Goal: Contribute content: Contribute content

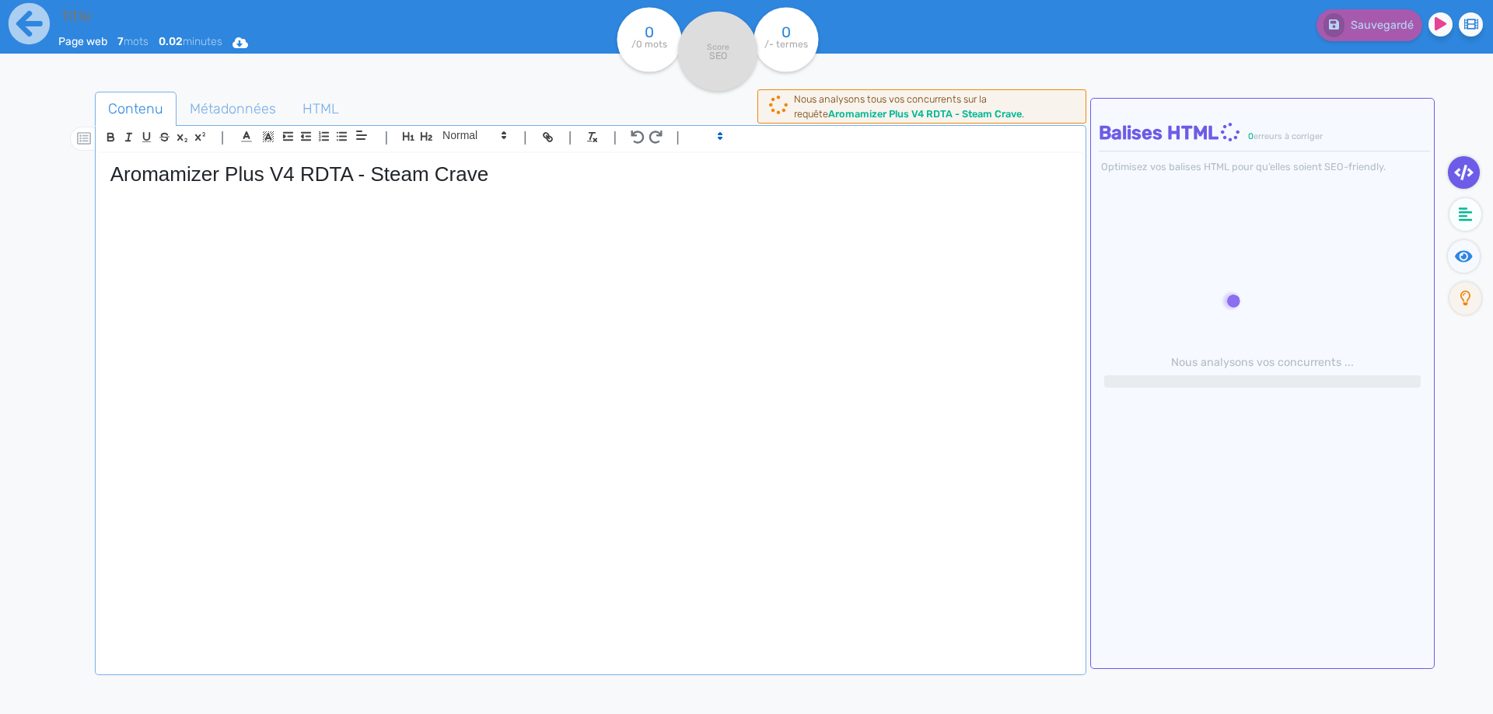
type input "Aromamizer Plus V4 RDTA - Steam Crave"
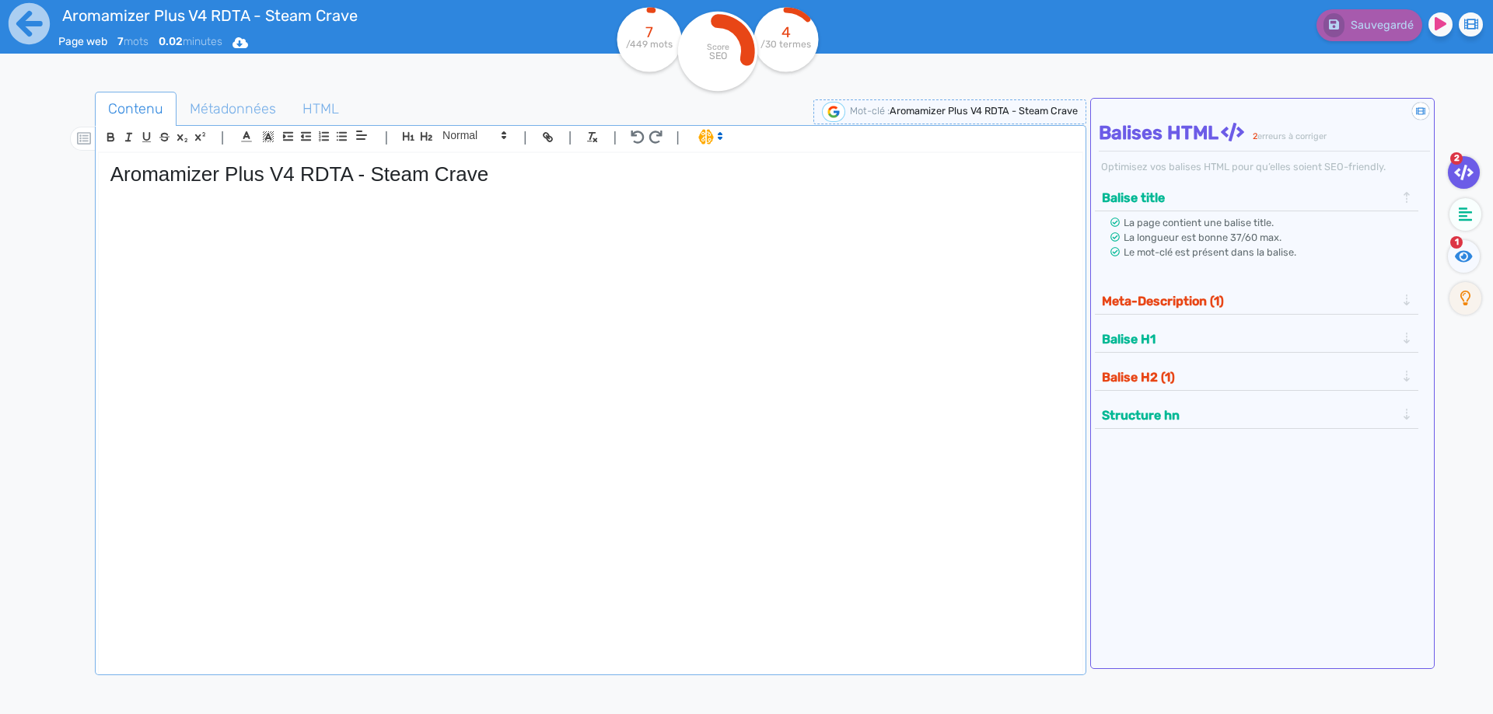
click at [225, 292] on div "Aromamizer Plus V4 RDTA - Steam Crave" at bounding box center [590, 403] width 983 height 500
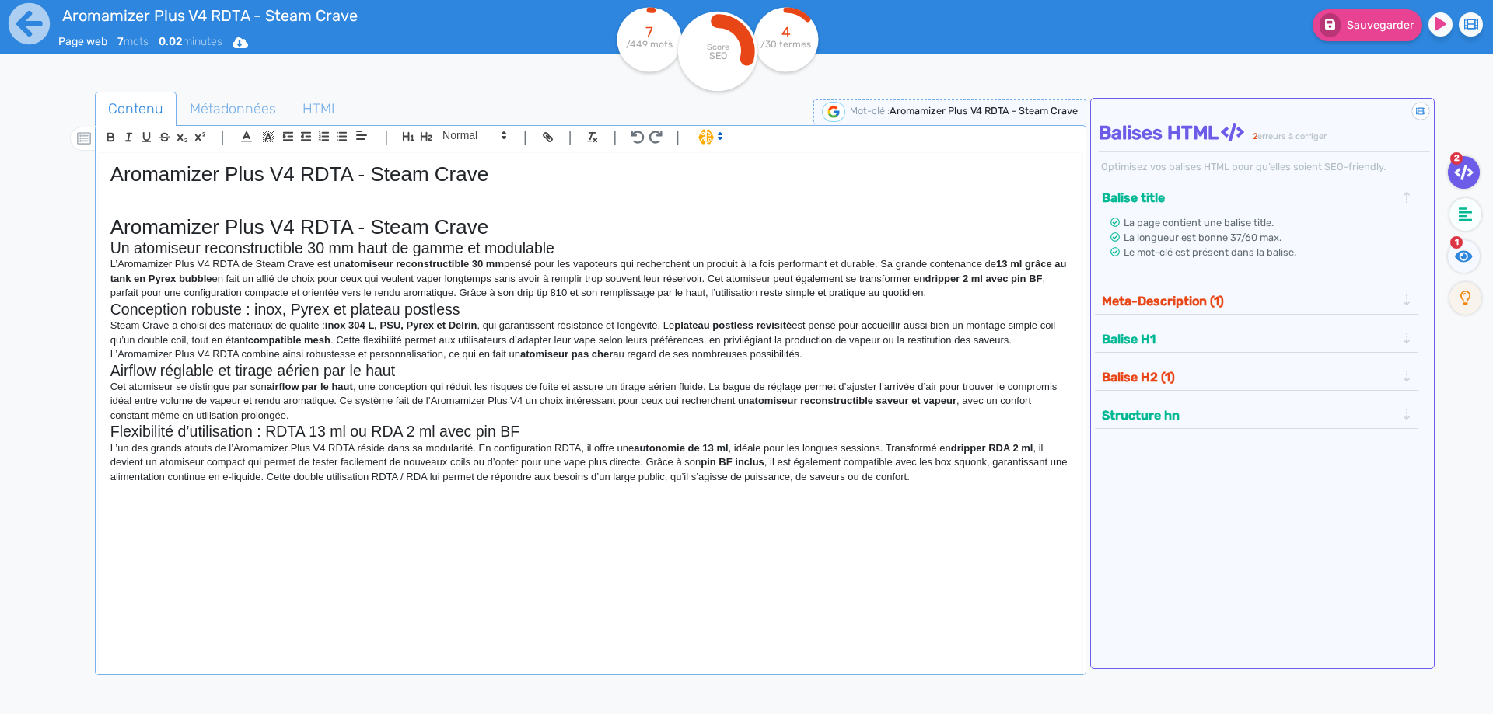
click at [526, 221] on h1 "Aromamizer Plus V4 RDTA - Steam Crave" at bounding box center [590, 227] width 960 height 24
click at [425, 130] on div "| | H3 H4 H5 H6 Normal | | | |" at bounding box center [590, 139] width 985 height 26
click at [425, 131] on icon "button" at bounding box center [426, 136] width 13 height 13
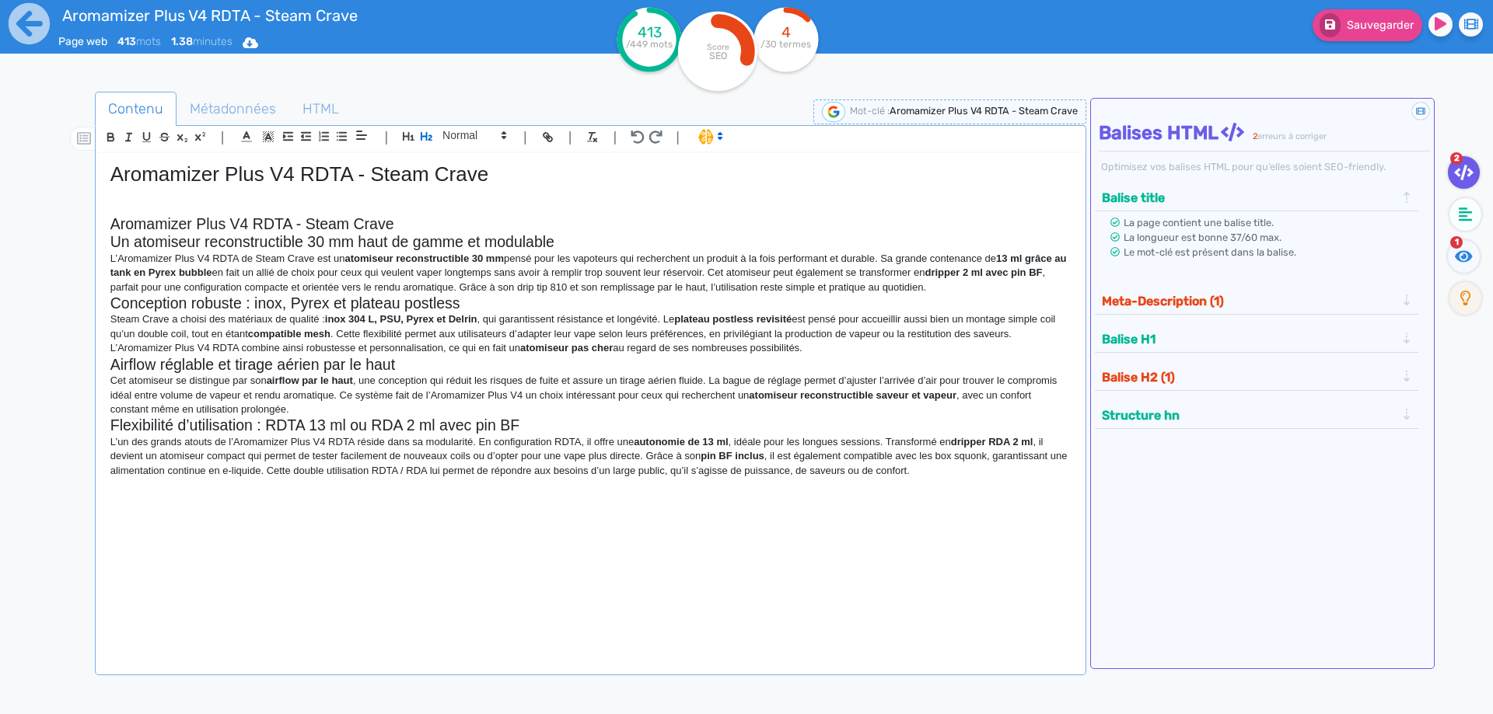
click at [407, 223] on h2 "Aromamizer Plus V4 RDTA - Steam Crave" at bounding box center [590, 224] width 960 height 18
click at [294, 225] on h2 "Aromamizer Plus V4 RDTA - Steam Crave" at bounding box center [590, 224] width 960 height 18
click at [461, 227] on h2 "Aromamizer Plus V4 RDTA Steam Crave" at bounding box center [590, 224] width 960 height 18
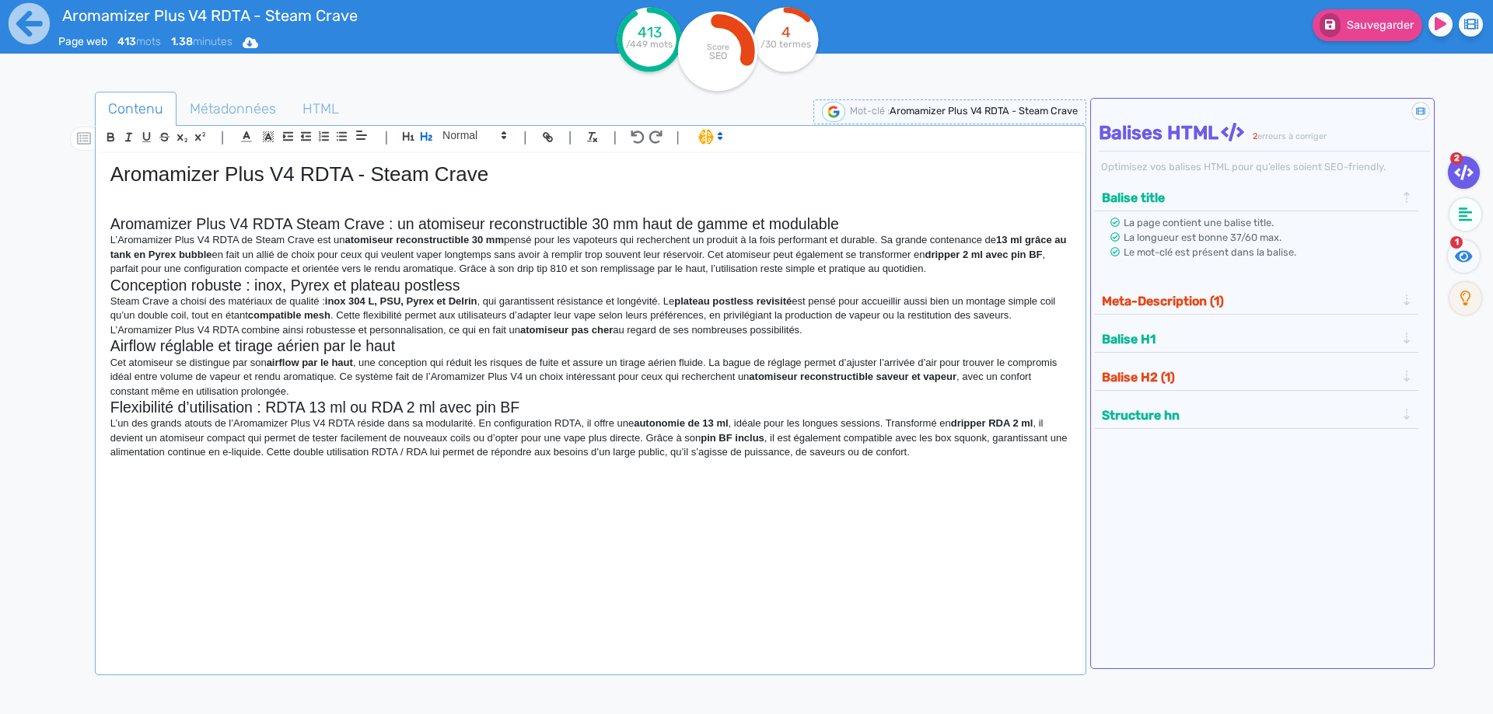
click at [435, 224] on h2 "Aromamizer Plus V4 RDTA Steam Crave : un atomiseur reconstructible 30 mm haut d…" at bounding box center [590, 224] width 960 height 18
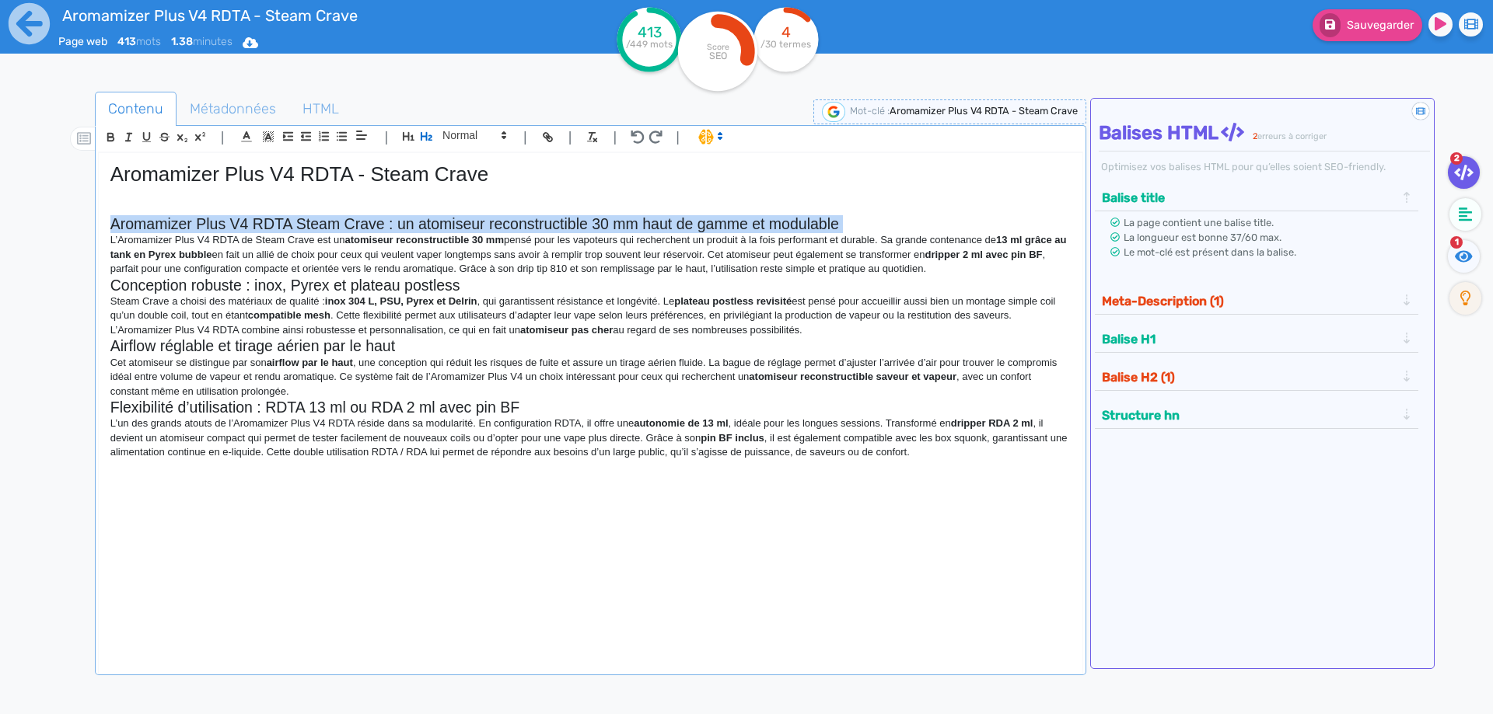
click at [435, 224] on h2 "Aromamizer Plus V4 RDTA Steam Crave : un atomiseur reconstructible 30 mm haut d…" at bounding box center [590, 224] width 960 height 18
copy h2 "Aromamizer Plus V4 RDTA Steam Crave : un atomiseur reconstructible 30 mm haut d…"
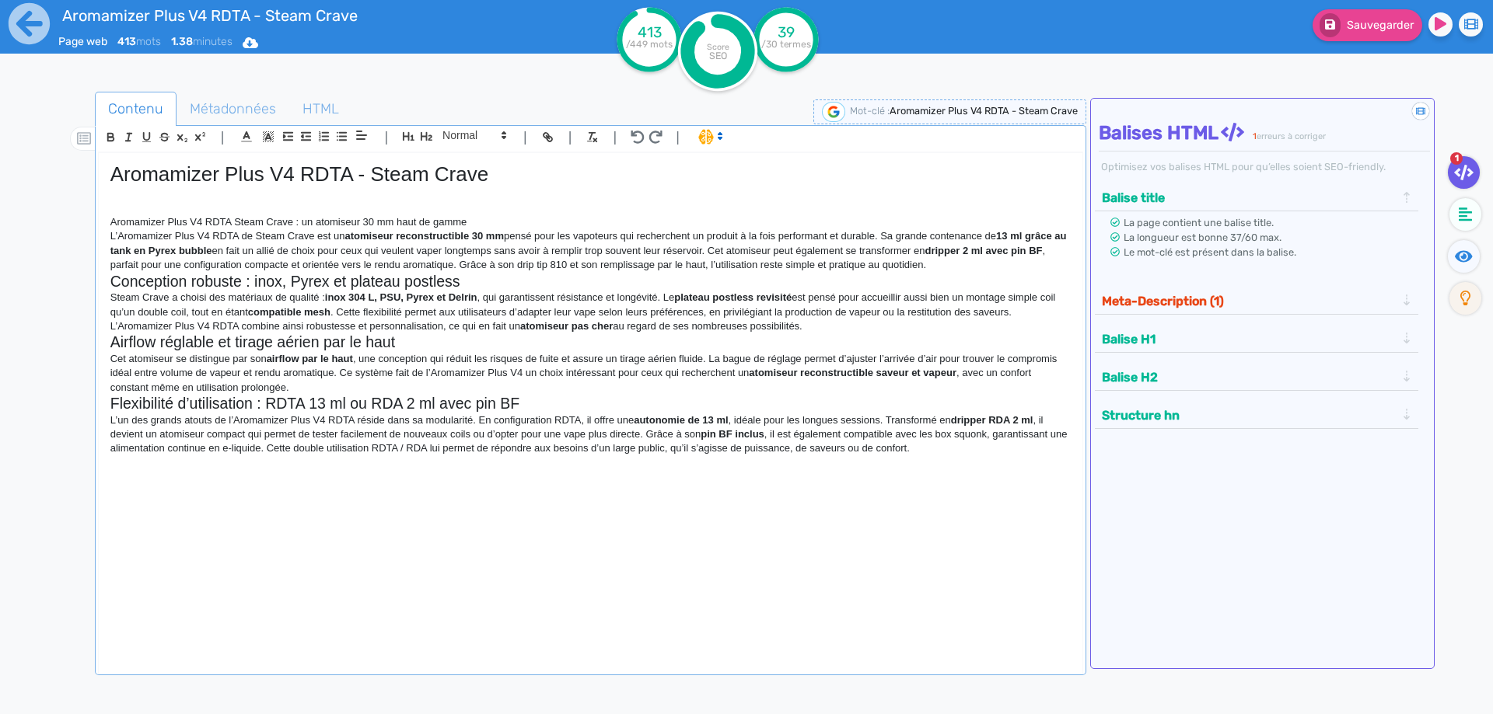
click at [396, 216] on p "Aromamizer Plus V4 RDTA Steam Crave : un atomiseur 30 mm haut de gamme" at bounding box center [590, 222] width 960 height 14
click at [425, 135] on icon "button" at bounding box center [426, 136] width 13 height 13
click at [663, 225] on h2 "Aromamizer Plus V4 RDTA Steam Crave : un atomiseur 30 mm haut de gamme" at bounding box center [590, 224] width 960 height 18
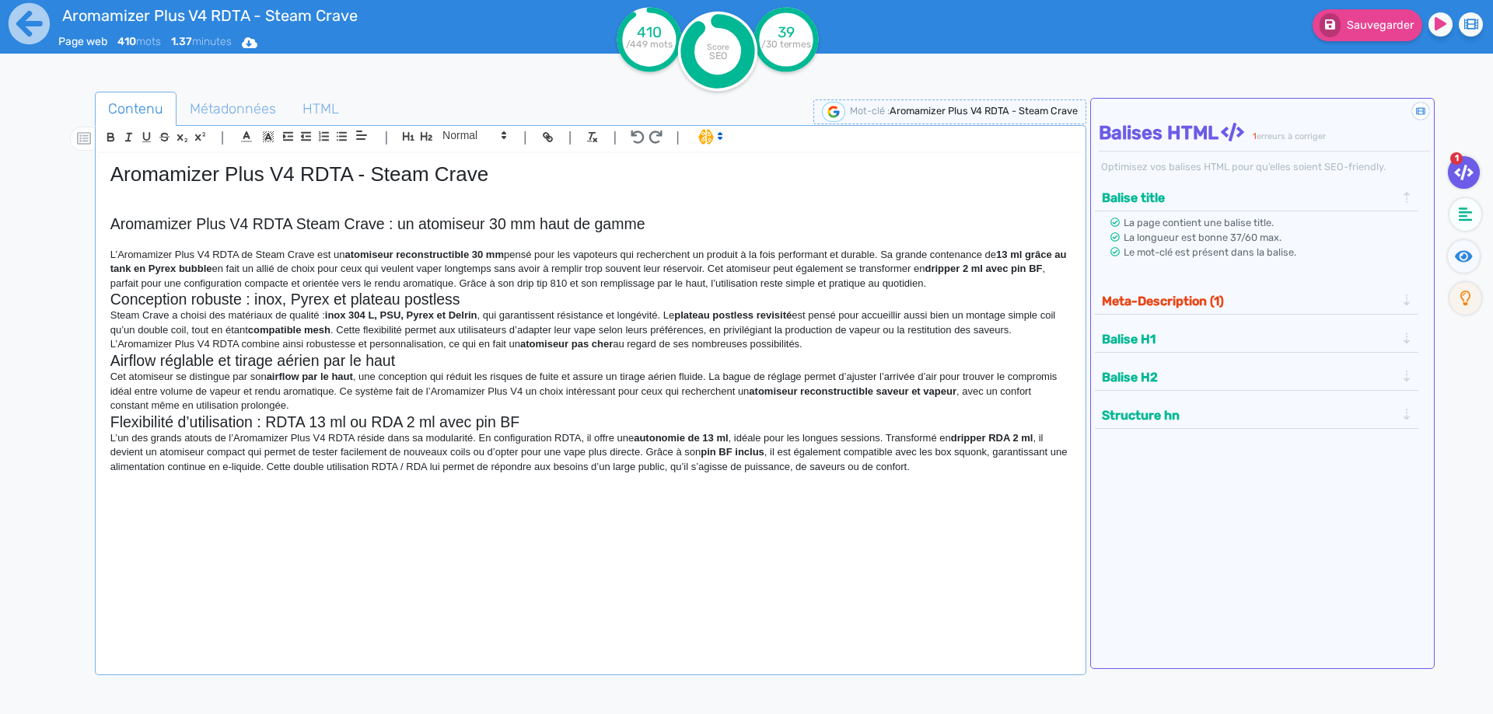
click at [117, 251] on p "L’Aromamizer Plus V4 RDTA de Steam Crave est un atomiseur reconstructible 30 mm…" at bounding box center [590, 269] width 960 height 43
click at [489, 255] on strong "atomiseur reconstructible 30 mm" at bounding box center [430, 255] width 159 height 12
click at [452, 259] on strong "atomiseur reconstructible" at bounding box center [413, 255] width 124 height 12
drag, startPoint x: 452, startPoint y: 259, endPoint x: 376, endPoint y: 255, distance: 75.5
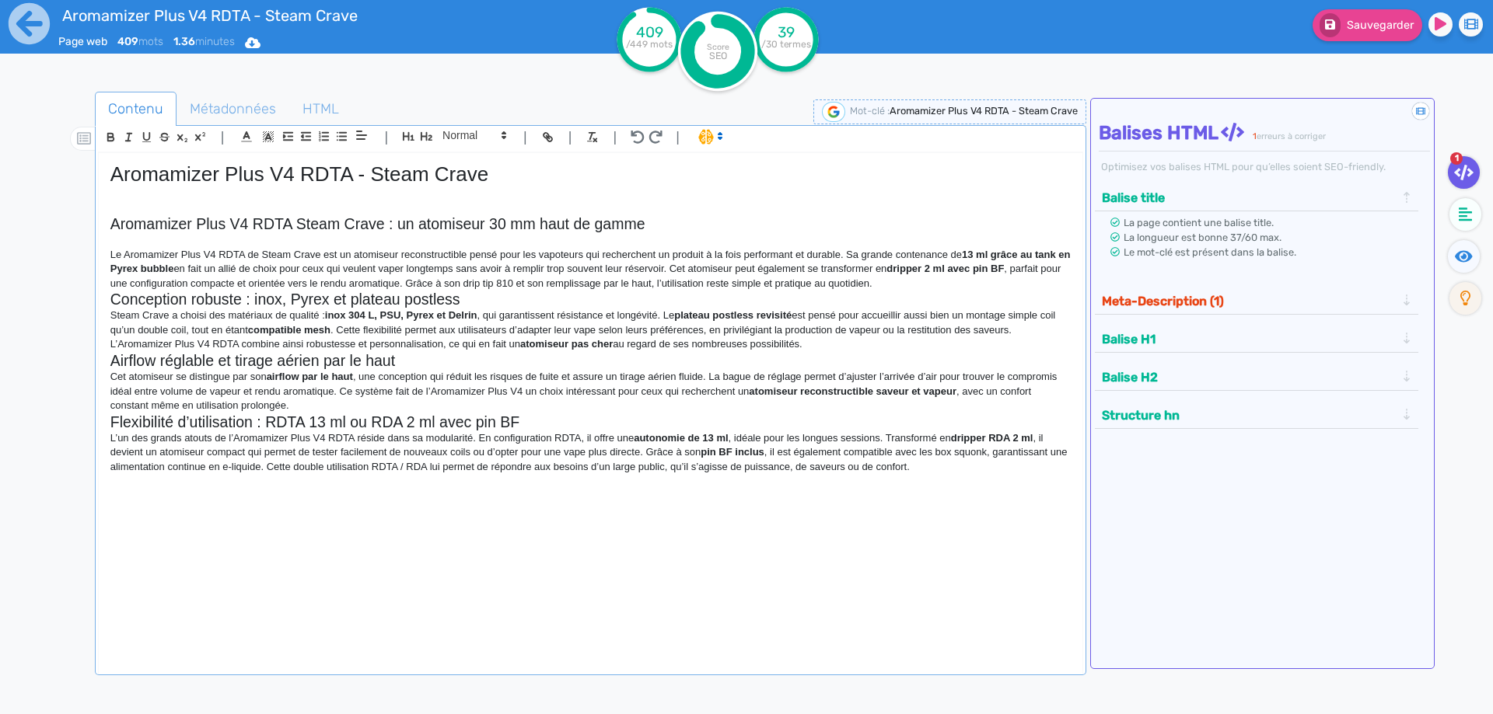
click at [461, 267] on p "Le Aromamizer Plus V4 RDTA de Steam Crave est un atomiseur reconstructible pens…" at bounding box center [590, 269] width 960 height 43
drag, startPoint x: 1453, startPoint y: 233, endPoint x: 1459, endPoint y: 260, distance: 27.2
click at [1455, 237] on ul "1" at bounding box center [1461, 240] width 54 height 168
click at [1460, 260] on icon at bounding box center [1464, 256] width 18 height 12
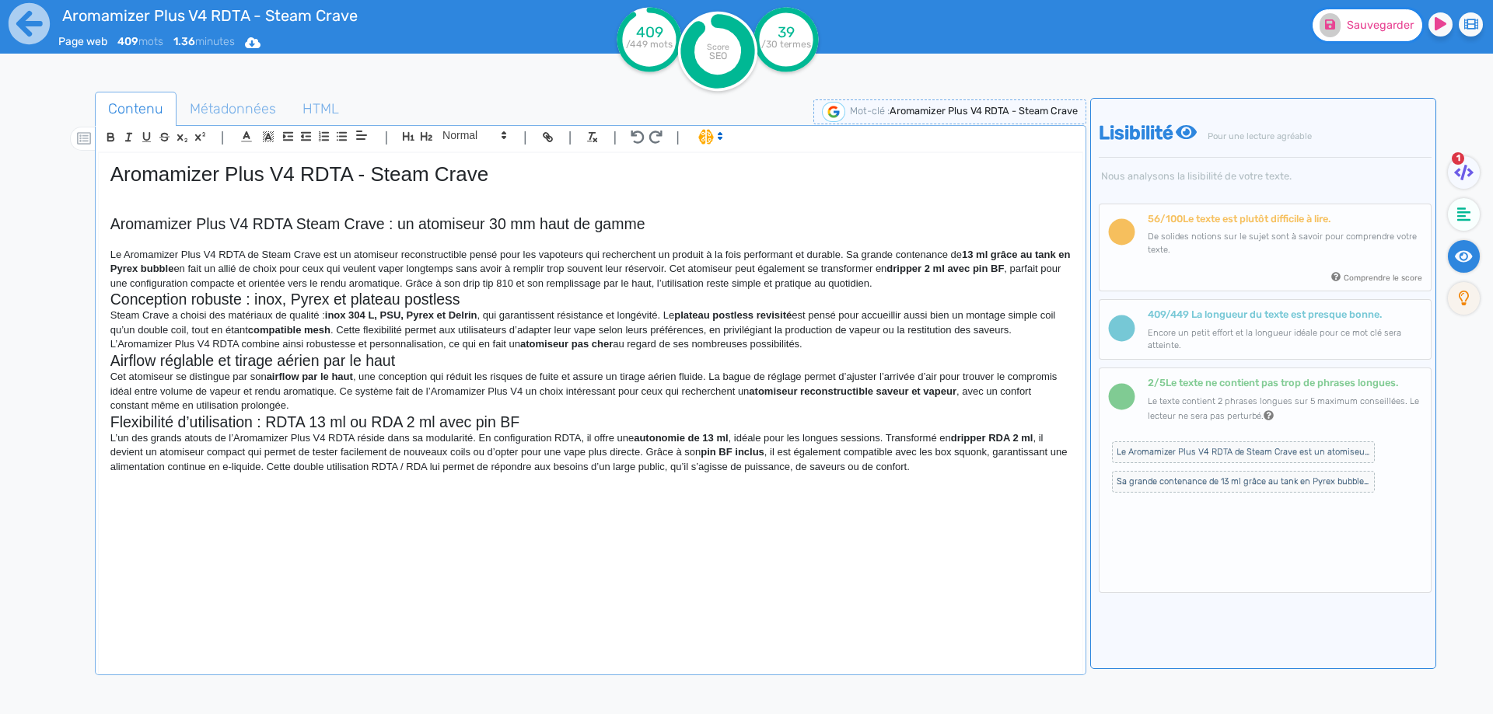
click at [1377, 30] on span "Sauvegarder" at bounding box center [1380, 25] width 67 height 13
click at [886, 253] on p "Le Aromamizer Plus V4 RDTA de Steam Crave est un atomiseur reconstructible pens…" at bounding box center [590, 269] width 960 height 43
click at [979, 257] on p "Le Aromamizer Plus V4 RDTA de Steam Crave est un atomiseur reconstructible pens…" at bounding box center [590, 269] width 960 height 43
click at [1005, 257] on strong "grande contenance de 13 ml grâce au tank en Pyrex bubble" at bounding box center [587, 262] width 955 height 26
drag, startPoint x: 1005, startPoint y: 257, endPoint x: 169, endPoint y: 271, distance: 835.9
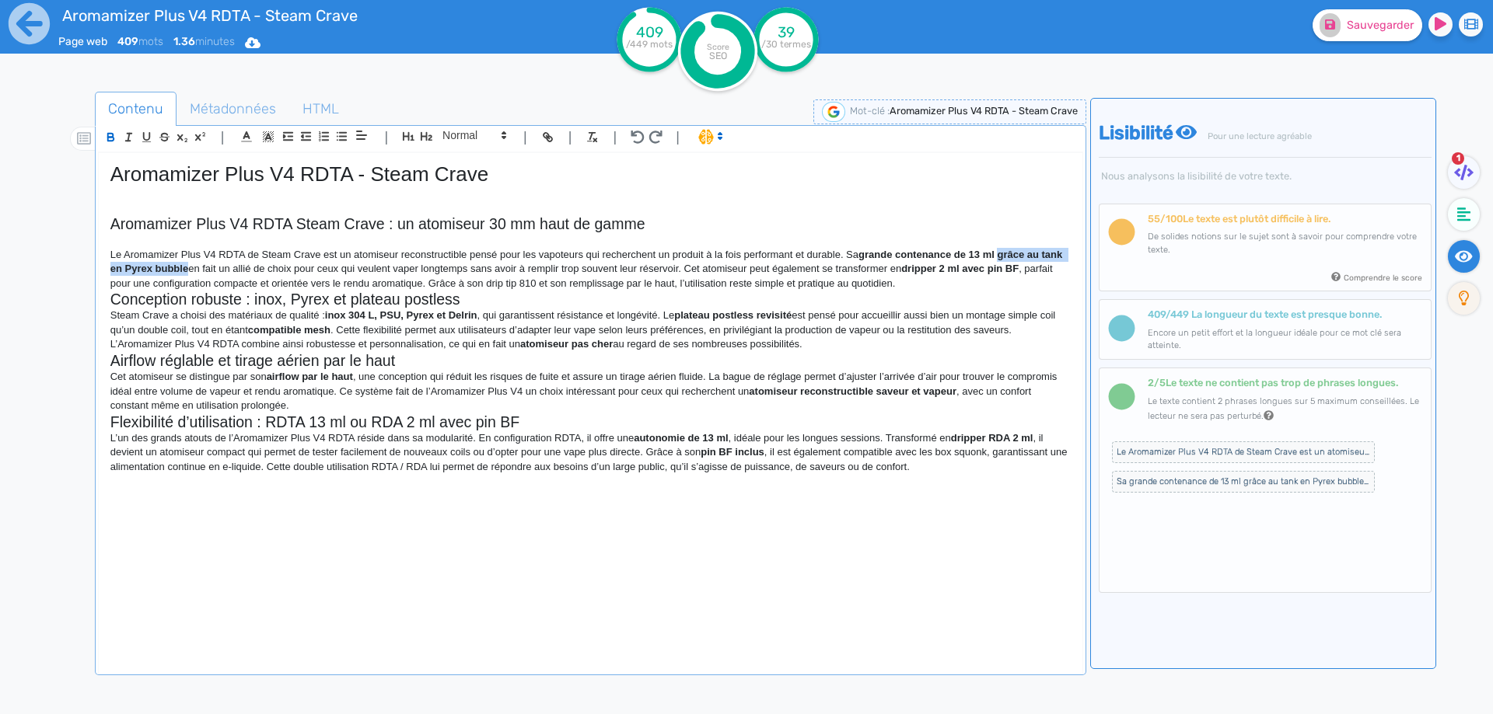
click at [169, 271] on p "Le Aromamizer Plus V4 RDTA de Steam Crave est un atomiseur reconstructible pens…" at bounding box center [590, 269] width 960 height 43
click at [135, 266] on p "Le Aromamizer Plus V4 RDTA de Steam Crave est un atomiseur reconstructible pens…" at bounding box center [590, 269] width 960 height 43
click at [129, 270] on p "Le Aromamizer Plus V4 RDTA de Steam Crave est un atomiseur reconstructible pens…" at bounding box center [590, 269] width 960 height 43
click at [169, 267] on p "Le Aromamizer Plus V4 RDTA de Steam Crave est un atomiseur reconstructible pens…" at bounding box center [590, 269] width 960 height 43
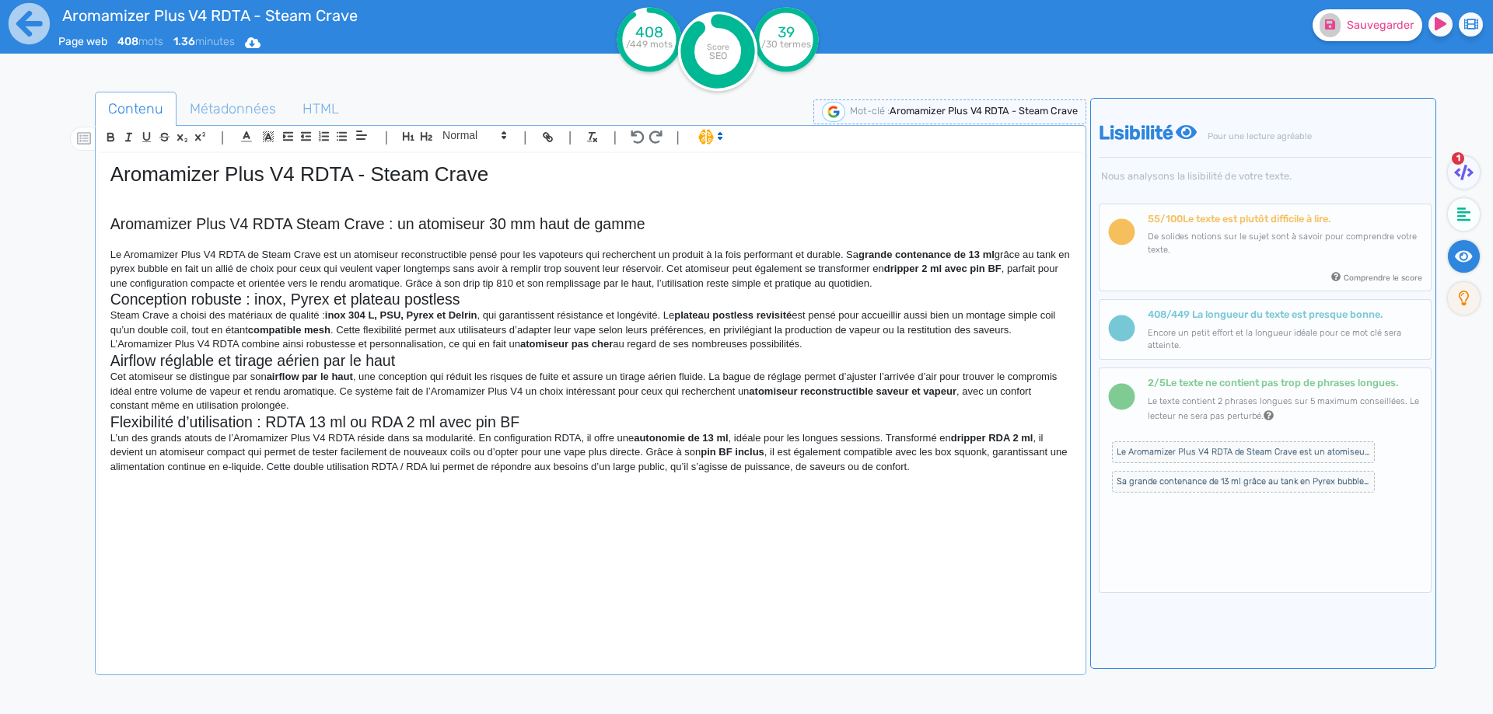
click at [163, 268] on p "Le Aromamizer Plus V4 RDTA de Steam Crave est un atomiseur reconstructible pens…" at bounding box center [590, 269] width 960 height 43
copy p "bubble"
click at [458, 267] on p "Le Aromamizer Plus V4 RDTA de Steam Crave est un atomiseur reconstructible pens…" at bounding box center [590, 269] width 960 height 43
drag, startPoint x: 458, startPoint y: 267, endPoint x: 654, endPoint y: 267, distance: 195.9
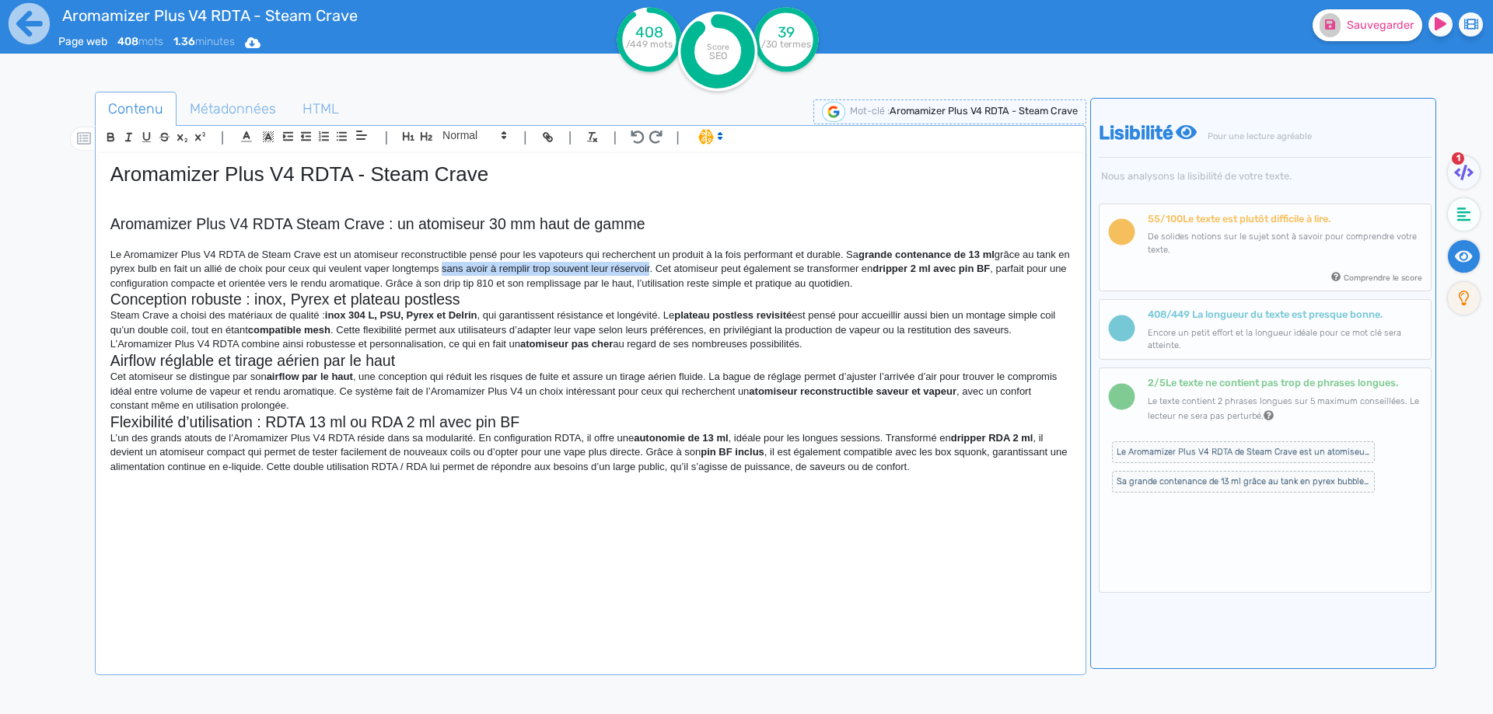
click at [654, 267] on p "Le Aromamizer Plus V4 RDTA de Steam Crave est un atomiseur reconstructible pens…" at bounding box center [590, 269] width 960 height 43
click at [462, 266] on p "Le Aromamizer Plus V4 RDTA de Steam Crave est un atomiseur reconstructible pens…" at bounding box center [590, 269] width 960 height 43
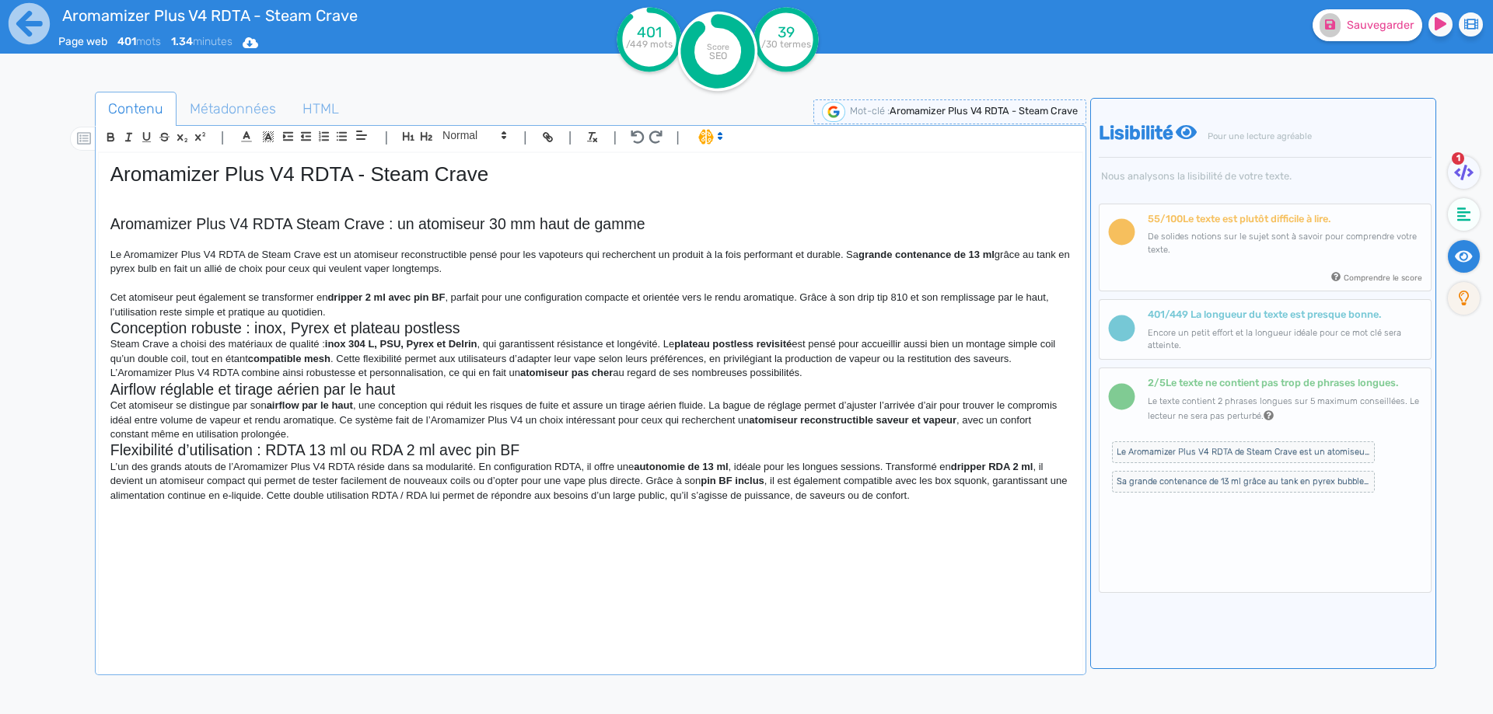
click at [518, 303] on p "Cet atomiseur peut également se transformer en dripper 2 ml avec pin BF , parfa…" at bounding box center [590, 305] width 960 height 29
click at [515, 309] on p "Cet atomiseur peut également se transformer en dripper 2 ml avec pin BF , parfa…" at bounding box center [590, 305] width 960 height 29
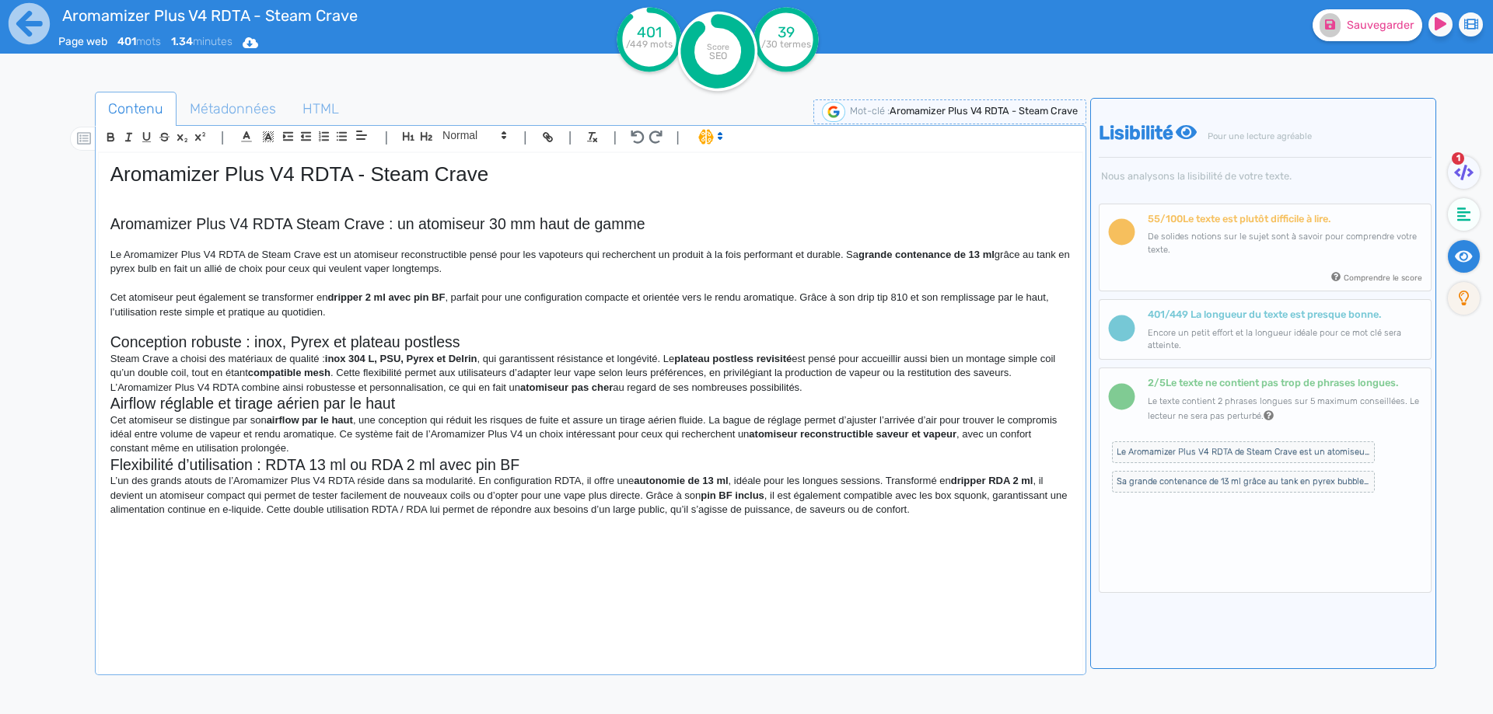
drag, startPoint x: 510, startPoint y: 332, endPoint x: 508, endPoint y: 347, distance: 14.9
click at [510, 334] on div "Aromamizer Plus V4 RDTA - Steam Crave Aromamizer Plus V4 RDTA Steam Crave : un …" at bounding box center [590, 403] width 983 height 500
click at [508, 347] on h2 "Conception robuste : inox, Pyrex et plateau postless" at bounding box center [590, 343] width 960 height 18
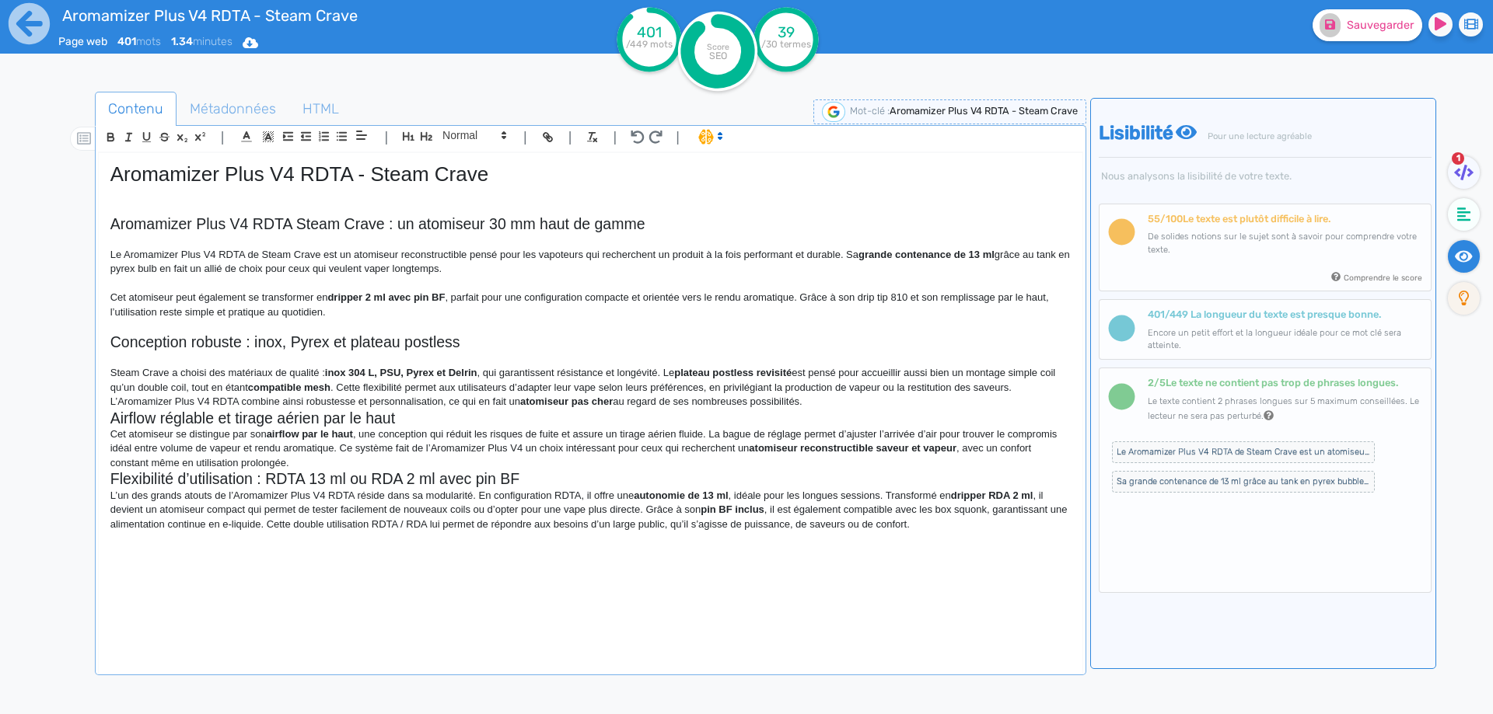
click at [896, 420] on h2 "Airflow réglable et tirage aérien par le haut" at bounding box center [590, 419] width 960 height 18
click at [882, 400] on p "Steam Crave a choisi des matériaux de qualité : inox 304 L, PSU, Pyrex et Delri…" at bounding box center [590, 387] width 960 height 43
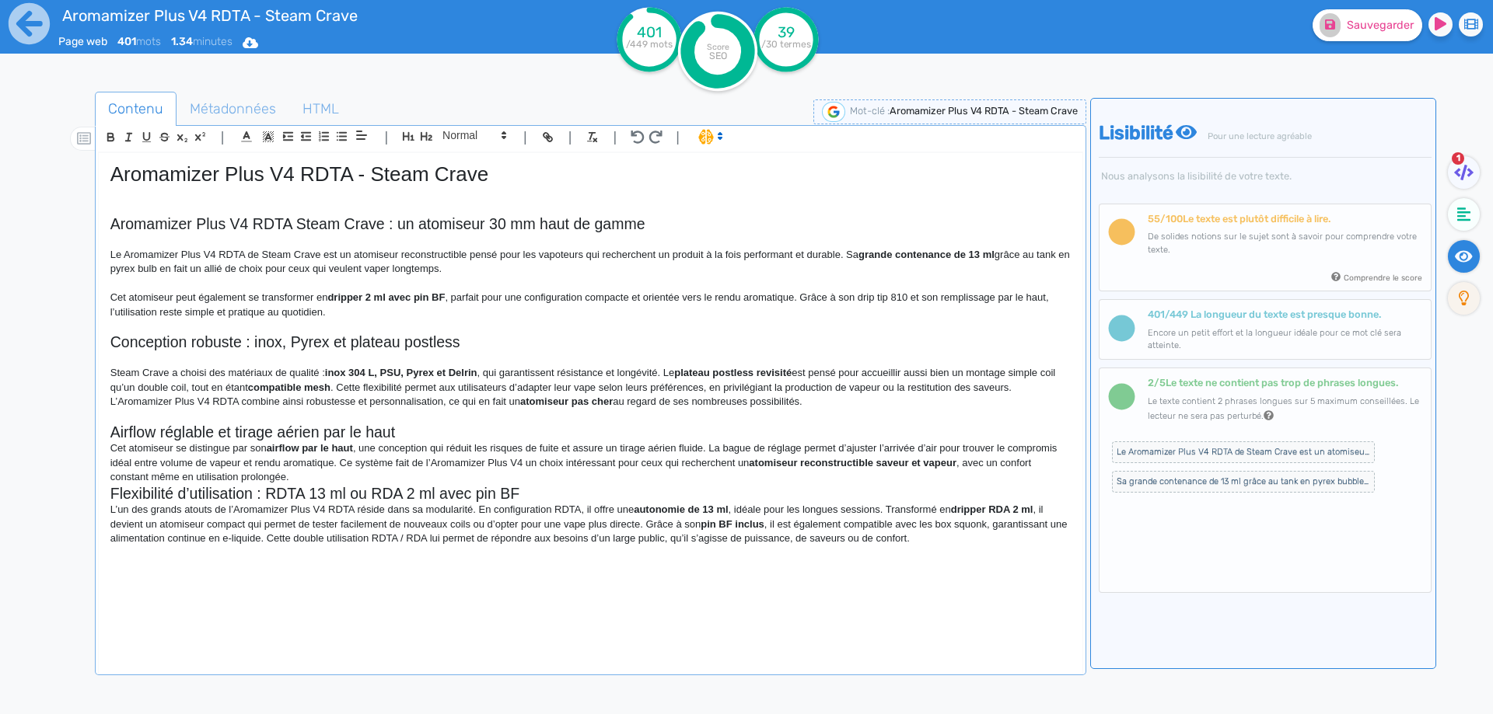
click at [533, 426] on h2 "Airflow réglable et tirage aérien par le haut" at bounding box center [590, 433] width 960 height 18
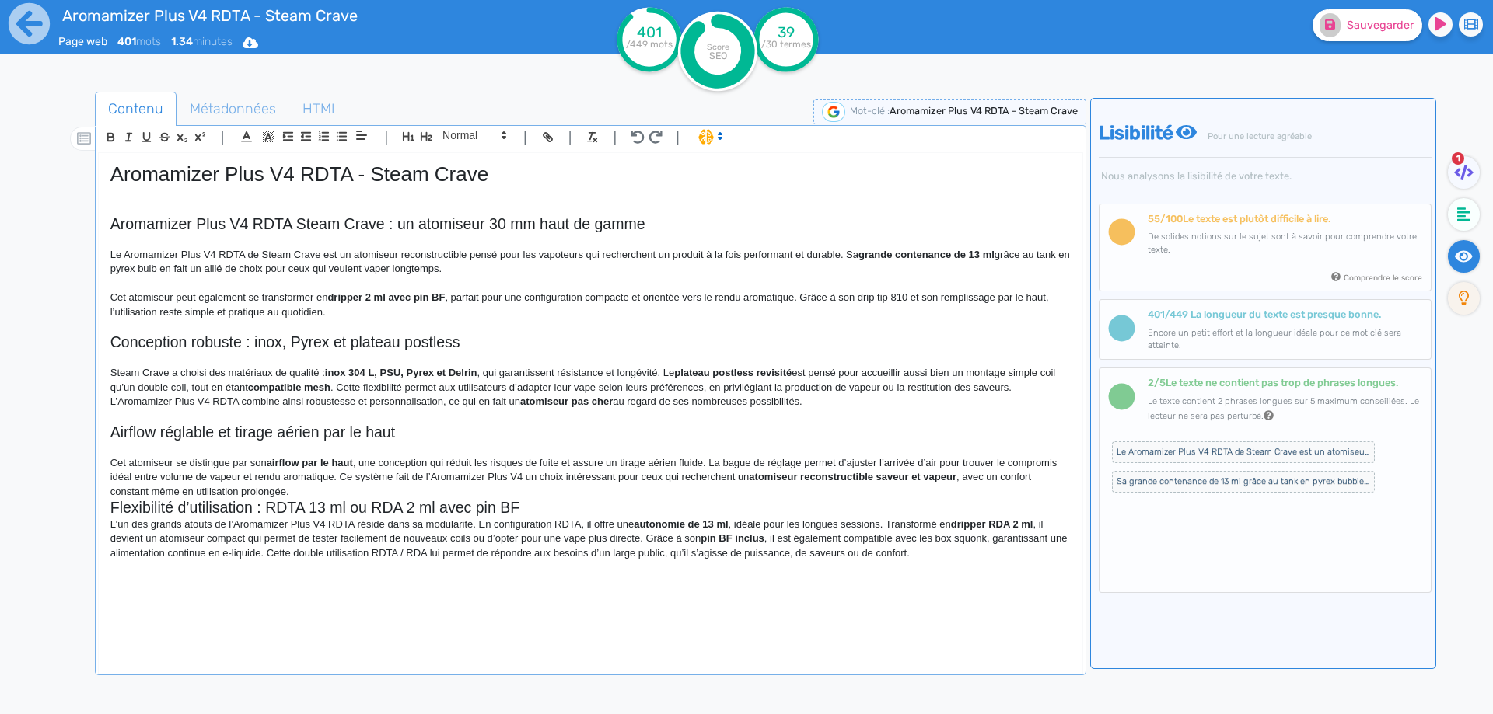
click at [534, 484] on p "Cet atomiseur se distingue par son airflow par le haut , une conception qui réd…" at bounding box center [590, 477] width 960 height 43
click at [535, 494] on p "Cet atomiseur se distingue par son airflow par le haut , une conception qui réd…" at bounding box center [590, 477] width 960 height 43
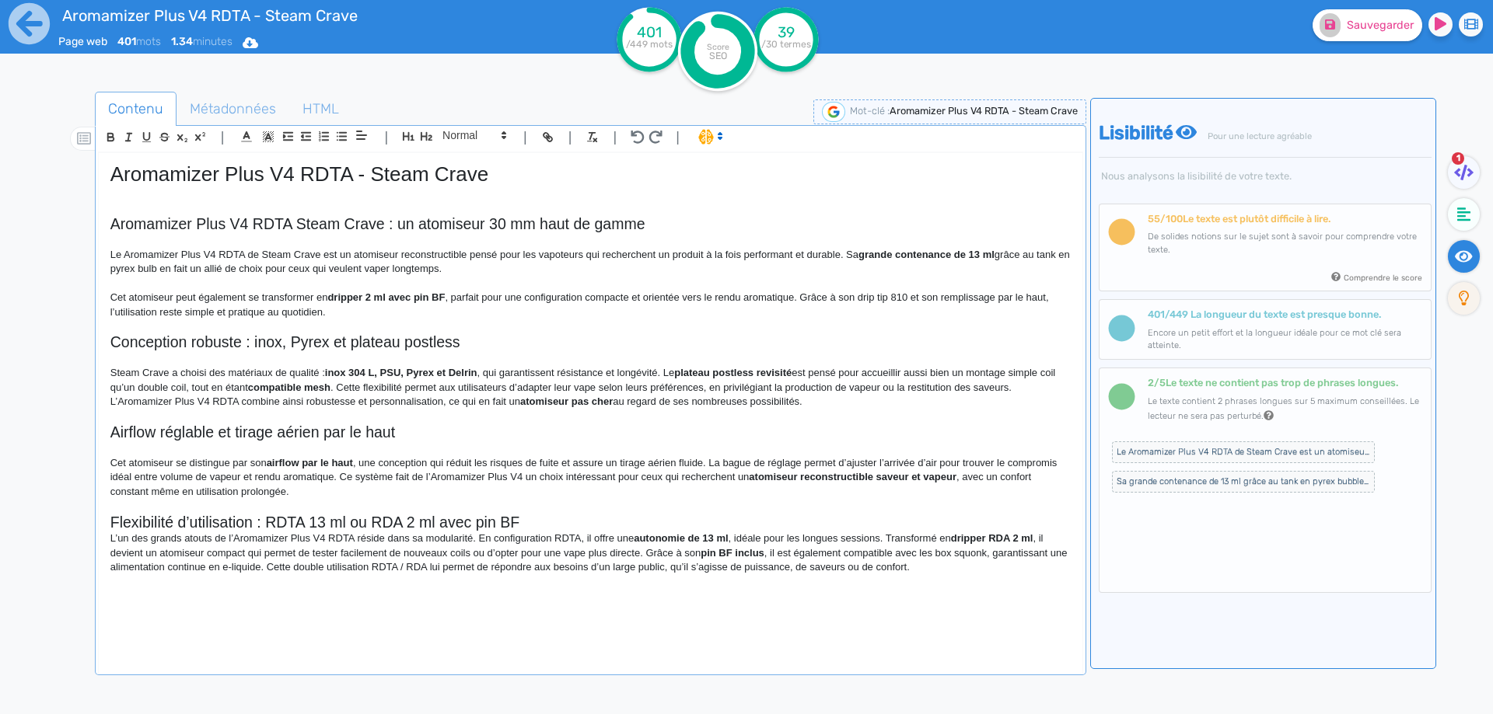
click at [558, 516] on h2 "Flexibilité d’utilisation : RDTA 13 ml ou RDA 2 ml avec pin BF" at bounding box center [590, 523] width 960 height 18
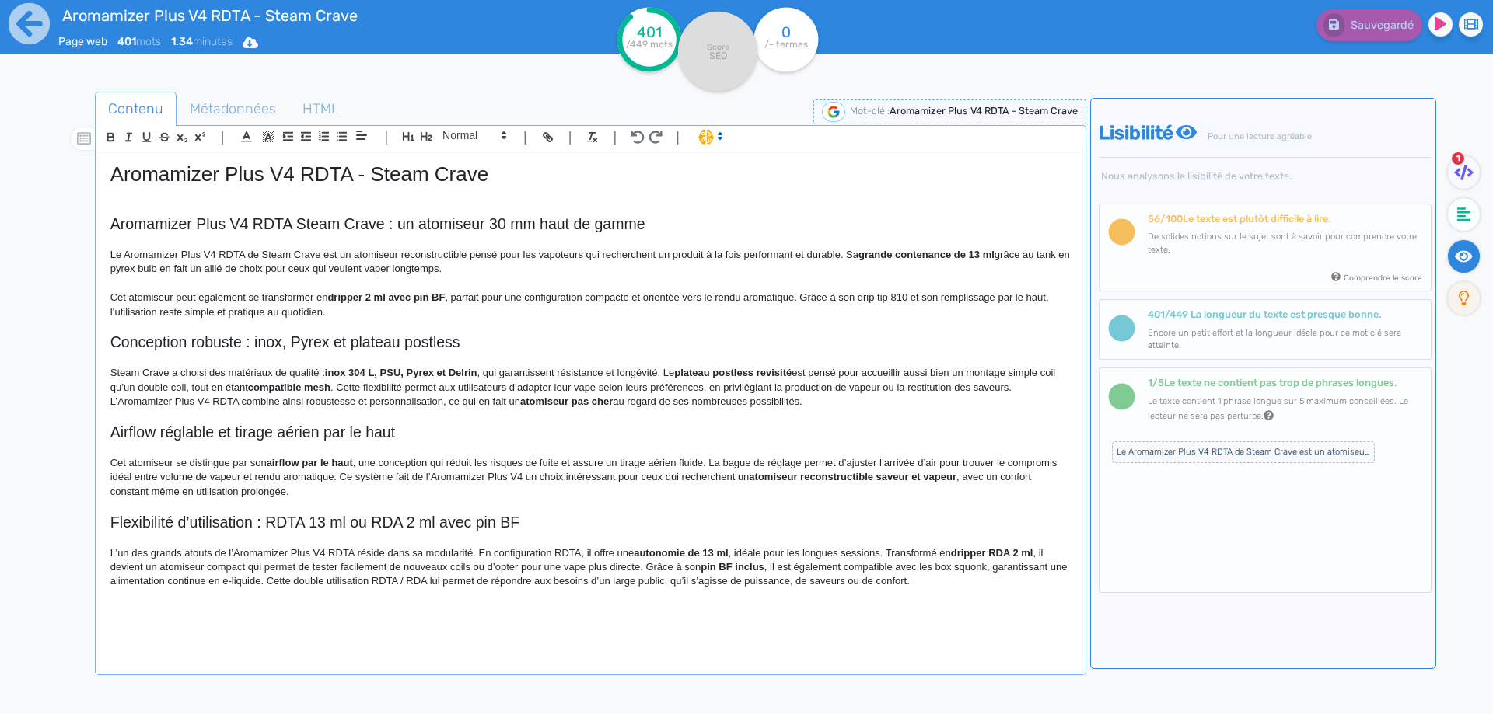
click at [267, 197] on p at bounding box center [590, 194] width 960 height 14
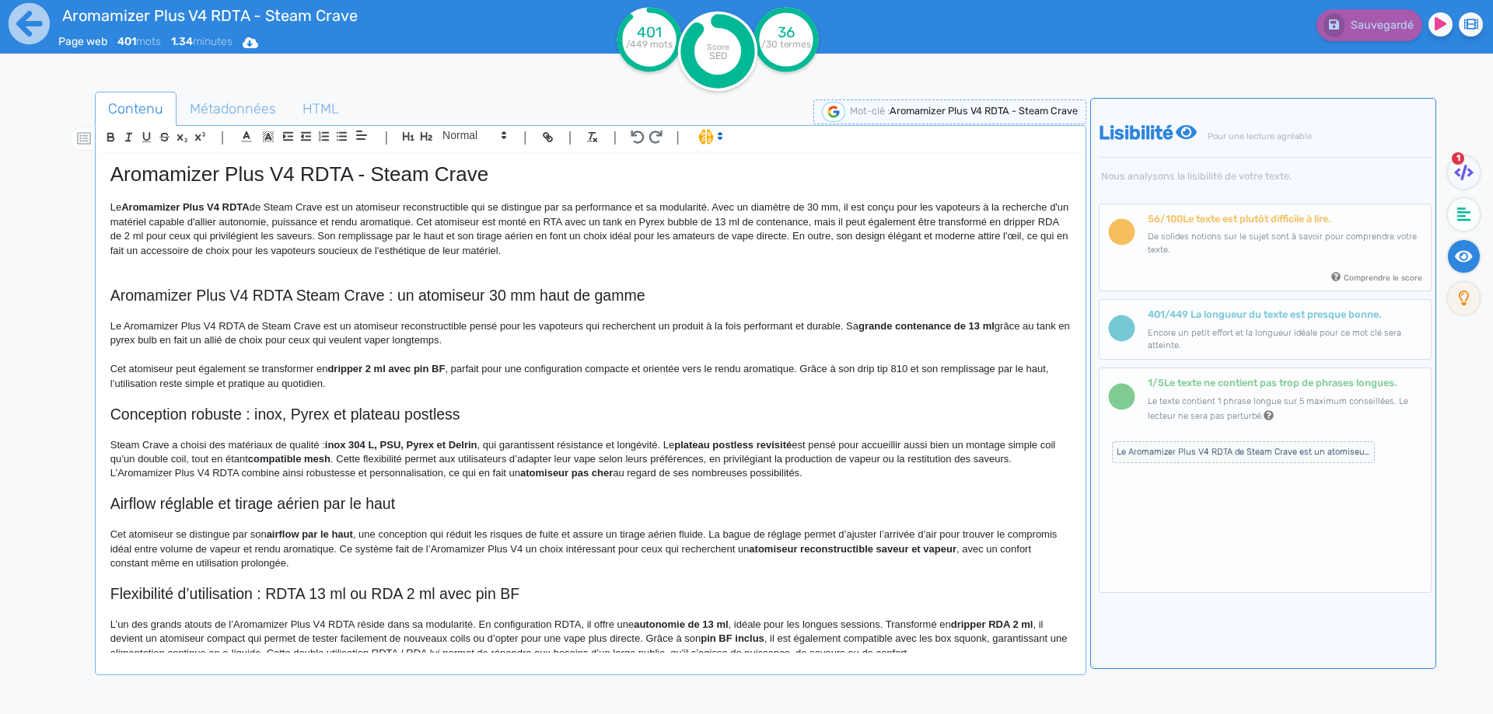
click at [168, 206] on strong "Aromamizer Plus V4 RDTA" at bounding box center [185, 207] width 128 height 12
drag, startPoint x: 168, startPoint y: 206, endPoint x: 306, endPoint y: 208, distance: 137.6
click at [249, 208] on strong "Aromamizer Plus V4 RDTA" at bounding box center [185, 207] width 128 height 12
click at [377, 238] on p "Le Aromamizer Plus V4 RDTA de Steam Crave est un atomiseur reconstructible qui …" at bounding box center [590, 230] width 960 height 58
click at [441, 221] on p "Le Aromamizer Plus V4 RDTA de Steam Crave est un atomiseur reconstructible qui …" at bounding box center [590, 230] width 960 height 58
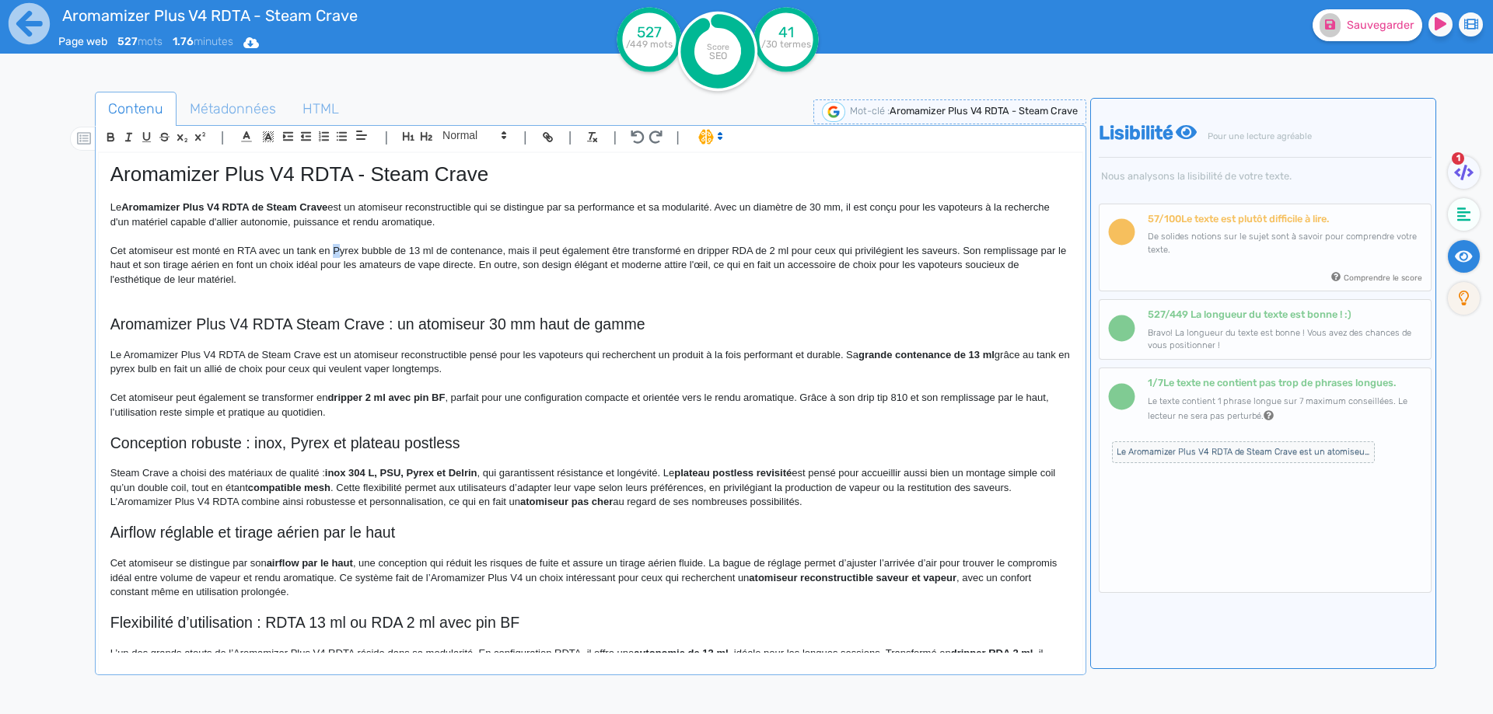
click at [337, 249] on p "Cet atomiseur est monté en RTA avec un tank en Pyrex bubble de 13 ml de contena…" at bounding box center [590, 265] width 960 height 43
click at [376, 247] on p "Cet atomiseur est monté en RTA avec un tank en pyrex bubble de 13 ml de contena…" at bounding box center [590, 265] width 960 height 43
click at [501, 250] on p "Cet atomiseur est monté en RTA avec un tank en pyrex bulb de 13 ml de contenanc…" at bounding box center [590, 265] width 960 height 43
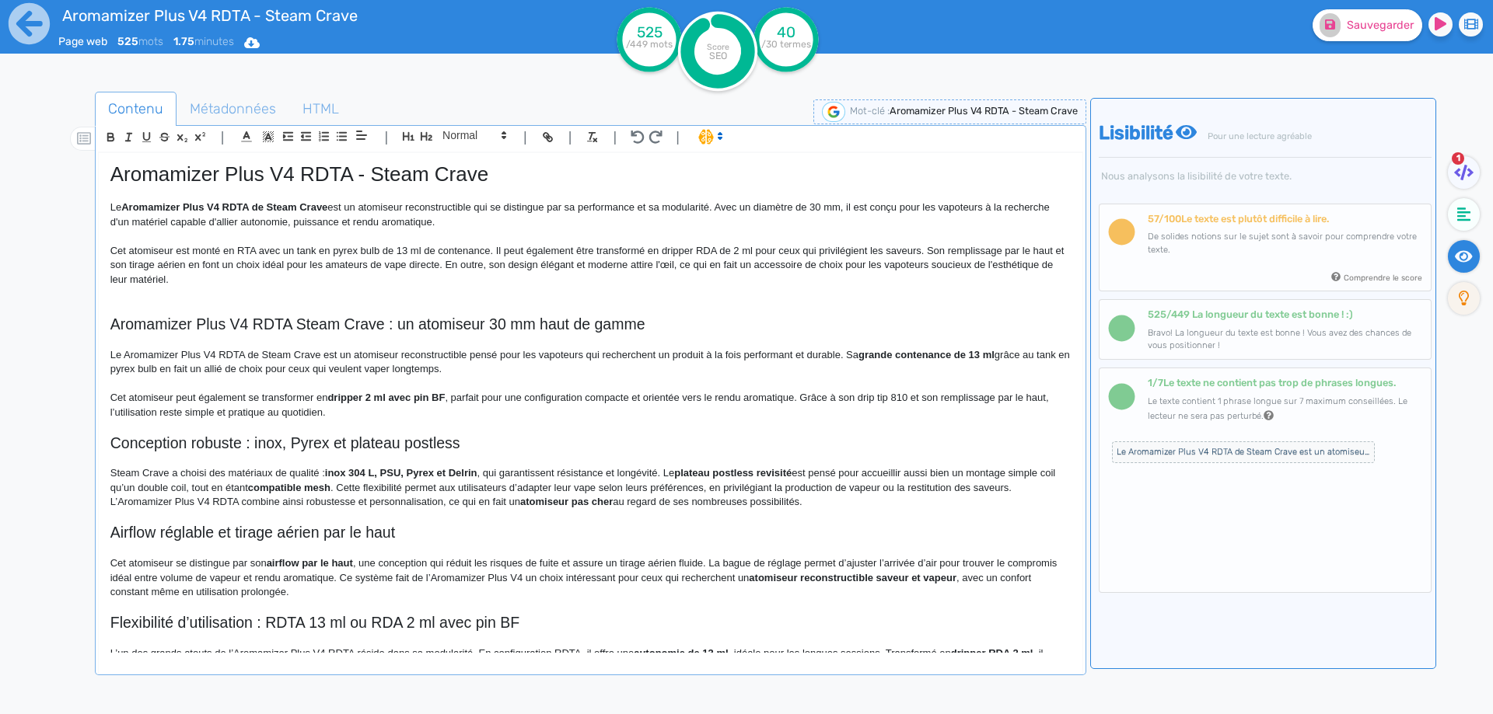
click at [879, 250] on p "Cet atomiseur est monté en RTA avec un tank en pyrex bulb de 13 ml de contenanc…" at bounding box center [590, 265] width 960 height 43
click at [1057, 251] on p "Cet atomiseur est monté en RTA avec un tank en pyrex bulb de 13 ml de contenanc…" at bounding box center [590, 265] width 960 height 43
click at [528, 264] on p "Cet atomiseur est monté en RTA avec un tank en pyrex bulb de 13 ml de contenanc…" at bounding box center [590, 265] width 960 height 43
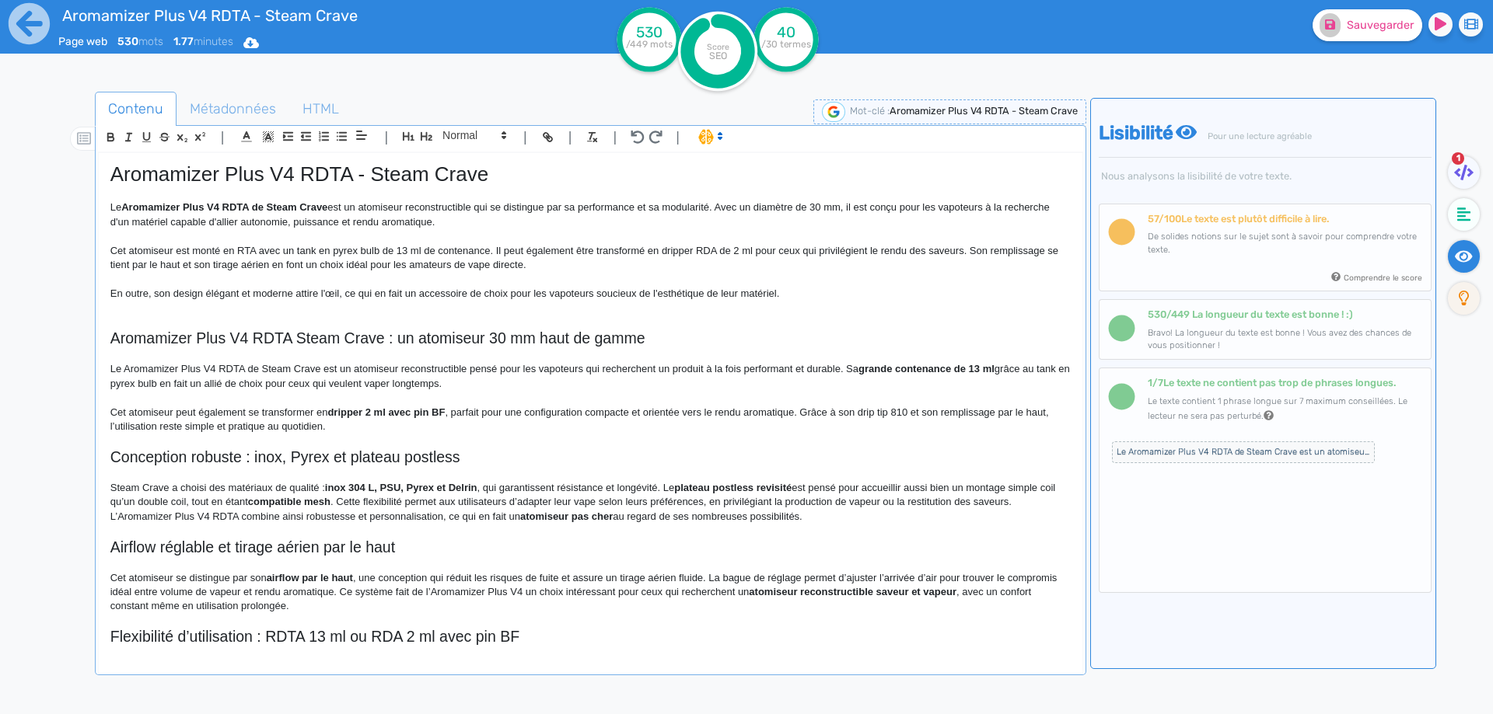
click at [341, 293] on p "En outre, son design élégant et moderne attire l'œil, ce qui en fait un accesso…" at bounding box center [590, 294] width 960 height 14
drag, startPoint x: 341, startPoint y: 293, endPoint x: 373, endPoint y: 290, distance: 32.0
click at [373, 290] on p "En outre, son design élégant et moderne attire l'œil, ce qui en fait un accesso…" at bounding box center [590, 294] width 960 height 14
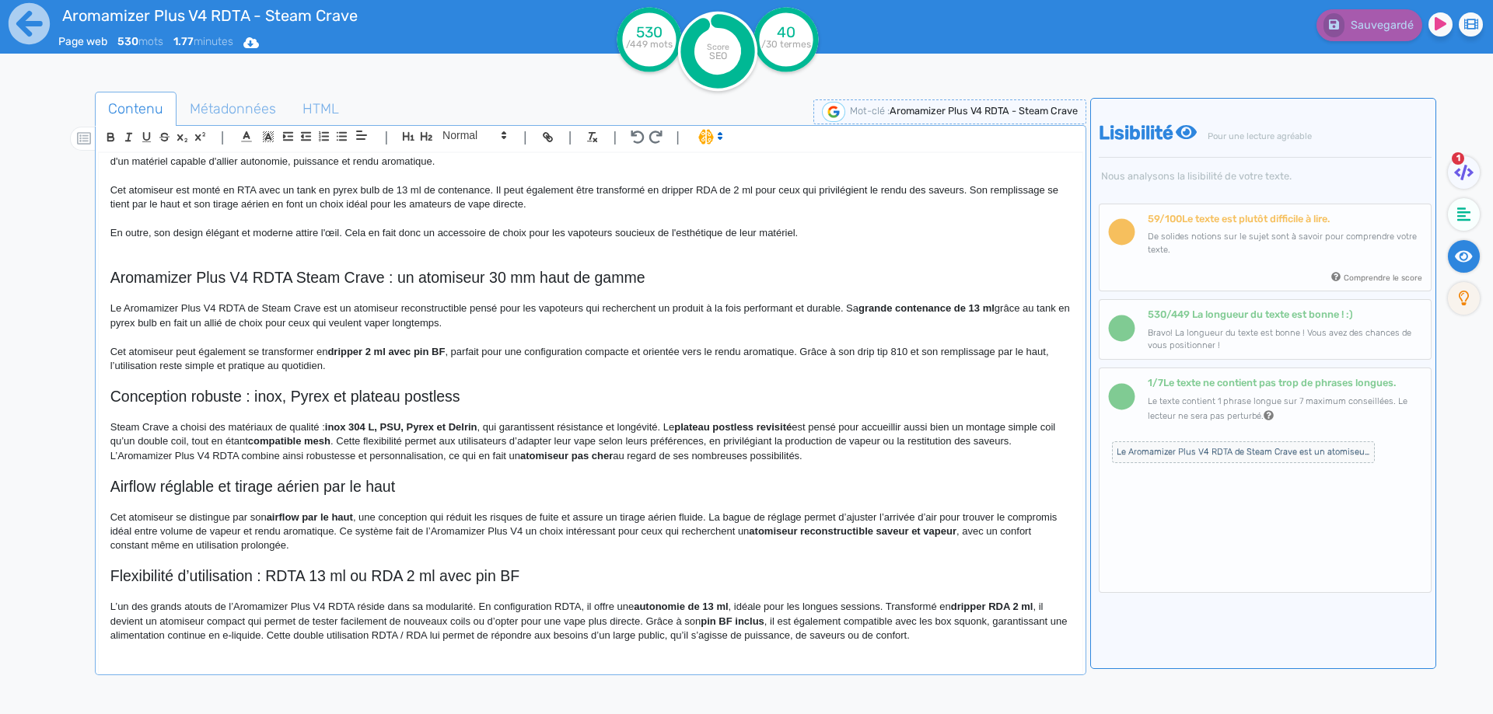
drag, startPoint x: 374, startPoint y: 345, endPoint x: 367, endPoint y: 355, distance: 12.3
click at [376, 346] on strong "dripper 2 ml avec pin BF" at bounding box center [385, 352] width 117 height 12
click at [367, 355] on strong "dripper 2 ml avec pin BF" at bounding box center [385, 352] width 117 height 12
click at [459, 355] on strong "dripper de 2 ml avec pin BF" at bounding box center [393, 352] width 132 height 12
drag, startPoint x: 461, startPoint y: 355, endPoint x: 453, endPoint y: 348, distance: 10.0
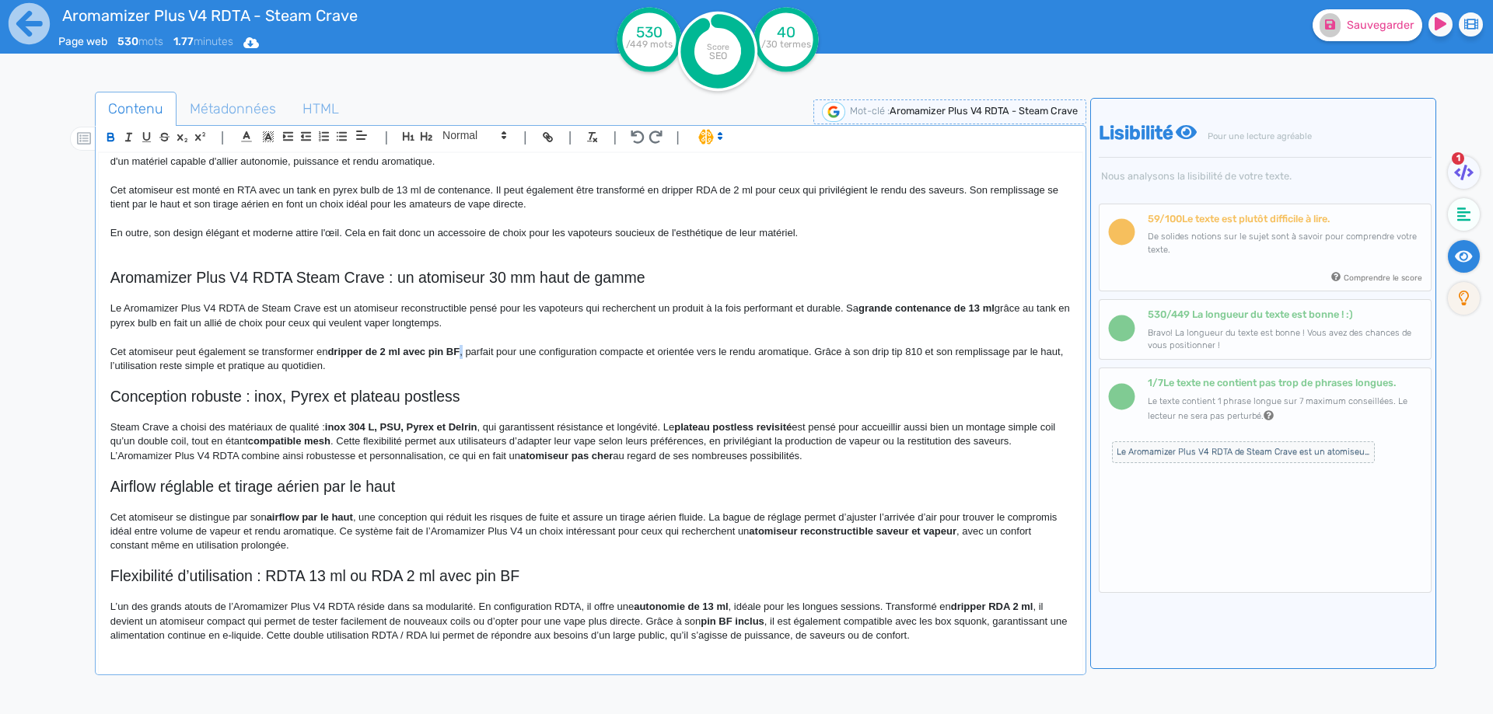
click at [463, 355] on p "Cet atomiseur peut également se transformer en dripper de 2 ml avec pin BF , pa…" at bounding box center [590, 359] width 960 height 29
click at [841, 351] on p "Cet atomiseur peut également se transformer en dripper de 2 ml avec pin BF . Ce…" at bounding box center [590, 359] width 960 height 29
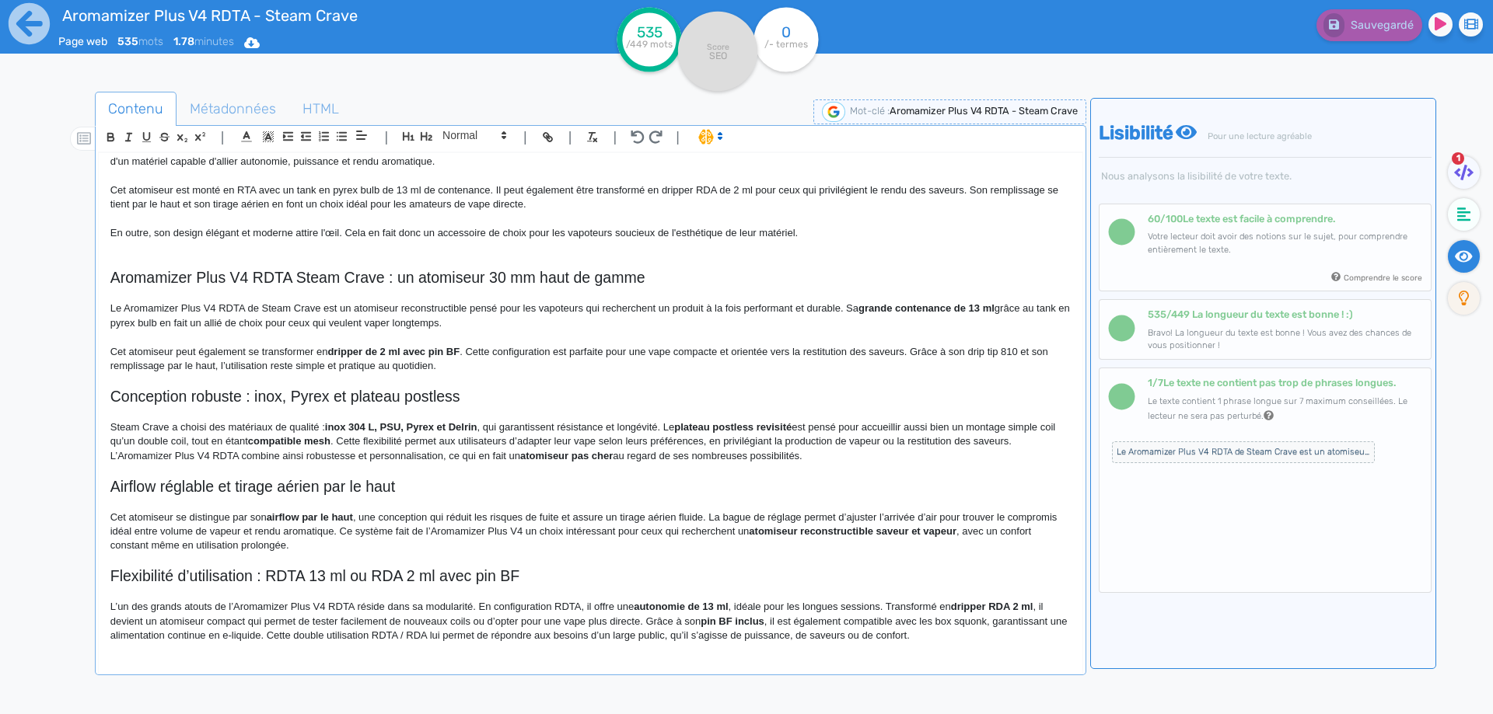
click at [271, 368] on p "Cet atomiseur peut également se transformer en dripper de 2 ml avec pin BF . Ce…" at bounding box center [590, 359] width 960 height 29
click at [274, 364] on p "Cet atomiseur peut également se transformer en dripper de 2 ml avec pin BF . Ce…" at bounding box center [590, 359] width 960 height 29
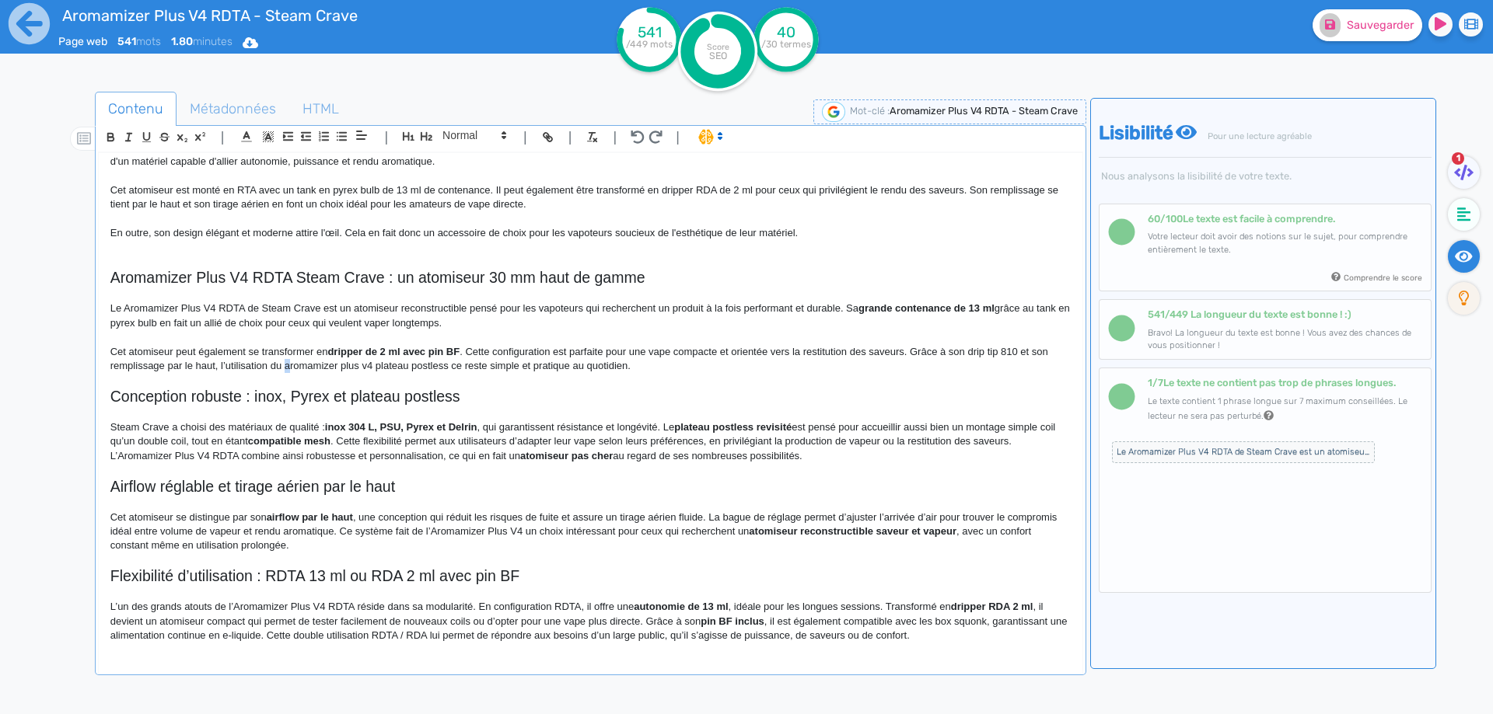
click at [290, 368] on p "Cet atomiseur peut également se transformer en dripper de 2 ml avec pin BF . Ce…" at bounding box center [590, 359] width 960 height 29
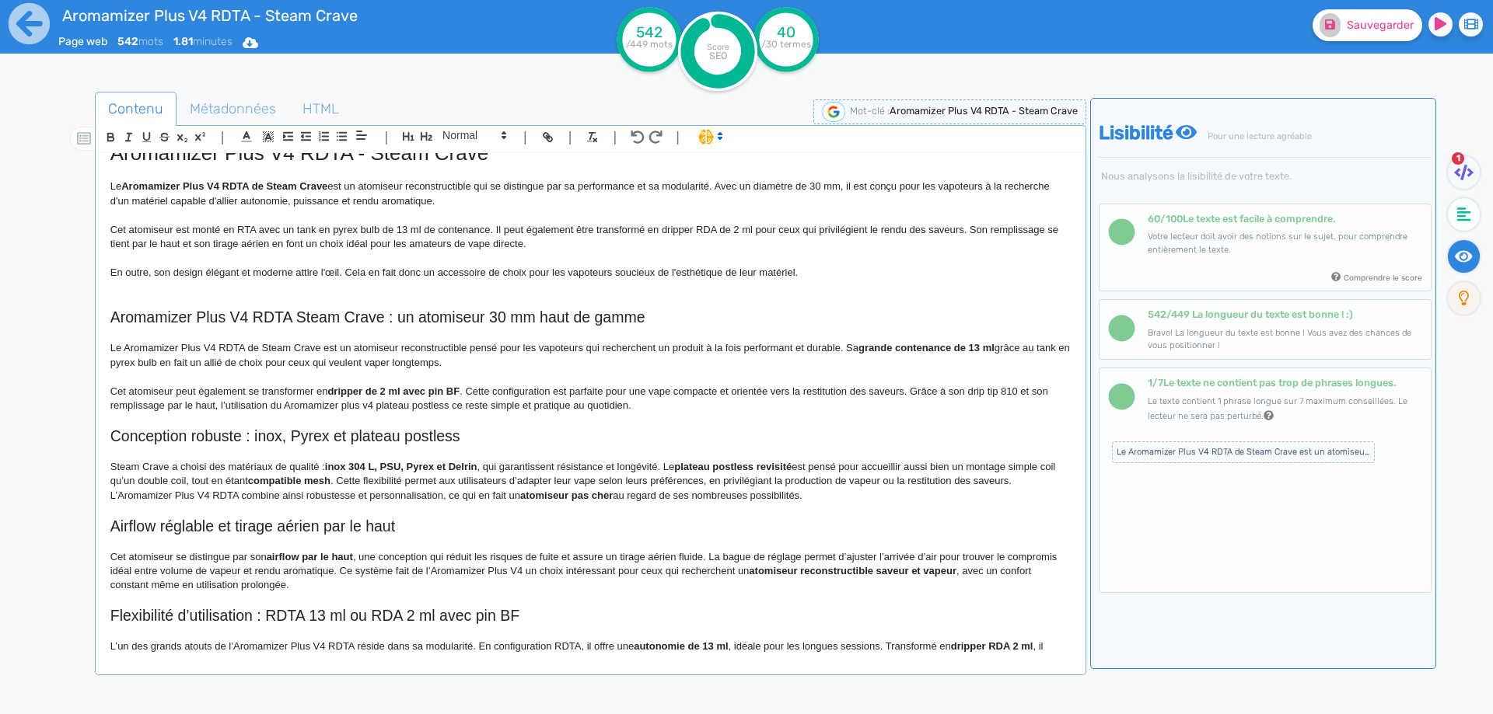
scroll to position [0, 0]
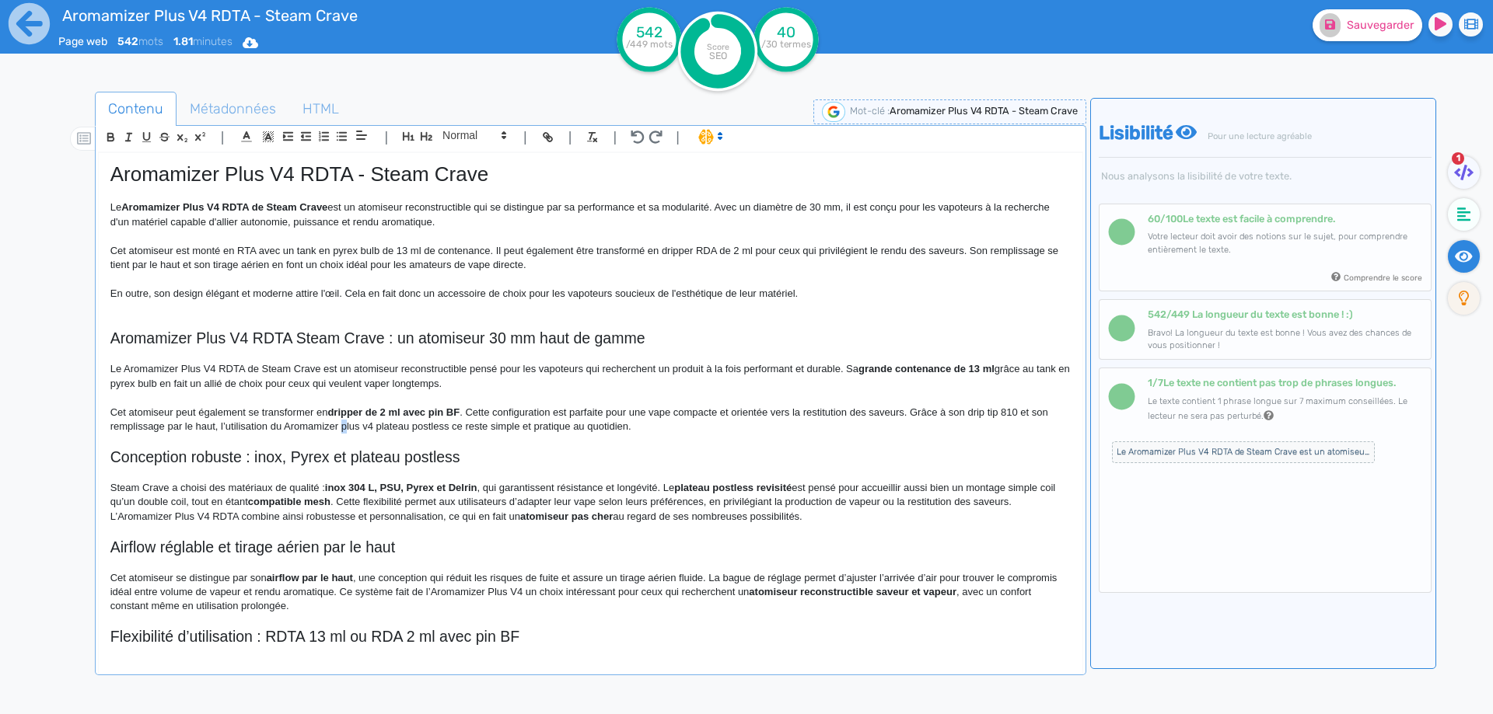
click at [345, 427] on p "Cet atomiseur peut également se transformer en dripper de 2 ml avec pin BF . Ce…" at bounding box center [590, 420] width 960 height 29
click at [369, 427] on p "Cet atomiseur peut également se transformer en dripper de 2 ml avec pin BF . Ce…" at bounding box center [590, 420] width 960 height 29
click at [376, 428] on p "Cet atomiseur peut également se transformer en dripper de 2 ml avec pin BF . Ce…" at bounding box center [590, 420] width 960 height 29
click at [485, 422] on p "Cet atomiseur peut également se transformer en dripper de 2 ml avec pin BF . Ce…" at bounding box center [590, 420] width 960 height 29
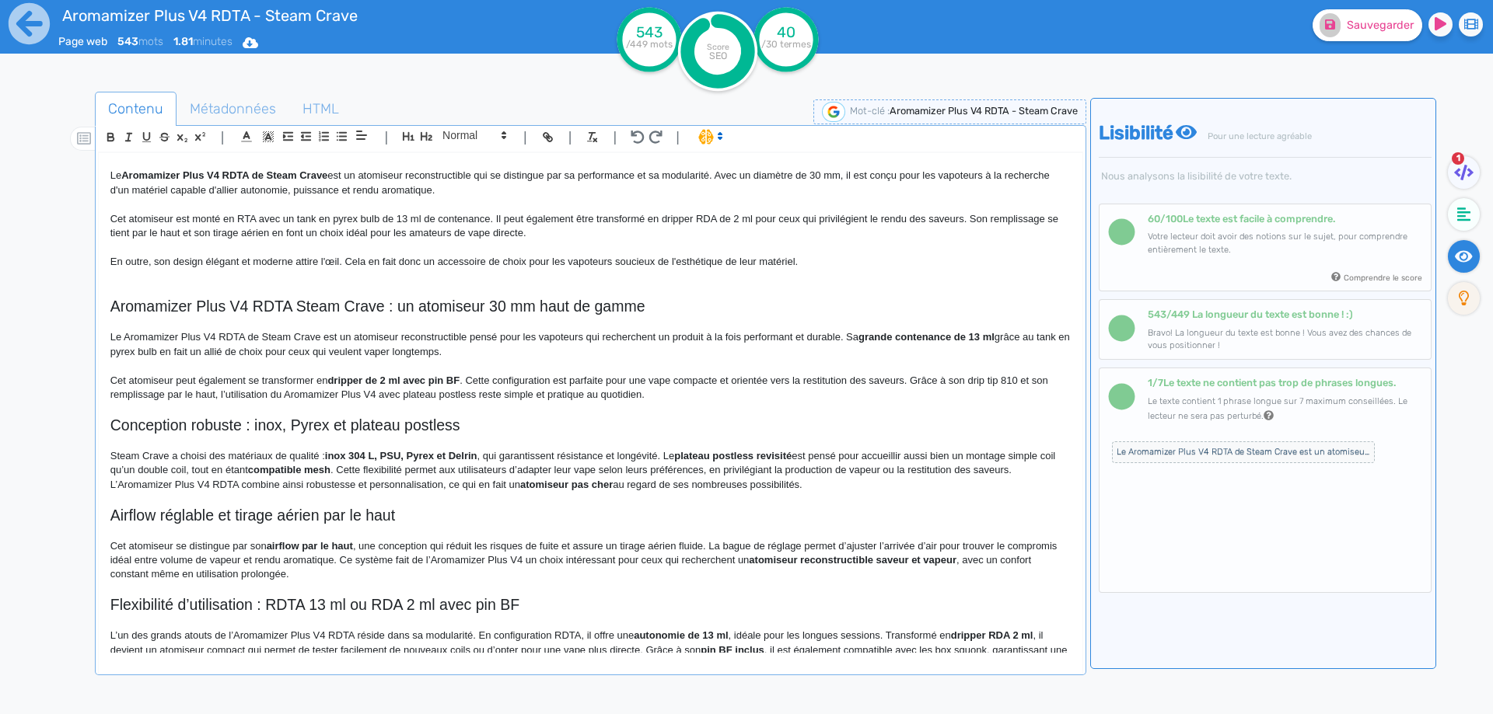
scroll to position [61, 0]
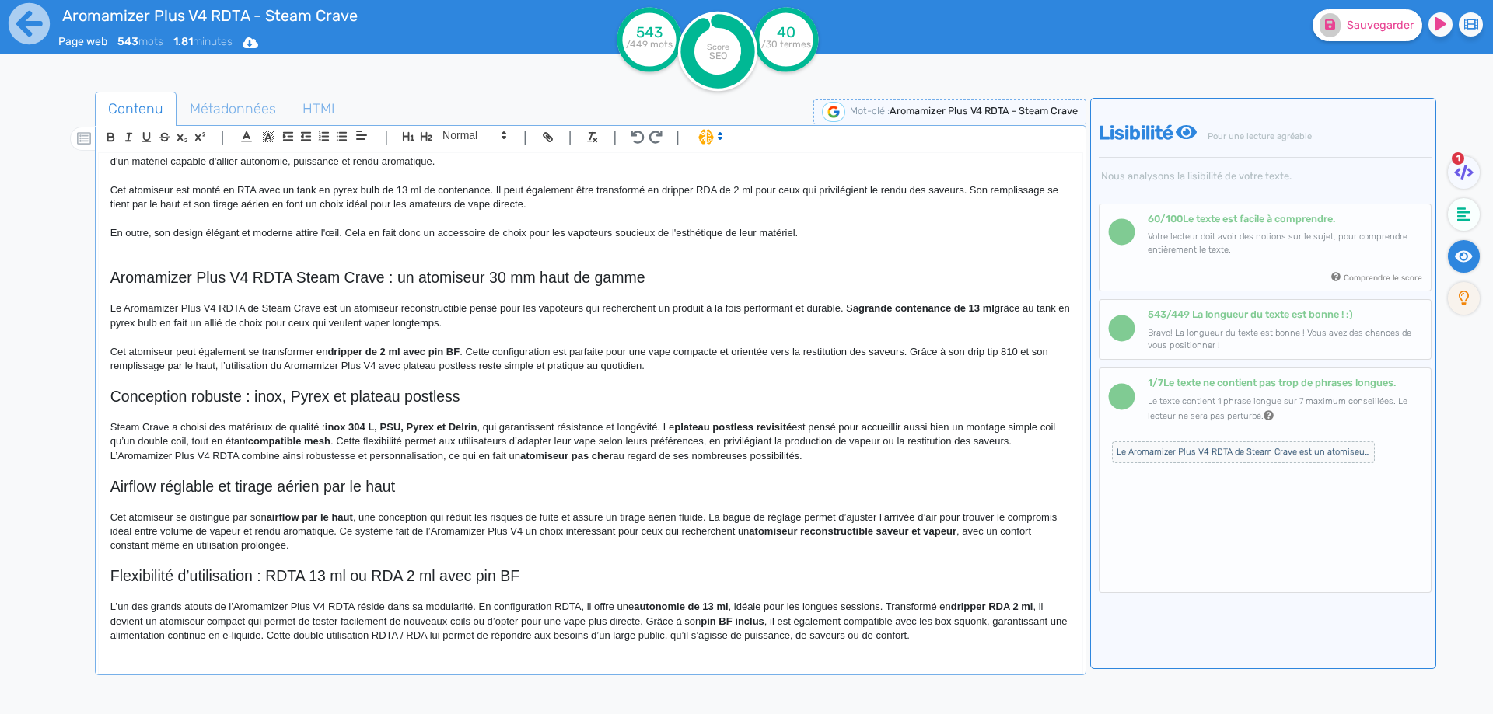
click at [284, 363] on p "Cet atomiseur peut également se transformer en dripper de 2 ml avec pin BF . Ce…" at bounding box center [590, 359] width 960 height 29
click at [454, 366] on p "Cet atomiseur peut également se transformer en dripper de 2 ml avec pin BF . Ce…" at bounding box center [590, 359] width 960 height 29
click at [470, 409] on p at bounding box center [590, 413] width 960 height 14
click at [226, 390] on h2 "Conception robuste : inox, Pyrex et plateau postless" at bounding box center [590, 397] width 960 height 18
click at [472, 128] on span at bounding box center [473, 135] width 76 height 19
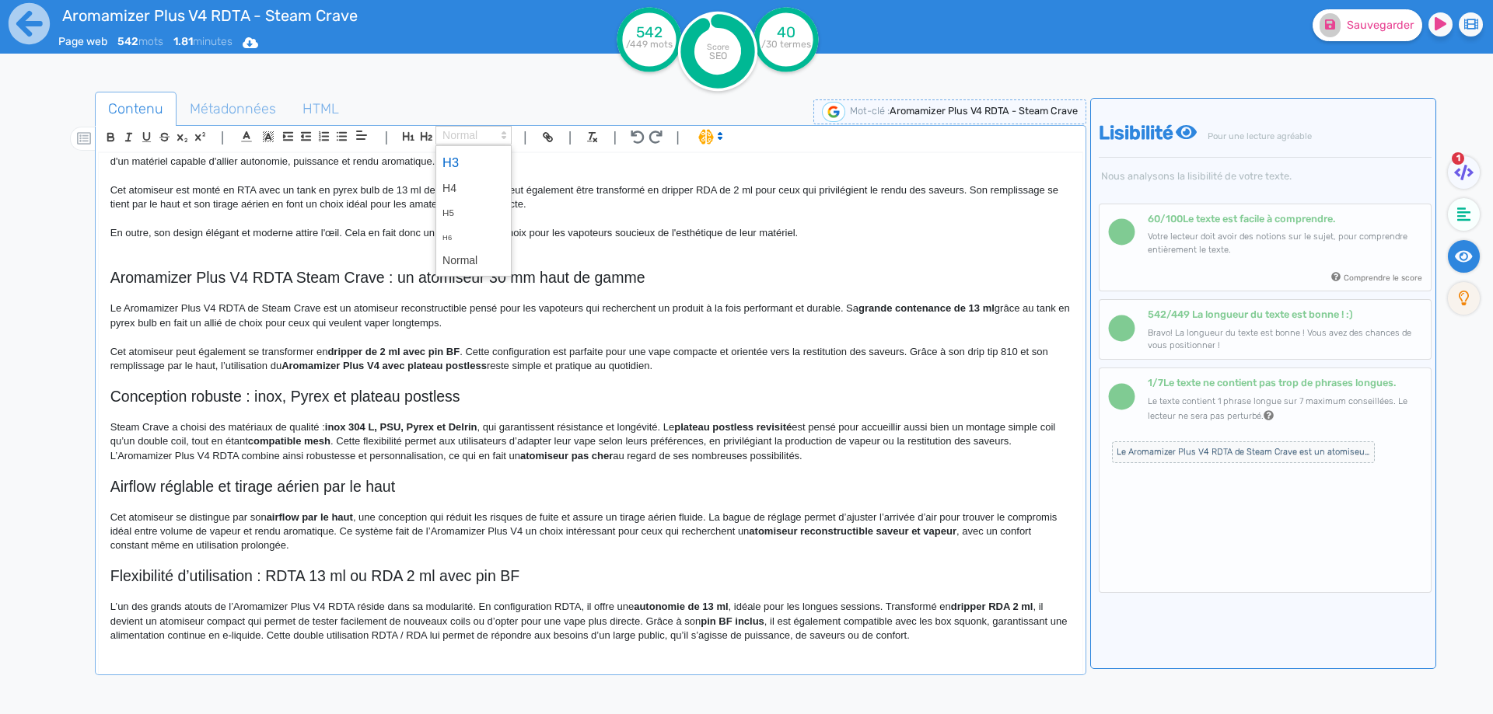
click at [456, 173] on span at bounding box center [473, 162] width 62 height 27
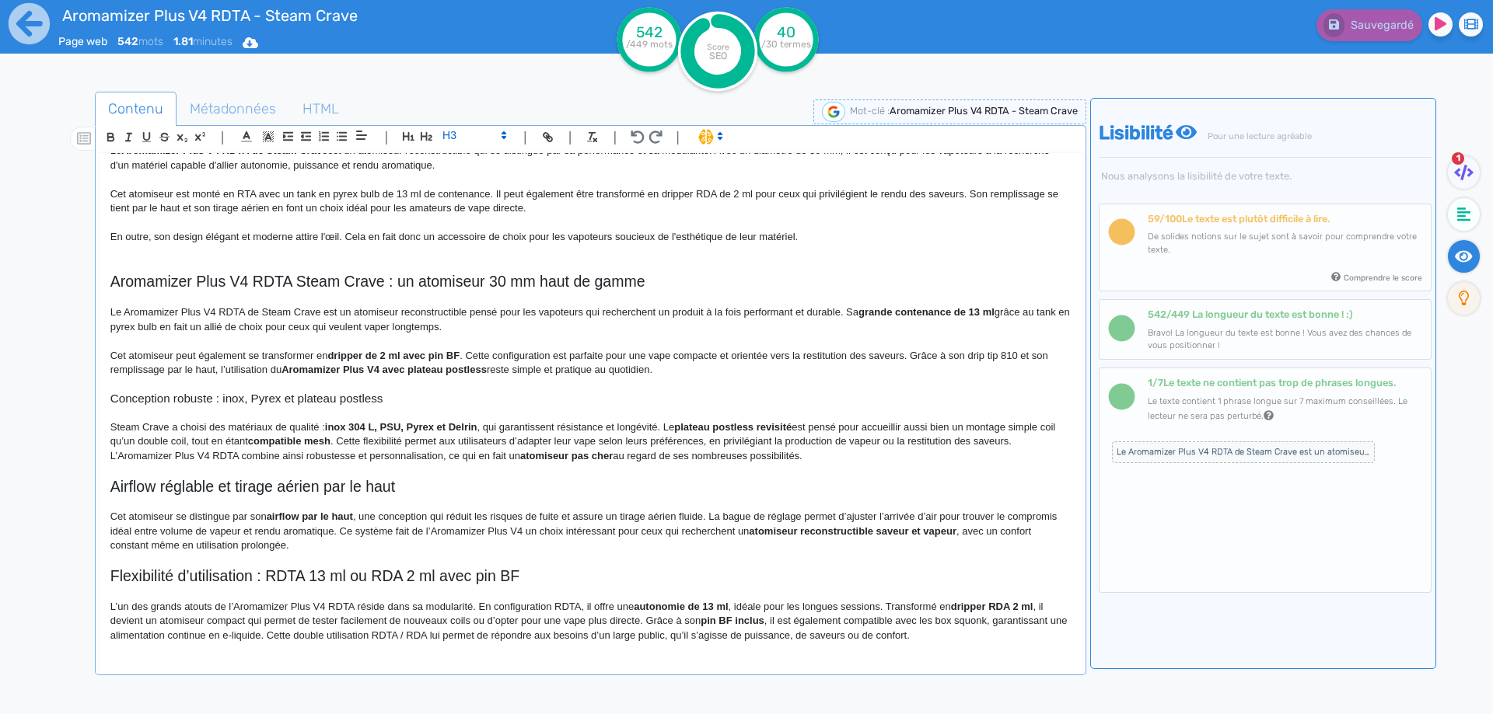
click at [452, 393] on h3 "Conception robuste : inox, Pyrex et plateau postless" at bounding box center [590, 399] width 960 height 14
drag, startPoint x: 700, startPoint y: 378, endPoint x: 706, endPoint y: 365, distance: 13.9
click at [700, 378] on p at bounding box center [590, 385] width 960 height 14
click at [706, 365] on p "Cet atomiseur peut également se transformer en dripper de 2 ml avec pin BF . Ce…" at bounding box center [590, 363] width 960 height 29
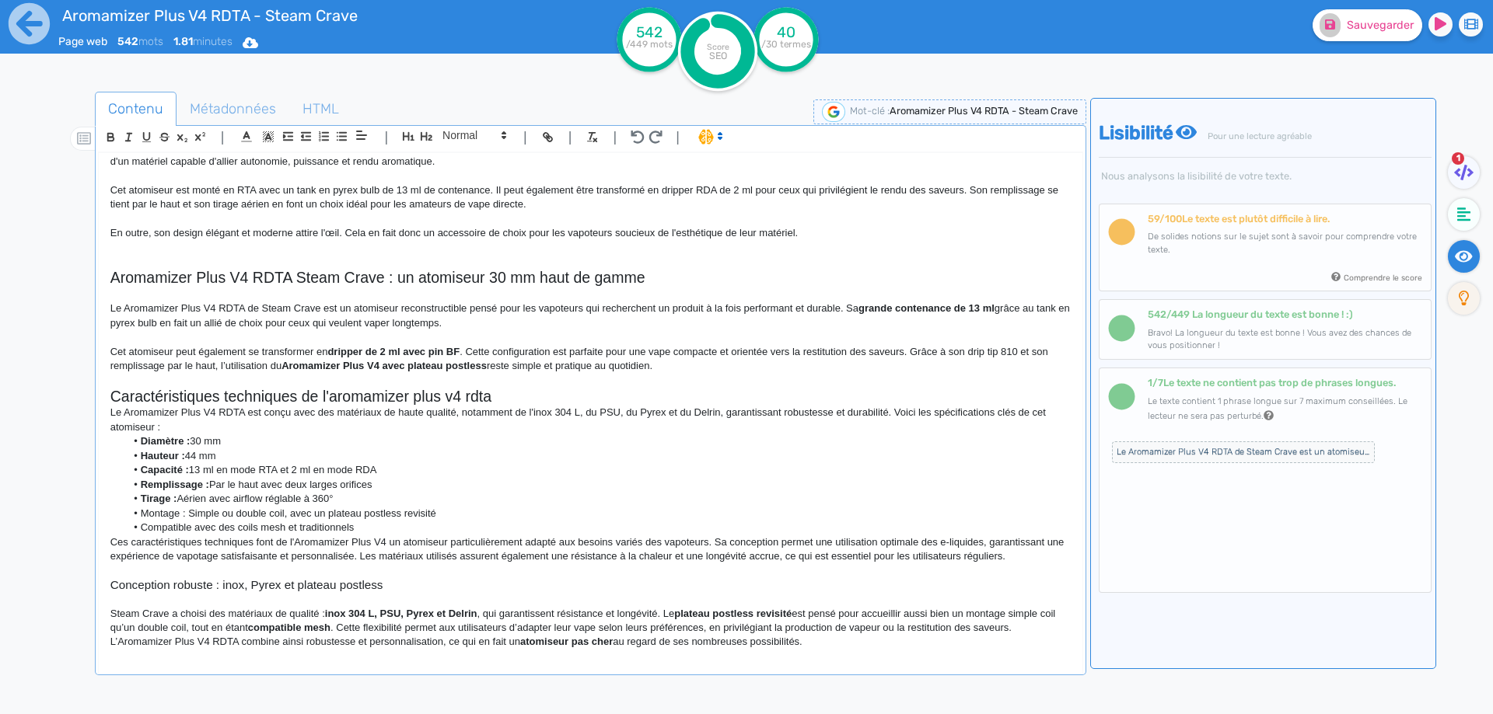
scroll to position [61, 0]
click at [261, 400] on h2 "Caractéristiques techniques de l'aromamizer plus v4 rdta" at bounding box center [590, 397] width 960 height 18
drag, startPoint x: 442, startPoint y: 129, endPoint x: 445, endPoint y: 150, distance: 21.1
click at [442, 131] on span at bounding box center [473, 135] width 76 height 19
click at [445, 152] on span at bounding box center [473, 162] width 62 height 27
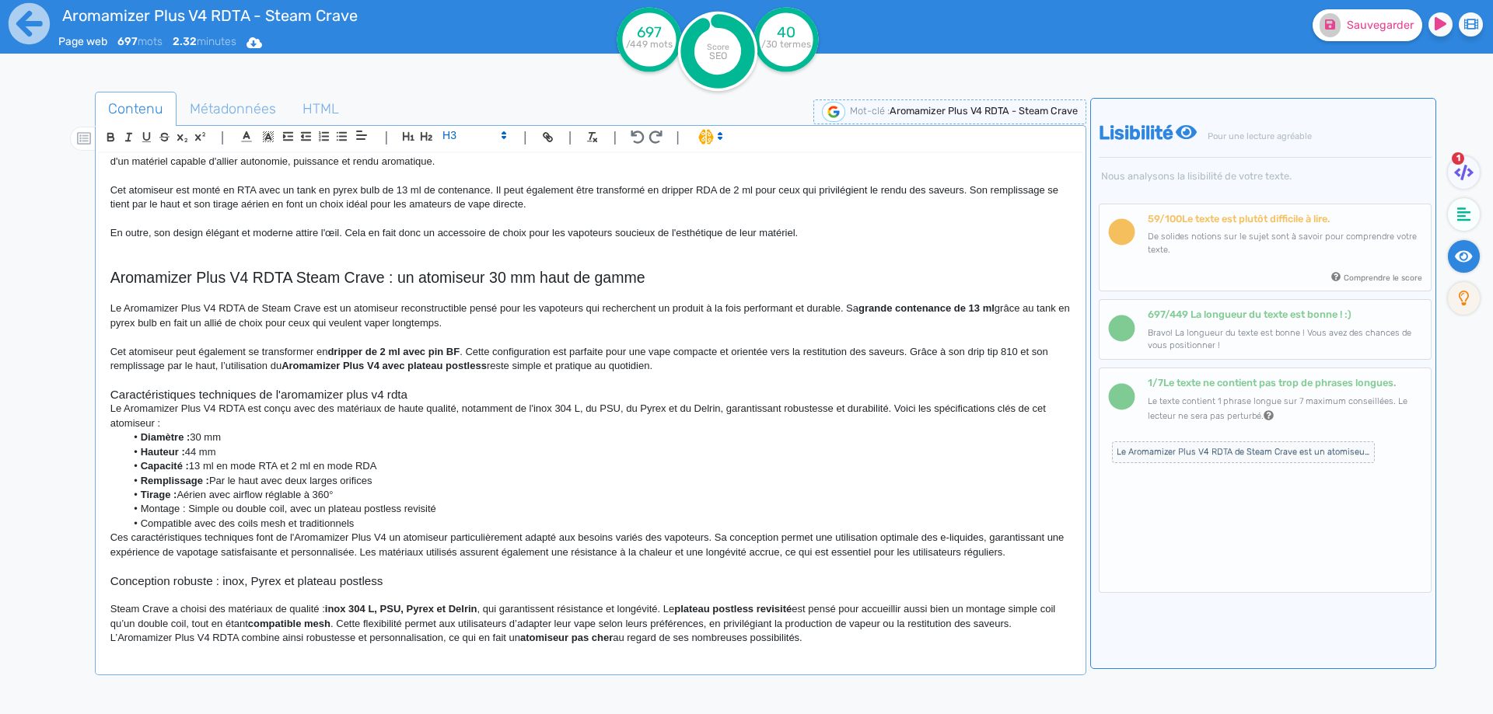
click at [224, 400] on h3 "Caractéristiques techniques de l'aromamizer plus v4 rdta" at bounding box center [590, 395] width 960 height 14
click at [287, 400] on h3 "Caractéristiques du Aromamizer plus v4 rdta" at bounding box center [590, 395] width 960 height 14
click at [311, 397] on h3 "Caractéristiques du Aromamizer Plus v4 rdta" at bounding box center [590, 395] width 960 height 14
click at [342, 393] on h3 "Caractéristiques du Aromamizer Plus V4 rdta" at bounding box center [590, 395] width 960 height 14
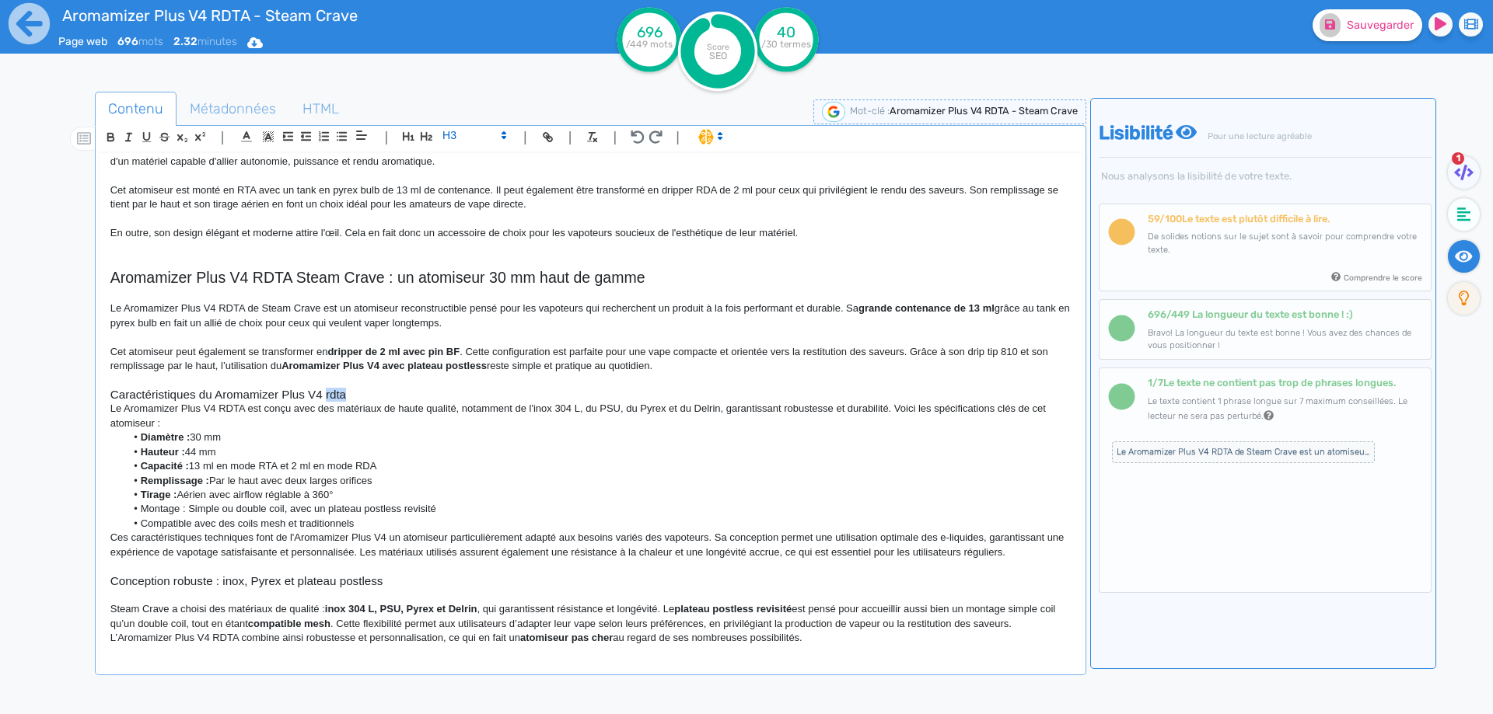
click at [342, 393] on h3 "Caractéristiques du Aromamizer Plus V4 rdta" at bounding box center [590, 395] width 960 height 14
click at [397, 400] on h3 "Caractéristiques du Aromamizer Plus V4 RDTA" at bounding box center [590, 395] width 960 height 14
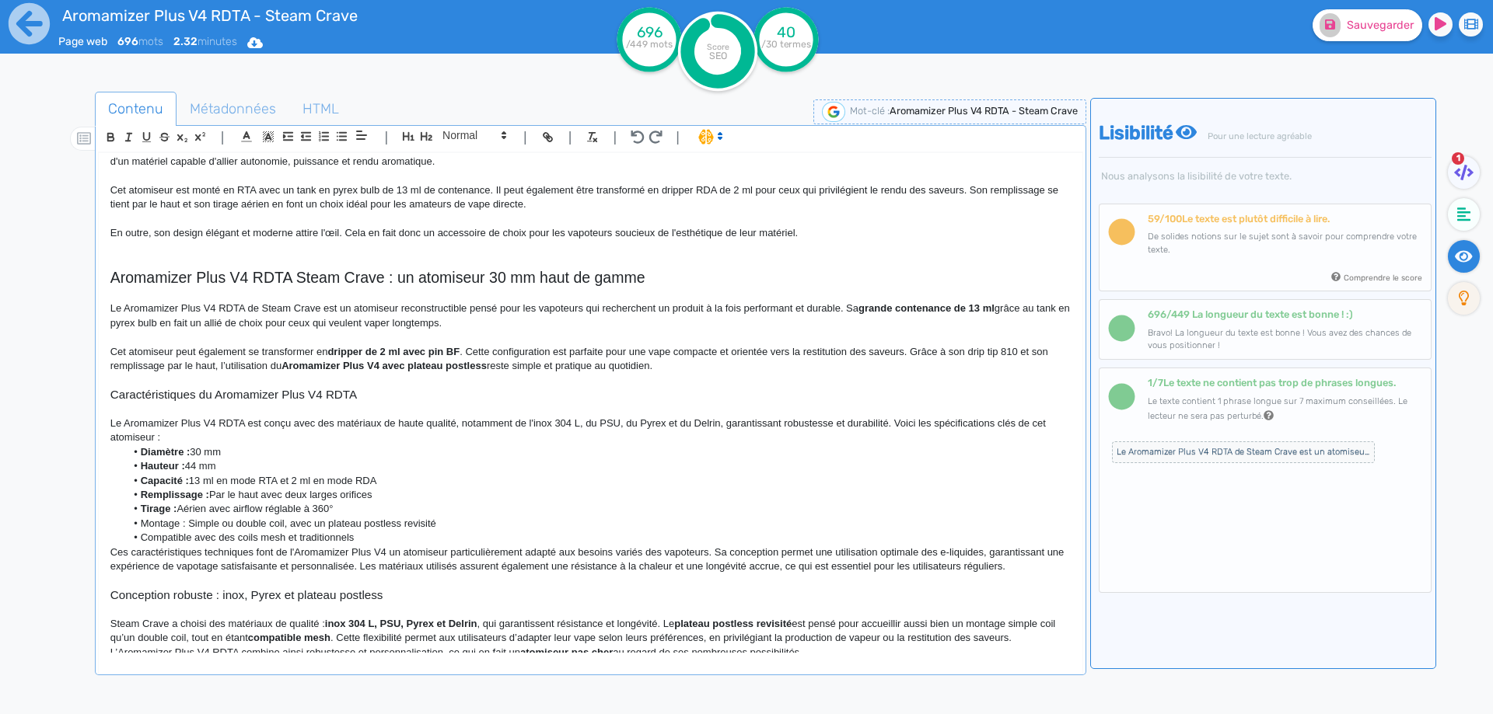
scroll to position [138, 0]
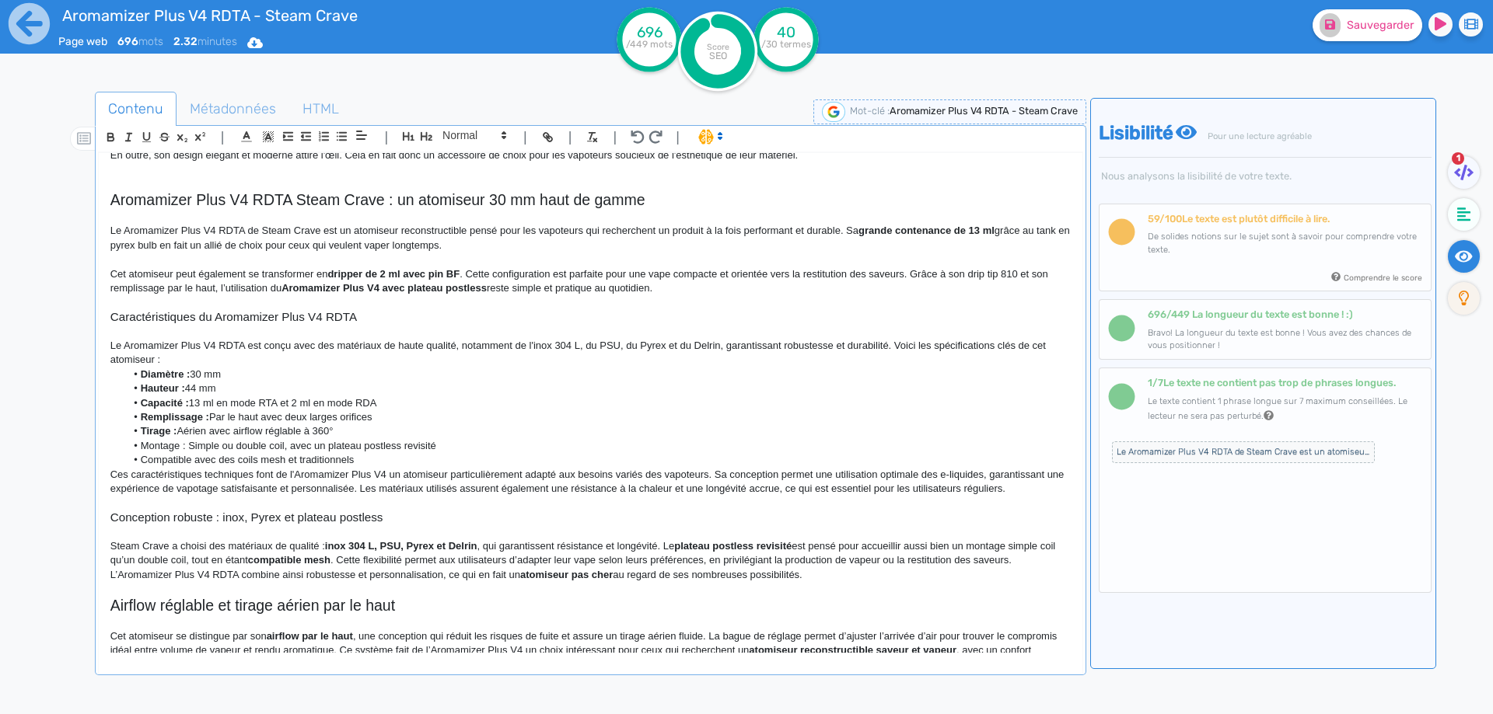
click at [116, 339] on p "Le Aromamizer Plus V4 RDTA est conçu avec des matériaux de haute qualité, notam…" at bounding box center [590, 353] width 960 height 29
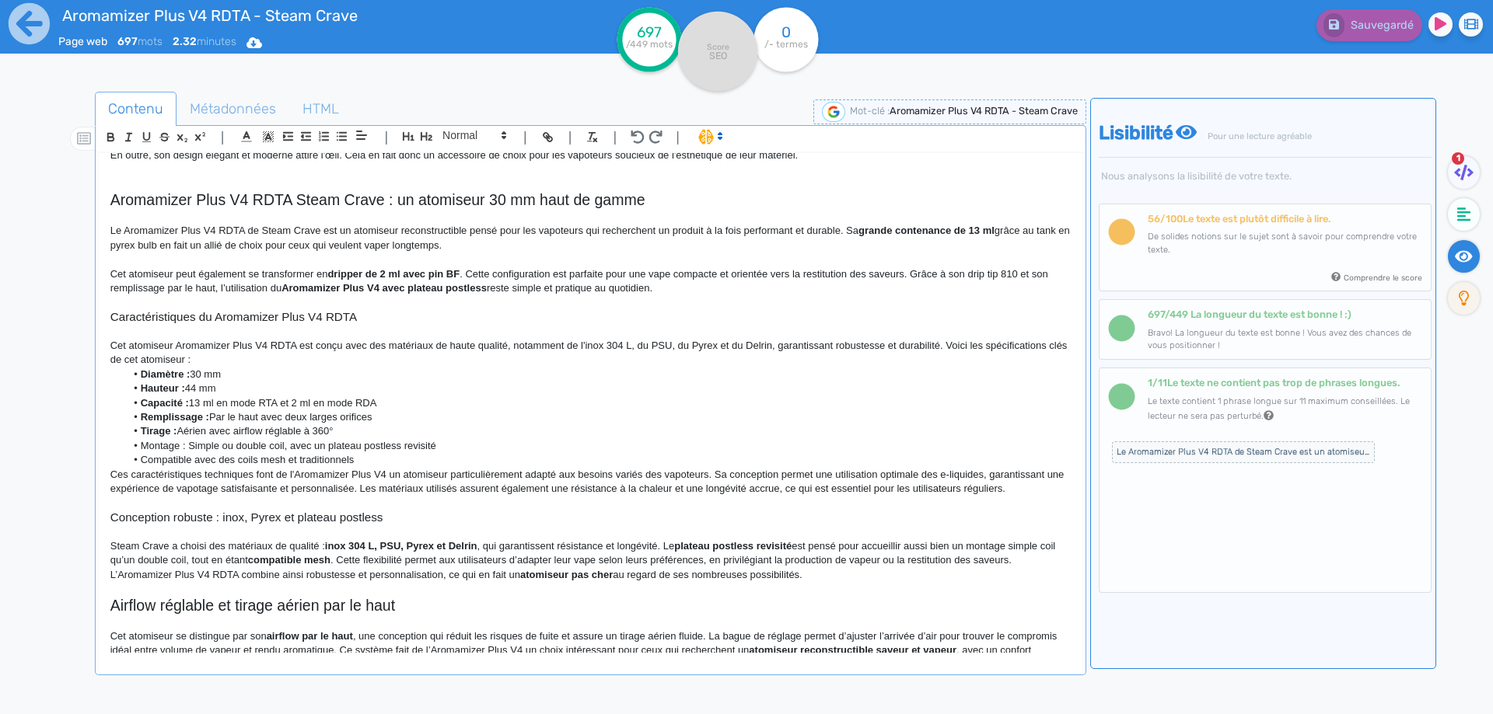
click at [531, 349] on p "Cet atomiseur Aromamizer Plus V4 RDTA est conçu avec des matériaux de haute qua…" at bounding box center [590, 353] width 960 height 29
click at [494, 357] on p "Cet atomiseur Aromamizer Plus V4 RDTA est conçu avec des matériaux de haute qua…" at bounding box center [590, 353] width 960 height 29
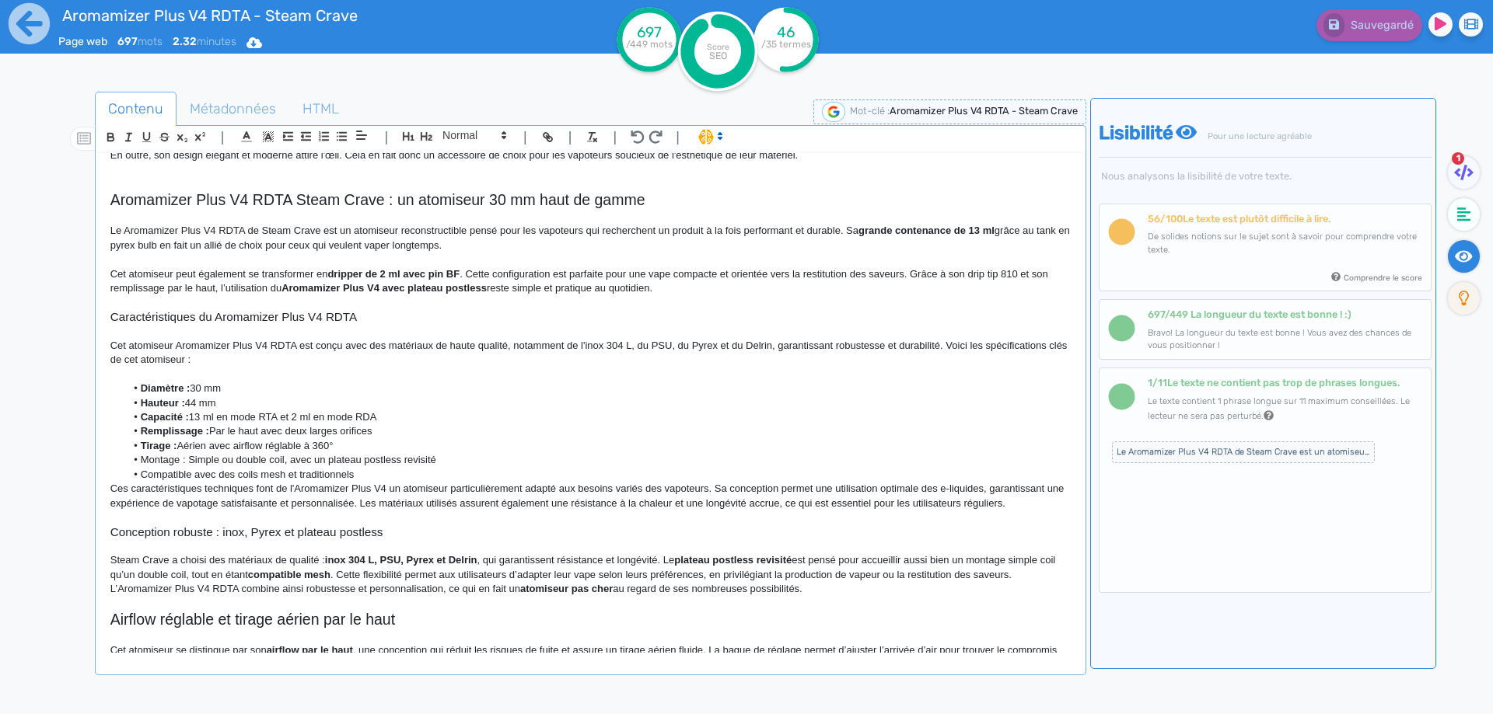
click at [534, 348] on p "Cet atomiseur Aromamizer Plus V4 RDTA est conçu avec des matériaux de haute qua…" at bounding box center [590, 353] width 960 height 29
drag, startPoint x: 534, startPoint y: 348, endPoint x: 524, endPoint y: 341, distance: 12.8
click at [533, 348] on p "Cet atomiseur Aromamizer Plus V4 RDTA est conçu avec des matériaux de haute qua…" at bounding box center [590, 353] width 960 height 29
click at [705, 344] on p "Cet atomiseur Aromamizer Plus V4 RDTA est conçu avec des matériaux de haute qua…" at bounding box center [590, 353] width 960 height 29
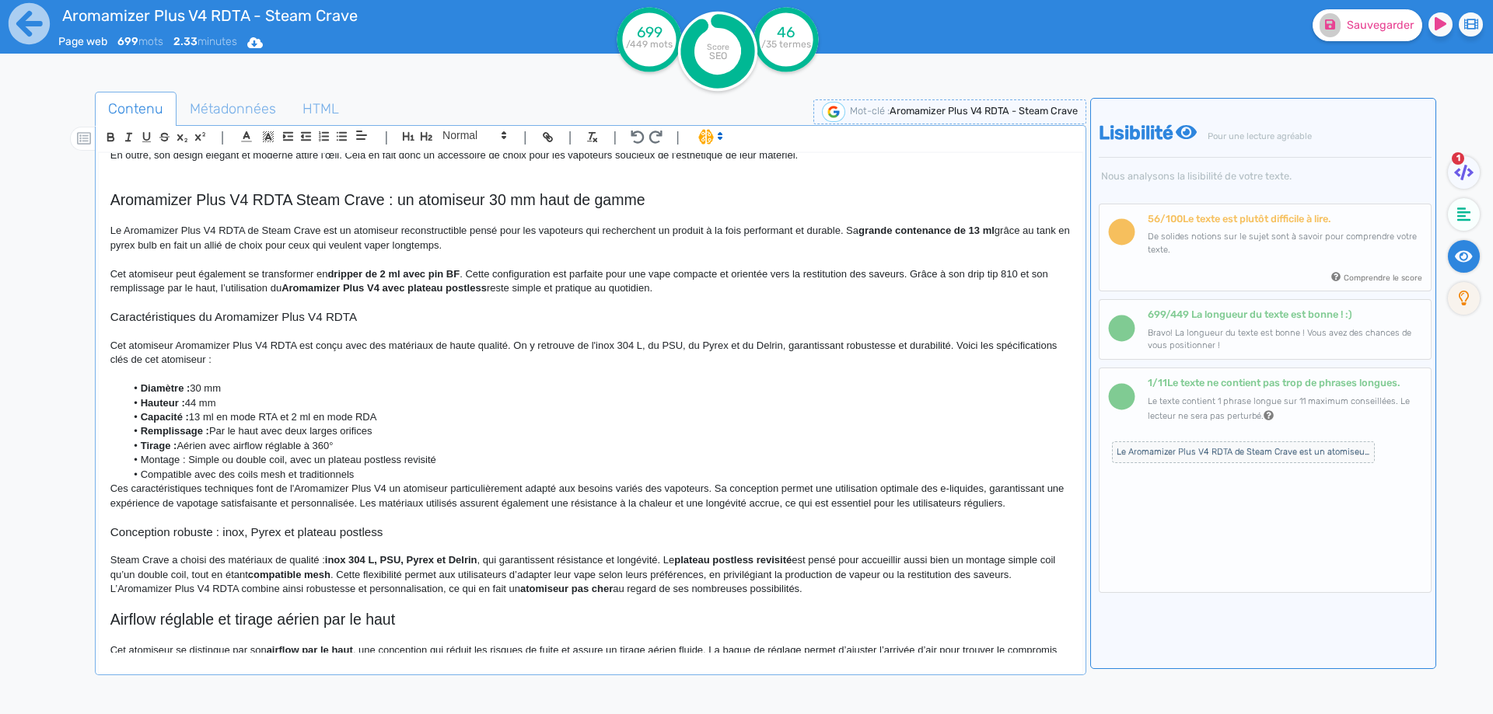
click at [700, 344] on p "Cet atomiseur Aromamizer Plus V4 RDTA est conçu avec des matériaux de haute qua…" at bounding box center [590, 353] width 960 height 29
click at [697, 344] on p "Cet atomiseur Aromamizer Plus V4 RDTA est conçu avec des matériaux de haute qua…" at bounding box center [590, 353] width 960 height 29
click at [802, 337] on p at bounding box center [590, 331] width 960 height 14
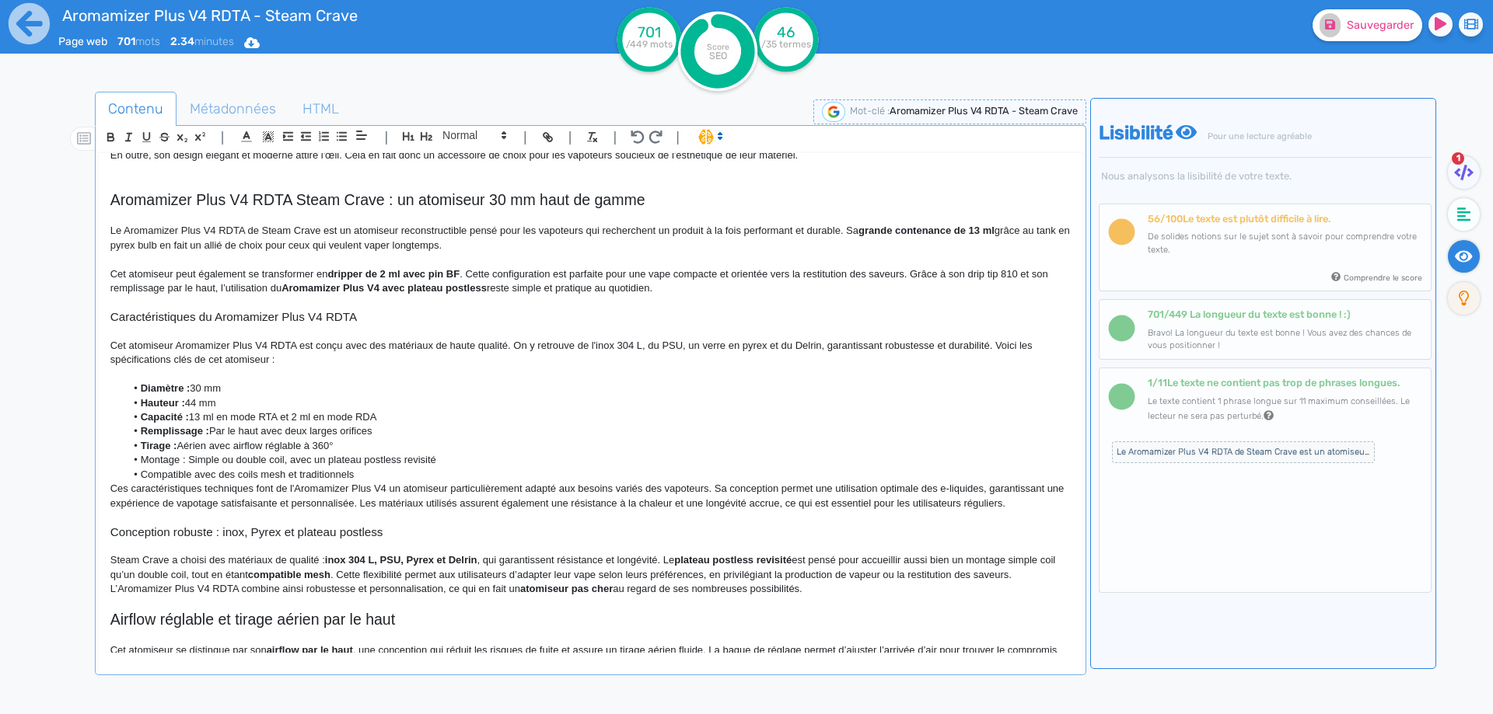
click at [802, 340] on p "Cet atomiseur Aromamizer Plus V4 RDTA est conçu avec des matériaux de haute qua…" at bounding box center [590, 353] width 960 height 29
copy p "Delrin"
click at [827, 347] on p "Cet atomiseur Aromamizer Plus V4 RDTA est conçu avec des matériaux de haute qua…" at bounding box center [590, 353] width 960 height 29
click at [938, 347] on p "Cet atomiseur Aromamizer Plus V4 RDTA est conçu avec des matériaux de haute qua…" at bounding box center [590, 353] width 960 height 29
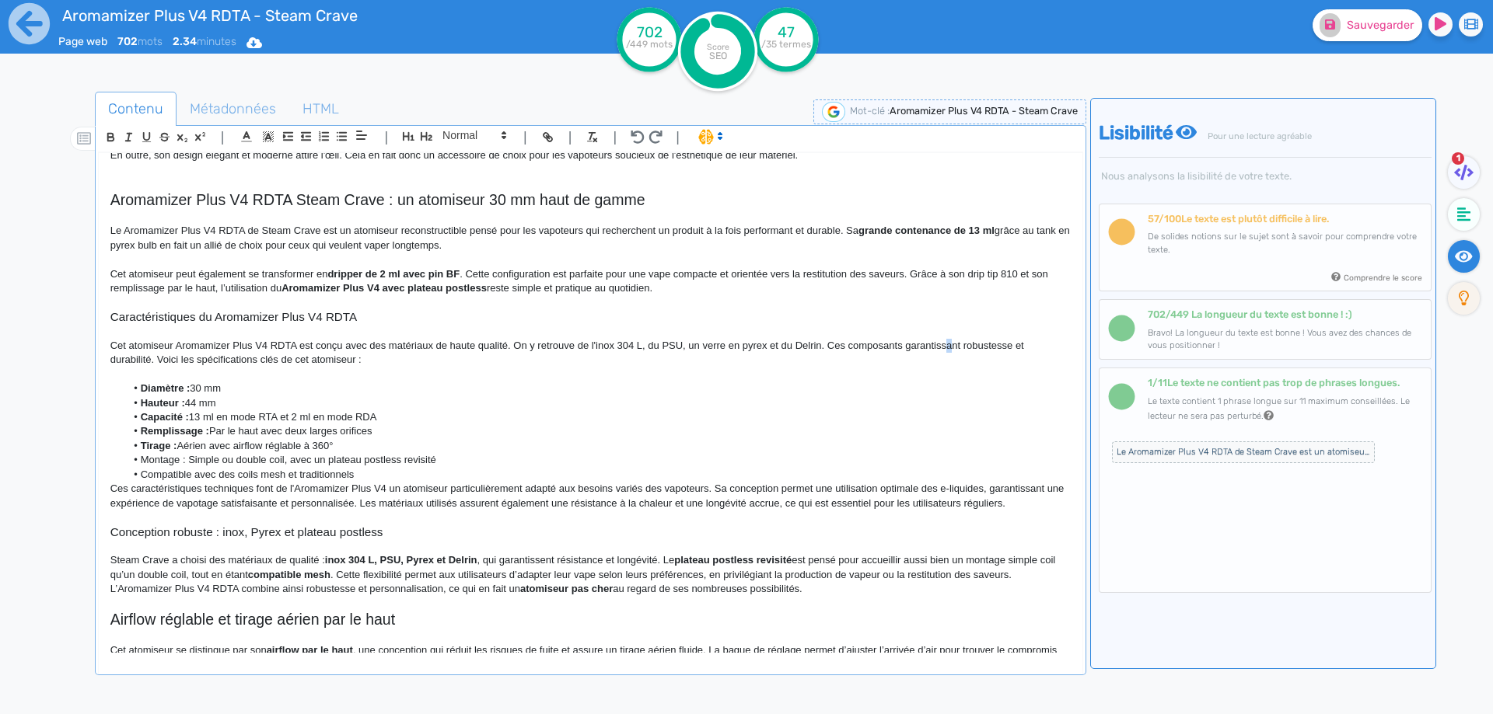
click at [945, 349] on p "Cet atomiseur Aromamizer Plus V4 RDTA est conçu avec des matériaux de haute qua…" at bounding box center [590, 353] width 960 height 29
click at [911, 350] on p "Cet atomiseur Aromamizer Plus V4 RDTA est conçu avec des matériaux de haute qua…" at bounding box center [590, 353] width 960 height 29
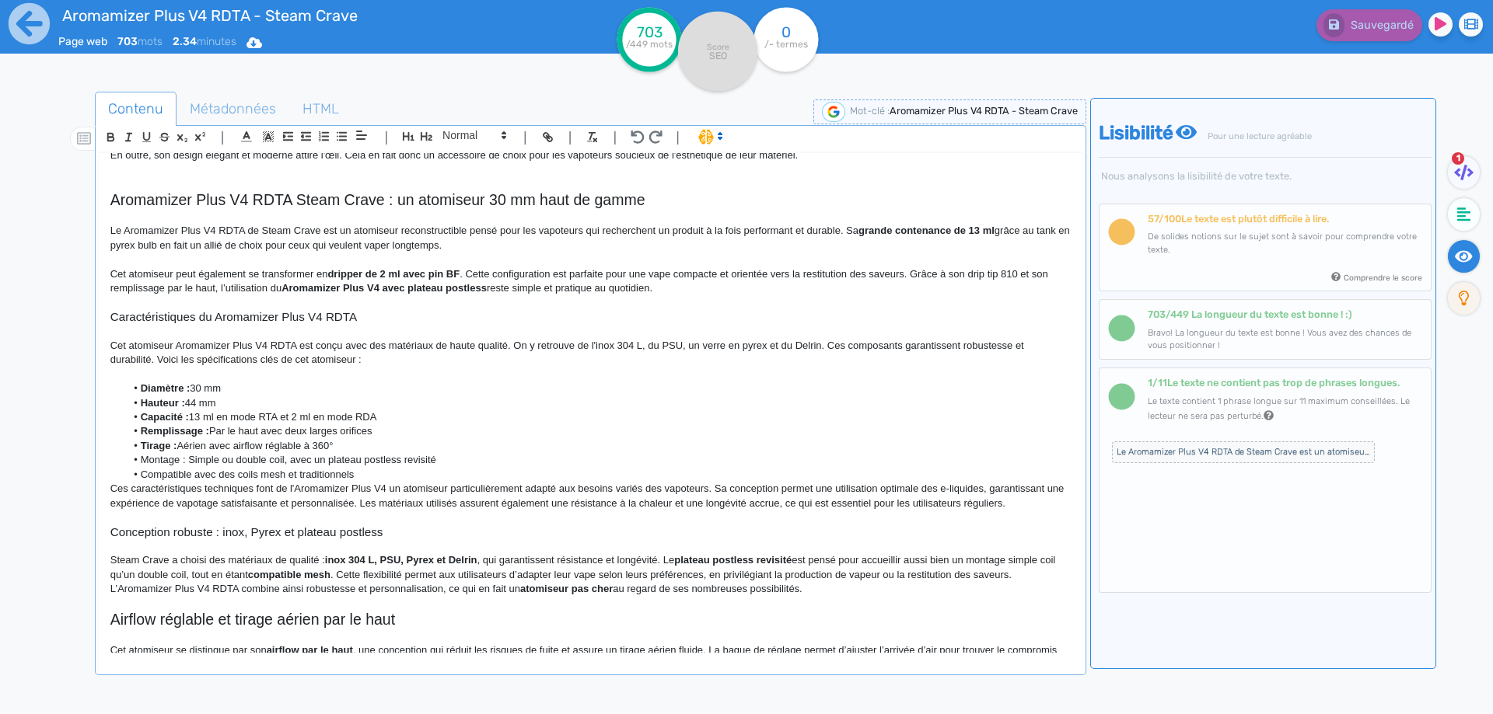
click at [151, 362] on p "Cet atomiseur Aromamizer Plus V4 RDTA est conçu avec des matériaux de haute qua…" at bounding box center [590, 353] width 960 height 29
click at [155, 360] on p "Cet atomiseur Aromamizer Plus V4 RDTA est conçu avec des matériaux de haute qua…" at bounding box center [590, 353] width 960 height 29
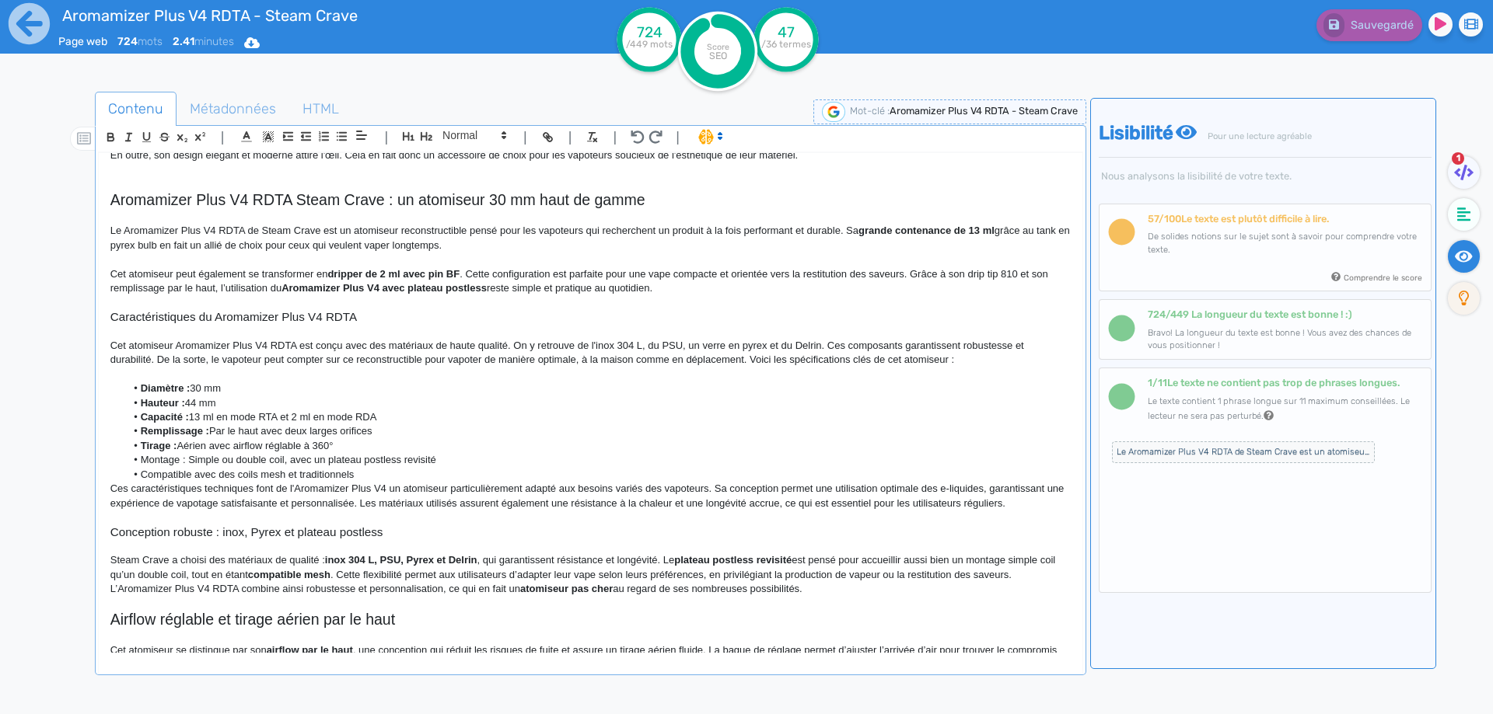
click at [899, 362] on p "Cet atomiseur Aromamizer Plus V4 RDTA est conçu avec des matériaux de haute qua…" at bounding box center [590, 353] width 960 height 29
click at [921, 360] on p "Cet atomiseur Aromamizer Plus V4 RDTA est conçu avec des matériaux de haute qua…" at bounding box center [590, 353] width 960 height 29
click at [752, 359] on p "Cet atomiseur Aromamizer Plus V4 RDTA est conçu avec des matériaux de haute qua…" at bounding box center [590, 353] width 960 height 29
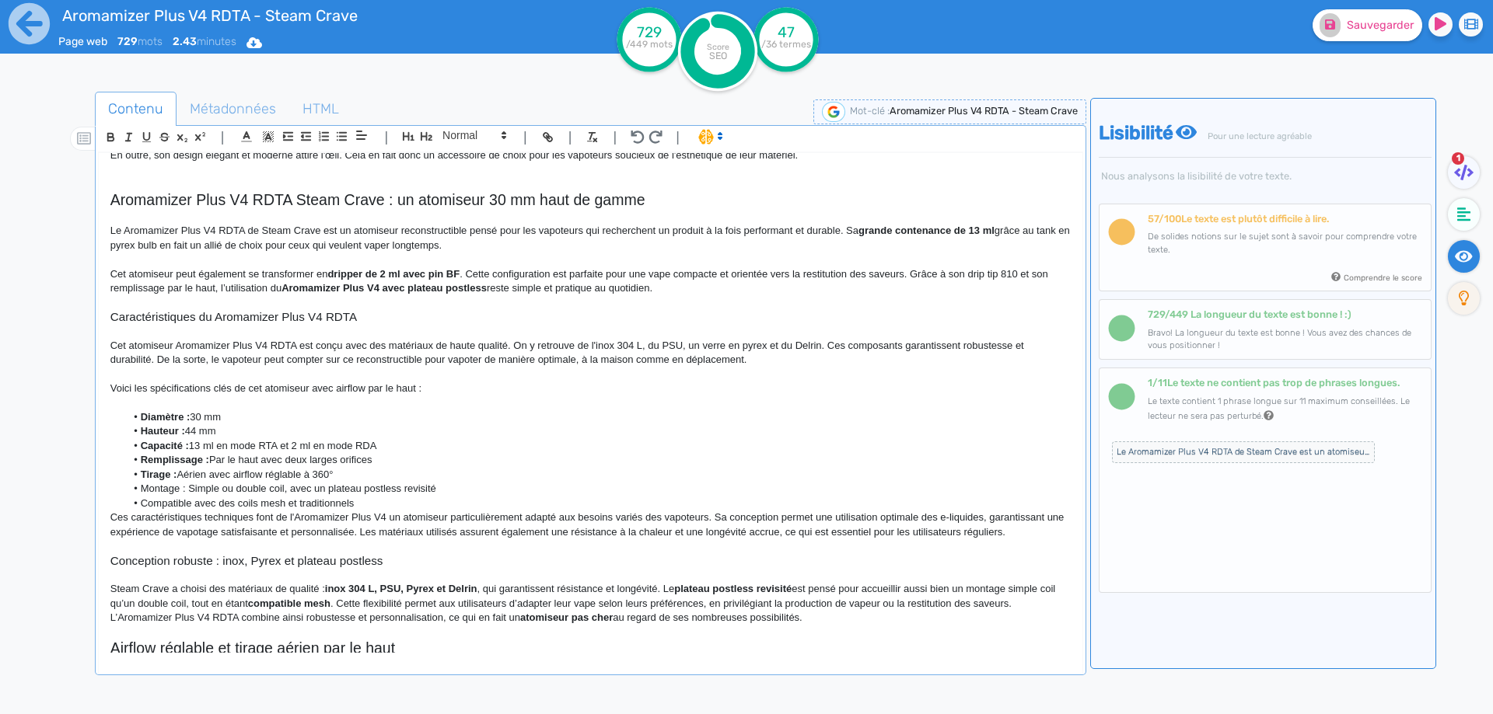
click at [155, 421] on strong "Diamètre :" at bounding box center [166, 417] width 50 height 12
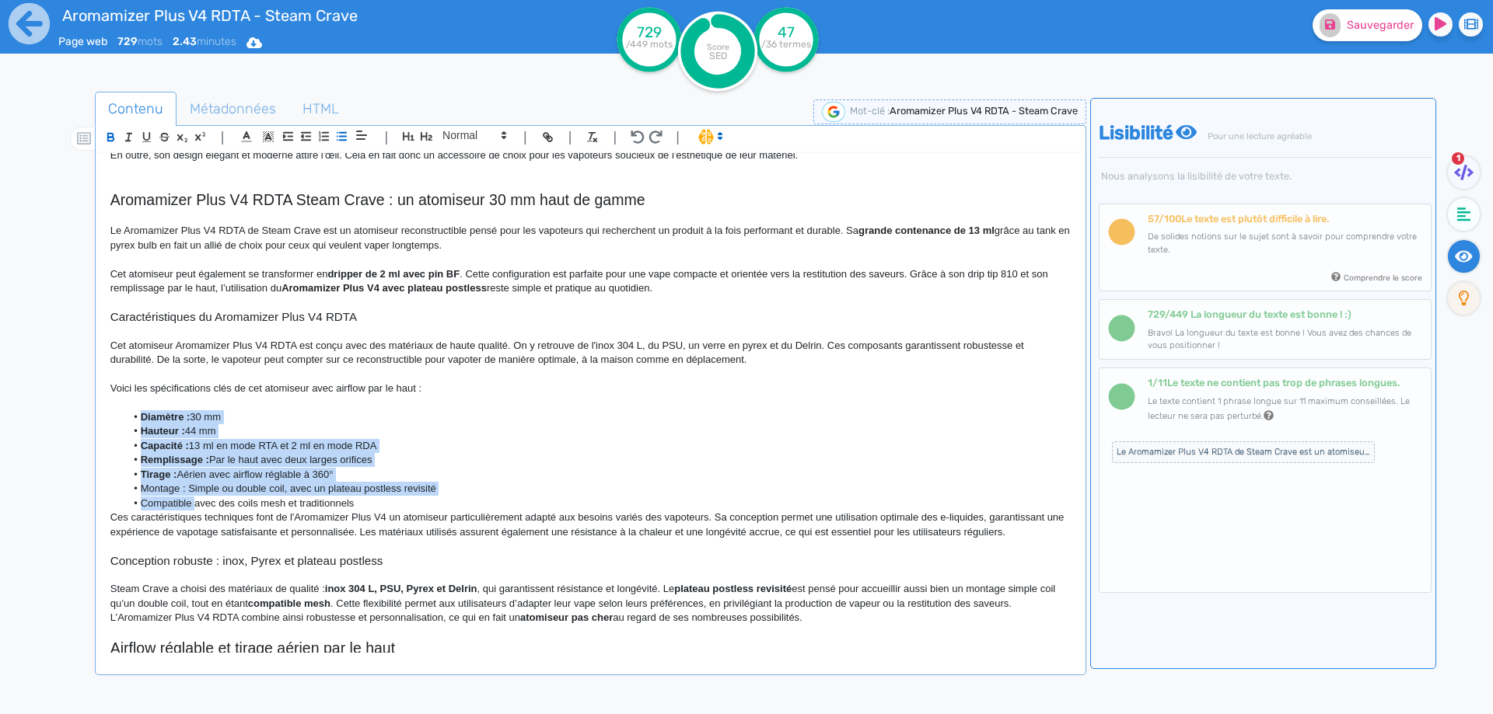
drag, startPoint x: 155, startPoint y: 421, endPoint x: 194, endPoint y: 502, distance: 90.4
click at [194, 502] on ul "Diamètre : 30 mm Hauteur : 44 mm Capacité : 13 ml en mode RTA et 2 ml en mode R…" at bounding box center [590, 461] width 960 height 100
click at [195, 503] on li "Compatible avec des coils mesh et traditionnels" at bounding box center [597, 504] width 945 height 14
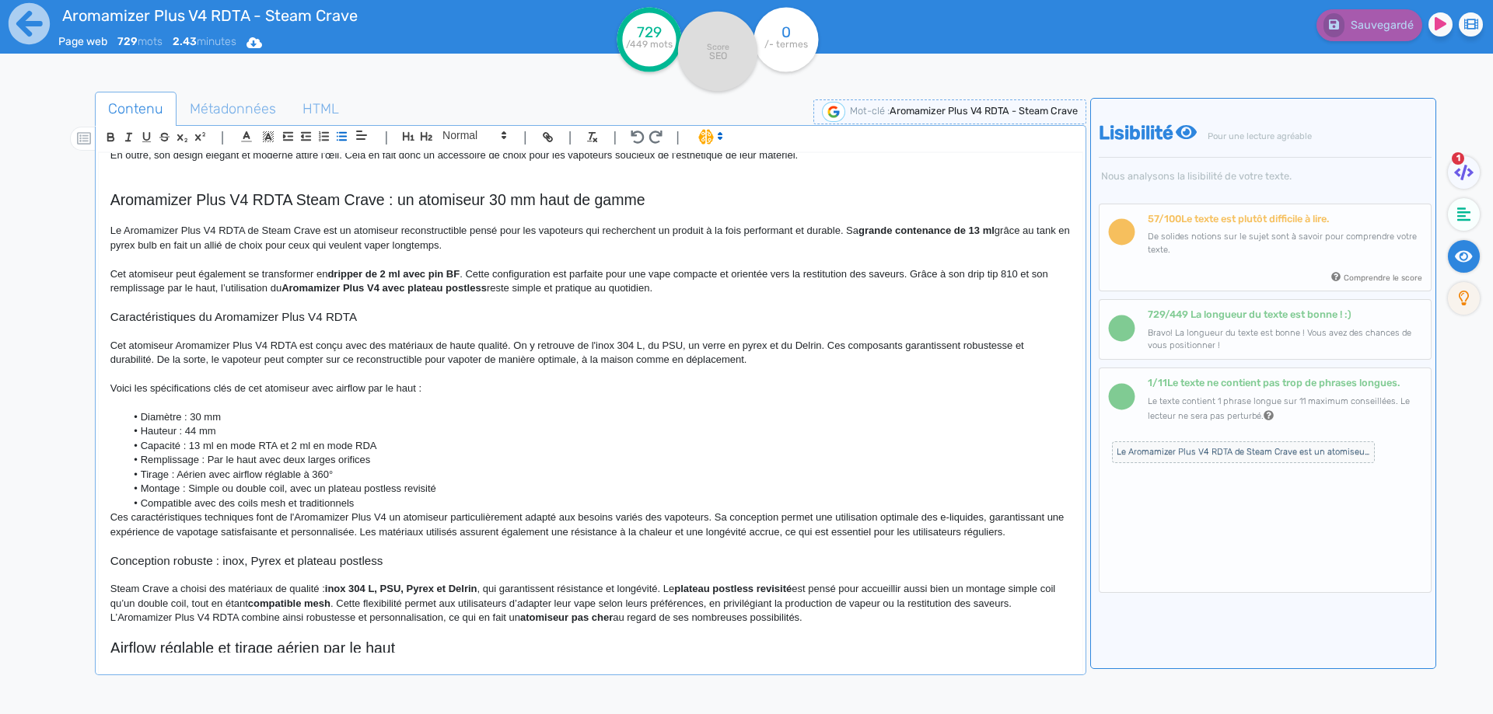
click at [212, 459] on li "Remplissage : Par le haut avec deux larges orifices" at bounding box center [597, 460] width 945 height 14
click at [365, 502] on li "Compatible avec des coils mesh et traditionnels" at bounding box center [597, 504] width 945 height 14
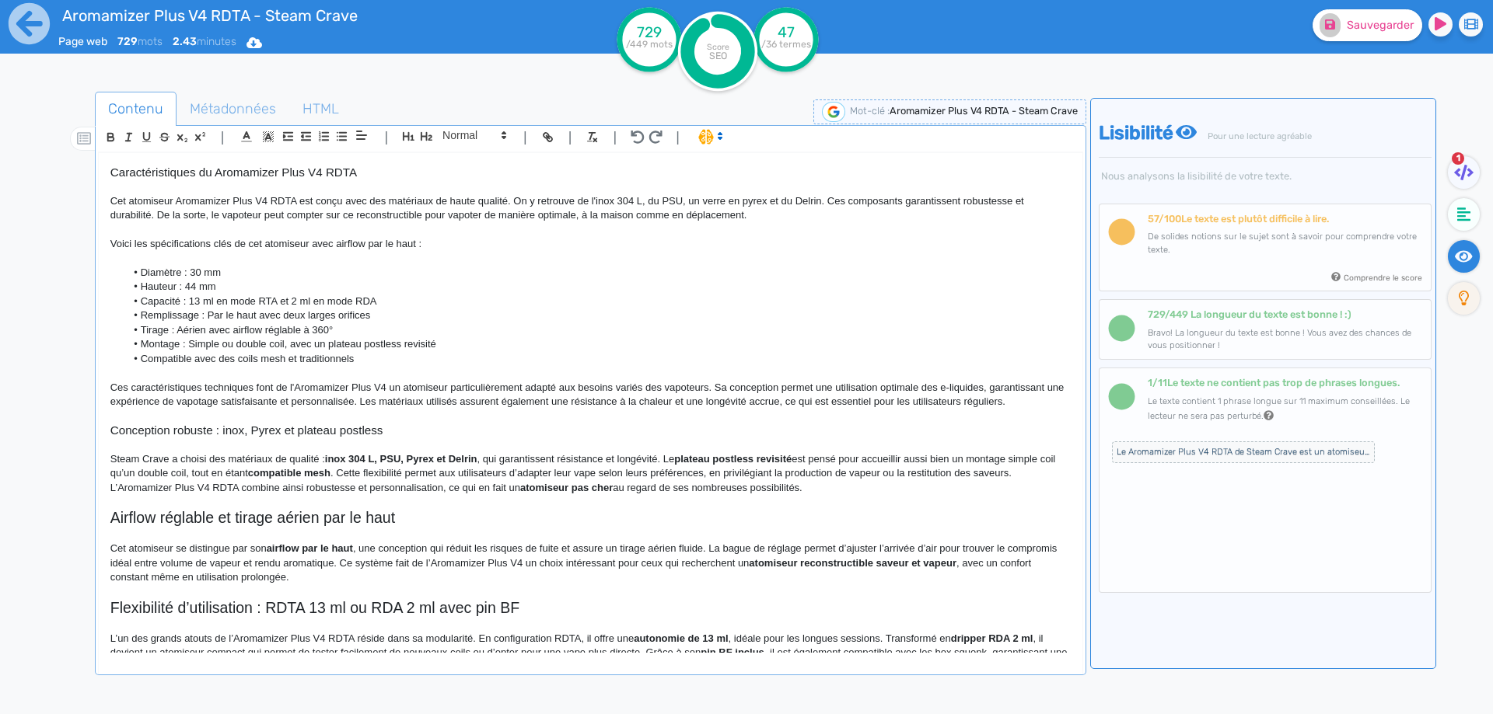
scroll to position [314, 0]
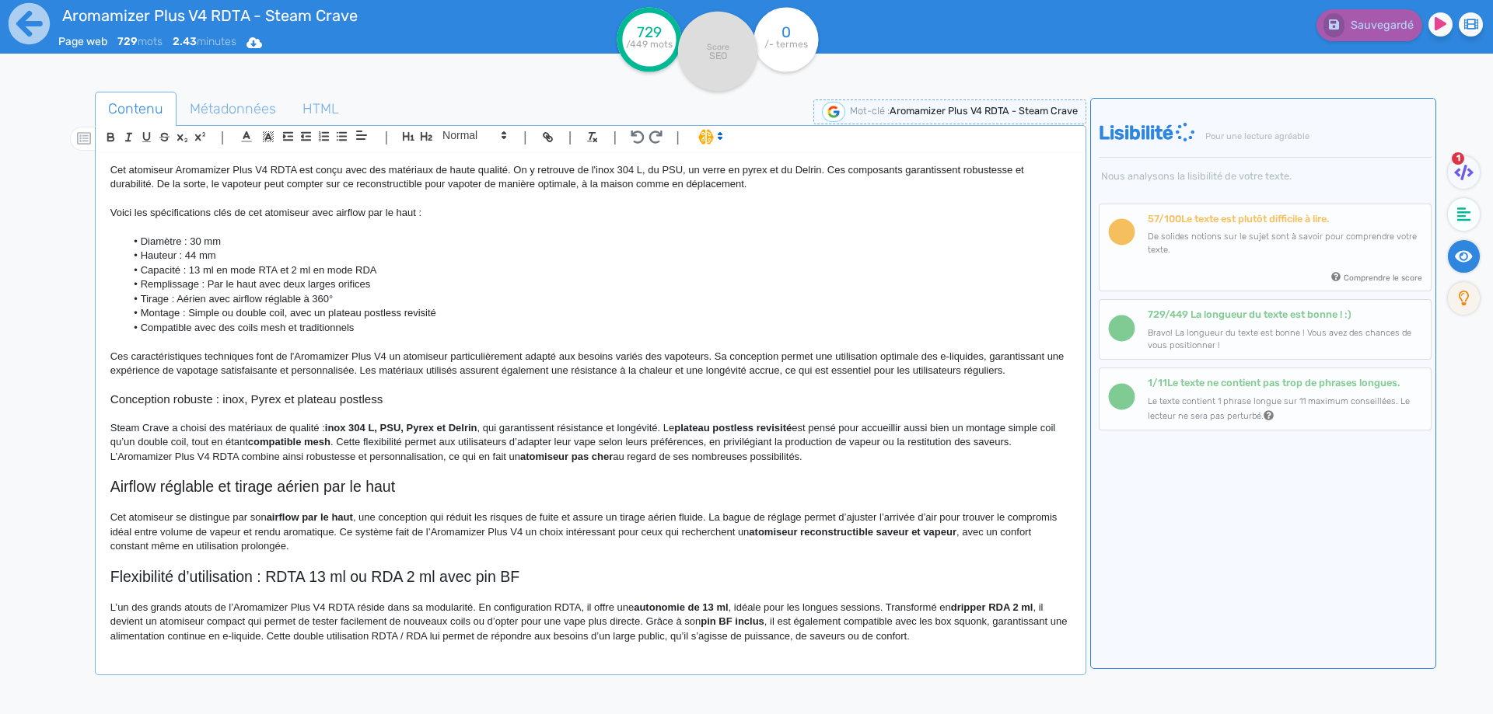
click at [292, 355] on p "Ces caractéristiques techniques font de l'Aromamizer Plus V4 un atomiseur parti…" at bounding box center [590, 364] width 960 height 29
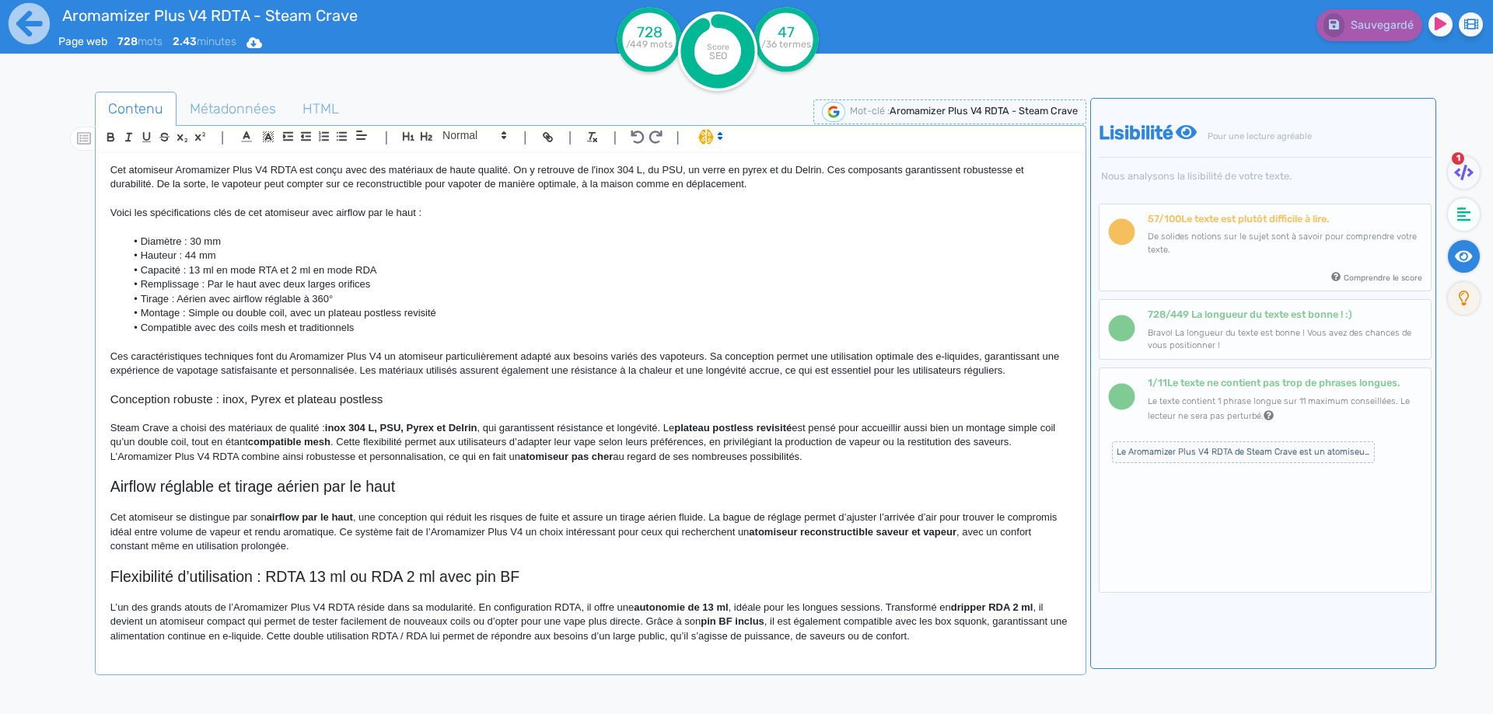
click at [503, 350] on p "Ces caractéristiques techniques font du Aromamizer Plus V4 un atomiseur particu…" at bounding box center [590, 364] width 960 height 29
click at [900, 358] on p "Ces caractéristiques techniques font du Aromamizer Plus V4 un atomiseur adapté …" at bounding box center [590, 364] width 960 height 29
click at [853, 462] on p "Steam Crave a choisi des matériaux de qualité : inox 304 L, PSU, Pyrex et Delri…" at bounding box center [590, 442] width 960 height 43
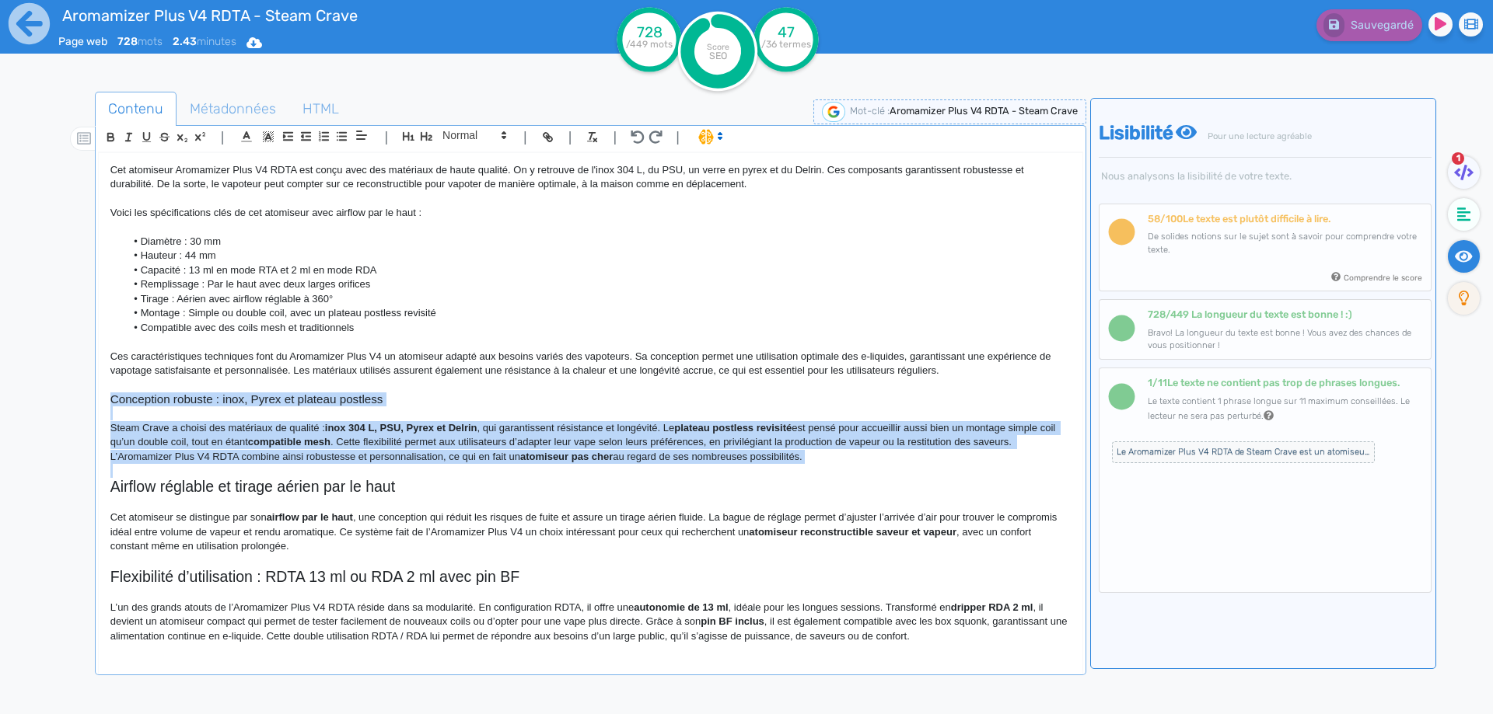
drag, startPoint x: 853, startPoint y: 462, endPoint x: 102, endPoint y: 396, distance: 753.9
click at [102, 396] on div "Aromamizer Plus V4 RDTA - Steam Crave Le Aromamizer Plus V4 RDTA de Steam Crave…" at bounding box center [590, 403] width 983 height 500
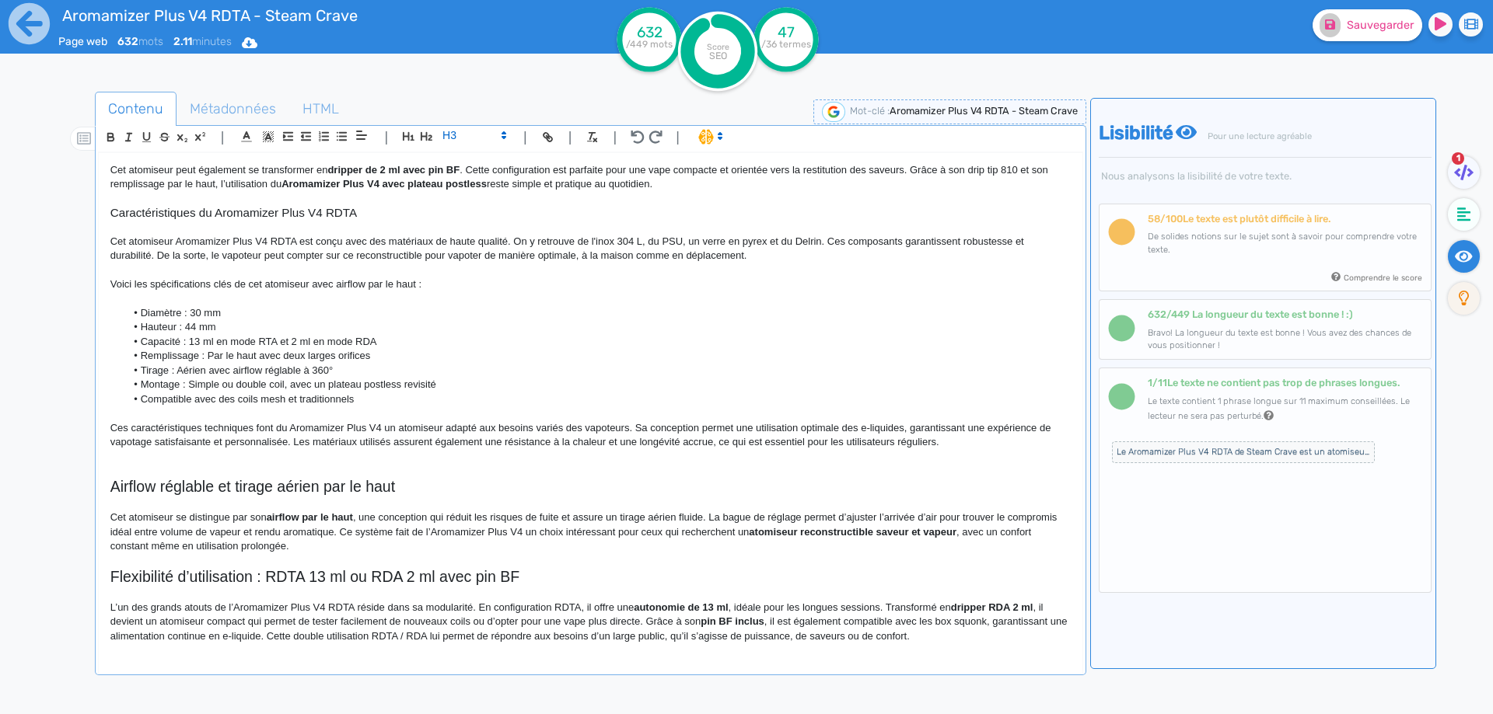
scroll to position [229, 0]
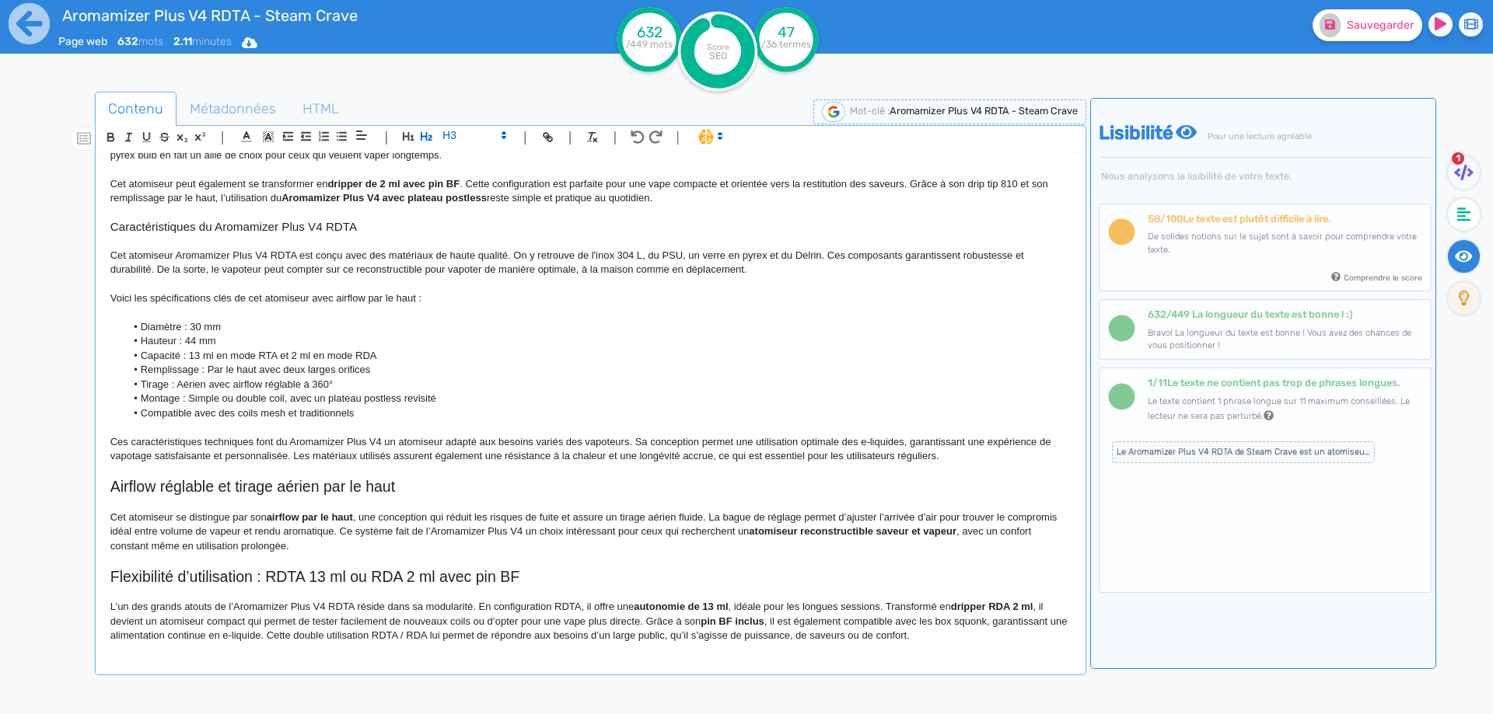
click at [487, 131] on span at bounding box center [473, 135] width 76 height 19
click at [468, 166] on span at bounding box center [473, 162] width 62 height 27
click at [369, 488] on h3 "Airflow réglable et tirage aérien par le haut" at bounding box center [590, 489] width 960 height 14
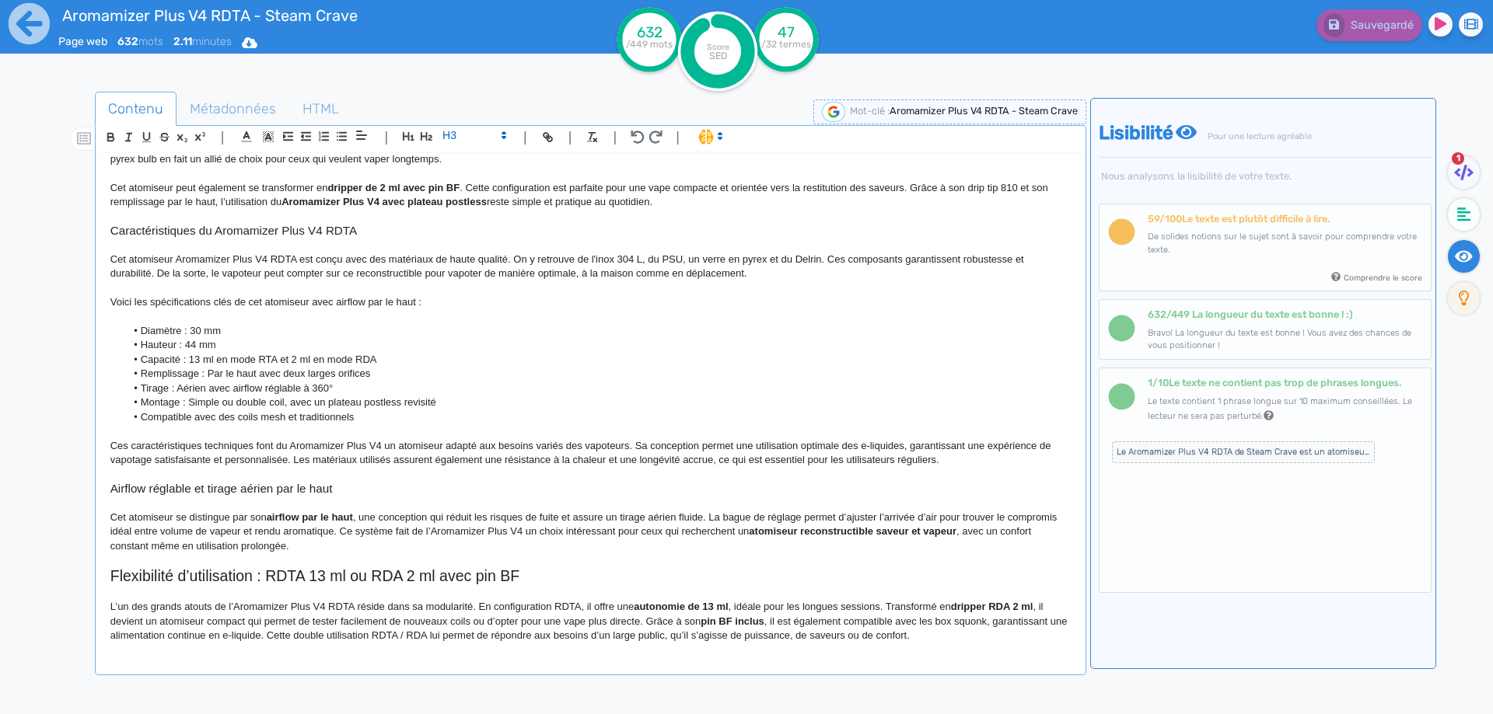
click at [331, 300] on p "Voici les spécifications clés de cet atomiseur avec airflow par le haut :" at bounding box center [590, 302] width 960 height 14
click at [295, 300] on p "Voici les spécifications clés de cet atomiseur avec airflow par le haut :" at bounding box center [590, 302] width 960 height 14
drag, startPoint x: 295, startPoint y: 300, endPoint x: 407, endPoint y: 307, distance: 113.0
click at [407, 307] on p "Voici les spécifications clés de cet atomiseur avec airflow par le haut :" at bounding box center [590, 302] width 960 height 14
click at [142, 514] on p "Cet atomiseur se distingue par son airflow par le haut , une conception qui réd…" at bounding box center [590, 532] width 960 height 43
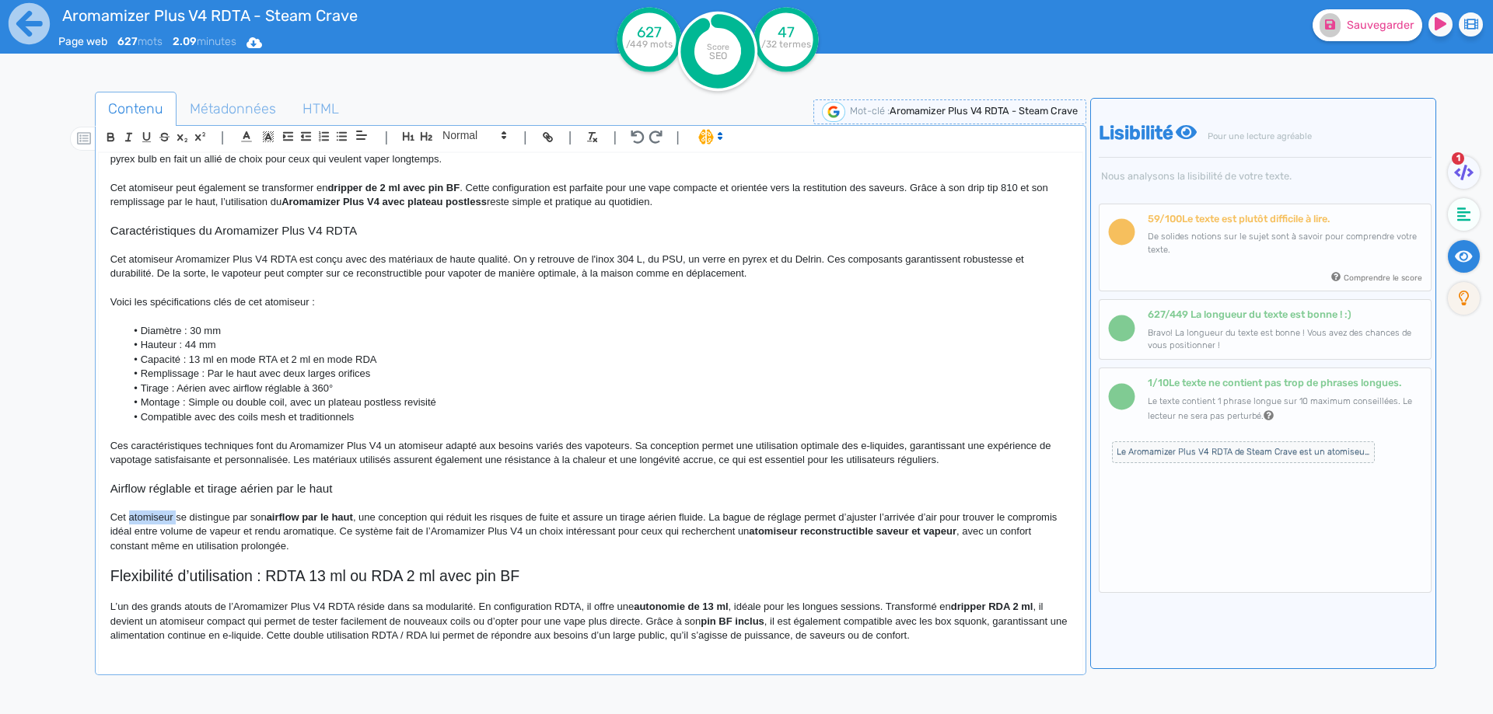
click at [142, 514] on p "Cet atomiseur se distingue par son airflow par le haut , une conception qui réd…" at bounding box center [590, 532] width 960 height 43
click at [155, 518] on p "Cet atomiseur avec airflow par le haut se distingue par son airflow par le haut…" at bounding box center [590, 532] width 960 height 43
drag, startPoint x: 155, startPoint y: 518, endPoint x: 278, endPoint y: 517, distance: 122.8
click at [278, 517] on p "Cet atomiseur avec airflow par le haut se distingue par son airflow par le haut…" at bounding box center [590, 532] width 960 height 43
click at [280, 306] on p "Voici les spécifications clés de cet atomiseur :" at bounding box center [590, 302] width 960 height 14
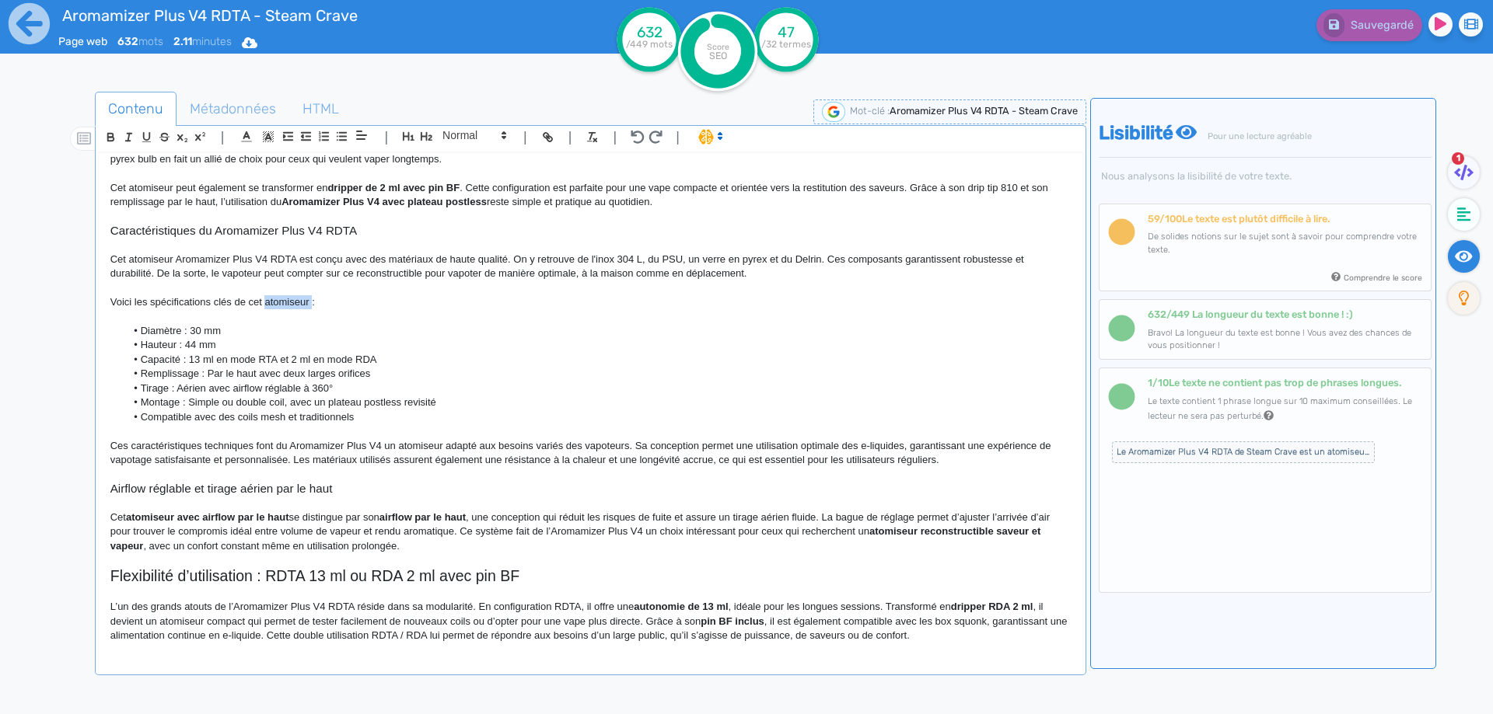
click at [280, 306] on p "Voici les spécifications clés de cet atomiseur :" at bounding box center [590, 302] width 960 height 14
click at [302, 302] on p "Voici les spécifications clés de cet atomiseur :" at bounding box center [590, 302] width 960 height 14
click at [309, 302] on p "Voici les spécifications clés de cet atomiseur :" at bounding box center [590, 302] width 960 height 14
click at [393, 517] on strong "airflow par le haut" at bounding box center [422, 518] width 86 height 12
drag, startPoint x: 393, startPoint y: 517, endPoint x: 459, endPoint y: 514, distance: 65.4
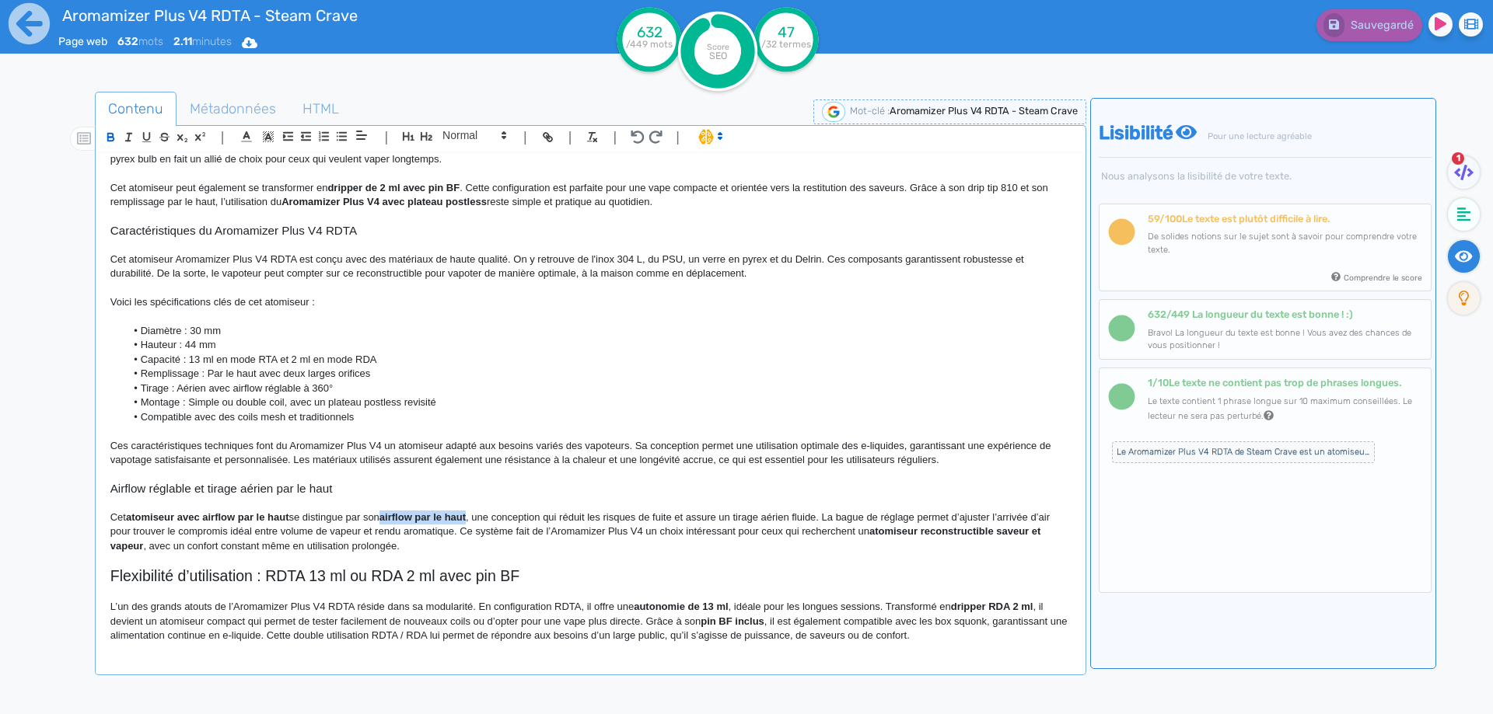
click at [459, 514] on strong "airflow par le haut" at bounding box center [422, 518] width 86 height 12
click at [617, 520] on p "Cet atomiseur avec airflow par le haut se distingue par son réglage du débit d'…" at bounding box center [590, 532] width 960 height 43
click at [866, 518] on p "Cet atomiseur avec airflow par le haut se distingue par son réglage du débit d'…" at bounding box center [590, 532] width 960 height 43
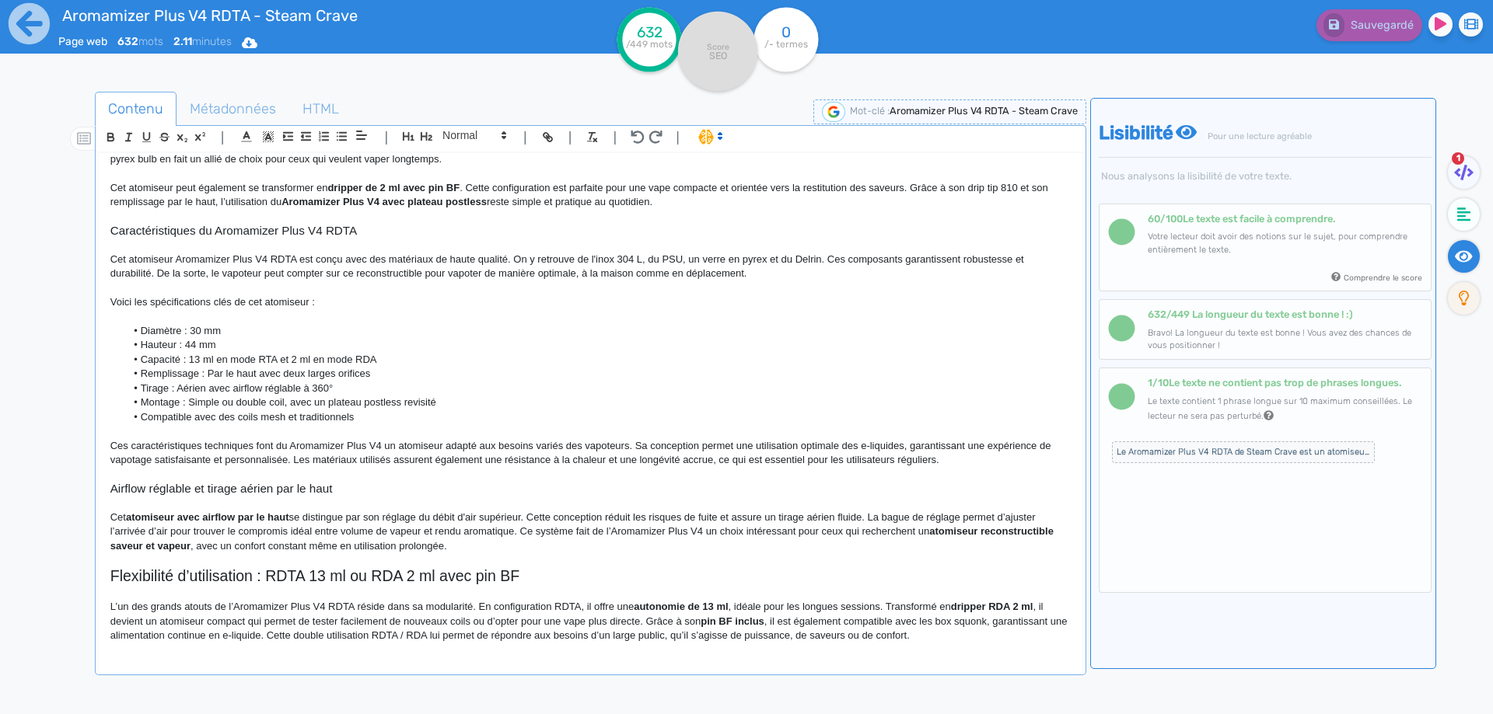
click at [939, 516] on p "Cet atomiseur avec airflow par le haut se distingue par son réglage du débit d'…" at bounding box center [590, 532] width 960 height 43
drag, startPoint x: 939, startPoint y: 516, endPoint x: 921, endPoint y: 513, distance: 18.9
click at [921, 513] on p "Cet atomiseur avec airflow par le haut se distingue par son réglage du débit d'…" at bounding box center [590, 532] width 960 height 43
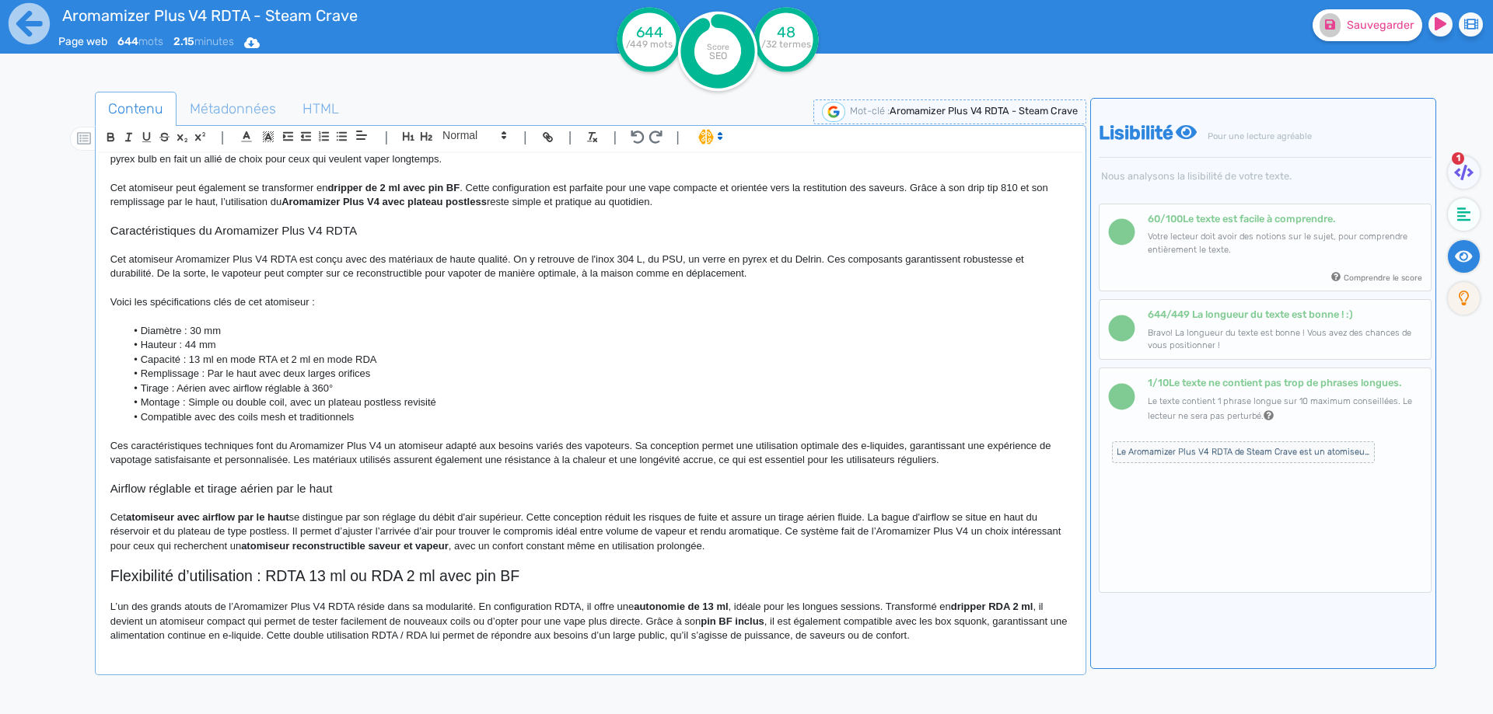
click at [784, 529] on p "Cet atomiseur avec airflow par le haut se distingue par son réglage du débit d'…" at bounding box center [590, 532] width 960 height 43
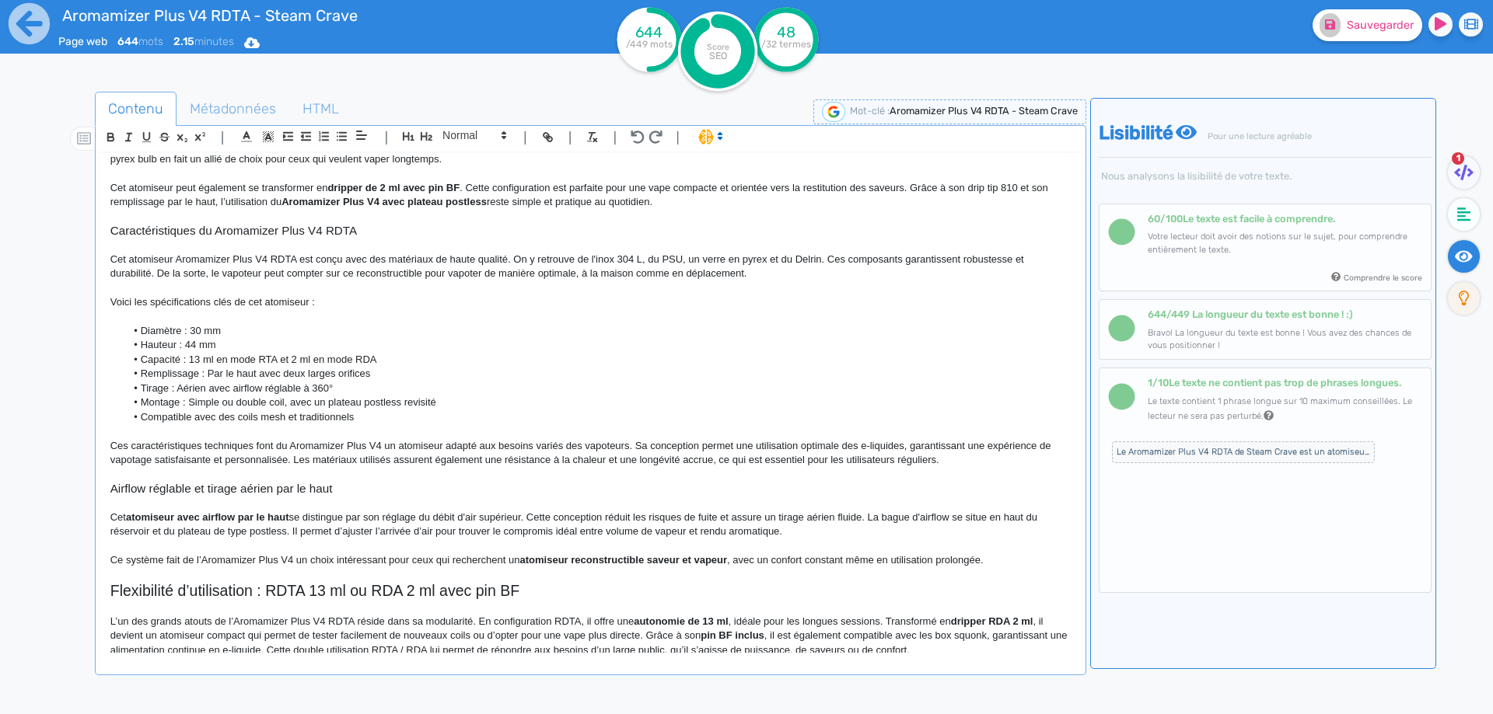
click at [759, 534] on p "Cet atomiseur avec airflow par le haut se distingue par son réglage du débit d'…" at bounding box center [590, 525] width 960 height 29
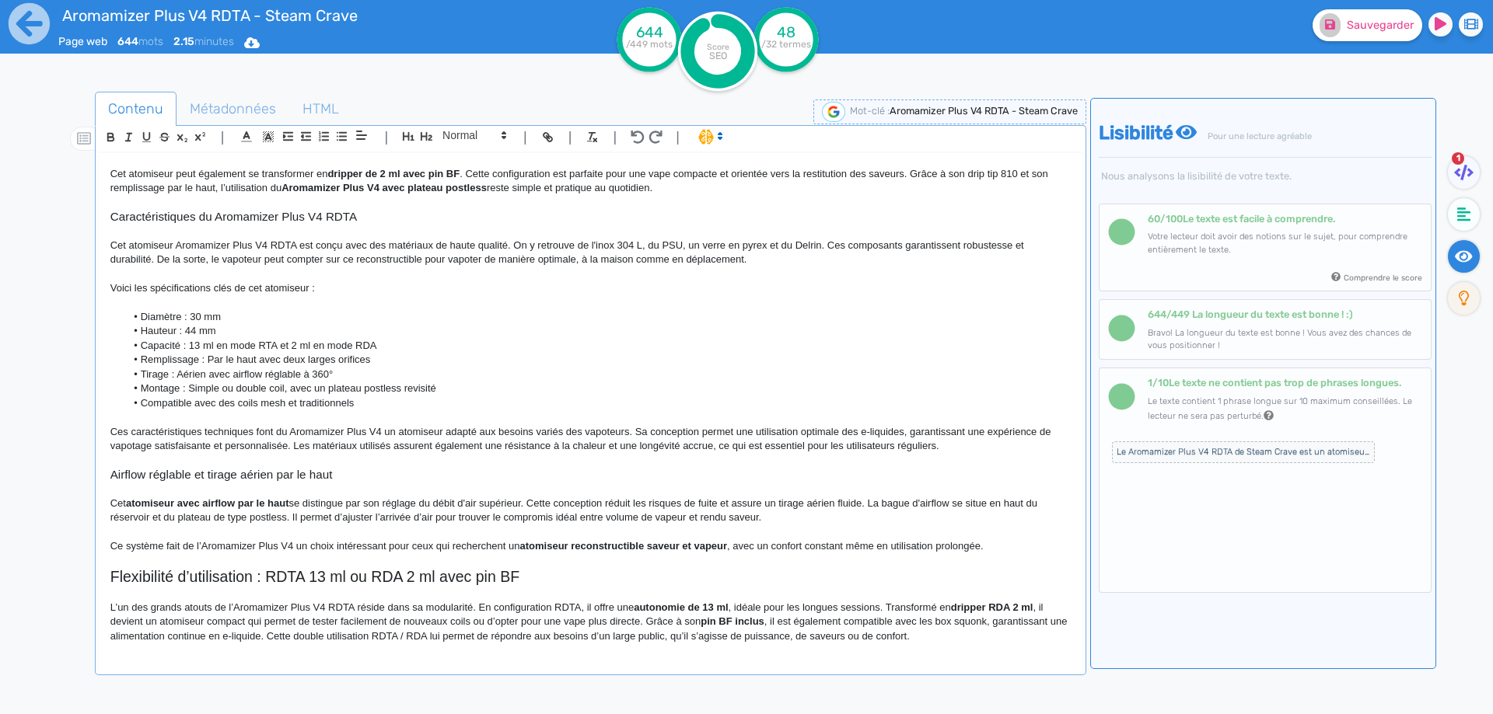
click at [195, 546] on p "Ce système fait de l’Aromamizer Plus V4 un choix intéressant pour ceux qui rech…" at bounding box center [590, 547] width 960 height 14
click at [190, 547] on p "Ce système fait de l’Aromamizer Plus V4 un choix intéressant pour ceux qui rech…" at bounding box center [590, 547] width 960 height 14
click at [193, 546] on p "Ce système fait de l’Aromamizer Plus V4 un choix intéressant pour ceux qui rech…" at bounding box center [590, 547] width 960 height 14
click at [709, 548] on strong "atomiseur reconstructible saveur et vapeur" at bounding box center [680, 546] width 208 height 12
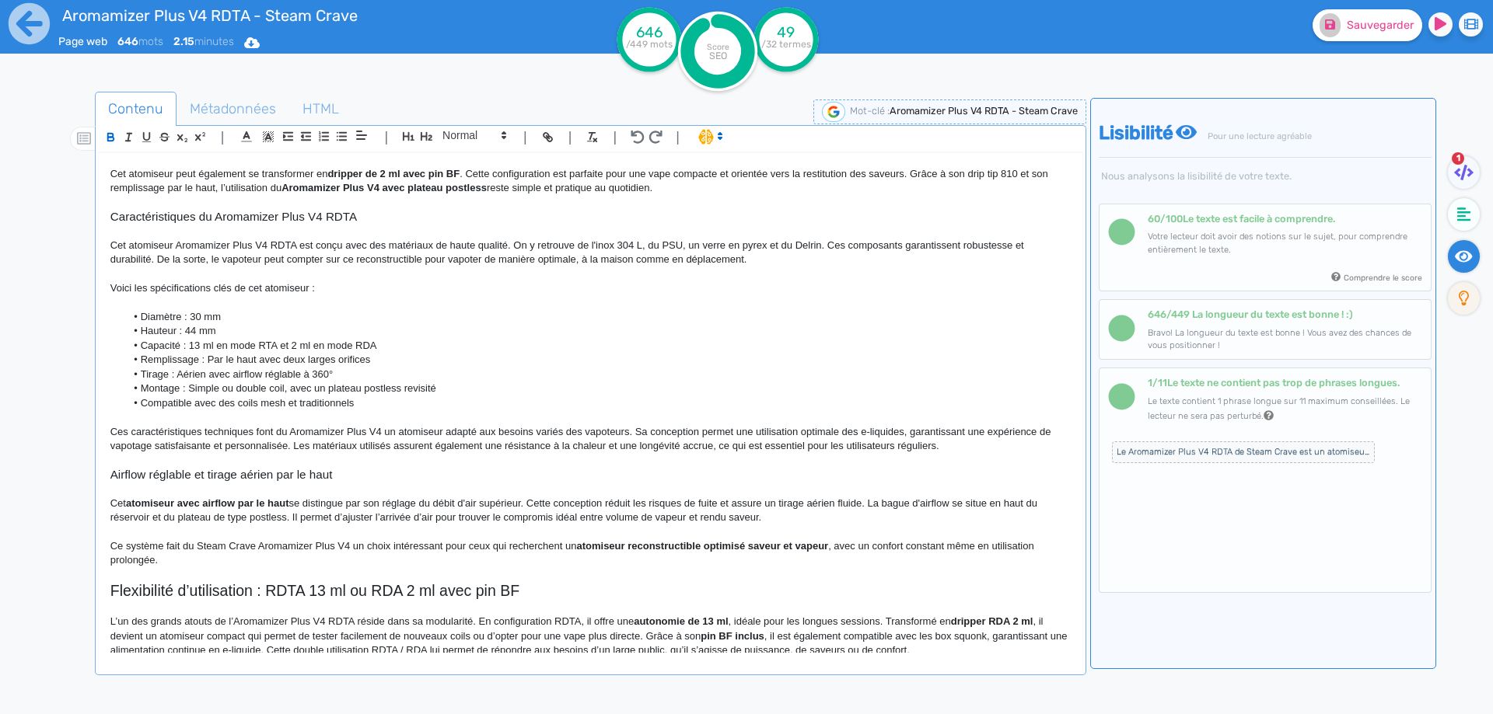
click at [832, 547] on p "Ce système fait du Steam Crave Aromamizer Plus V4 un choix intéressant pour ceu…" at bounding box center [590, 554] width 960 height 29
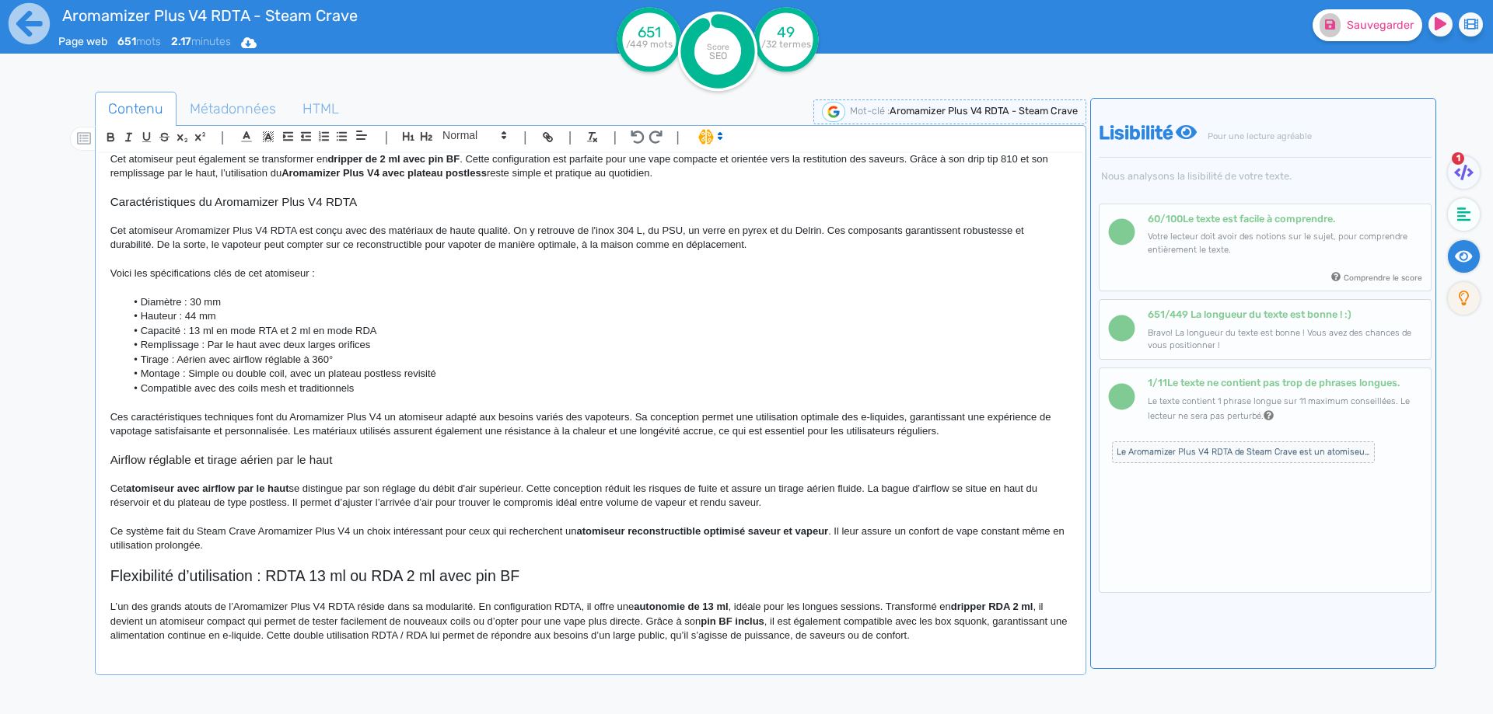
click at [1023, 530] on p "Ce système fait du Steam Crave Aromamizer Plus V4 un choix intéressant pour ceu…" at bounding box center [590, 539] width 960 height 29
click at [1379, 26] on span "Sauvegarder" at bounding box center [1380, 25] width 67 height 13
click at [254, 576] on h2 "Flexibilité d’utilisation : RDTA 13 ml ou RDA 2 ml avec pin BF" at bounding box center [590, 577] width 960 height 18
drag, startPoint x: 254, startPoint y: 576, endPoint x: 512, endPoint y: 576, distance: 257.3
click at [512, 576] on h2 "Flexibilité d’utilisation : RDTA 13 ml ou RDA 2 ml avec pin BF" at bounding box center [590, 577] width 960 height 18
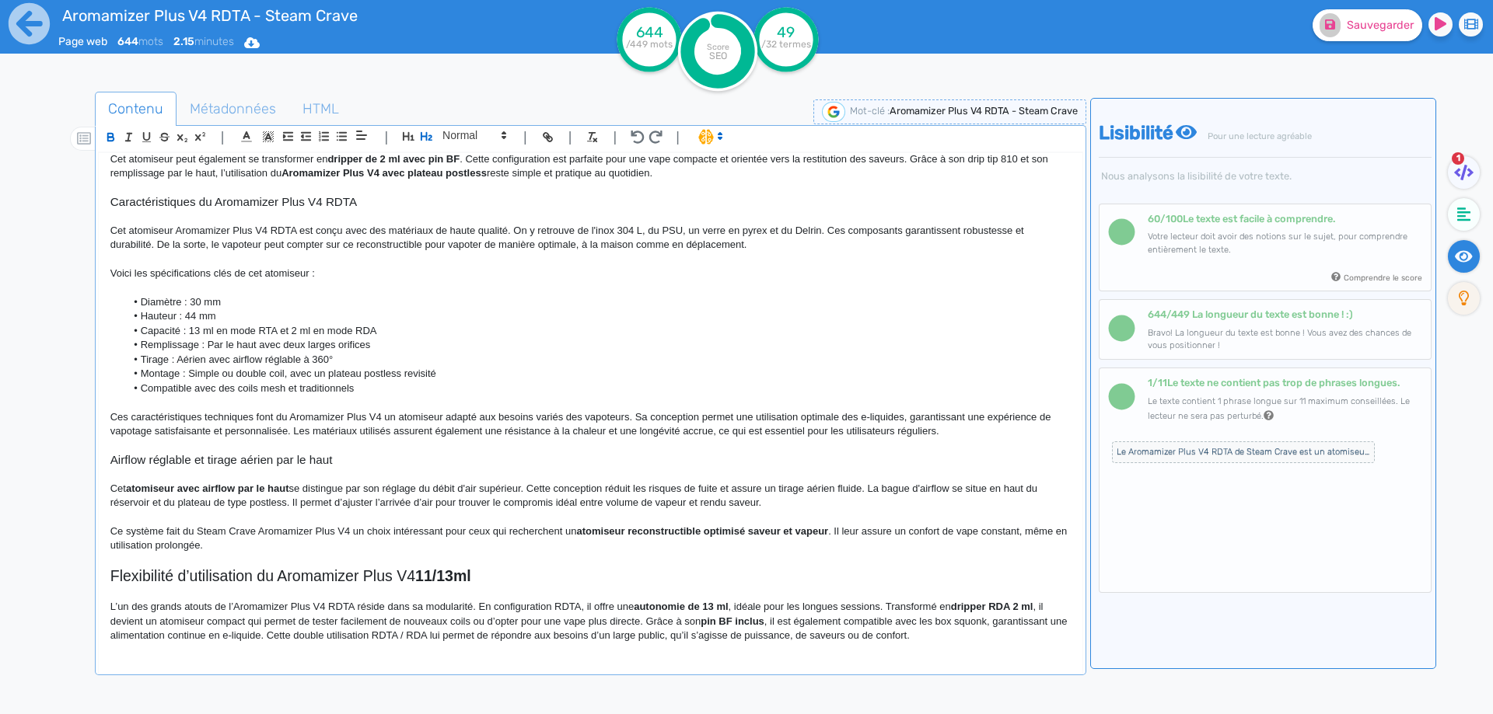
click at [449, 577] on strong "11/13ml" at bounding box center [443, 576] width 56 height 17
click at [533, 578] on h2 "Flexibilité d’utilisation du Aromamizer Plus V4 11/13ml" at bounding box center [590, 577] width 960 height 18
click at [732, 607] on p "L’un des grands atouts de l’Aromamizer Plus V4 RDTA réside dans sa modularité. …" at bounding box center [590, 621] width 960 height 43
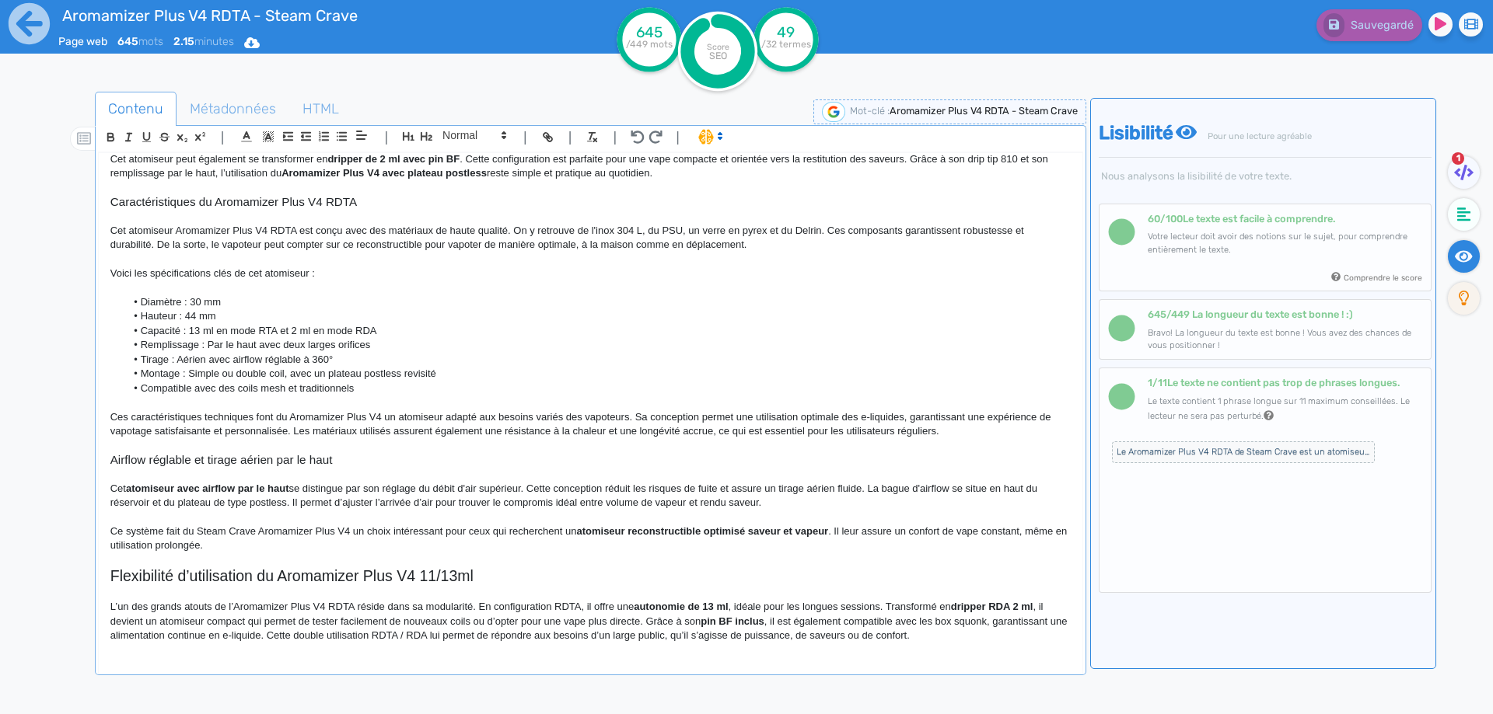
click at [798, 603] on p "L’un des grands atouts de l’Aromamizer Plus V4 RDTA réside dans sa modularité. …" at bounding box center [590, 621] width 960 height 43
click at [881, 607] on p "L’un des grands atouts de l’Aromamizer Plus V4 RDTA réside dans sa modularité. …" at bounding box center [590, 621] width 960 height 43
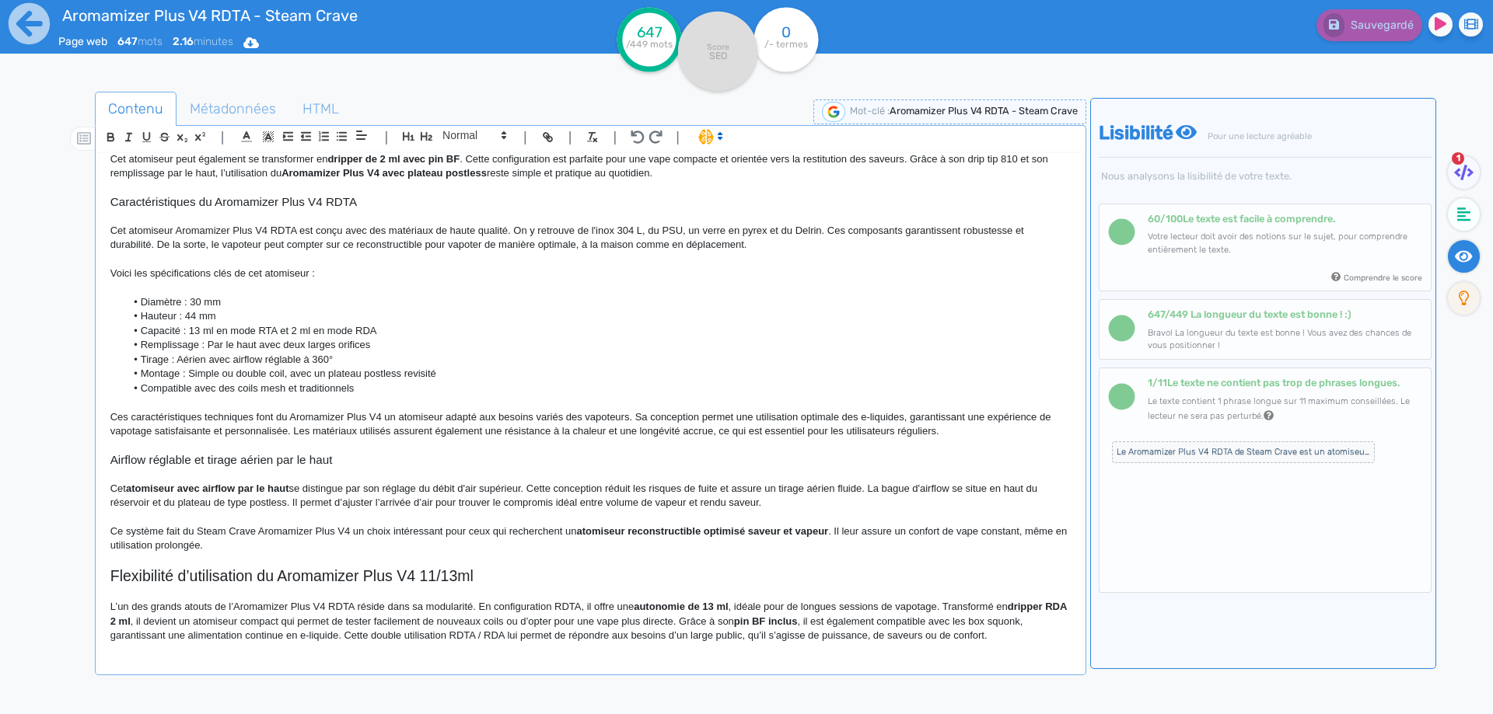
click at [545, 622] on p "L’un des grands atouts de l’Aromamizer Plus V4 RDTA réside dans sa modularité. …" at bounding box center [590, 621] width 960 height 43
click at [407, 609] on p "L’un des grands atouts de l’Aromamizer Plus V4 RDTA réside dans sa modularité. …" at bounding box center [590, 621] width 960 height 43
click at [706, 624] on p "L’un des grands atouts de l’Aromamizer Plus V4 RDTA réside dans sa modularité. …" at bounding box center [590, 621] width 960 height 43
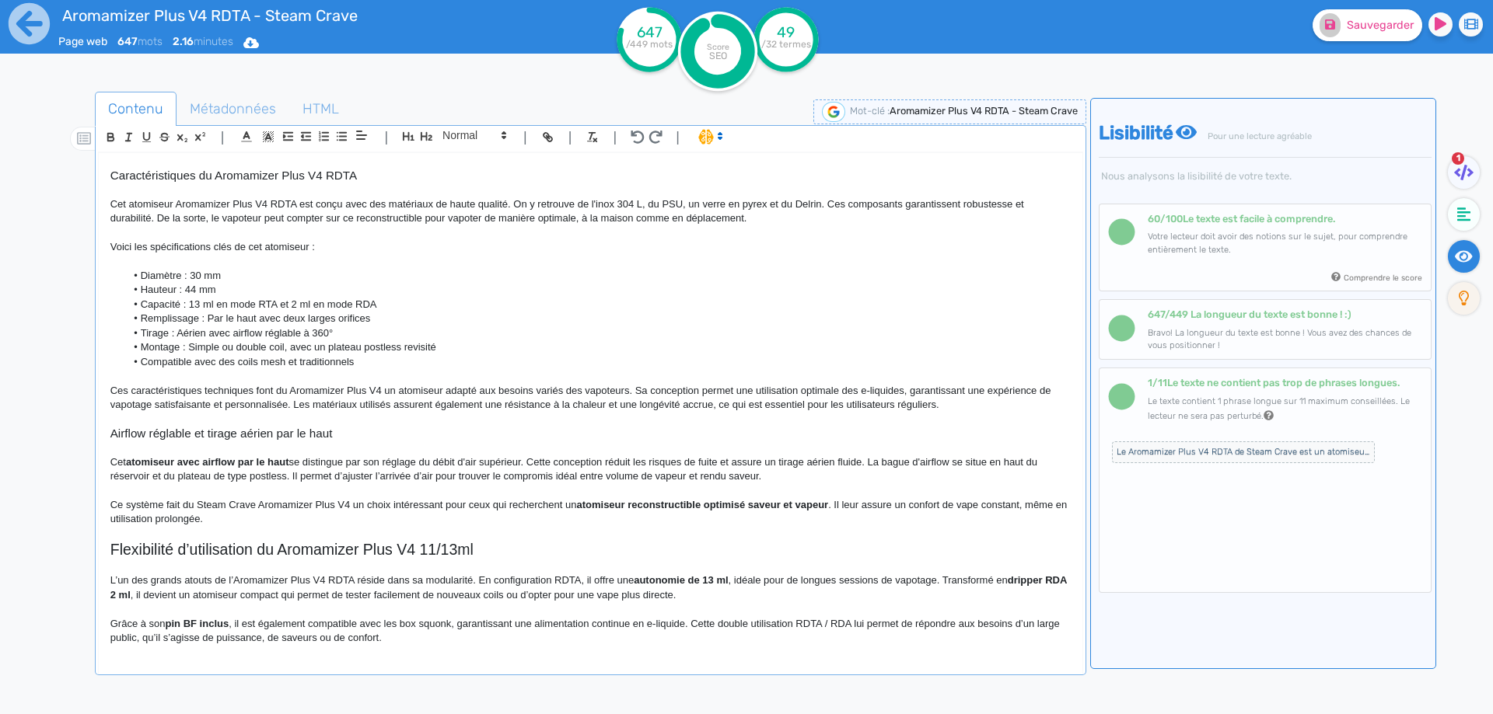
scroll to position [282, 0]
click at [456, 621] on p "Grâce à son pin BF inclus , il est également compatible avec les box squonk, ga…" at bounding box center [590, 629] width 960 height 29
click at [648, 623] on p "Grâce à son pin BF inclus , il est également compatible avec les box squonk. Ce…" at bounding box center [590, 629] width 960 height 29
click at [813, 621] on p "Grâce à son pin BF inclus , il est également compatible avec les box squonk. Ce…" at bounding box center [590, 629] width 960 height 29
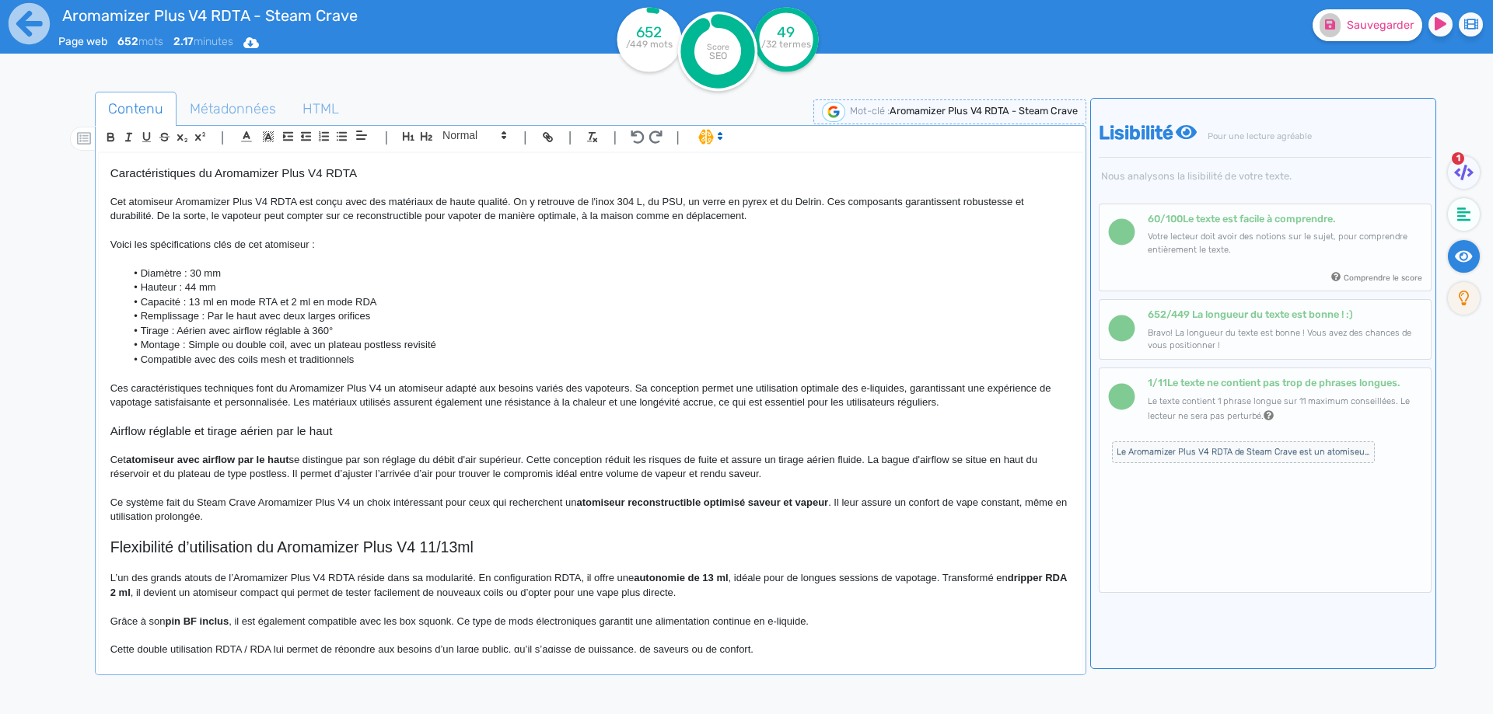
scroll to position [285, 0]
click at [814, 620] on p "Grâce à son pin BF inclus , il est également compatible avec les box squonk. Ce…" at bounding box center [590, 620] width 960 height 14
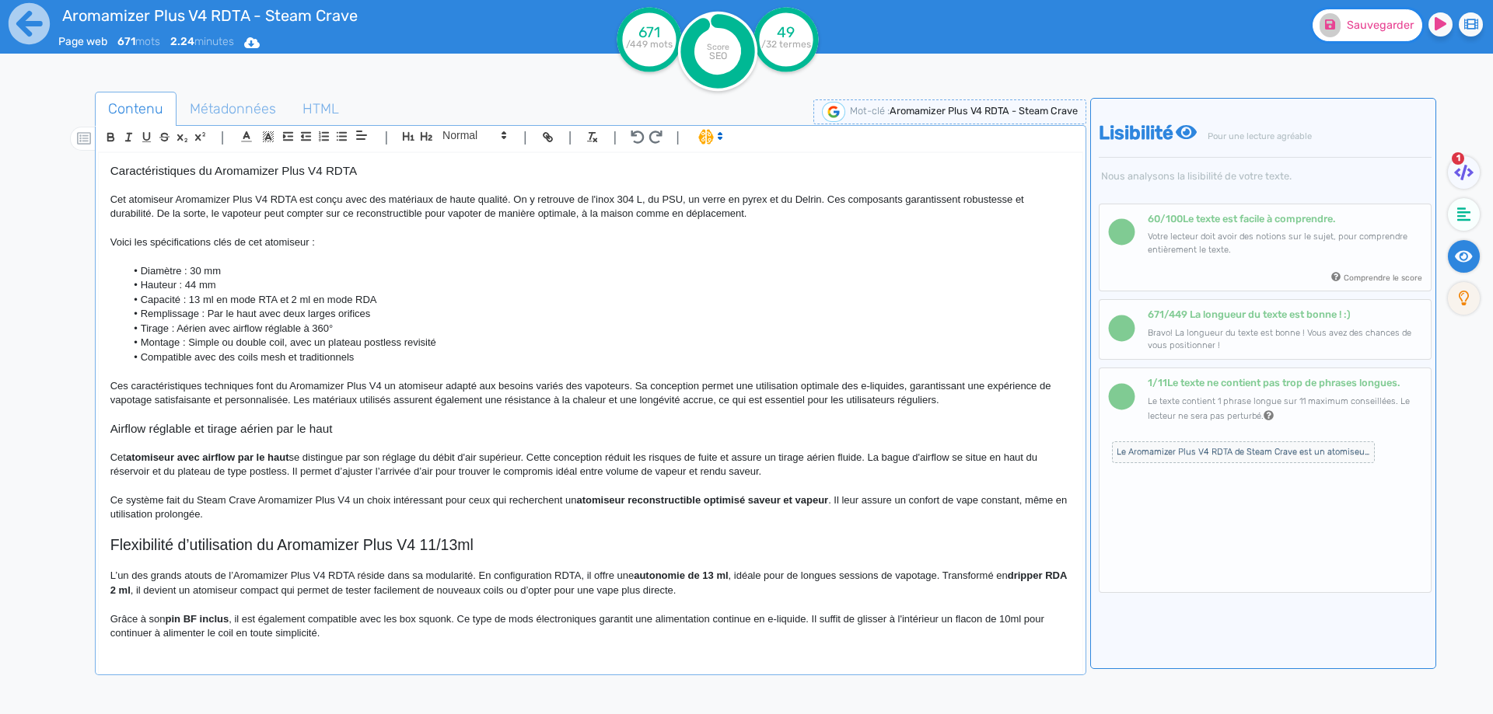
click at [1333, 20] on icon at bounding box center [1330, 24] width 10 height 11
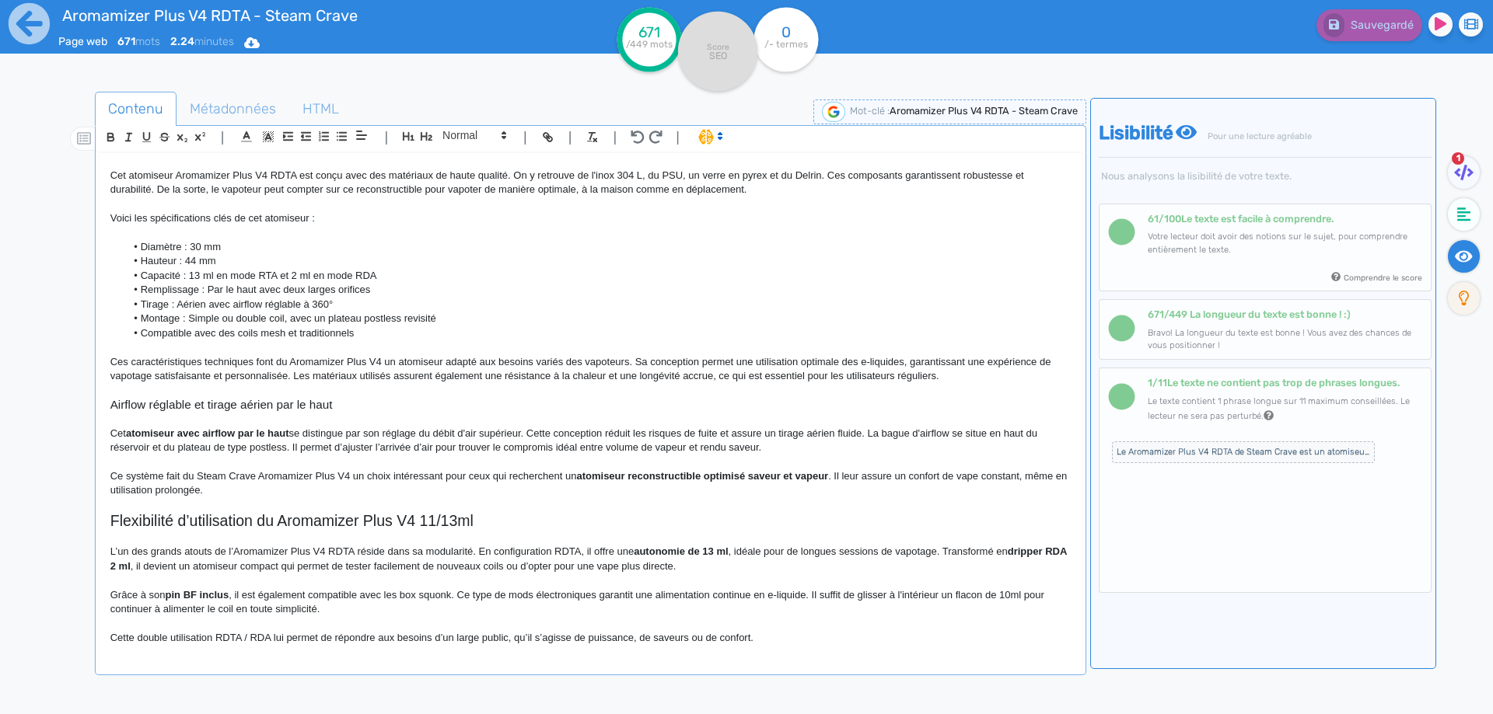
scroll to position [310, 0]
click at [151, 634] on p "Cette double utilisation RDTA / RDA lui permet de répondre aux besoins d’un lar…" at bounding box center [590, 637] width 960 height 14
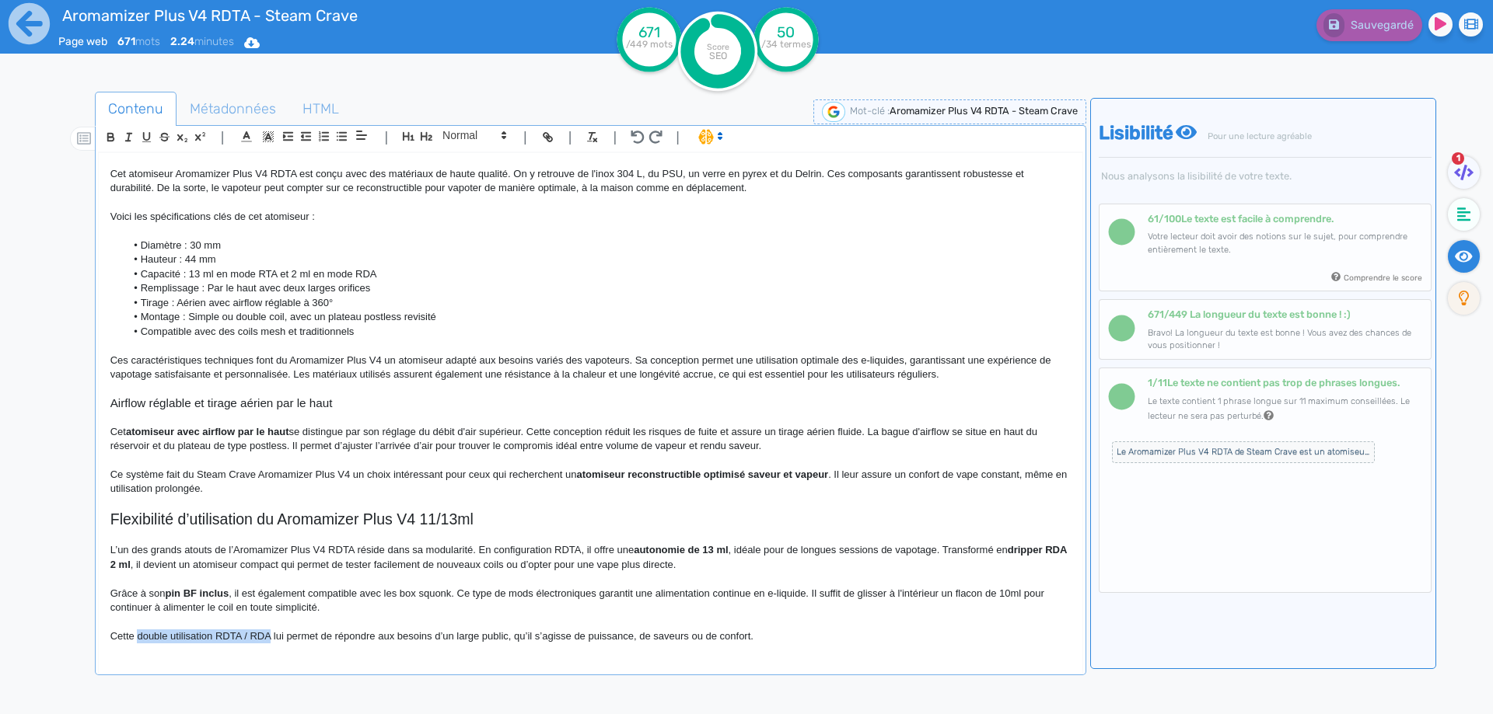
click at [257, 638] on p "Cette double utilisation RDTA / RDA lui permet de répondre aux besoins d’un lar…" at bounding box center [590, 637] width 960 height 14
click at [239, 638] on strong "double utilisation RDTA / RDA" at bounding box center [207, 637] width 144 height 12
click at [809, 641] on p "Cette double utilisation RDA / RDA lui permet de répondre aux besoins d’un larg…" at bounding box center [590, 637] width 960 height 14
click at [112, 548] on p "L’un des grands atouts de l’Aromamizer Plus V4 RDTA réside dans sa modularité. …" at bounding box center [590, 557] width 960 height 29
click at [113, 549] on p "L’un des grands atouts de l’Aromamizer Plus V4 RDTA réside dans sa modularité. …" at bounding box center [590, 557] width 960 height 29
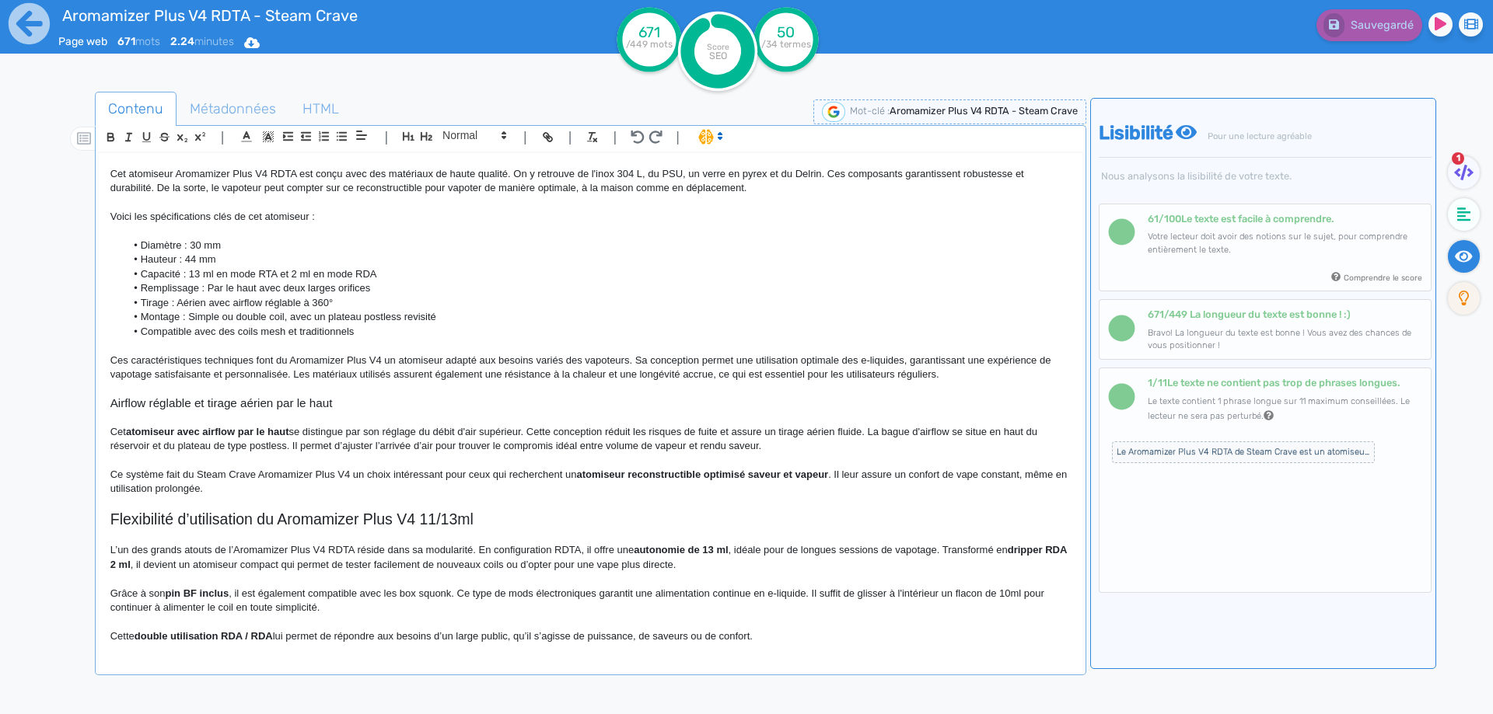
click at [114, 521] on h2 "Flexibilité d’utilisation du Aromamizer Plus V4 11/13ml" at bounding box center [590, 520] width 960 height 18
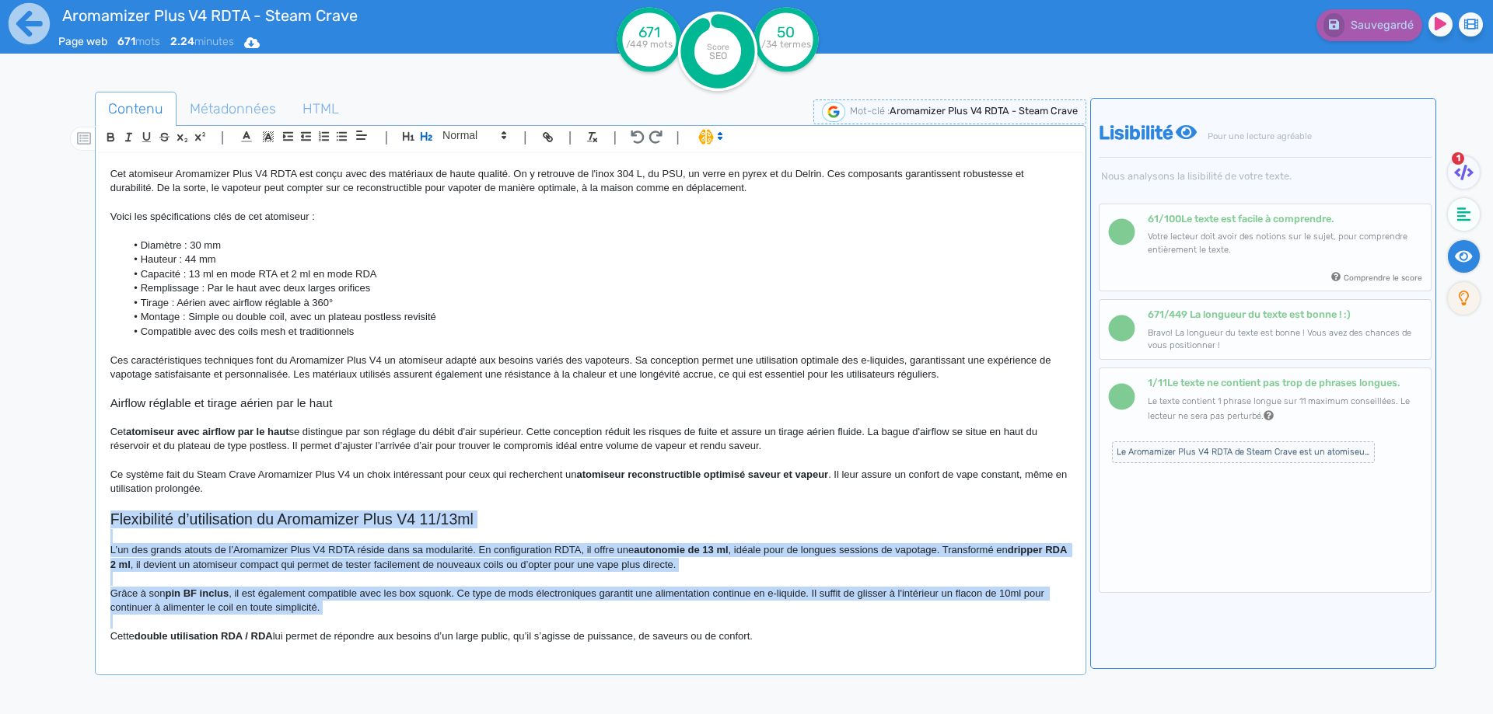
scroll to position [311, 0]
drag, startPoint x: 114, startPoint y: 521, endPoint x: 993, endPoint y: 745, distance: 906.6
click at [993, 714] on html "Aromamizer Plus V4 RDTA - Steam Crave Page web 671 mots 2.24 minutes Html Pdf W…" at bounding box center [746, 357] width 1493 height 714
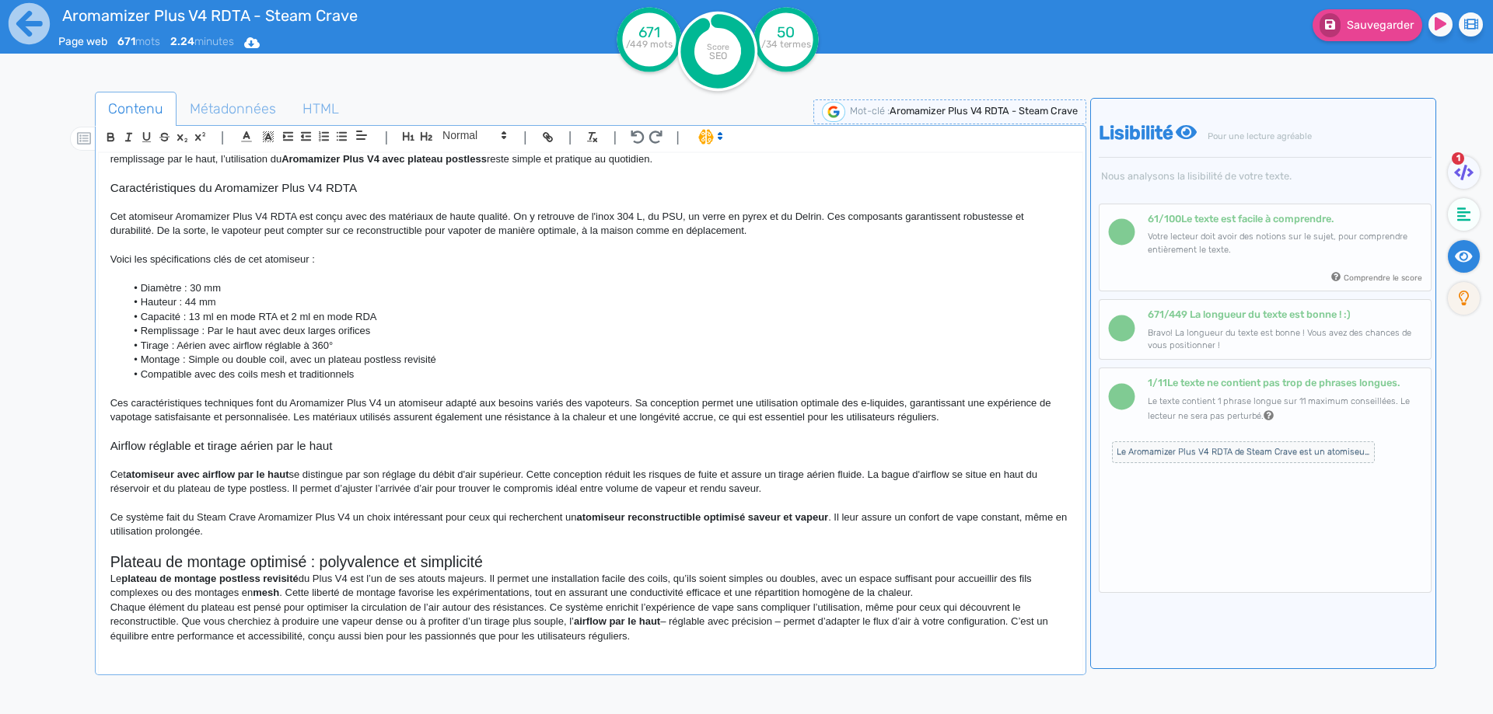
scroll to position [267, 0]
click at [542, 564] on h2 "Plateau de montage optimisé : polyvalence et simplicité" at bounding box center [590, 563] width 960 height 18
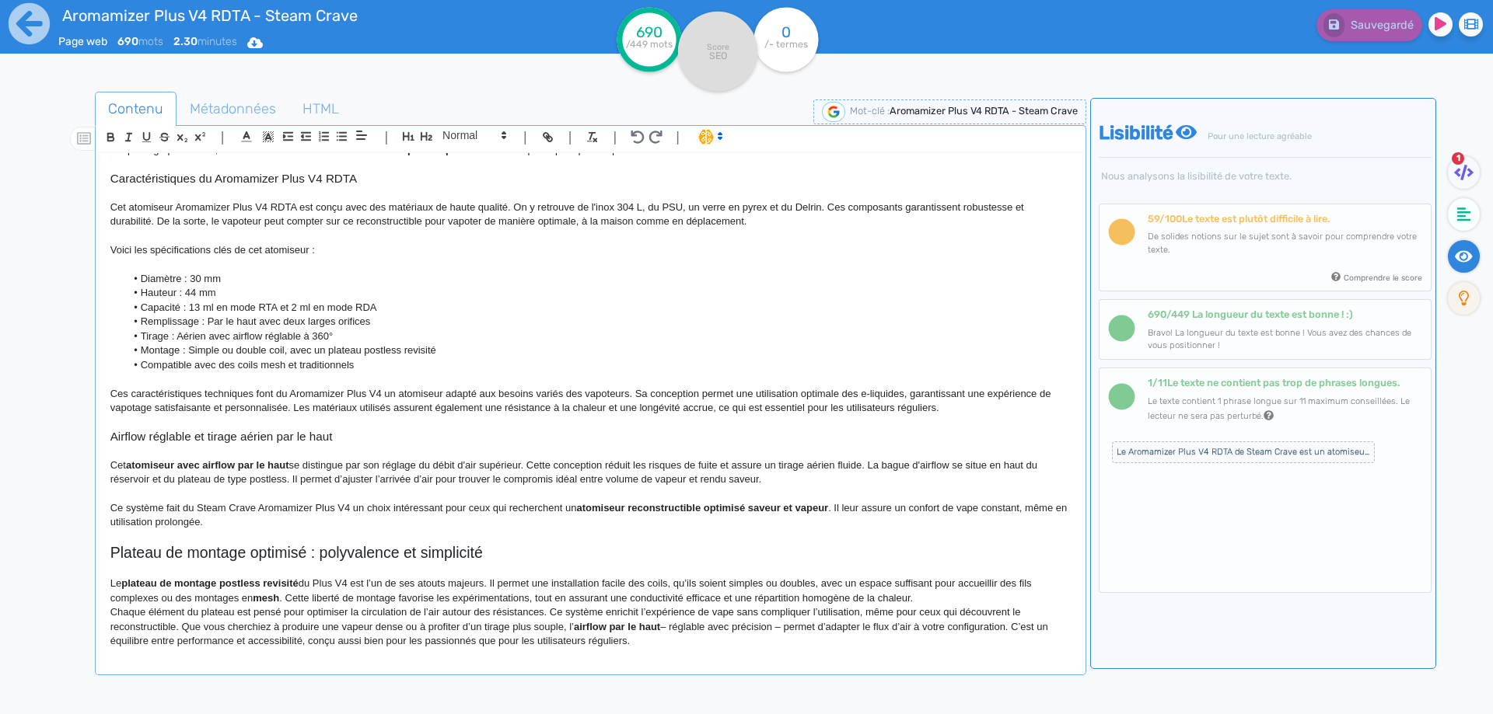
scroll to position [282, 0]
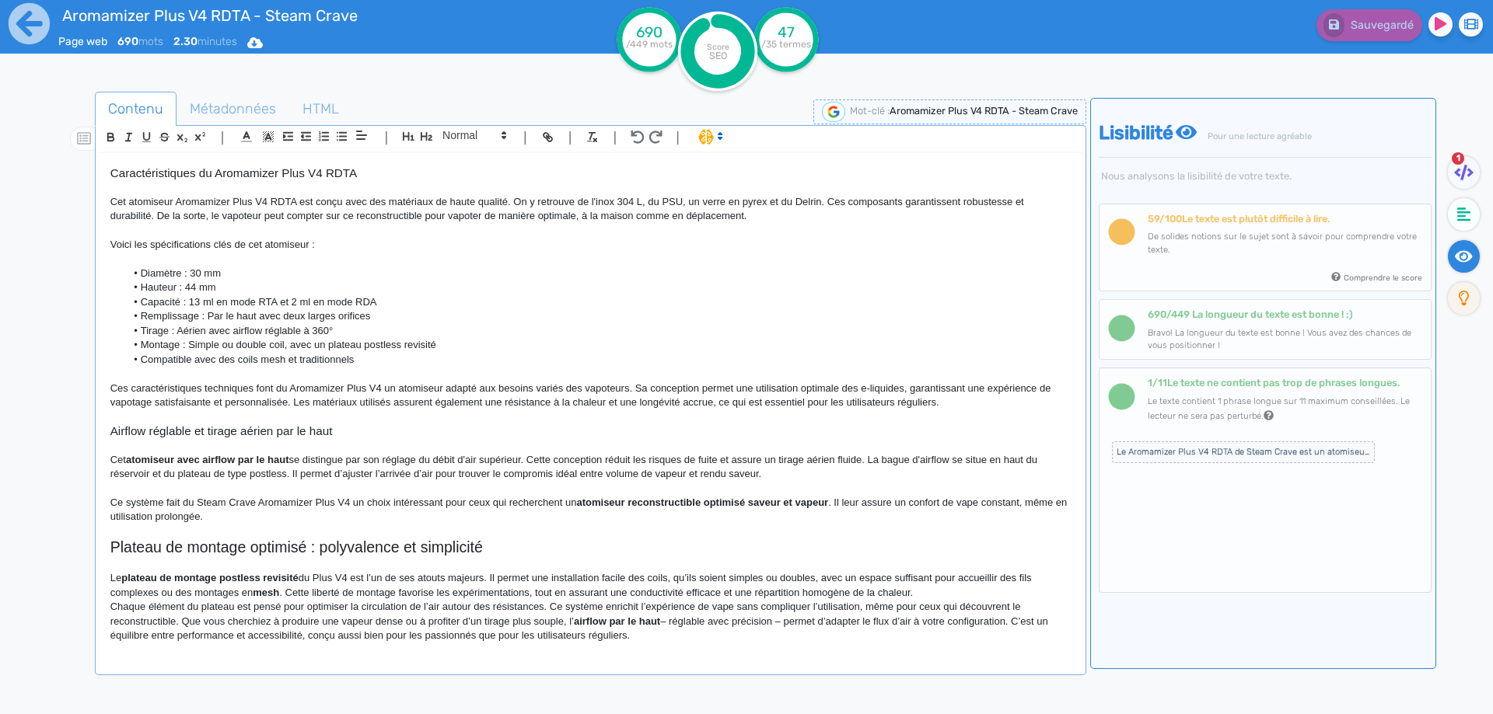
click at [302, 575] on p "Le plateau de montage postless revisité du Plus V4 est l’un de ses atouts majeu…" at bounding box center [590, 585] width 960 height 29
click at [285, 577] on strong "plateau de montage postless revisité" at bounding box center [209, 578] width 177 height 12
click at [188, 190] on p at bounding box center [590, 187] width 960 height 14
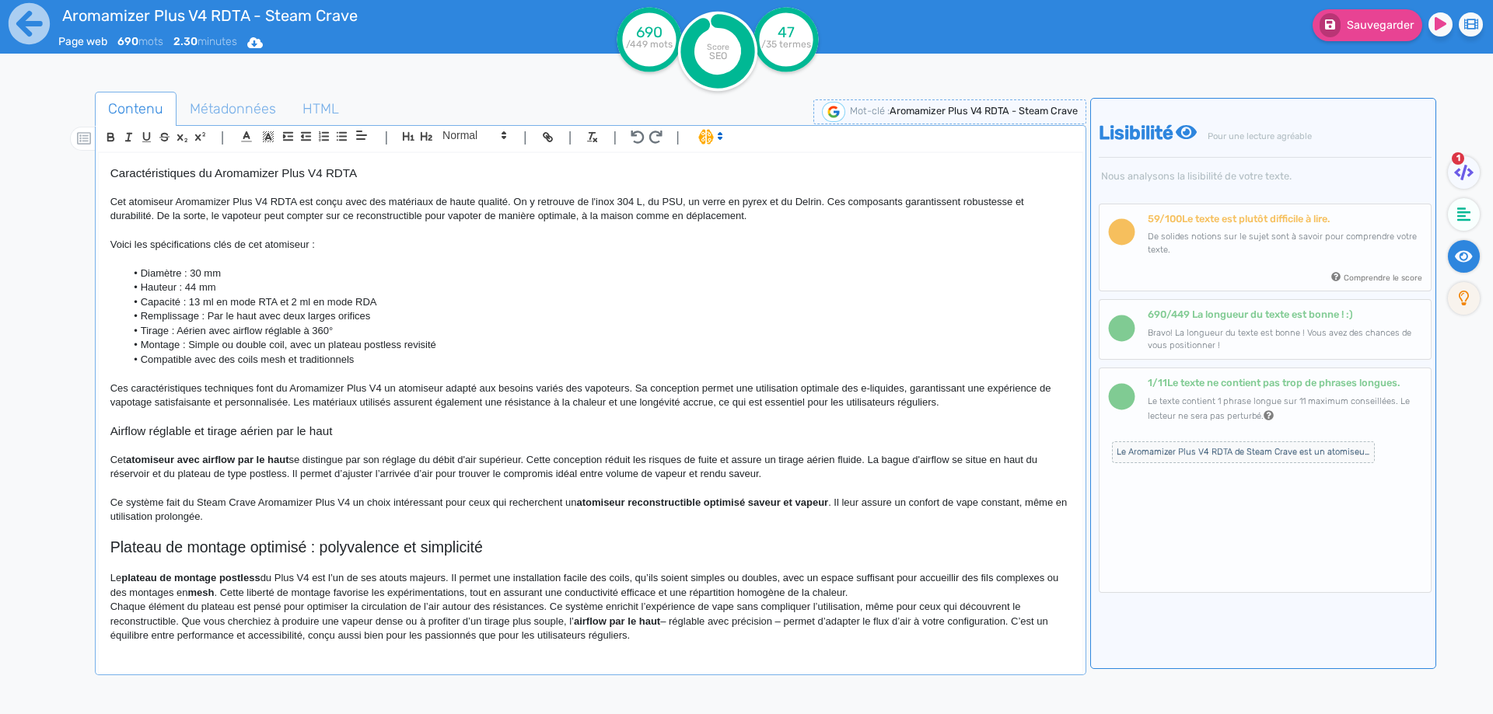
click at [189, 204] on p "Cet atomiseur Aromamizer Plus V4 RDTA est conçu avec des matériaux de haute qua…" at bounding box center [590, 209] width 960 height 29
copy p "Aromamizer"
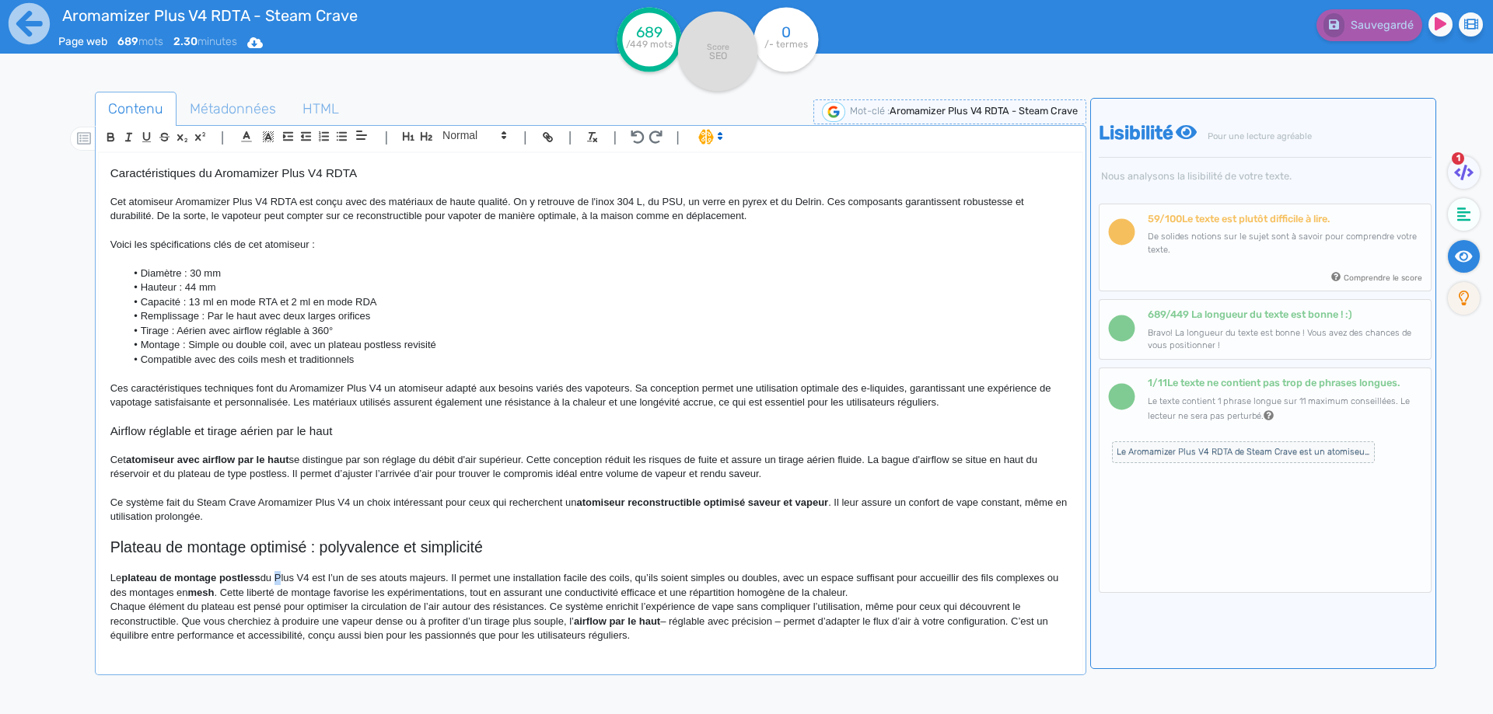
click at [283, 575] on p "Le plateau de montage postless du Plus V4 est l’un de ses atouts majeurs. Il pe…" at bounding box center [590, 585] width 960 height 29
click at [281, 575] on p "Le plateau de montage postless du Plus V4 est l’un de ses atouts majeurs. Il pe…" at bounding box center [590, 585] width 960 height 29
click at [369, 580] on p "Le plateau de montage postless du Aromamizer Plus V4 est l’un de ses atouts maj…" at bounding box center [590, 585] width 960 height 29
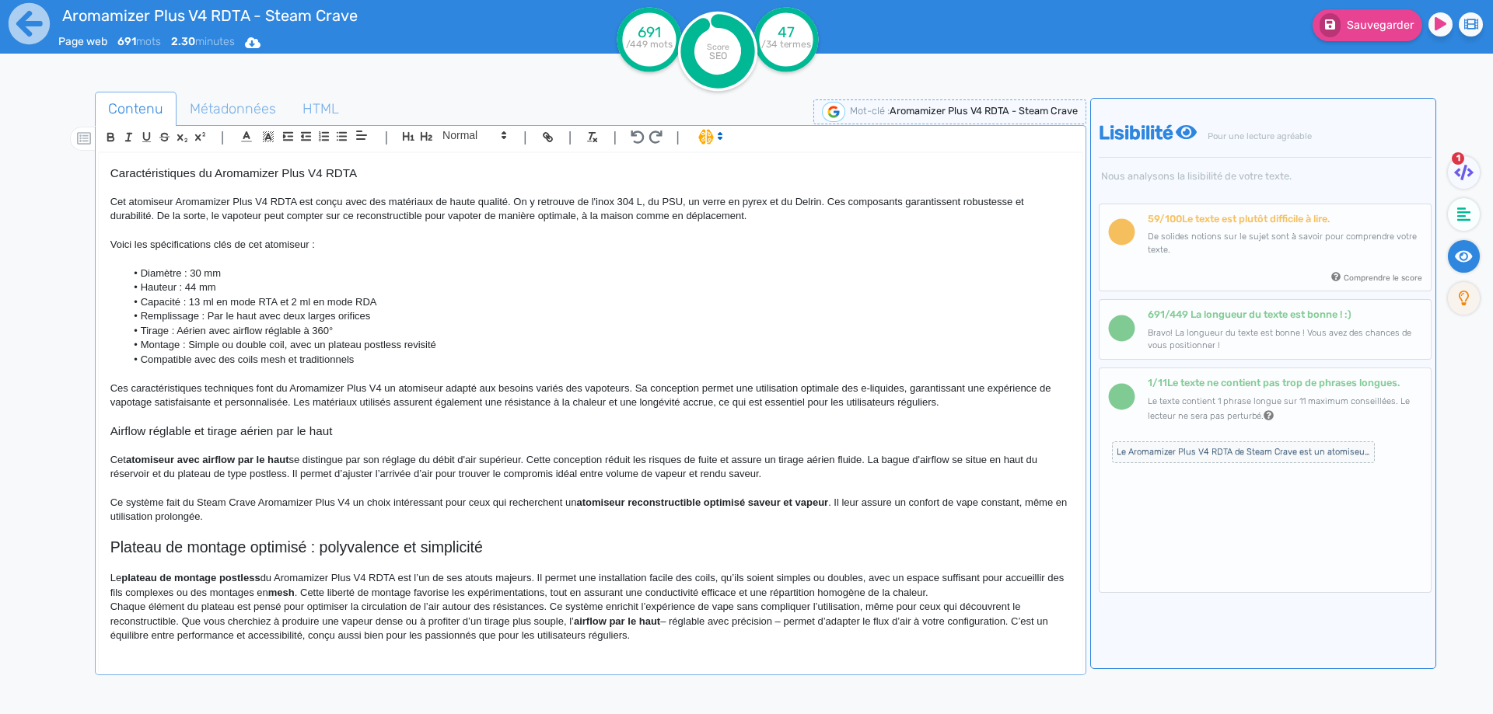
click at [170, 578] on strong "plateau de montage postless" at bounding box center [190, 578] width 138 height 12
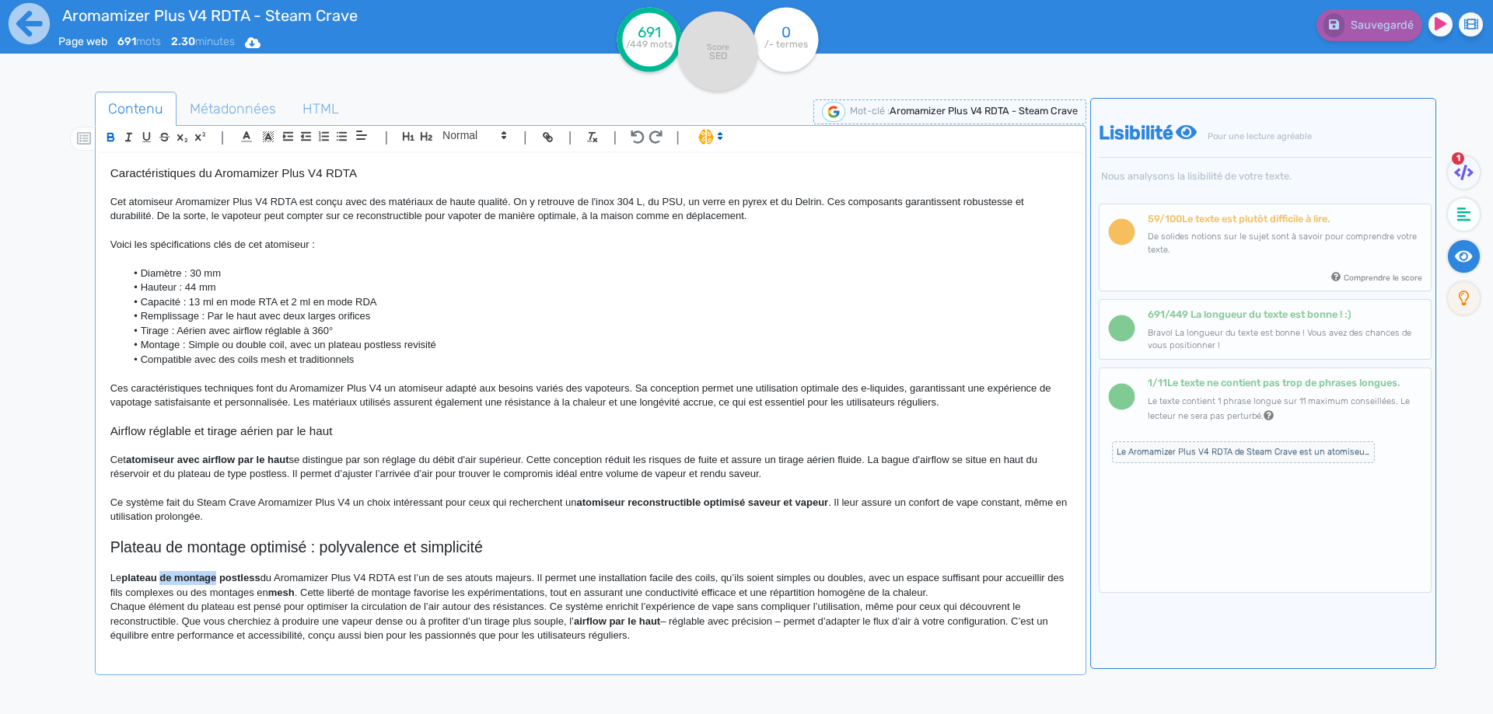
drag, startPoint x: 170, startPoint y: 578, endPoint x: 208, endPoint y: 576, distance: 38.1
click at [208, 576] on strong "plateau de montage postless" at bounding box center [190, 578] width 138 height 12
click at [225, 591] on p "Le plateau postless du Aromamizer Plus V4 RDTA est l’un de ses atouts majeurs. …" at bounding box center [590, 585] width 960 height 29
drag, startPoint x: 225, startPoint y: 591, endPoint x: 265, endPoint y: 586, distance: 39.9
click at [265, 586] on p "Le plateau postless du Aromamizer Plus V4 RDTA est l’un de ses atouts majeurs. …" at bounding box center [590, 585] width 960 height 29
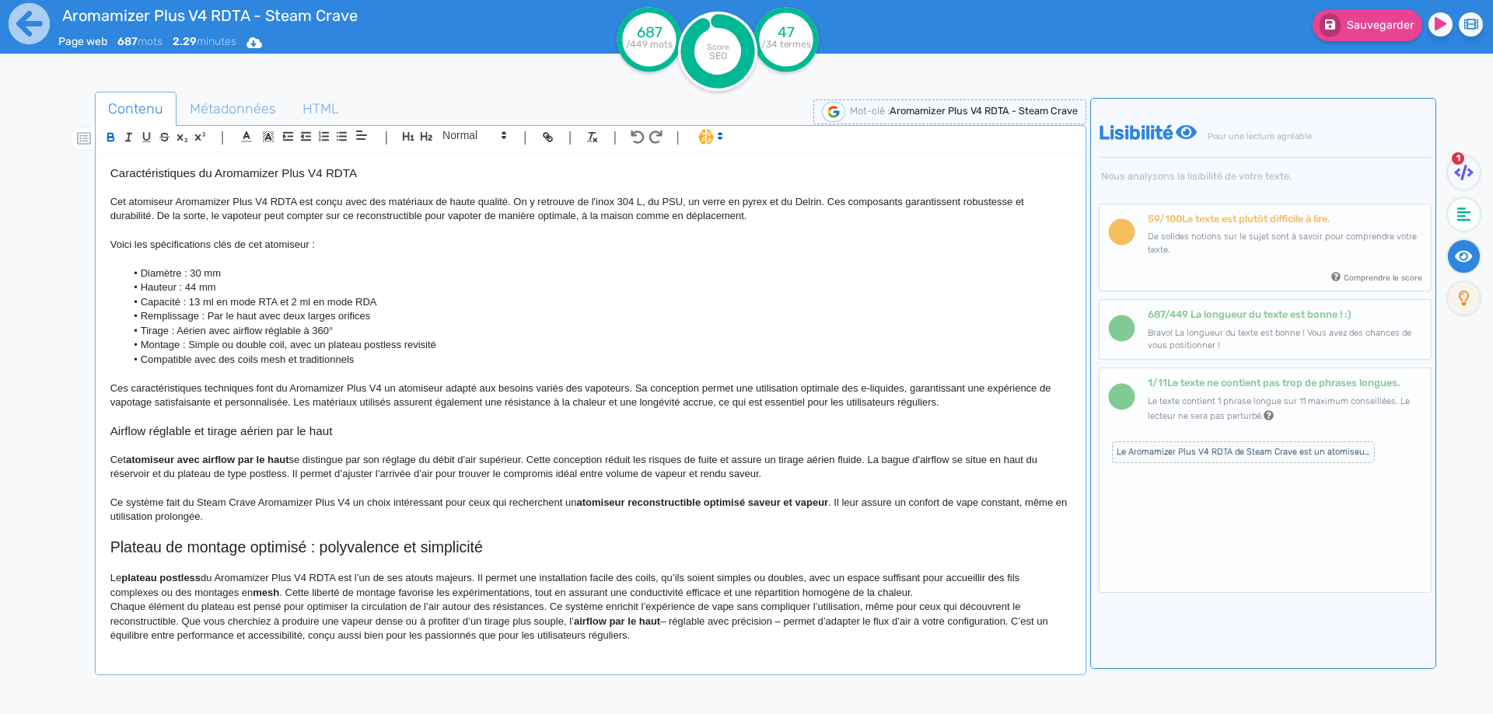
click at [222, 590] on p "Le plateau postless du Aromamizer Plus V4 RDTA est l’un de ses atouts majeurs. …" at bounding box center [590, 585] width 960 height 29
click at [255, 590] on p "Le plateau postless du Aromamizer Plus V4 RDTA est l’un de ses atouts majeurs. …" at bounding box center [590, 585] width 960 height 29
click at [1015, 578] on p "Le plateau postless du Aromamizer Plus V4 RDTA est l’un de ses atouts majeurs. …" at bounding box center [590, 585] width 960 height 29
drag, startPoint x: 1015, startPoint y: 578, endPoint x: 176, endPoint y: 599, distance: 838.4
click at [86, 589] on div "Contenu Métadonnées HTML | | H3 H4 H5 H6 Normal | | | | Aromamizer Plus V4 RDTA…" at bounding box center [769, 450] width 1448 height 725
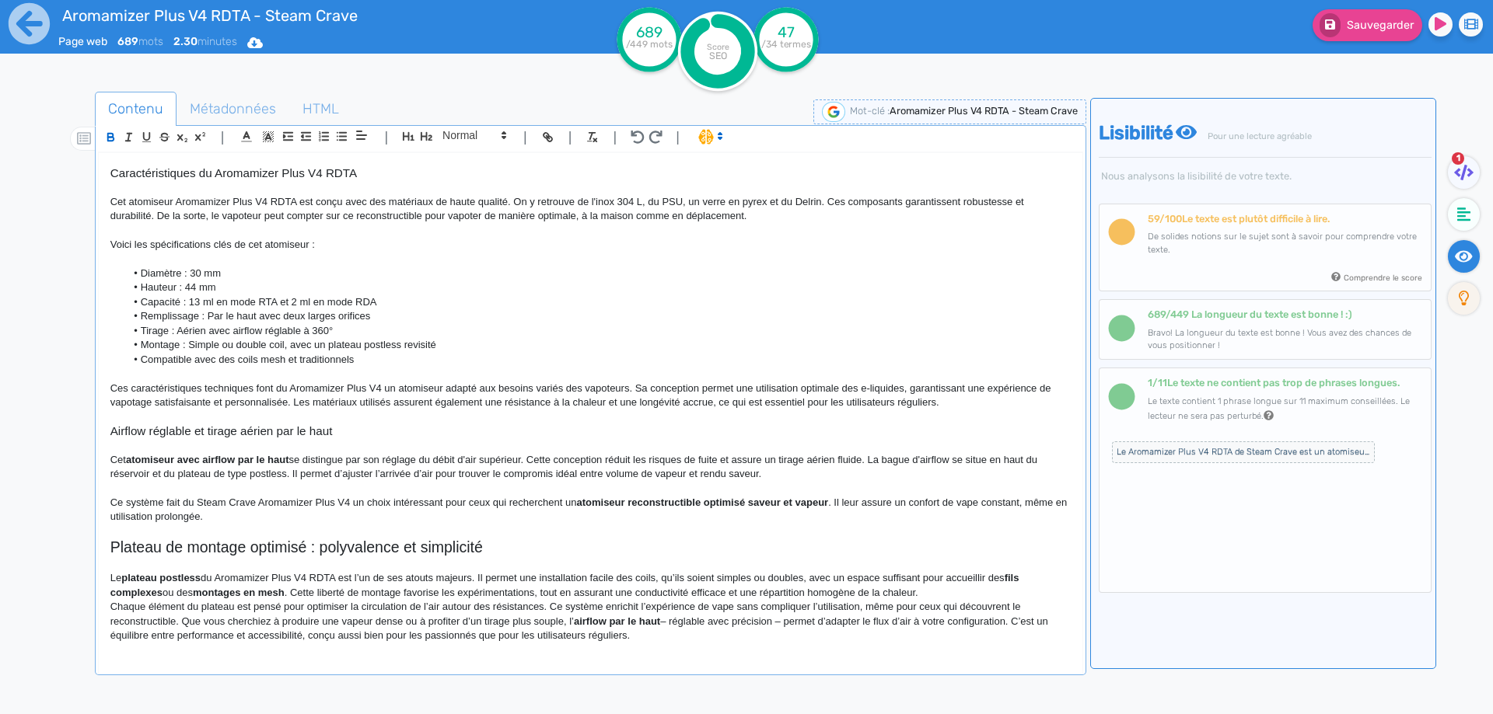
click at [1050, 575] on p "Le plateau postless du Aromamizer Plus V4 RDTA est l’un de ses atouts majeurs. …" at bounding box center [590, 585] width 960 height 29
click at [345, 592] on p "Le plateau postless du Aromamizer Plus V4 RDTA est l’un de ses atouts majeurs. …" at bounding box center [590, 585] width 960 height 29
click at [337, 592] on p "Le plateau postless du Aromamizer Plus V4 RDTA est l’un de ses atouts majeurs. …" at bounding box center [590, 585] width 960 height 29
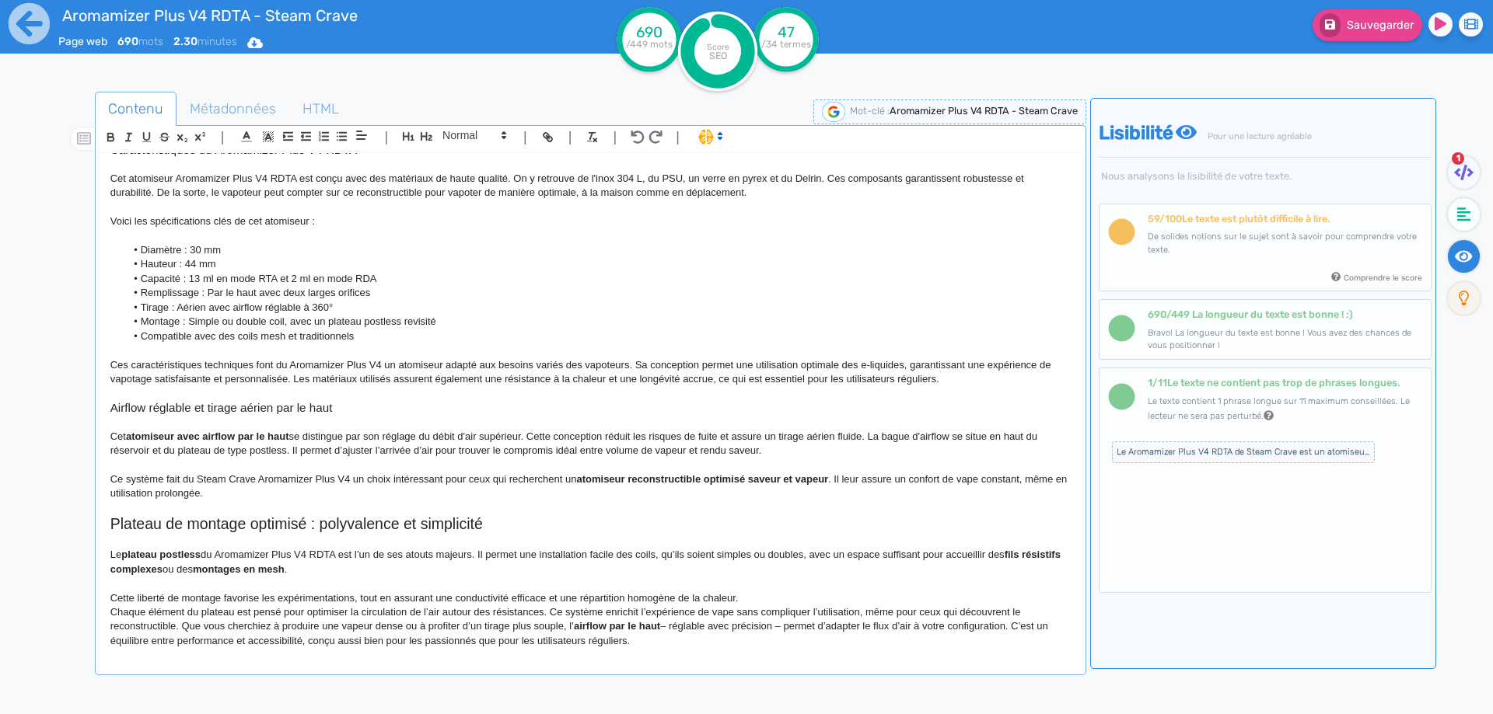
scroll to position [310, 0]
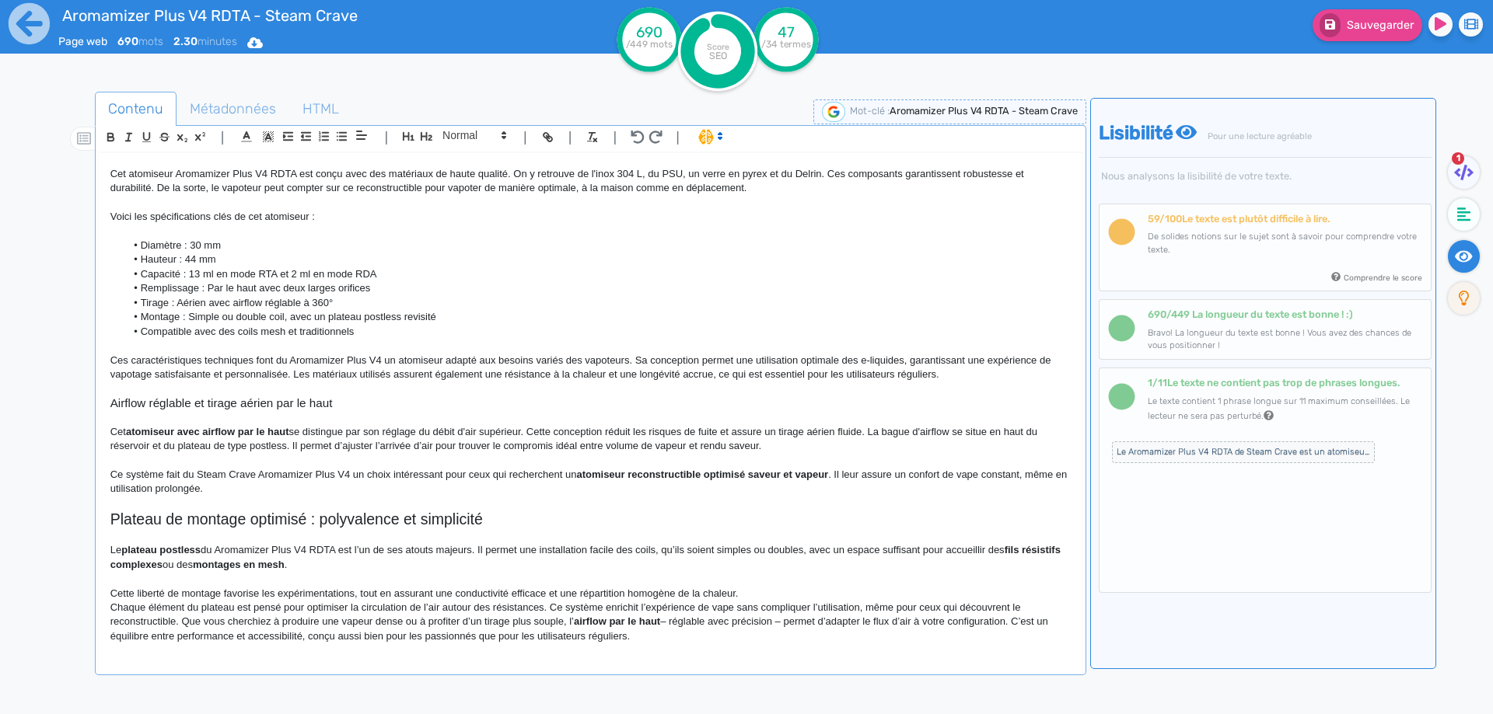
click at [351, 594] on p "Cette liberté de montage favorise les expérimentations, tout en assurant une co…" at bounding box center [590, 594] width 960 height 14
click at [357, 595] on p "Cette liberté de montage favorise les expérimentations, tout en assurant une co…" at bounding box center [590, 594] width 960 height 14
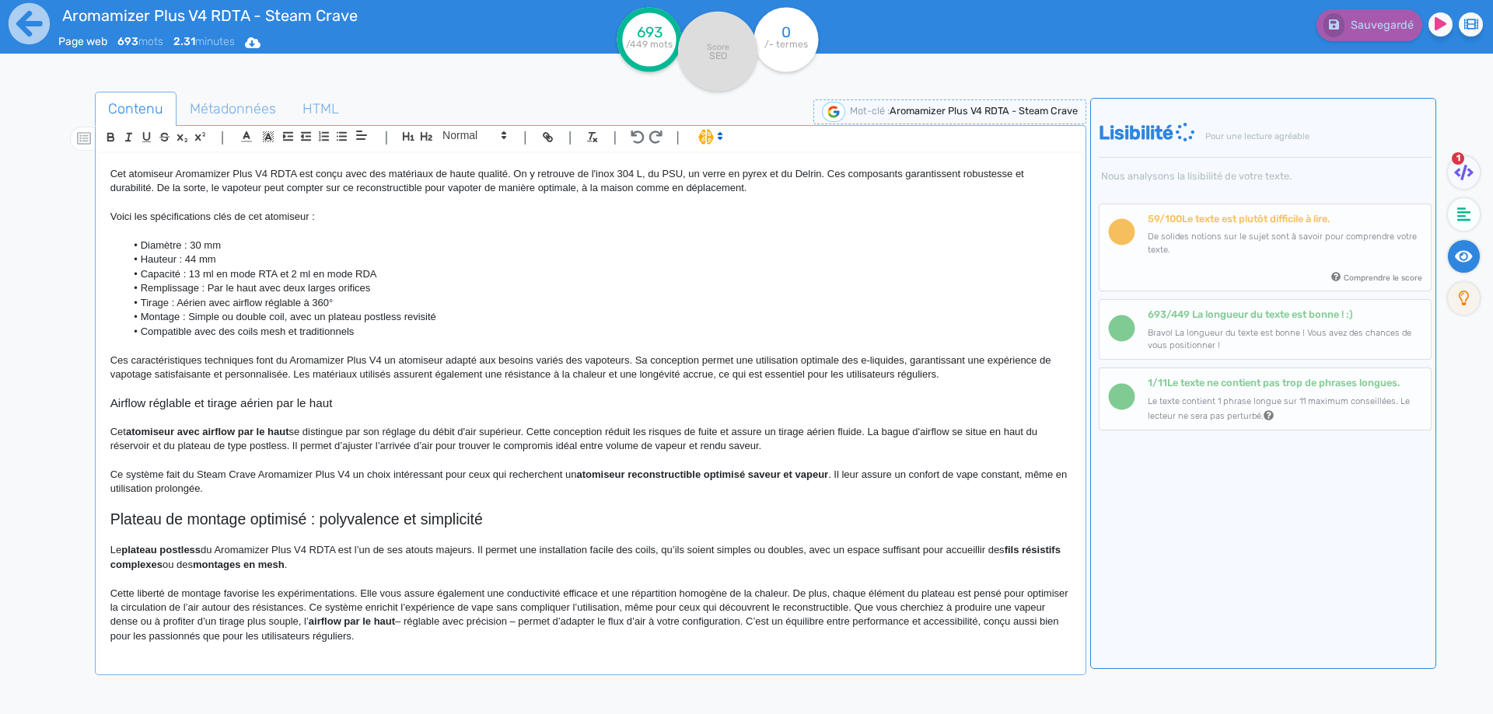
click at [376, 595] on p "Cette liberté de montage favorise les expérimentations. Elle vous assure égalem…" at bounding box center [590, 616] width 960 height 58
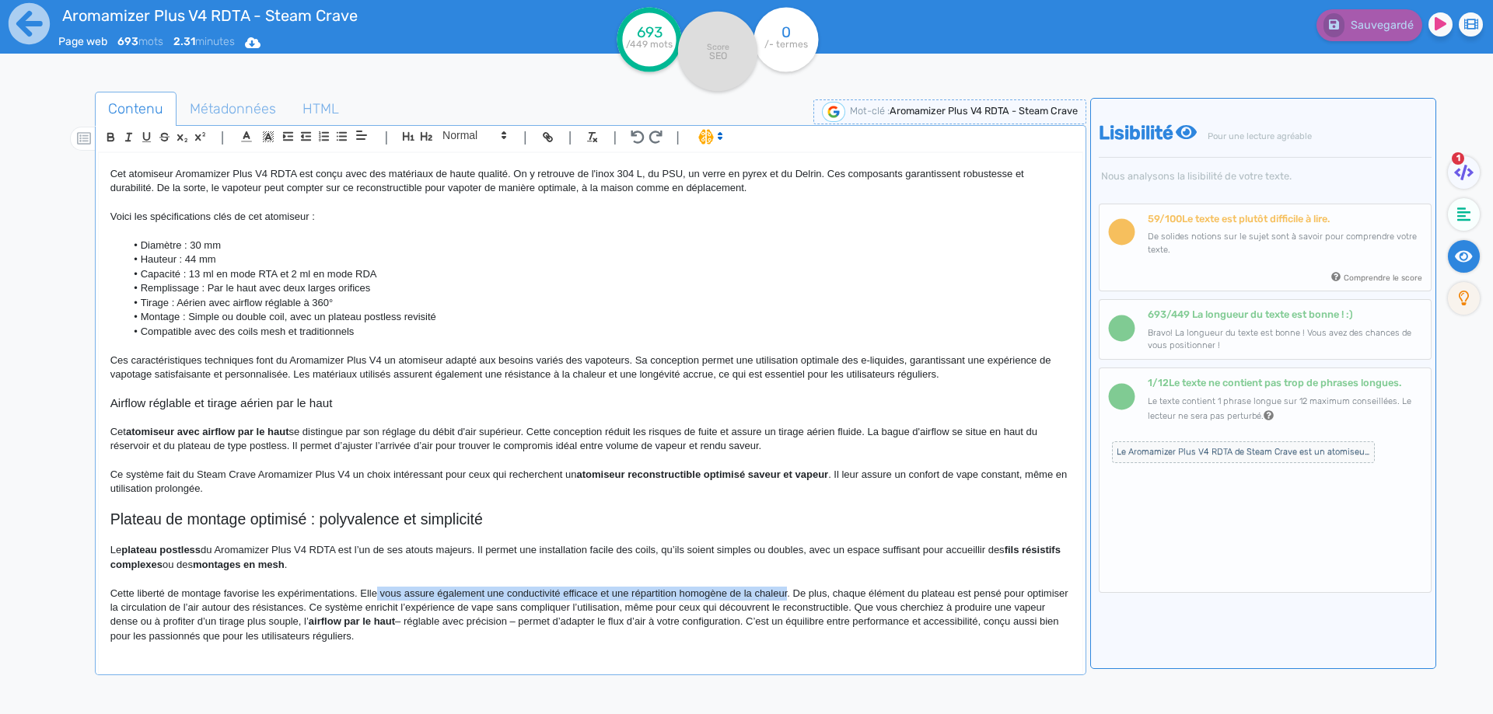
drag, startPoint x: 376, startPoint y: 595, endPoint x: 764, endPoint y: 594, distance: 388.7
click at [764, 594] on p "Cette liberté de montage favorise les expérimentations. Elle vous assure égalem…" at bounding box center [590, 616] width 960 height 58
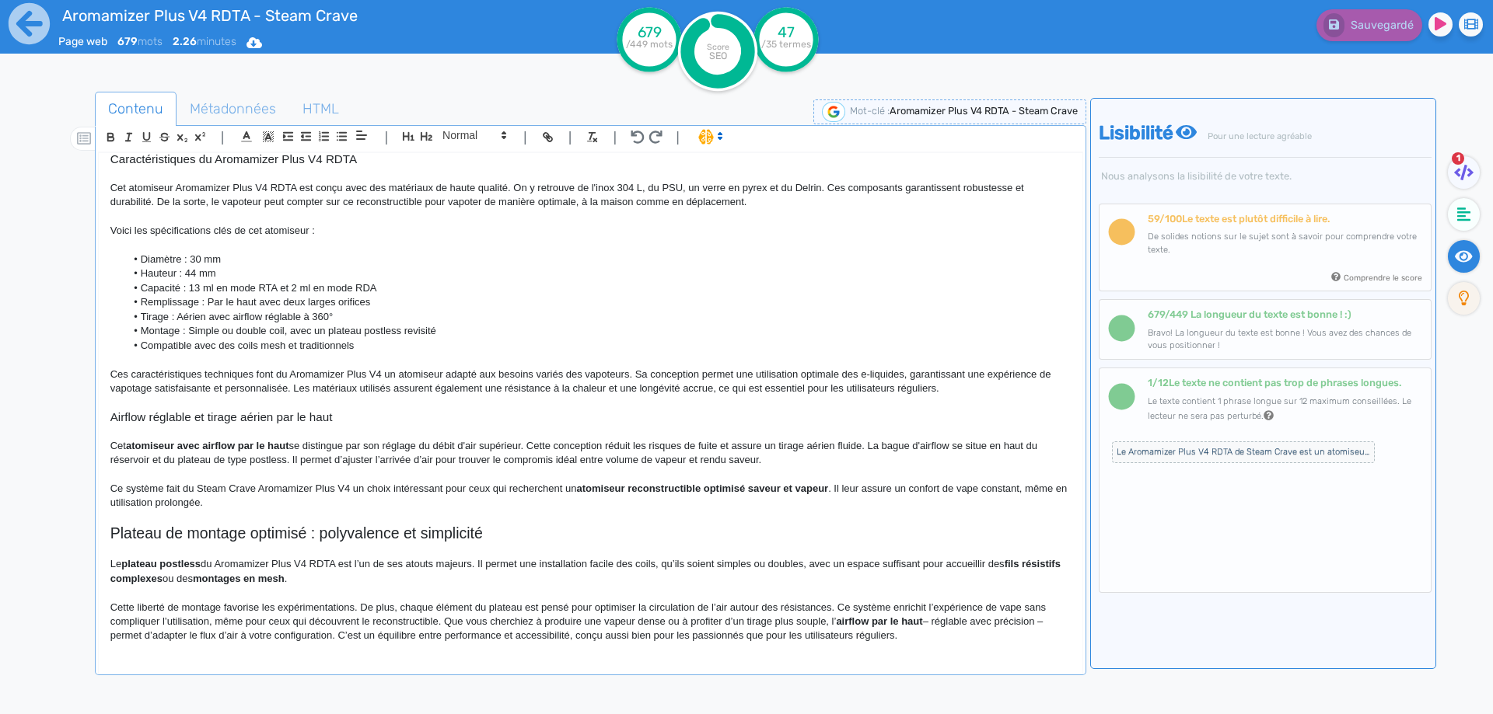
click at [209, 618] on p "Cette liberté de montage favorise les expérimentations. De plus, chaque élément…" at bounding box center [590, 622] width 960 height 43
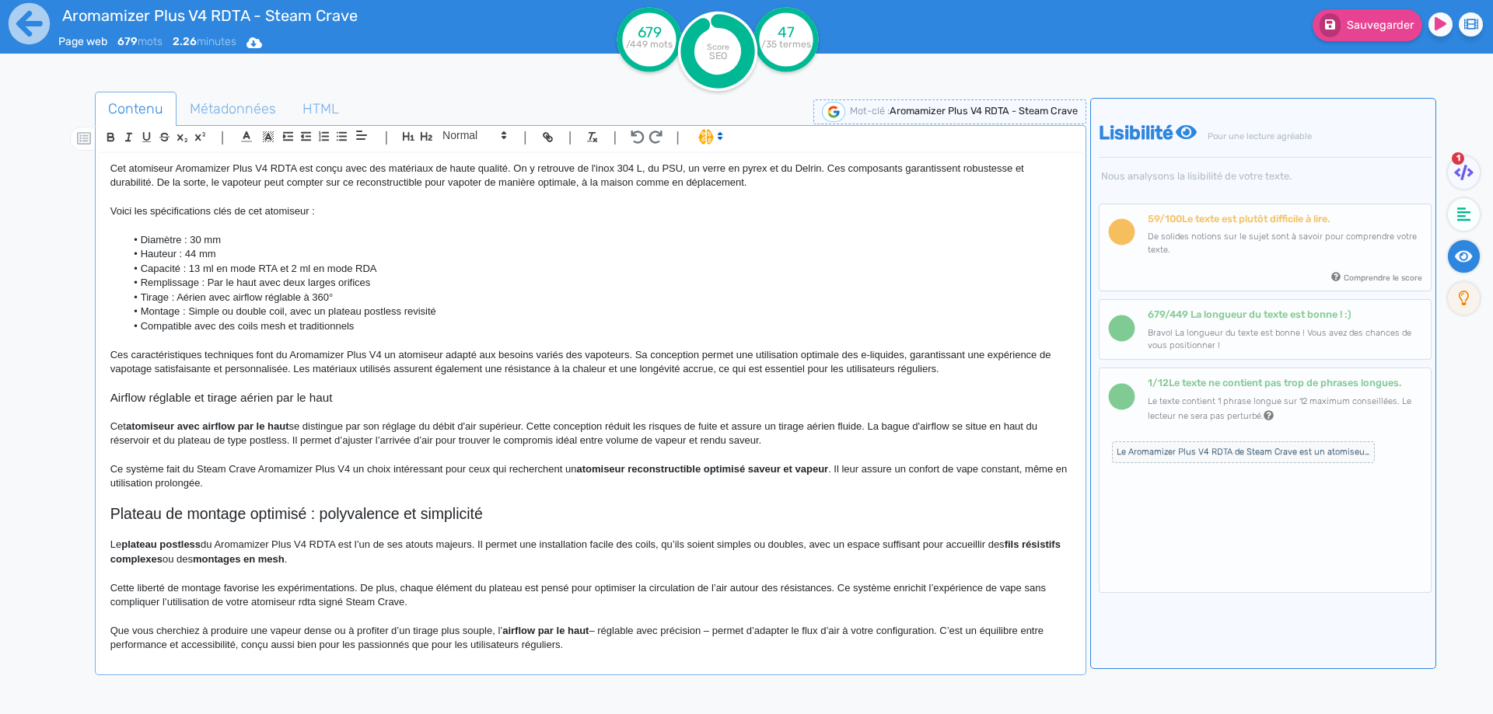
scroll to position [325, 0]
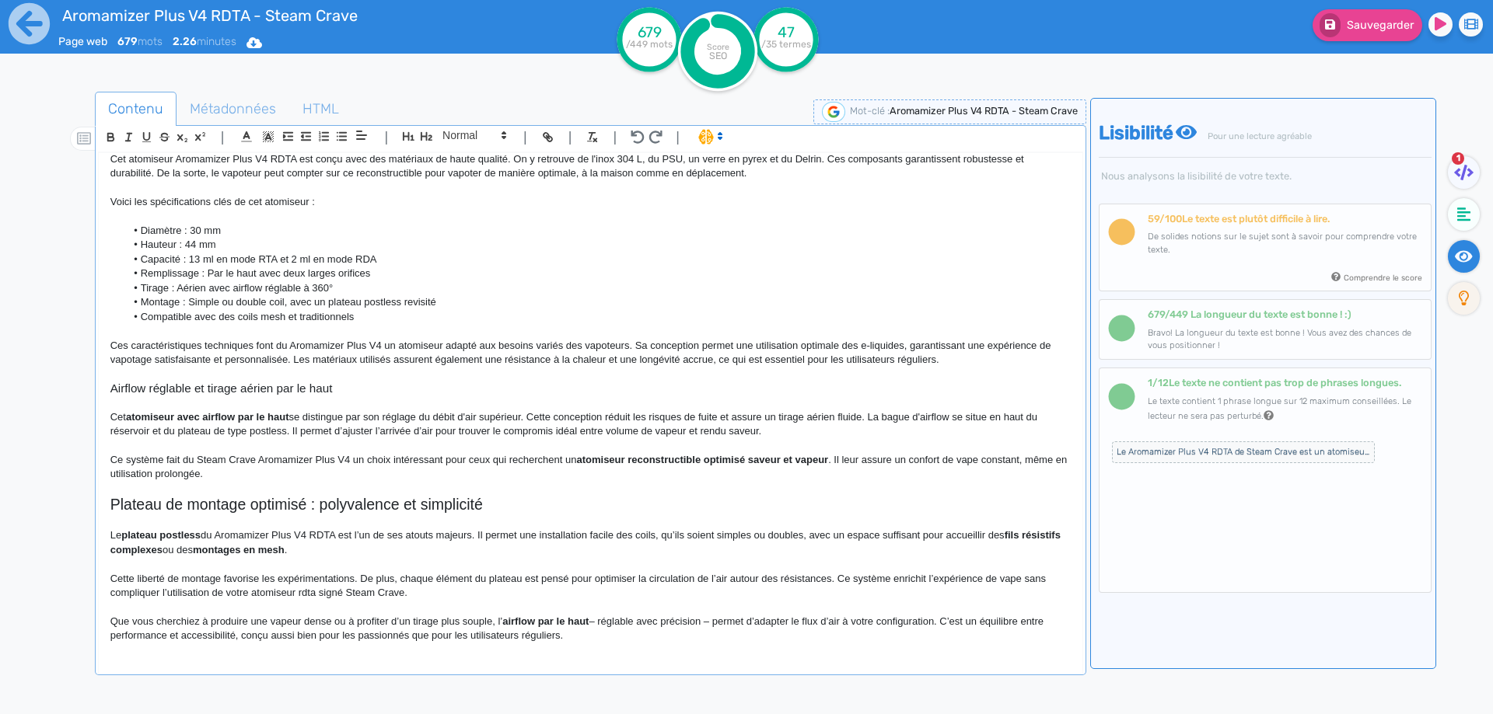
click at [327, 620] on p "Que vous cherchiez à produire une vapeur dense ou à profiter d’un tirage plus s…" at bounding box center [590, 629] width 960 height 29
click at [326, 620] on p "Que vous cherchiez à produire une vapeur dense ou à profiter d’un tirage plus s…" at bounding box center [590, 629] width 960 height 29
click at [458, 619] on p "Que vous cherchiez à produire une vapeur massive ou à profiter d’un tirage plus…" at bounding box center [590, 629] width 960 height 29
drag, startPoint x: 458, startPoint y: 619, endPoint x: 479, endPoint y: 618, distance: 21.0
click at [479, 618] on p "Que vous cherchiez à produire une vapeur massive ou à profiter d’un tirage plus…" at bounding box center [590, 629] width 960 height 29
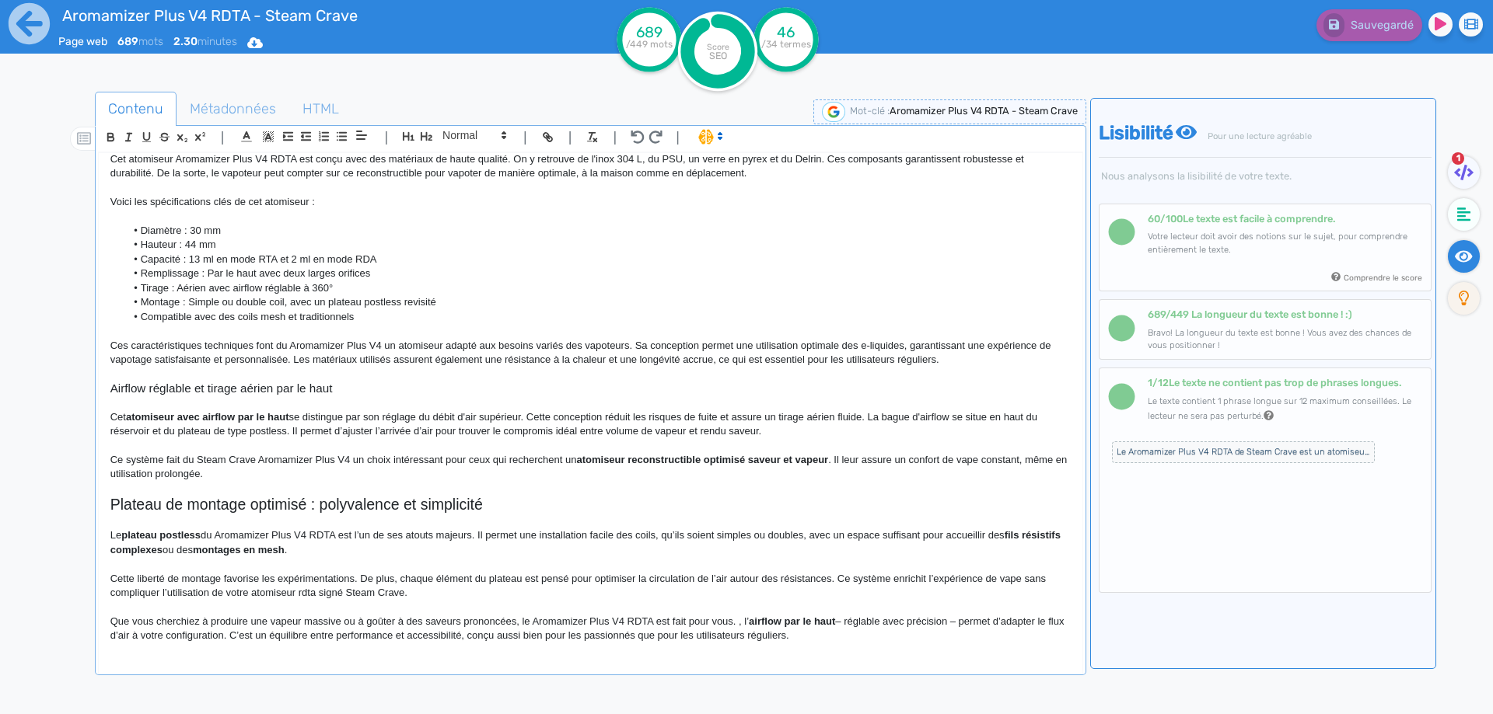
drag, startPoint x: 735, startPoint y: 625, endPoint x: 879, endPoint y: 720, distance: 172.3
click at [879, 714] on html "Aromamizer Plus V4 RDTA - Steam Crave Page web 689 mots 2.30 minutes Html Pdf W…" at bounding box center [746, 357] width 1493 height 714
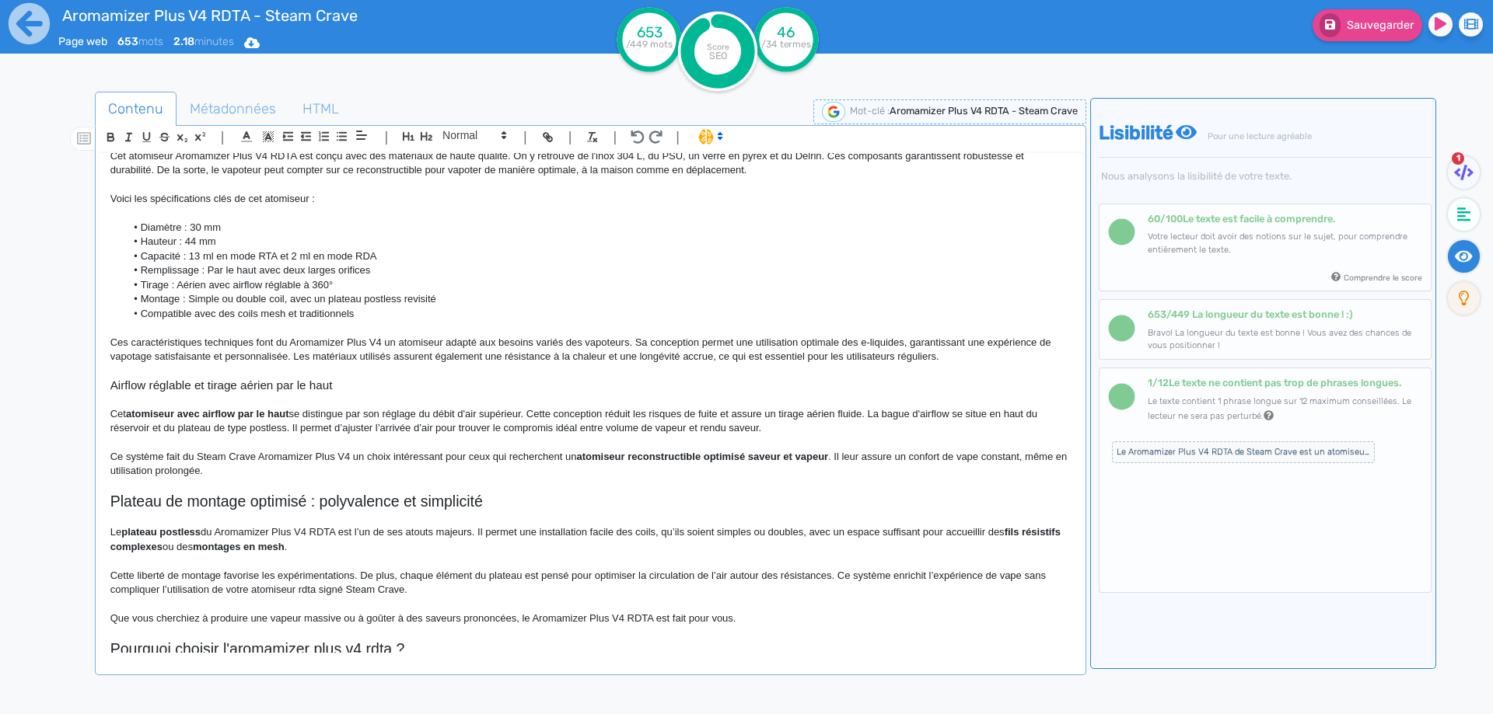
scroll to position [461, 0]
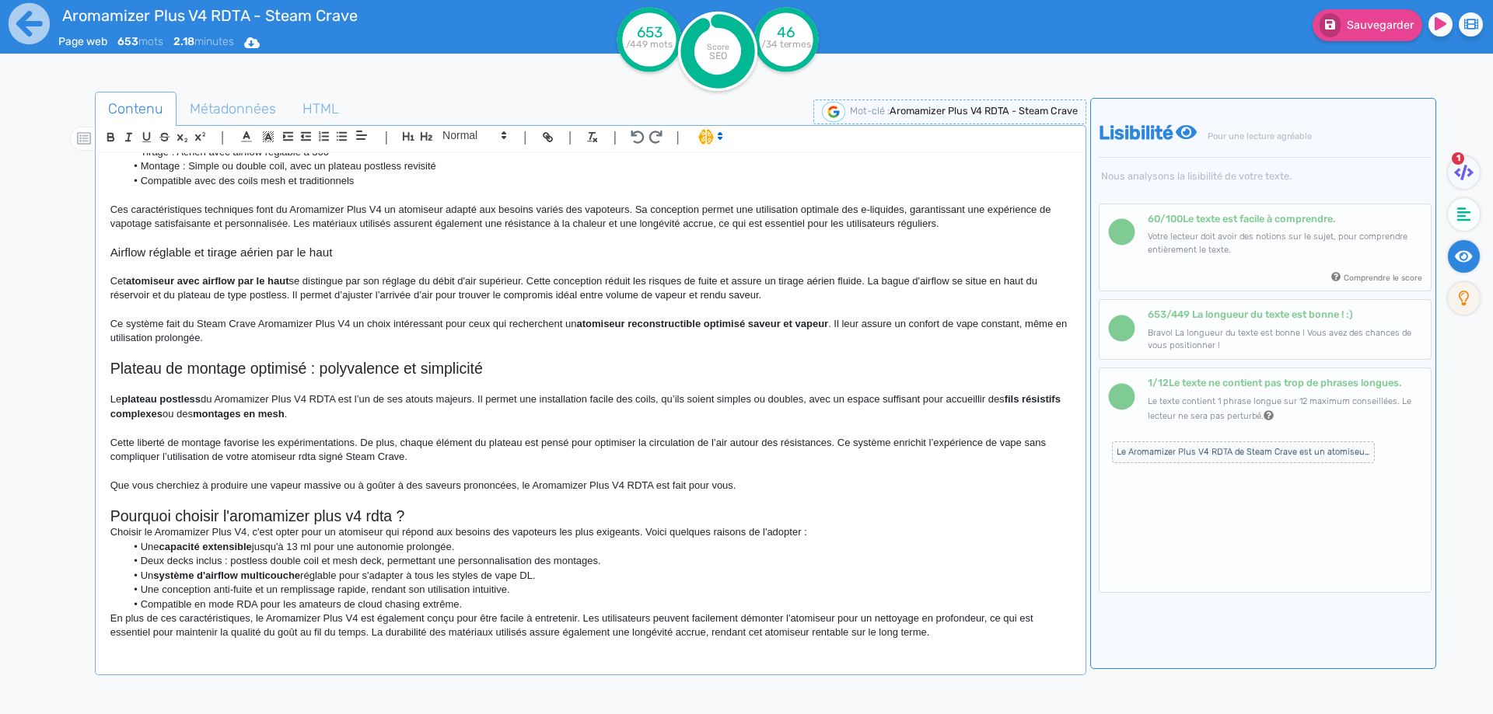
click at [397, 519] on h2 "Pourquoi choisir l'aromamizer plus v4 rdta ?" at bounding box center [590, 517] width 960 height 18
click at [418, 518] on h2 "Pourquoi choisir l'aromamizer plus v4 rdta ?" at bounding box center [590, 517] width 960 height 18
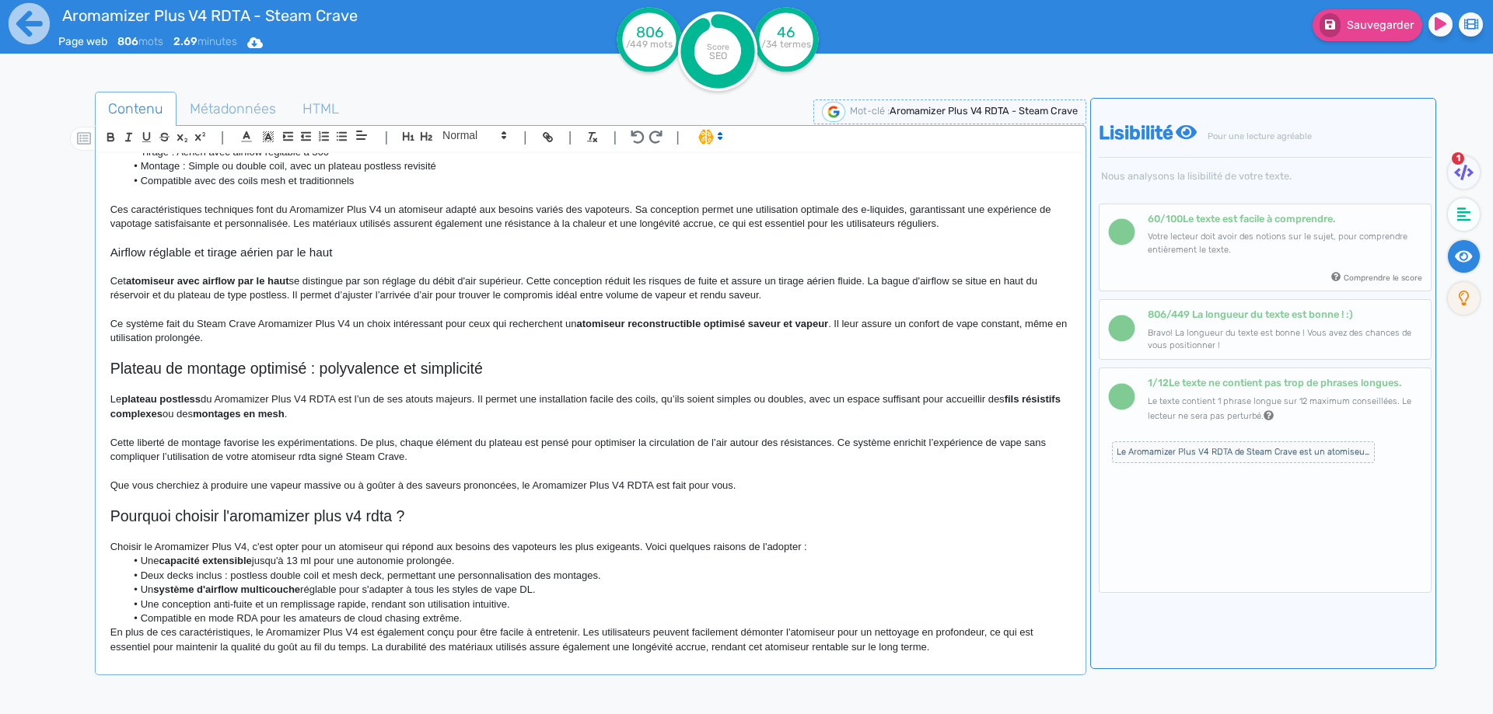
click at [228, 516] on h2 "Pourquoi choisir l'aromamizer plus v4 rdta ?" at bounding box center [590, 517] width 960 height 18
drag, startPoint x: 329, startPoint y: 505, endPoint x: 331, endPoint y: 513, distance: 8.1
click at [331, 513] on div "Aromamizer Plus V4 RDTA - Steam Crave Le Aromamizer Plus V4 RDTA de Steam Crave…" at bounding box center [590, 403] width 983 height 500
click at [331, 513] on h2 "Pourquoi choisir le Aromamizer plus v4 rdta ?" at bounding box center [590, 517] width 960 height 18
click at [383, 518] on h2 "Pourquoi choisir le Aromamizer Plus V4 rdta ?" at bounding box center [590, 517] width 960 height 18
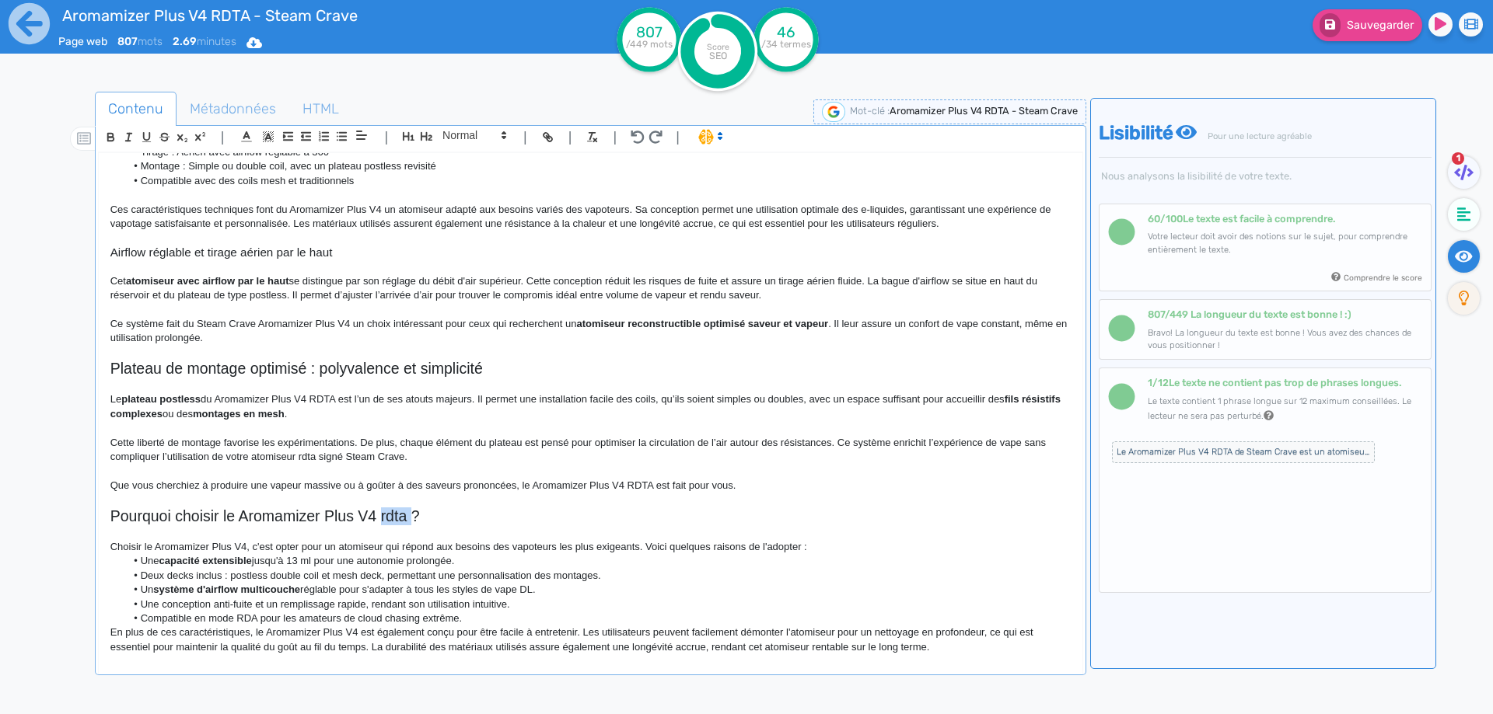
click at [383, 518] on h2 "Pourquoi choisir le Aromamizer Plus V4 rdta ?" at bounding box center [590, 517] width 960 height 18
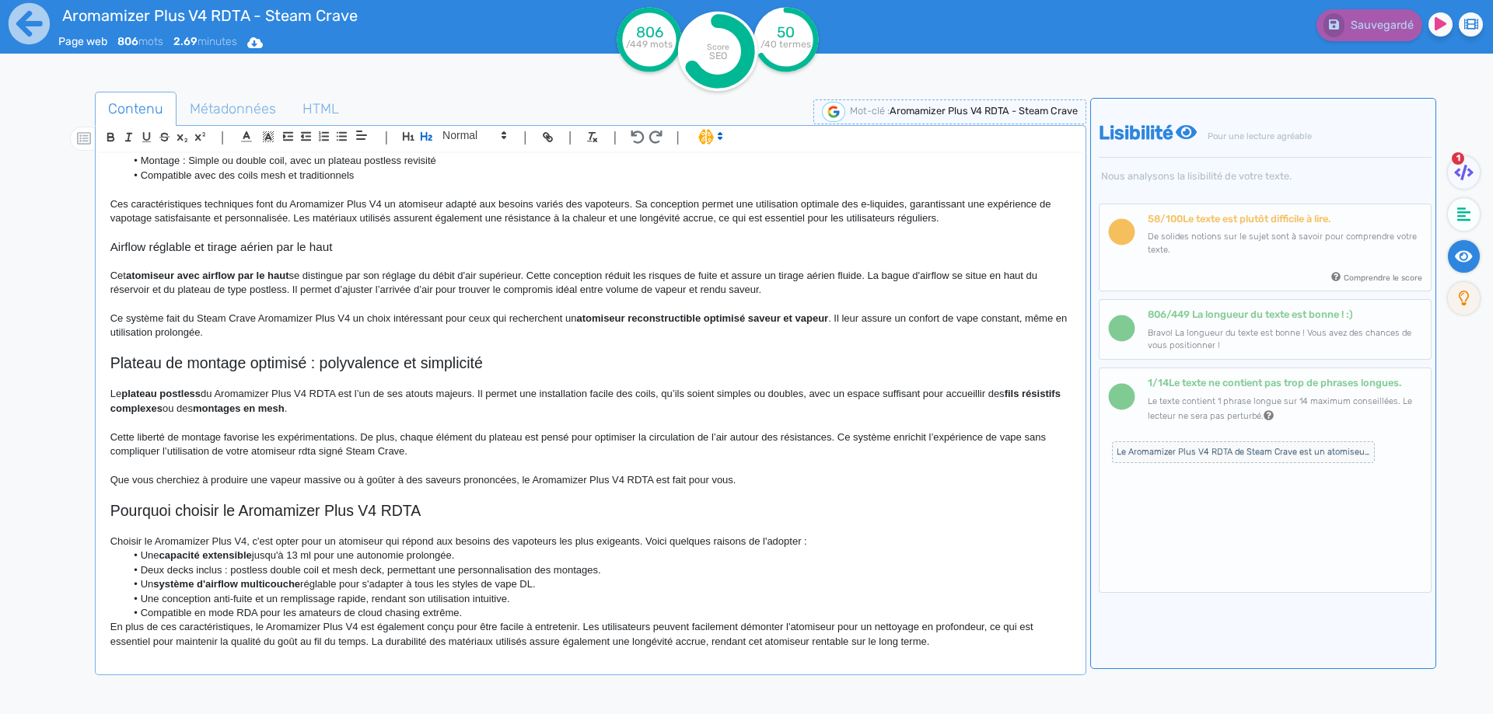
scroll to position [487, 0]
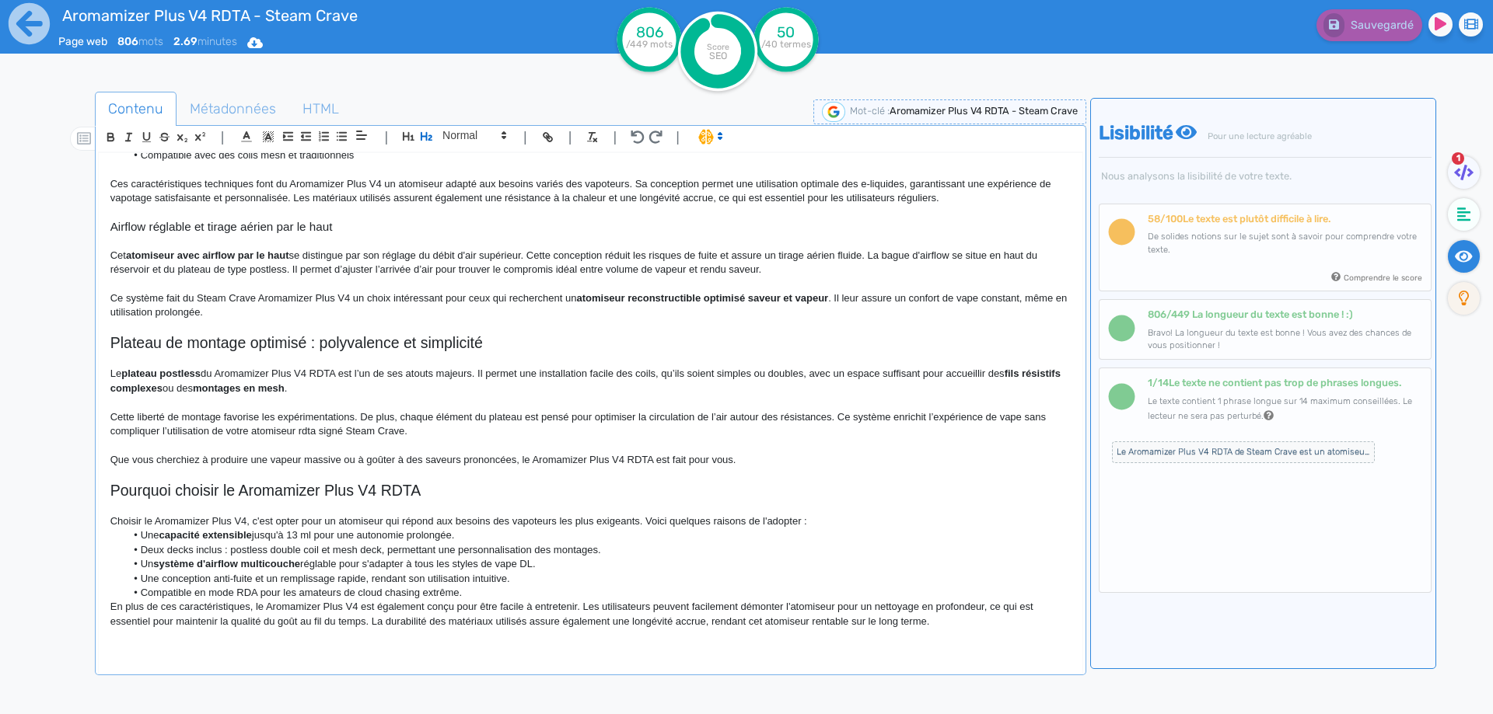
click at [239, 490] on h2 "Pourquoi choisir le Aromamizer Plus V4 RDTA" at bounding box center [590, 491] width 960 height 18
click at [852, 522] on p "Choisir le Aromamizer Plus V4, c'est opter pour un atomiseur qui répond aux bes…" at bounding box center [590, 522] width 960 height 14
click at [845, 527] on p "Choisir le Aromamizer Plus V4, c'est opter pour un atomiseur qui répond aux bes…" at bounding box center [590, 522] width 960 height 14
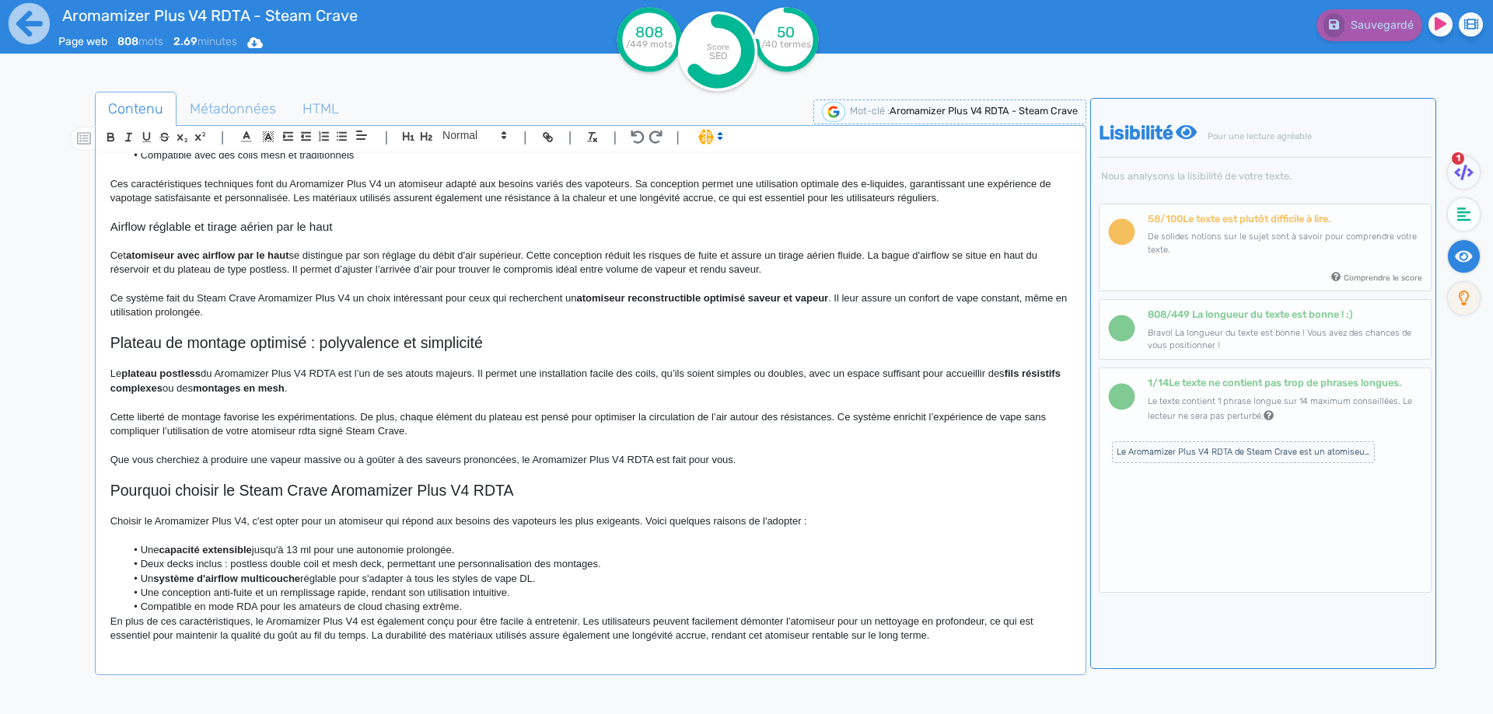
click at [145, 547] on li "Une capacité extensible jusqu'à 13 ml pour une autonomie prolongée." at bounding box center [597, 550] width 945 height 14
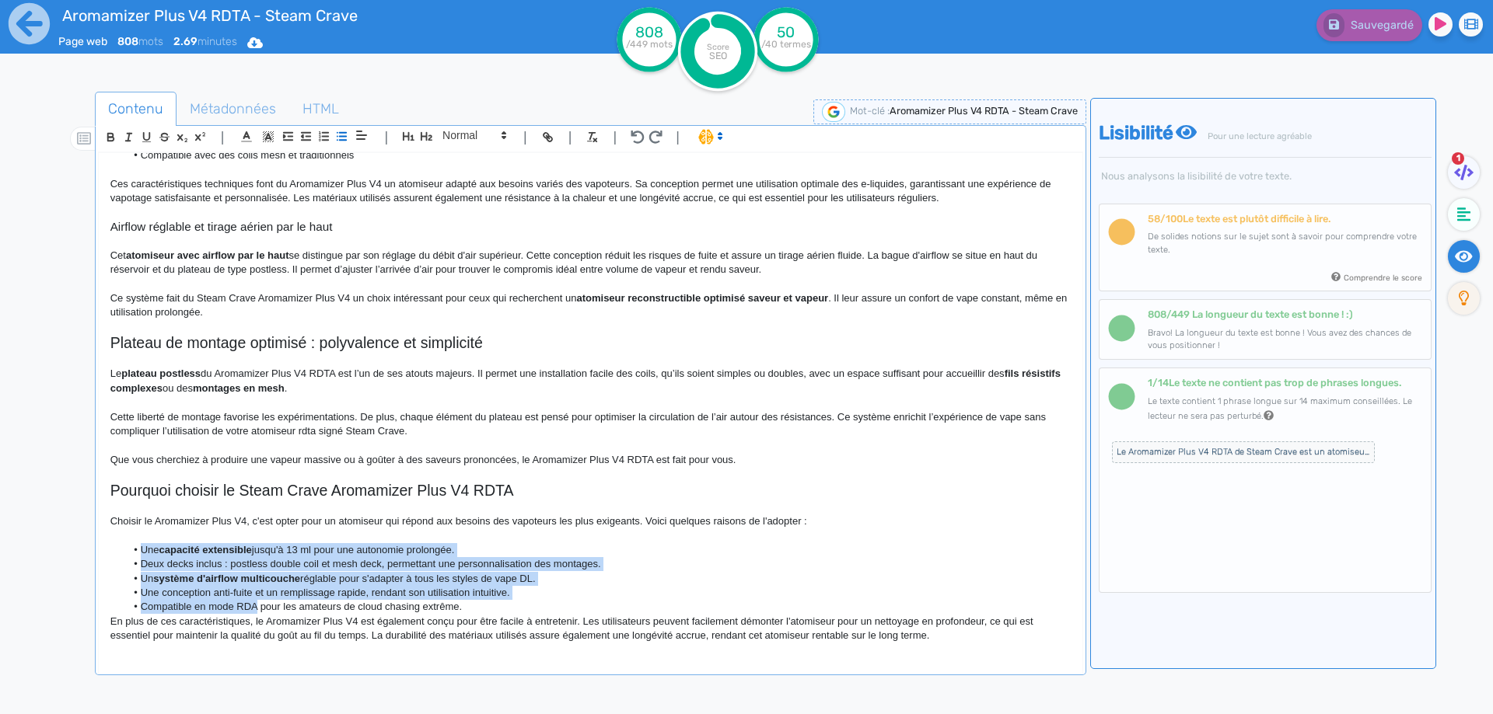
drag, startPoint x: 145, startPoint y: 547, endPoint x: 243, endPoint y: 602, distance: 112.1
click at [243, 602] on ul "Une capacité extensible jusqu'à 13 ml pour une autonomie prolongée. Deux decks …" at bounding box center [590, 579] width 960 height 72
click at [193, 547] on li "Une capacité extensible jusqu'à 13 ml pour une autonomie prolongée." at bounding box center [597, 550] width 945 height 14
click at [200, 547] on li "Une capacité extensible jusqu'à 13 ml pour une autonomie prolongée." at bounding box center [597, 550] width 945 height 14
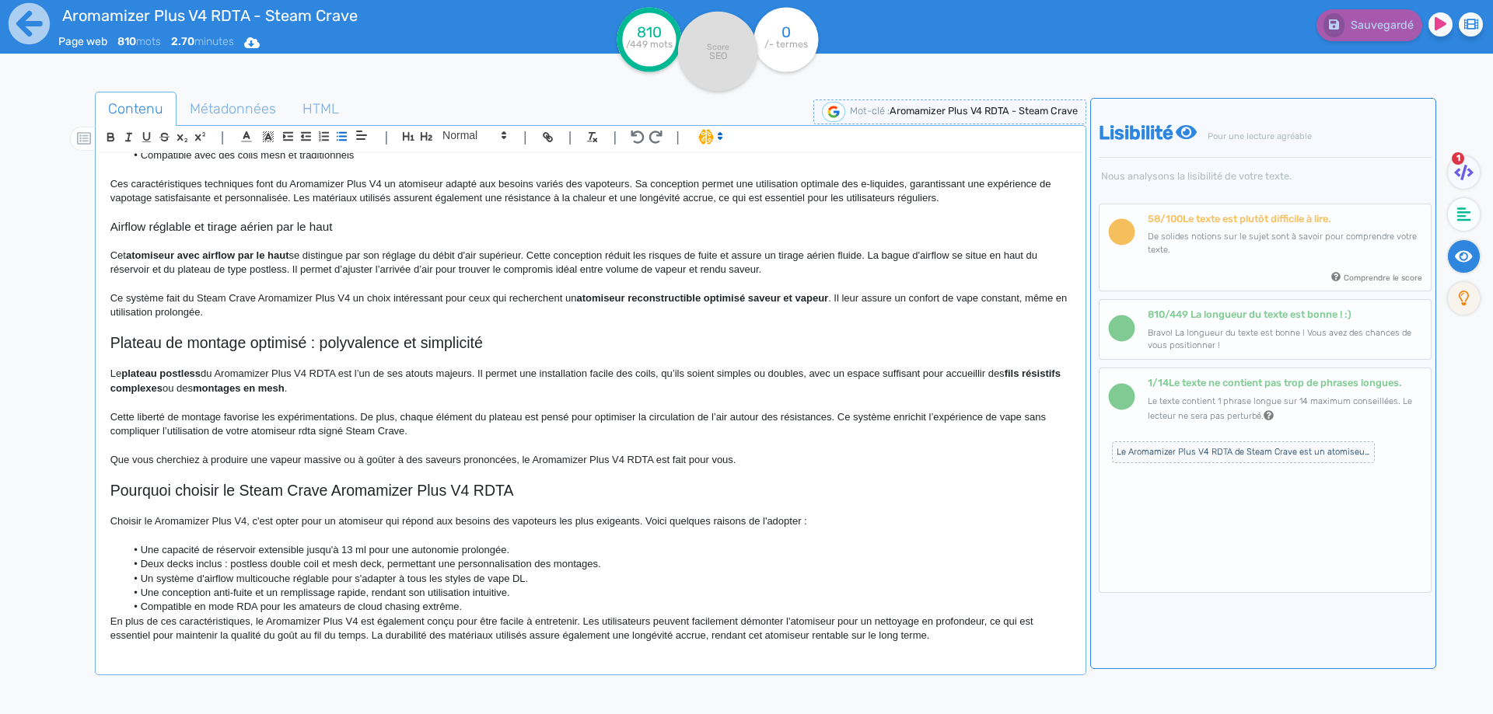
click at [376, 564] on li "Deux decks inclus : postless double coil et mesh deck, permettant une personnal…" at bounding box center [597, 564] width 945 height 14
copy li "deck"
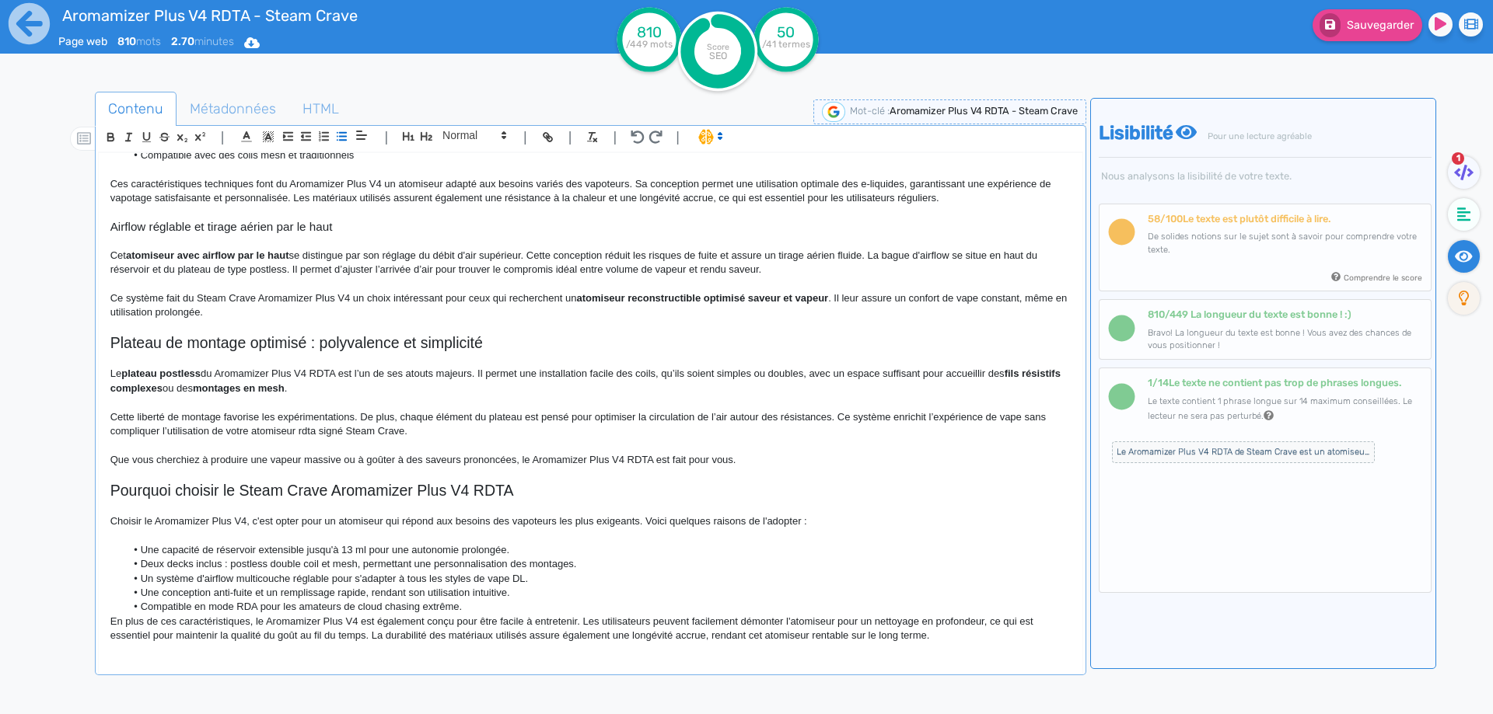
click at [334, 563] on li "Deux decks inclus : postless double coil et mesh, permettant une personnalisati…" at bounding box center [597, 564] width 945 height 14
click at [393, 565] on li "Deux decks inclus : postless double coil et deck mesh, permettant une personnal…" at bounding box center [597, 564] width 945 height 14
drag, startPoint x: 393, startPoint y: 565, endPoint x: 561, endPoint y: 563, distance: 167.9
click at [561, 563] on li "Deux decks inclus : postless double coil et deck mesh, permettant une personnal…" at bounding box center [597, 564] width 945 height 14
click at [262, 575] on li "Un système d'airflow multicouche réglable pour s'adapter à tous les styles de v…" at bounding box center [597, 579] width 945 height 14
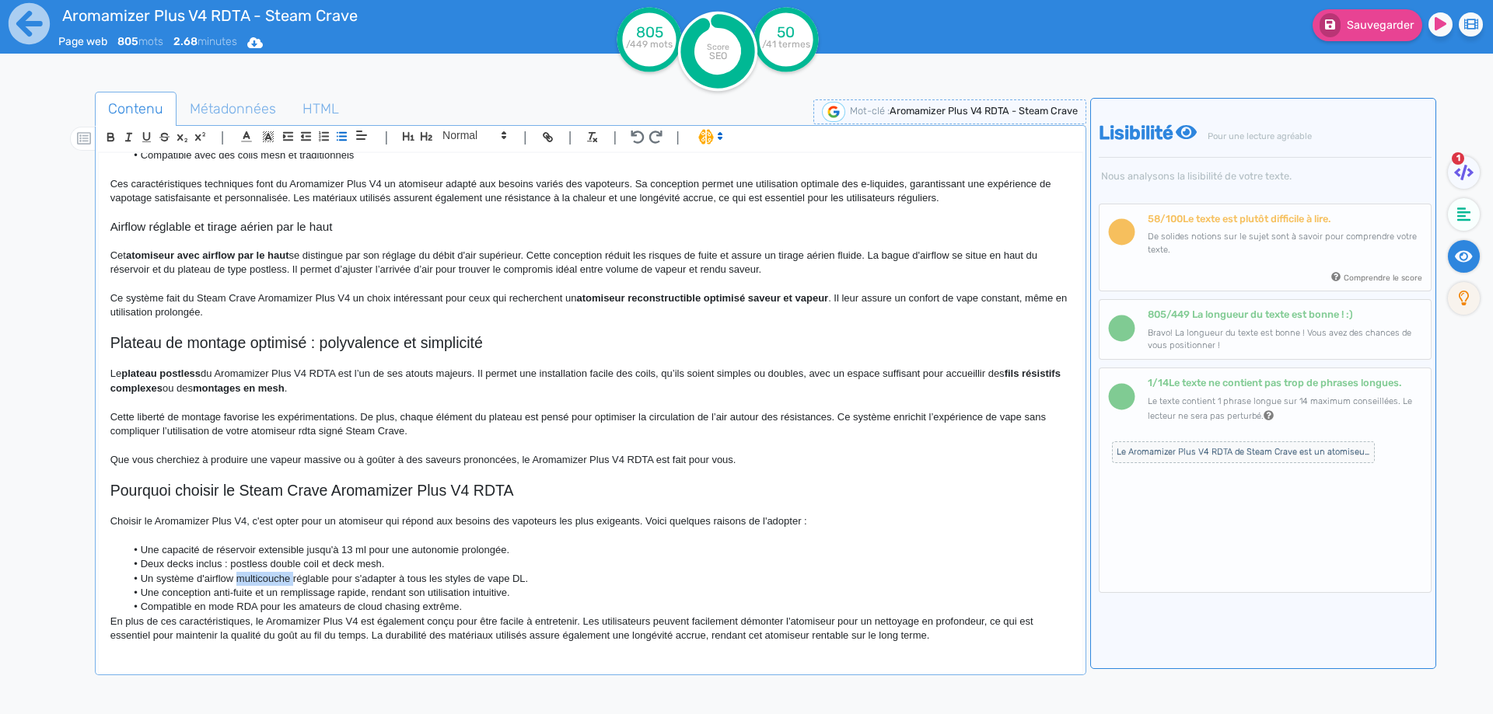
click at [262, 575] on li "Un système d'airflow multicouche réglable pour s'adapter à tous les styles de v…" at bounding box center [597, 579] width 945 height 14
click at [201, 605] on li "Compatible en mode RDA pour les amateurs de cloud chasing extrême." at bounding box center [597, 607] width 945 height 14
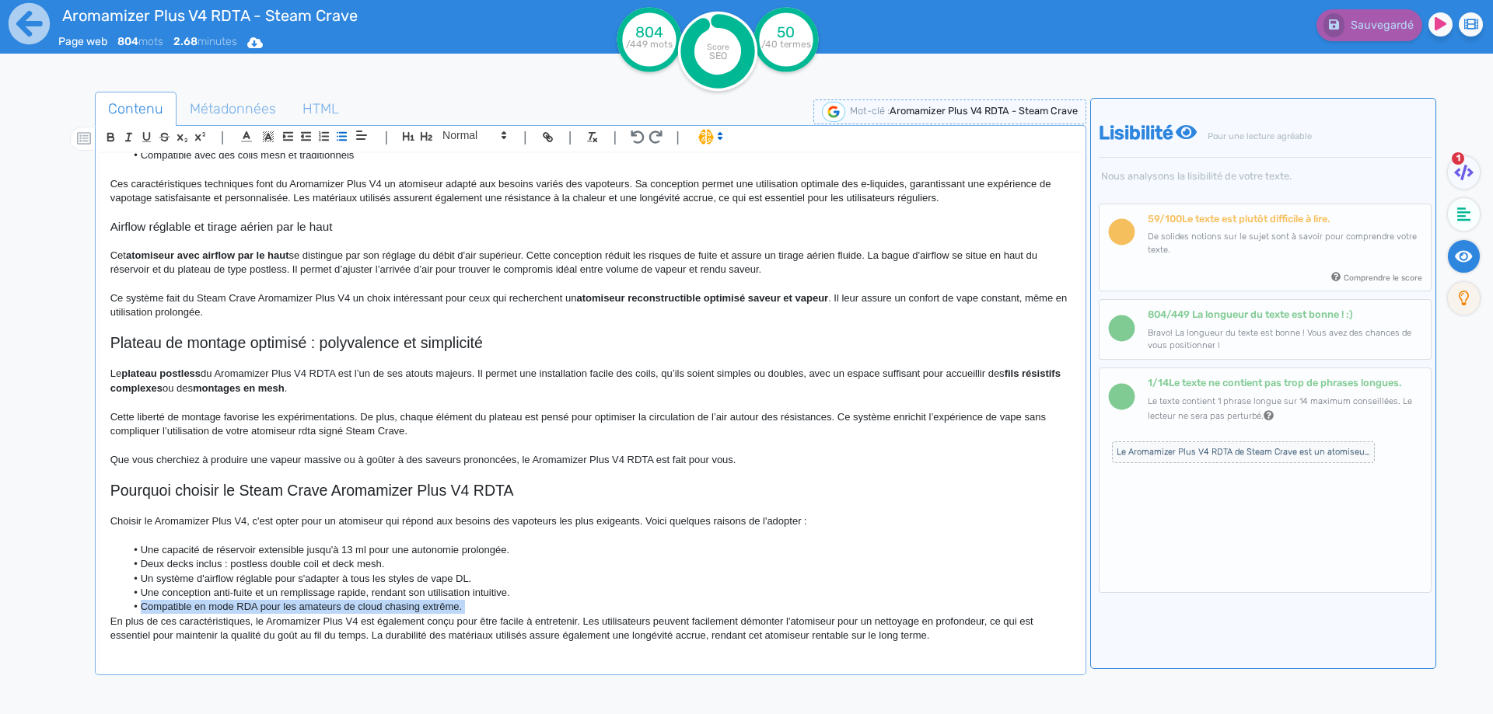
click at [201, 605] on li "Compatible en mode RDA pour les amateurs de cloud chasing extrême." at bounding box center [597, 607] width 945 height 14
click at [211, 605] on li "Compatible en mode RDA pour les amateurs de cloud chasing extrême." at bounding box center [597, 607] width 945 height 14
click at [214, 603] on li "Compatible en mode RDA pour les amateurs de cloud chasing extrême." at bounding box center [597, 607] width 945 height 14
click at [505, 615] on p "En plus de ces caractéristiques, le Aromamizer Plus V4 est également conçu pour…" at bounding box center [590, 629] width 960 height 29
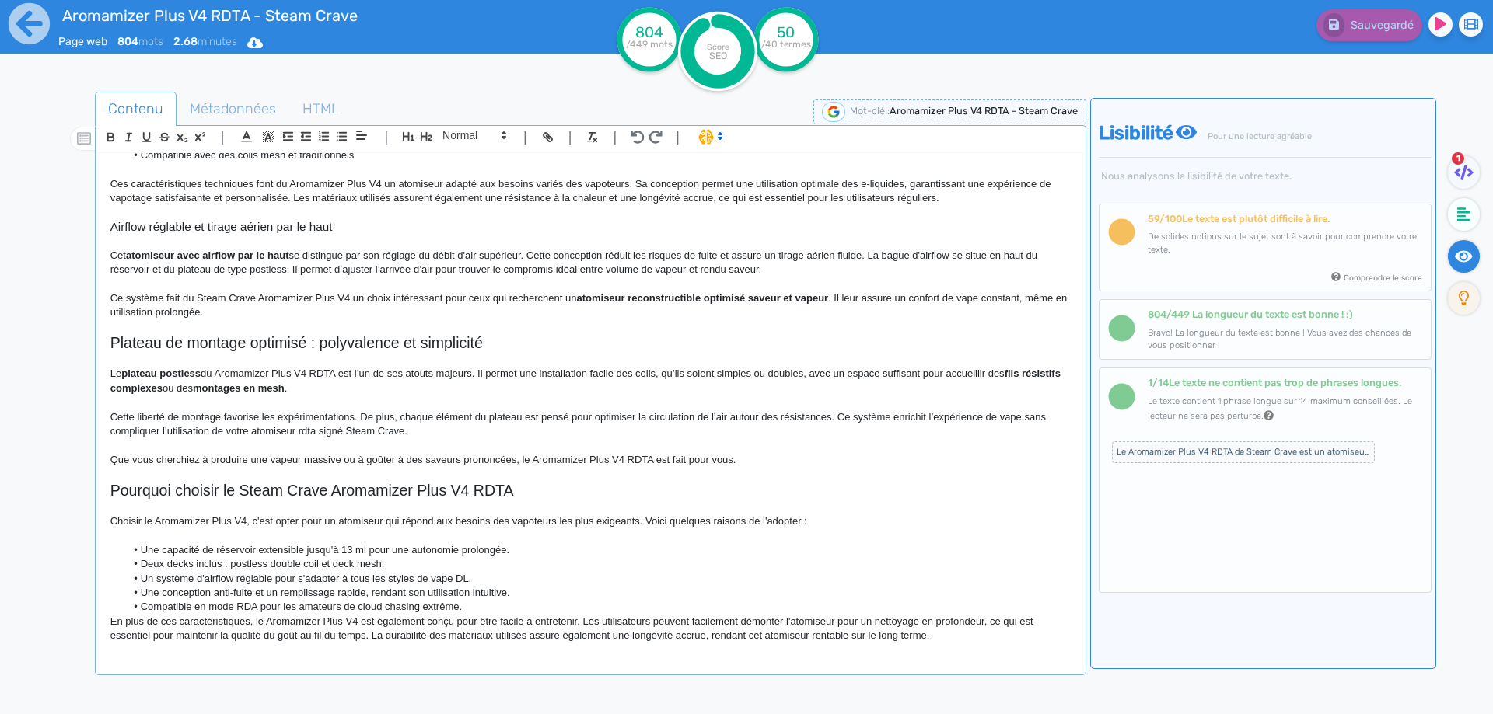
click at [507, 605] on li "Compatible en mode RDA pour les amateurs de cloud chasing extrême." at bounding box center [597, 607] width 945 height 14
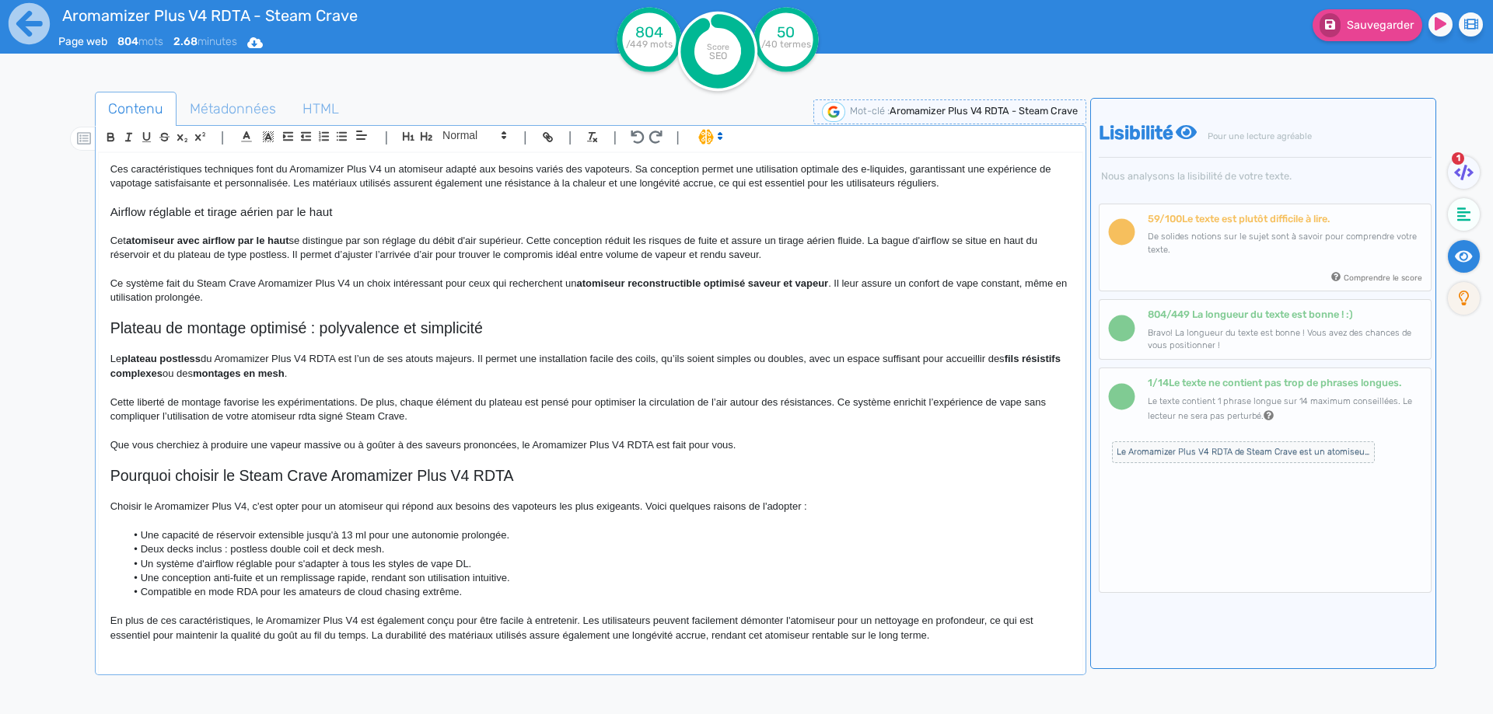
scroll to position [515, 0]
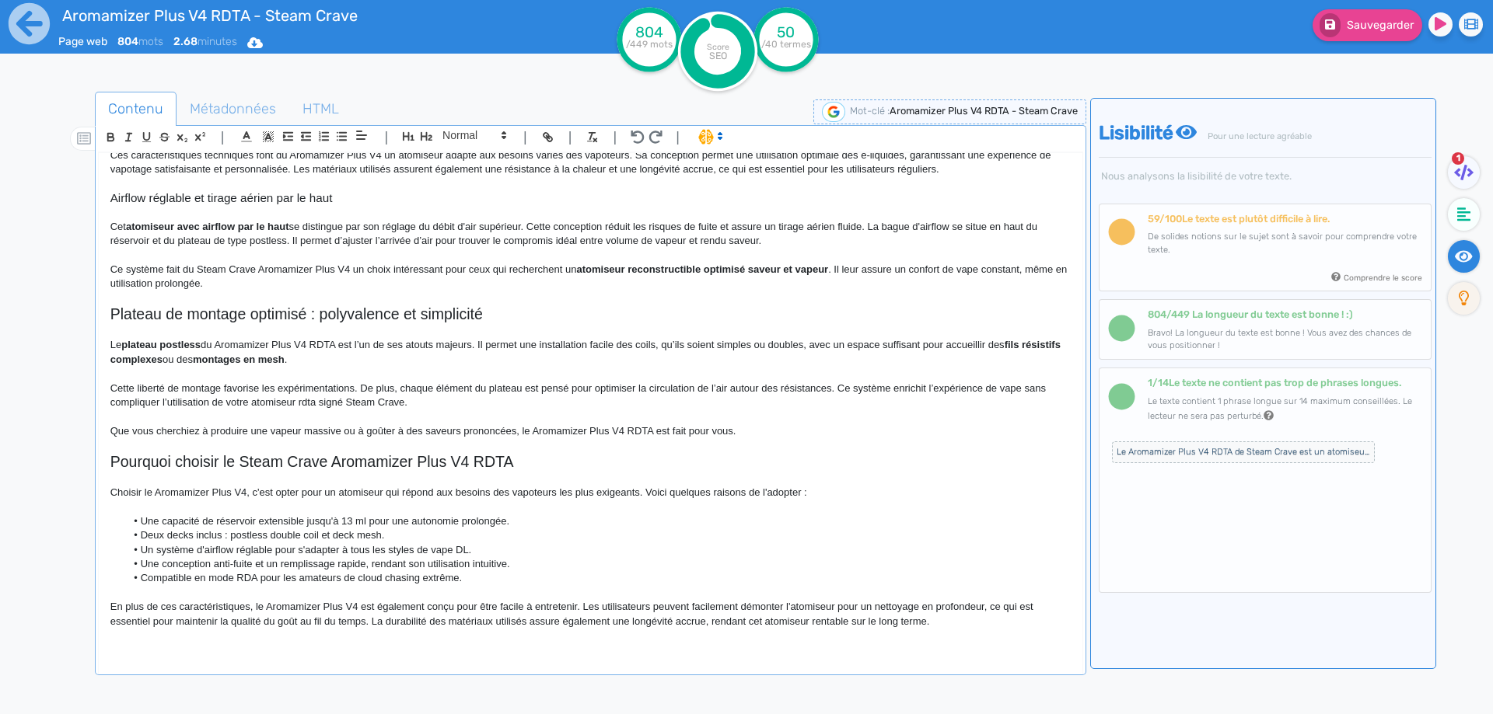
click at [208, 602] on p "En plus de ces caractéristiques, le Aromamizer Plus V4 est également conçu pour…" at bounding box center [590, 614] width 960 height 29
click at [768, 606] on p "En plus de ces spécificités, le Aromamizer Plus V4 est également conçu pour êtr…" at bounding box center [590, 614] width 960 height 29
click at [345, 624] on p "En plus de ces spécificités, le Aromamizer Plus V4 est également conçu pour êtr…" at bounding box center [590, 614] width 960 height 29
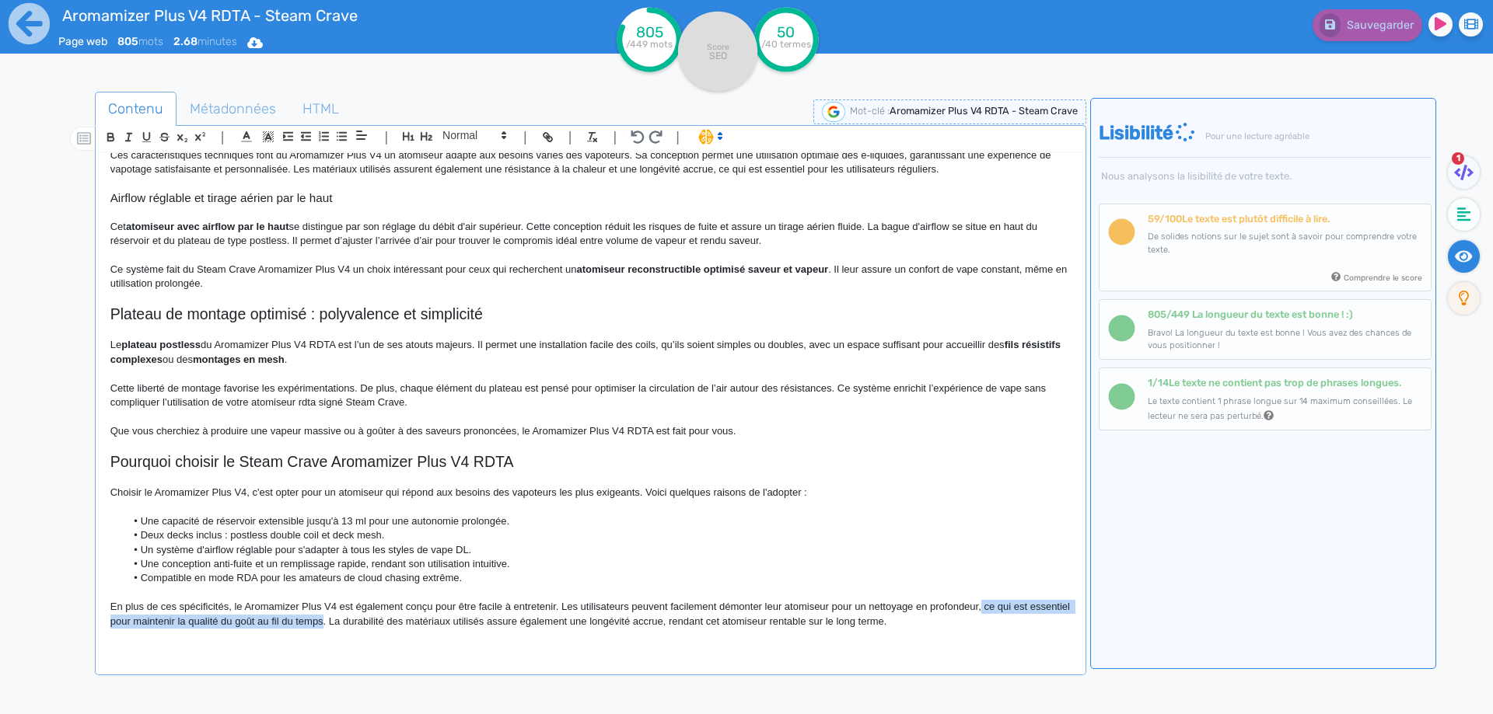
drag, startPoint x: 345, startPoint y: 624, endPoint x: 982, endPoint y: 610, distance: 636.9
click at [982, 610] on p "En plus de ces spécificités, le Aromamizer Plus V4 est également conçu pour êtr…" at bounding box center [590, 614] width 960 height 29
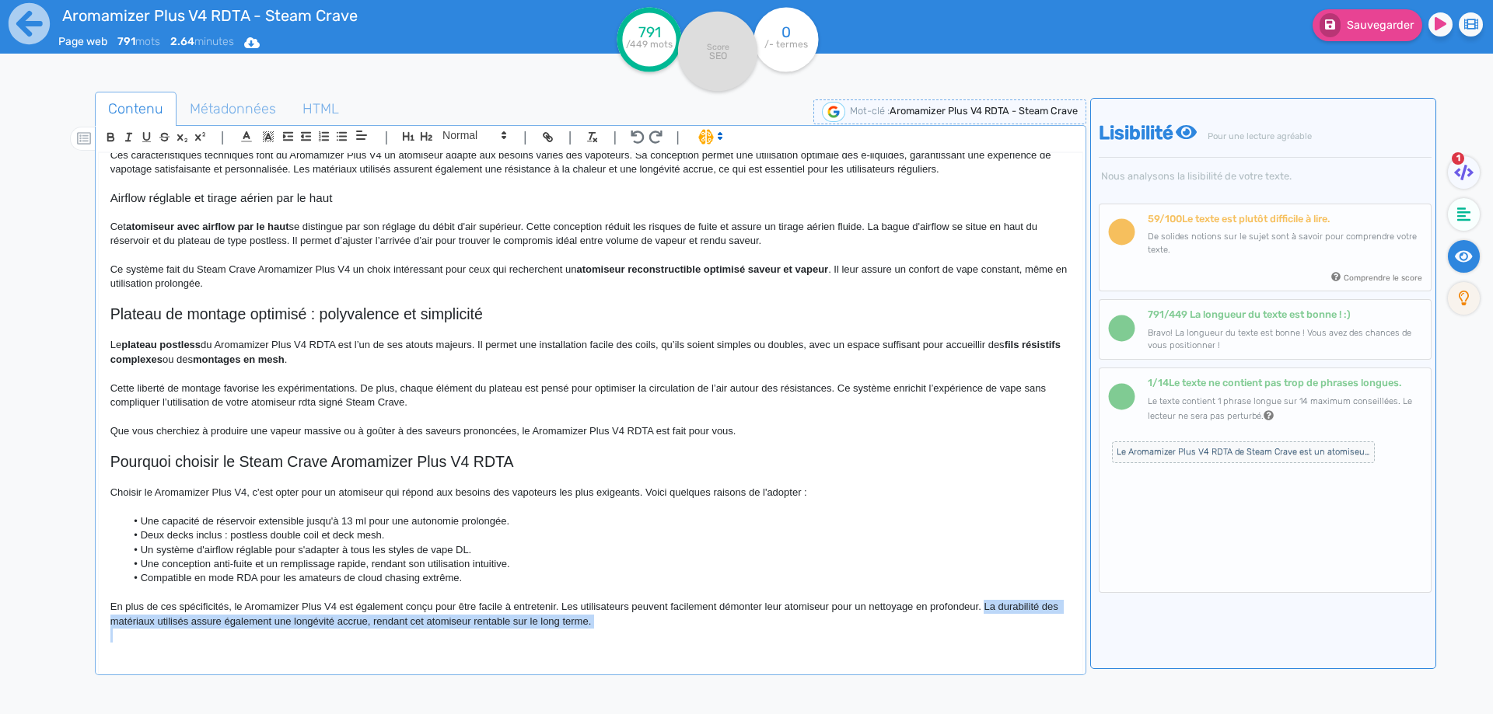
drag, startPoint x: 757, startPoint y: 648, endPoint x: 983, endPoint y: 605, distance: 229.5
click at [983, 605] on div "Aromamizer Plus V4 RDTA - Steam Crave Le Aromamizer Plus V4 RDTA de Steam Crave…" at bounding box center [590, 403] width 983 height 500
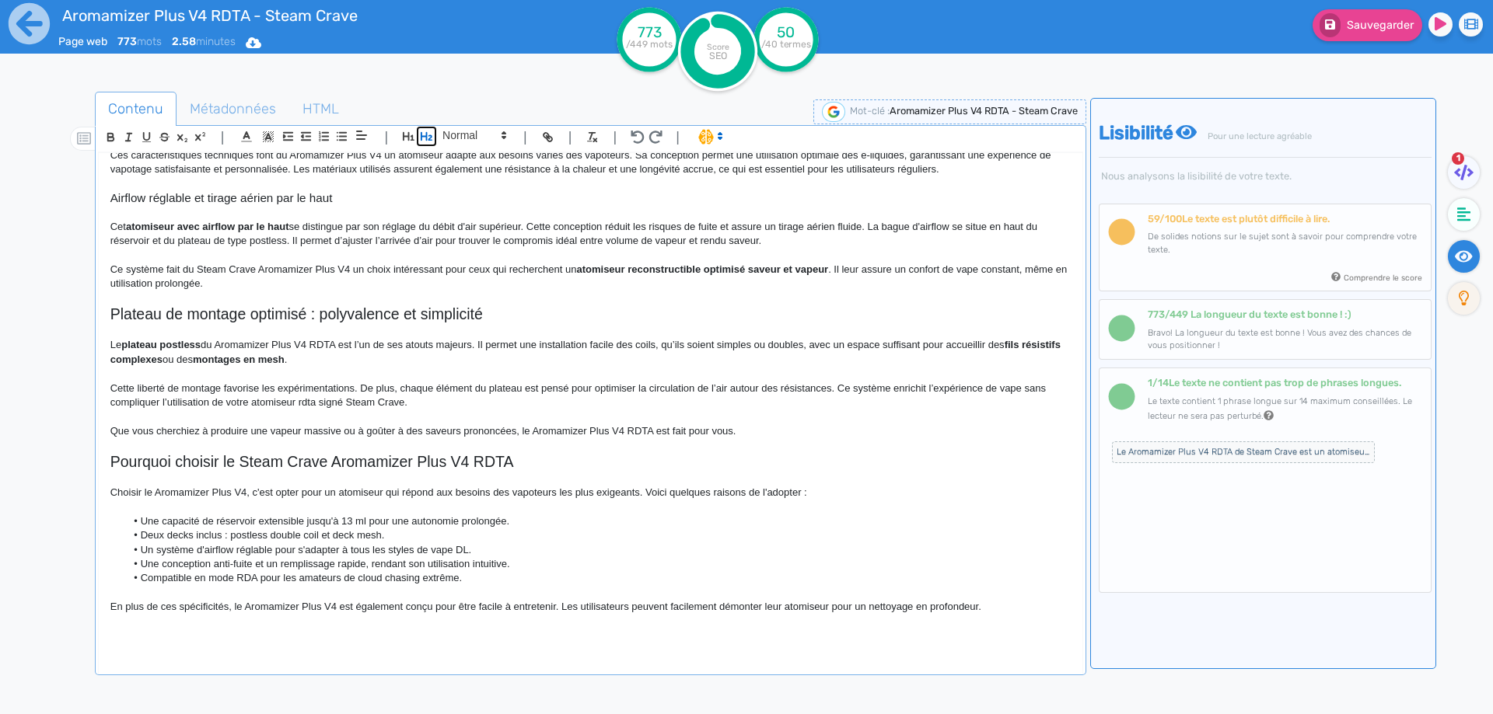
click at [434, 131] on button "button" at bounding box center [427, 137] width 18 height 18
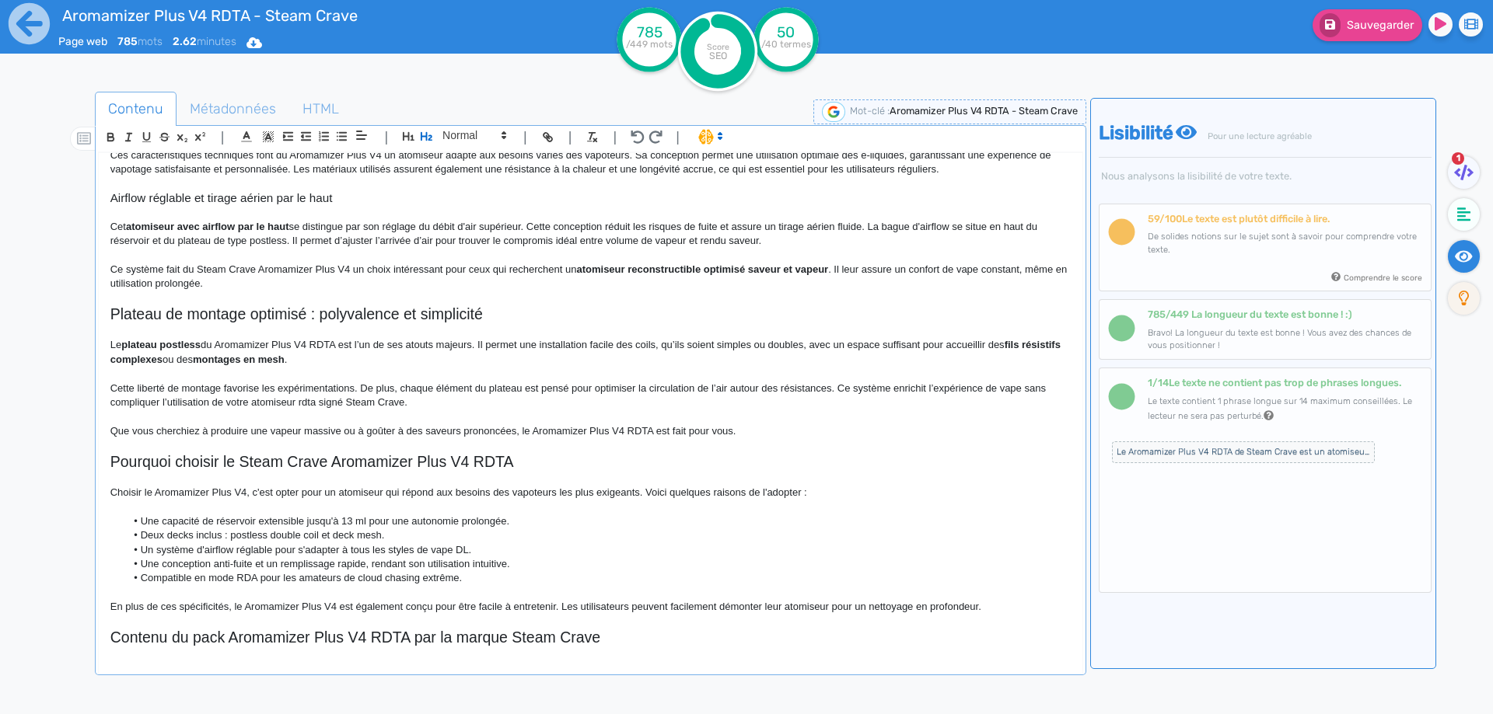
click at [465, 644] on h2 "Contenu du pack Aromamizer Plus V4 RDTA par la marque Steam Crave" at bounding box center [590, 638] width 960 height 18
copy h2 "Contenu du pack Aromamizer Plus V4 RDTA par la marque Steam Crave"
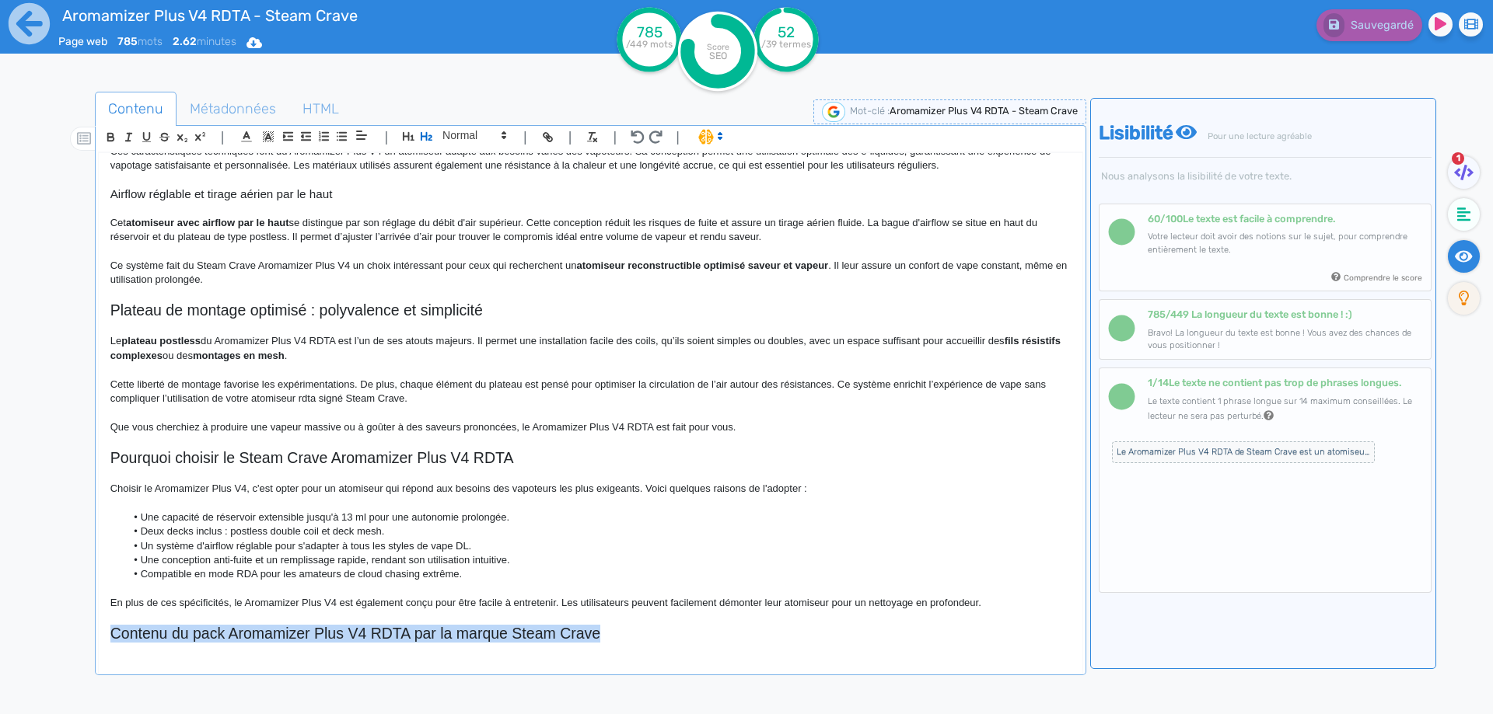
click at [736, 641] on h2 "Contenu du pack Aromamizer Plus V4 RDTA par la marque Steam Crave" at bounding box center [590, 634] width 960 height 18
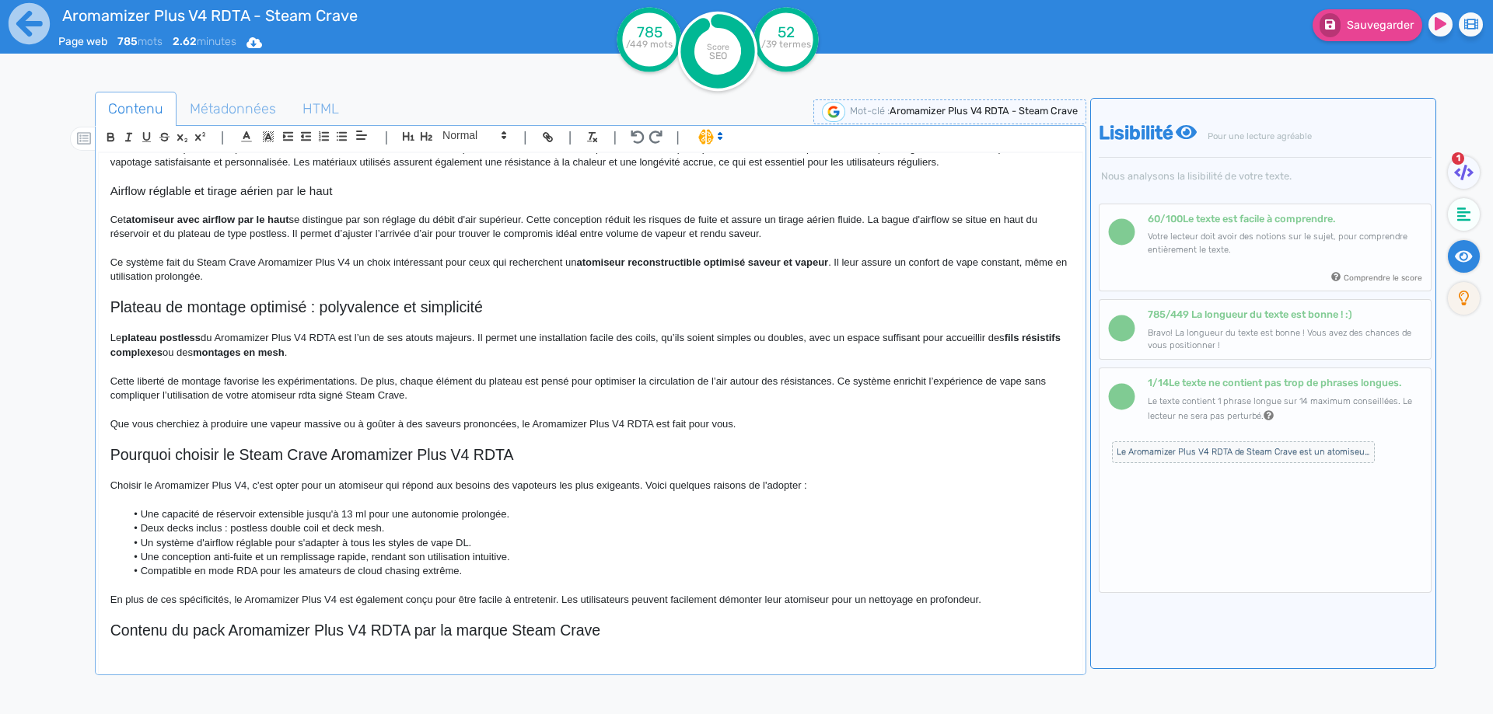
scroll to position [536, 0]
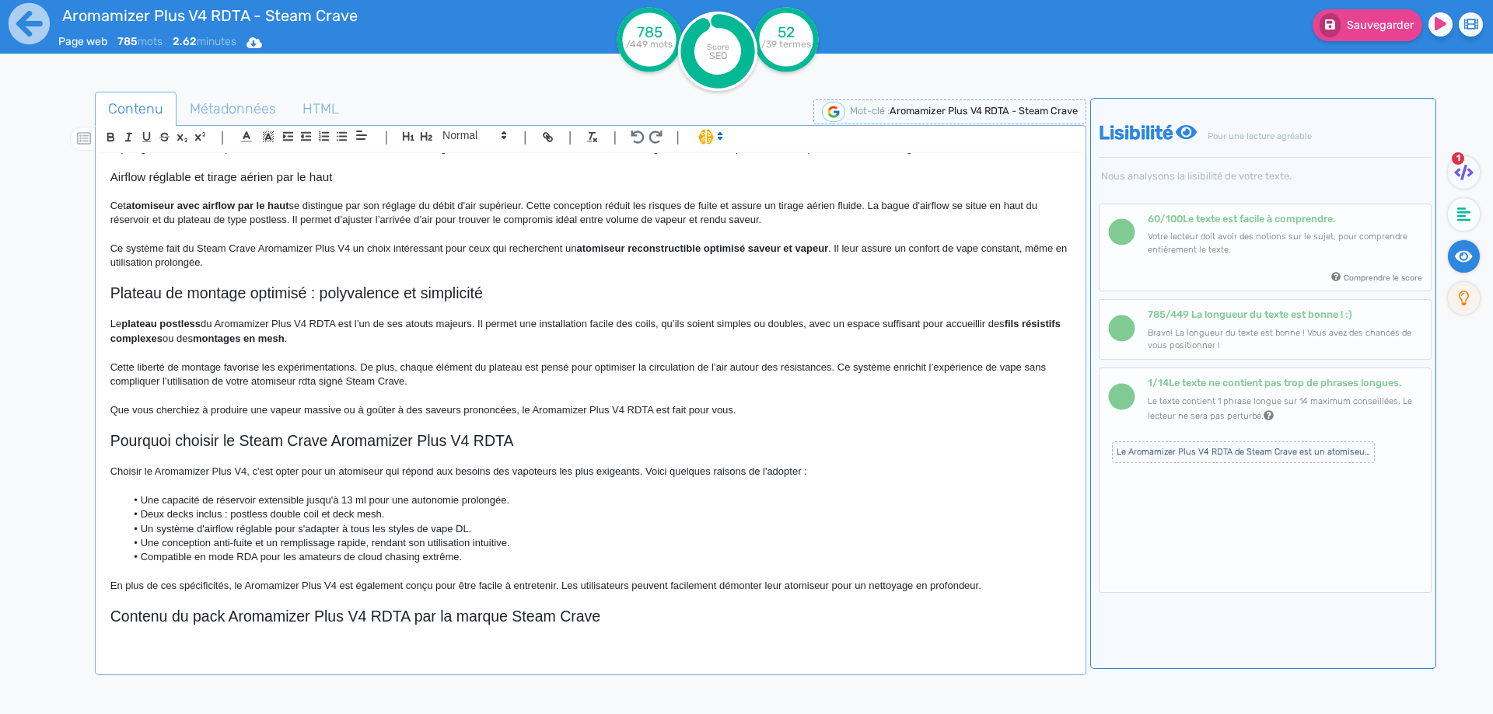
drag, startPoint x: 266, startPoint y: 638, endPoint x: 257, endPoint y: 650, distance: 14.5
click at [257, 650] on p at bounding box center [590, 648] width 960 height 14
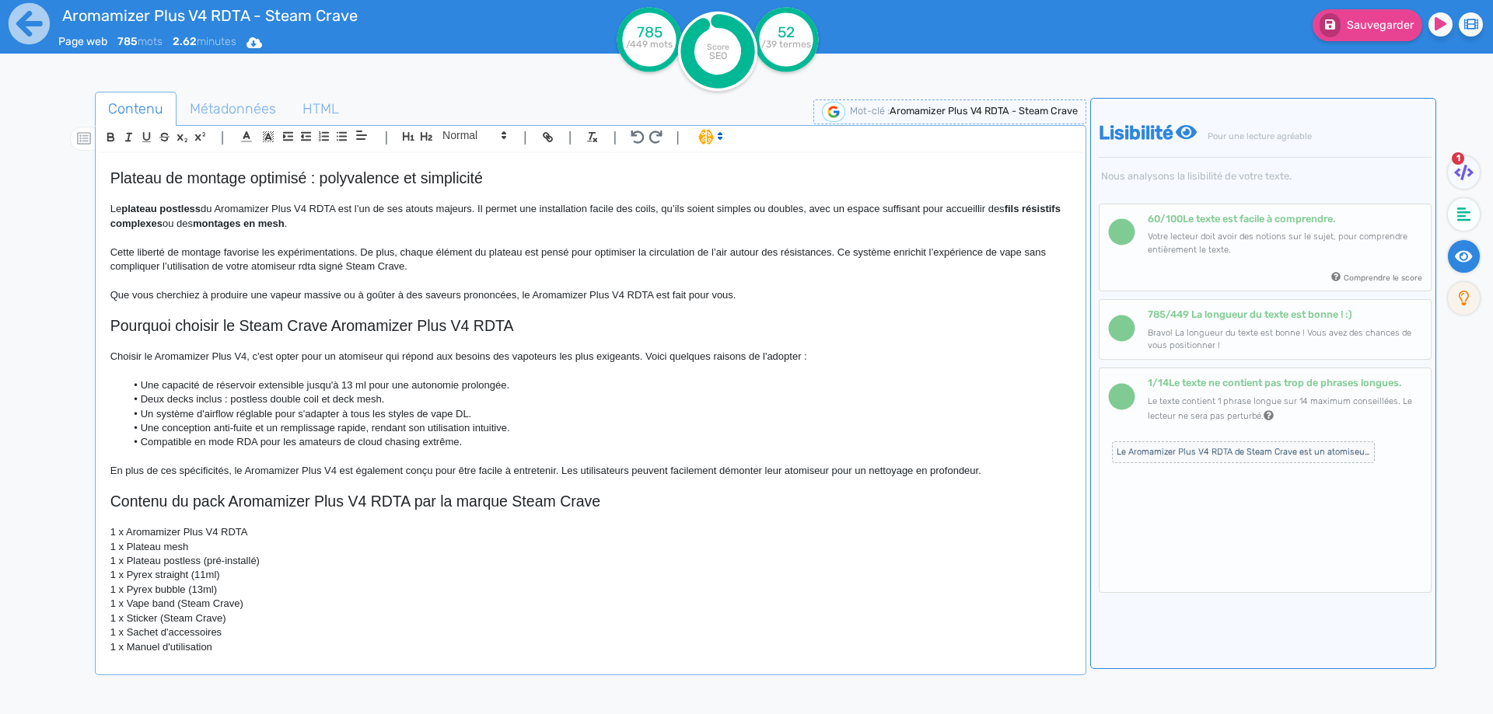
scroll to position [662, 0]
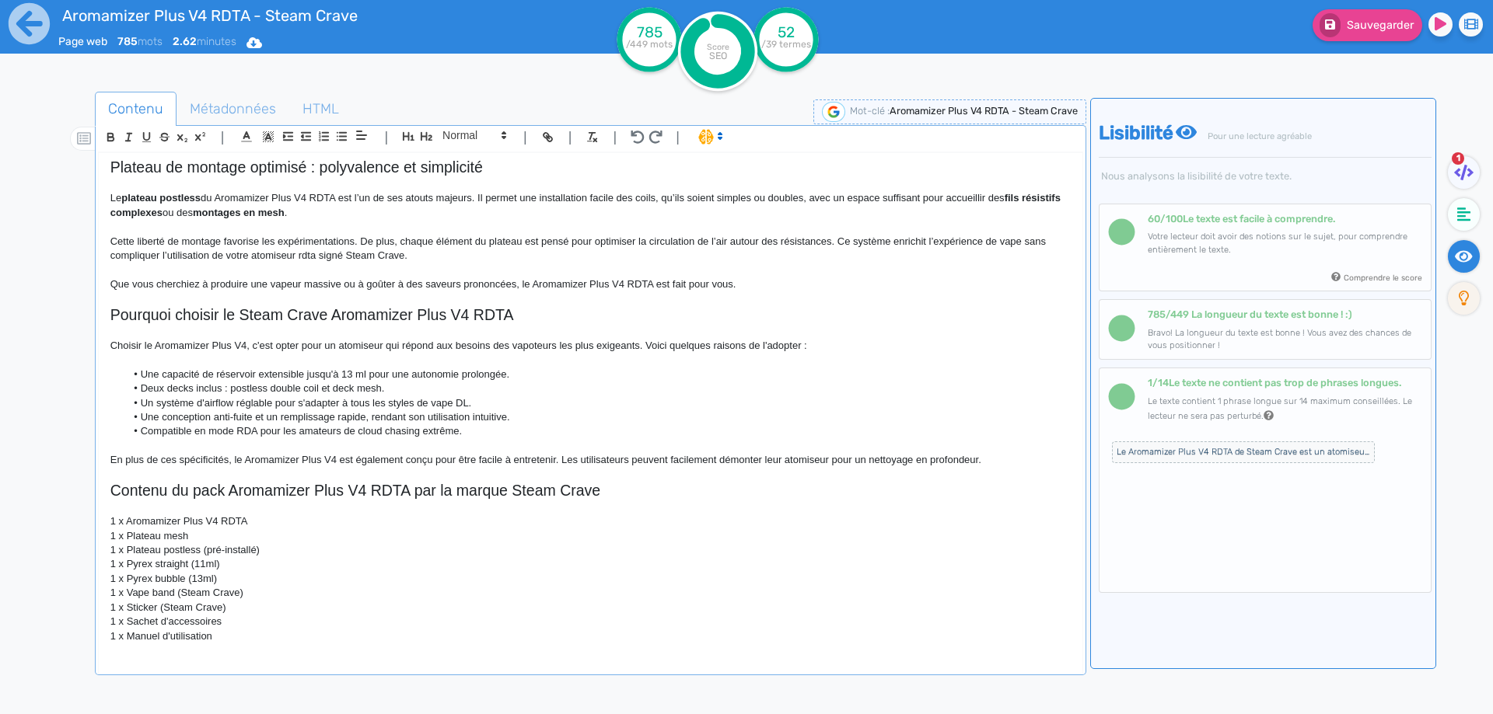
click at [126, 523] on p "1 x Aromamizer Plus V4 RDTA" at bounding box center [590, 522] width 960 height 14
click at [120, 533] on p "1 x Plateau mesh" at bounding box center [590, 536] width 960 height 14
click at [121, 543] on p "1 x Plateau postless (pré-installé)" at bounding box center [590, 550] width 960 height 14
click at [205, 556] on p "1 Plateau postless (pré-installé)" at bounding box center [590, 550] width 960 height 14
drag, startPoint x: 205, startPoint y: 556, endPoint x: 255, endPoint y: 556, distance: 49.8
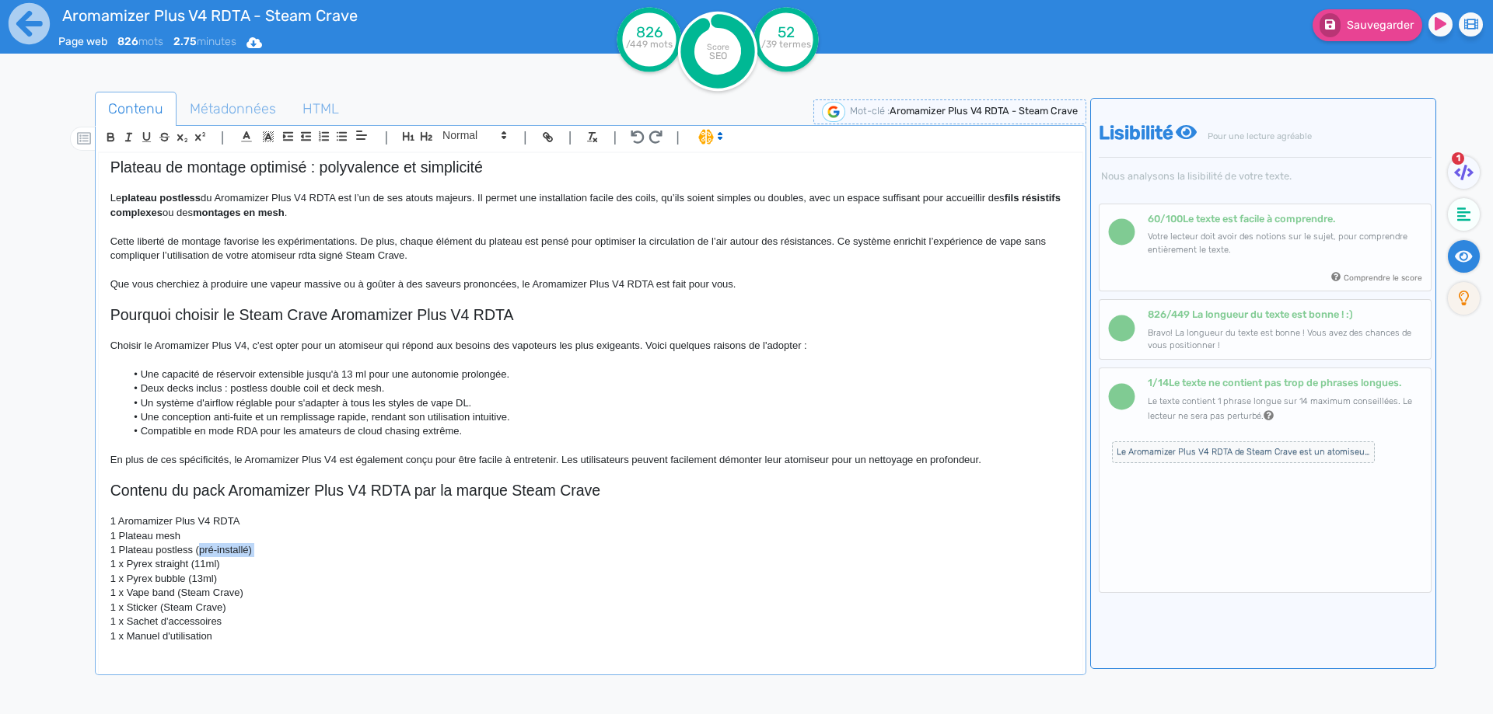
click at [255, 556] on p "1 Plateau postless (pré-installé)" at bounding box center [590, 550] width 960 height 14
click at [121, 572] on p "1 x Pyrex bubble (13ml)" at bounding box center [590, 579] width 960 height 14
click at [122, 567] on p "1 x Pyrex straight (11ml)" at bounding box center [590, 564] width 960 height 14
click at [187, 565] on p "1 Pyrex straight (11ml)" at bounding box center [590, 564] width 960 height 14
click at [226, 565] on p "1 Pyrex straight 11ml)" at bounding box center [590, 564] width 960 height 14
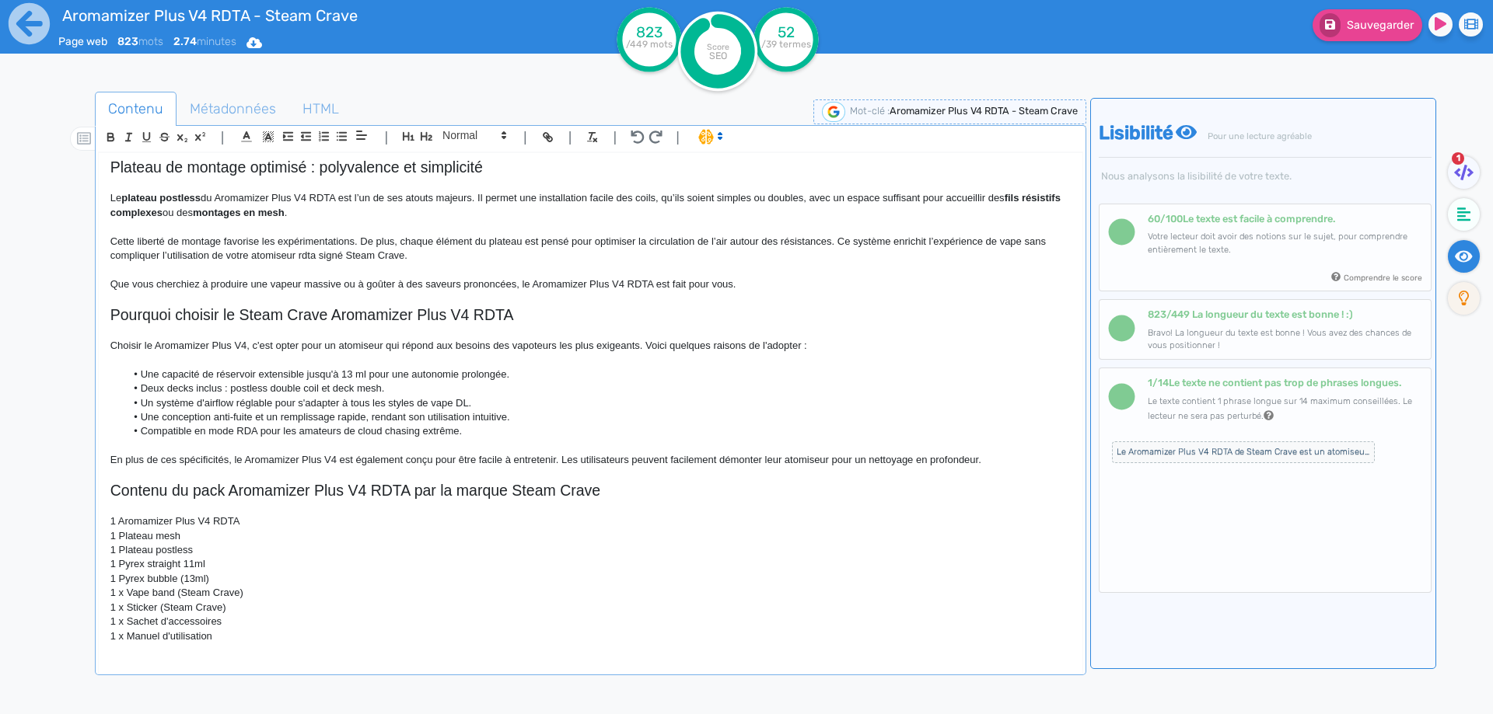
click at [219, 583] on p "1 Pyrex bubble (13ml)" at bounding box center [590, 579] width 960 height 14
click at [179, 579] on p "1 Pyrex bubble (13ml" at bounding box center [590, 579] width 960 height 14
click at [130, 588] on p "1 x Vape band (Steam Crave)" at bounding box center [590, 593] width 960 height 14
click at [123, 592] on p "1 x Vape band (Steam Crave)" at bounding box center [590, 593] width 960 height 14
click at [193, 592] on p "1 Vape band (Steam Crave)" at bounding box center [590, 593] width 960 height 14
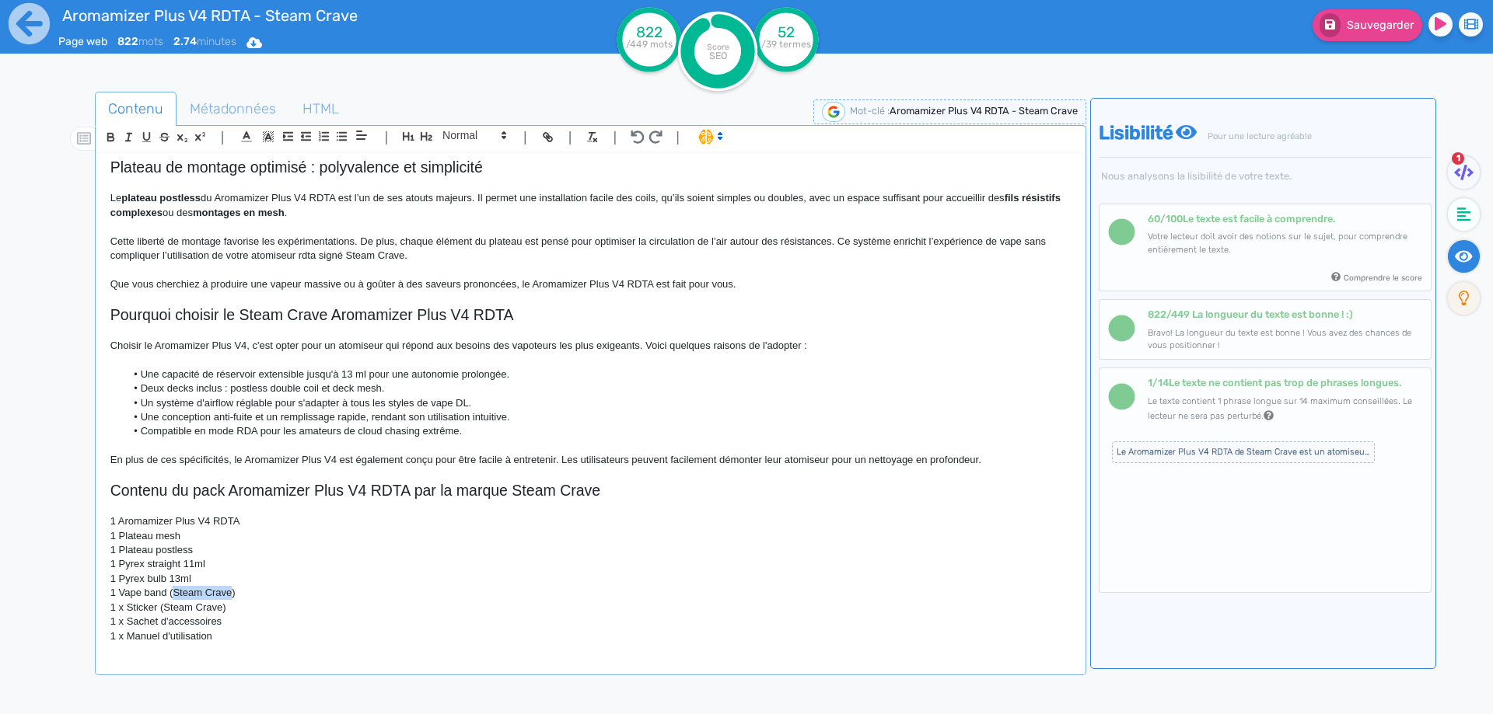
drag, startPoint x: 193, startPoint y: 592, endPoint x: 213, endPoint y: 592, distance: 20.2
click at [213, 592] on p "1 Vape band (Steam Crave)" at bounding box center [590, 593] width 960 height 14
click at [125, 608] on p "1 x Sticker (Steam Crave)" at bounding box center [590, 608] width 960 height 14
click at [169, 608] on p "1 xticker (Steam Crave)" at bounding box center [590, 608] width 960 height 14
drag, startPoint x: 169, startPoint y: 608, endPoint x: 206, endPoint y: 609, distance: 36.5
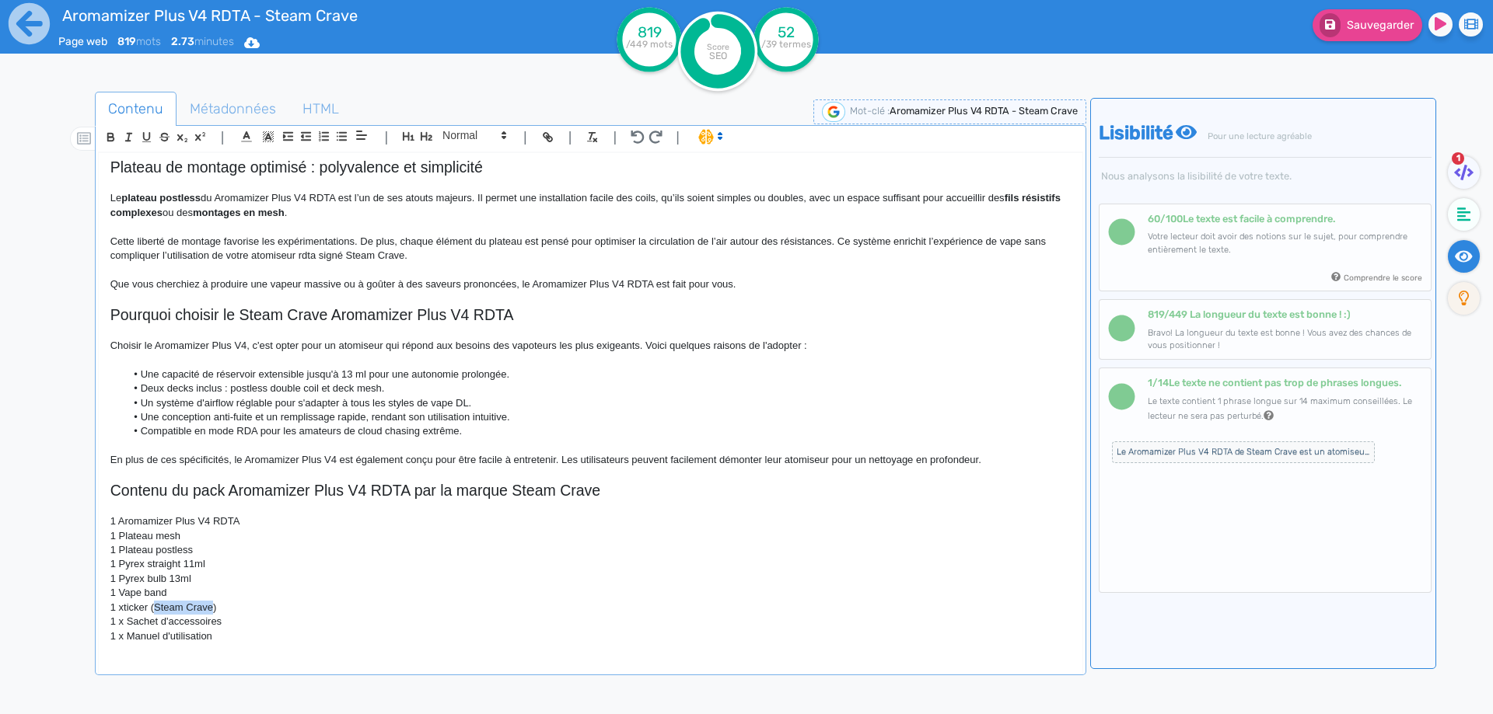
click at [206, 609] on p "1 xticker (Steam Crave)" at bounding box center [590, 608] width 960 height 14
click at [120, 610] on p "1 xticker" at bounding box center [590, 608] width 960 height 14
click at [199, 616] on p "1 x Sachet d'accessoires" at bounding box center [590, 622] width 960 height 14
click at [202, 606] on p "1 Sticker" at bounding box center [590, 608] width 960 height 14
click at [122, 624] on p "1 x Sachet d'accessoires" at bounding box center [590, 622] width 960 height 14
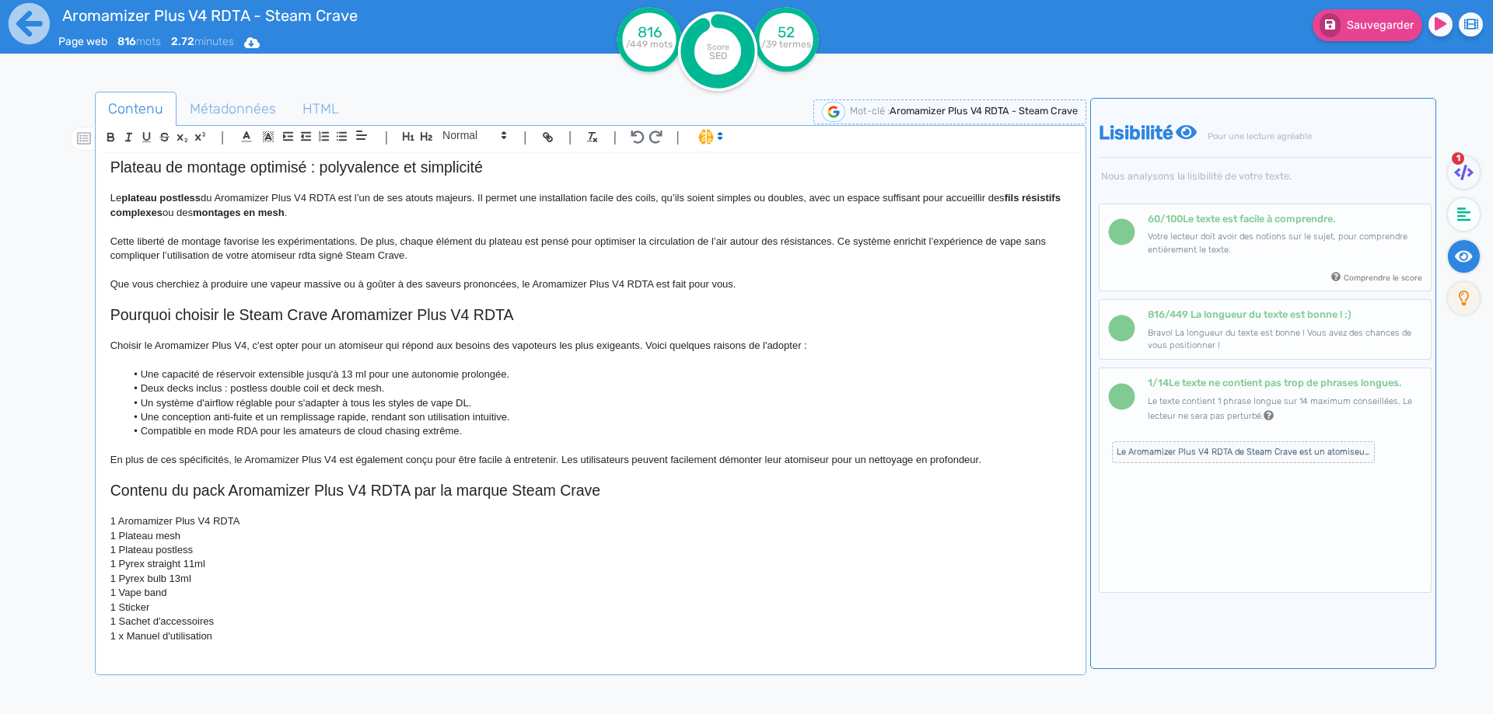
click at [126, 631] on p "1 x Manuel d'utilisation" at bounding box center [590, 637] width 960 height 14
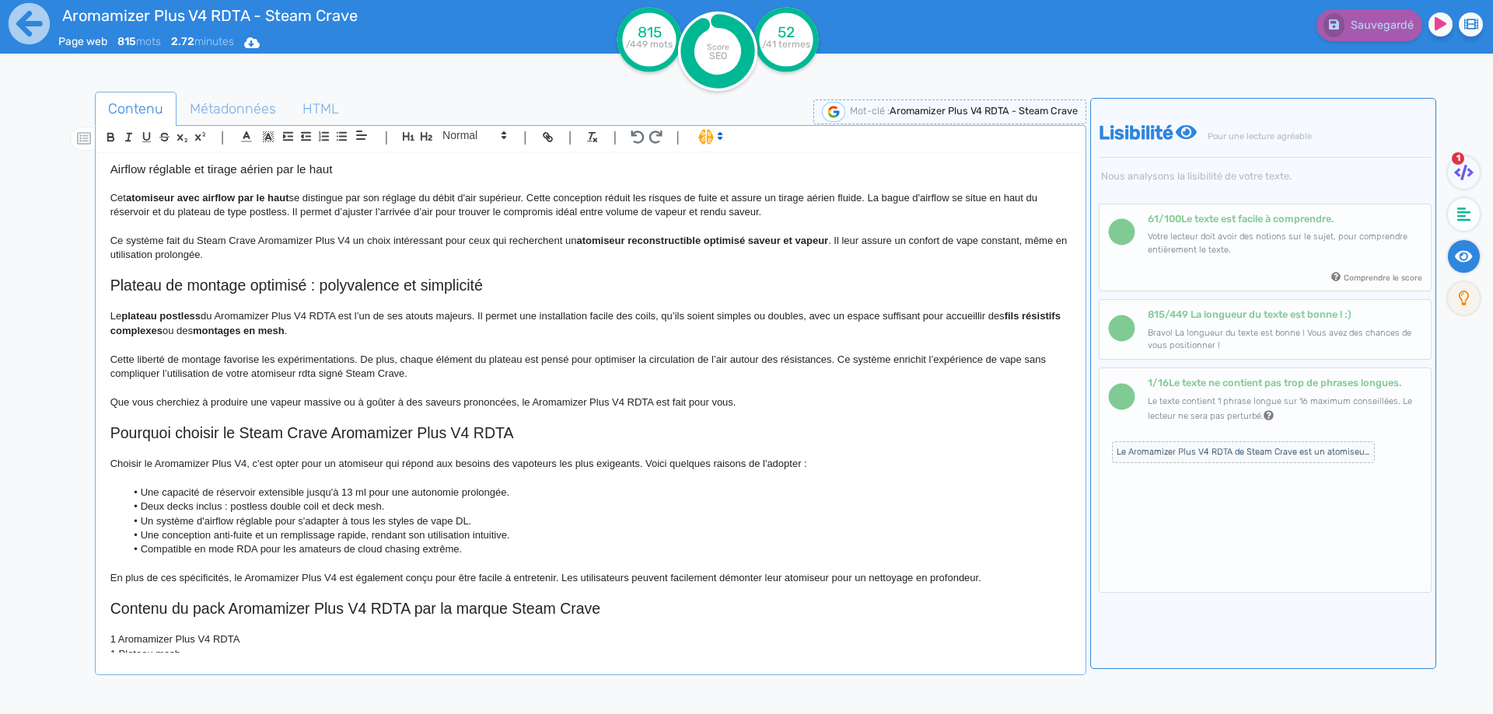
scroll to position [622, 0]
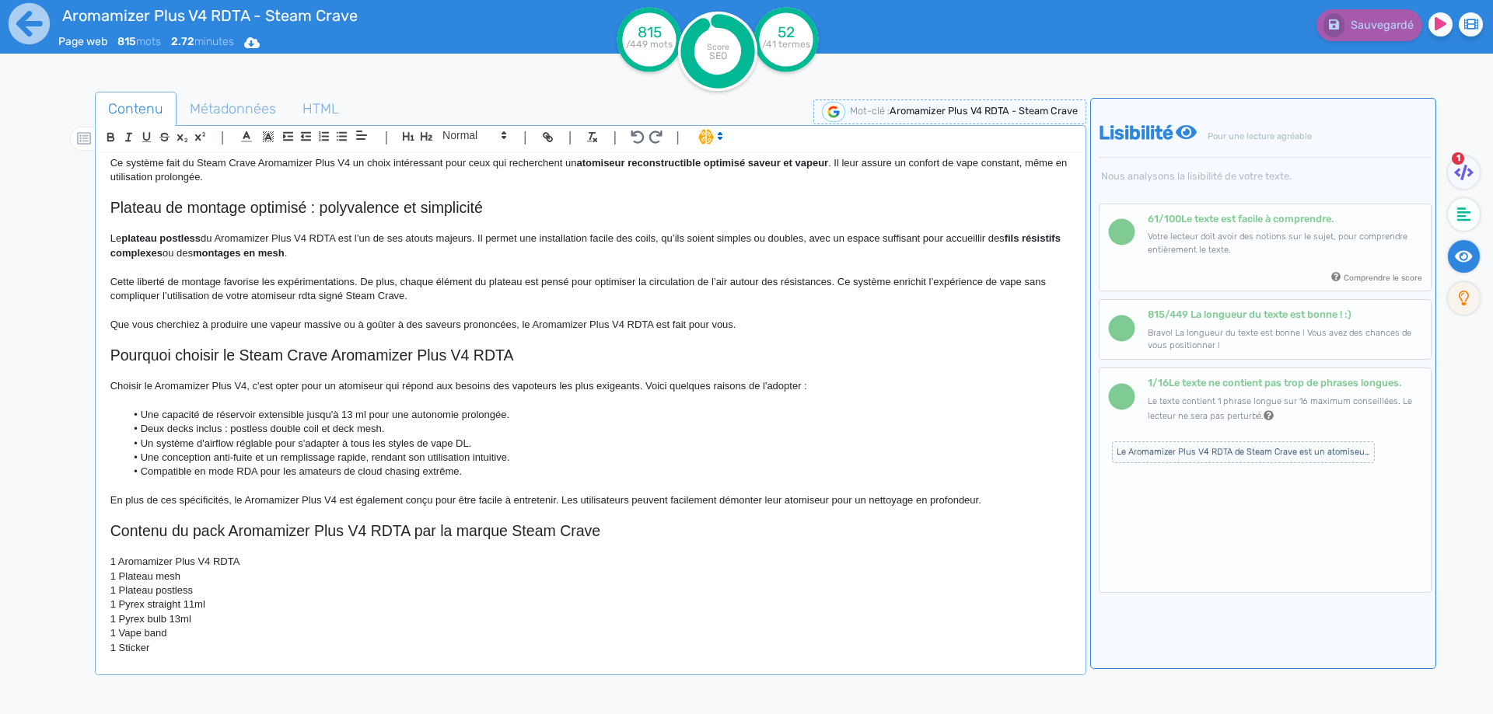
click at [349, 425] on li "Deux decks inclus : postless double coil et deck mesh." at bounding box center [597, 429] width 945 height 14
click at [355, 426] on li "Deux decks inclus : postless double coil et mesh." at bounding box center [597, 429] width 945 height 14
click at [312, 211] on h2 "Plateau de montage optimisé : polyvalence et simplicité" at bounding box center [590, 208] width 960 height 18
drag, startPoint x: 312, startPoint y: 211, endPoint x: 430, endPoint y: 203, distance: 118.5
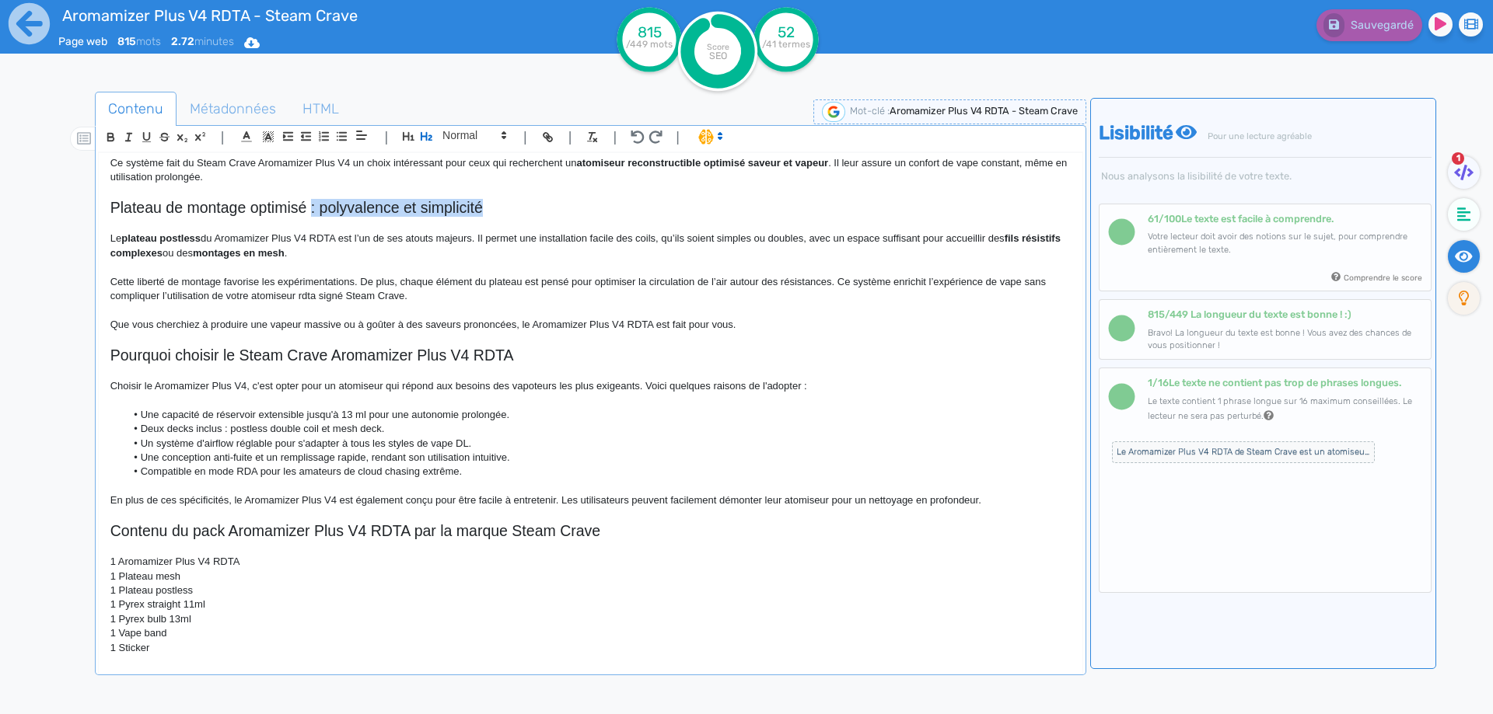
click at [430, 203] on h2 "Plateau de montage optimisé : polyvalence et simplicité" at bounding box center [590, 208] width 960 height 18
click at [357, 201] on h2 "Plateau de montage optimisé du" at bounding box center [590, 208] width 960 height 18
click at [338, 208] on h2 "Plateau de montage optimisé du aromamizer plus v4" at bounding box center [590, 208] width 960 height 18
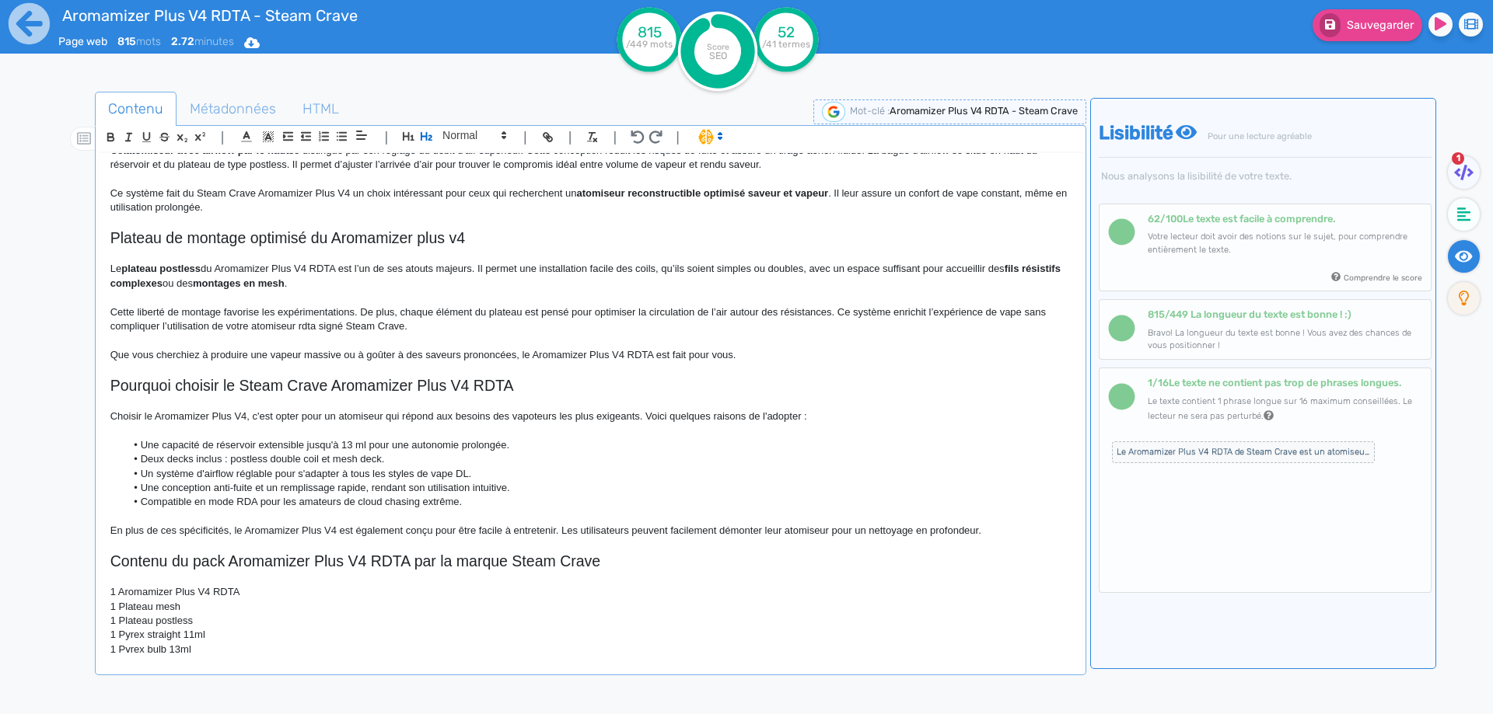
scroll to position [544, 0]
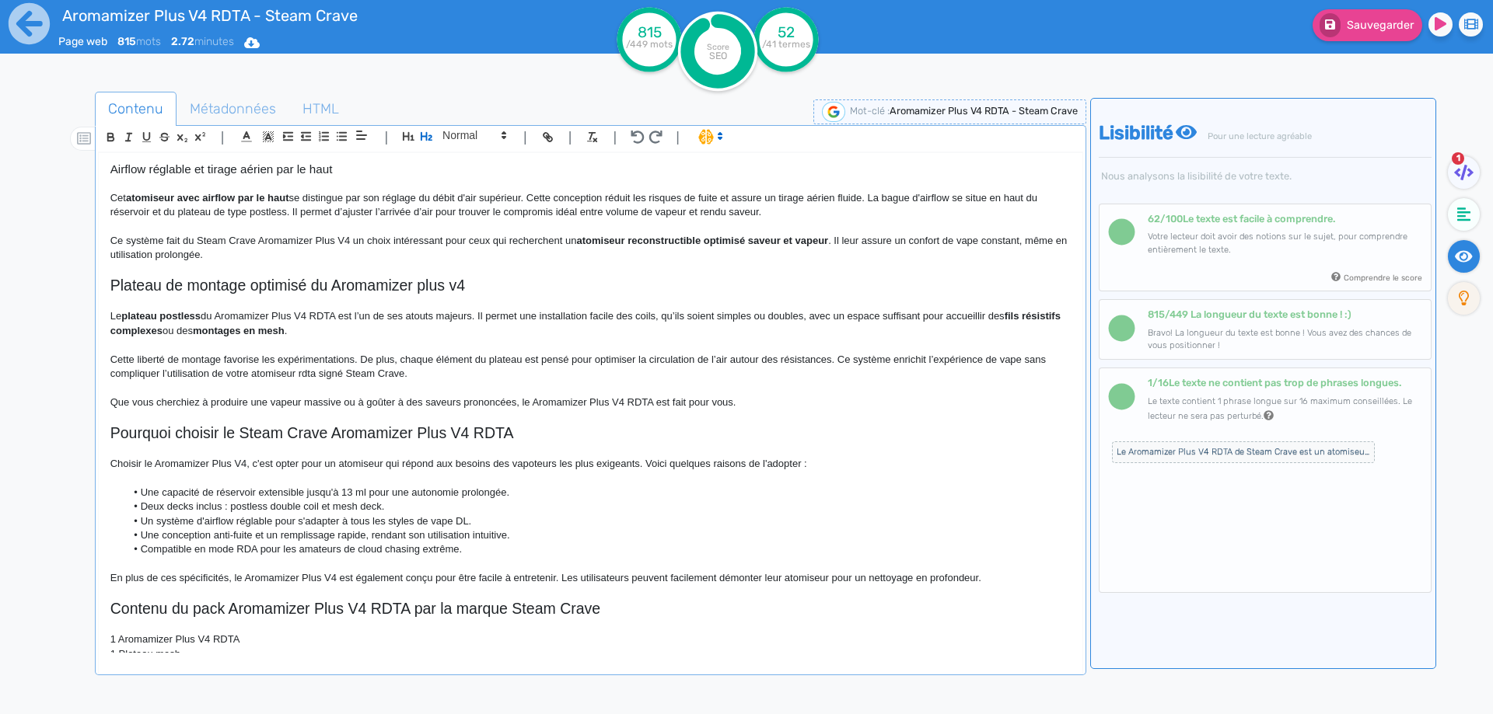
click at [421, 286] on h2 "Plateau de montage optimisé du Aromamizer plus v4" at bounding box center [590, 286] width 960 height 18
click at [421, 287] on h2 "Plateau de montage optimisé du Aromamizer plus v4" at bounding box center [590, 286] width 960 height 18
click at [456, 287] on h2 "Plateau de montage optimisé du Aromamizer Plus v4" at bounding box center [590, 286] width 960 height 18
click at [406, 365] on p "Cette liberté de montage favorise les expérimentations. De plus, chaque élément…" at bounding box center [590, 367] width 960 height 29
click at [143, 313] on strong "plateau postless" at bounding box center [160, 316] width 79 height 12
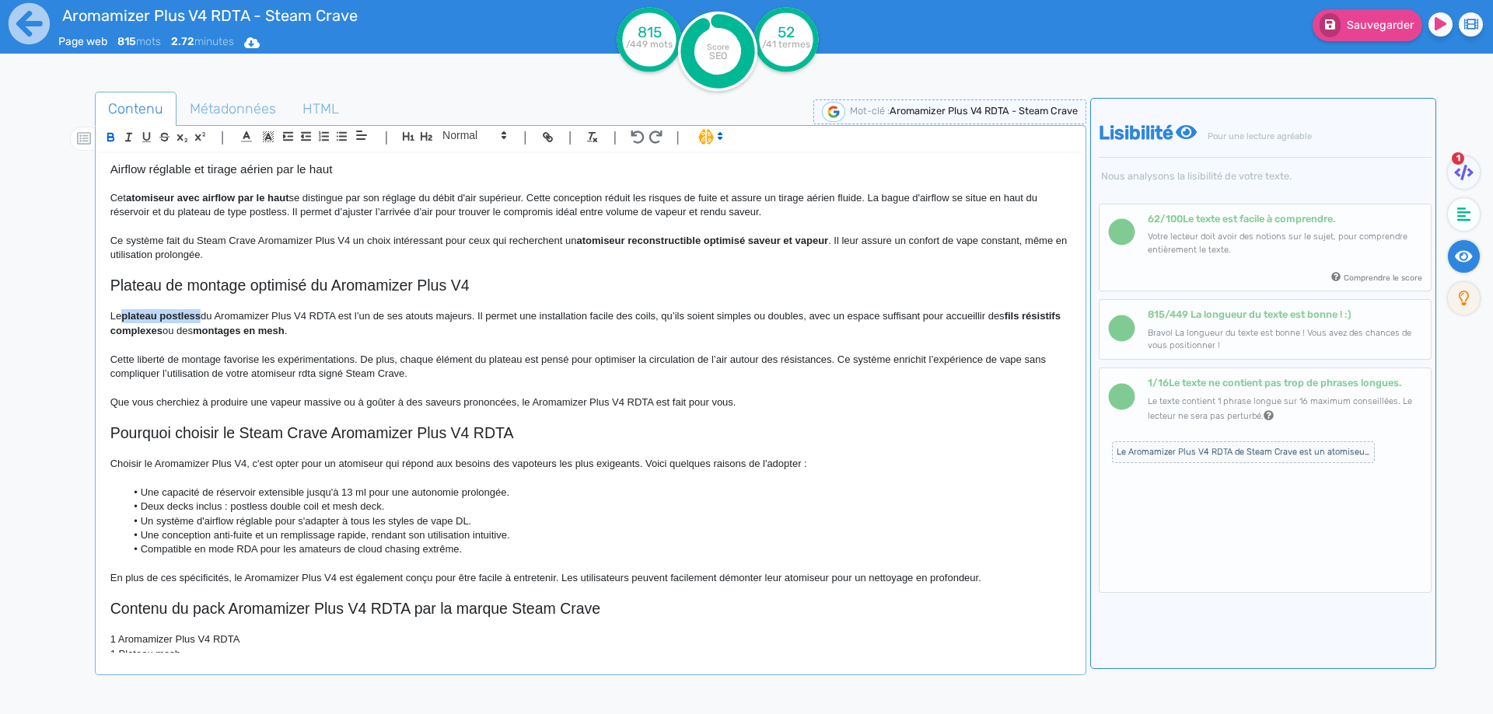
drag, startPoint x: 143, startPoint y: 313, endPoint x: 176, endPoint y: 313, distance: 33.4
click at [176, 313] on strong "plateau postless" at bounding box center [160, 316] width 79 height 12
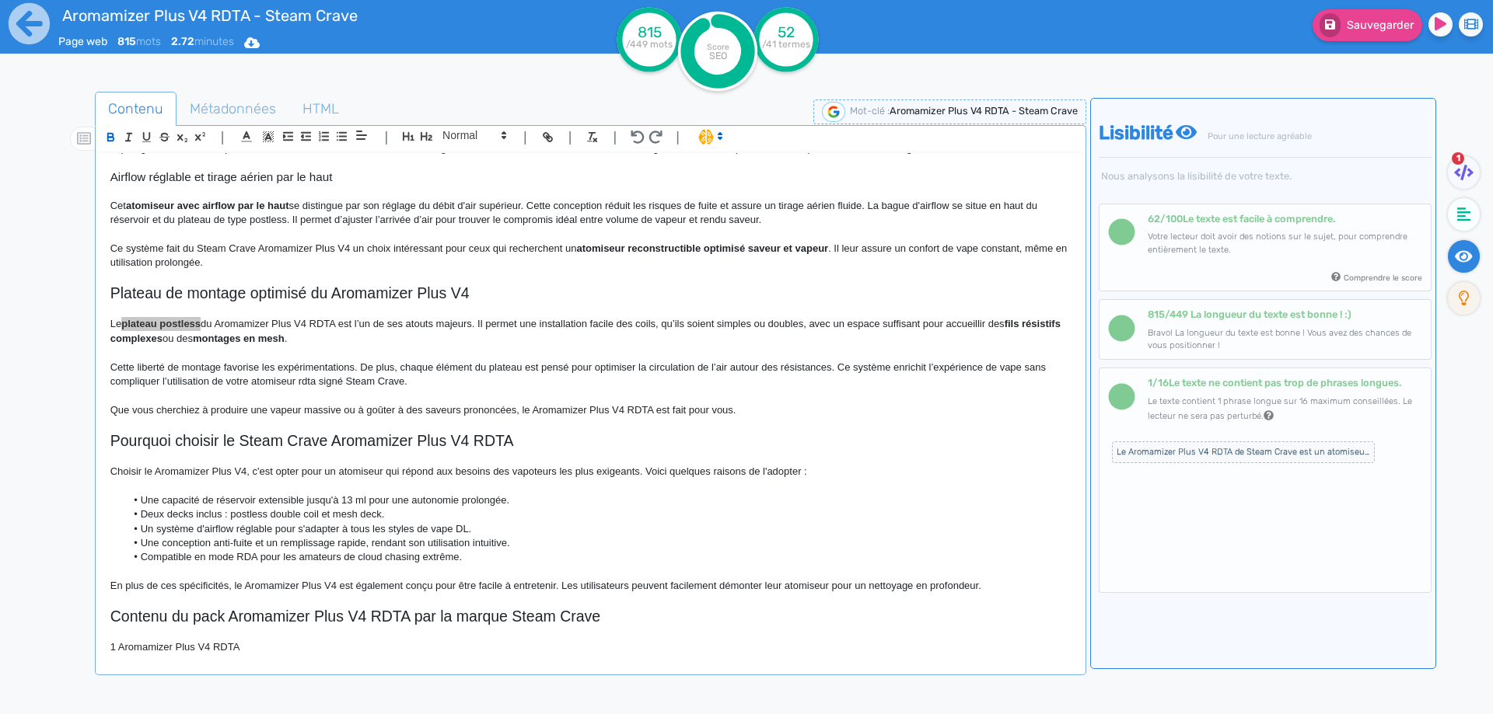
scroll to position [662, 0]
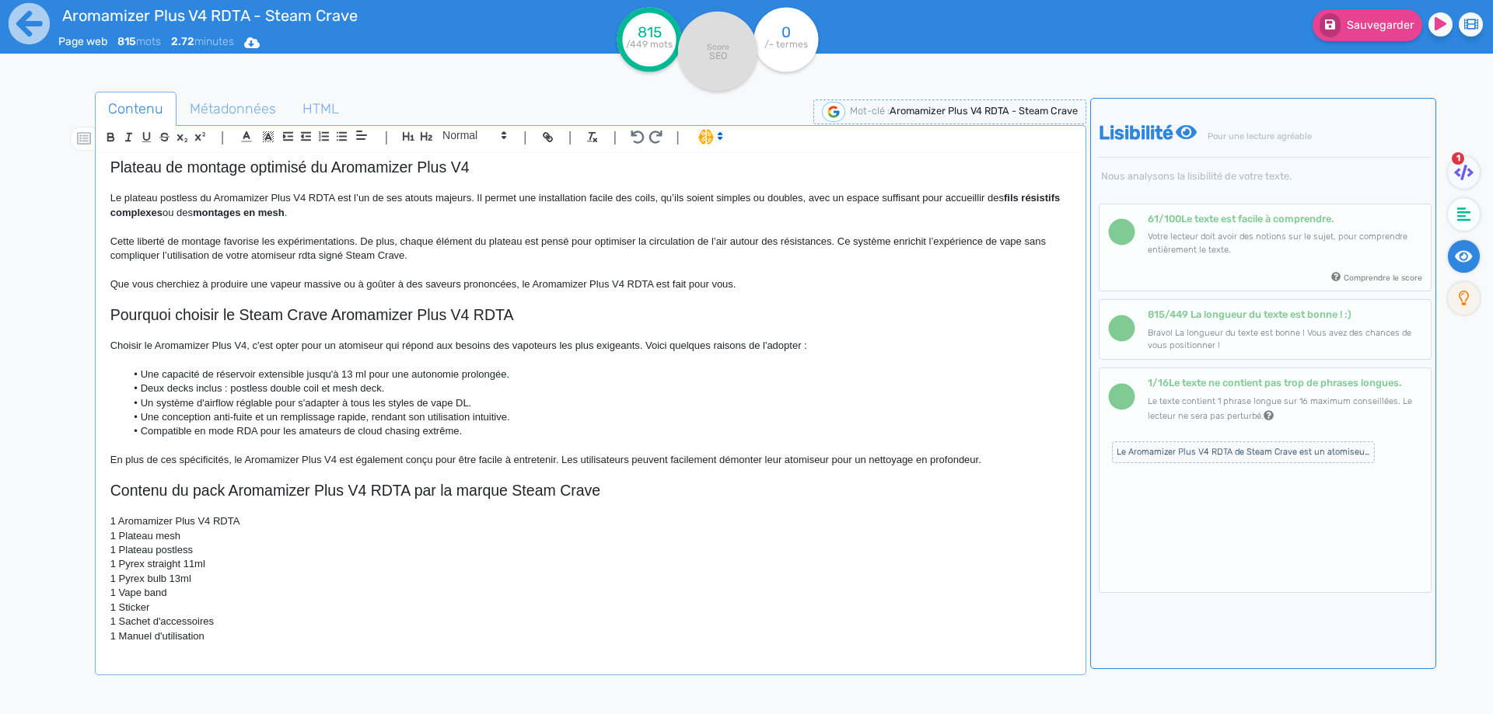
click at [339, 294] on p at bounding box center [590, 299] width 960 height 14
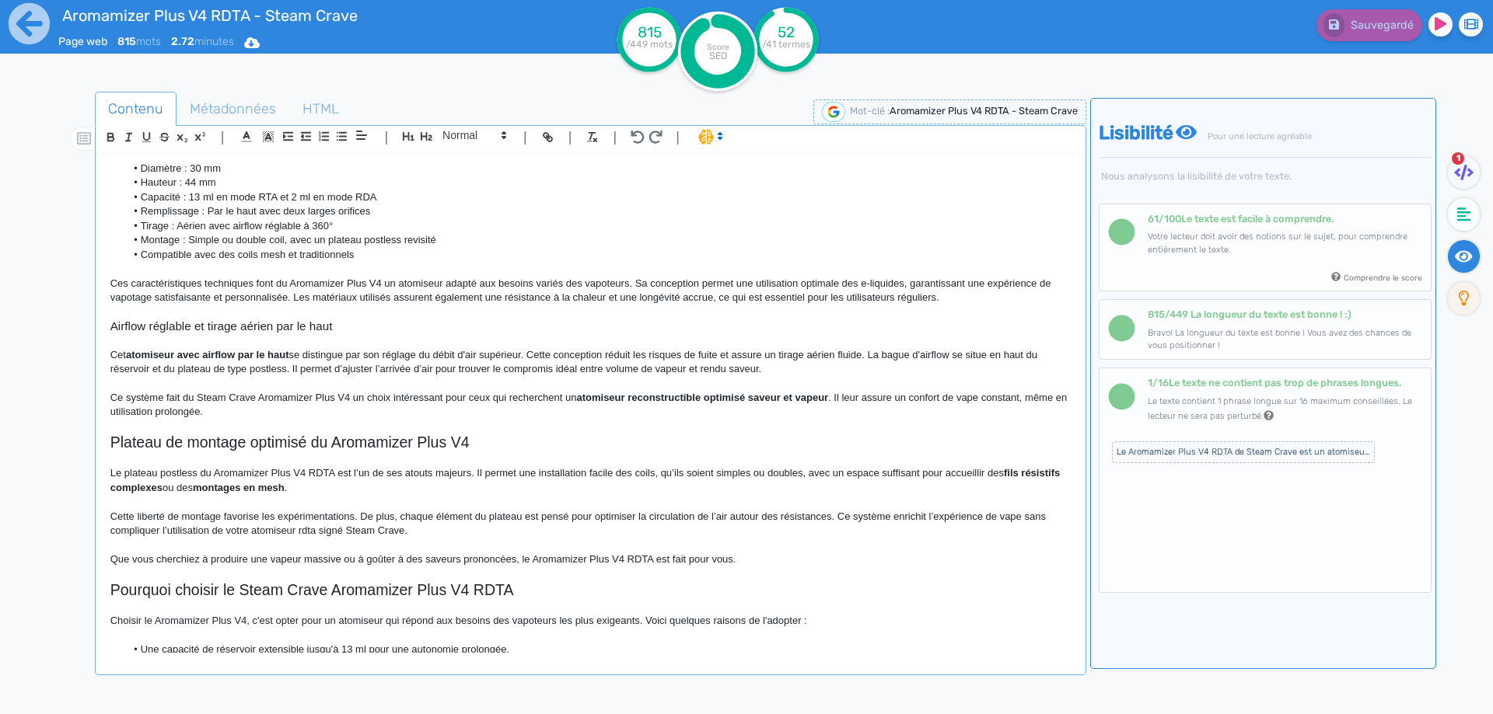
scroll to position [0, 0]
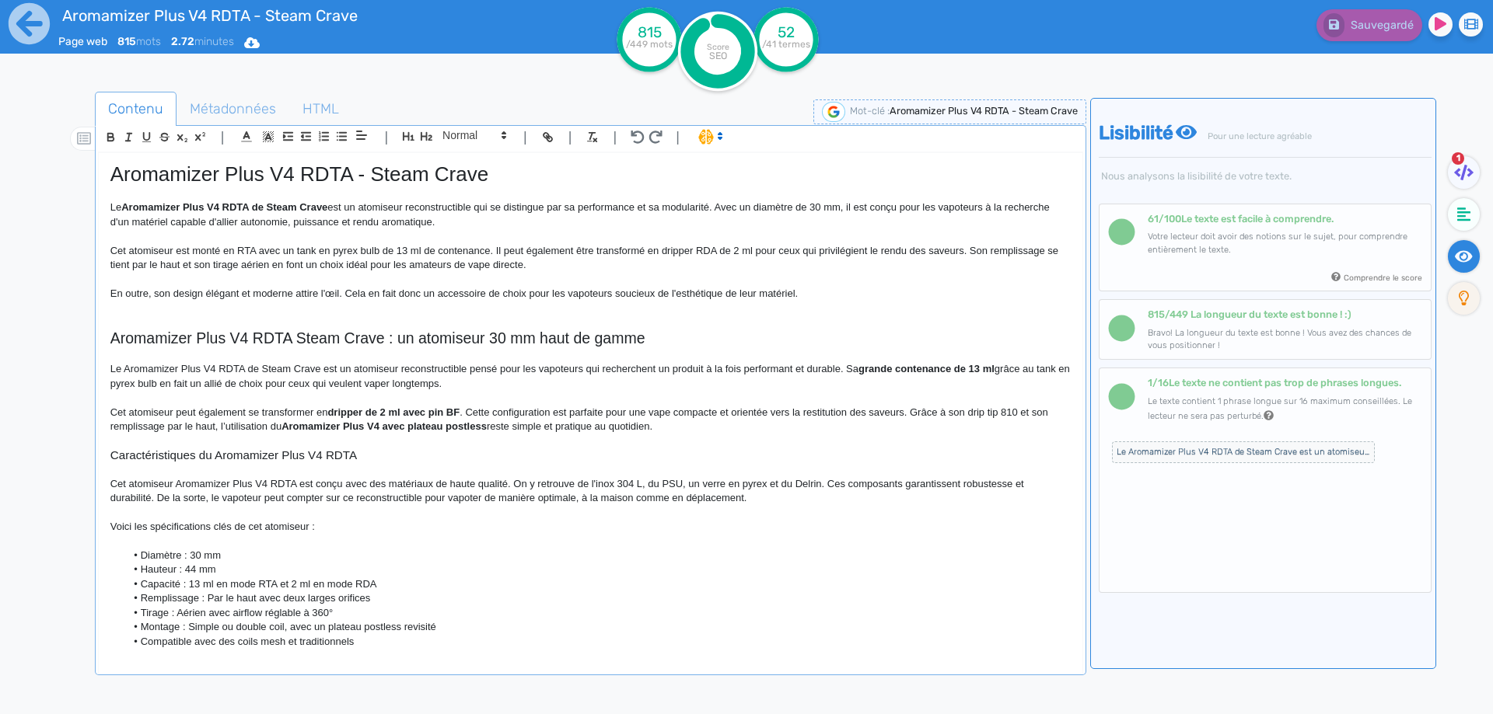
click at [107, 209] on div "Aromamizer Plus V4 RDTA - Steam Crave Le Aromamizer Plus V4 RDTA de Steam Crave…" at bounding box center [590, 403] width 983 height 500
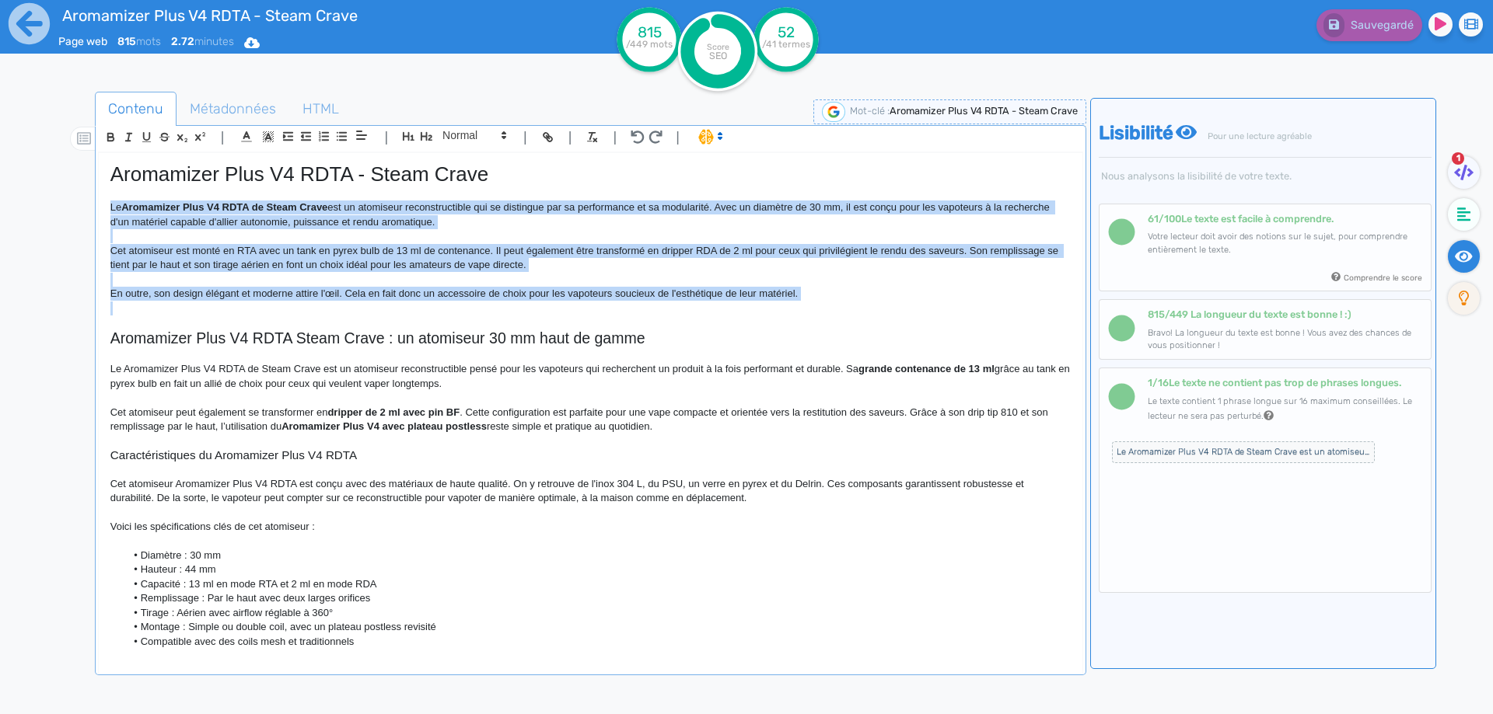
drag, startPoint x: 107, startPoint y: 209, endPoint x: 822, endPoint y: 288, distance: 719.6
click at [822, 288] on div "Aromamizer Plus V4 RDTA - Steam Crave Le Aromamizer Plus V4 RDTA de Steam Crave…" at bounding box center [590, 403] width 983 height 500
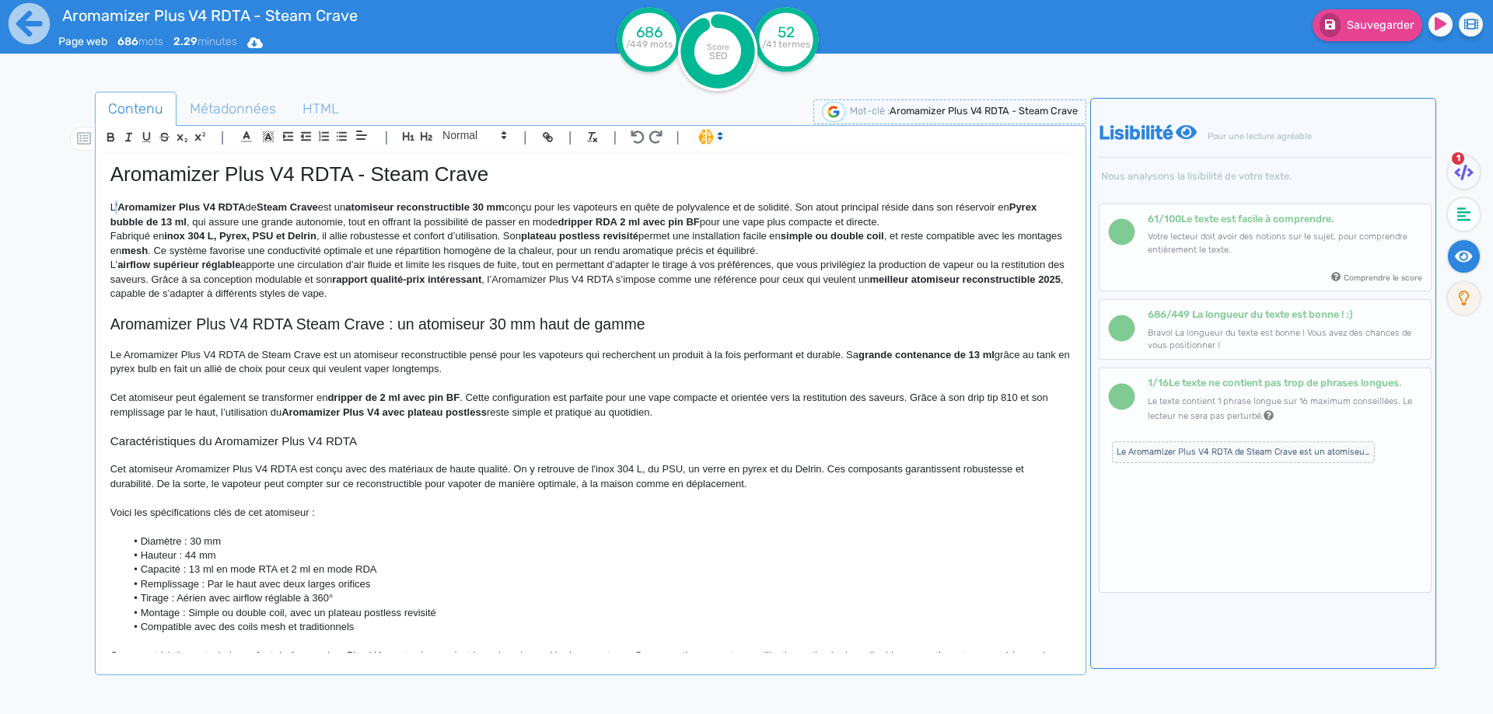
click at [117, 206] on p "L’ Aromamizer Plus V4 RDTA de Steam Crave est un atomiseur reconstructible 30 m…" at bounding box center [590, 215] width 960 height 29
click at [163, 208] on strong "Aromamizer Plus V4 RDTA" at bounding box center [185, 207] width 128 height 12
drag, startPoint x: 163, startPoint y: 208, endPoint x: 315, endPoint y: 203, distance: 151.7
click at [249, 203] on strong "Aromamizer Plus V4 RDTA" at bounding box center [185, 207] width 128 height 12
click at [374, 206] on strong "atomiseur reconstructible 30 mm" at bounding box center [434, 207] width 159 height 12
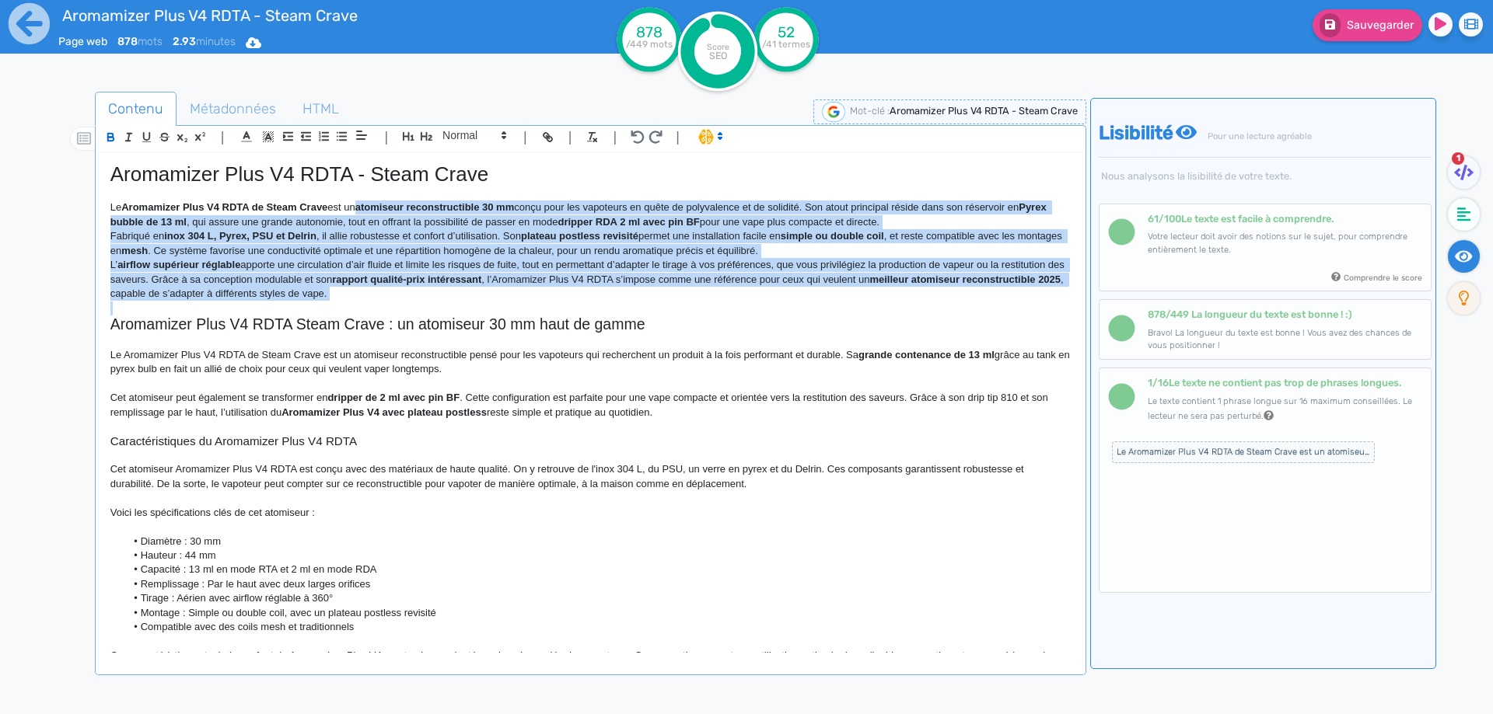
drag, startPoint x: 374, startPoint y: 206, endPoint x: 475, endPoint y: 290, distance: 131.4
click at [475, 290] on div "Aromamizer Plus V4 RDTA - Steam Crave Le Aromamizer Plus V4 RDTA de Steam Crave…" at bounding box center [590, 403] width 983 height 500
click at [476, 282] on p "L’airflow supérieur réglable apporte une circulation d’air fluide et limite les…" at bounding box center [590, 279] width 960 height 43
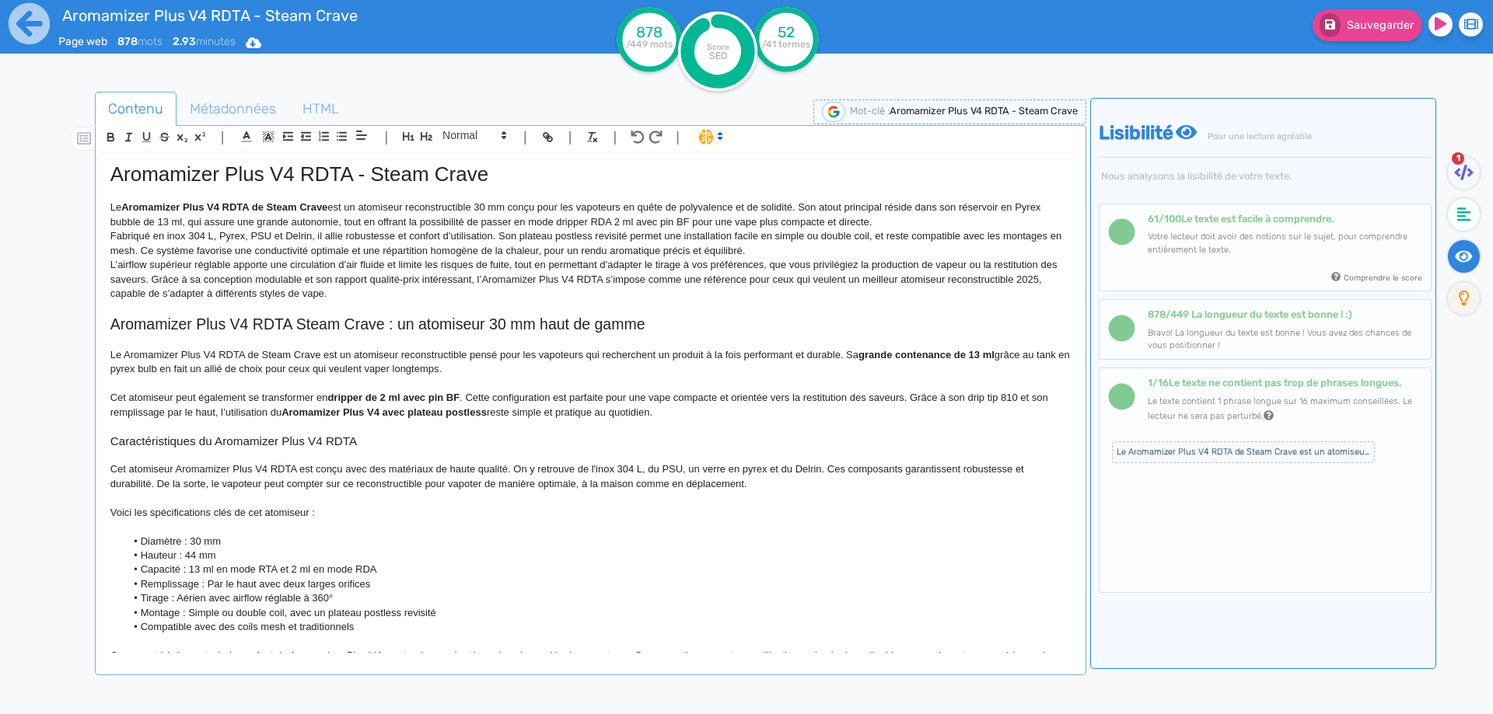
click at [773, 208] on p "Le Aromamizer Plus V4 RDTA de Steam Crave est un atomiseur reconstructible 30 m…" at bounding box center [590, 215] width 960 height 29
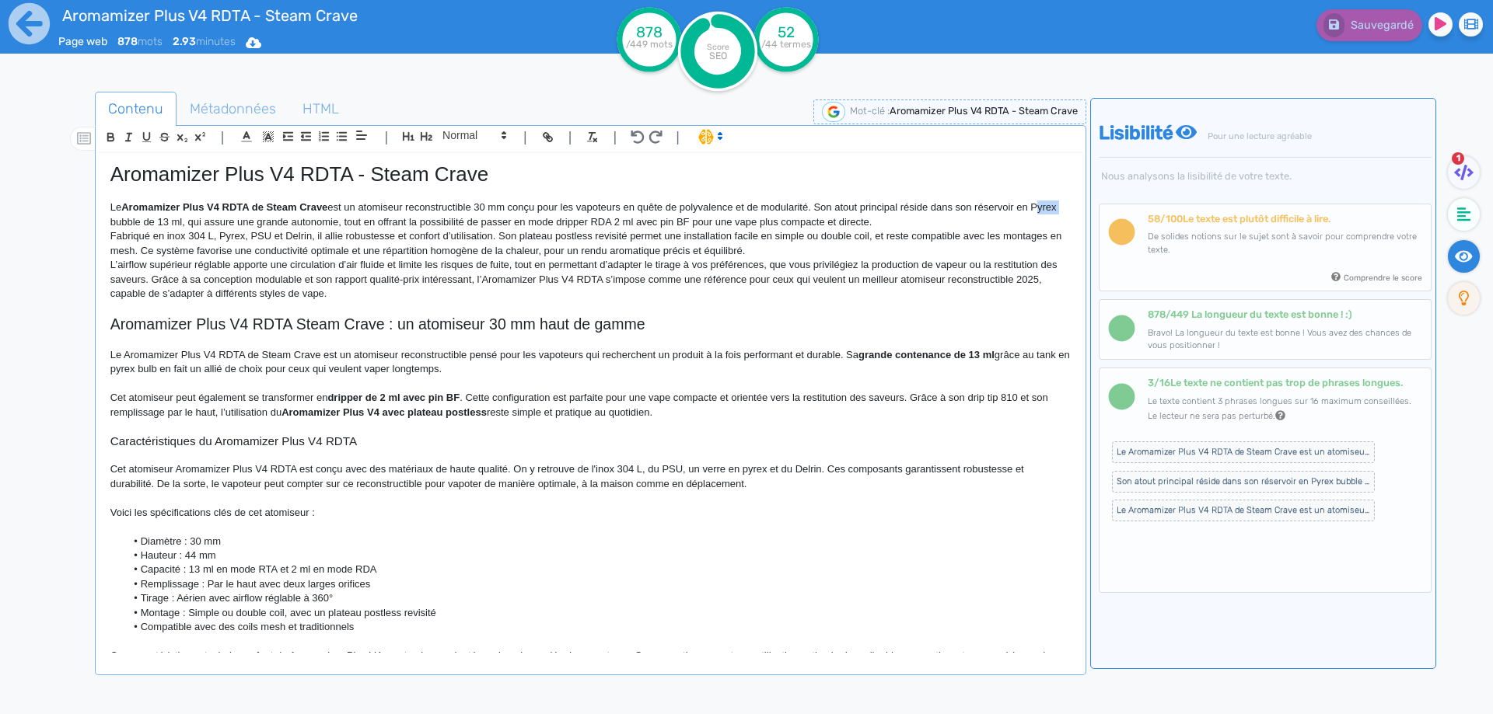
drag, startPoint x: 112, startPoint y: 225, endPoint x: 135, endPoint y: 223, distance: 23.4
click at [135, 223] on p "Le Aromamizer Plus V4 RDTA de Steam Crave est un atomiseur reconstructible 30 m…" at bounding box center [590, 215] width 960 height 29
click at [118, 219] on p "Le Aromamizer Plus V4 RDTA de Steam Crave est un atomiseur reconstructible 30 m…" at bounding box center [590, 215] width 960 height 29
click at [114, 222] on p "Le Aromamizer Plus V4 RDTA de Steam Crave est un atomiseur reconstructible 30 m…" at bounding box center [590, 215] width 960 height 29
click at [151, 220] on p "Le Aromamizer Plus V4 RDTA de Steam Crave est un atomiseur reconstructible 30 m…" at bounding box center [590, 215] width 960 height 29
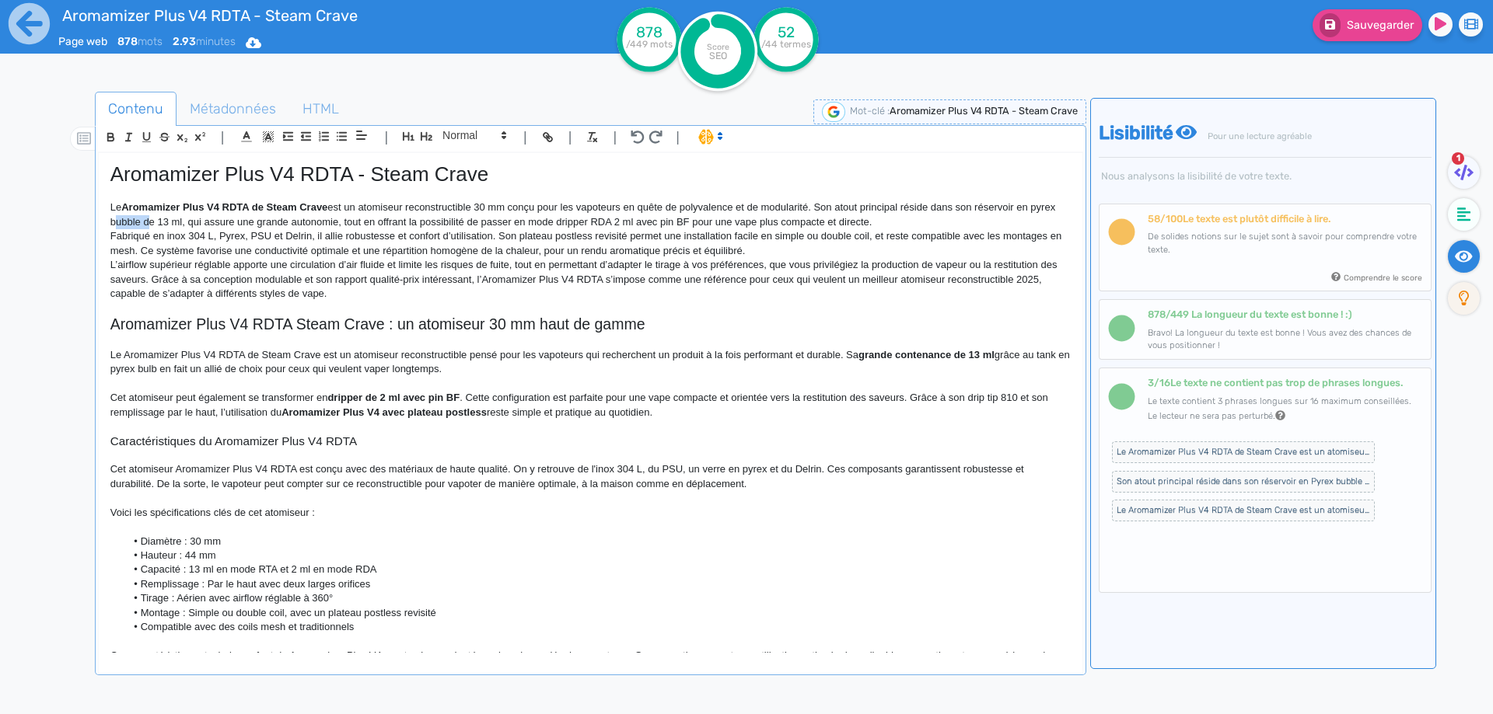
click at [151, 220] on p "Le Aromamizer Plus V4 RDTA de Steam Crave est un atomiseur reconstructible 30 m…" at bounding box center [590, 215] width 960 height 29
click at [205, 222] on p "Le Aromamizer Plus V4 RDTA de Steam Crave est un atomiseur reconstructible 30 m…" at bounding box center [590, 215] width 960 height 29
click at [202, 224] on p "Le Aromamizer Plus V4 RDTA de Steam Crave est un atomiseur reconstructible 30 m…" at bounding box center [590, 215] width 960 height 29
click at [428, 222] on p "Le Aromamizer Plus V4 RDTA de Steam Crave est un atomiseur reconstructible 30 m…" at bounding box center [590, 215] width 960 height 29
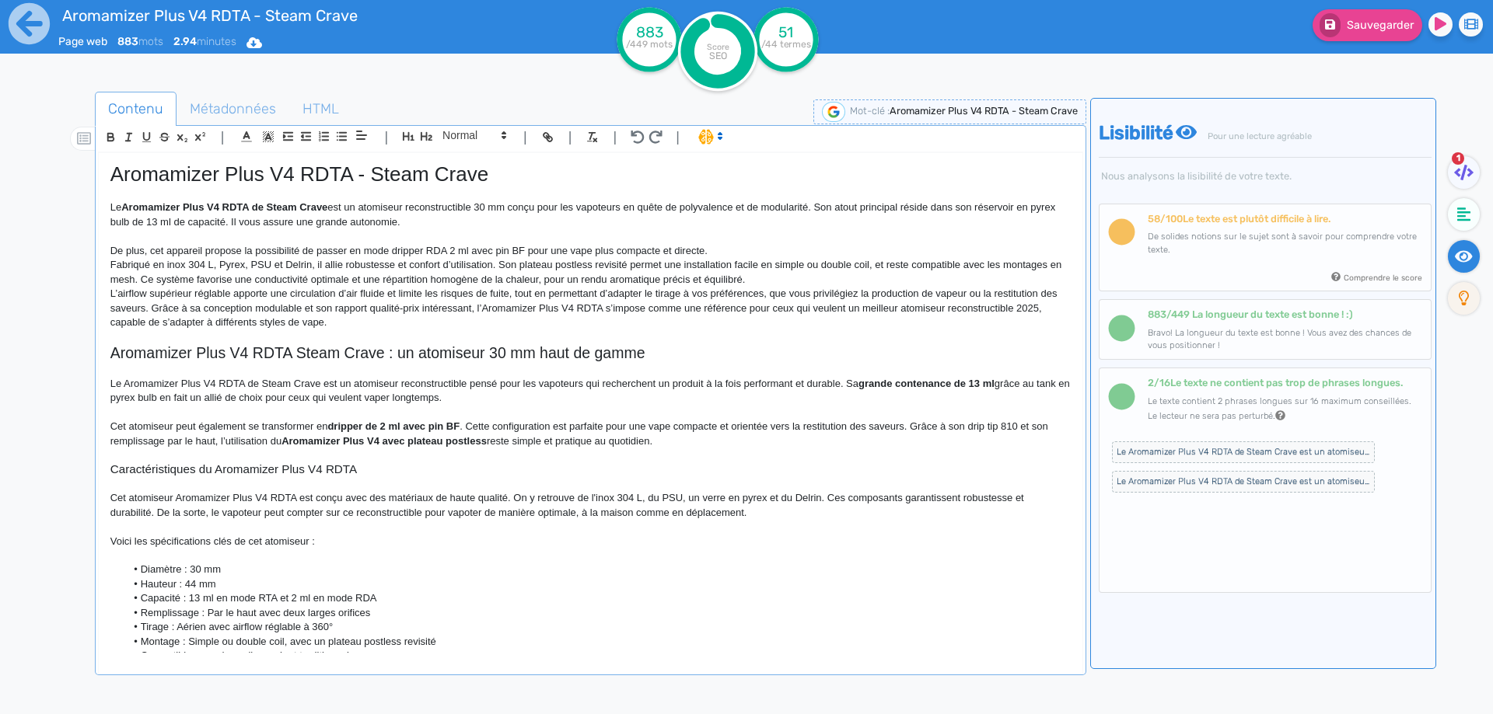
click at [428, 251] on p "De plus, cet appareil propose la possibilité de passer en mode dripper RDA 2 ml…" at bounding box center [590, 251] width 960 height 14
click at [148, 251] on p "De plus, cet appareil propose la possibilité de passer en mode dripper, en reti…" at bounding box center [590, 251] width 960 height 14
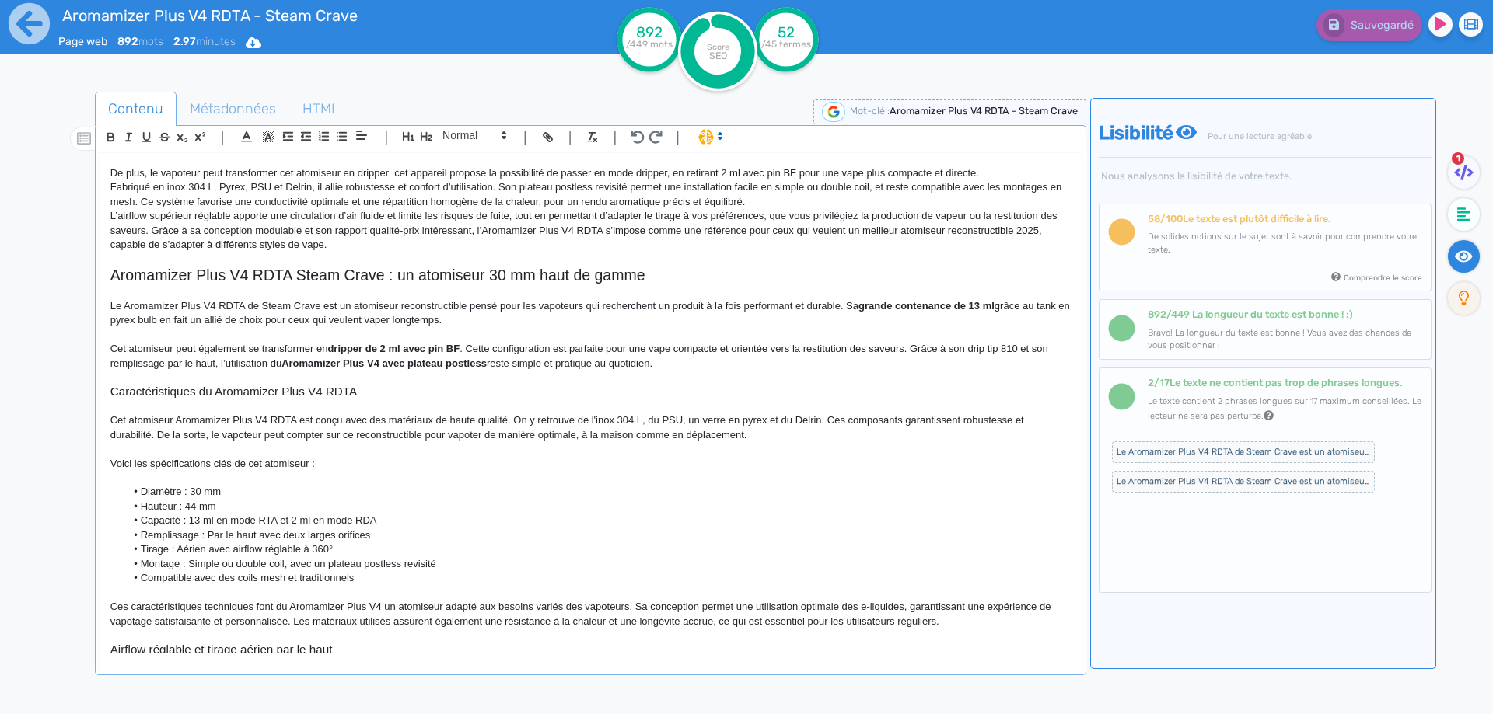
click at [320, 459] on p "Voici les spécifications clés de cet atomiseur :" at bounding box center [590, 464] width 960 height 14
click at [312, 461] on p "Voici les spécifications clés de cet atomiseur :" at bounding box center [590, 464] width 960 height 14
click at [292, 460] on p "Voici les spécifications clés de cet atomiseur RTA mesh et coils classiques :" at bounding box center [590, 464] width 960 height 14
click at [426, 465] on p "Voici les spécifications clés de cet atomiseur RTA mesh et coils classiques :" at bounding box center [590, 464] width 960 height 14
click at [293, 564] on li "Montage : Simple ou double coil, avec un plateau postless revisité" at bounding box center [597, 564] width 945 height 14
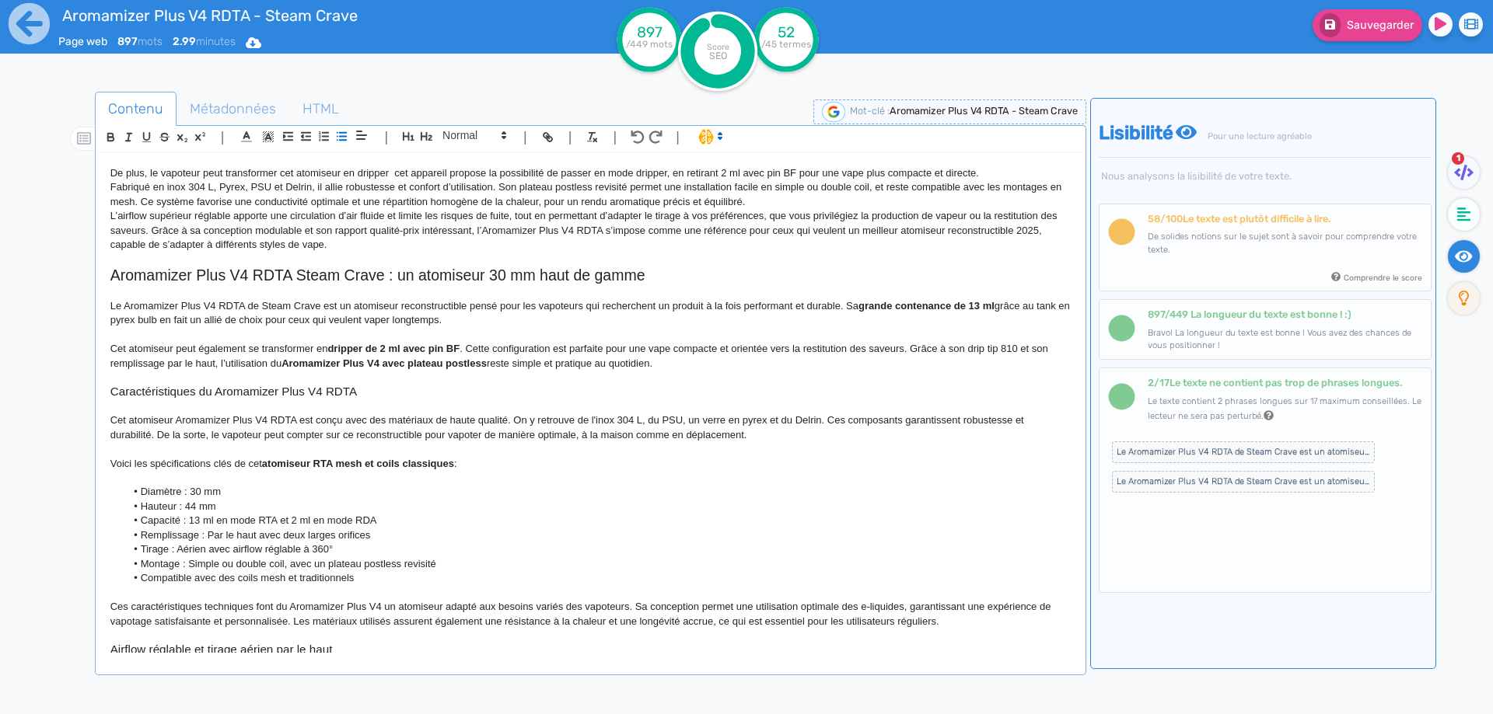
scroll to position [0, 0]
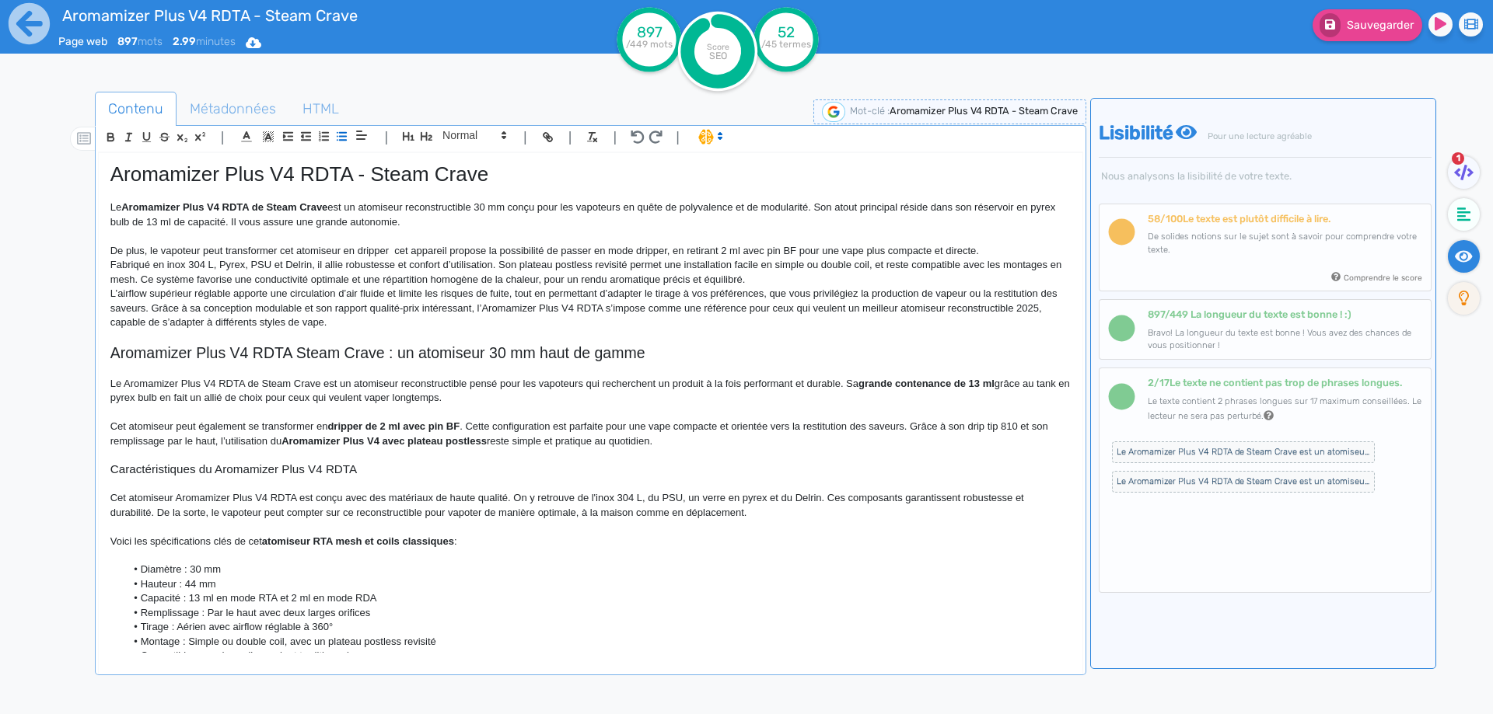
click at [450, 223] on p "Le Aromamizer Plus V4 RDTA de Steam Crave est un atomiseur reconstructible 30 m…" at bounding box center [590, 215] width 960 height 29
click at [390, 250] on p "De plus, le vapoteur peut transformer cet atomiseur en dripper cet appareil pro…" at bounding box center [590, 251] width 960 height 14
click at [394, 240] on p at bounding box center [590, 236] width 960 height 14
click at [394, 246] on p "De plus, le vapoteur peut transformer cet atomiseur en dripper RDA cet appareil…" at bounding box center [590, 251] width 960 height 14
click at [426, 247] on p "De plus, le vapoteur peut transformer cet atomiseur en dripper RDA cet appareil…" at bounding box center [590, 251] width 960 height 14
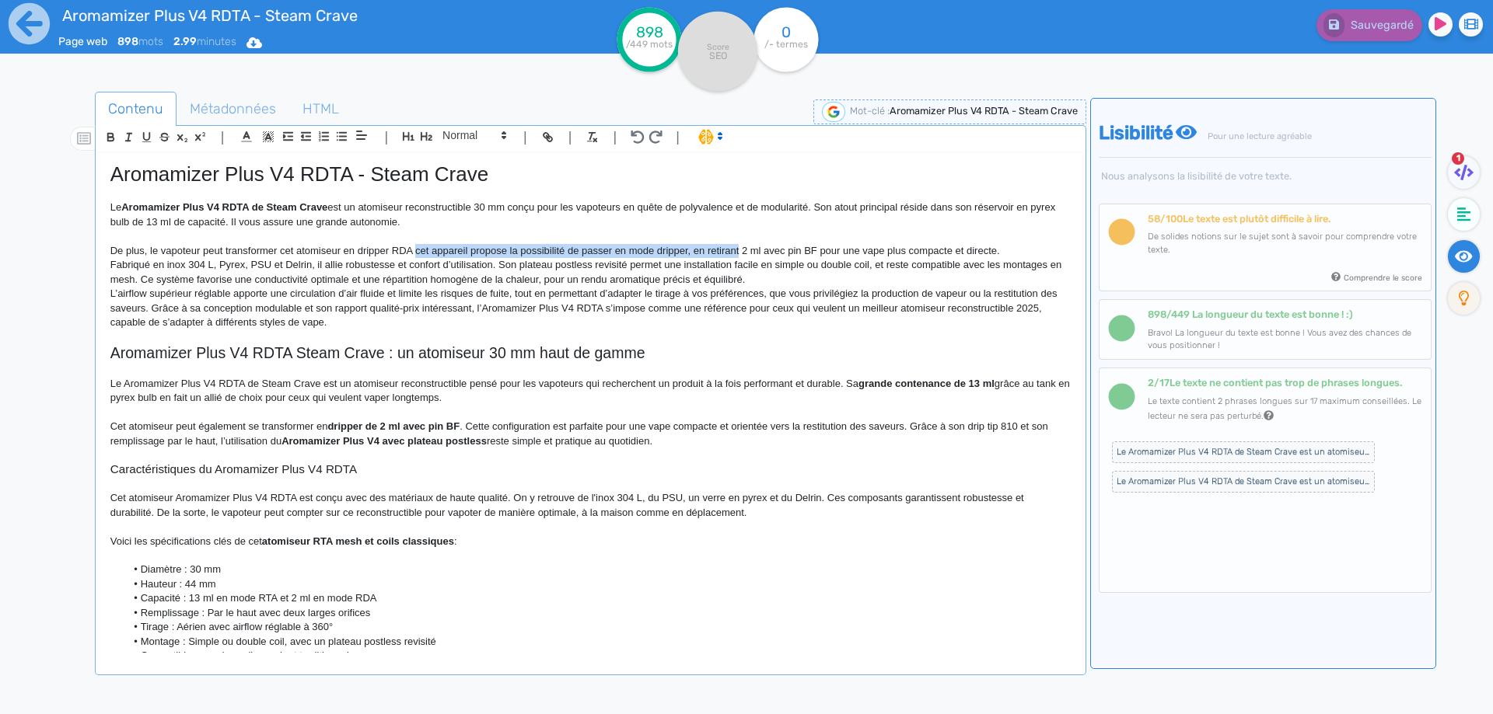
drag, startPoint x: 426, startPoint y: 247, endPoint x: 732, endPoint y: 249, distance: 305.5
click at [732, 249] on p "De plus, le vapoteur peut transformer cet atomiseur en dripper RDA cet appareil…" at bounding box center [590, 251] width 960 height 14
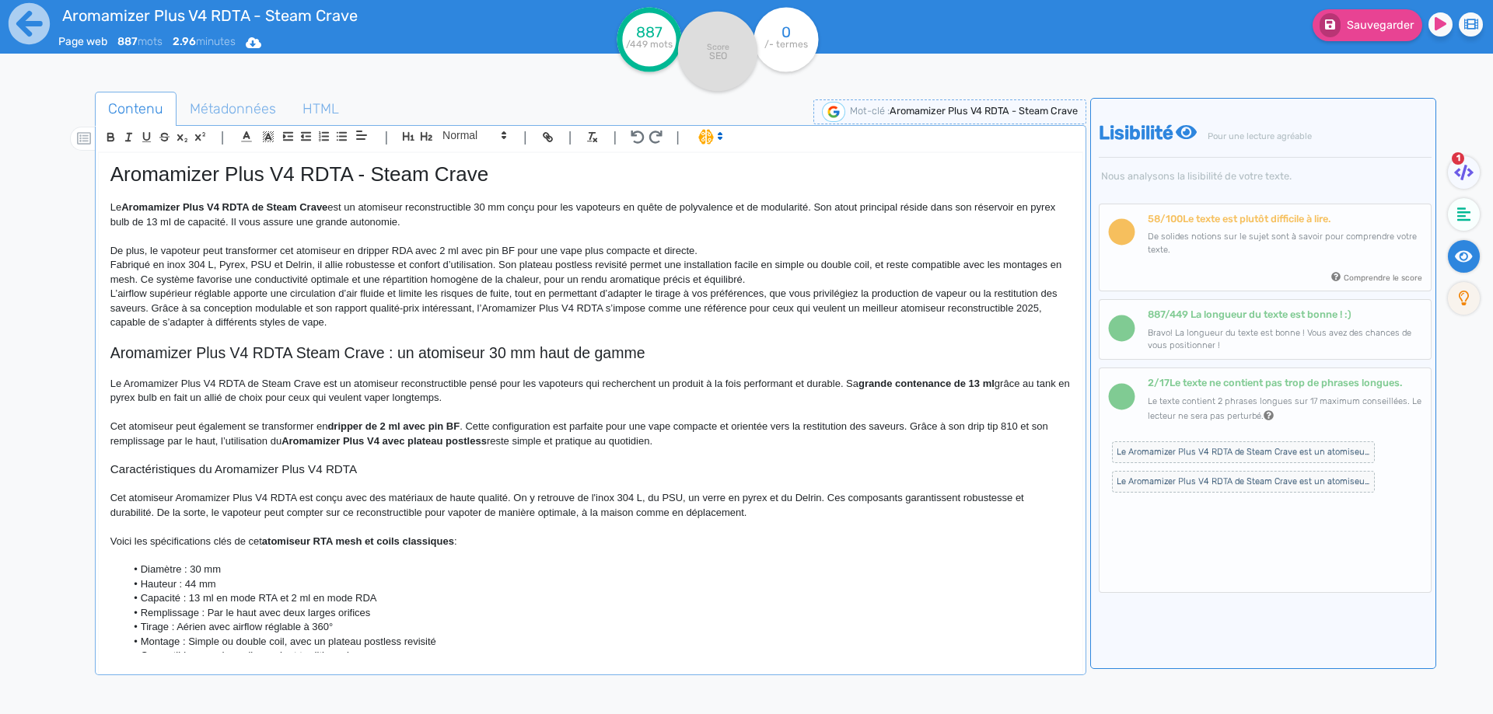
click at [462, 253] on p "De plus, le vapoteur peut transformer cet atomiseur en dripper RDA avec 2 ml av…" at bounding box center [590, 251] width 960 height 14
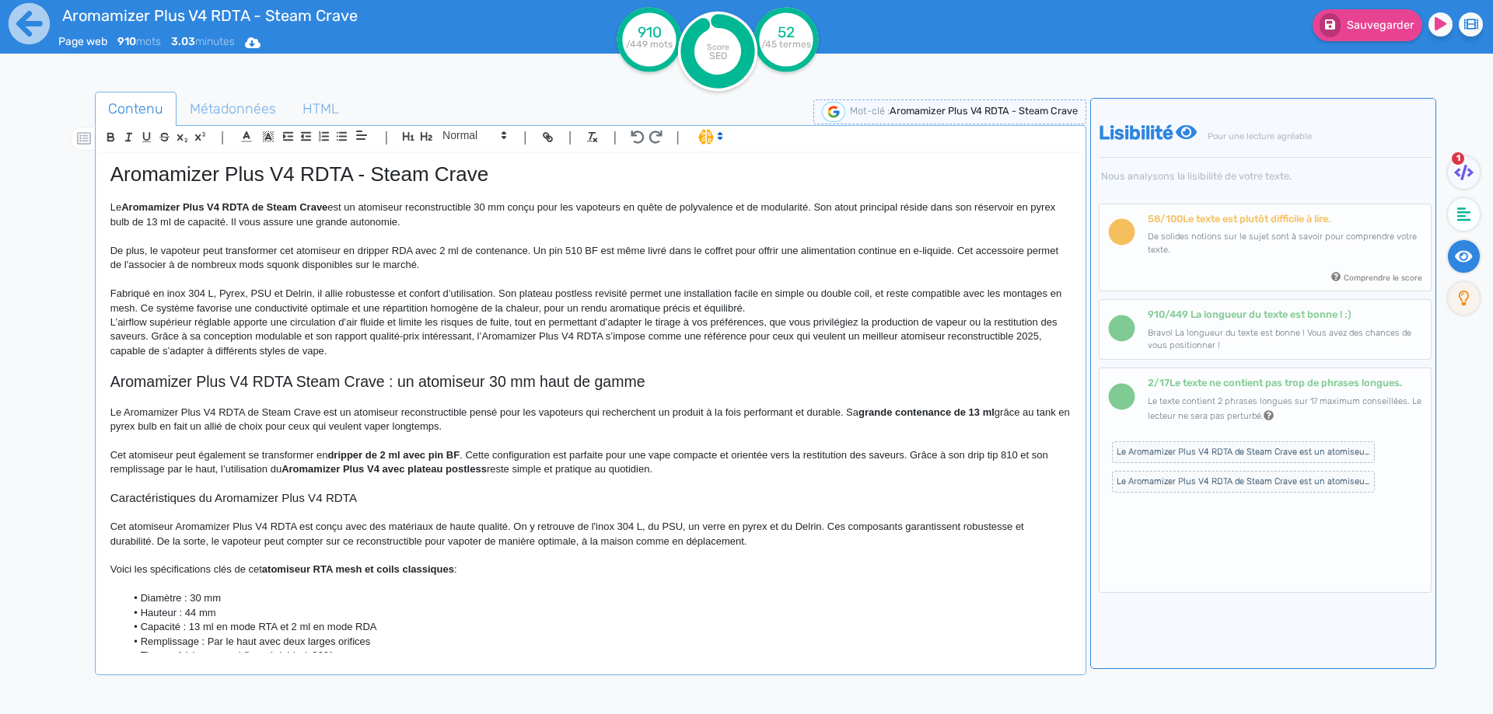
click at [232, 293] on p "Fabriqué en inox 304 L, Pyrex, PSU et Delrin, il allie robustesse et confort d’…" at bounding box center [590, 301] width 960 height 29
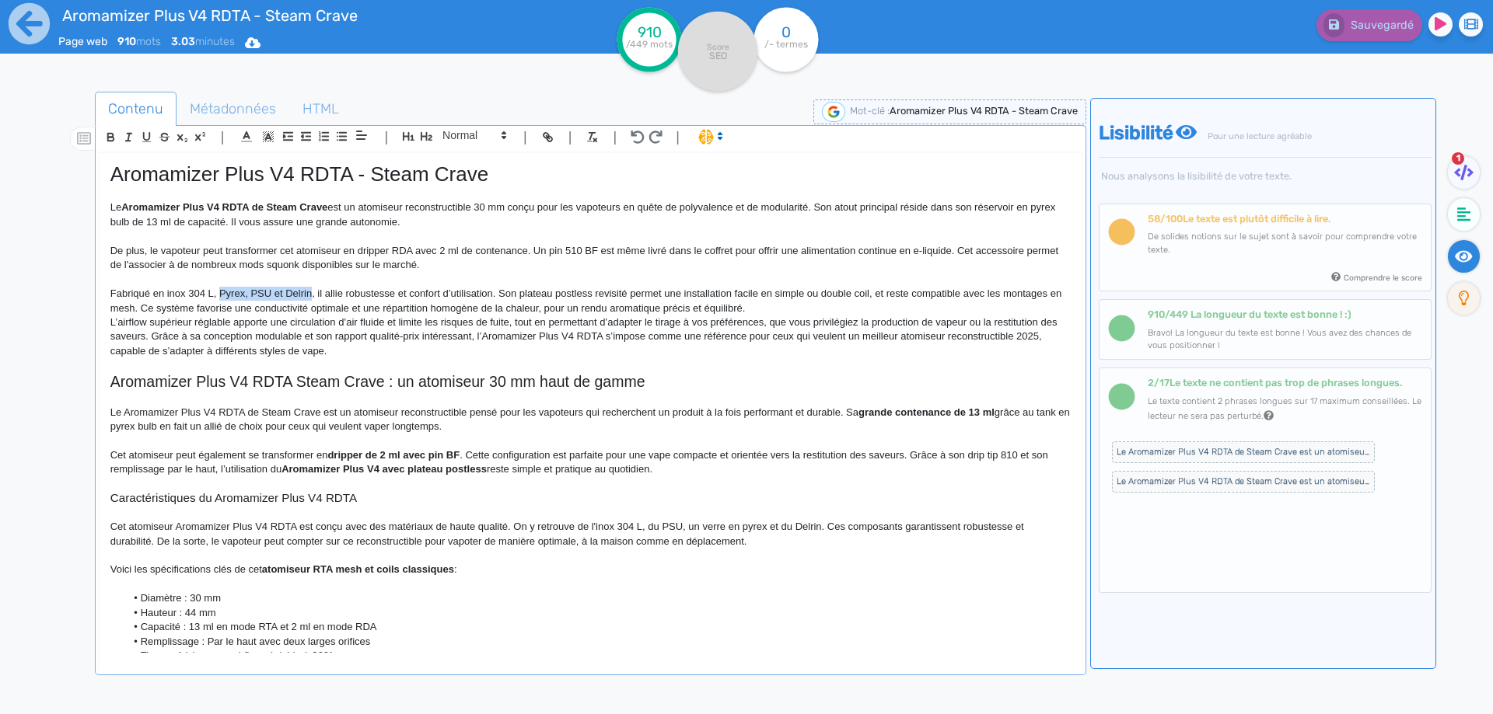
drag, startPoint x: 232, startPoint y: 293, endPoint x: 301, endPoint y: 298, distance: 69.4
click at [301, 298] on p "Fabriqué en inox 304 L, Pyrex, PSU et Delrin, il allie robustesse et confort d’…" at bounding box center [590, 301] width 960 height 29
click at [162, 295] on p "Fabriqué en inox 304 L, Pyrex, PSU et Delrin, il allie robustesse et confort d’…" at bounding box center [590, 301] width 960 height 29
drag, startPoint x: 162, startPoint y: 295, endPoint x: 293, endPoint y: 295, distance: 130.6
click at [293, 295] on p "Fabriqué en inox 304 L, Pyrex, PSU et Delrin, il allie robustesse et confort d’…" at bounding box center [590, 301] width 960 height 29
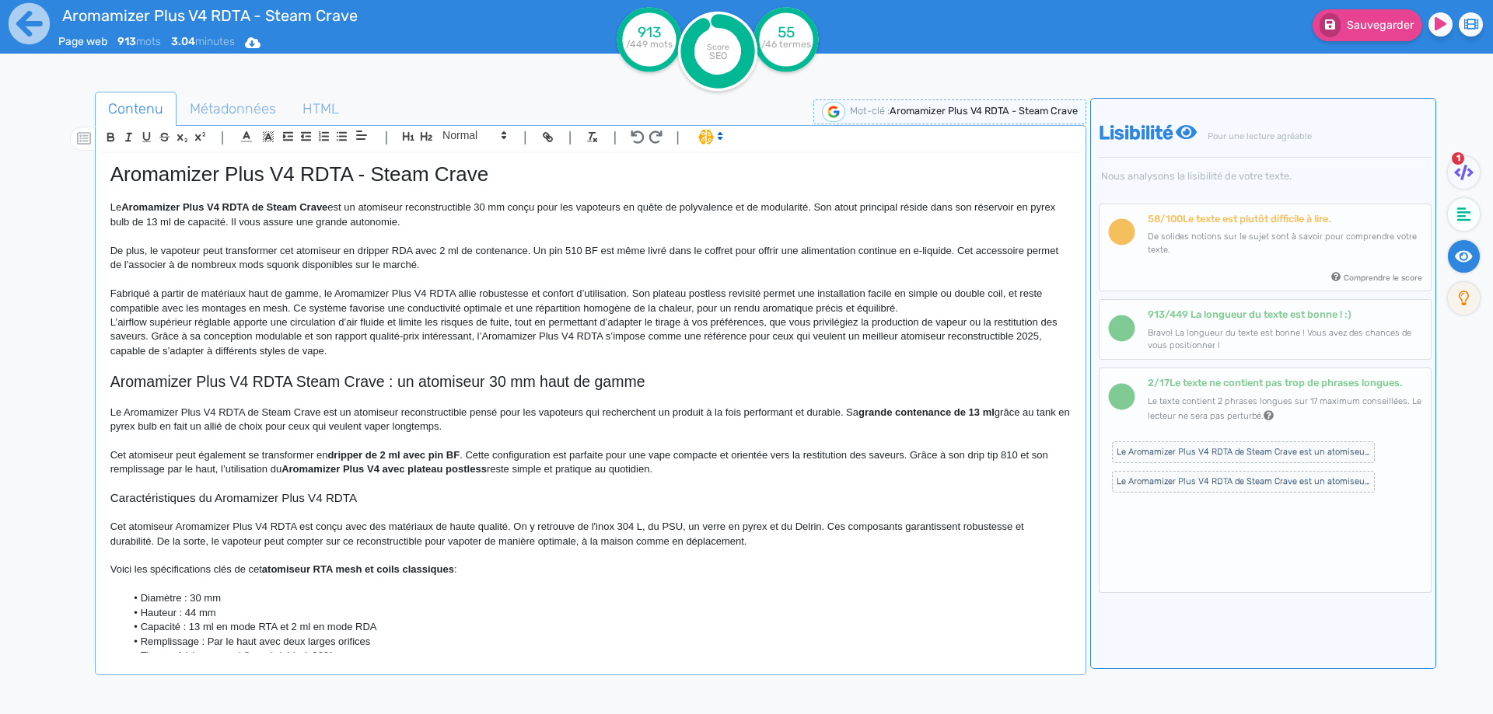
click at [749, 288] on p "Fabriqué à partir de matériaux haut de gamme, le Aromamizer Plus V4 RDTA allie …" at bounding box center [590, 301] width 960 height 29
click at [693, 294] on p "Fabriqué à partir de matériaux haut de gamme, le Aromamizer Plus V4 RDTA allie …" at bounding box center [590, 301] width 960 height 29
click at [689, 294] on p "Fabriqué à partir de matériaux haut de gamme, le Aromamizer Plus V4 RDTA allie …" at bounding box center [590, 301] width 960 height 29
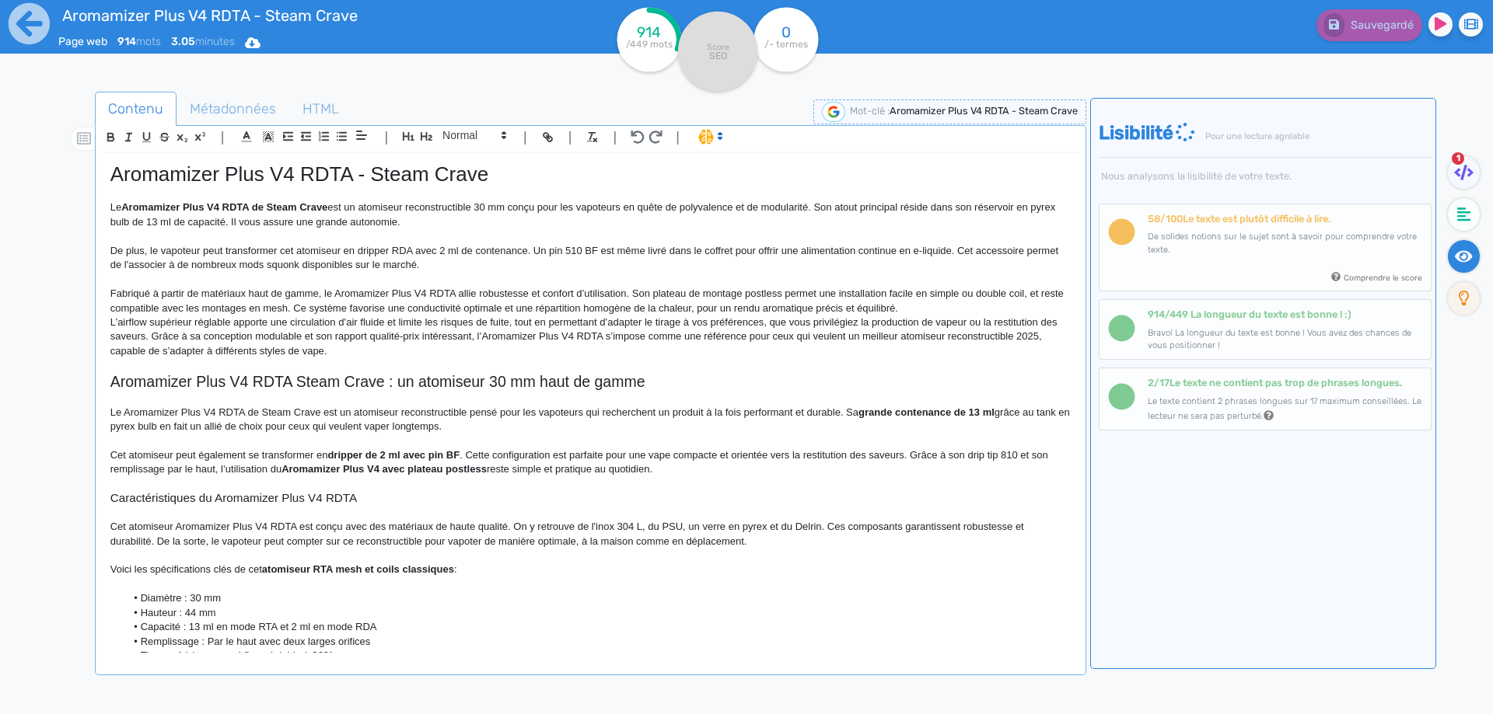
click at [950, 292] on p "Fabriqué à partir de matériaux haut de gamme, le Aromamizer Plus V4 RDTA allie …" at bounding box center [590, 301] width 960 height 29
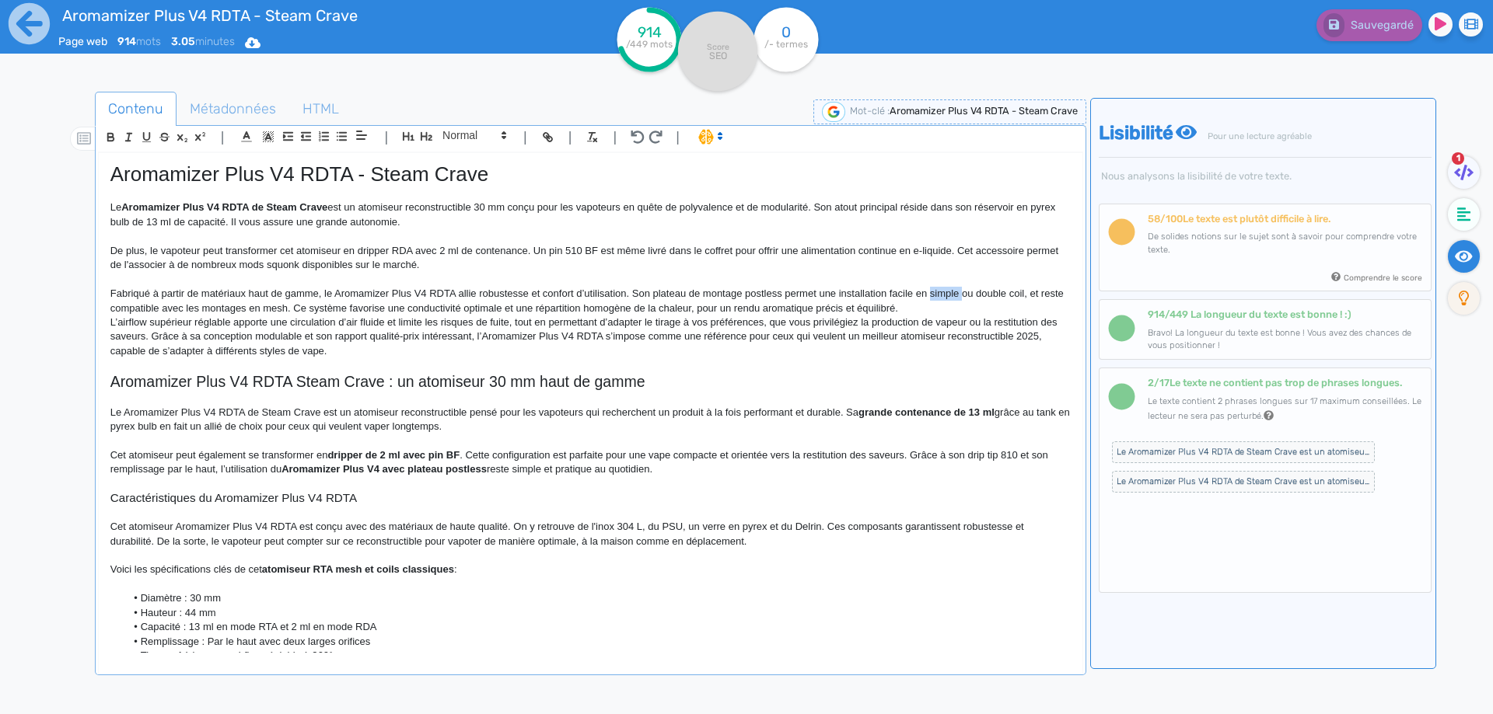
click at [950, 292] on p "Fabriqué à partir de matériaux haut de gamme, le Aromamizer Plus V4 RDTA allie …" at bounding box center [590, 301] width 960 height 29
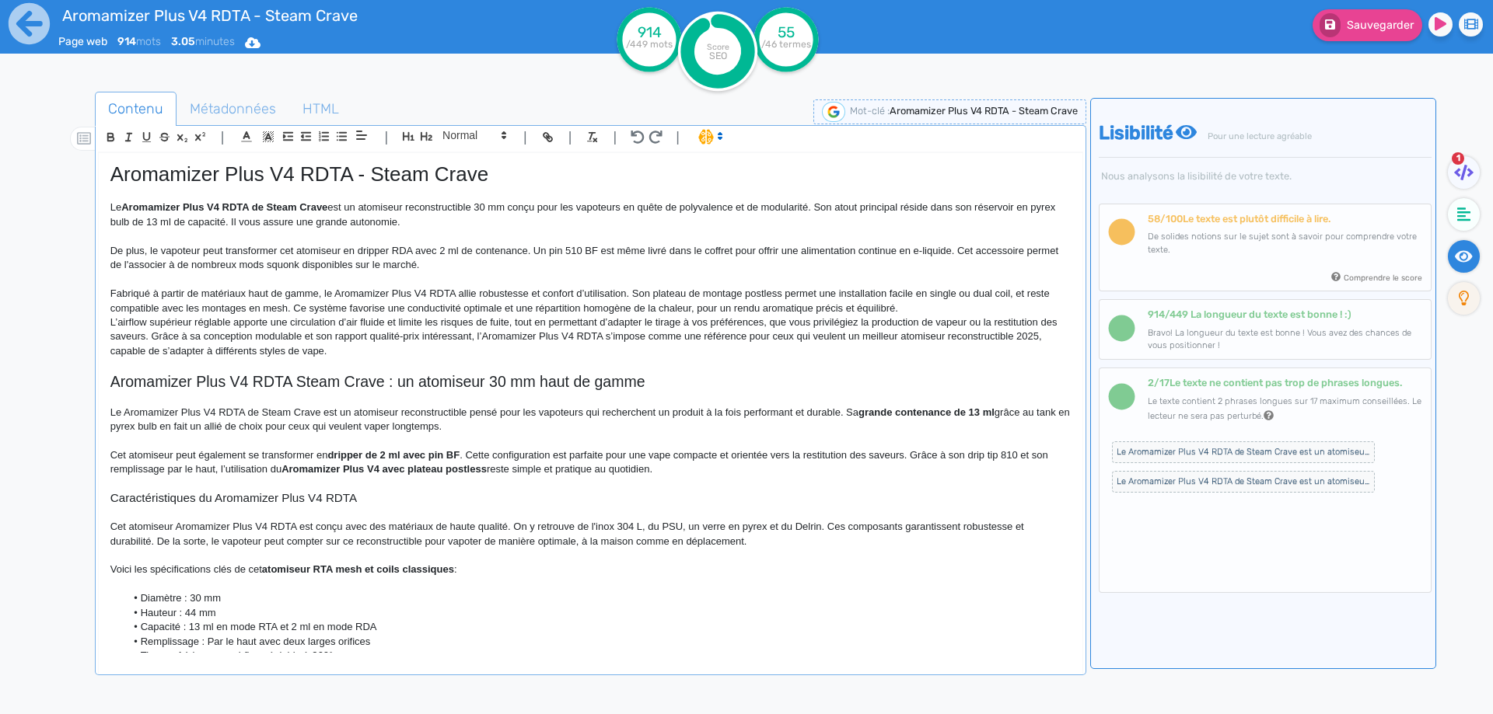
click at [1013, 295] on p "Fabriqué à partir de matériaux haut de gamme, le Aromamizer Plus V4 RDTA allie …" at bounding box center [590, 301] width 960 height 29
drag, startPoint x: 219, startPoint y: 307, endPoint x: 227, endPoint y: 306, distance: 7.8
click at [227, 306] on p "Fabriqué à partir de matériaux haut de gamme, le Aromamizer Plus V4 RDTA allie …" at bounding box center [590, 301] width 960 height 29
click at [402, 315] on p "Fabriqué à partir de matériaux haut de gamme, le Aromamizer Plus V4 RDTA allie …" at bounding box center [590, 301] width 960 height 29
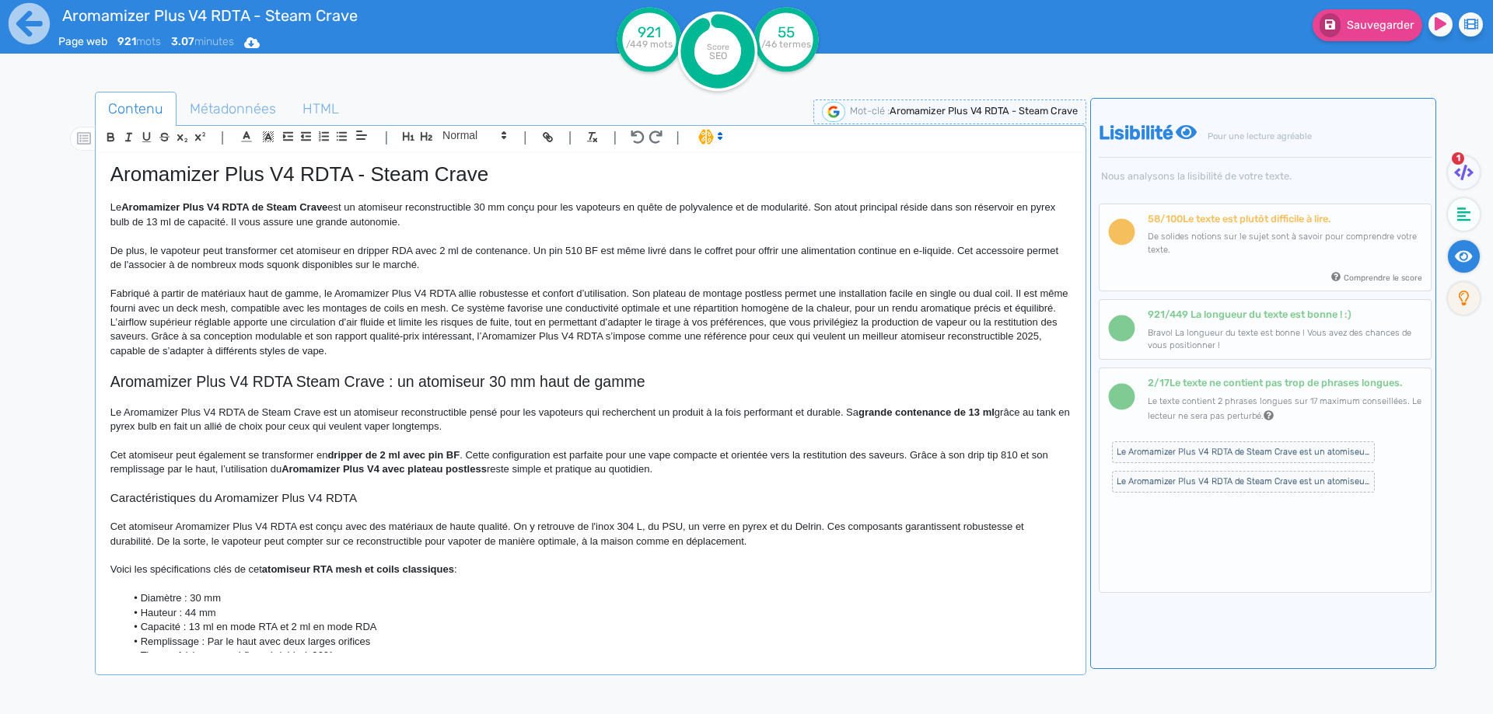
click at [481, 311] on p "Fabriqué à partir de matériaux haut de gamme, le Aromamizer Plus V4 RDTA allie …" at bounding box center [590, 301] width 960 height 29
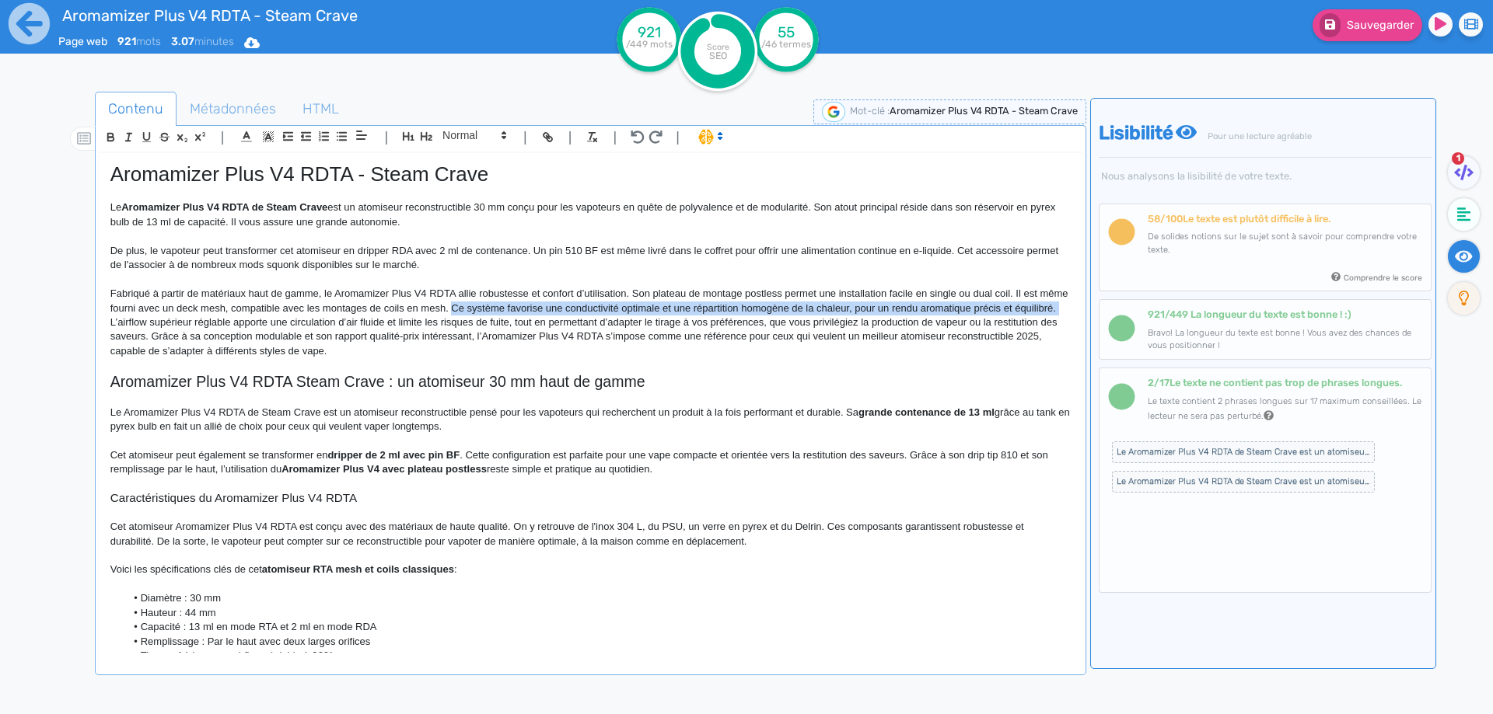
drag, startPoint x: 481, startPoint y: 311, endPoint x: 491, endPoint y: 325, distance: 16.8
click at [491, 316] on p "Fabriqué à partir de matériaux haut de gamme, le Aromamizer Plus V4 RDTA allie …" at bounding box center [590, 301] width 960 height 29
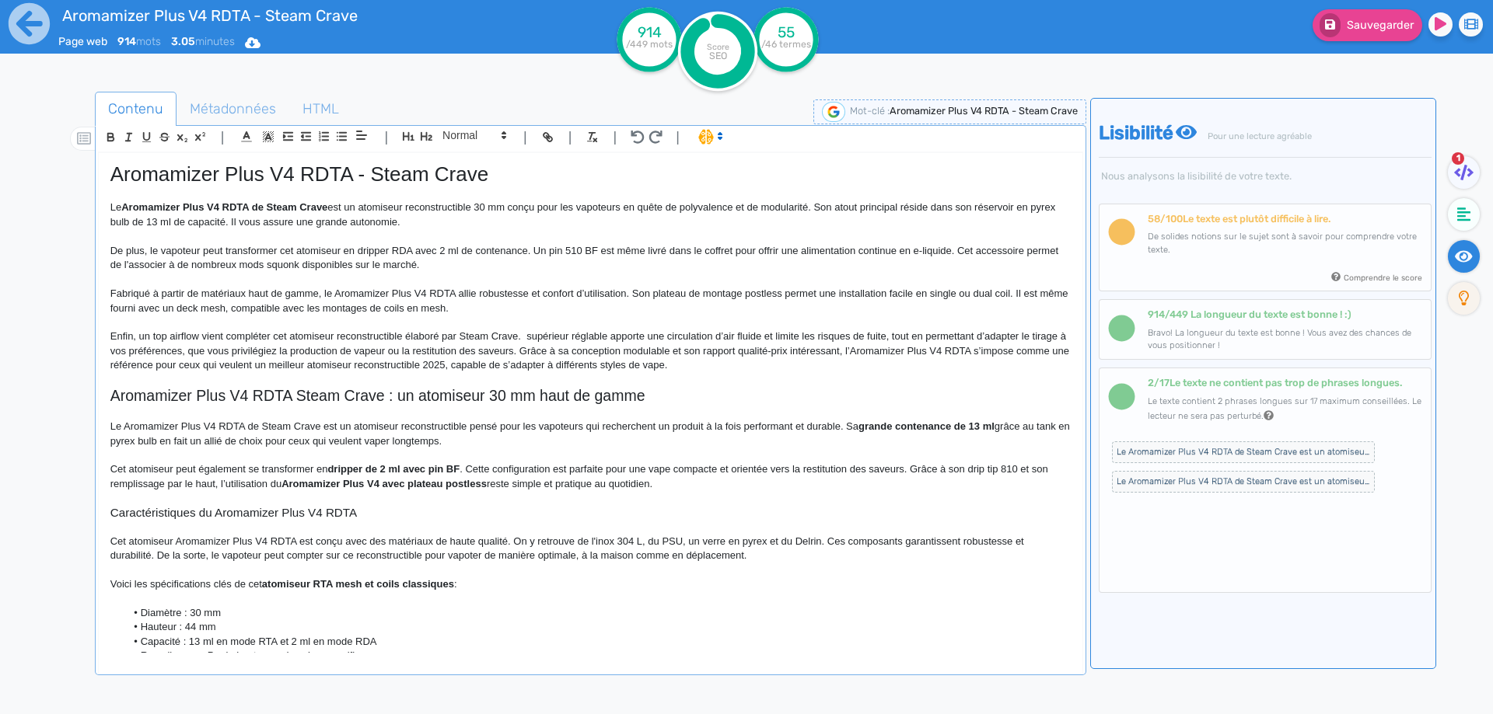
click at [544, 333] on p "Enfin, un top airflow vient compléter cet atomiseur reconstructible élaboré par…" at bounding box center [590, 351] width 960 height 43
drag, startPoint x: 544, startPoint y: 333, endPoint x: 968, endPoint y: 338, distance: 423.8
click at [968, 338] on p "Enfin, un top airflow vient compléter cet atomiseur reconstructible élaboré par…" at bounding box center [590, 351] width 960 height 43
click at [159, 350] on p "Enfin, un top airflow vient compléter cet atomiseur reconstructible élaboré par…" at bounding box center [590, 351] width 960 height 43
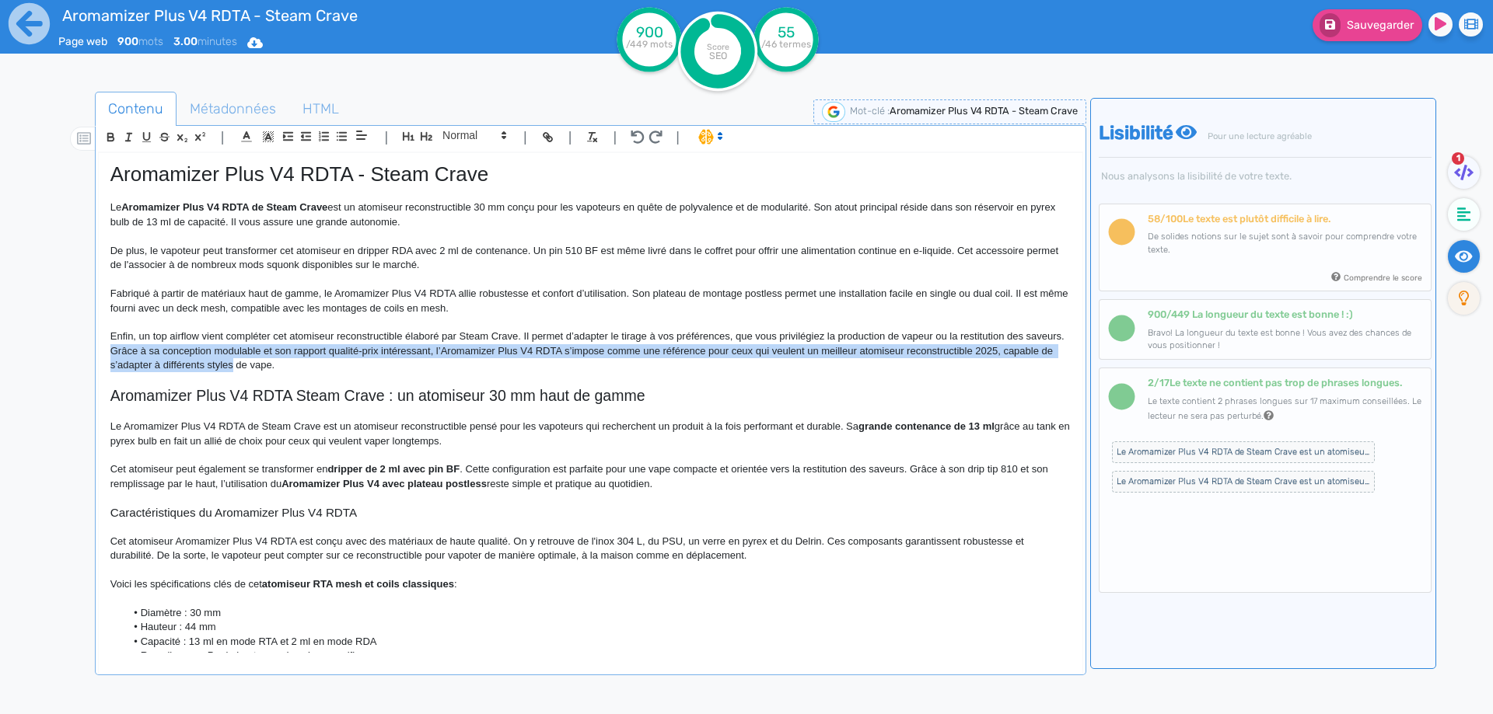
drag, startPoint x: 159, startPoint y: 350, endPoint x: 277, endPoint y: 366, distance: 118.5
click at [277, 366] on p "Enfin, un top airflow vient compléter cet atomiseur reconstructible élaboré par…" at bounding box center [590, 351] width 960 height 43
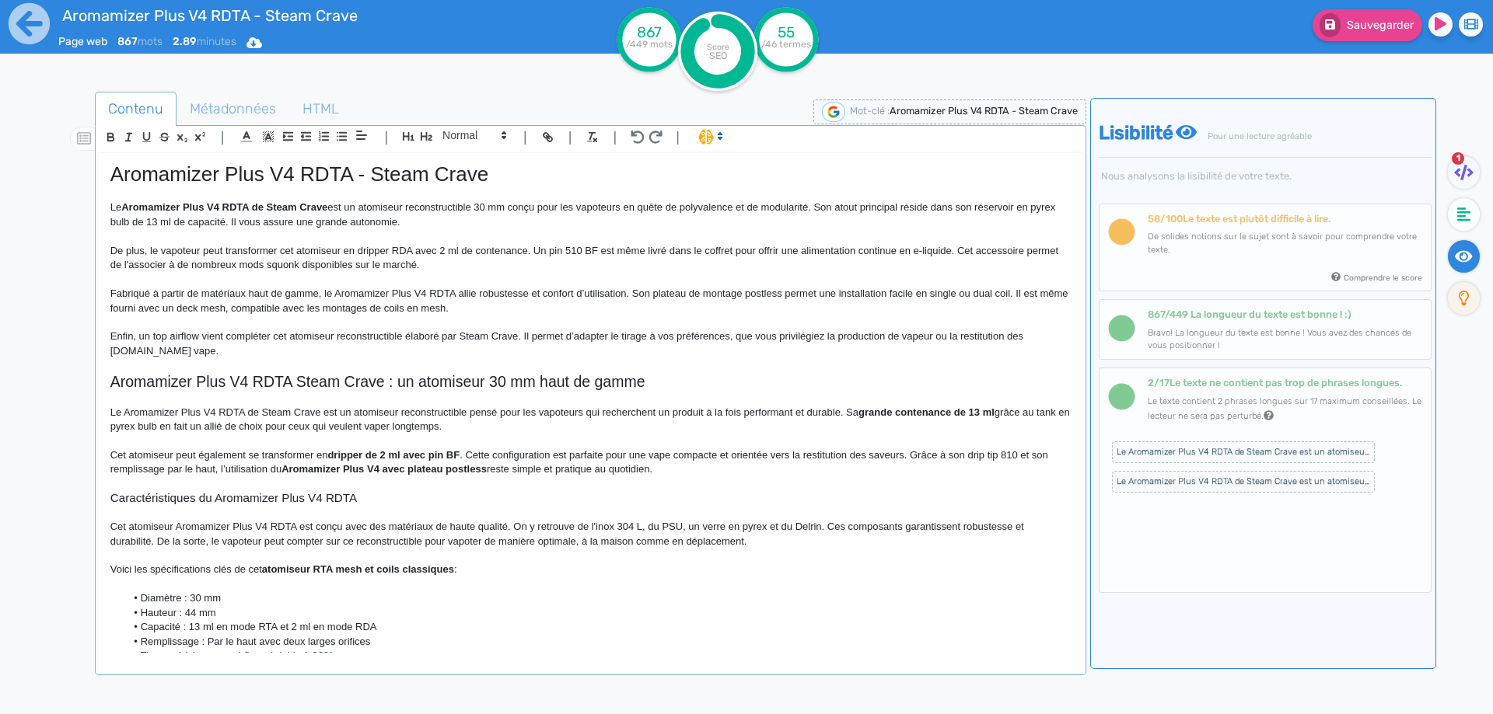
drag, startPoint x: 132, startPoint y: 349, endPoint x: 160, endPoint y: 354, distance: 28.4
click at [141, 351] on p "Enfin, un top airflow vient compléter cet atomiseur reconstructible élaboré par…" at bounding box center [590, 344] width 960 height 29
click at [160, 354] on p "Enfin, un top airflow vient compléter cet atomiseur reconstructible élaboré par…" at bounding box center [590, 344] width 960 height 29
drag, startPoint x: 160, startPoint y: 354, endPoint x: 168, endPoint y: 352, distance: 7.9
click at [168, 352] on p "Enfin, un top airflow vient compléter cet atomiseur reconstructible élaboré par…" at bounding box center [590, 344] width 960 height 29
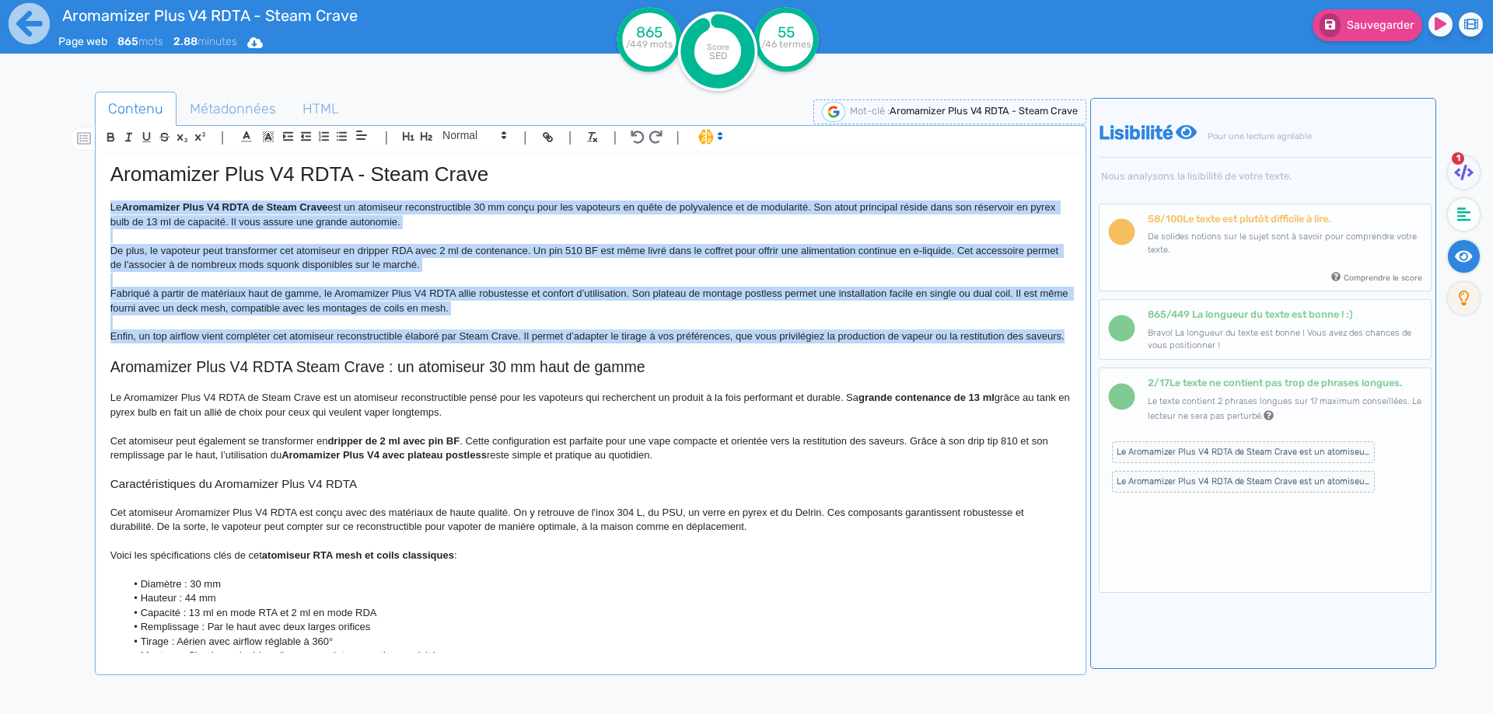
drag, startPoint x: 168, startPoint y: 352, endPoint x: 69, endPoint y: 203, distance: 179.0
click at [69, 203] on div "Contenu Métadonnées HTML | | H3 H4 H5 H6 Normal | | | | Aromamizer Plus V4 RDTA…" at bounding box center [769, 450] width 1448 height 725
copy div "Le Aromamizer Plus V4 RDTA de Steam Crave est un atomiseur reconstructible 30 m…"
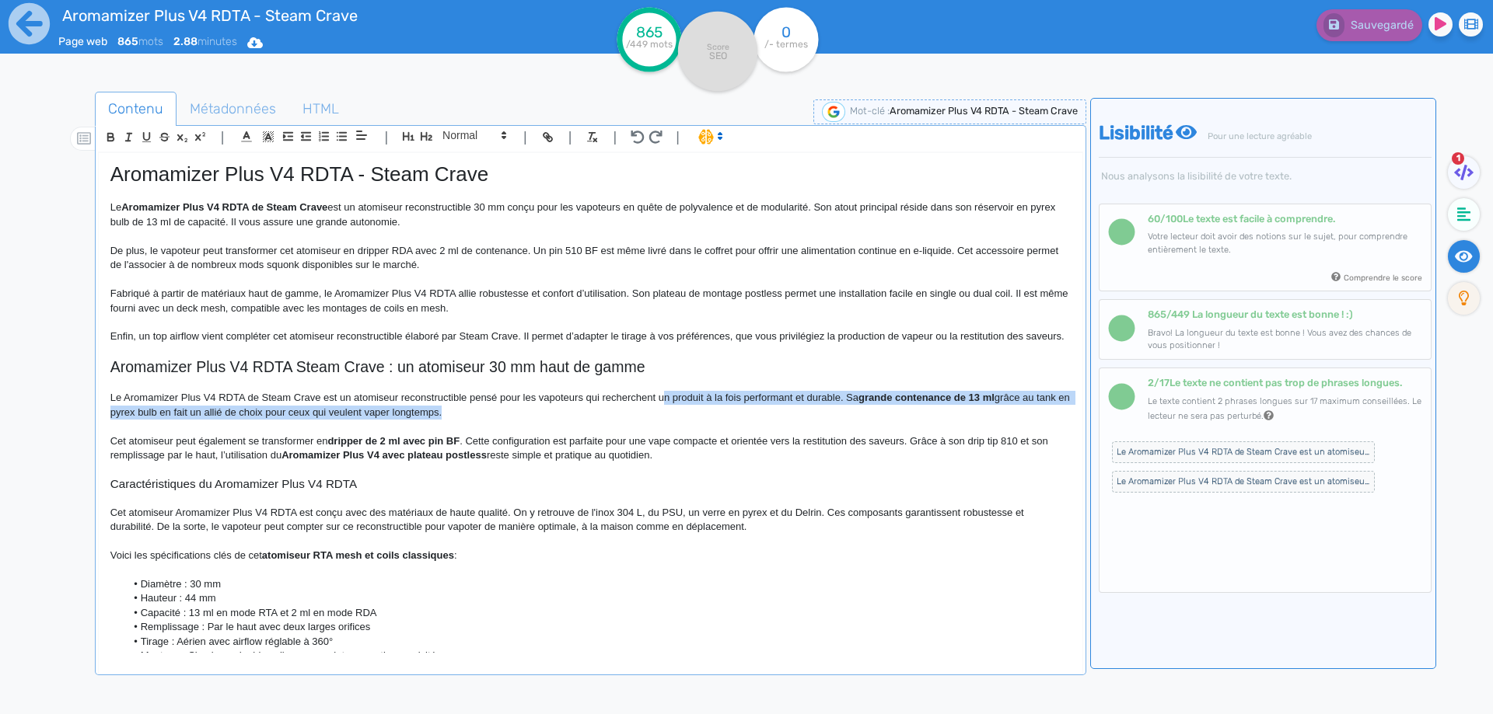
click at [662, 419] on p "Le Aromamizer Plus V4 RDTA de Steam Crave est un atomiseur reconstructible pens…" at bounding box center [590, 405] width 960 height 29
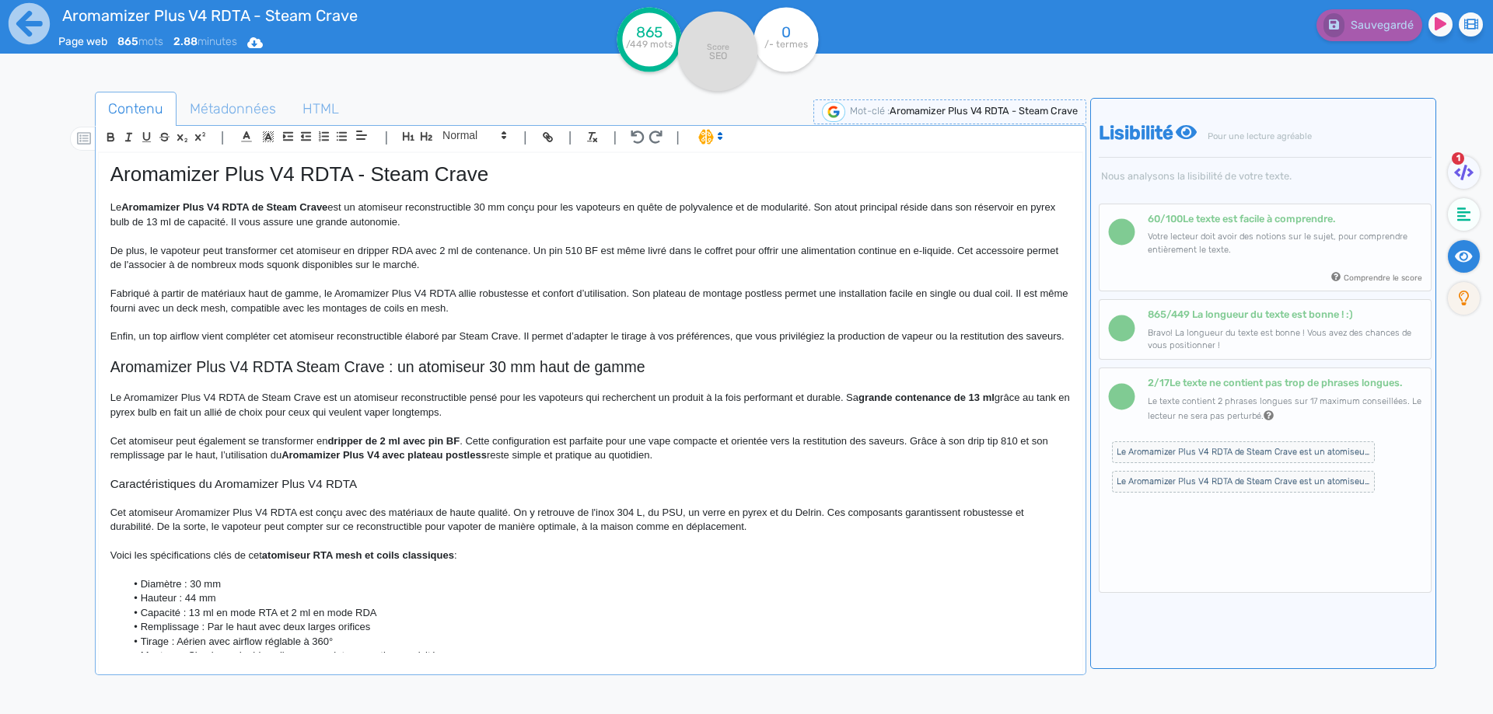
click at [398, 337] on p "Enfin, un top airflow vient compléter cet atomiseur reconstructible élaboré par…" at bounding box center [590, 337] width 960 height 14
click at [901, 344] on p "Enfin, un top airflow vient compléter cet atomiseur reconstructible élaboré par…" at bounding box center [590, 337] width 960 height 14
click at [1214, 454] on span "Le Aromamizer Plus V4 RDTA de Steam Crave est un atomiseur reconstructible 30 m…" at bounding box center [1243, 453] width 263 height 22
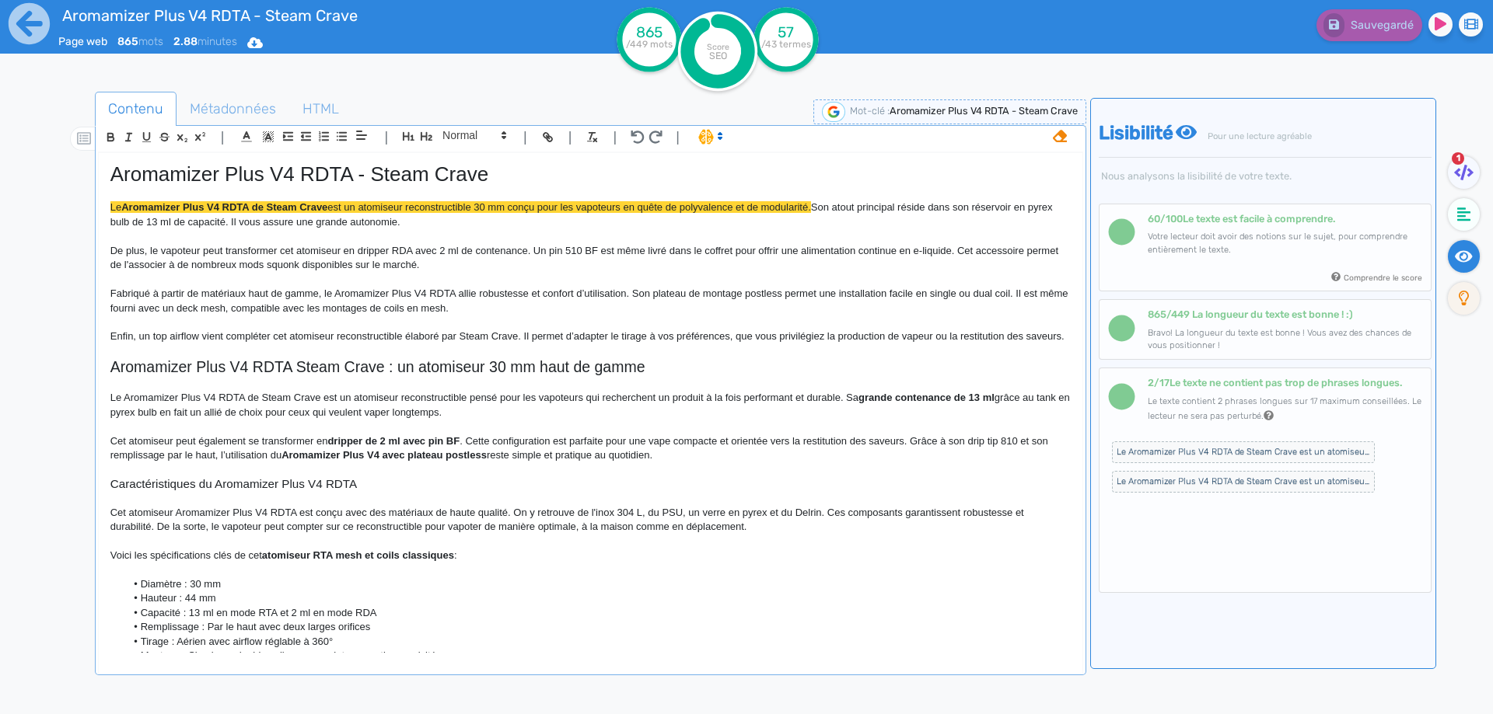
click at [477, 206] on span "est un atomiseur reconstructible 30 mm conçu pour les vapoteurs en quête de pol…" at bounding box center [568, 207] width 483 height 12
click at [491, 205] on span "est un atomiseur reconstructible de 30 mm conçu pour les vapoteurs en quête de …" at bounding box center [576, 207] width 498 height 12
click at [485, 202] on span "est un atomiseur reconstructible de 30 mm conçu pour les vapoteurs en quête de …" at bounding box center [576, 207] width 498 height 12
click at [533, 208] on span "est un atomiseur reconstructible avec 30 mm conçu pour les vapoteurs en quête d…" at bounding box center [581, 207] width 508 height 12
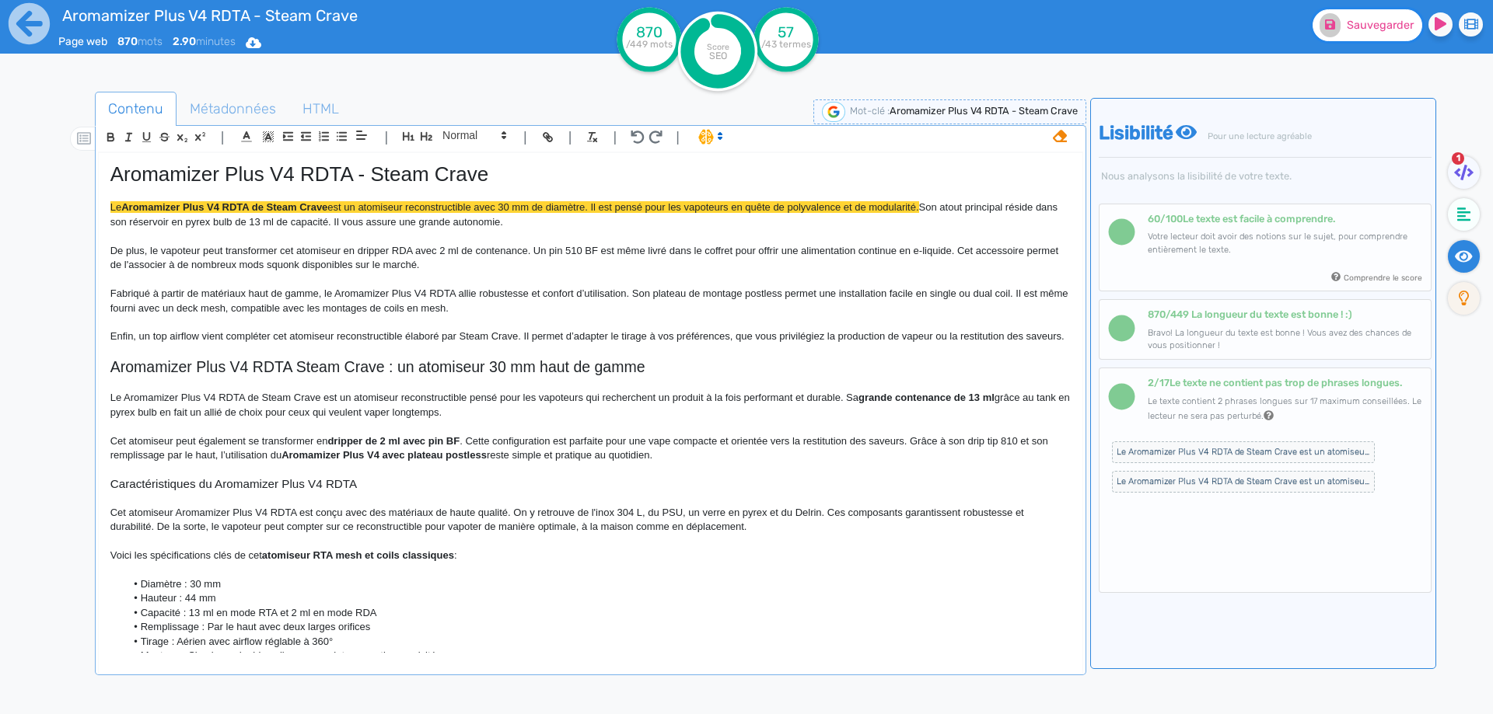
click at [1355, 34] on button "Sauvegarder" at bounding box center [1367, 25] width 110 height 32
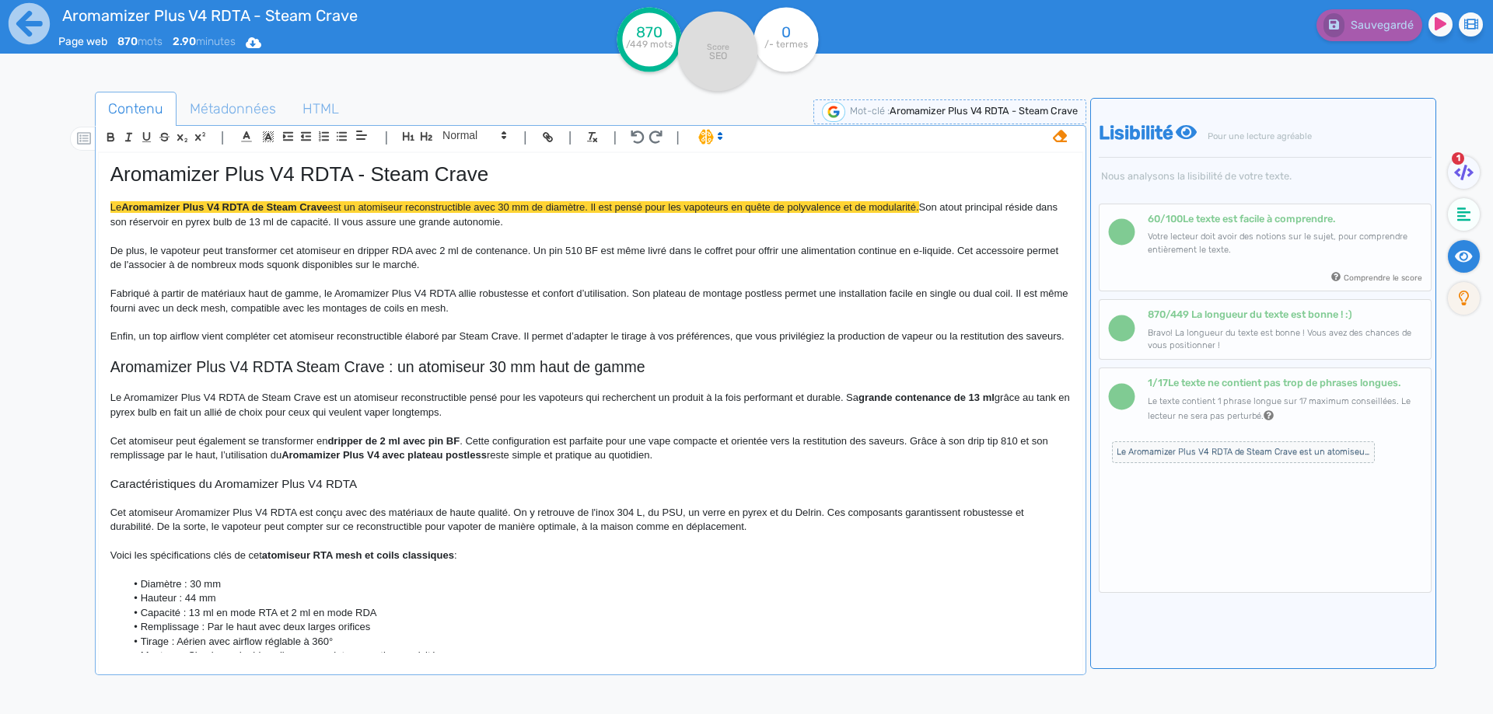
click at [1148, 459] on span "Le Aromamizer Plus V4 RDTA de Steam Crave est un atomiseur reconstructible pens…" at bounding box center [1243, 453] width 263 height 22
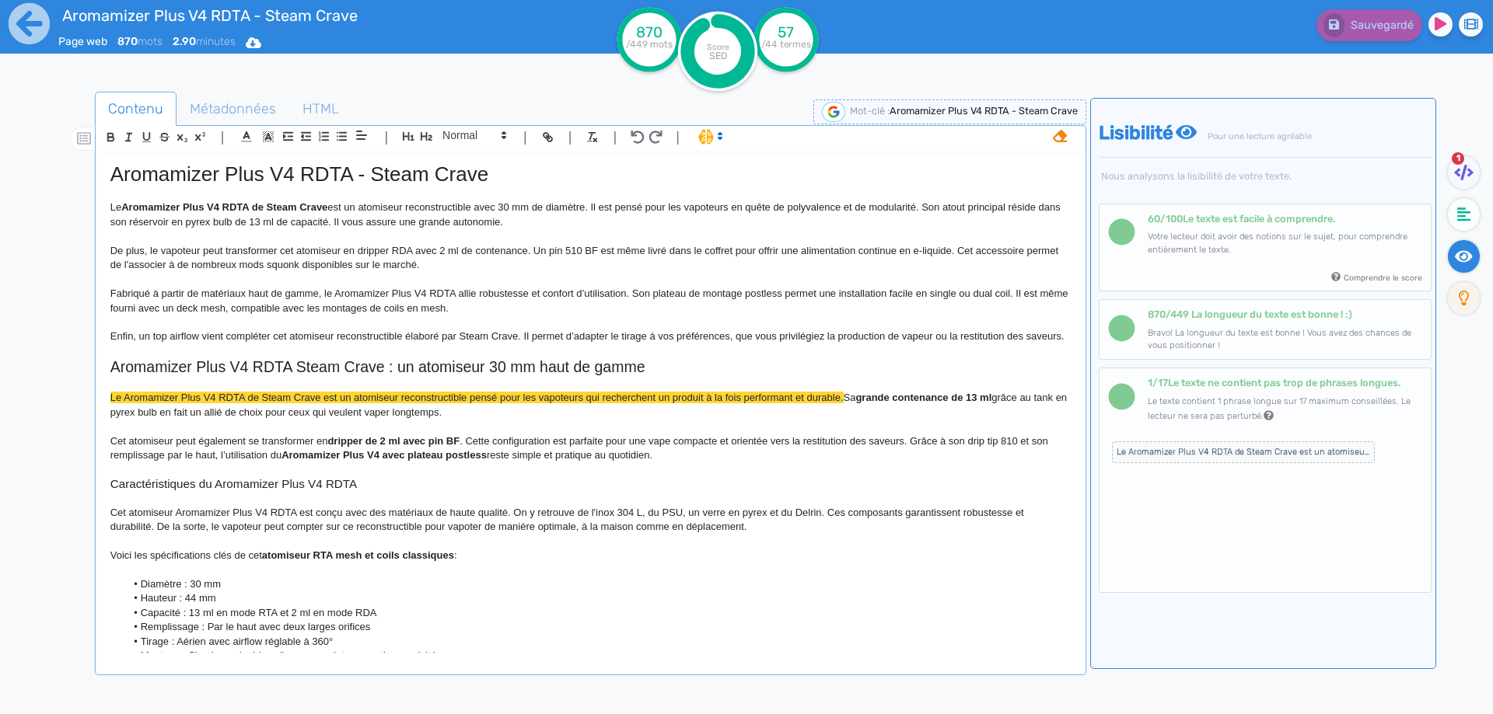
click at [485, 404] on span "pensé pour les vapoteurs qui recherchent un produit à la fois performant et dur…" at bounding box center [657, 398] width 374 height 12
click at [586, 404] on span "conçu pour les vapoteurs qui recherchent un produit à la fois performant et dur…" at bounding box center [656, 398] width 373 height 12
click at [1363, 37] on button "Sauvegarder" at bounding box center [1367, 25] width 110 height 32
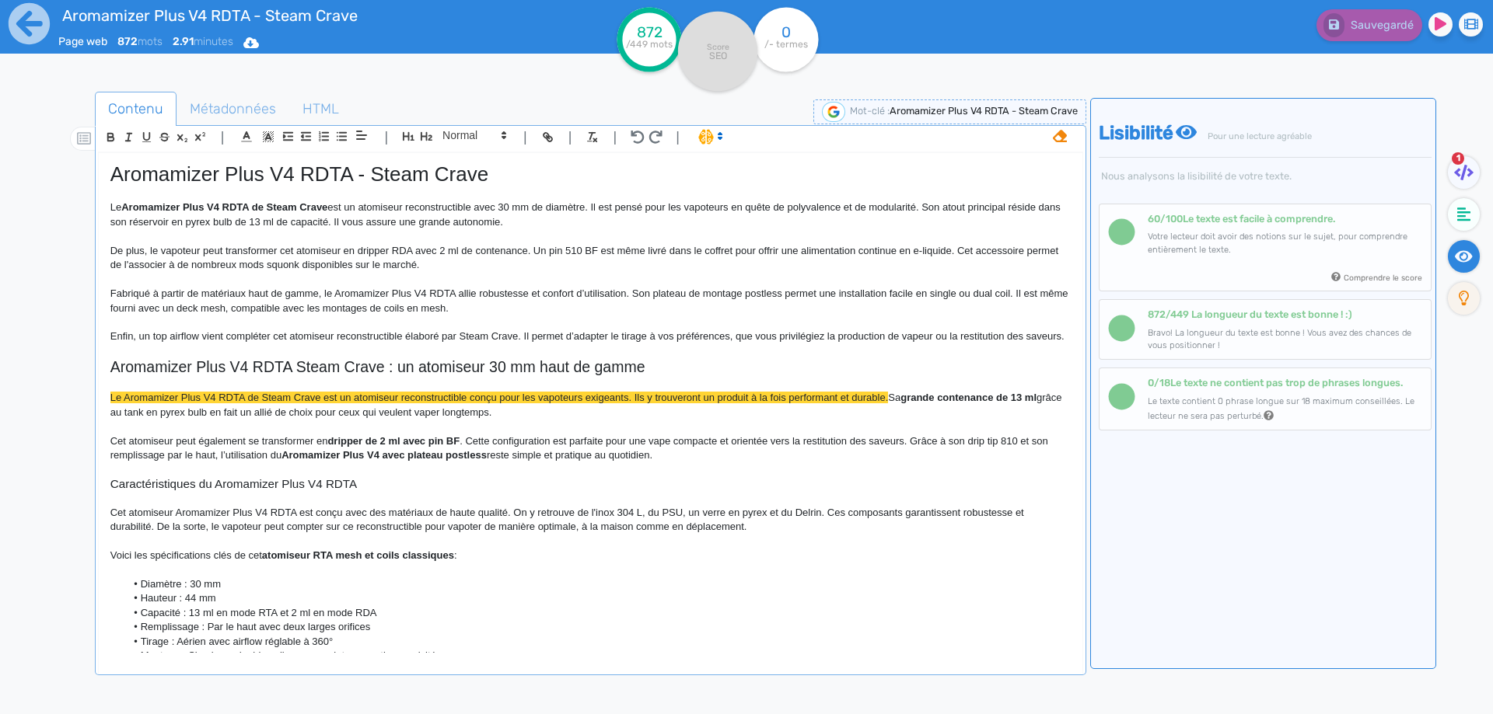
click at [1057, 141] on icon at bounding box center [1060, 136] width 14 height 12
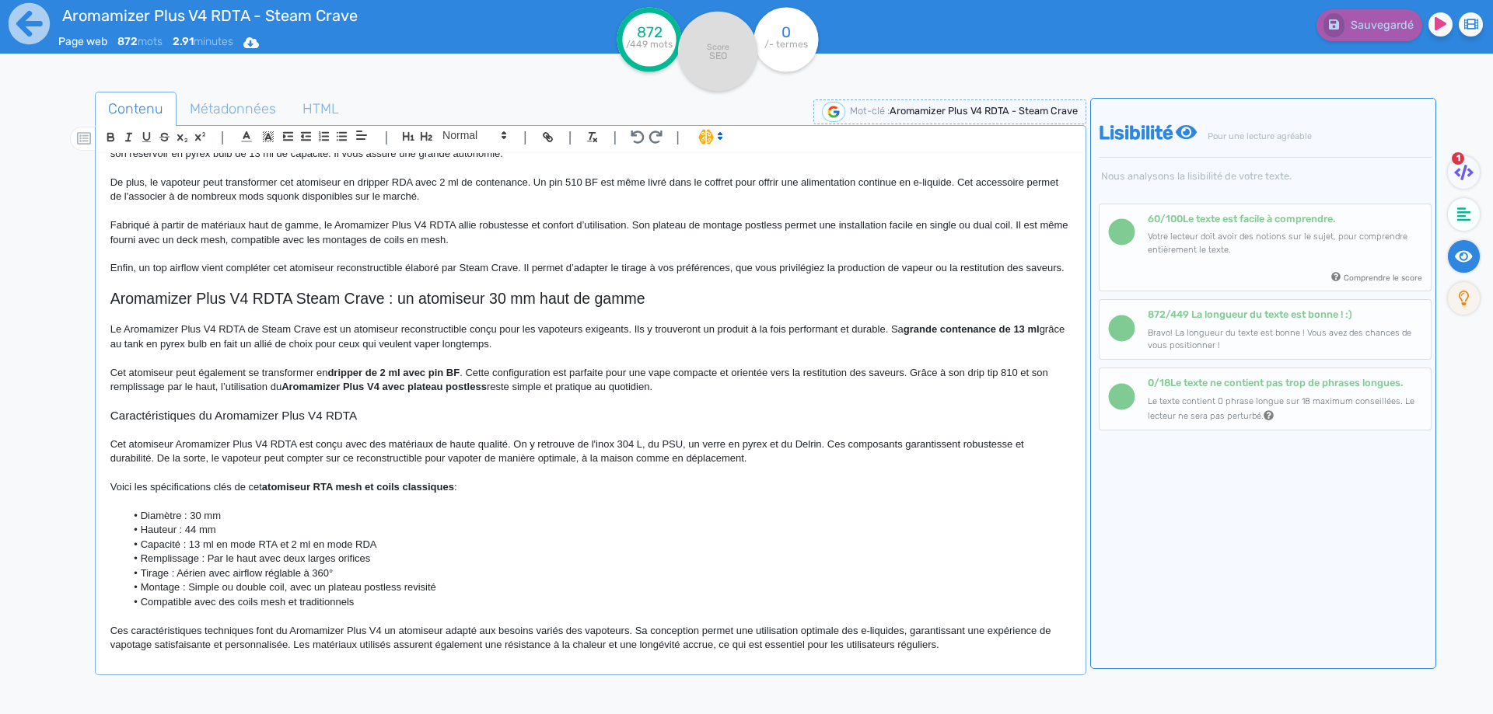
scroll to position [78, 0]
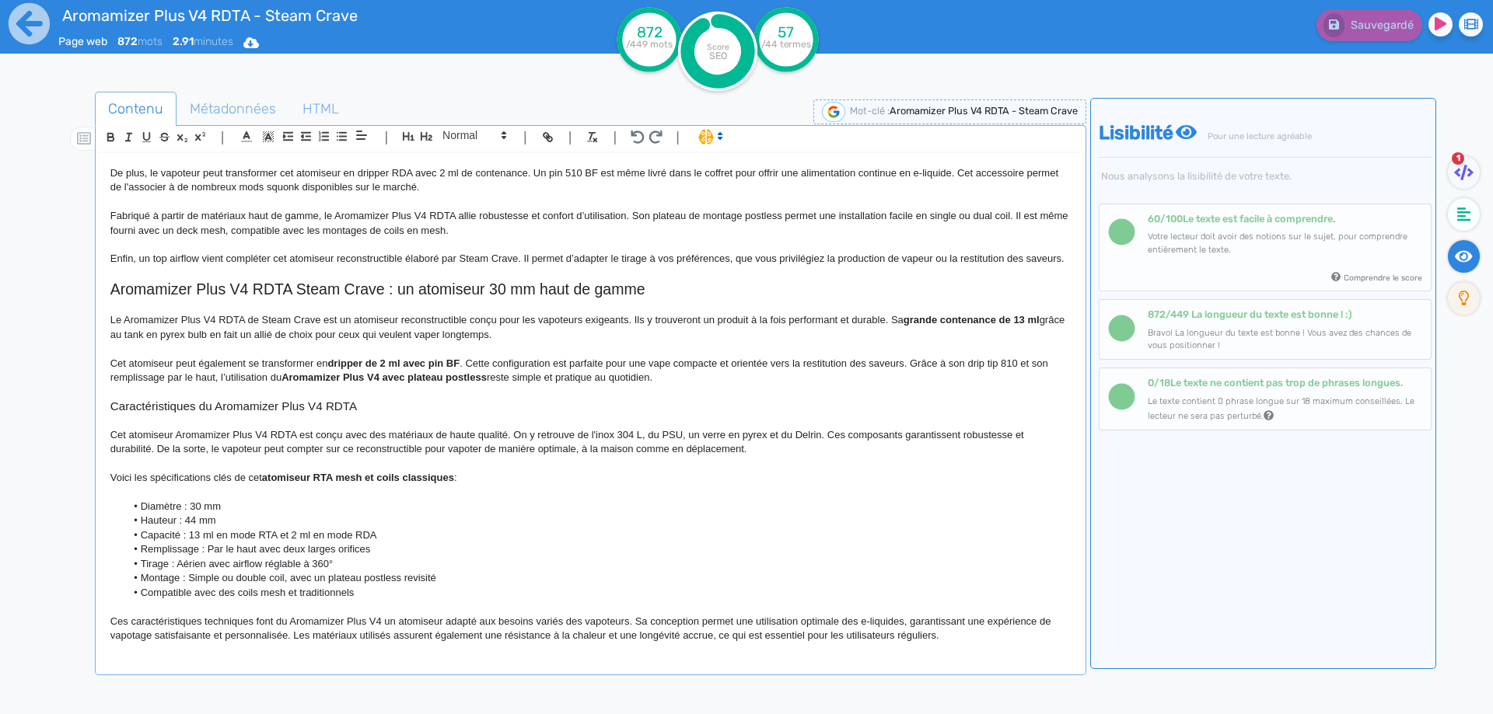
click at [313, 298] on span "Aromamizer Plus V4 RDTA Steam Crave : un atomiseur 30 mm haut de gamme" at bounding box center [377, 289] width 535 height 17
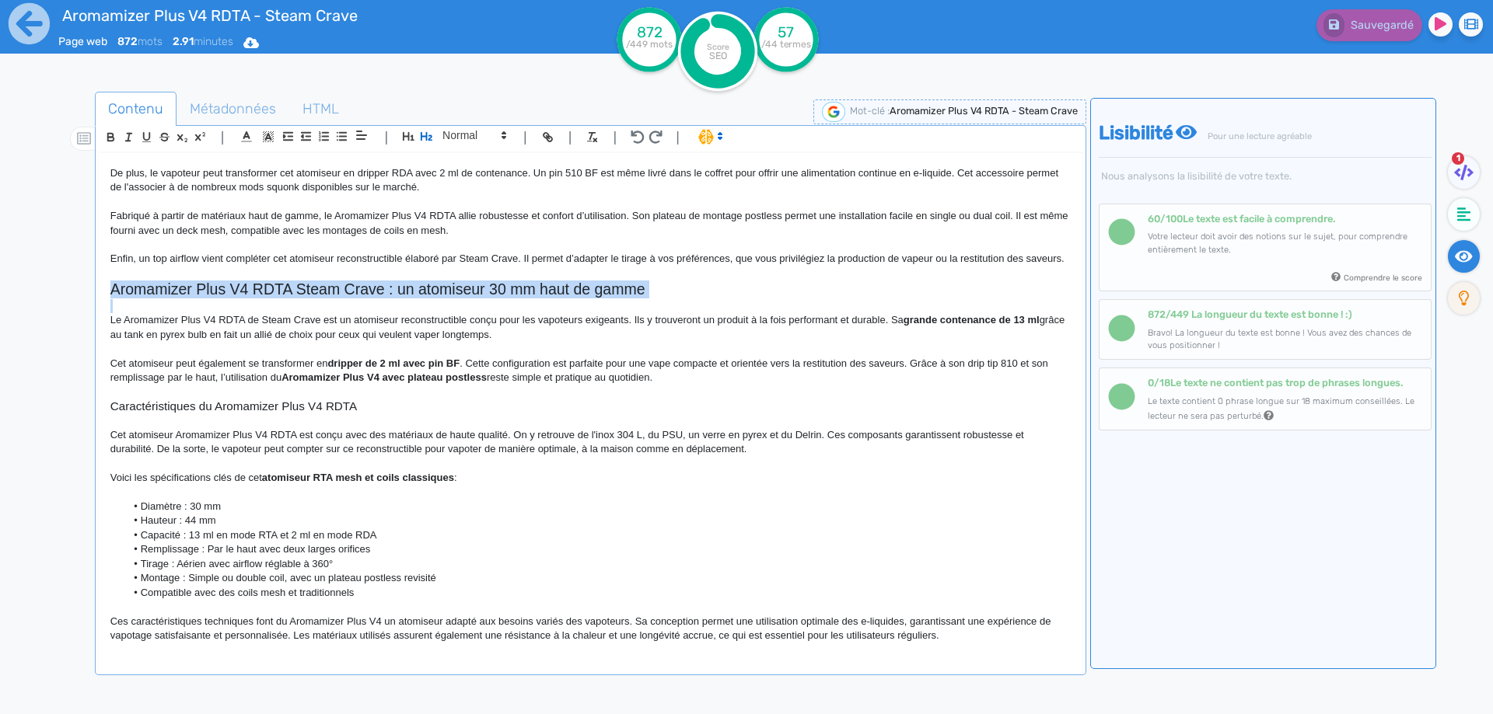
click at [313, 298] on span "Aromamizer Plus V4 RDTA Steam Crave : un atomiseur 30 mm haut de gamme" at bounding box center [377, 289] width 535 height 17
copy span "Aromamizer Plus V4 RDTA Steam Crave : un atomiseur 30 mm haut de gamme"
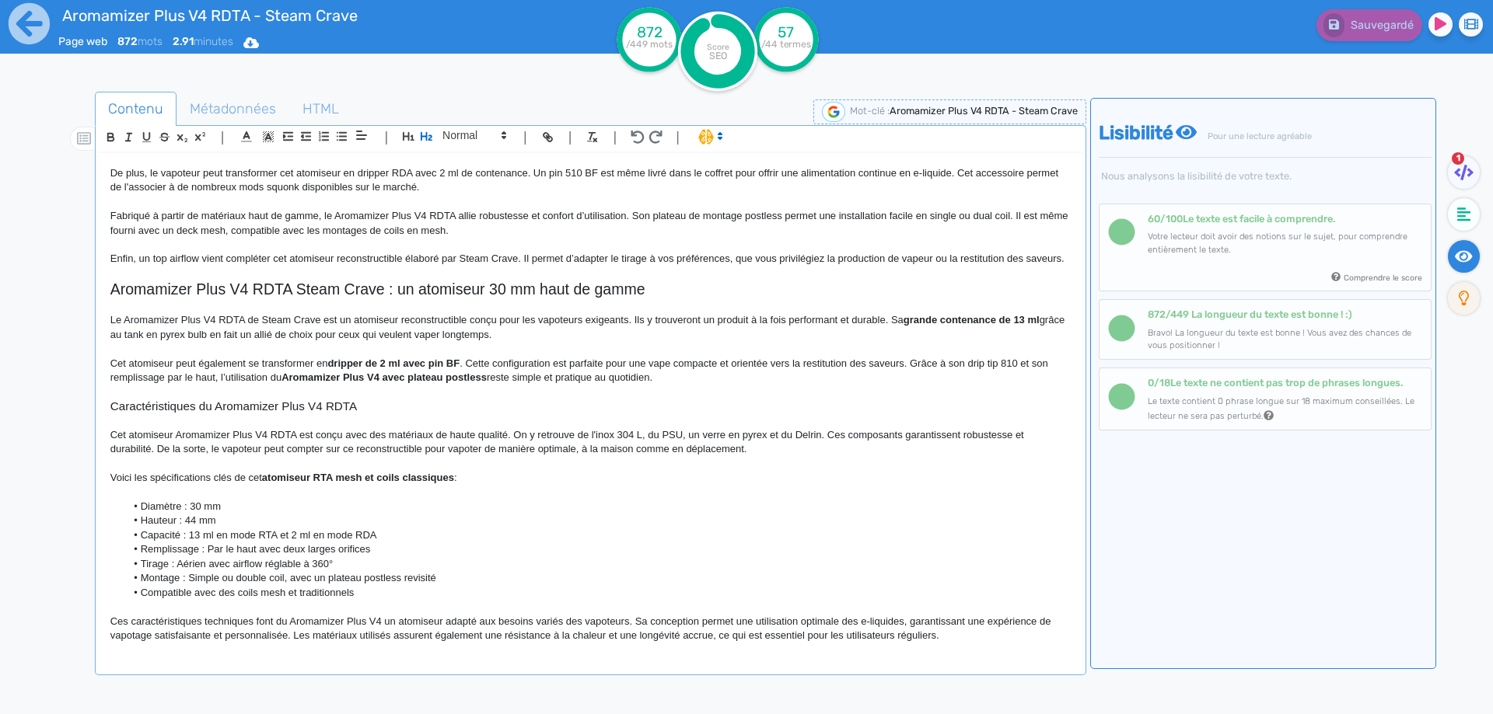
click at [393, 499] on p at bounding box center [590, 492] width 960 height 14
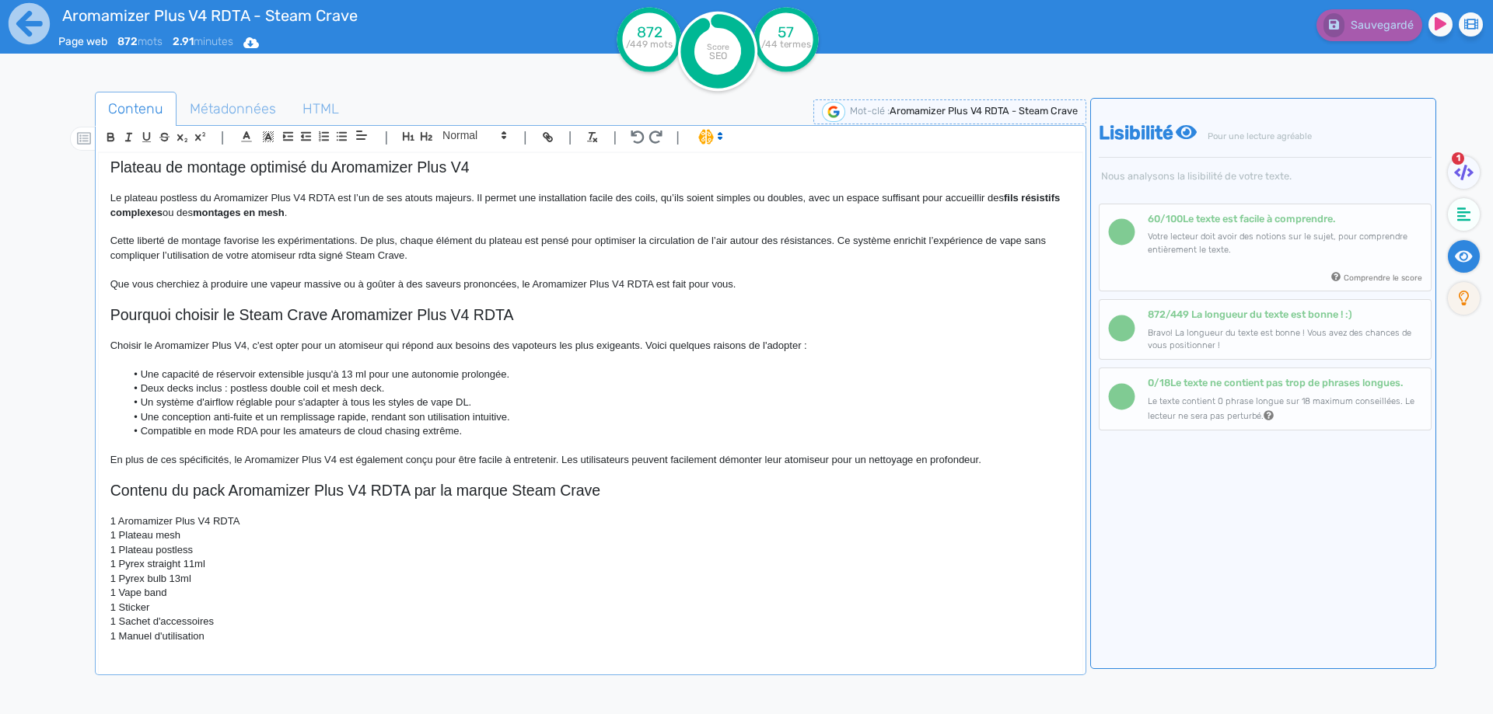
scroll to position [706, 0]
click at [302, 646] on div "Aromamizer Plus V4 RDTA - Steam Crave Le Aromamizer Plus V4 RDTA de Steam Crave…" at bounding box center [590, 403] width 983 height 500
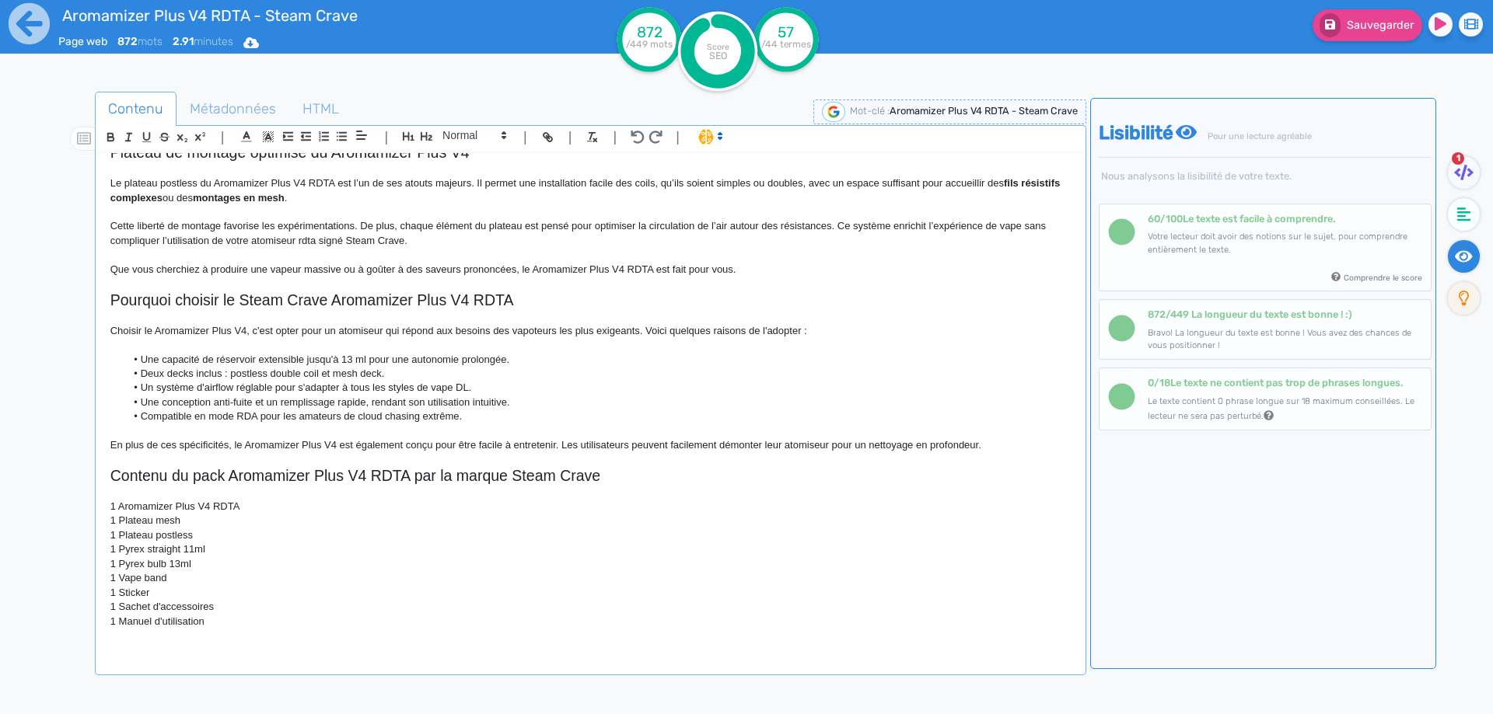
scroll to position [723, 0]
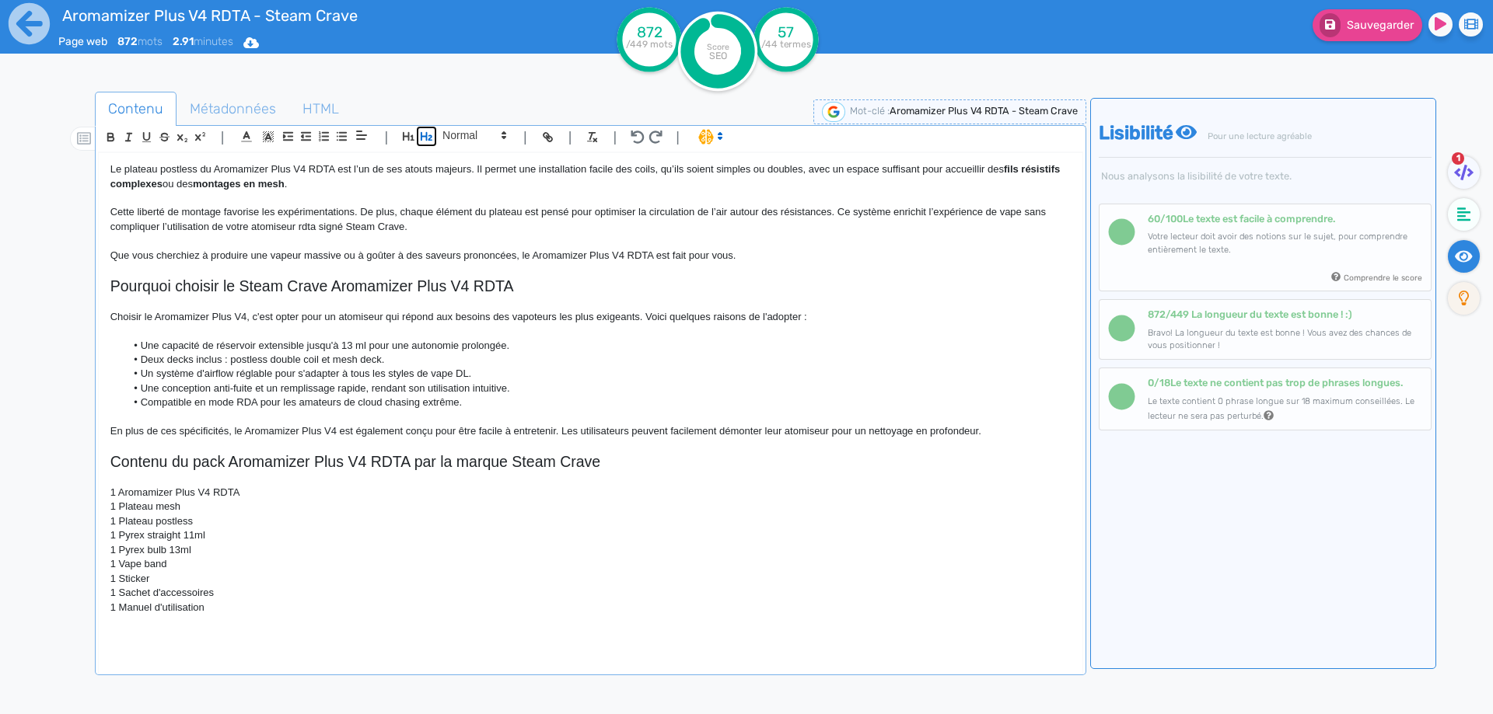
click at [422, 139] on icon "button" at bounding box center [426, 136] width 13 height 13
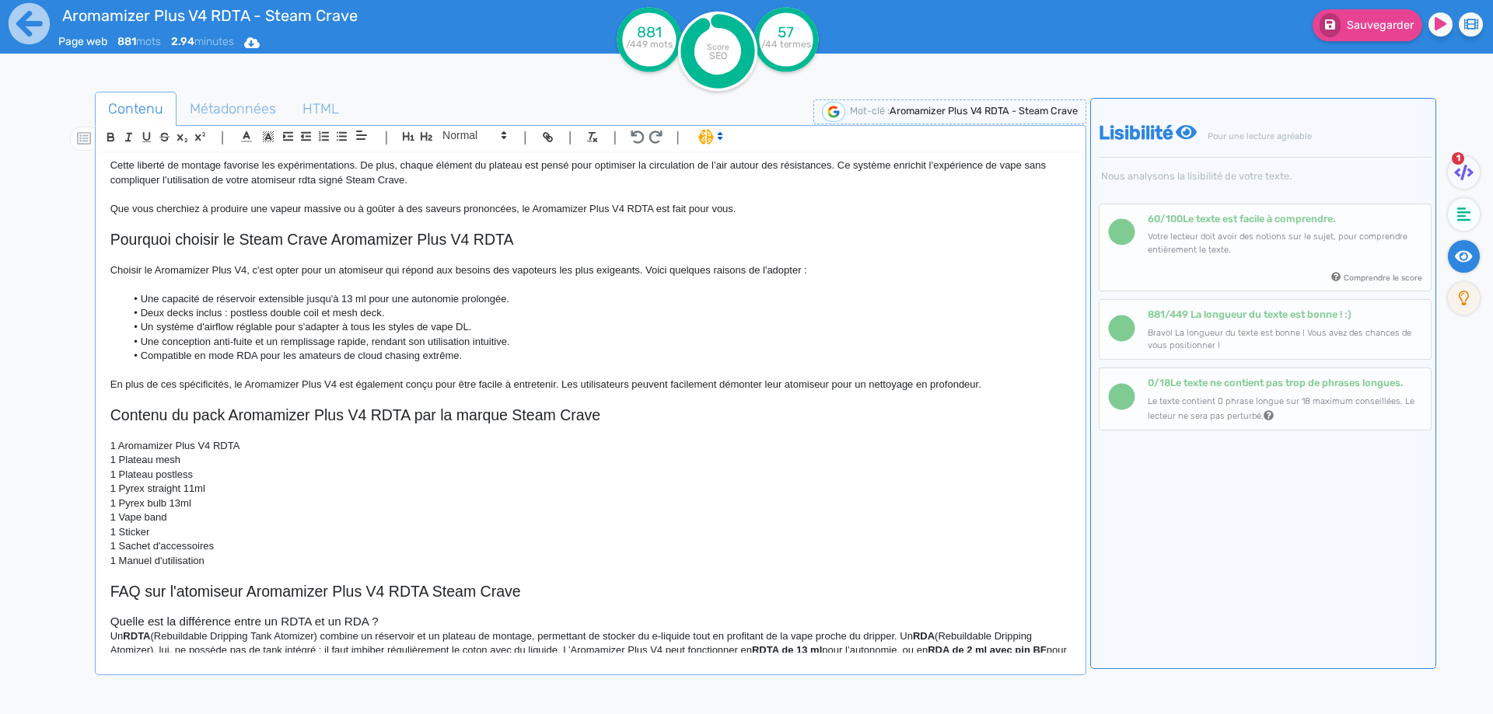
scroll to position [798, 0]
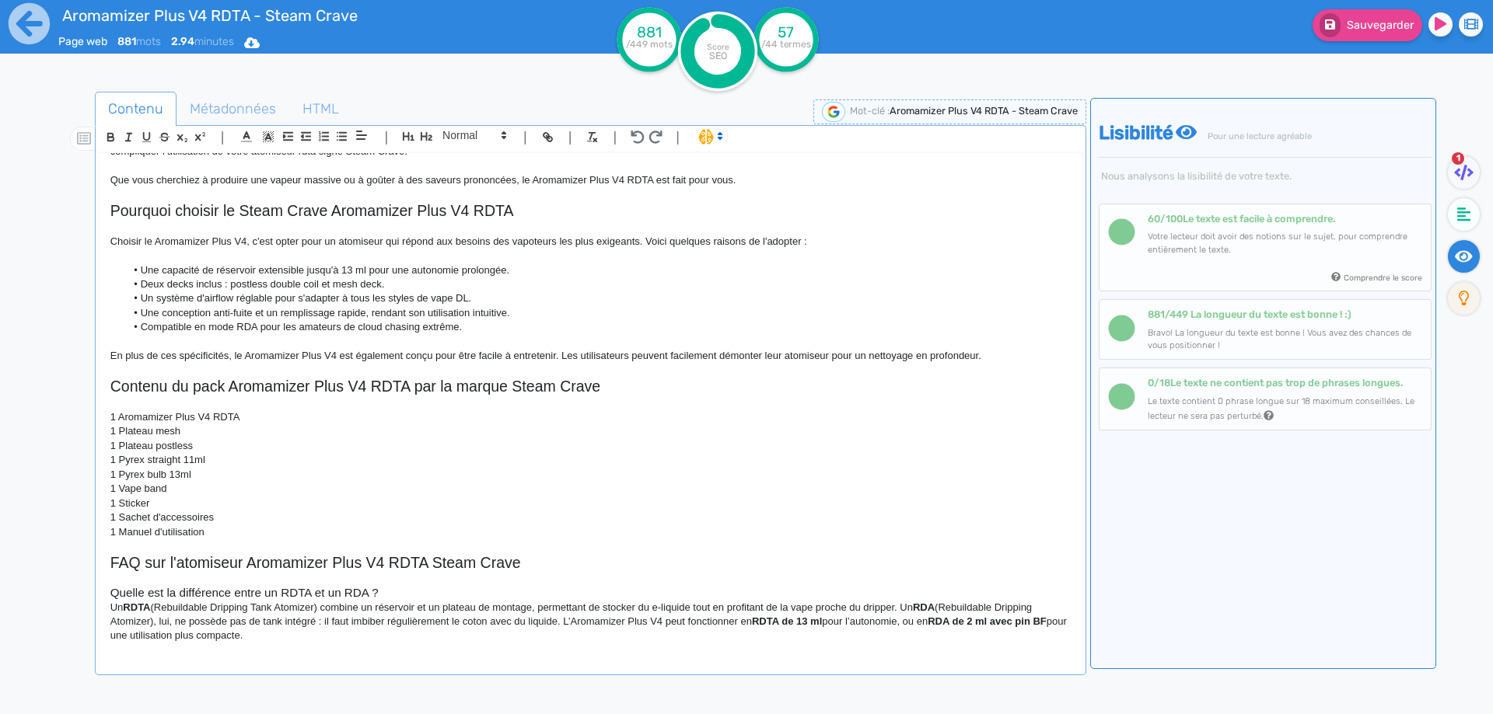
click at [429, 600] on h3 "Quelle est la différence entre un RDTA et un RDA ?" at bounding box center [590, 593] width 960 height 14
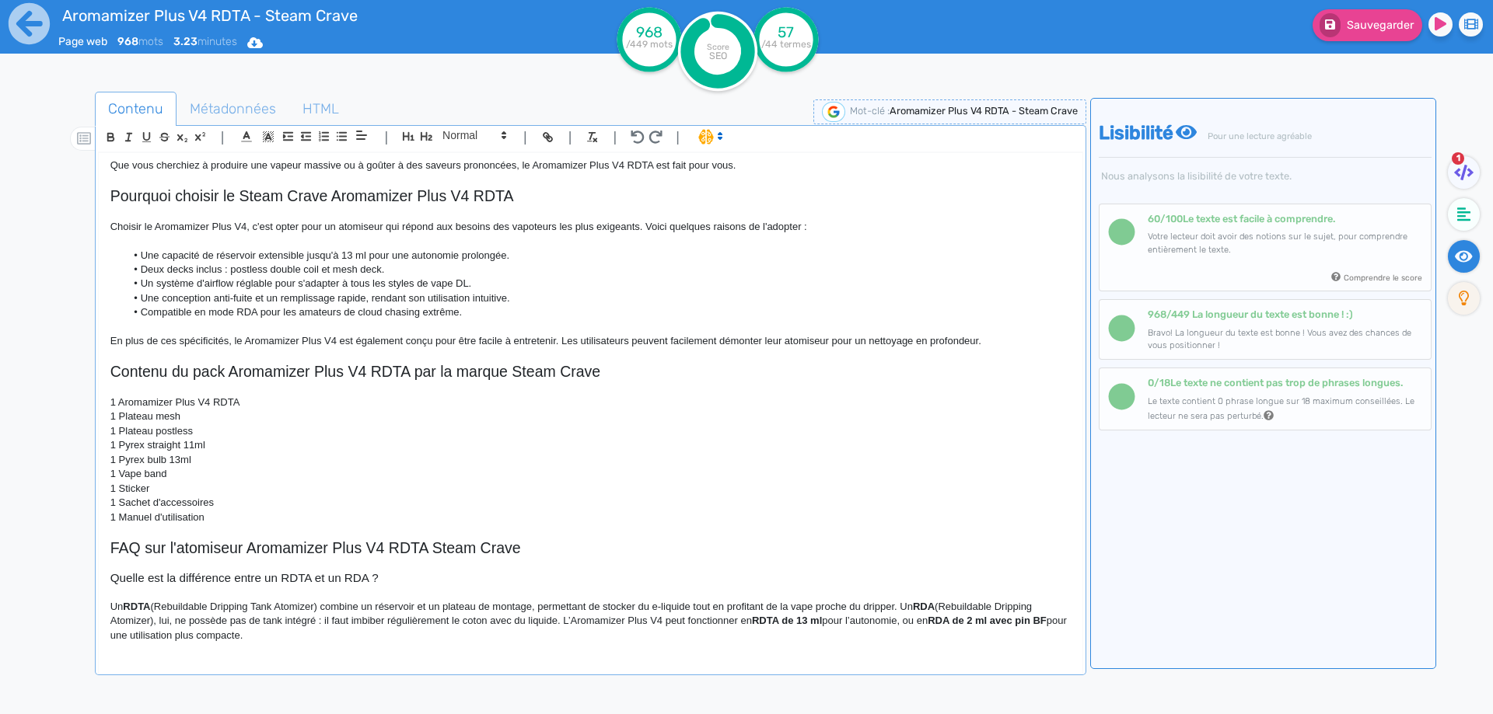
scroll to position [824, 0]
click at [541, 606] on p "Un RDTA (Rebuildable Dripping Tank Atomizer) combine un réservoir et un plateau…" at bounding box center [590, 621] width 960 height 43
click at [547, 606] on p "Un RDTA (Rebuildable Dripping Tank Atomizer) combine un réservoir et un plateau…" at bounding box center [590, 621] width 960 height 43
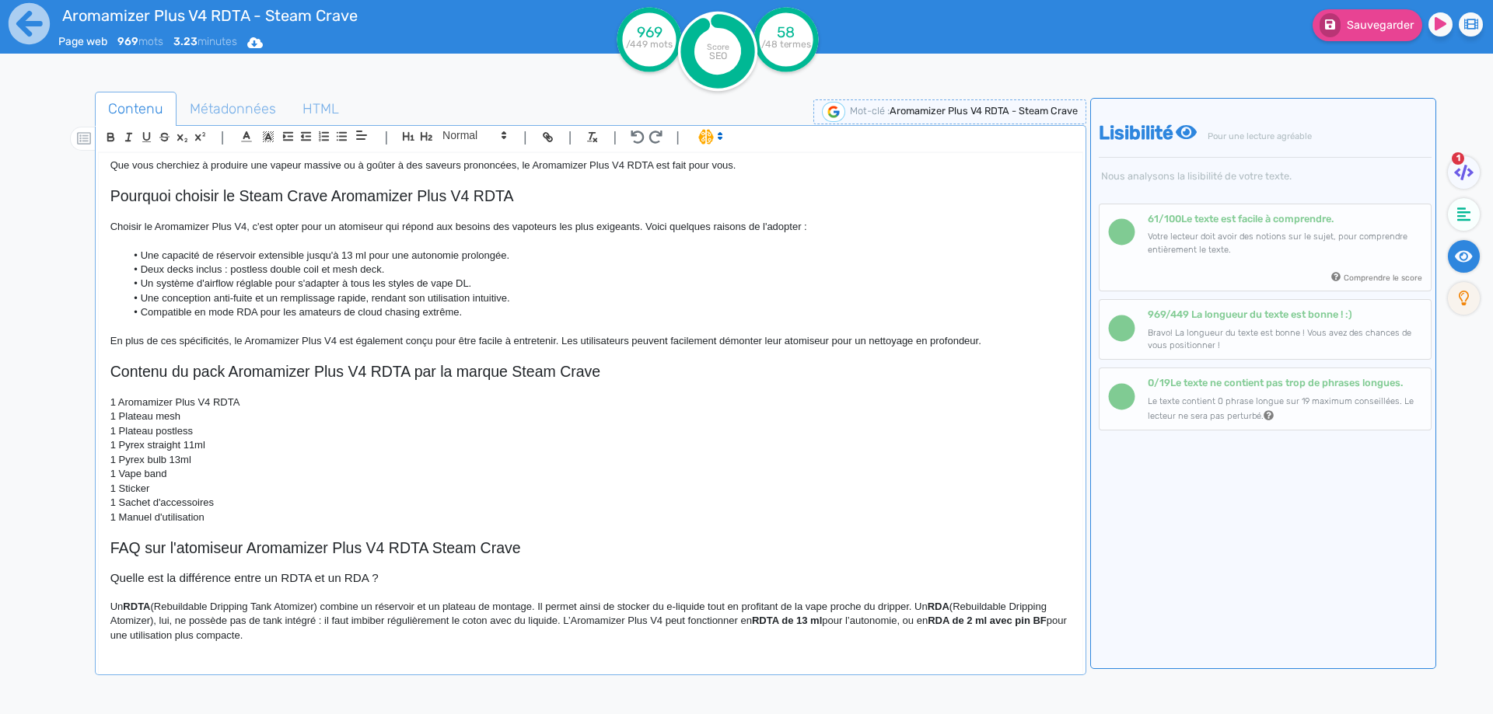
click at [793, 608] on p "Un RDTA (Rebuildable Dripping Tank Atomizer) combine un réservoir et un plateau…" at bounding box center [590, 621] width 960 height 43
drag, startPoint x: 793, startPoint y: 607, endPoint x: 805, endPoint y: 604, distance: 12.1
click at [805, 604] on p "Un RDTA (Rebuildable Dripping Tank Atomizer) combine un réservoir et un plateau…" at bounding box center [590, 621] width 960 height 43
click at [879, 604] on p "Un RDTA (Rebuildable Dripping Tank Atomizer) combine un réservoir et un plateau…" at bounding box center [590, 621] width 960 height 43
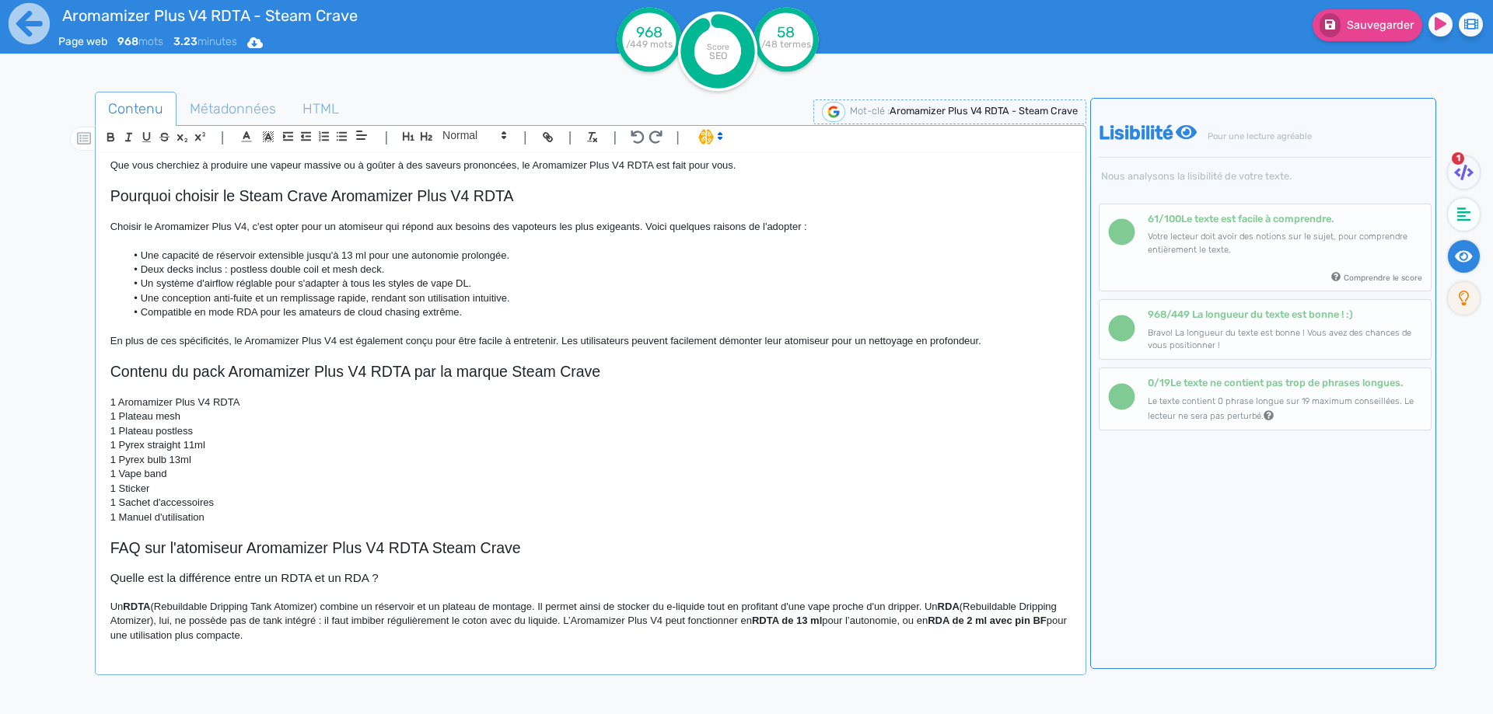
click at [957, 606] on strong "RDA" at bounding box center [949, 607] width 22 height 12
click at [190, 634] on p "Un RDTA (Rebuildable Dripping Tank Atomizer) combine un réservoir et un plateau…" at bounding box center [590, 621] width 960 height 43
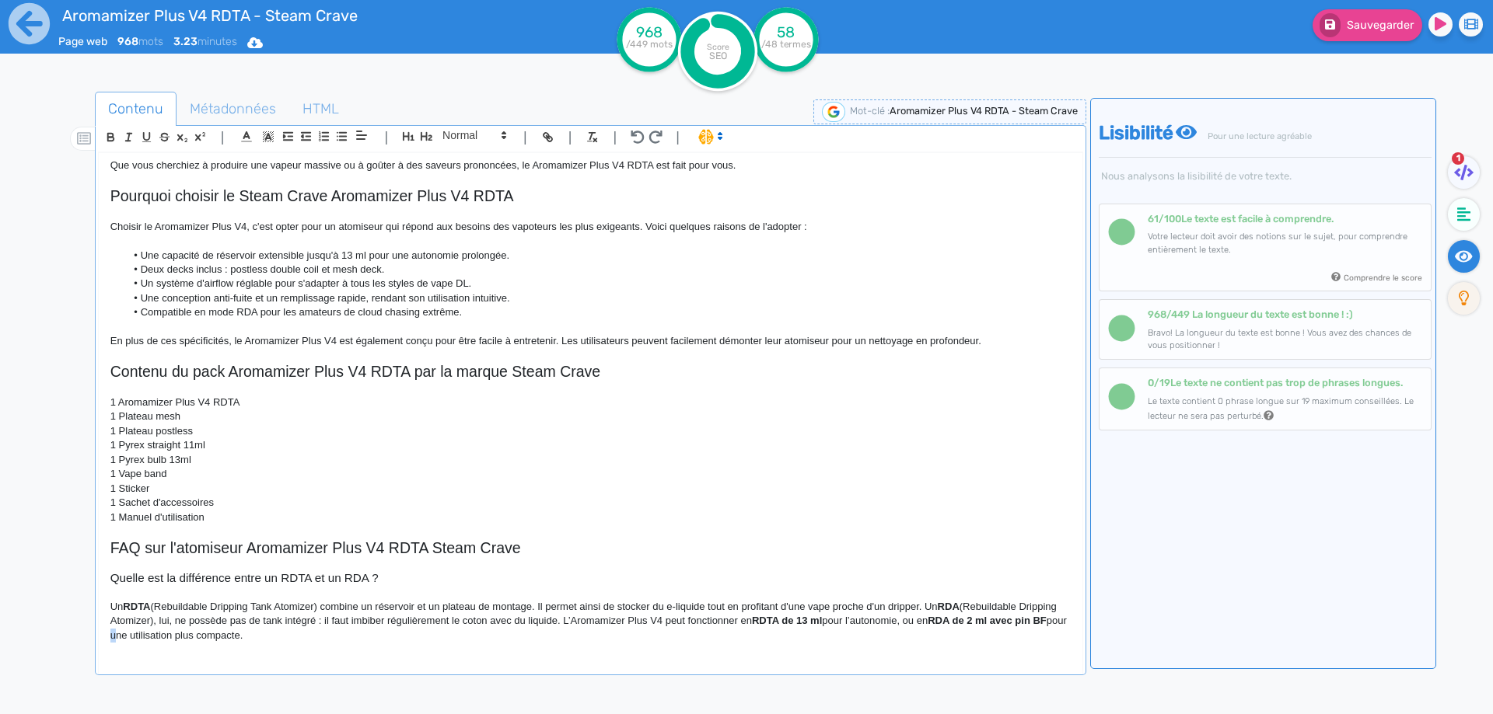
click at [191, 634] on p "Un RDTA (Rebuildable Dripping Tank Atomizer) combine un réservoir et un plateau…" at bounding box center [590, 621] width 960 height 43
click at [192, 634] on p "Un RDTA (Rebuildable Dripping Tank Atomizer) combine un réservoir et un plateau…" at bounding box center [590, 621] width 960 height 43
click at [156, 608] on p "Un RDTA (Rebuildable Dripping Tank Atomizer) combine un réservoir et un plateau…" at bounding box center [590, 621] width 960 height 43
click at [362, 624] on p "Un RDTA (Rebuildable Dripping Tank Atomizer) combine un réservoir et un plateau…" at bounding box center [590, 621] width 960 height 43
click at [814, 622] on p "Un RDTA (Rebuildable Dripping Tank Atomizer) combine un réservoir et un plateau…" at bounding box center [590, 621] width 960 height 43
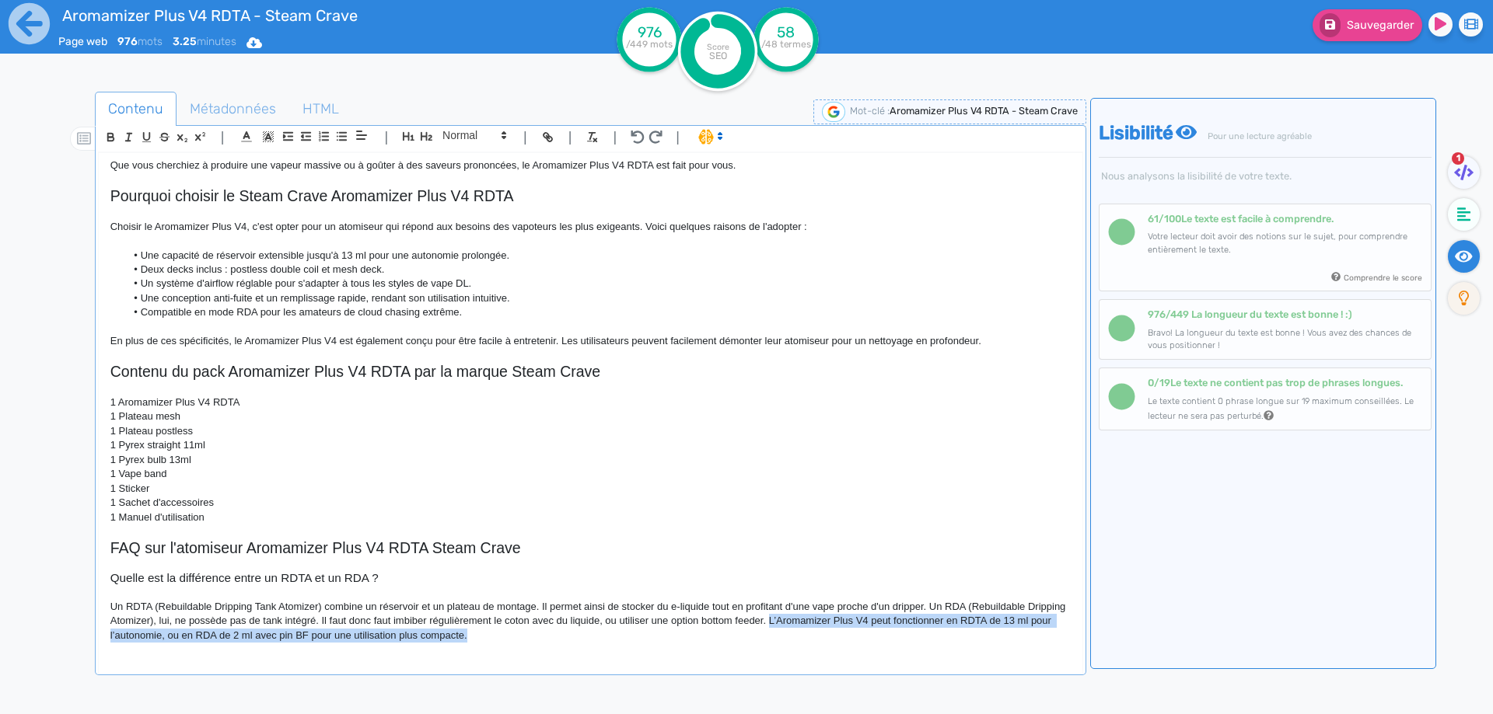
drag, startPoint x: 814, startPoint y: 622, endPoint x: 847, endPoint y: 661, distance: 50.8
click at [847, 661] on div "Aromamizer Plus V4 RDTA - Steam Crave Le Aromamizer Plus V4 RDTA de Steam Crave…" at bounding box center [590, 416] width 985 height 528
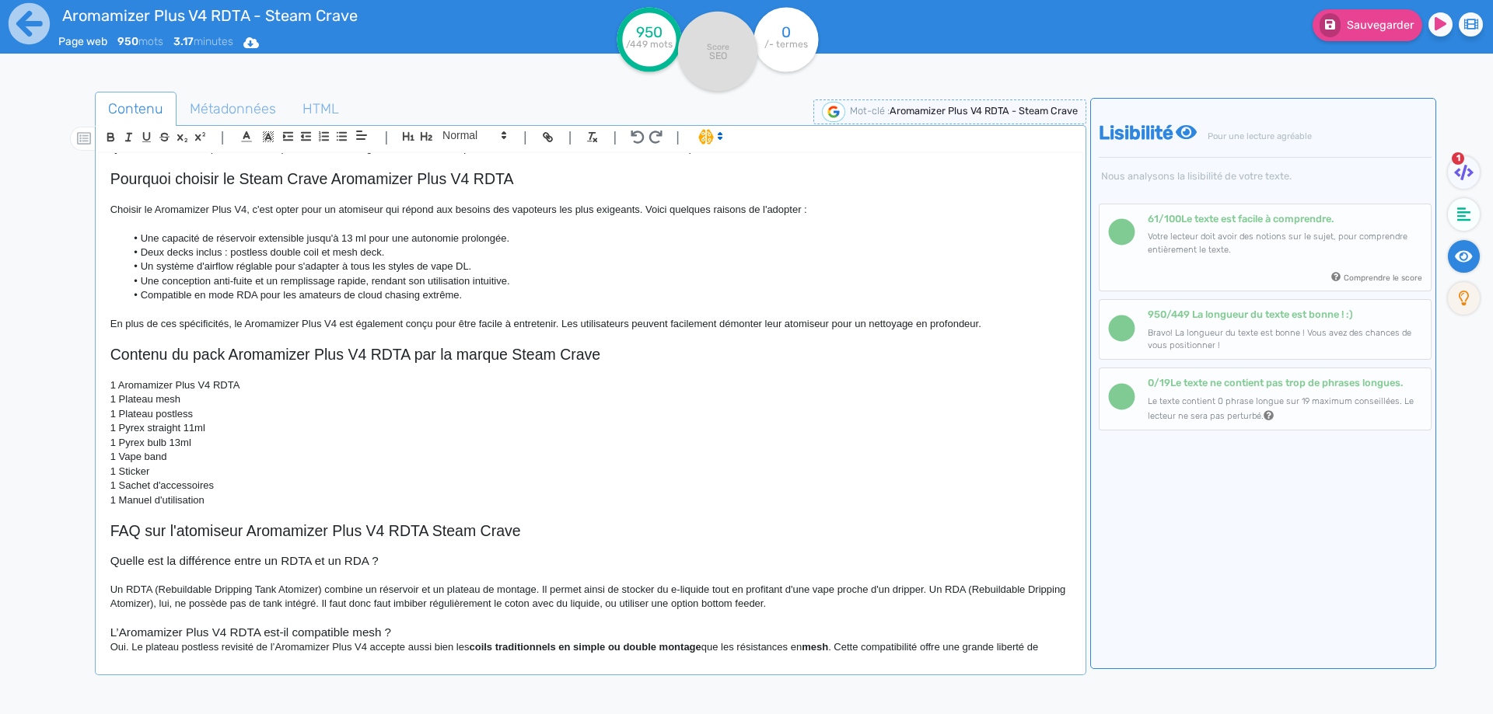
scroll to position [855, 0]
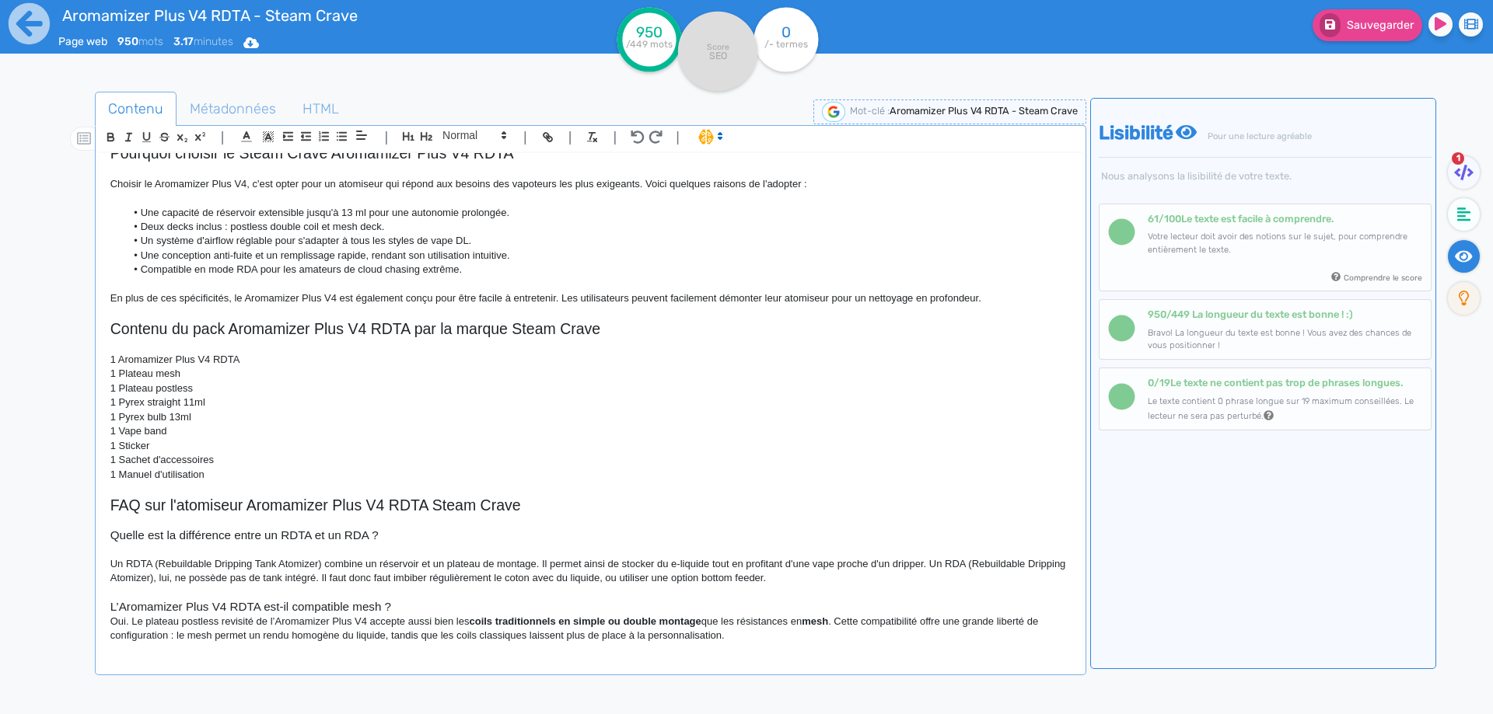
click at [115, 614] on h3 "L’Aromamizer Plus V4 RDTA est-il compatible mesh ?" at bounding box center [590, 607] width 960 height 14
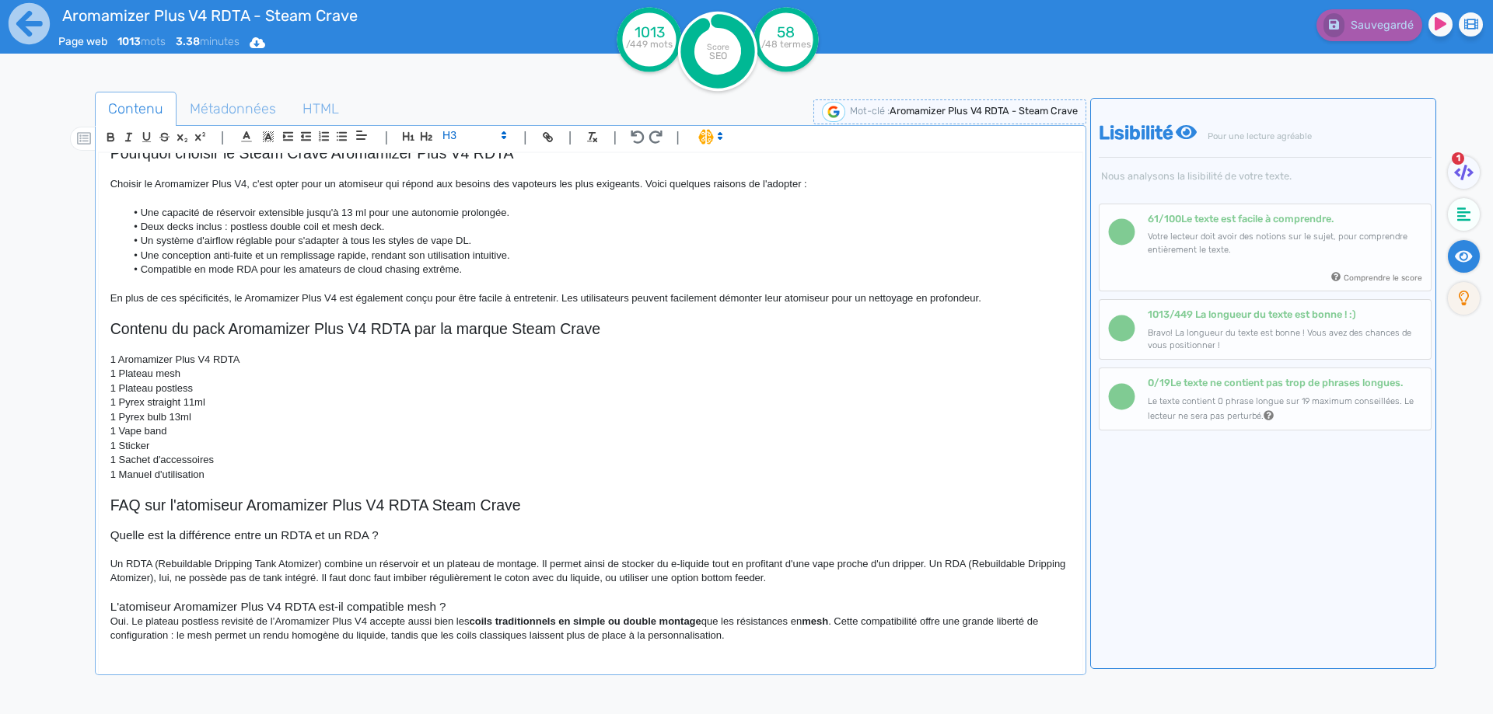
click at [408, 614] on h3 "L'atomiseur Aromamizer Plus V4 RDTA est-il compatible mesh ?" at bounding box center [590, 607] width 960 height 14
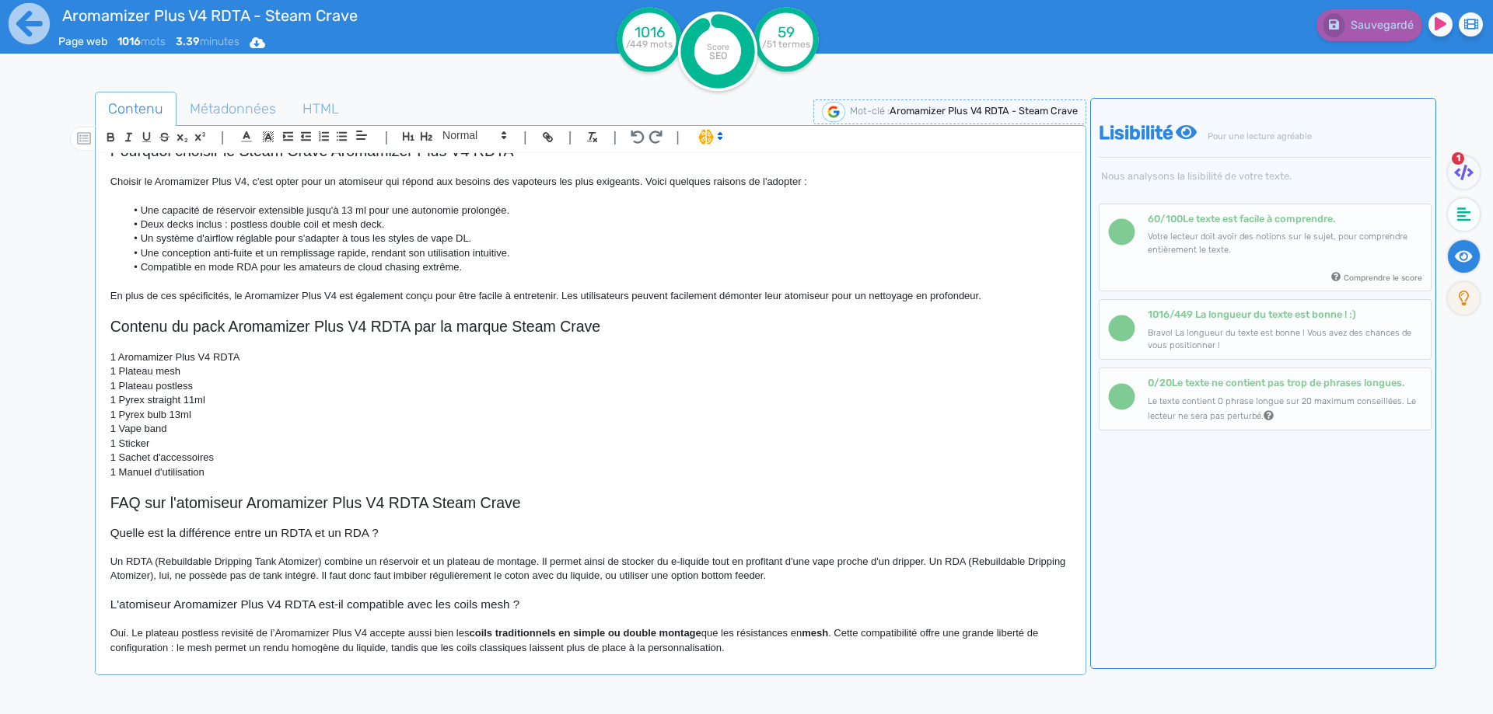
click at [452, 612] on h3 "L'atomiseur Aromamizer Plus V4 RDTA est-il compatible avec les coils mesh ?" at bounding box center [590, 605] width 960 height 14
click at [465, 612] on h3 "L'atomiseur Aromamizer Plus V4 RDTA est-il compatible avec le coils mesh ?" at bounding box center [590, 605] width 960 height 14
click at [527, 612] on h3 "L'atomiseur Aromamizer Plus V4 RDTA est-il compatible avec le mesh ?" at bounding box center [590, 605] width 960 height 14
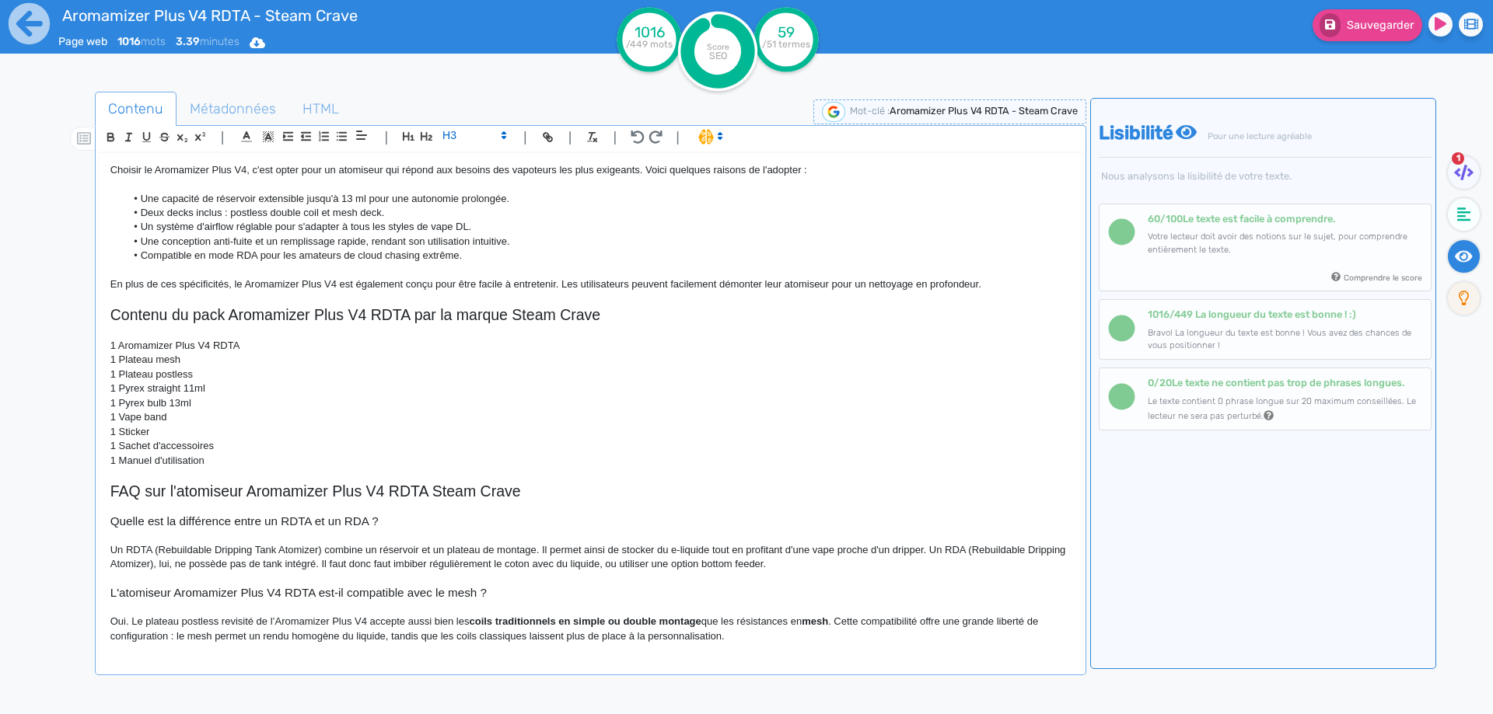
scroll to position [882, 0]
click at [235, 622] on p "Oui. Le plateau postless revisité de l’Aromamizer Plus V4 accepte aussi bien le…" at bounding box center [590, 629] width 960 height 29
click at [234, 620] on p "Oui. Le plateau postless de l’Aromamizer Plus V4 accepte aussi bien les coils t…" at bounding box center [590, 629] width 960 height 29
click at [205, 621] on p "Oui. Le plateau postless du Aromamizer Plus V4 accepte aussi bien les coils tra…" at bounding box center [590, 629] width 960 height 29
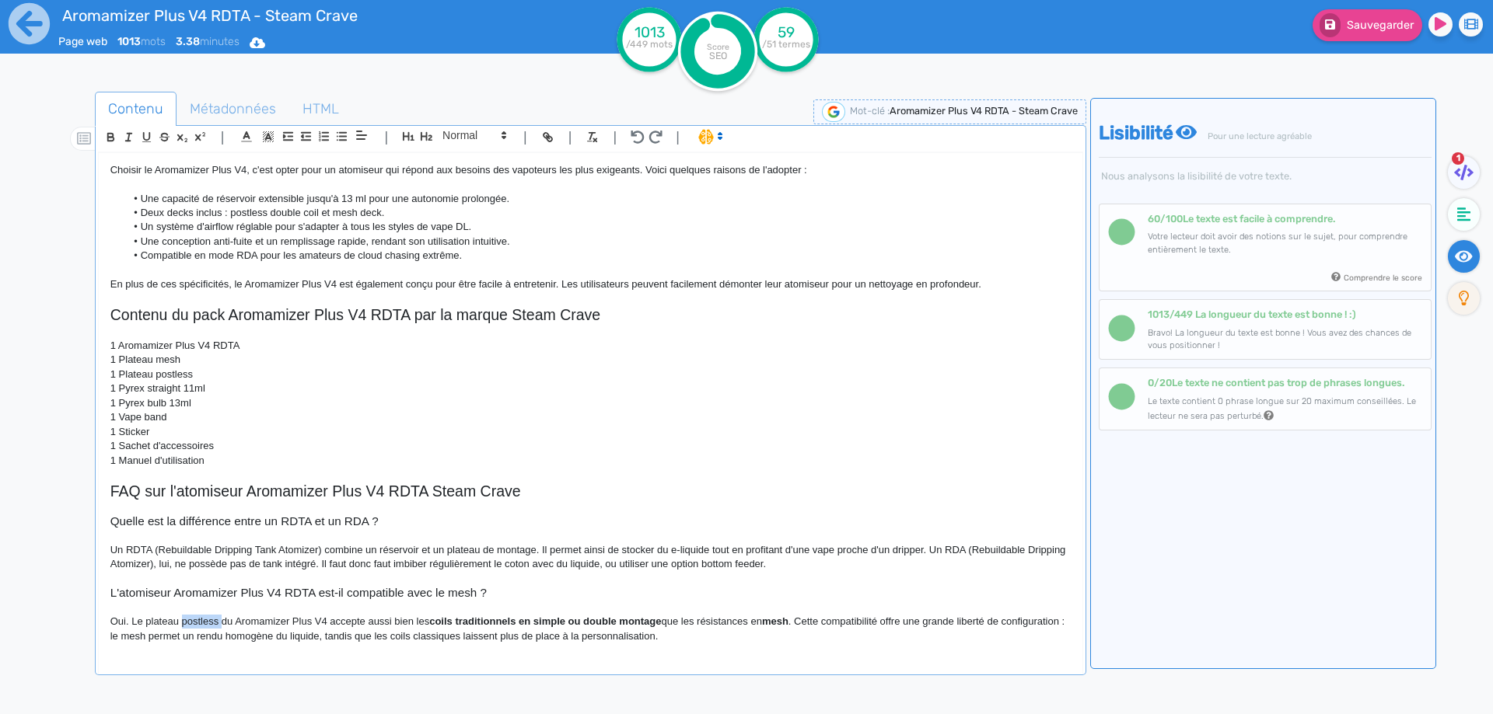
click at [205, 621] on p "Oui. Le plateau postless du Aromamizer Plus V4 accepte aussi bien les coils tra…" at bounding box center [590, 629] width 960 height 29
click at [186, 619] on p "Oui. Le plateau deck du Aromamizer Plus V4 accepte aussi bien les coils traditi…" at bounding box center [590, 629] width 960 height 29
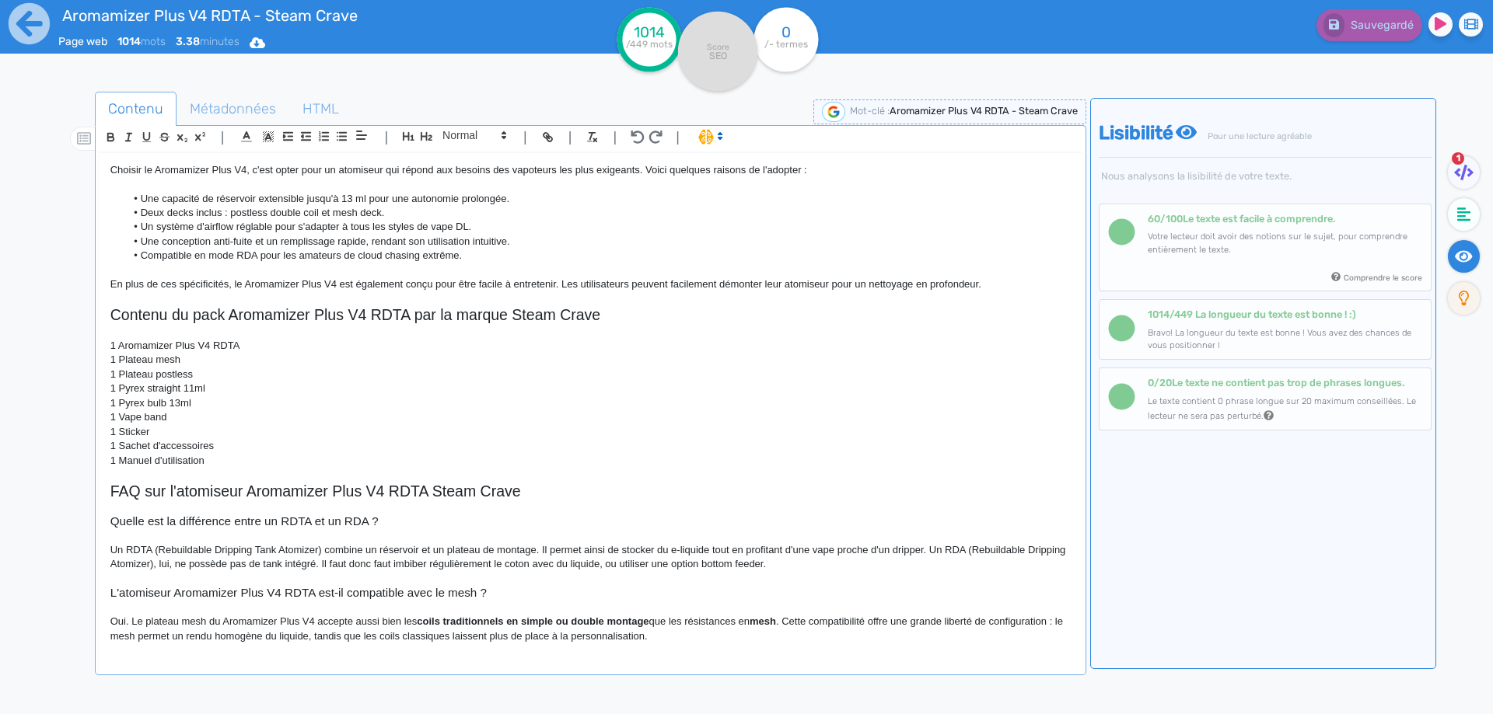
click at [153, 621] on p "Oui. Le plateau mesh du Aromamizer Plus V4 accepte aussi bien les coils traditi…" at bounding box center [590, 629] width 960 height 29
drag, startPoint x: 153, startPoint y: 621, endPoint x: 211, endPoint y: 623, distance: 57.6
click at [211, 623] on p "Oui. Le plateau mesh du Aromamizer Plus V4 accepte aussi bien les coils traditi…" at bounding box center [590, 629] width 960 height 29
click at [242, 620] on p "Oui. Le Aromamizer Plus V4 accepte aussi bien les coils traditionnels en simple…" at bounding box center [590, 629] width 960 height 29
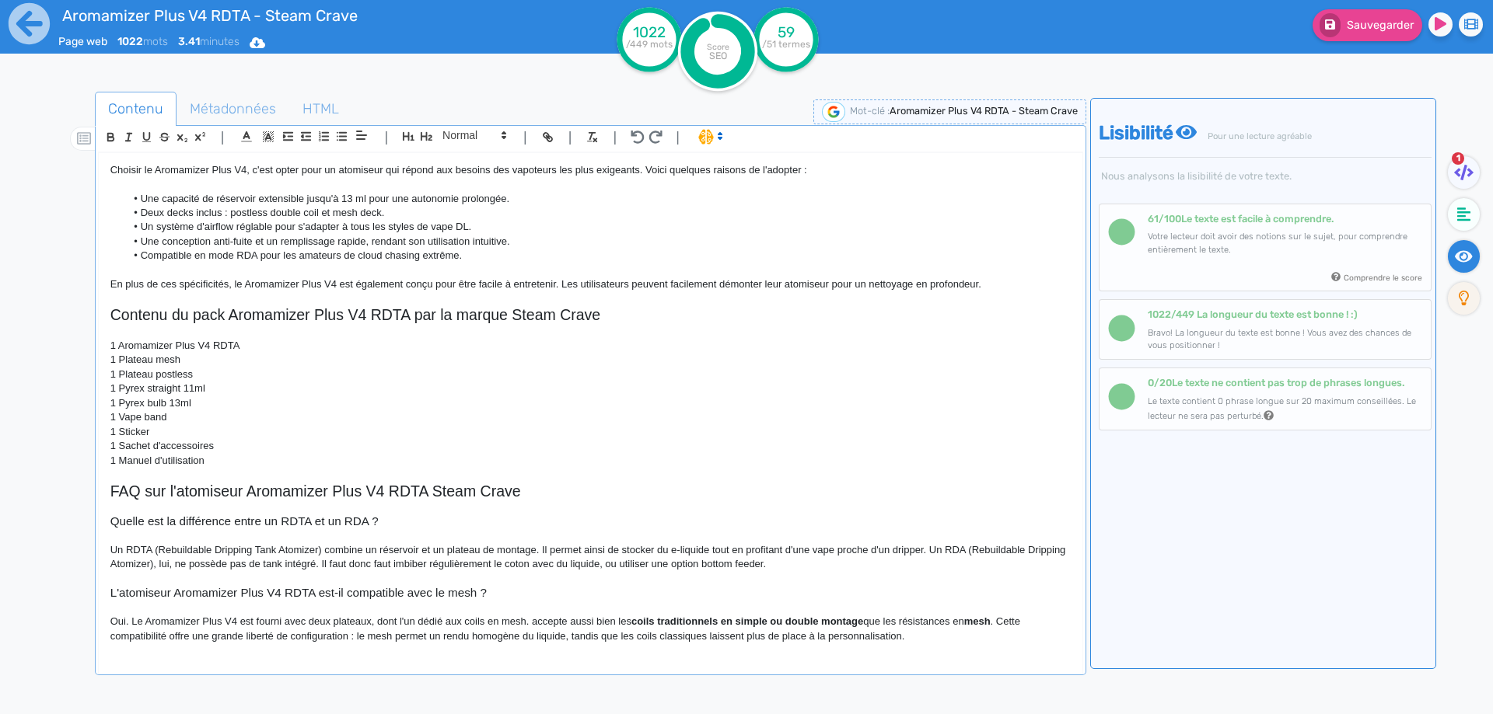
click at [540, 622] on p "Oui. Le Aromamizer Plus V4 est fourni avec deux plateaux, dont l'un dédié aux c…" at bounding box center [590, 629] width 960 height 29
drag, startPoint x: 540, startPoint y: 622, endPoint x: 977, endPoint y: 627, distance: 437.0
click at [977, 627] on p "Oui. Le Aromamizer Plus V4 est fourni avec deux plateaux, dont l'un dédié aux c…" at bounding box center [590, 629] width 960 height 29
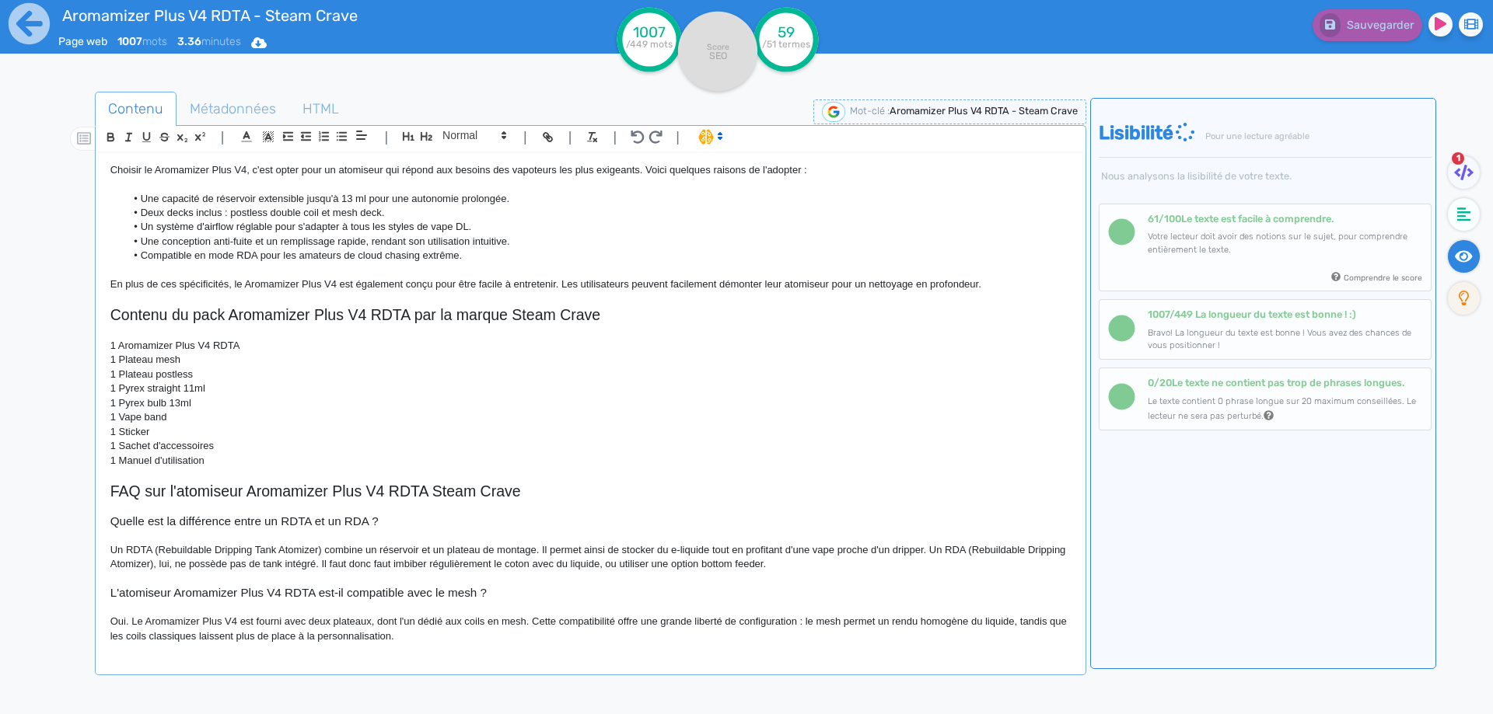
click at [798, 623] on p "Oui. Le Aromamizer Plus V4 est fourni avec deux plateaux, dont l'un dédié aux c…" at bounding box center [590, 629] width 960 height 29
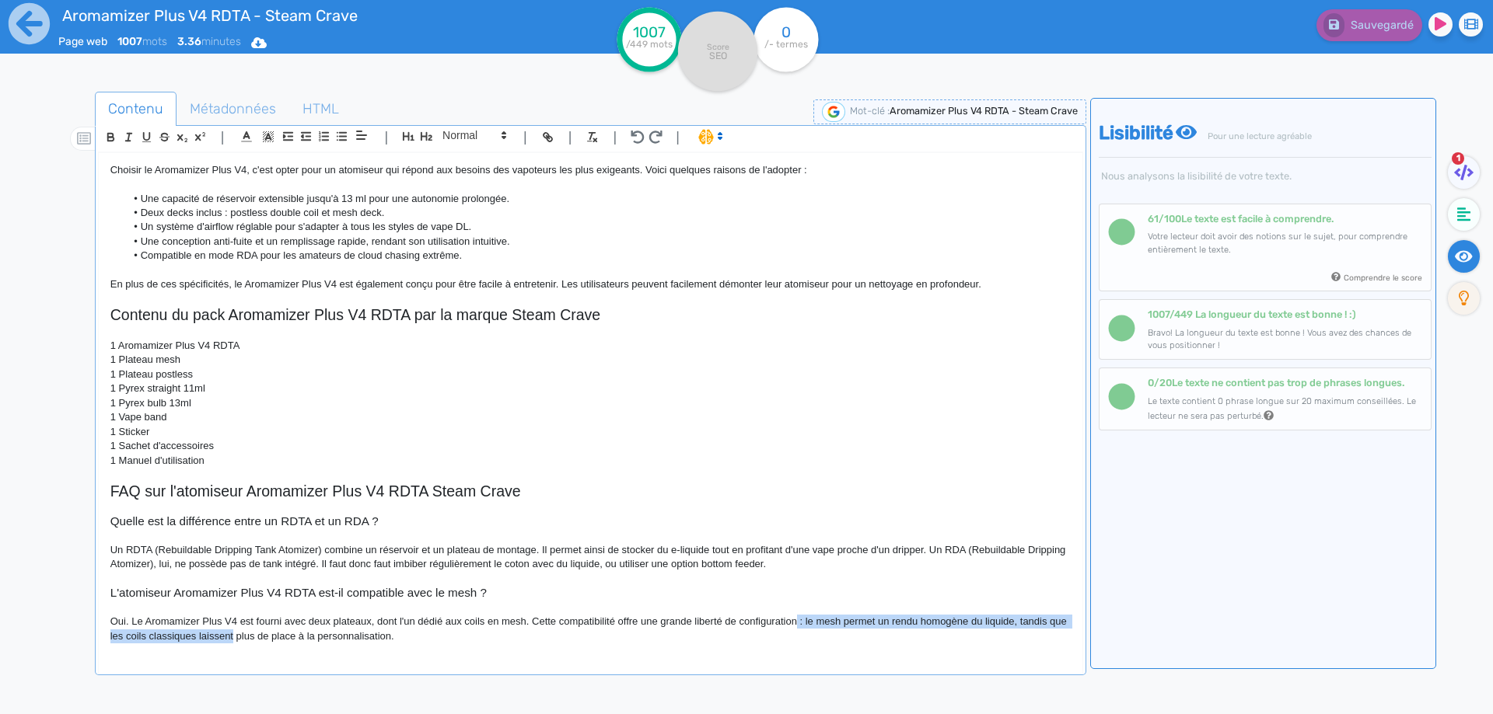
drag, startPoint x: 798, startPoint y: 623, endPoint x: 246, endPoint y: 647, distance: 551.8
click at [246, 647] on div "Aromamizer Plus V4 RDTA - Steam Crave Le Aromamizer Plus V4 RDTA de Steam Crave…" at bounding box center [590, 403] width 983 height 500
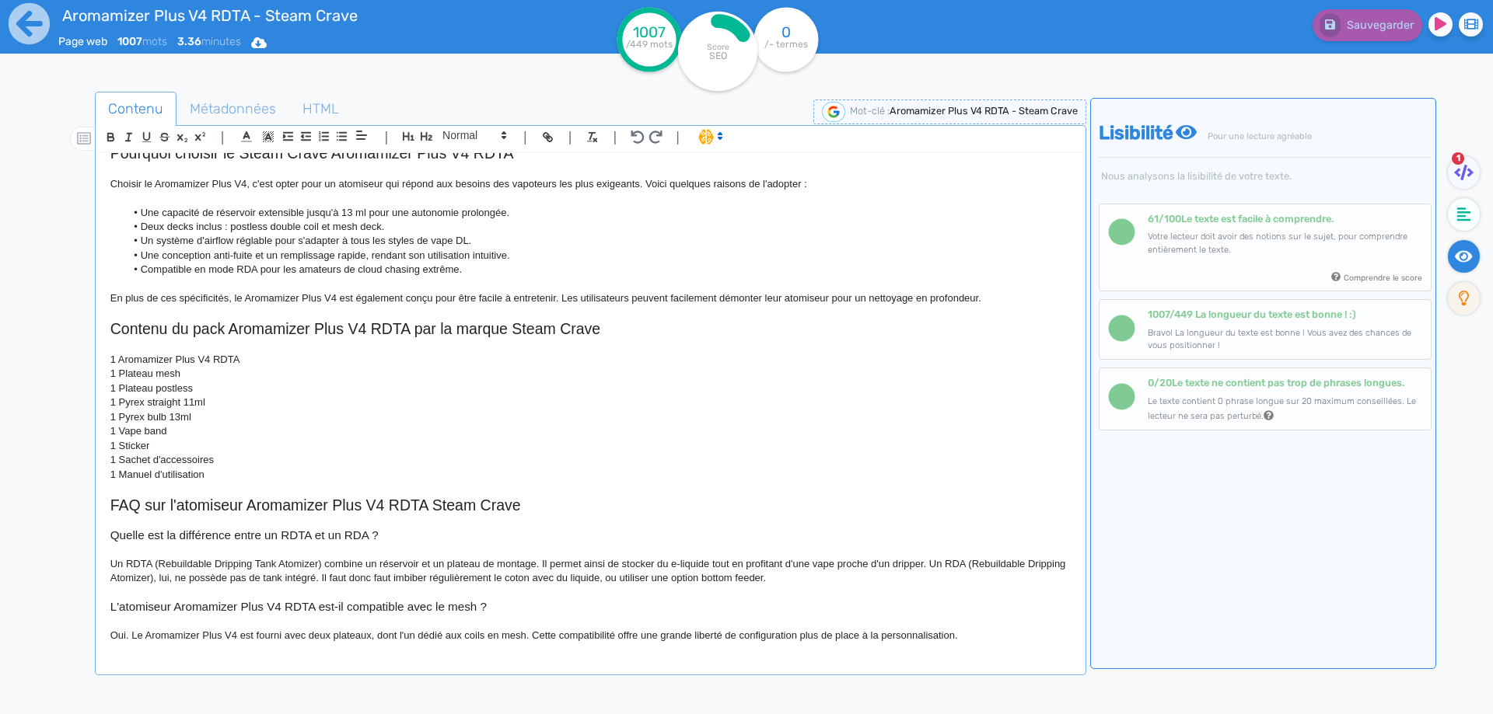
scroll to position [867, 0]
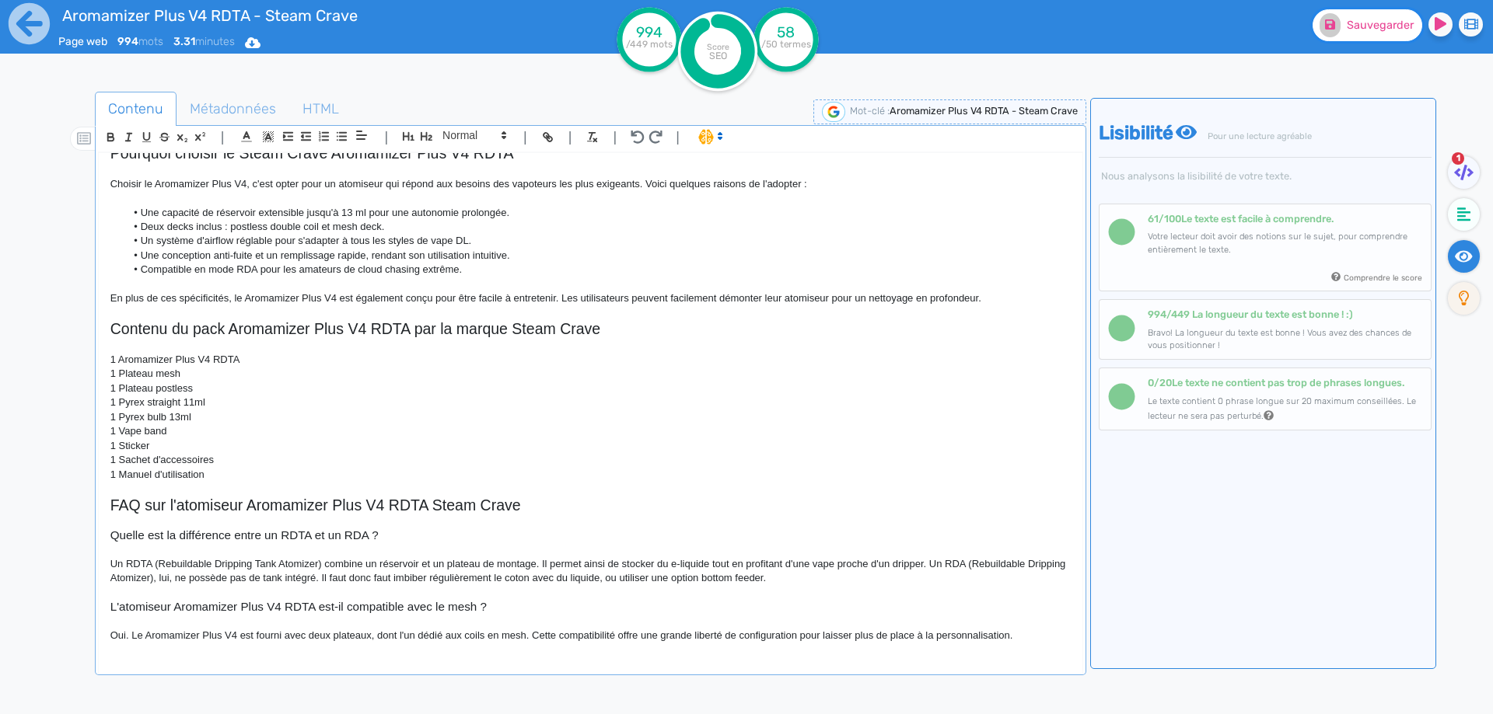
click at [1350, 28] on span "Sauvegarder" at bounding box center [1380, 25] width 67 height 13
click at [1028, 634] on p "Oui. Le Aromamizer Plus V4 est fourni avec deux plateaux, dont l'un dédié aux c…" at bounding box center [590, 636] width 960 height 14
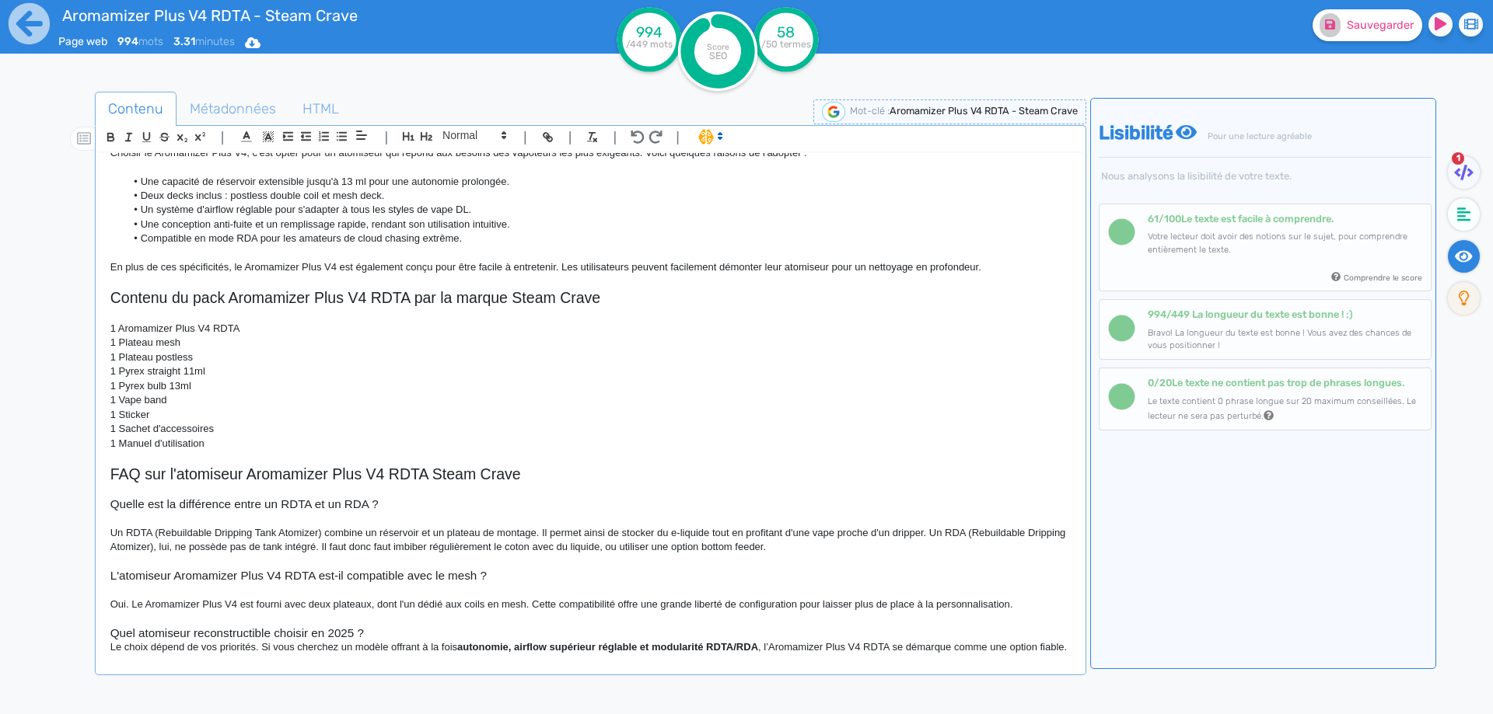
scroll to position [928, 0]
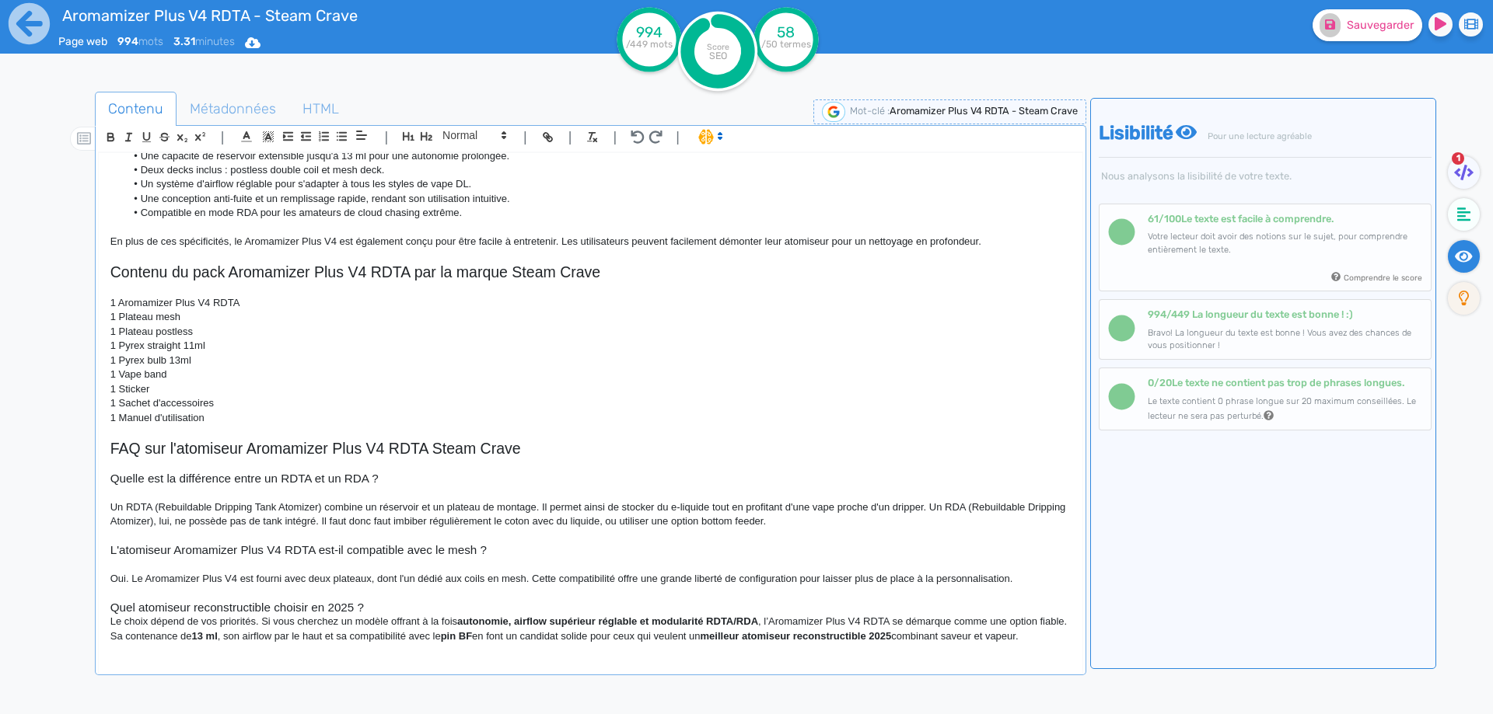
click at [141, 603] on h3 "Quel atomiseur reconstructible choisir en 2025 ?" at bounding box center [590, 608] width 960 height 14
click at [351, 602] on h3 "Quel est le meilleur atomiseur reconstructible choisir en 2025 ?" at bounding box center [590, 608] width 960 height 14
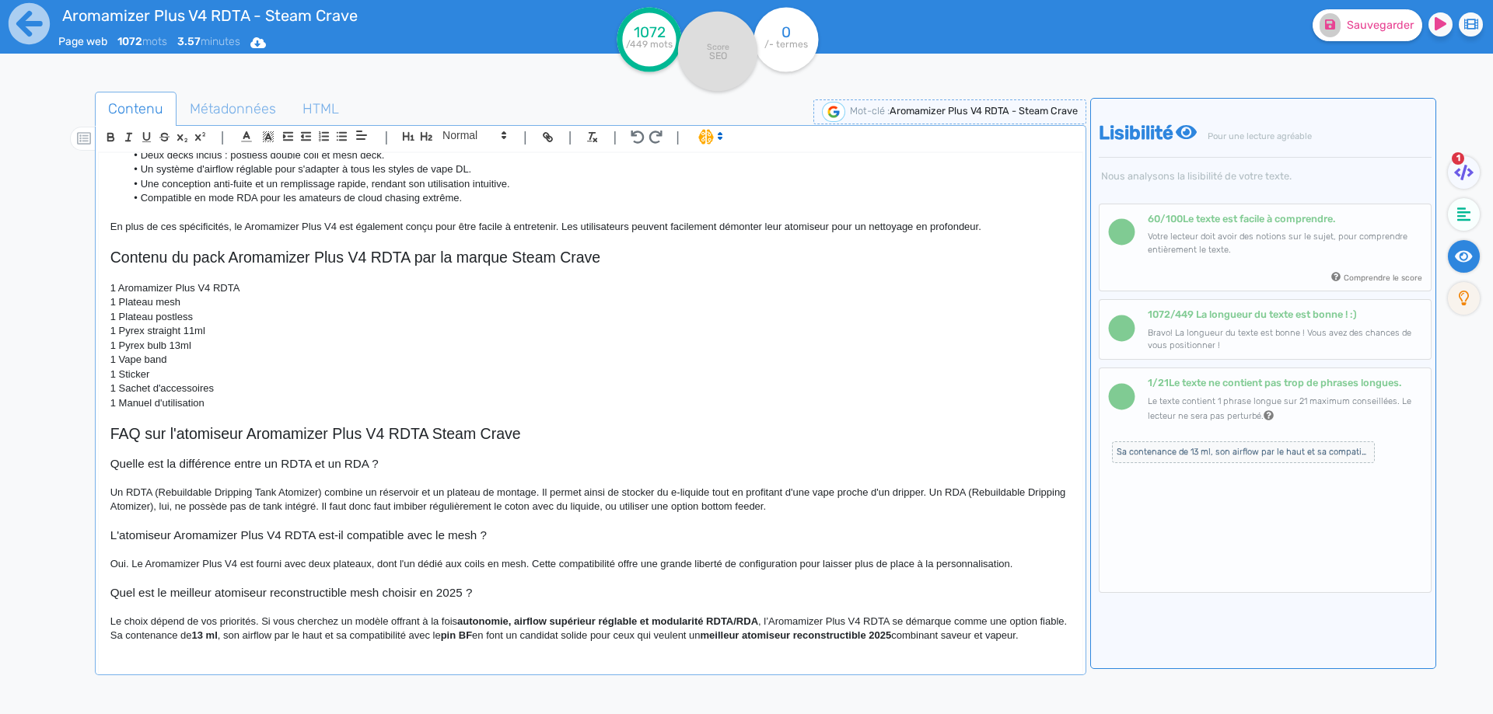
click at [278, 600] on h3 "Quel est le meilleur atomiseur reconstructible mesh choisir en 2025 ?" at bounding box center [590, 593] width 960 height 14
click at [208, 600] on h3 "Quel est le meilleur atomiseur reconstructible mesh choisir en 2025 ?" at bounding box center [590, 593] width 960 height 14
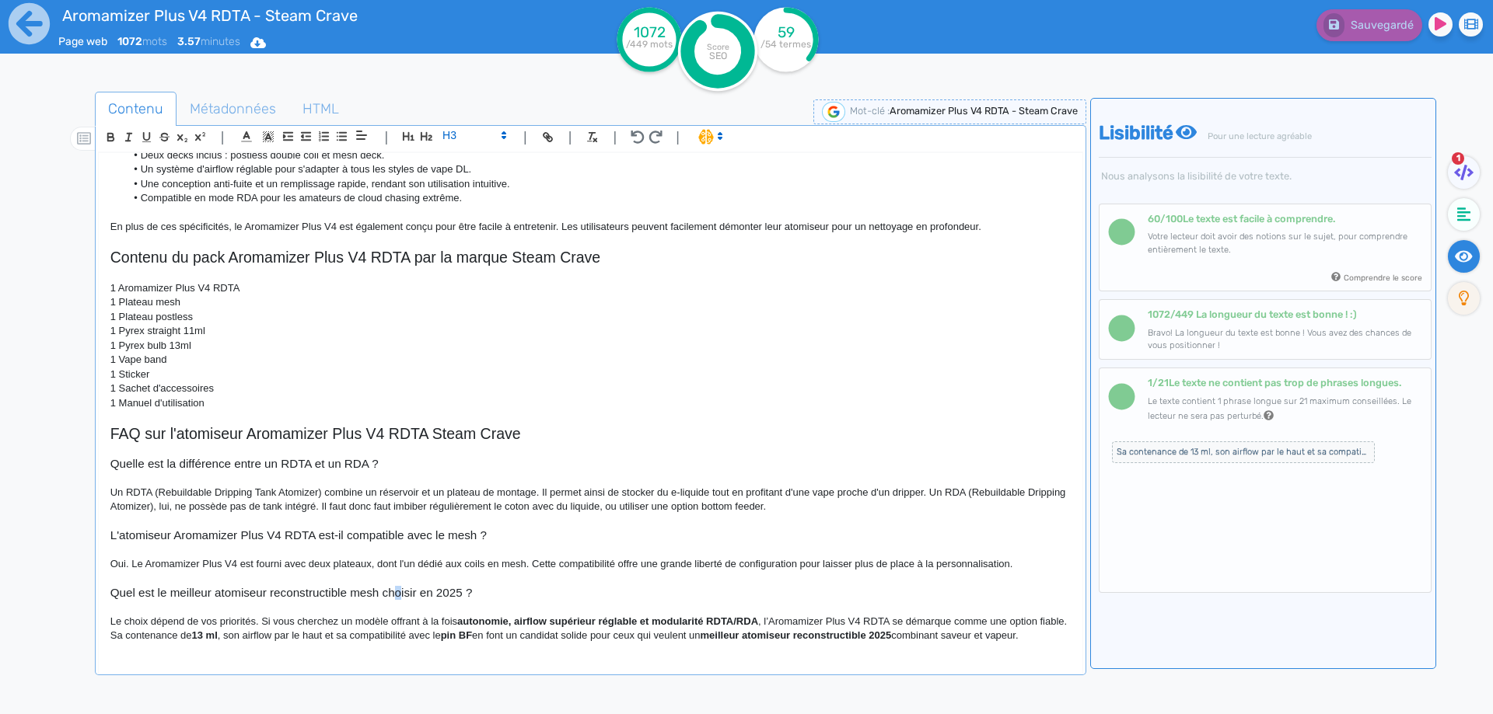
click at [397, 600] on h3 "Quel est le meilleur atomiseur reconstructible mesh choisir en 2025 ?" at bounding box center [590, 593] width 960 height 14
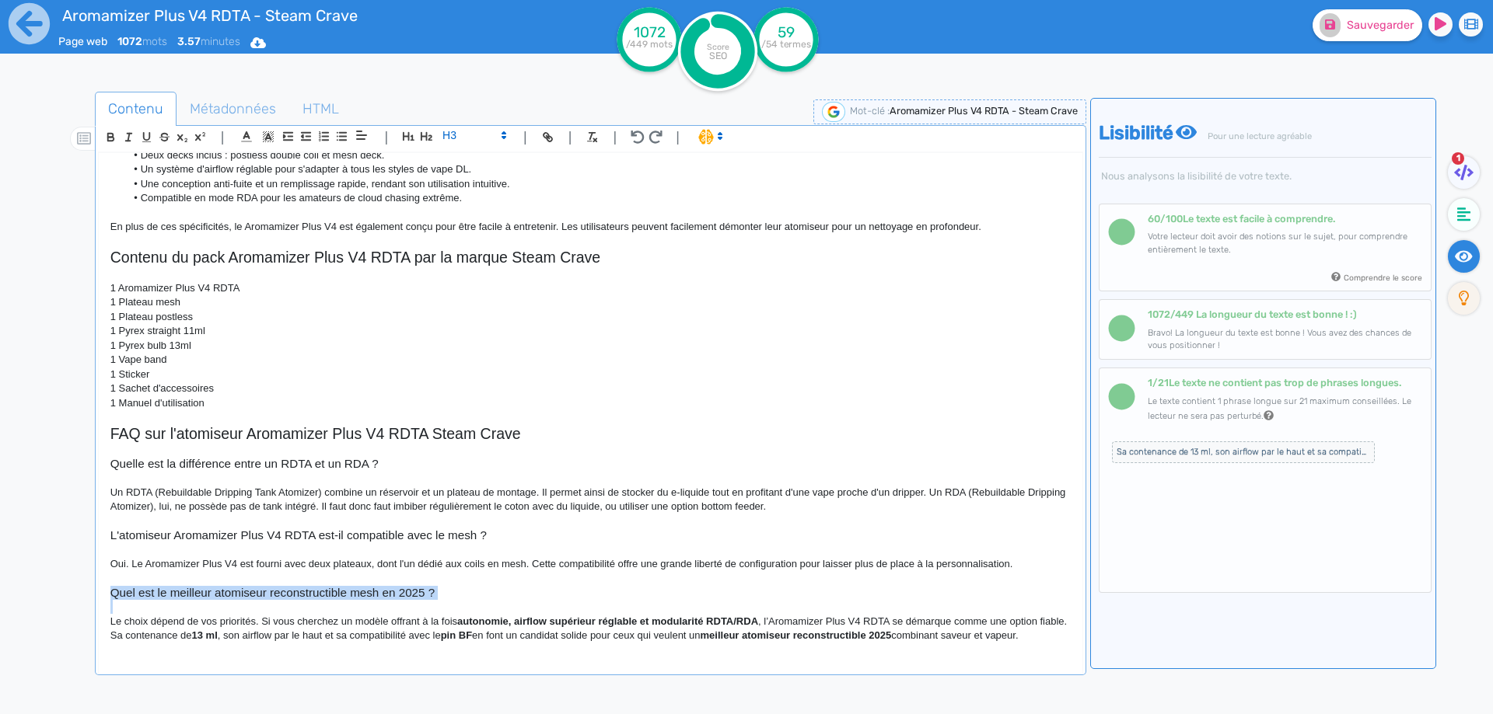
click at [397, 600] on h3 "Quel est le meilleur atomiseur reconstructible mesh en 2025 ?" at bounding box center [590, 593] width 960 height 14
copy h3 "Quel est le meilleur atomiseur reconstructible mesh en 2025 ?"
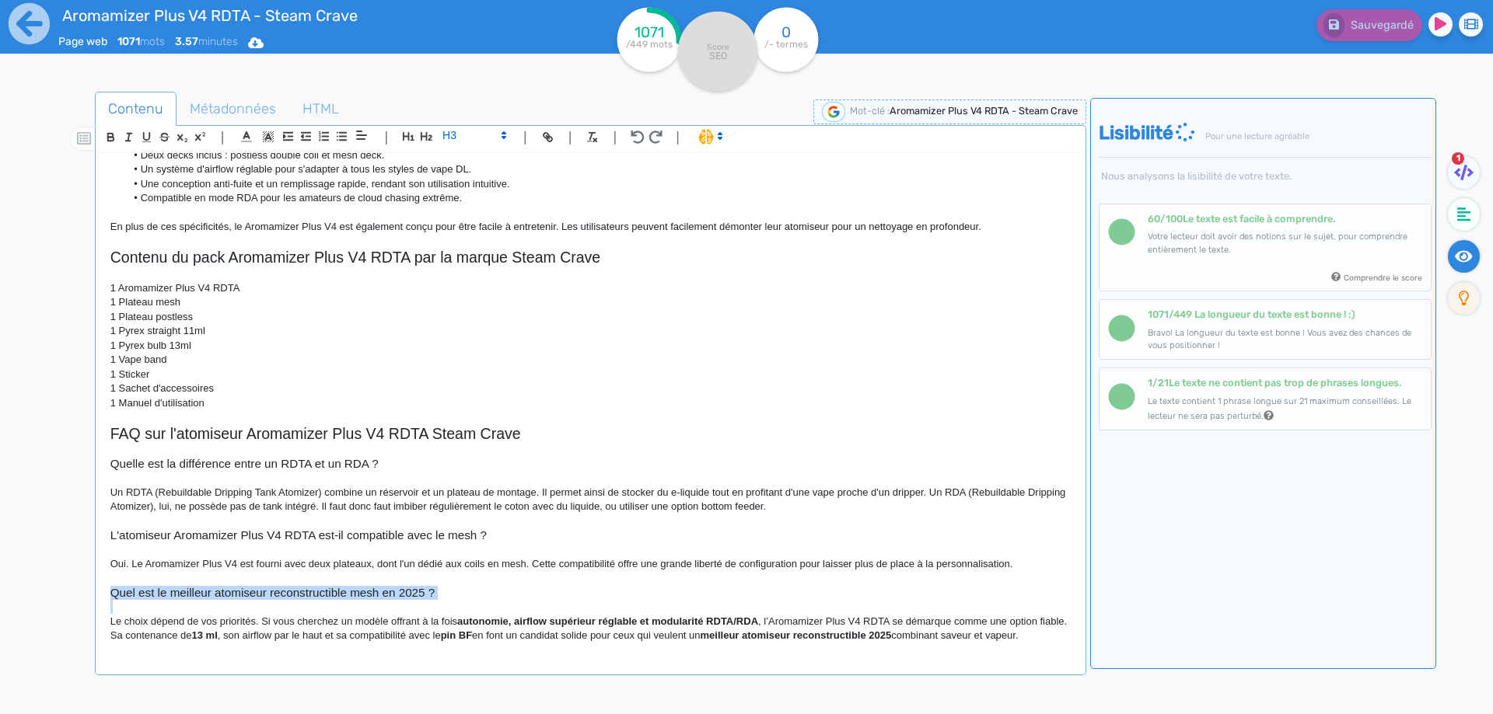
scroll to position [953, 0]
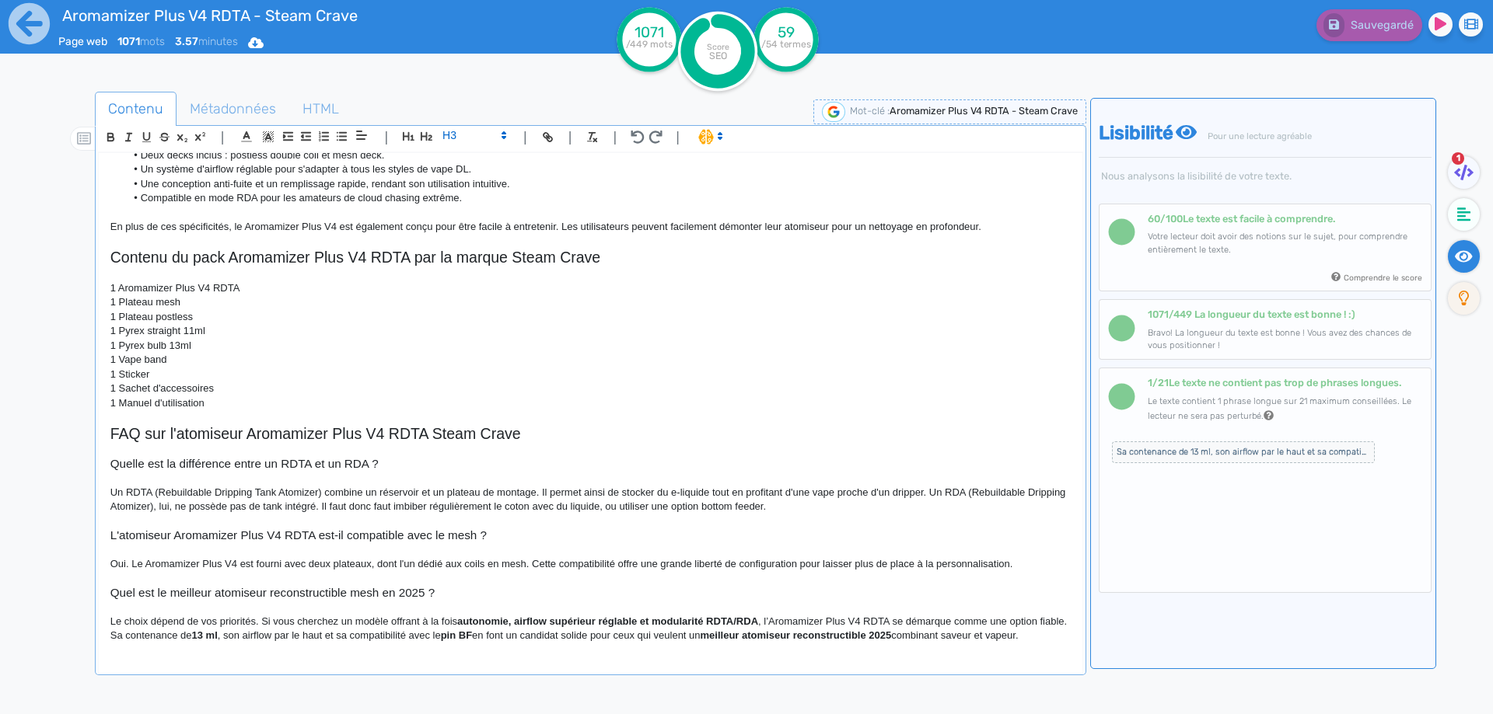
click at [372, 615] on p "Le choix dépend de vos priorités. Si vous cherchez un modèle offrant à la fois …" at bounding box center [590, 629] width 960 height 29
click at [486, 616] on strong "autonomie, airflow supérieur réglable et modularité RDTA/RDA" at bounding box center [619, 622] width 301 height 12
drag, startPoint x: 486, startPoint y: 604, endPoint x: 502, endPoint y: 642, distance: 41.4
click at [502, 642] on p "Le choix dépend de vos priorités. Si vous cherchez un atomiseur offrant à la fo…" at bounding box center [590, 629] width 960 height 29
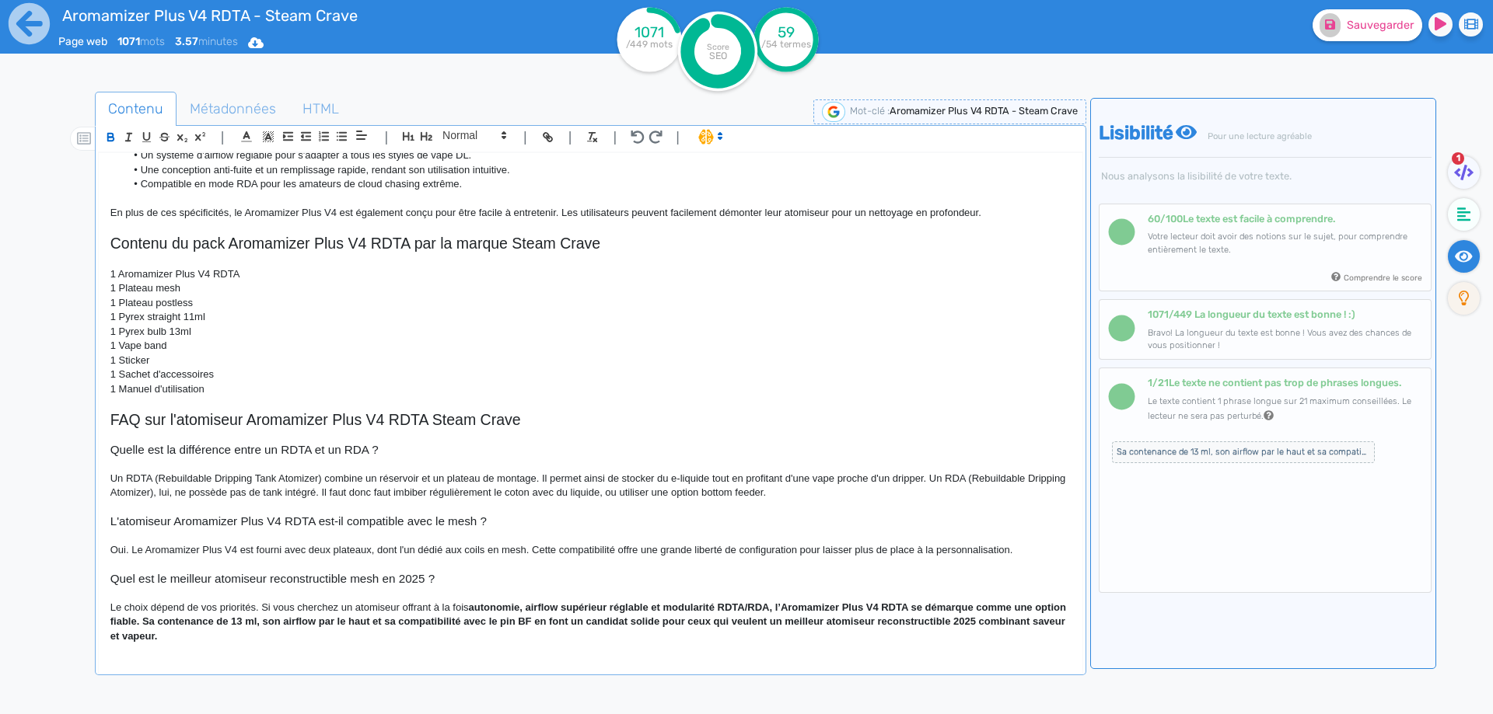
scroll to position [938, 0]
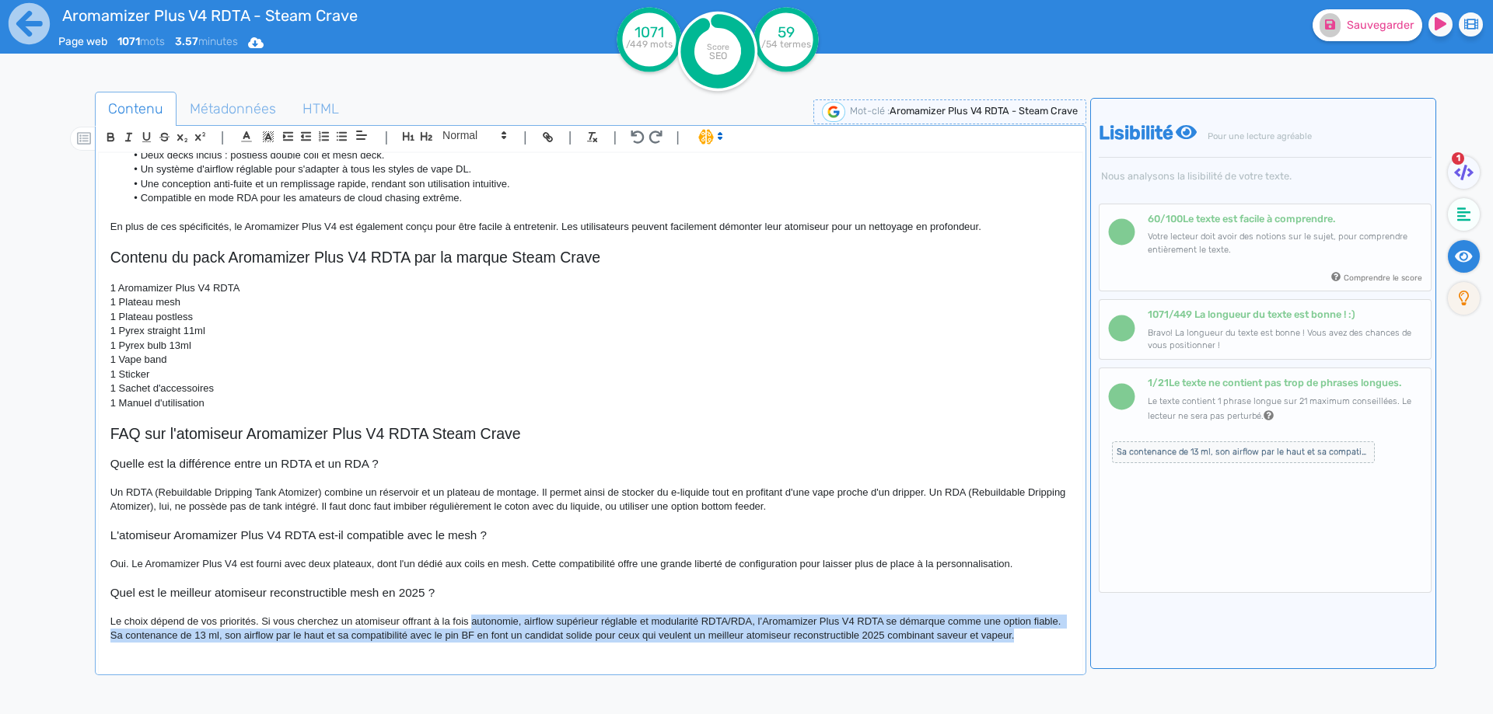
click at [545, 637] on p "Le choix dépend de vos priorités. Si vous cherchez un atomiseur offrant à la fo…" at bounding box center [590, 629] width 960 height 29
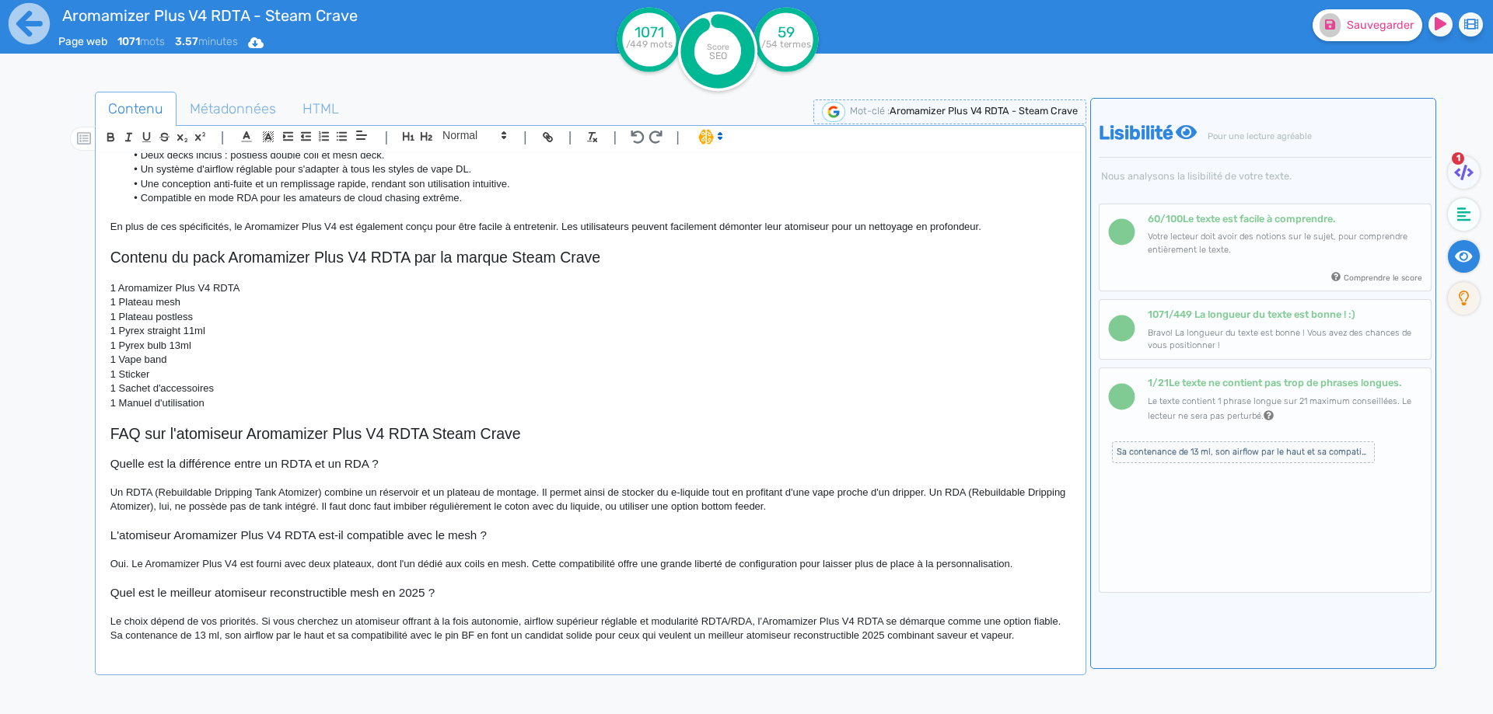
click at [528, 618] on p "Le choix dépend de vos priorités. Si vous cherchez un atomiseur offrant à la fo…" at bounding box center [590, 629] width 960 height 29
drag, startPoint x: 528, startPoint y: 618, endPoint x: 628, endPoint y: 620, distance: 100.3
click at [628, 620] on p "Le choix dépend de vos priorités. Si vous cherchez un atomiseur offrant à la fo…" at bounding box center [590, 629] width 960 height 29
click at [585, 621] on p "Le choix dépend de vos priorités. Si vous cherchez un atomiseur offrant à la fo…" at bounding box center [590, 629] width 960 height 29
drag, startPoint x: 585, startPoint y: 621, endPoint x: 618, endPoint y: 620, distance: 33.4
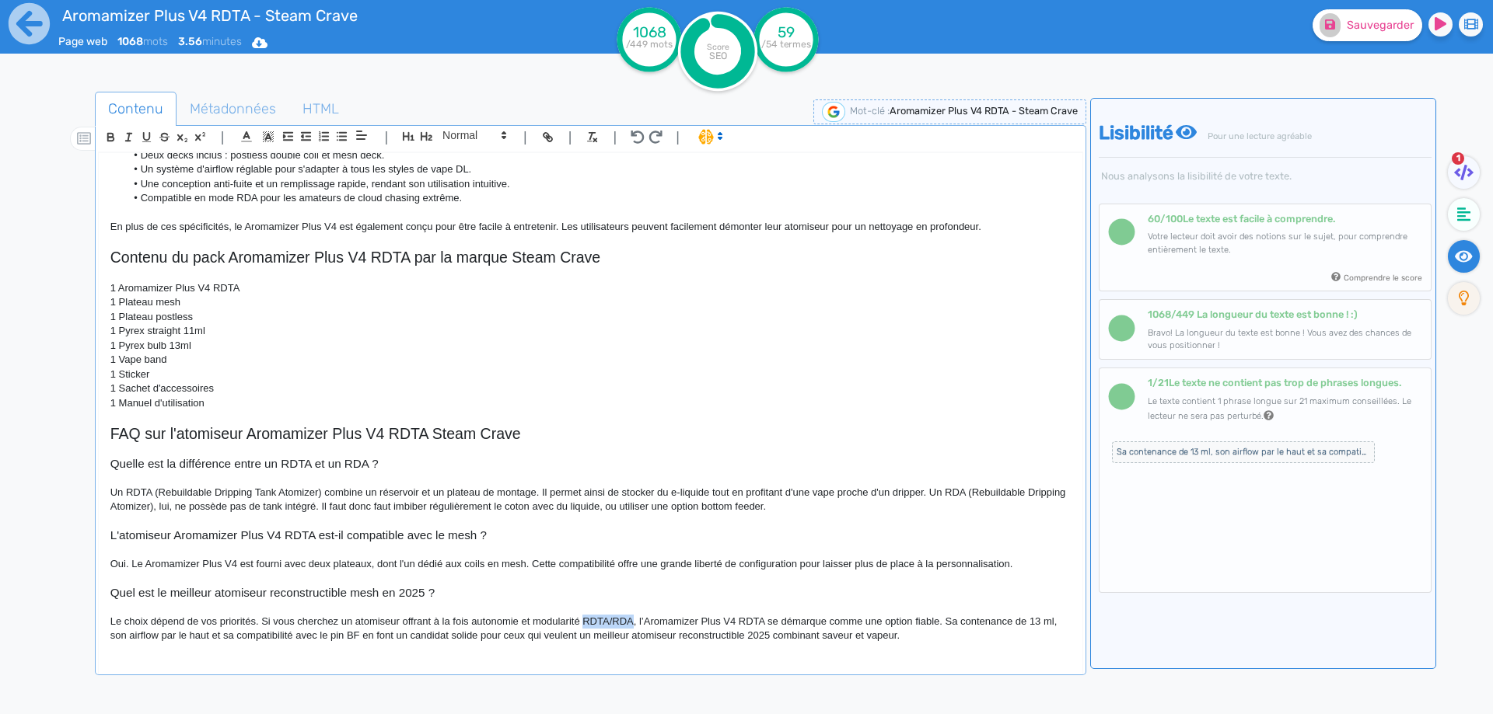
click at [618, 620] on p "Le choix dépend de vos priorités. Si vous cherchez un atomiseur offrant à la fo…" at bounding box center [590, 629] width 960 height 29
click at [563, 617] on p "Le choix dépend de vos priorités. Si vous cherchez un atomiseur offrant à la fo…" at bounding box center [590, 629] width 960 height 29
click at [143, 638] on p "Le choix dépend de vos priorités. Si vous cherchez un atomiseur offrant à la fo…" at bounding box center [590, 629] width 960 height 29
drag, startPoint x: 143, startPoint y: 638, endPoint x: 181, endPoint y: 635, distance: 38.2
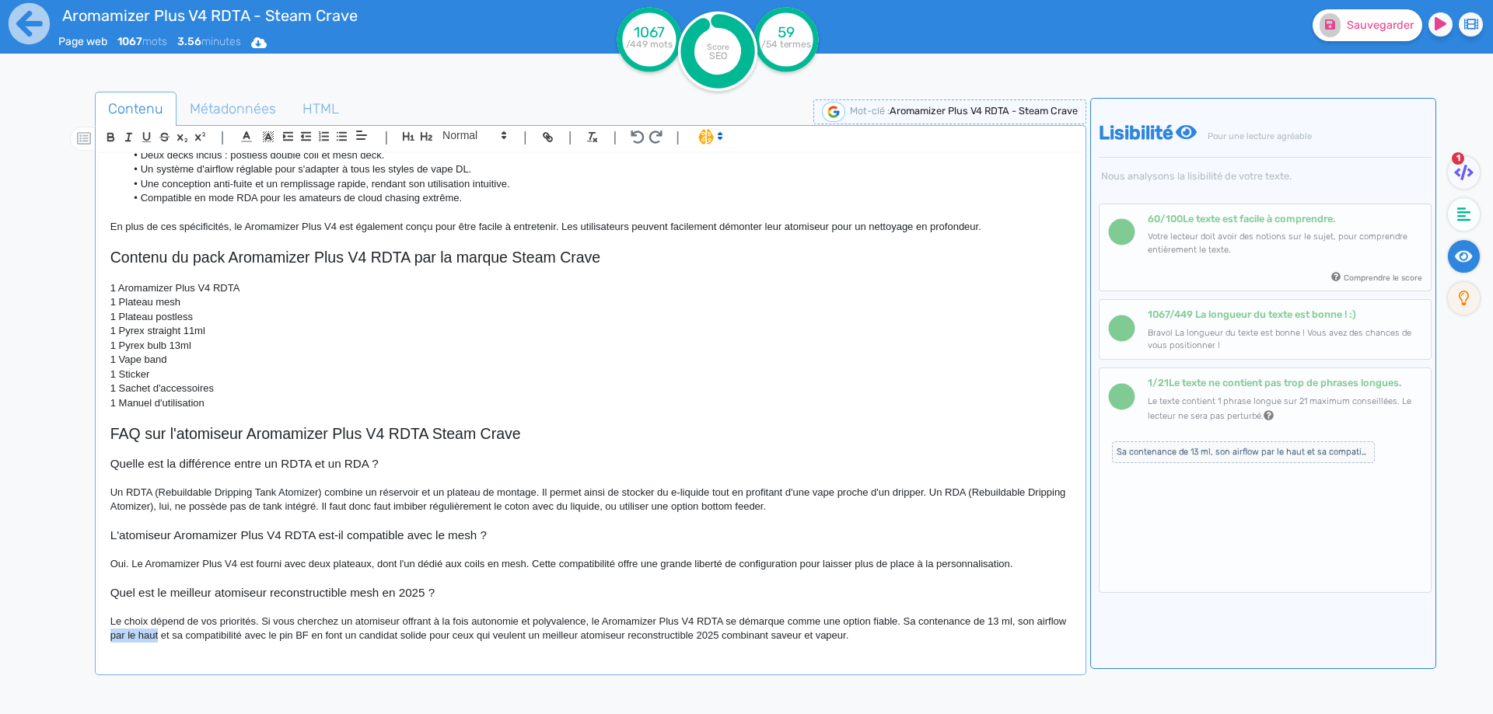
click at [181, 635] on p "Le choix dépend de vos priorités. Si vous cherchez un atomiseur offrant à la fo…" at bounding box center [590, 629] width 960 height 29
click at [110, 631] on p "Le choix dépend de vos priorités. Si vous cherchez un atomiseur offrant à la fo…" at bounding box center [590, 629] width 960 height 29
click at [236, 638] on p "Le choix dépend de vos priorités. Si vous cherchez un atomiseur offrant à la fo…" at bounding box center [590, 629] width 960 height 29
drag, startPoint x: 236, startPoint y: 638, endPoint x: 280, endPoint y: 635, distance: 43.6
click at [280, 635] on p "Le choix dépend de vos priorités. Si vous cherchez un atomiseur offrant à la fo…" at bounding box center [590, 629] width 960 height 29
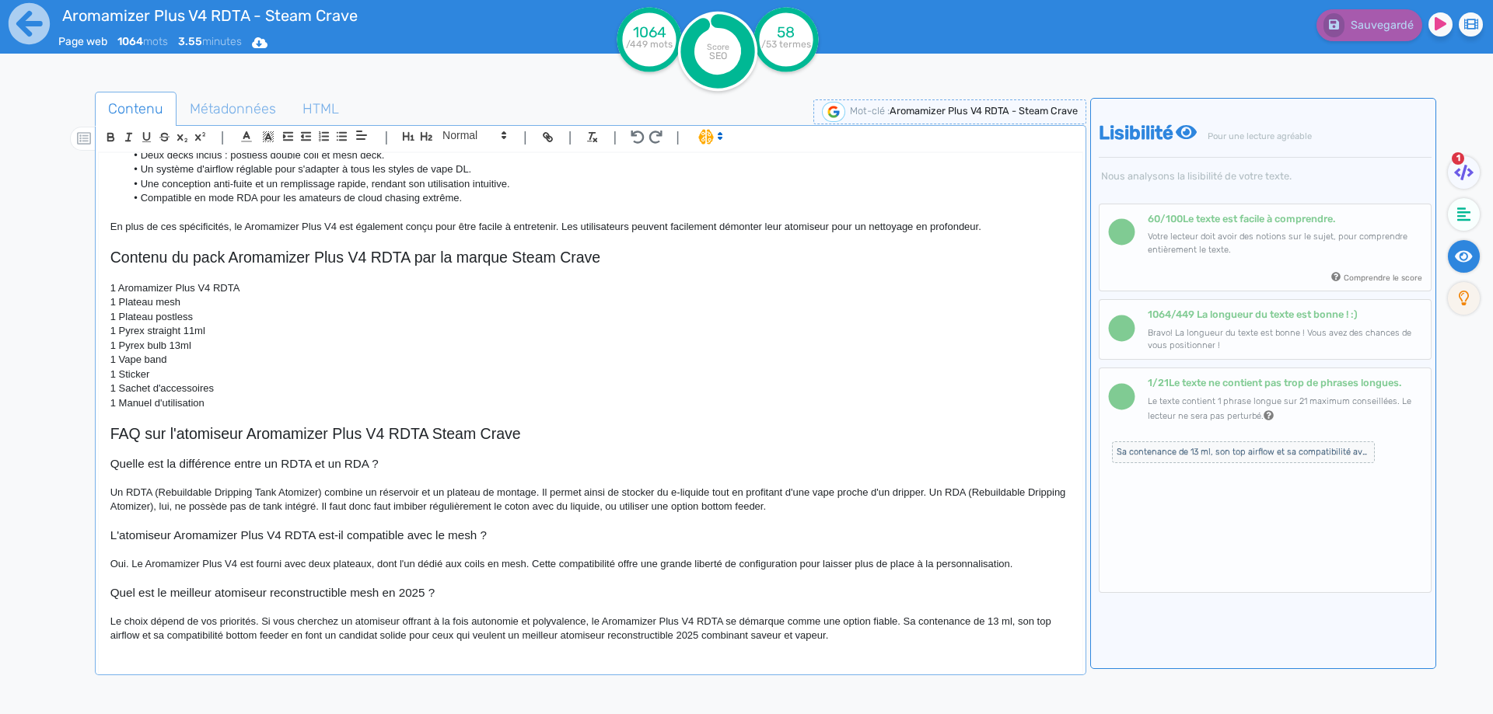
click at [487, 638] on p "Le choix dépend de vos priorités. Si vous cherchez un atomiseur offrant à la fo…" at bounding box center [590, 629] width 960 height 29
drag, startPoint x: 487, startPoint y: 638, endPoint x: 711, endPoint y: 639, distance: 223.1
click at [711, 639] on p "Le choix dépend de vos priorités. Si vous cherchez un atomiseur offrant à la fo…" at bounding box center [590, 629] width 960 height 29
click at [1347, 37] on button "Sauvegarder" at bounding box center [1367, 25] width 110 height 32
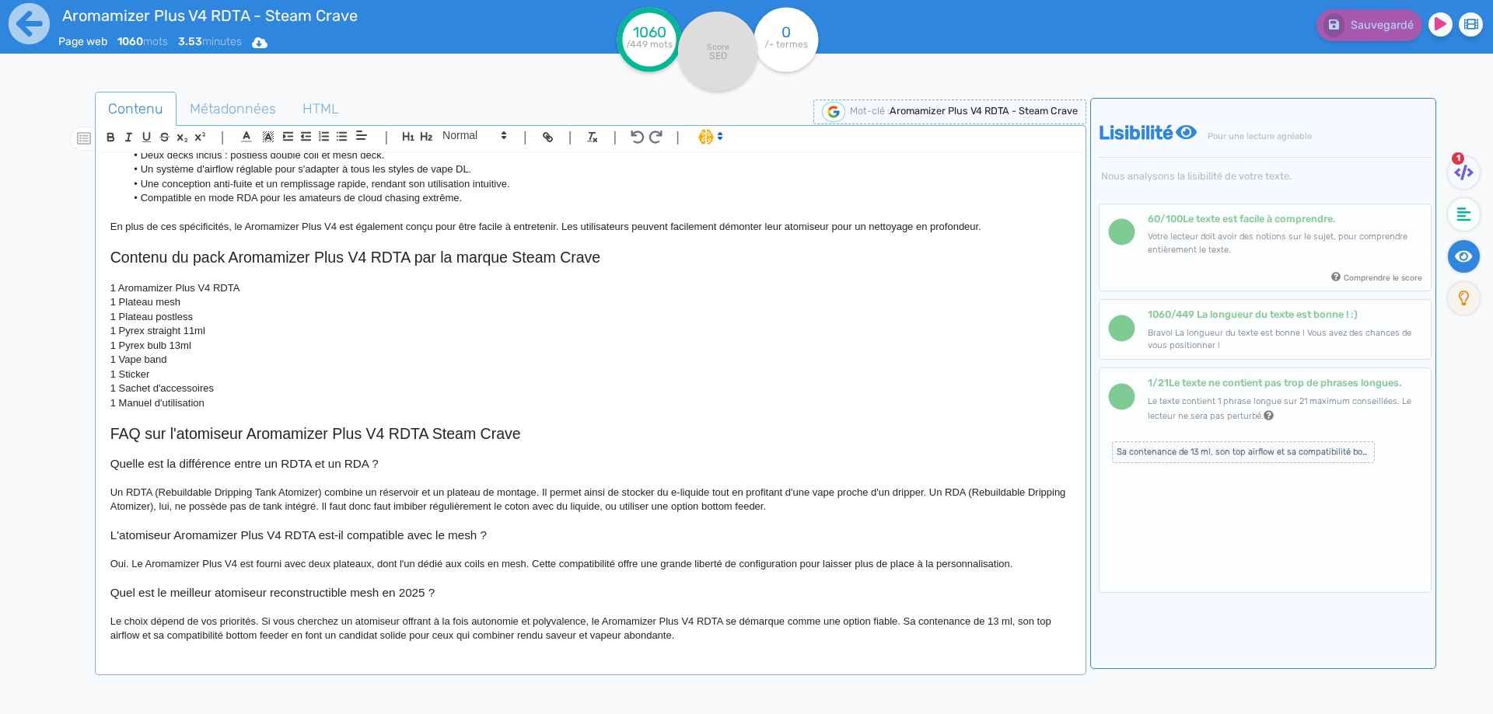
click at [1178, 460] on span "Sa contenance de 13 ml, son top airflow et sa compatibilité bottom feeder en fo…" at bounding box center [1243, 453] width 263 height 22
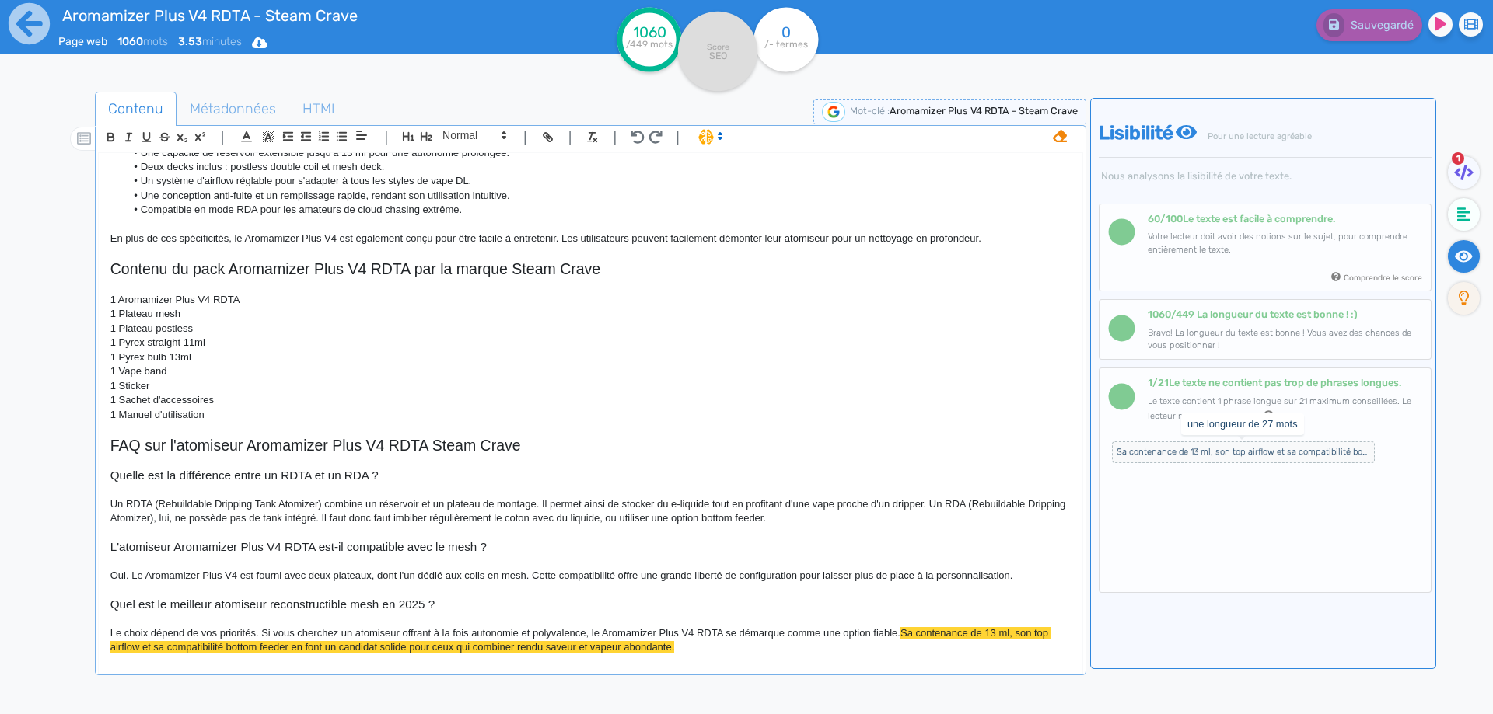
click at [1179, 445] on span "Sa contenance de 13 ml, son top airflow et sa compatibilité bottom feeder en fo…" at bounding box center [1243, 453] width 263 height 22
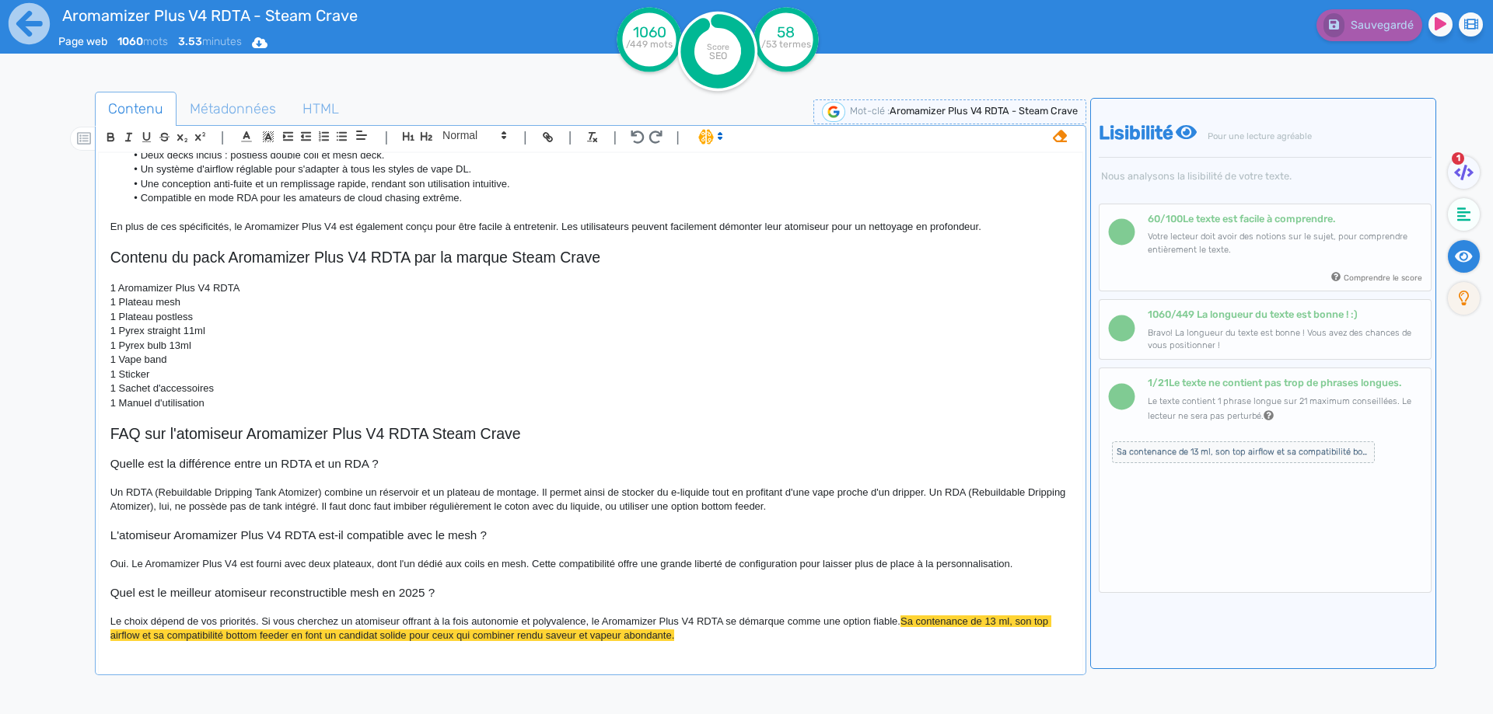
click at [1060, 131] on icon at bounding box center [1060, 136] width 14 height 12
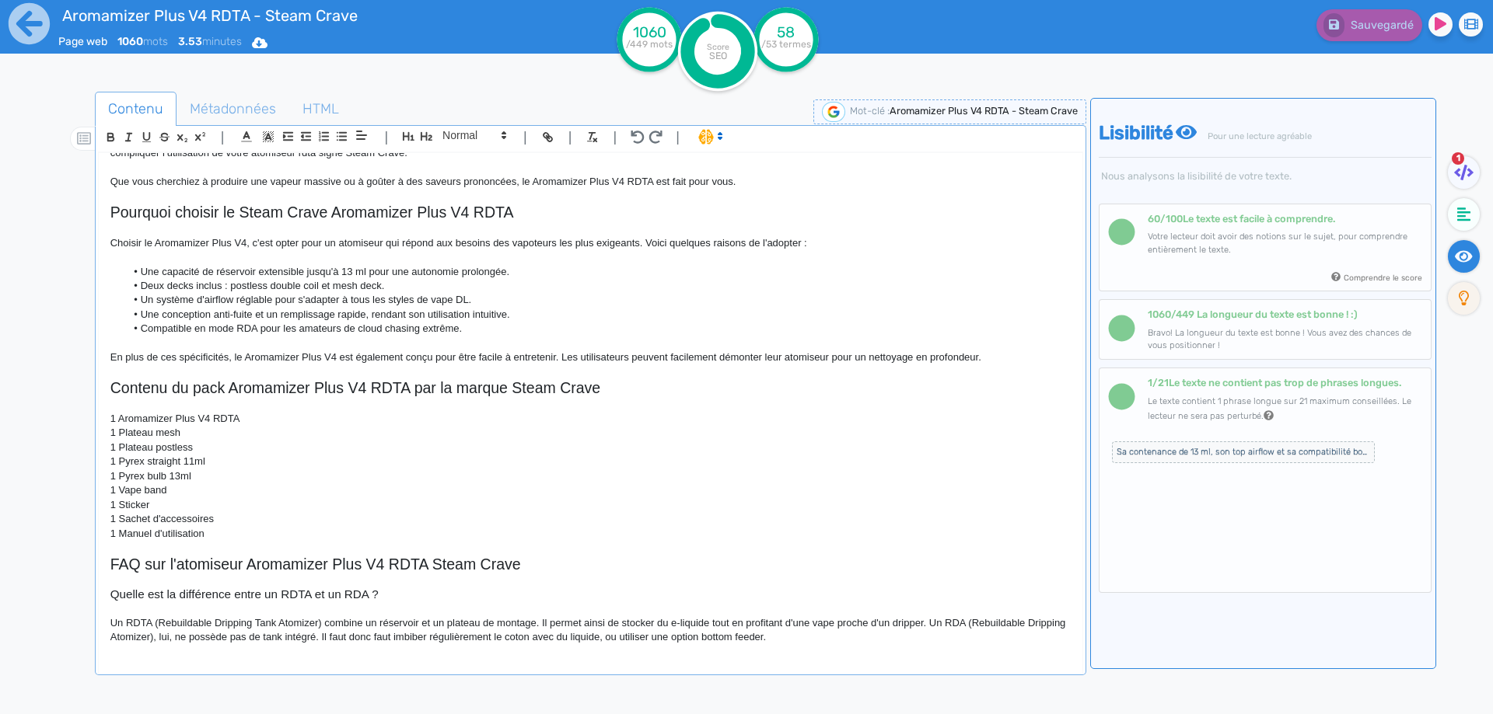
scroll to position [705, 0]
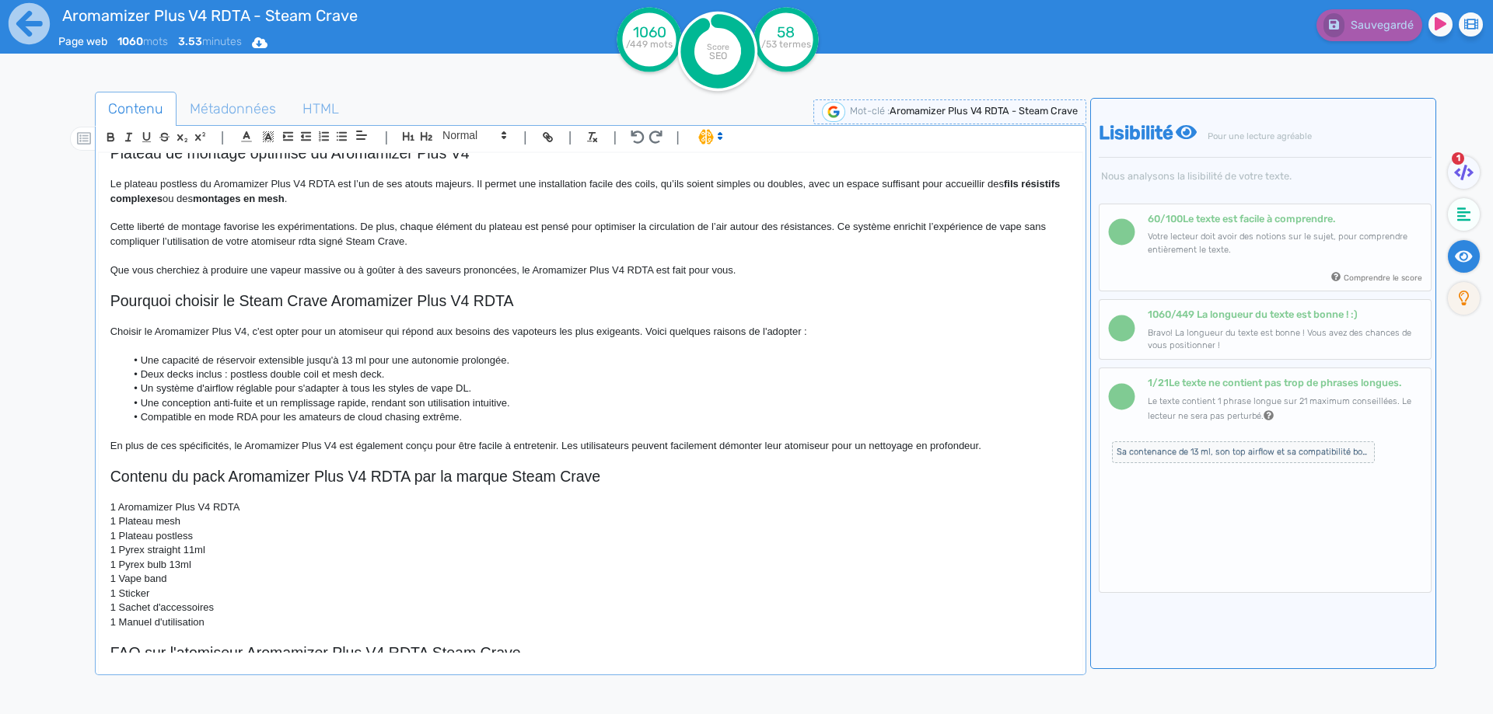
click at [182, 337] on span "Choisir le Aromamizer Plus V4, c'est opter pour un atomiseur qui répond aux bes…" at bounding box center [458, 332] width 697 height 12
drag, startPoint x: 182, startPoint y: 344, endPoint x: 225, endPoint y: 347, distance: 43.6
click at [237, 337] on span "Choisir le Aromamizer Plus V4, c'est opter pour un atomiseur qui répond aux bes…" at bounding box center [458, 332] width 697 height 12
click at [159, 324] on p at bounding box center [590, 317] width 960 height 14
click at [159, 337] on span "Choisir le Aromamizer Plus V4, c'est opter pour un atomiseur qui répond aux bes…" at bounding box center [458, 332] width 697 height 12
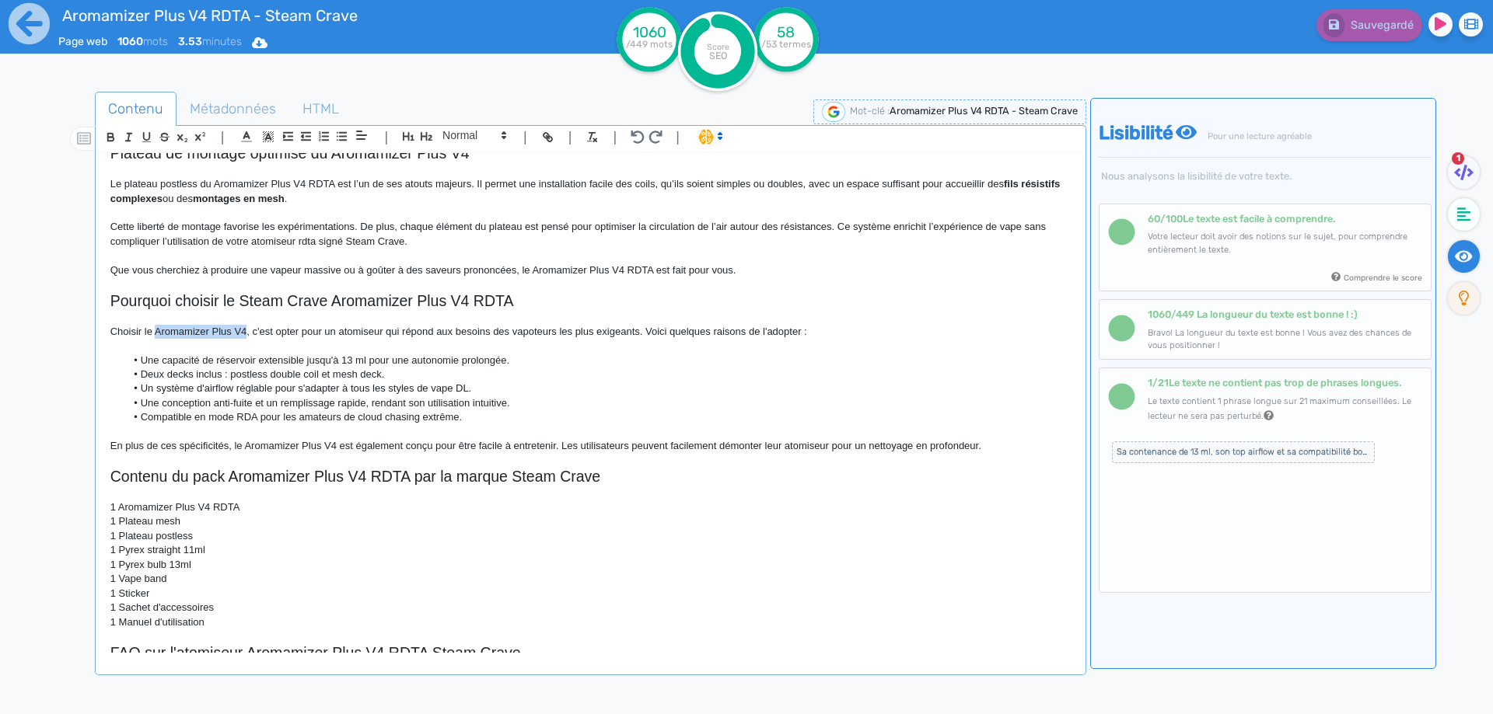
drag, startPoint x: 159, startPoint y: 341, endPoint x: 239, endPoint y: 345, distance: 80.2
click at [239, 337] on span "Choisir le Aromamizer Plus V4, c'est opter pour un atomiseur qui répond aux bes…" at bounding box center [458, 332] width 697 height 12
click at [150, 452] on span "En plus de ces spécificités, le Aromamizer Plus V4 est également conçu pour êtr…" at bounding box center [545, 446] width 871 height 12
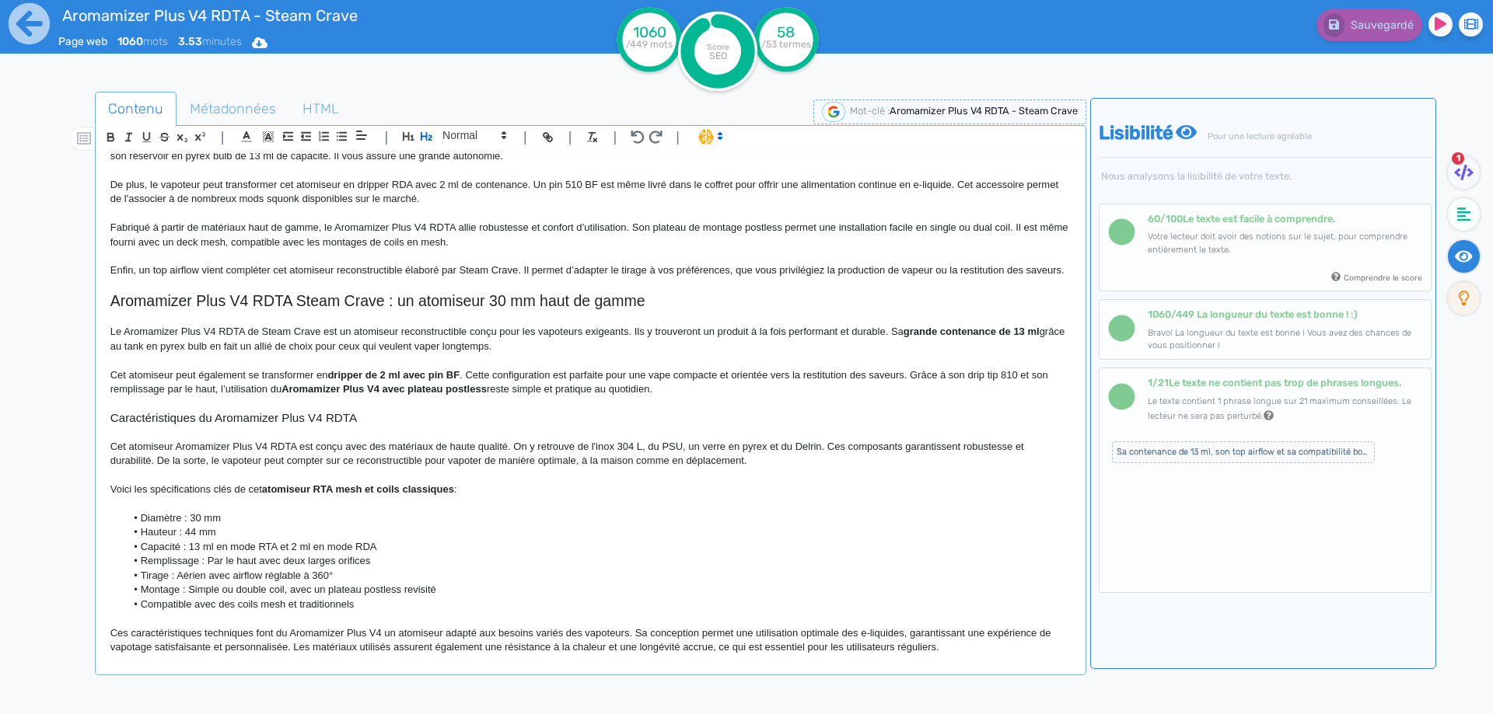
scroll to position [0, 0]
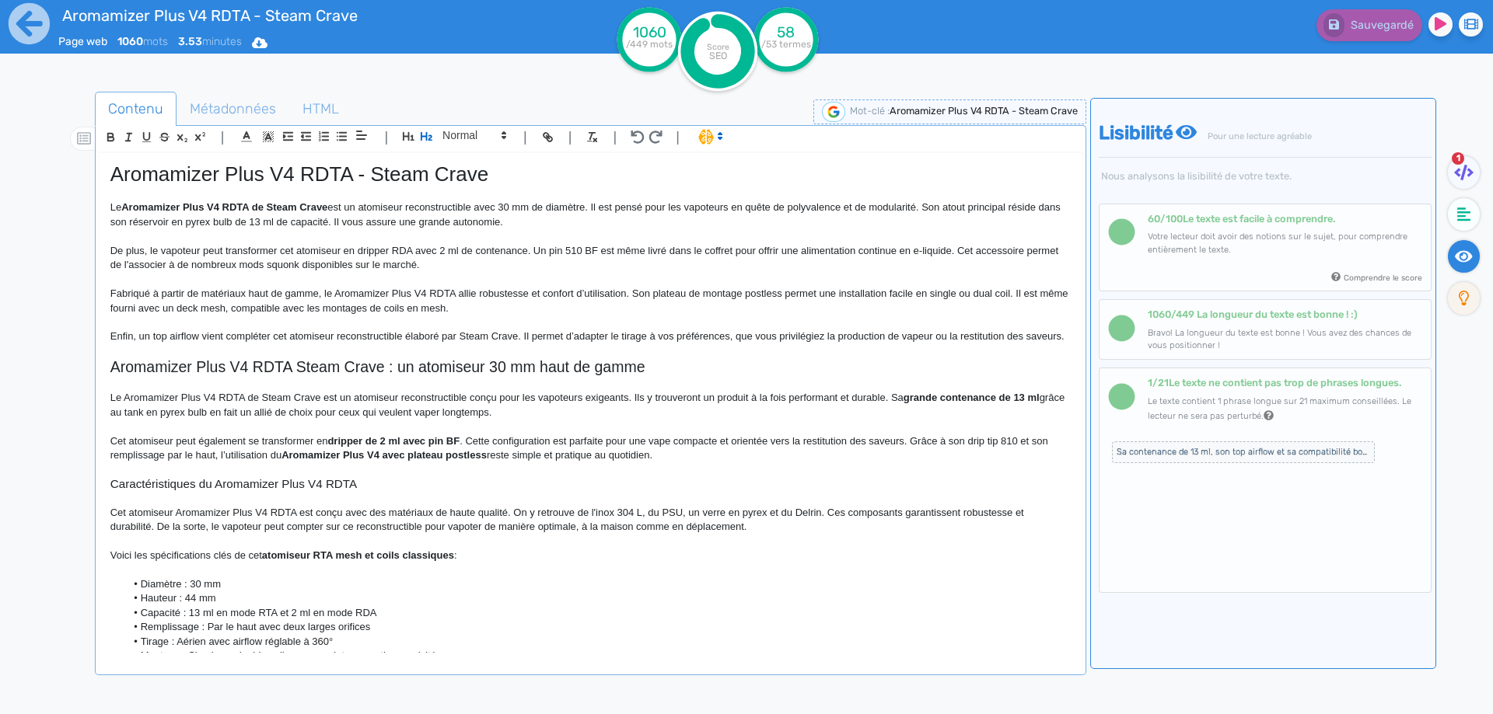
click at [318, 340] on span "Enfin, un top airflow vient compléter cet atomiseur reconstructible élaboré par…" at bounding box center [587, 336] width 954 height 12
drag, startPoint x: 318, startPoint y: 340, endPoint x: 493, endPoint y: 341, distance: 174.9
click at [493, 341] on span "Enfin, un top airflow vient compléter cet atomiseur reconstructible élaboré par…" at bounding box center [587, 336] width 954 height 12
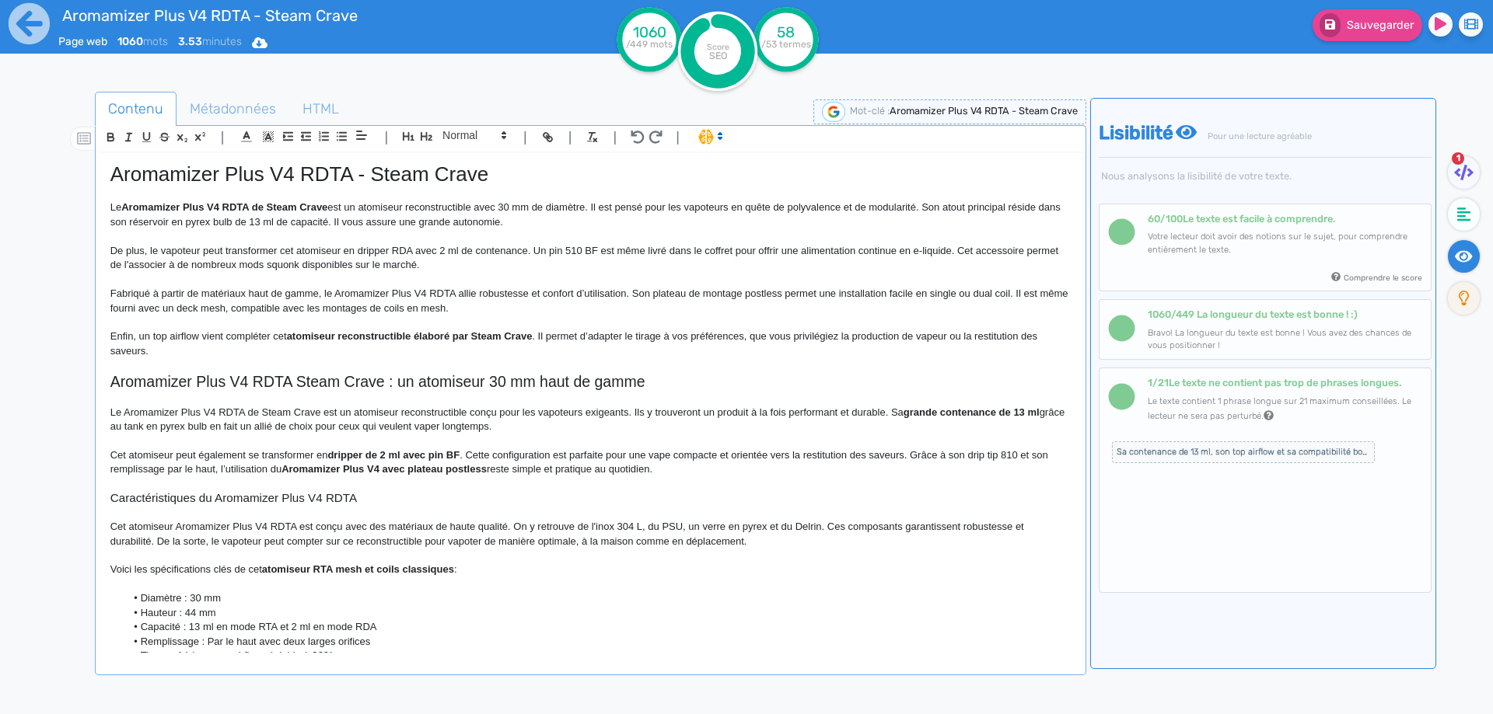
click at [530, 385] on span "Aromamizer Plus V4 RDTA Steam Crave : un atomiseur 30 mm haut de gamme" at bounding box center [377, 381] width 535 height 17
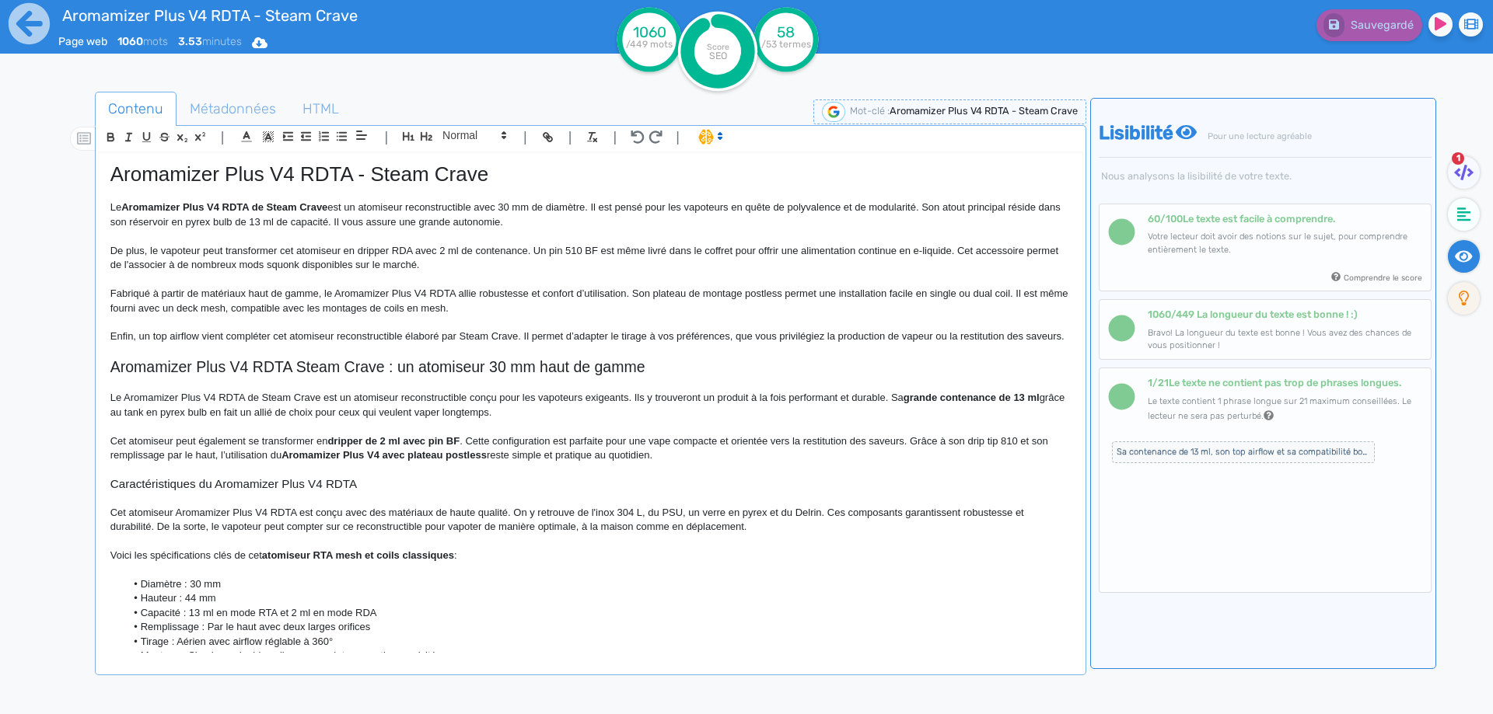
click at [255, 247] on span "De plus, le vapoteur peut transformer cet atomiseur en dripper RDA avec 2 ml de…" at bounding box center [585, 258] width 951 height 26
click at [397, 246] on p "De plus, le vapoteur peut transformer cet atomiseur en dripper RDA avec 2 ml de…" at bounding box center [590, 258] width 960 height 29
click at [404, 302] on span "Fabriqué à partir de matériaux haut de gamme, le Aromamizer Plus V4 RDTA allie …" at bounding box center [590, 301] width 960 height 26
click at [1466, 225] on fa-icon at bounding box center [1464, 214] width 32 height 33
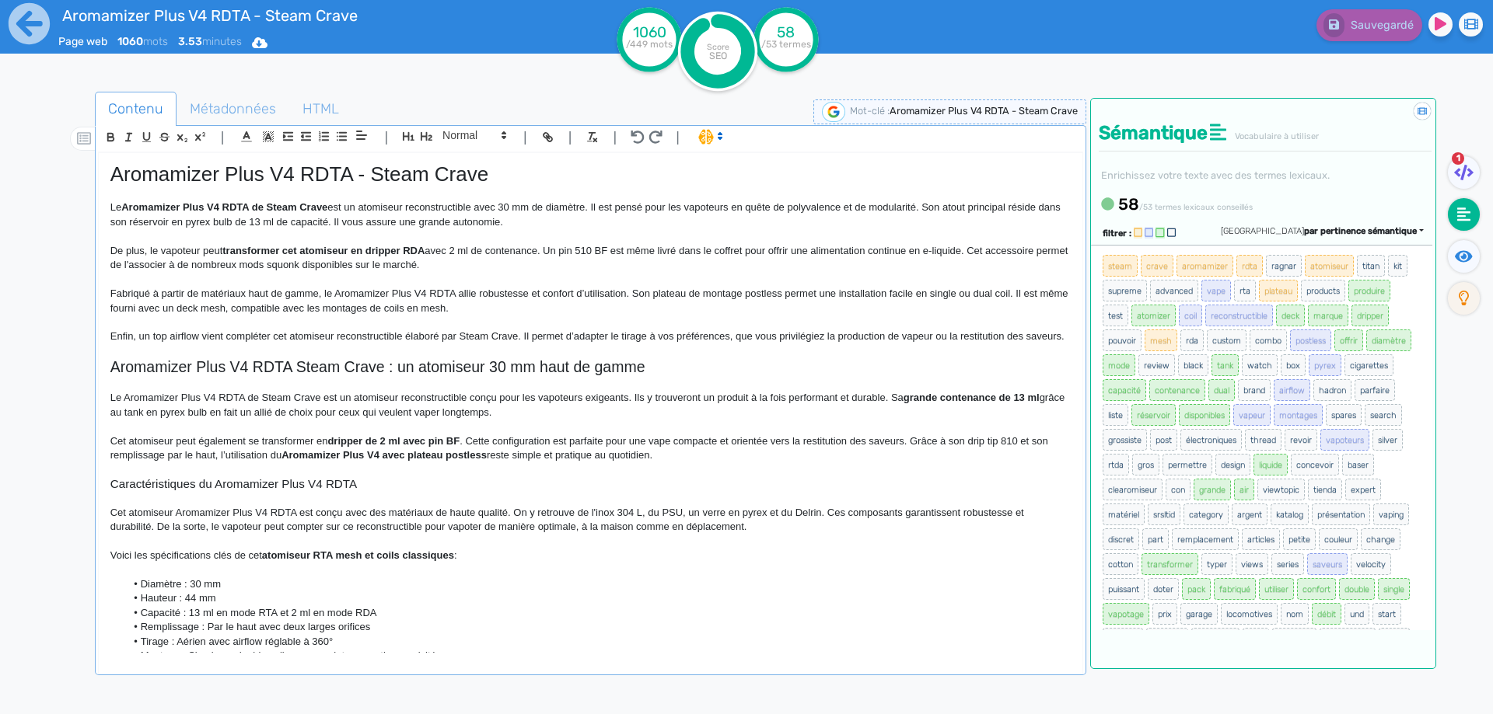
click at [328, 561] on strong "atomiseur RTA mesh et coils classiques" at bounding box center [358, 556] width 192 height 12
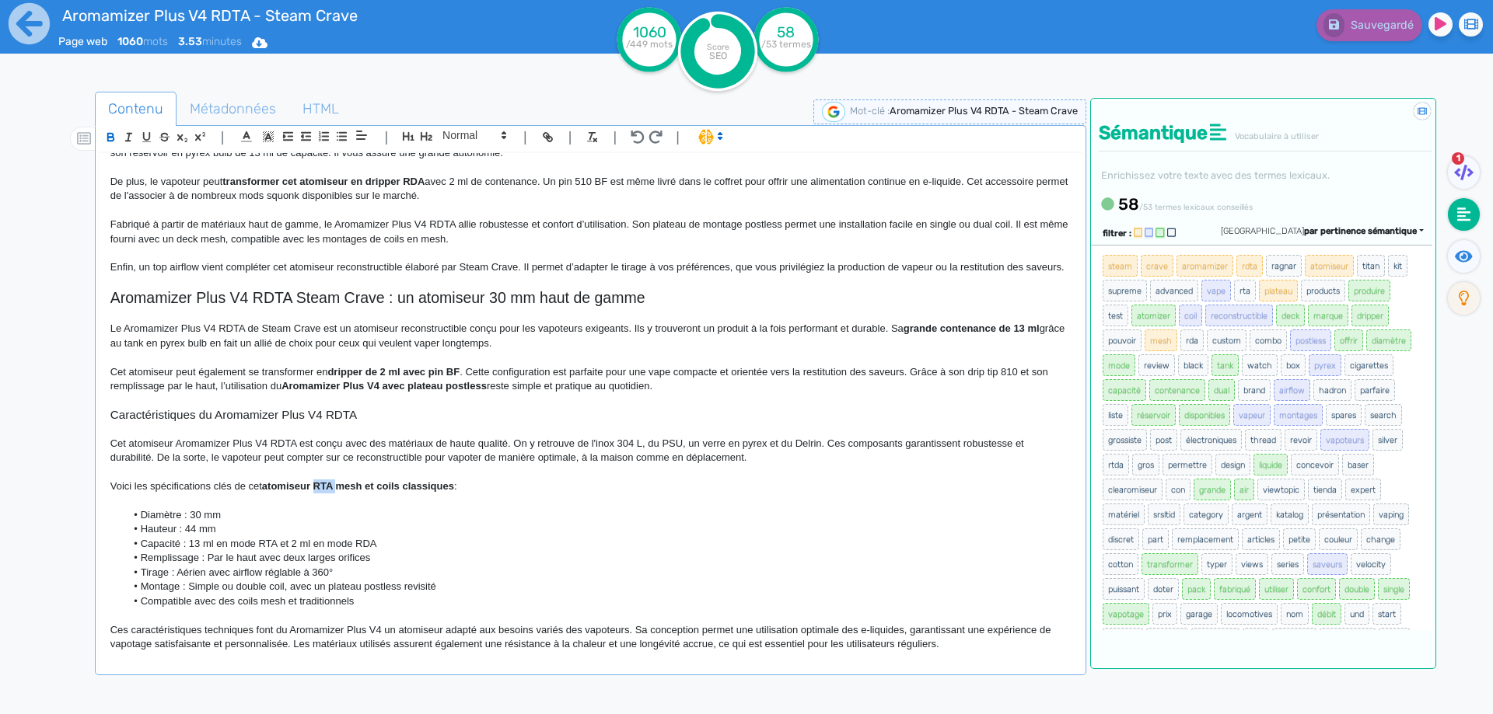
scroll to position [78, 0]
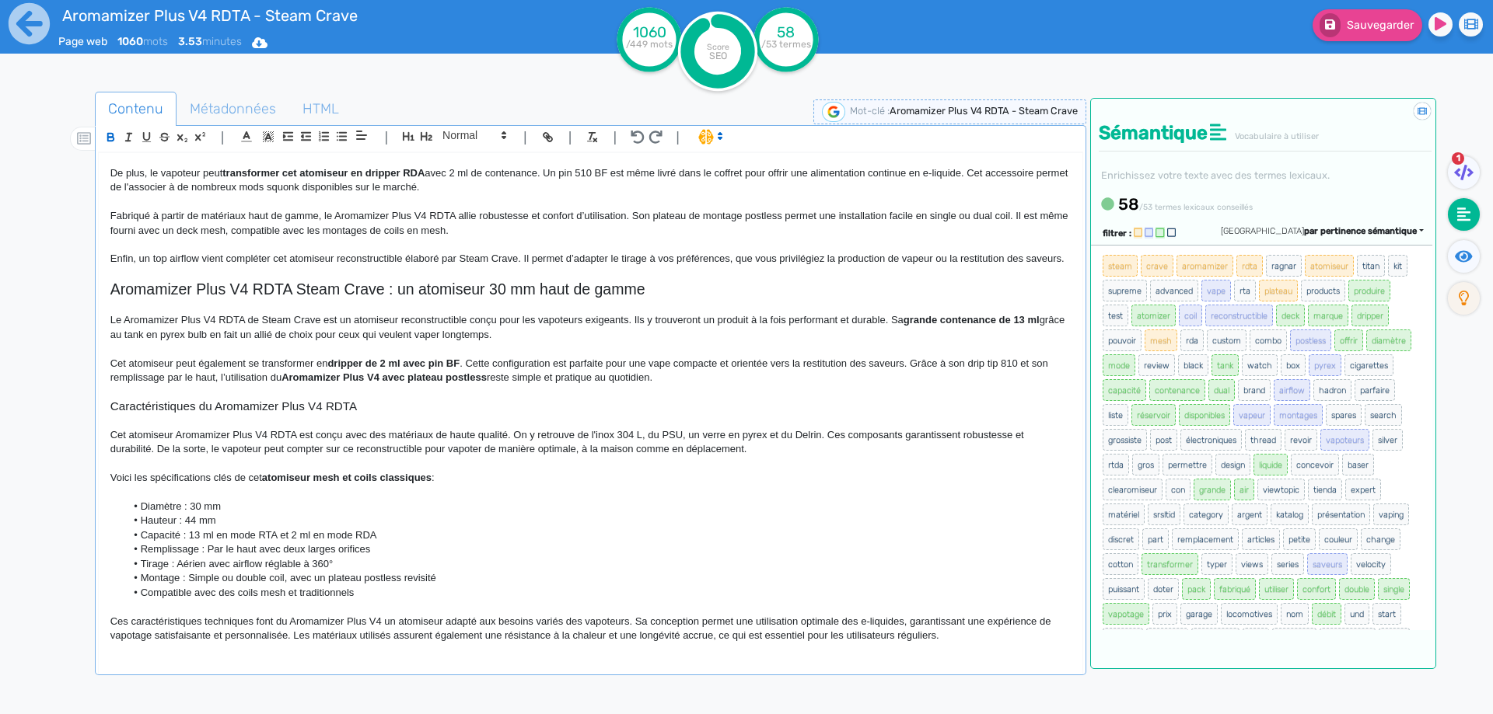
click at [262, 541] on span "Capacité : 13 ml en mode RTA et 2 ml en mode RDA" at bounding box center [259, 535] width 236 height 12
click at [264, 541] on span "Capacité : 13 ml en mode RTA et 2 ml en mode RDA" at bounding box center [259, 535] width 236 height 12
click at [353, 541] on span "Capacité : 13 ml en mode rta et 2 ml en mode RDA" at bounding box center [255, 535] width 229 height 12
click at [354, 541] on span "Capacité : 13 ml en mode rta et 2 ml en mode RDA" at bounding box center [255, 535] width 229 height 12
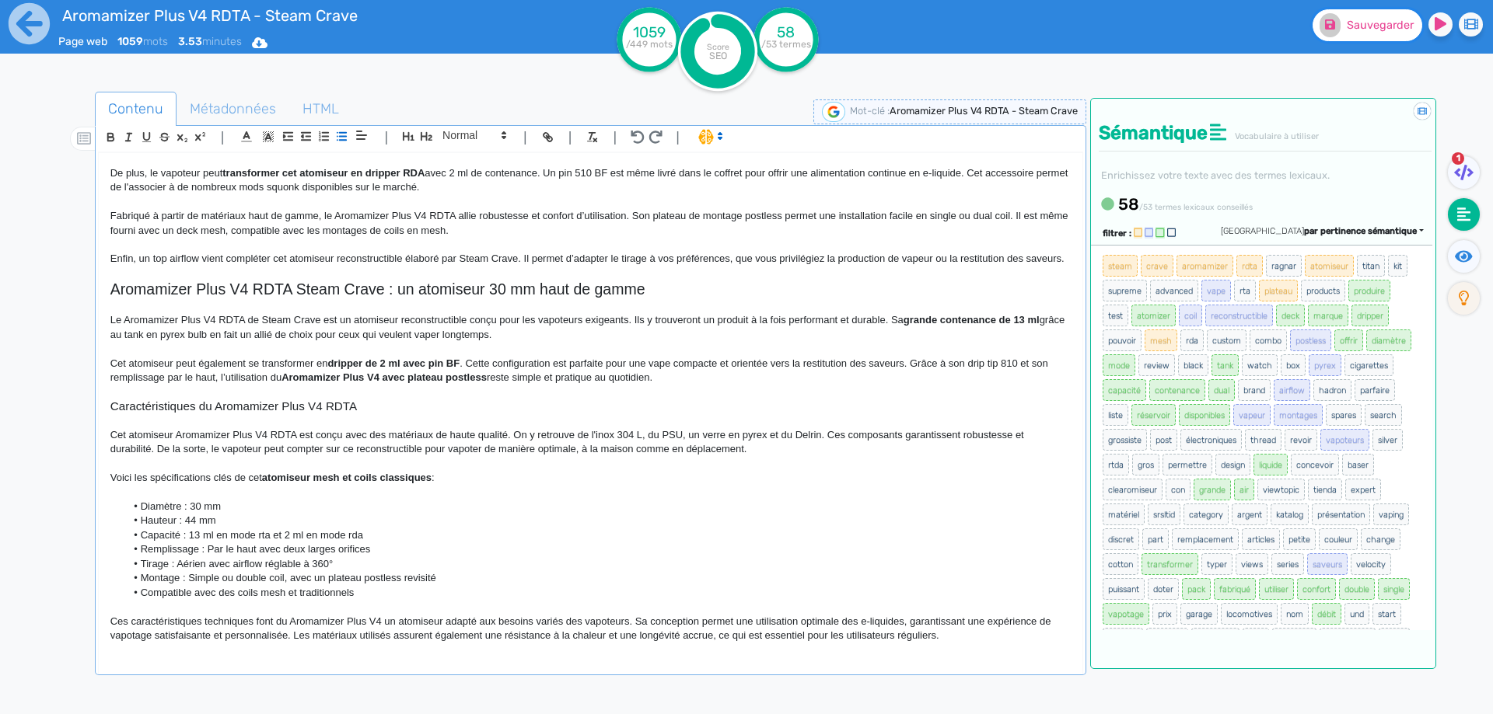
click at [1359, 33] on button "Sauvegarder" at bounding box center [1367, 25] width 110 height 32
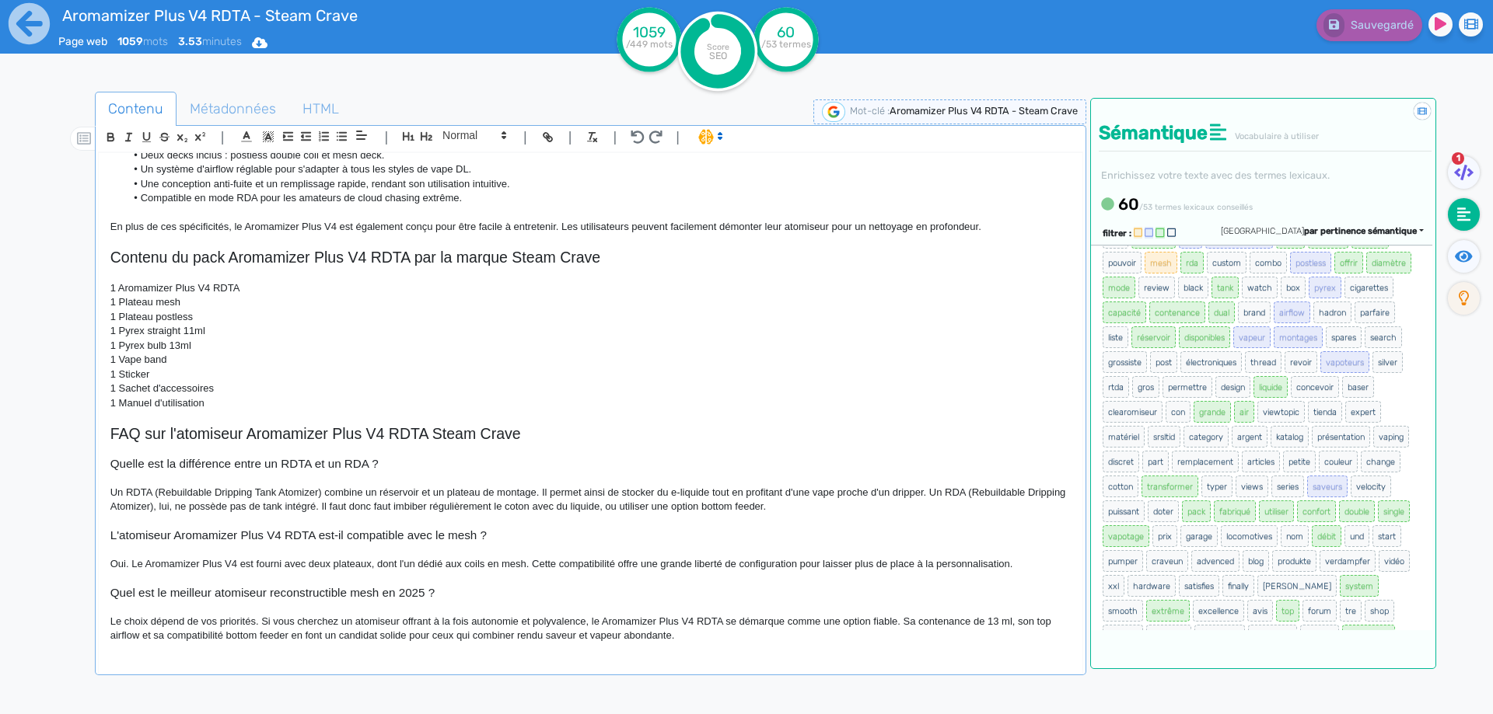
scroll to position [0, 0]
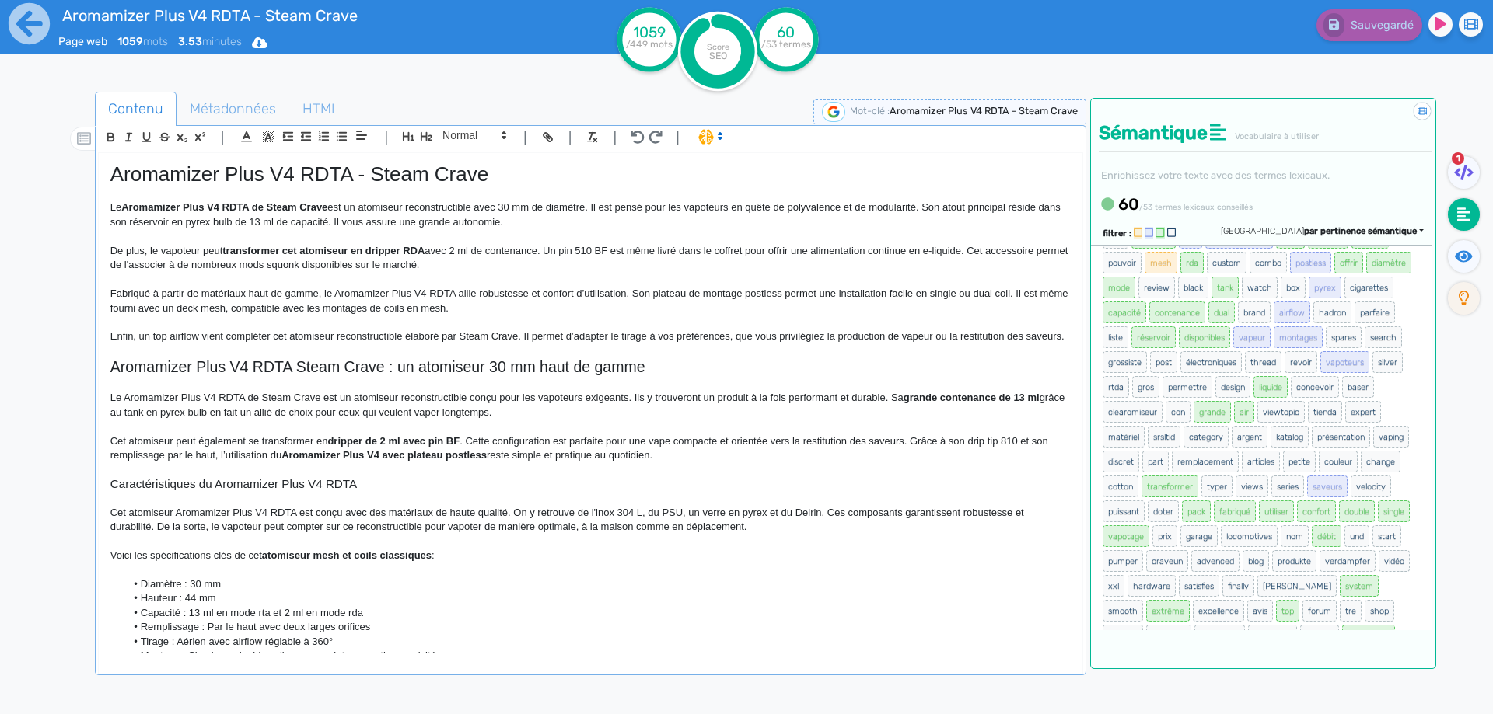
click at [161, 447] on span "Cet atomiseur peut également se transformer en" at bounding box center [219, 441] width 218 height 12
drag, startPoint x: 1453, startPoint y: 261, endPoint x: 1439, endPoint y: 235, distance: 29.9
click at [1451, 258] on fa-icon at bounding box center [1464, 256] width 32 height 33
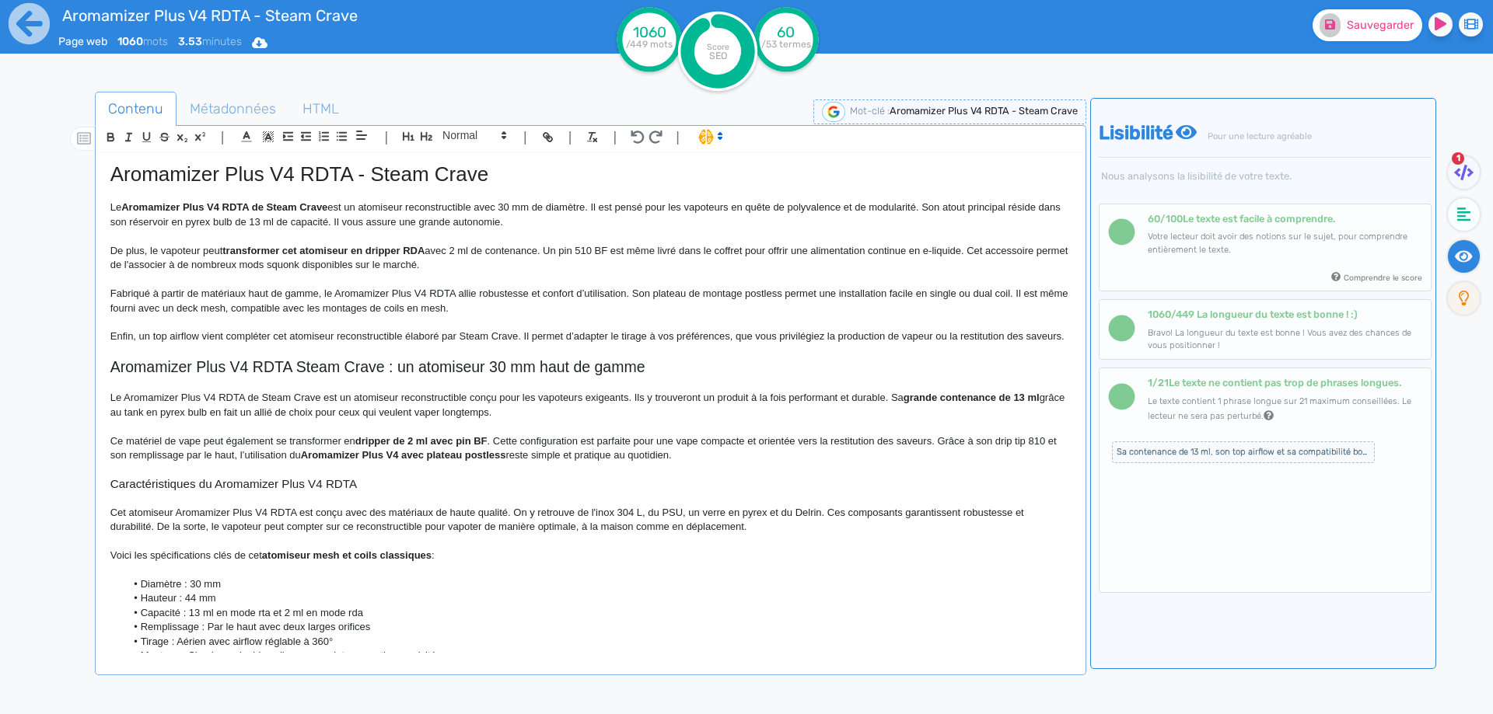
click at [1361, 32] on button "Sauvegarder" at bounding box center [1367, 25] width 110 height 32
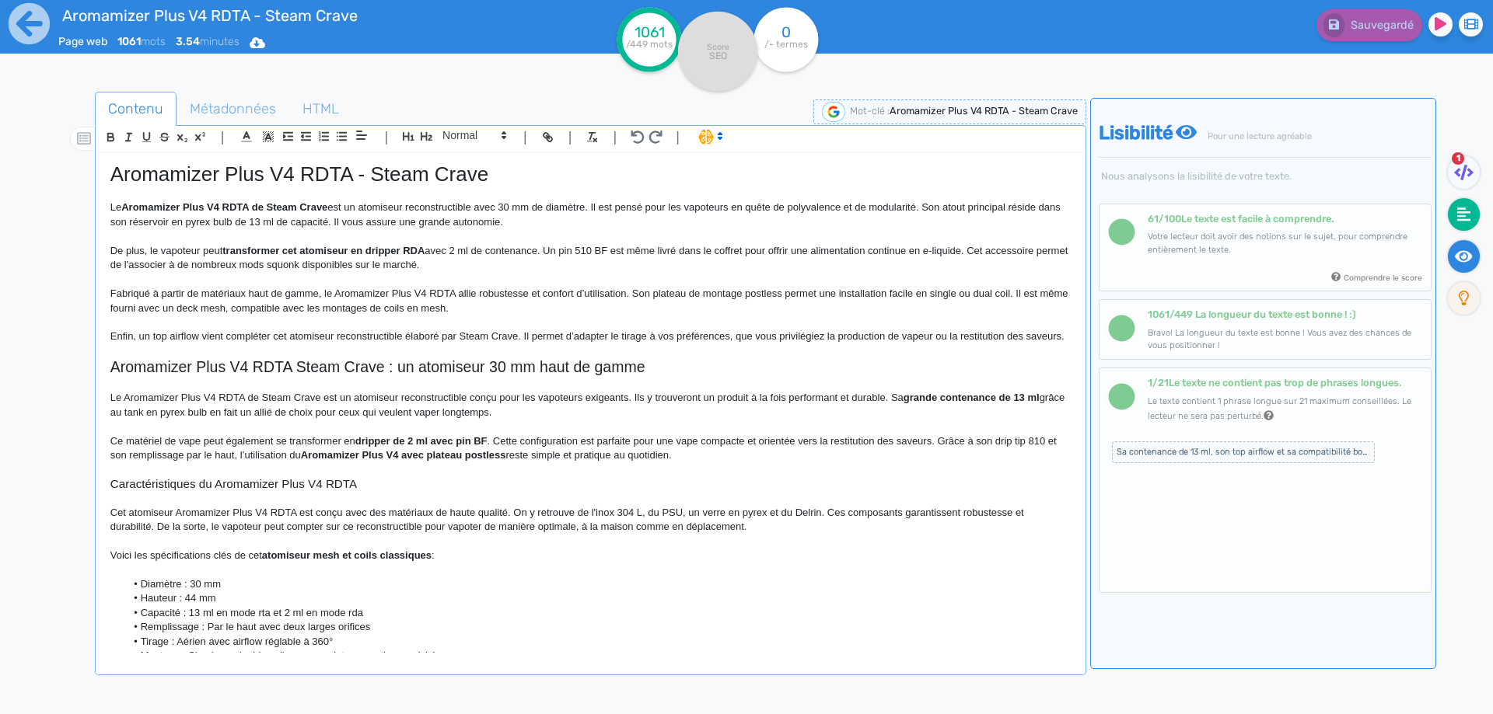
click at [1459, 225] on fa-icon at bounding box center [1464, 214] width 32 height 33
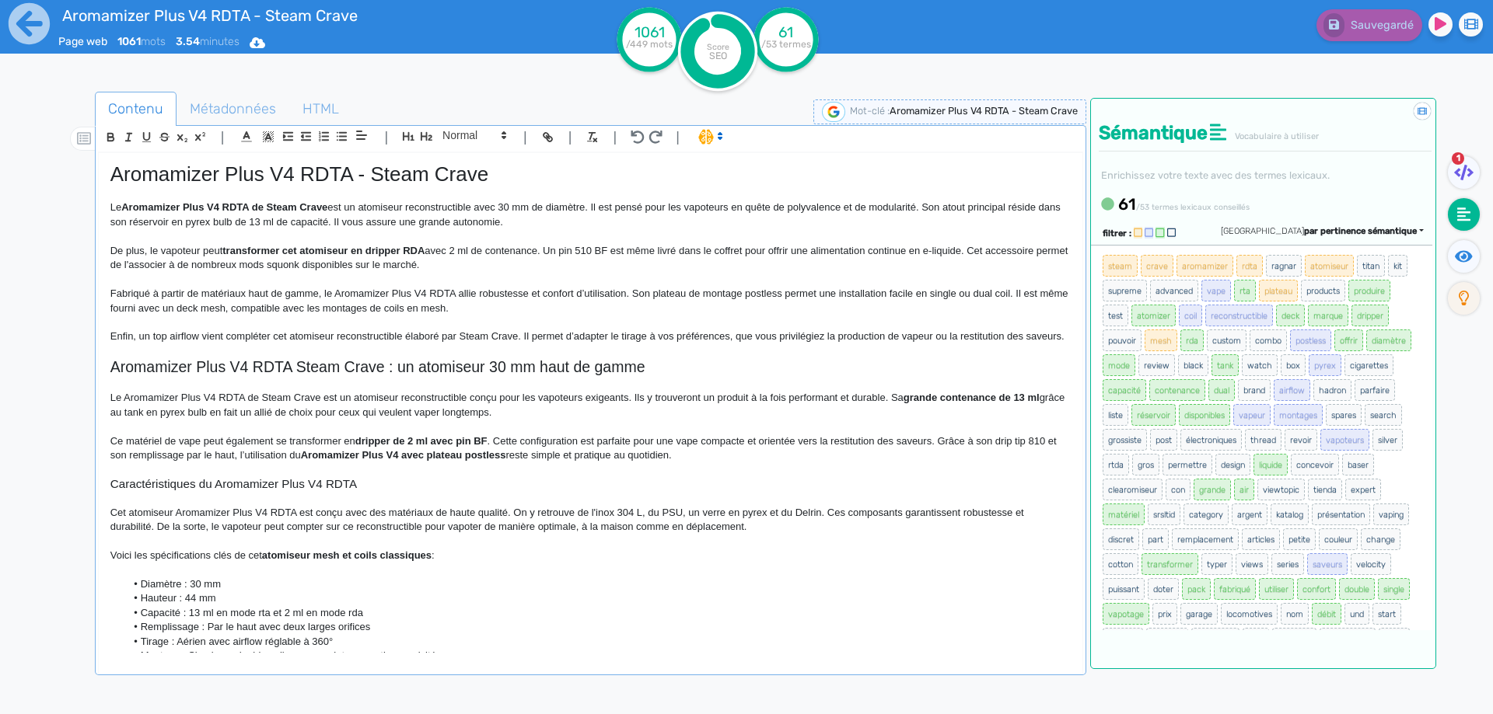
scroll to position [78, 0]
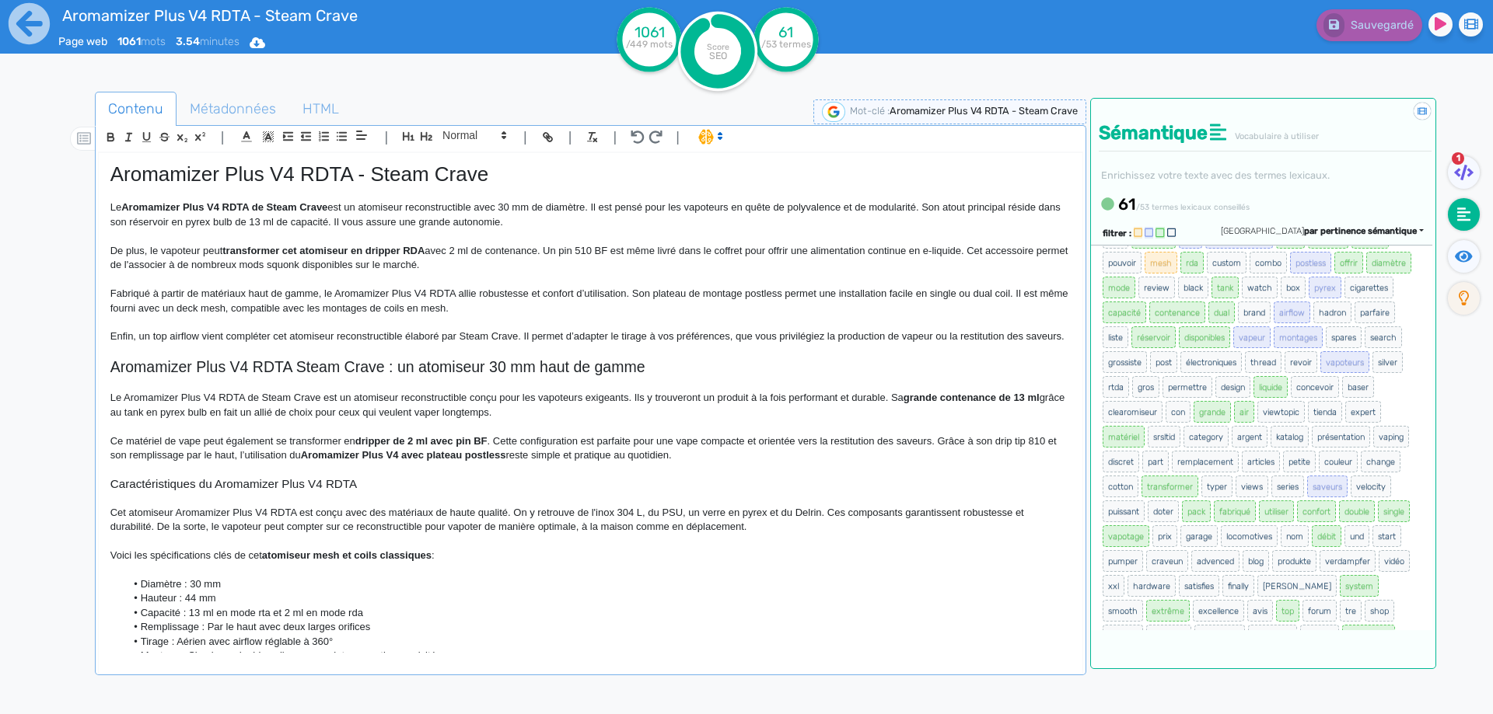
click at [788, 420] on p "Le Aromamizer Plus V4 RDTA de Steam Crave est un atomiseur reconstructible conç…" at bounding box center [590, 405] width 960 height 29
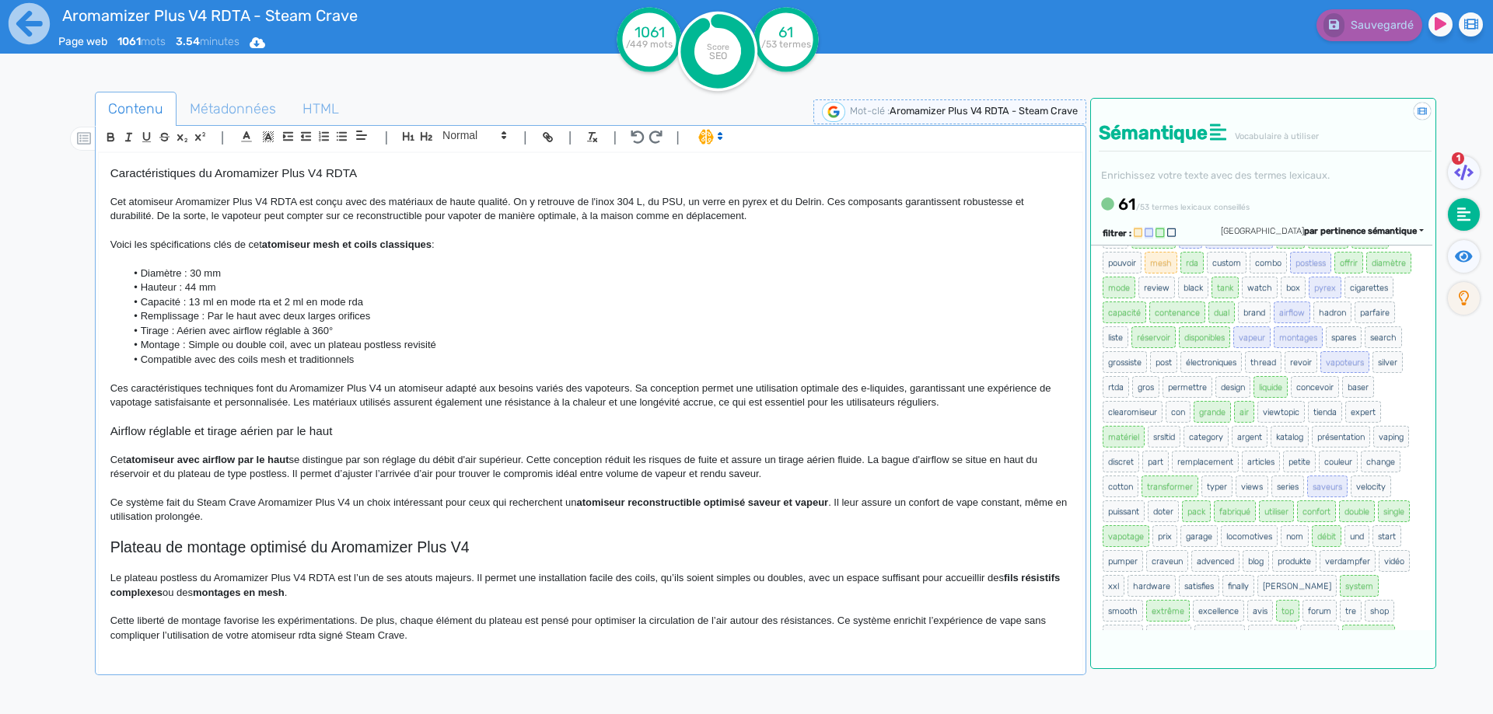
click at [634, 406] on span "Ces caractéristiques techniques font du Aromamizer Plus V4 un atomiseur adapté …" at bounding box center [581, 396] width 943 height 26
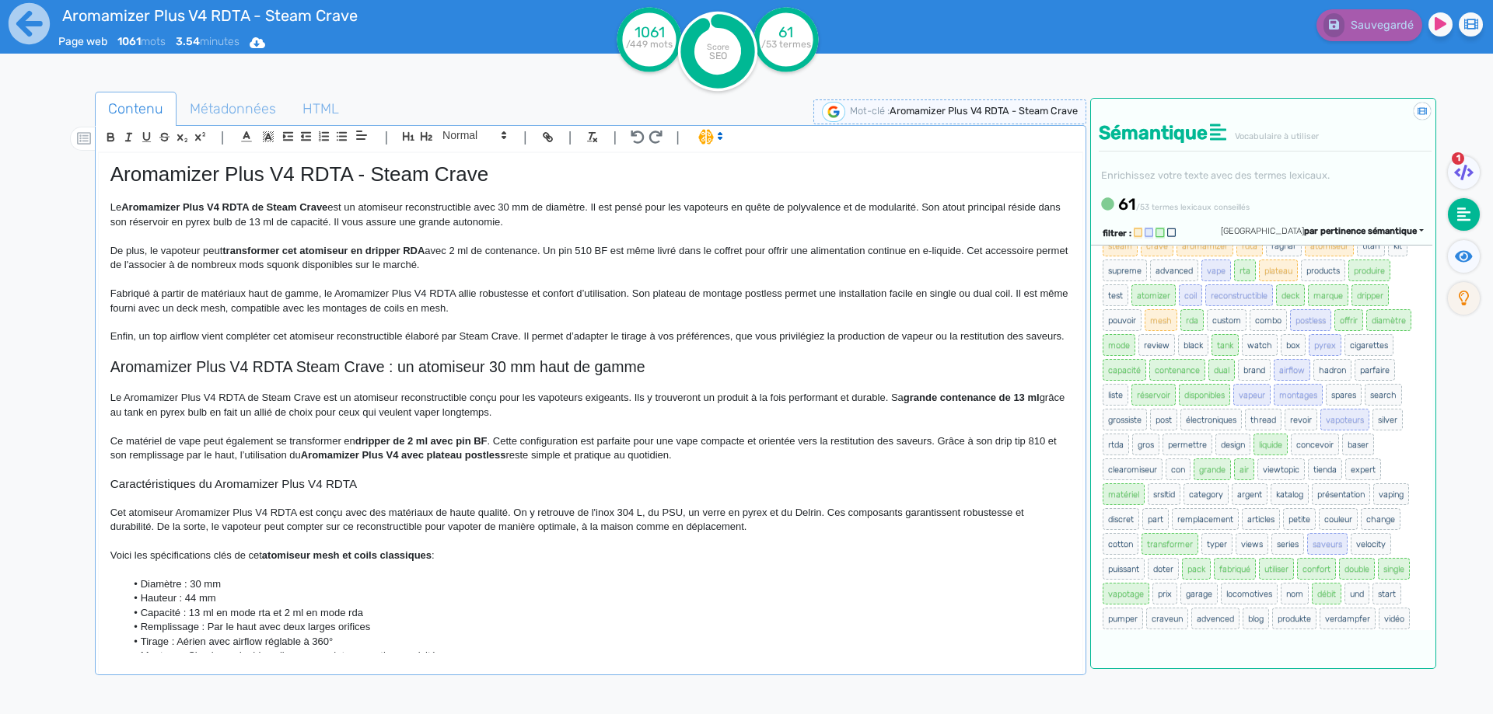
scroll to position [0, 0]
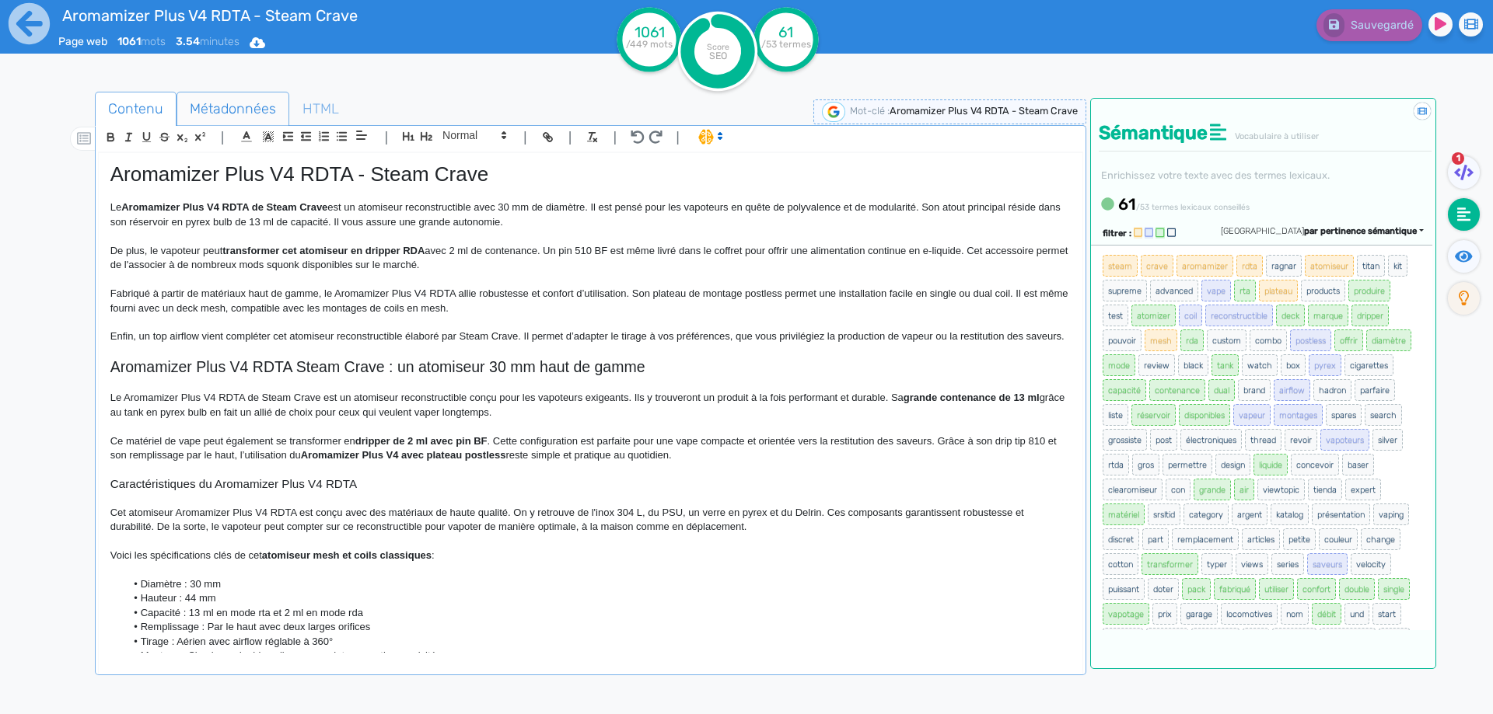
click at [258, 109] on span "Métadonnées" at bounding box center [232, 109] width 111 height 42
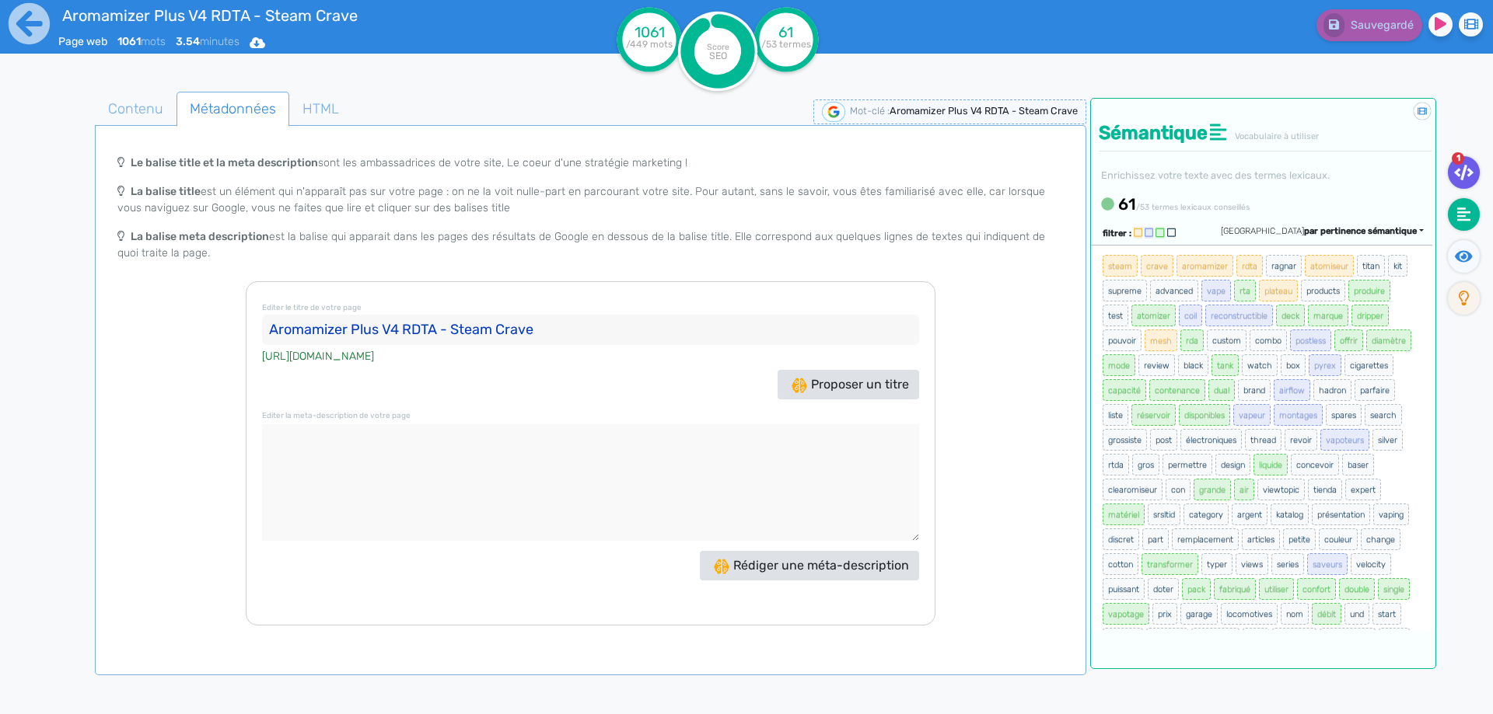
click at [1448, 171] on fa-icon at bounding box center [1464, 172] width 32 height 33
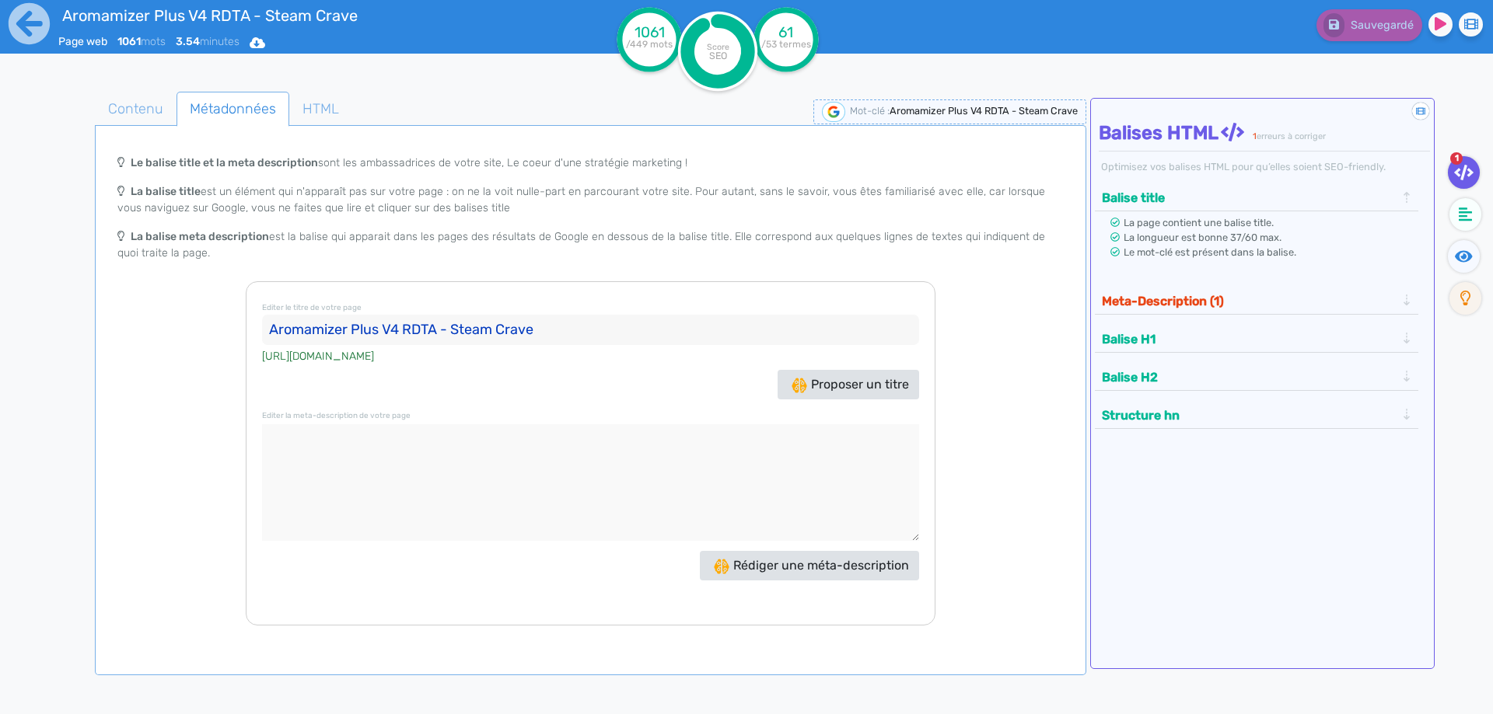
drag, startPoint x: 578, startPoint y: 563, endPoint x: 595, endPoint y: 465, distance: 99.4
click at [578, 562] on div "Rédiger une méta-description" at bounding box center [590, 566] width 665 height 30
click at [595, 463] on textarea at bounding box center [590, 482] width 657 height 117
paste textarea "Découvrez le Aromamizer Plus V4 RDTA de Steam Crave, un atomiseur RTA/RDA haut …"
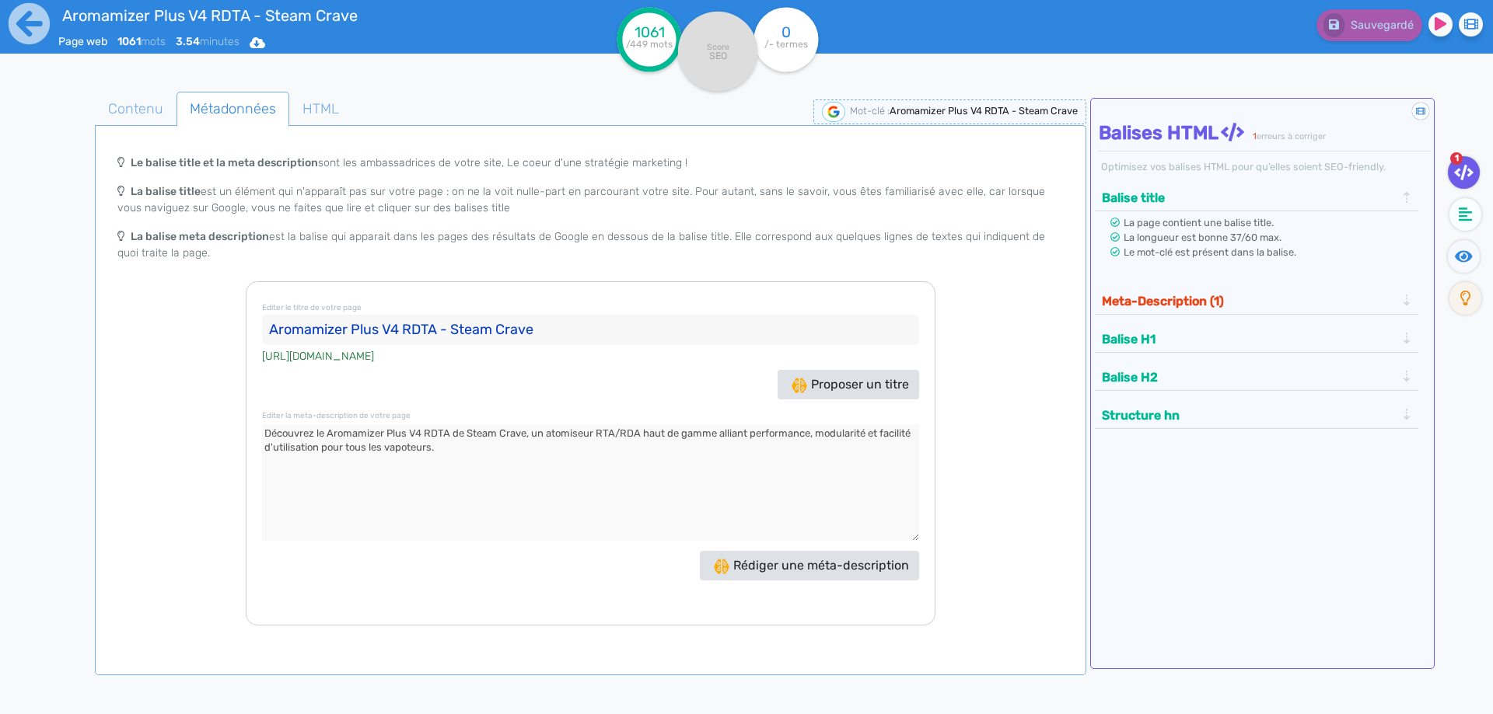
click at [1253, 296] on button "Meta-Description (1)" at bounding box center [1248, 301] width 303 height 26
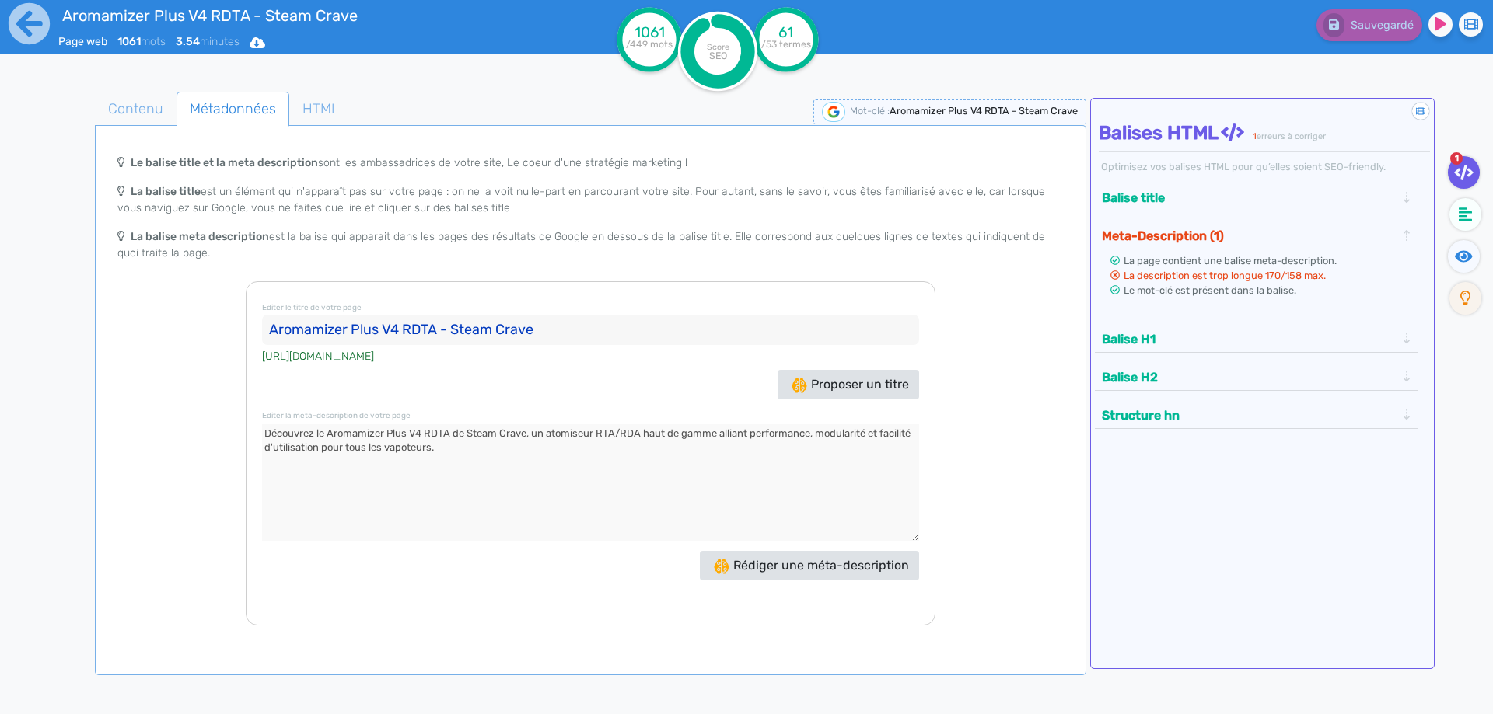
click at [652, 435] on textarea at bounding box center [590, 482] width 657 height 117
drag, startPoint x: 652, startPoint y: 435, endPoint x: 682, endPoint y: 434, distance: 29.6
click at [682, 434] on textarea at bounding box center [590, 482] width 657 height 117
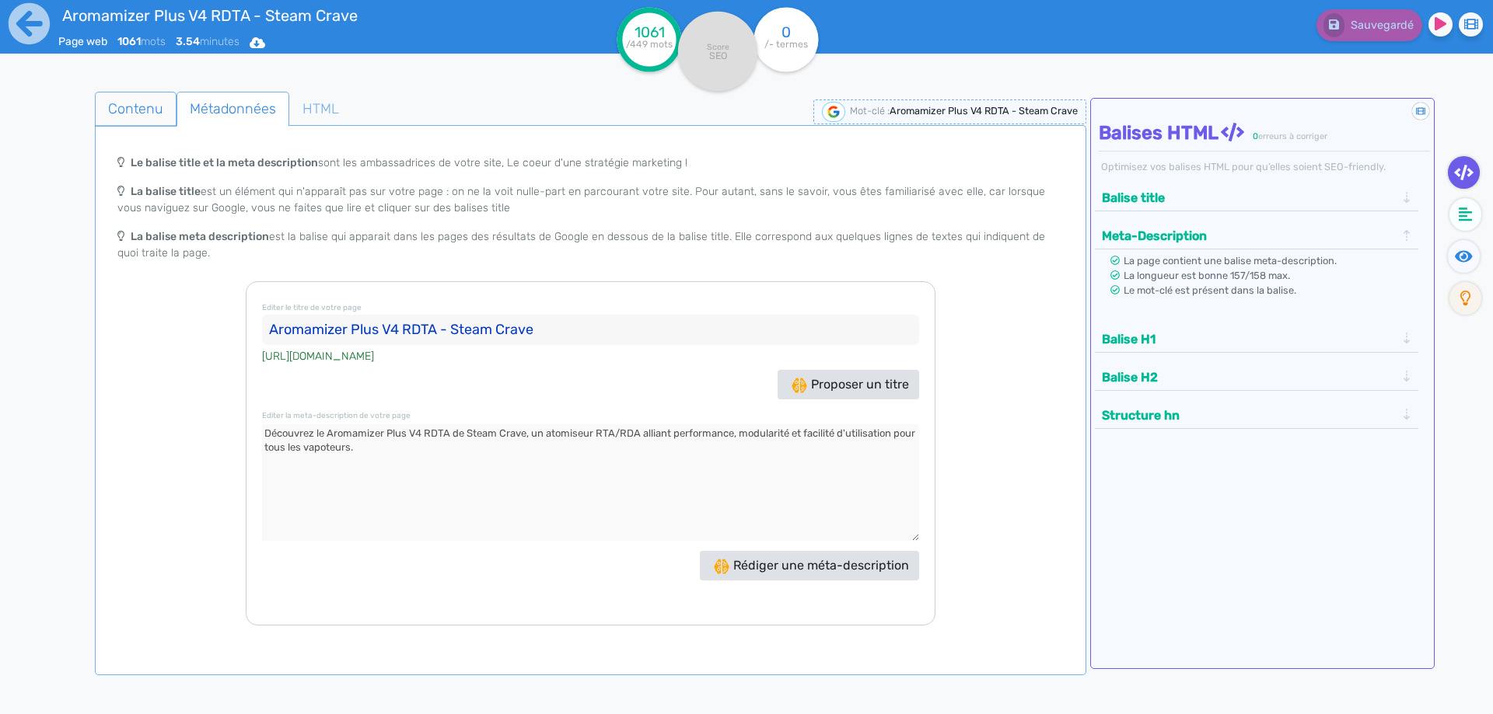
click at [118, 105] on span "Contenu" at bounding box center [136, 109] width 80 height 42
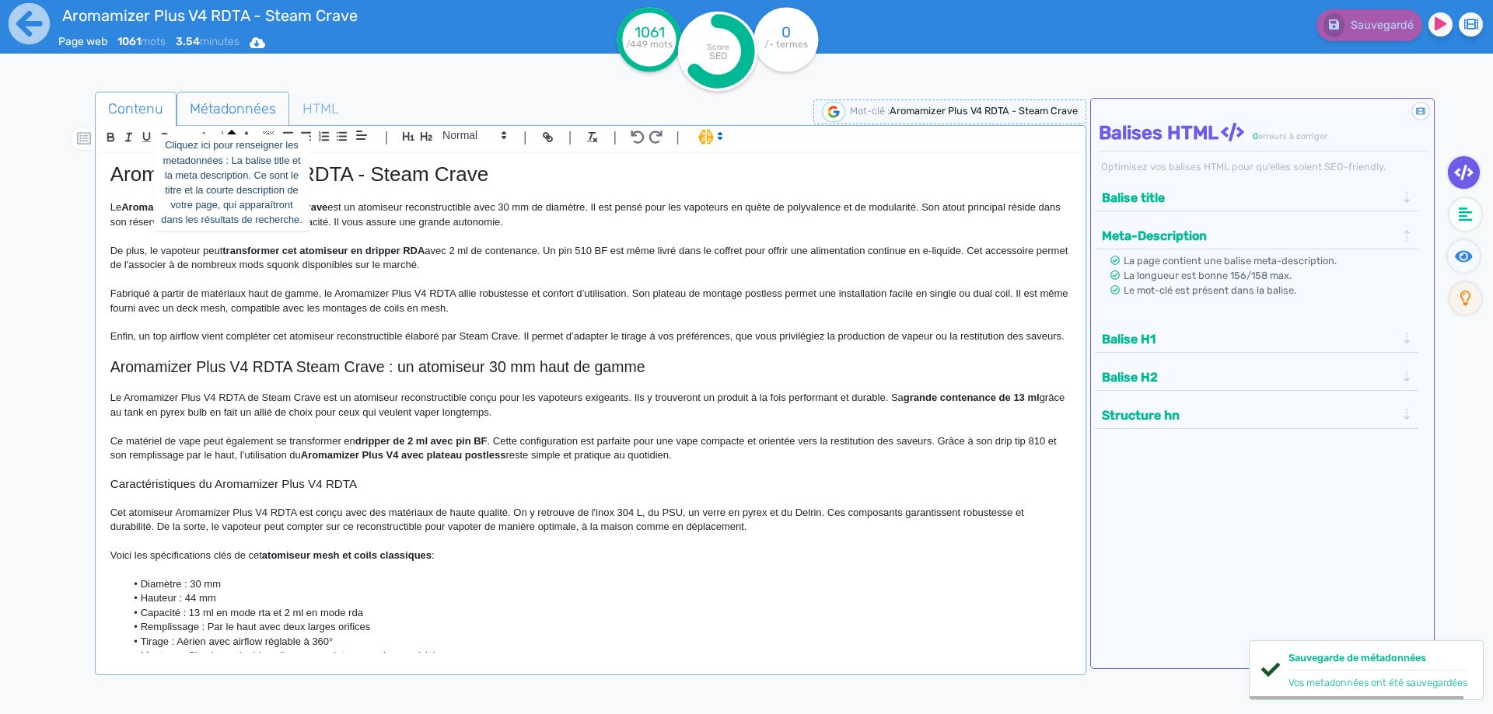
click at [229, 104] on span "Métadonnées" at bounding box center [232, 109] width 111 height 42
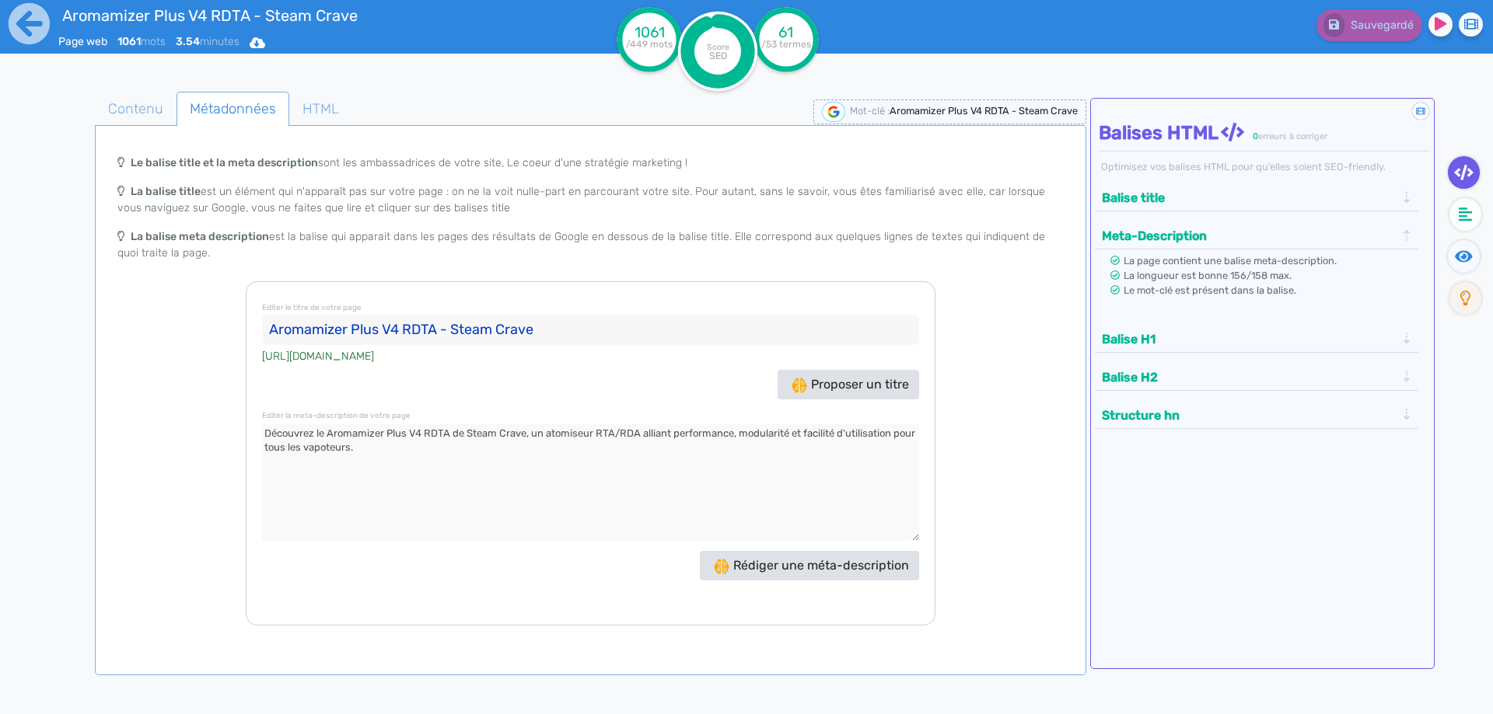
click at [641, 435] on textarea at bounding box center [590, 482] width 657 height 117
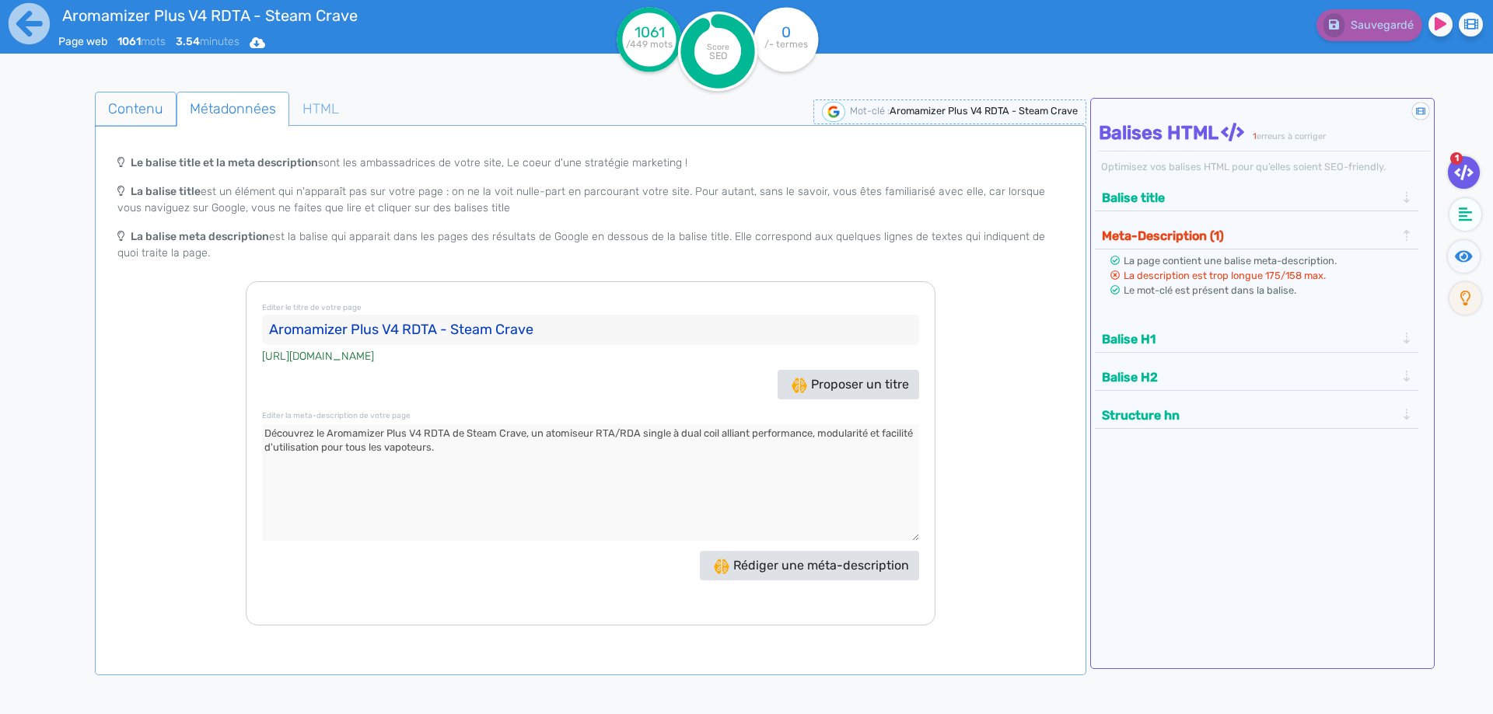
type textarea "Découvrez le Aromamizer Plus V4 RDTA de Steam Crave, un atomiseur RTA/RDA singl…"
click at [96, 96] on span "Contenu" at bounding box center [136, 109] width 80 height 42
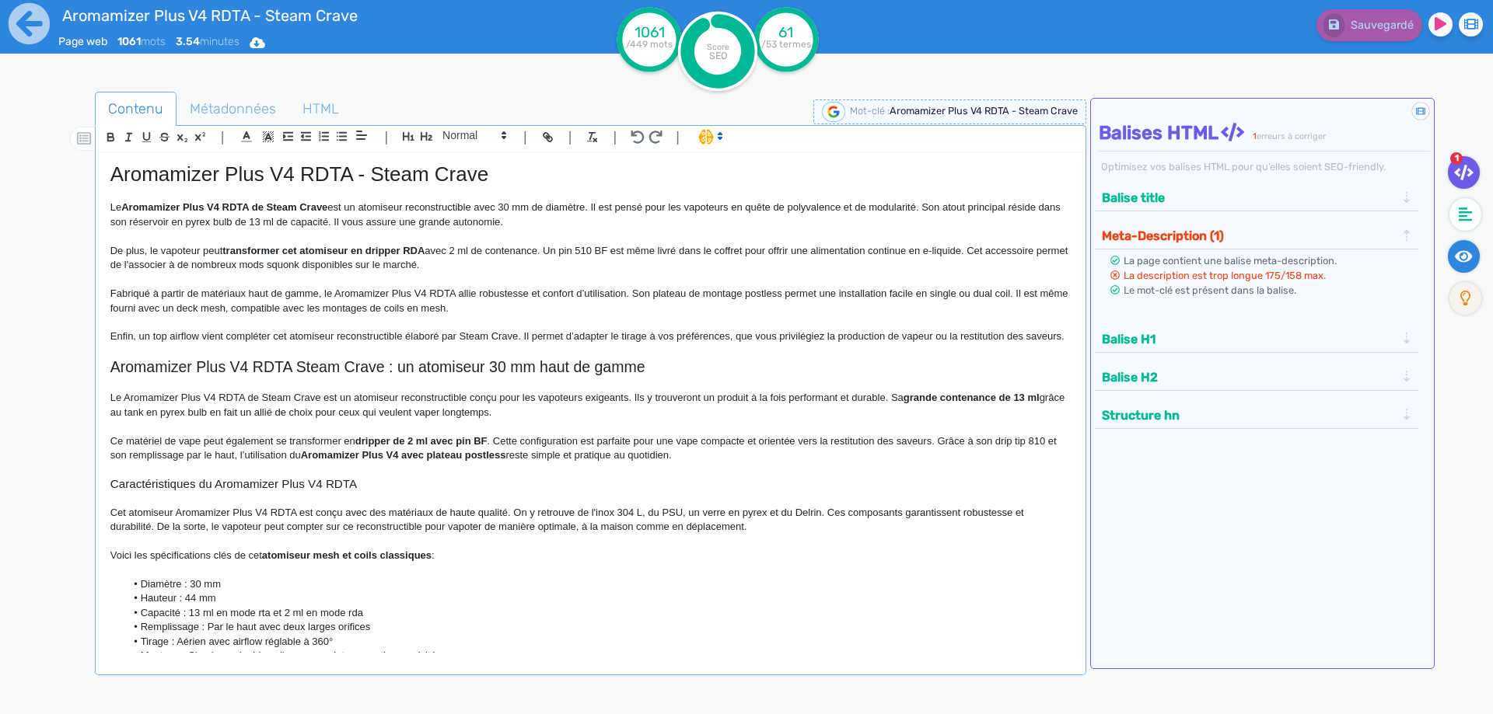
click at [1470, 260] on icon at bounding box center [1464, 257] width 18 height 16
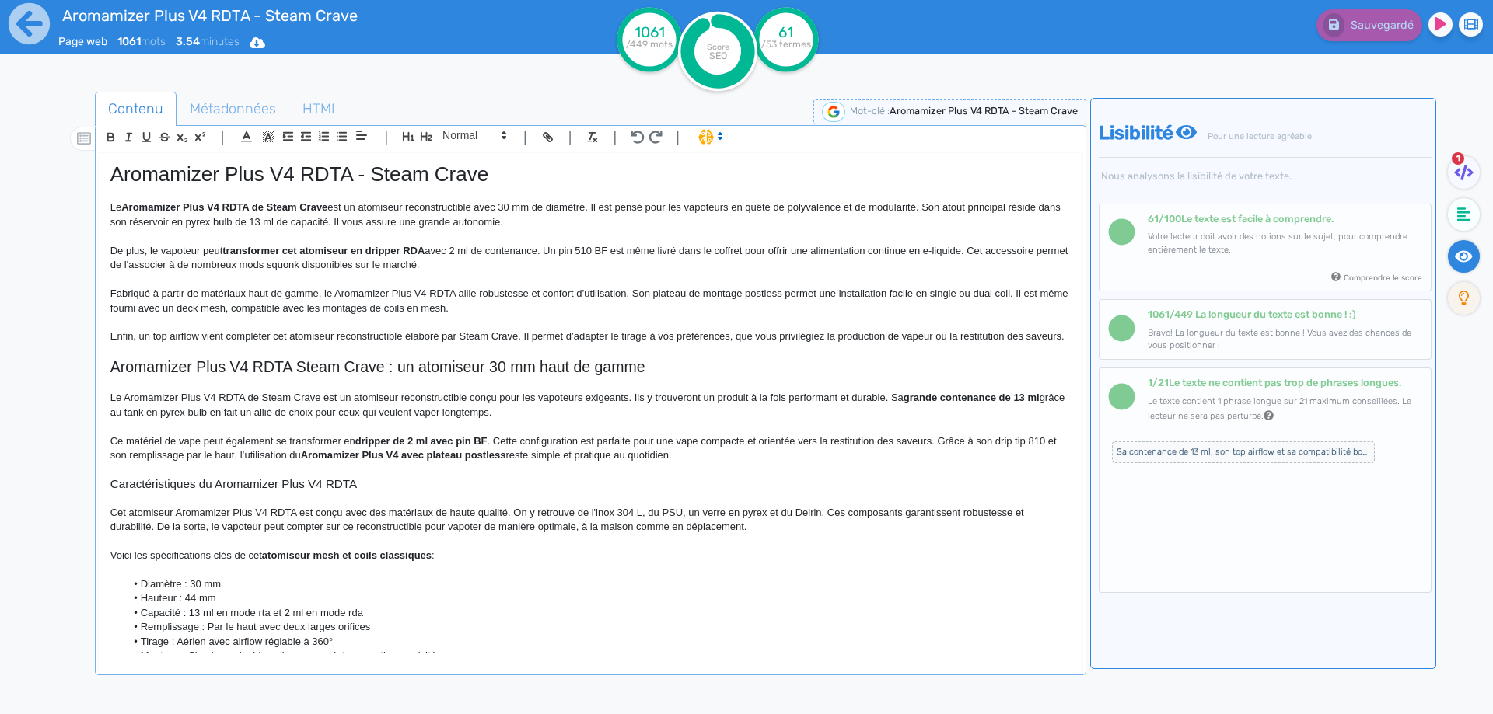
click at [1324, 457] on span "Sa contenance de 13 ml, son top airflow et sa compatibilité bottom feeder en fo…" at bounding box center [1243, 453] width 263 height 22
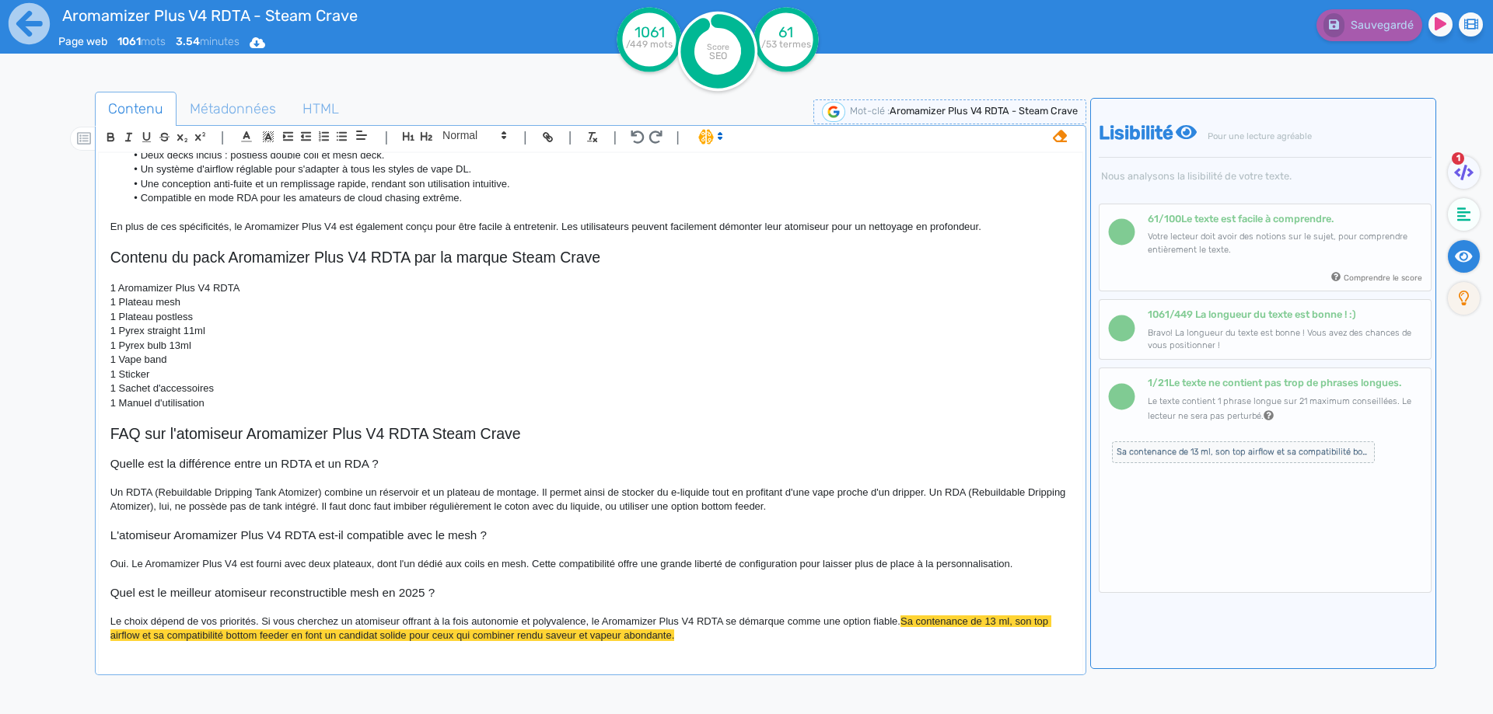
scroll to position [938, 0]
click at [1045, 625] on span "Sa contenance de 13 ml, son top airflow et sa compatibilité bottom feeder en fo…" at bounding box center [580, 629] width 941 height 26
click at [674, 403] on div "Aromamizer Plus V4 RDTA - Steam Crave Le Aromamizer Plus V4 RDTA de Steam Crave…" at bounding box center [590, 403] width 983 height 500
click at [597, 374] on p "1 Sticker" at bounding box center [590, 375] width 960 height 14
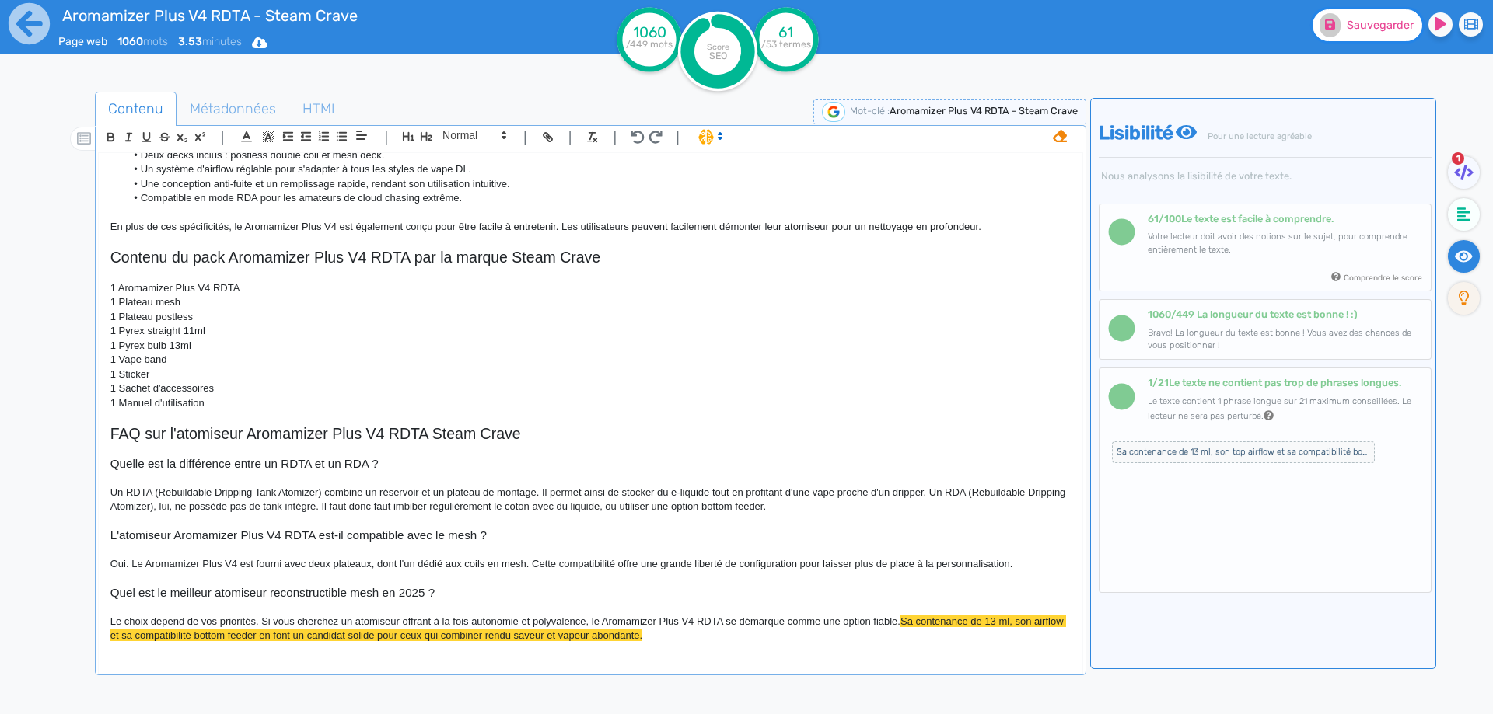
click at [1357, 22] on span "Sauvegarder" at bounding box center [1380, 25] width 67 height 13
click at [395, 638] on span "Sa contenance de 13 ml, son airflow et sa compatibilité bottom feeder en font u…" at bounding box center [588, 629] width 956 height 26
click at [1390, 31] on span "Sauvegarder" at bounding box center [1380, 25] width 67 height 13
click at [757, 506] on span "Un RDTA (Rebuildable Dripping Tank Atomizer) combine un réservoir et un plateau…" at bounding box center [589, 500] width 958 height 26
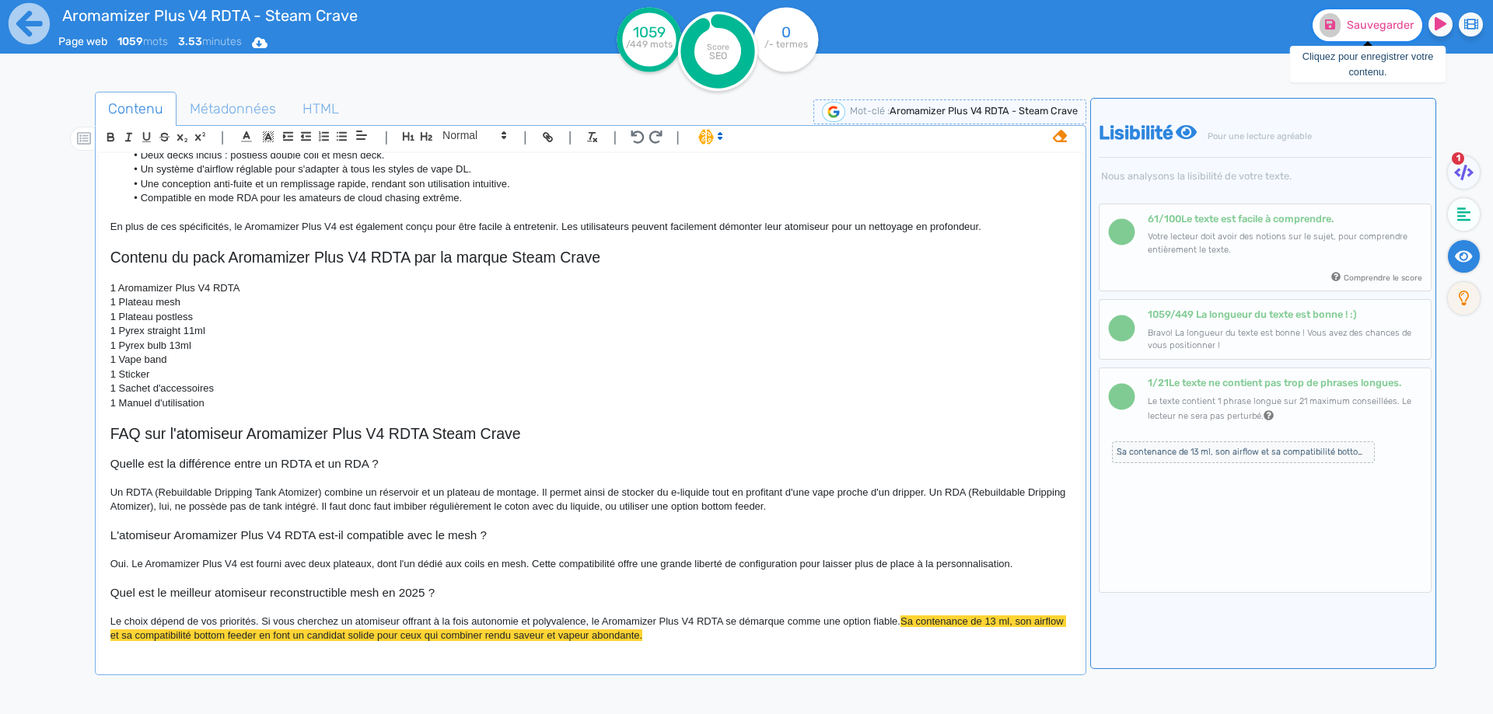
click at [1381, 27] on span "Sauvegarder" at bounding box center [1380, 25] width 67 height 13
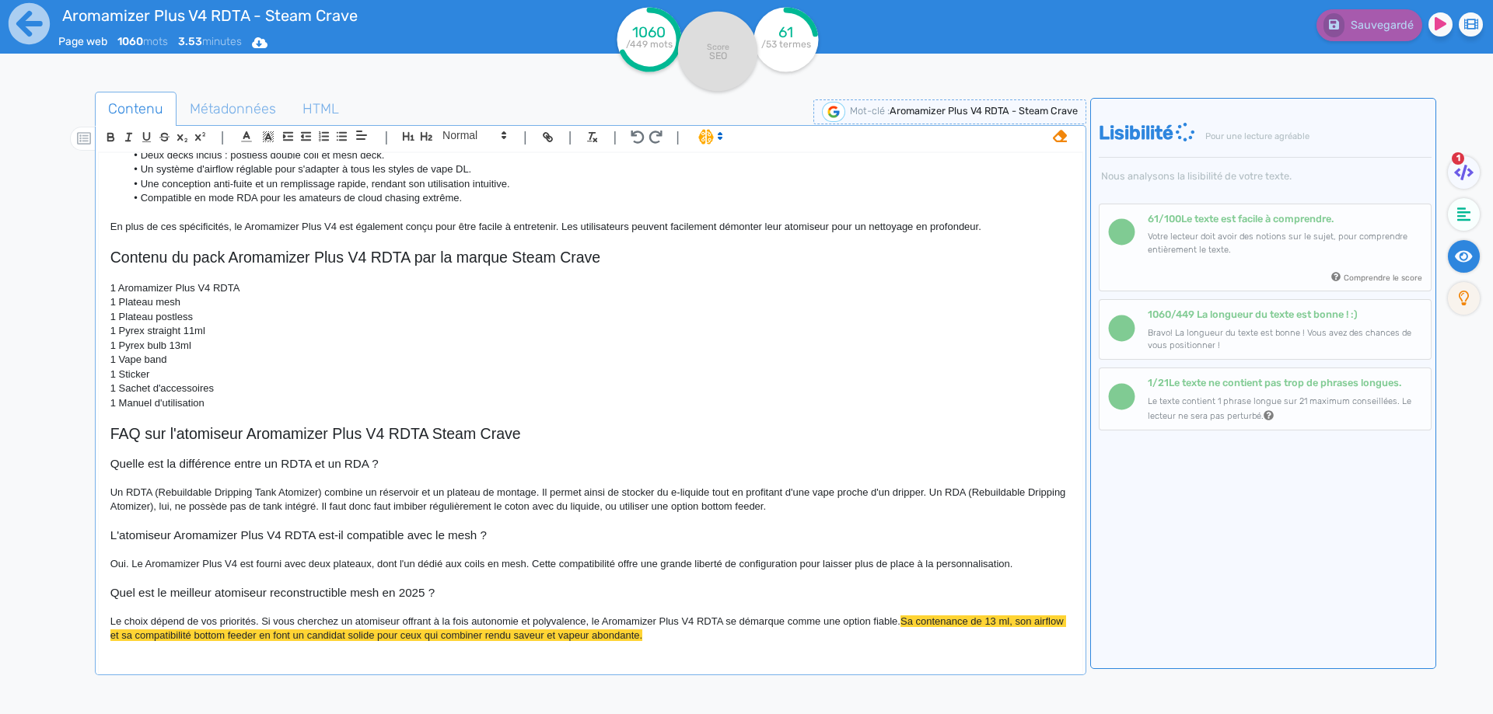
click at [1055, 141] on icon at bounding box center [1060, 136] width 14 height 12
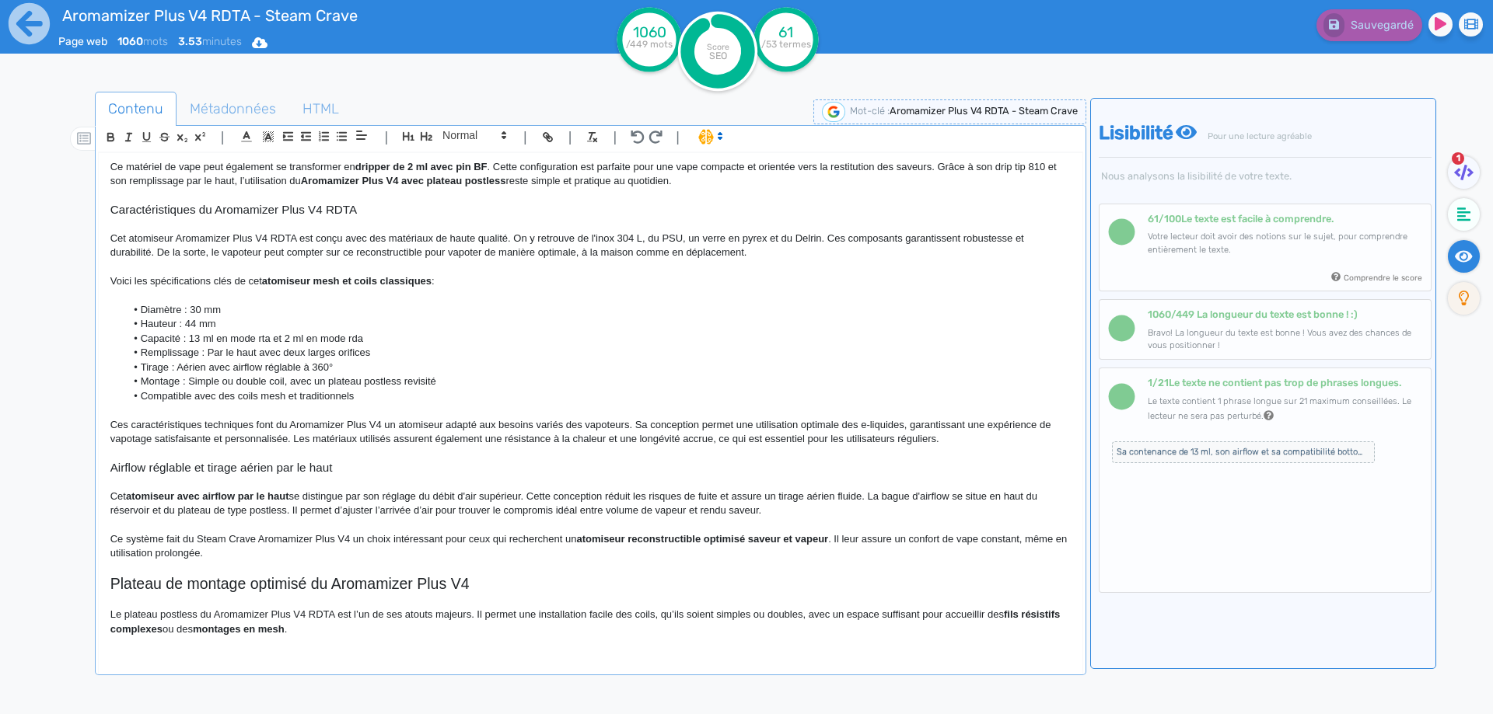
scroll to position [311, 0]
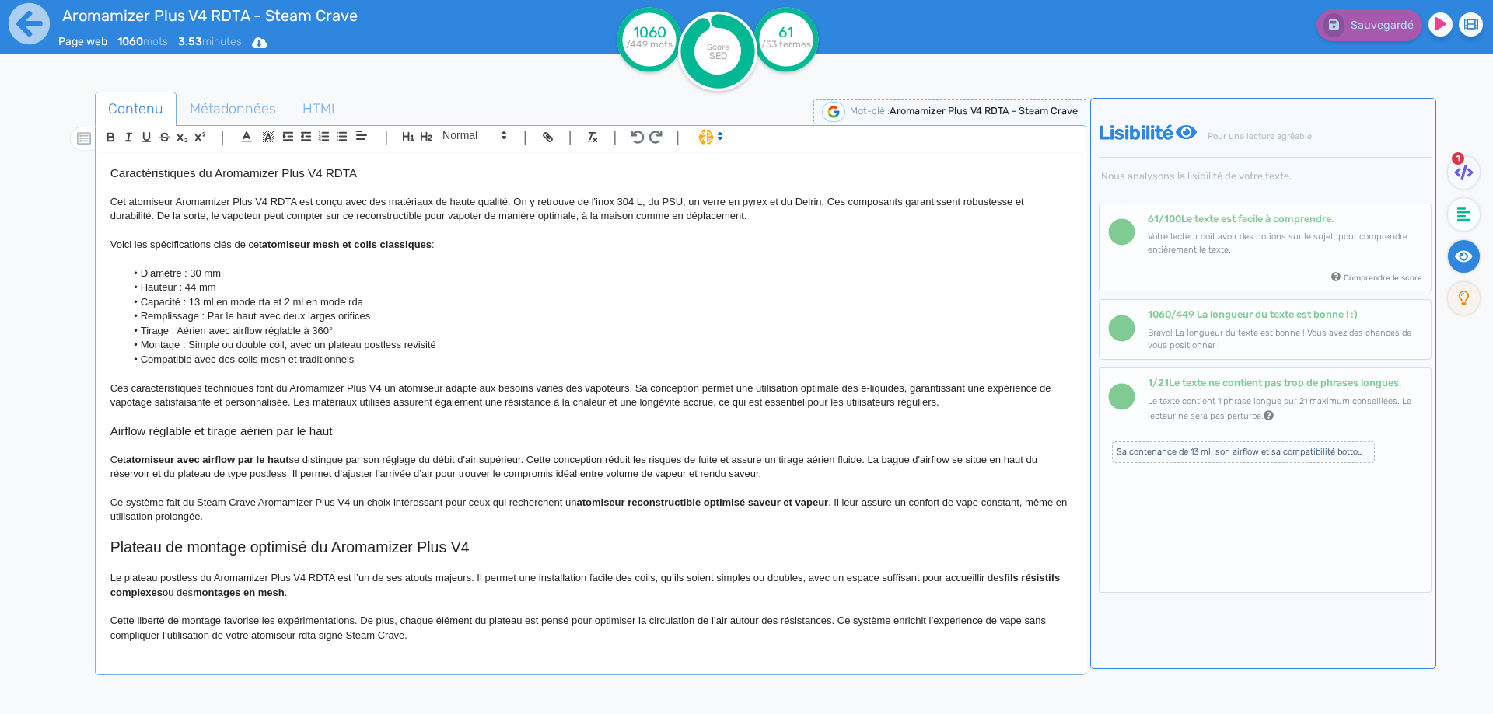
click at [284, 438] on span "Airflow réglable et tirage aérien par le haut" at bounding box center [221, 430] width 222 height 13
drag, startPoint x: 284, startPoint y: 443, endPoint x: 320, endPoint y: 444, distance: 35.8
click at [320, 438] on span "Airflow réglable et tirage aérien par le haut" at bounding box center [221, 430] width 222 height 13
click at [143, 438] on span "Airflow réglable et tirage aérien" at bounding box center [191, 430] width 163 height 13
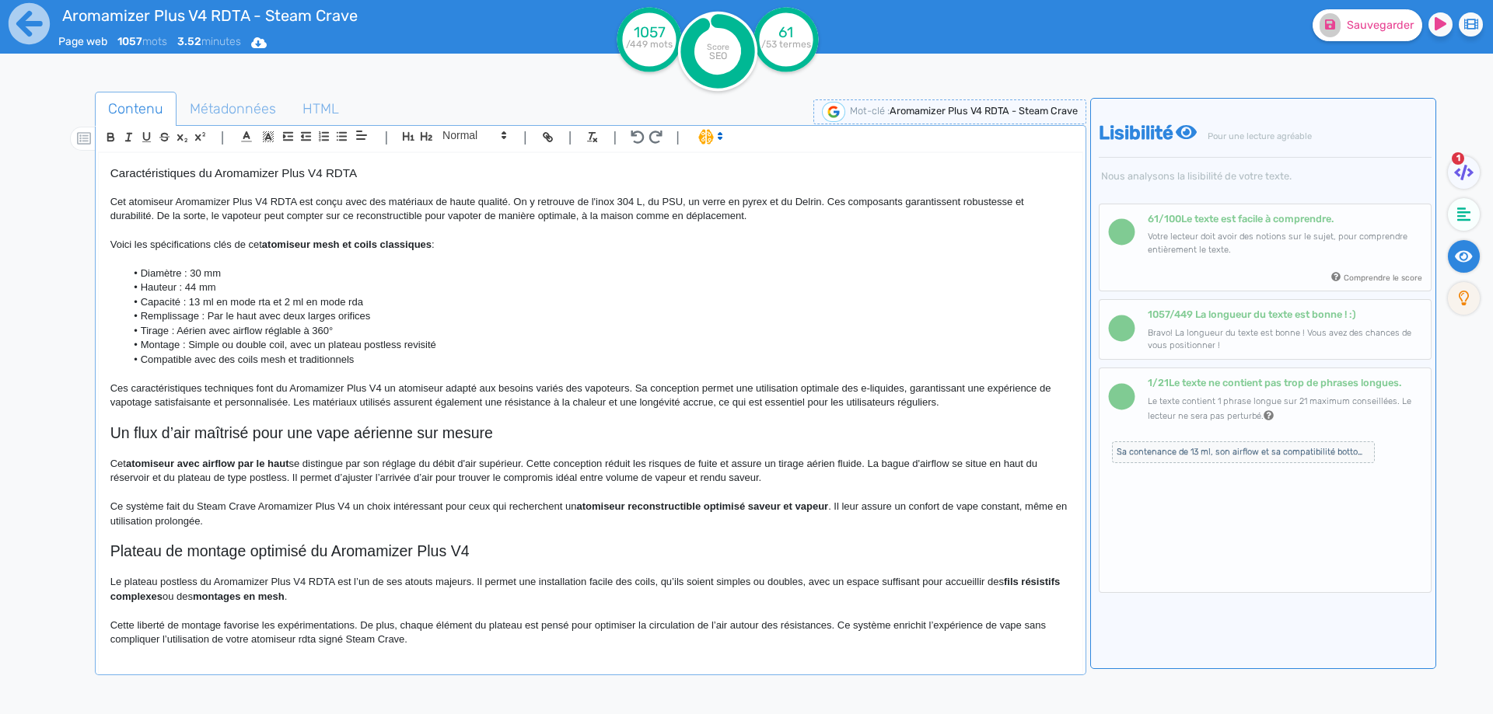
click at [143, 442] on h2 "Un flux d’air maîtrisé pour une vape aérienne sur mesure" at bounding box center [590, 433] width 960 height 18
click at [464, 136] on span at bounding box center [473, 135] width 76 height 19
click at [465, 158] on span at bounding box center [473, 162] width 62 height 27
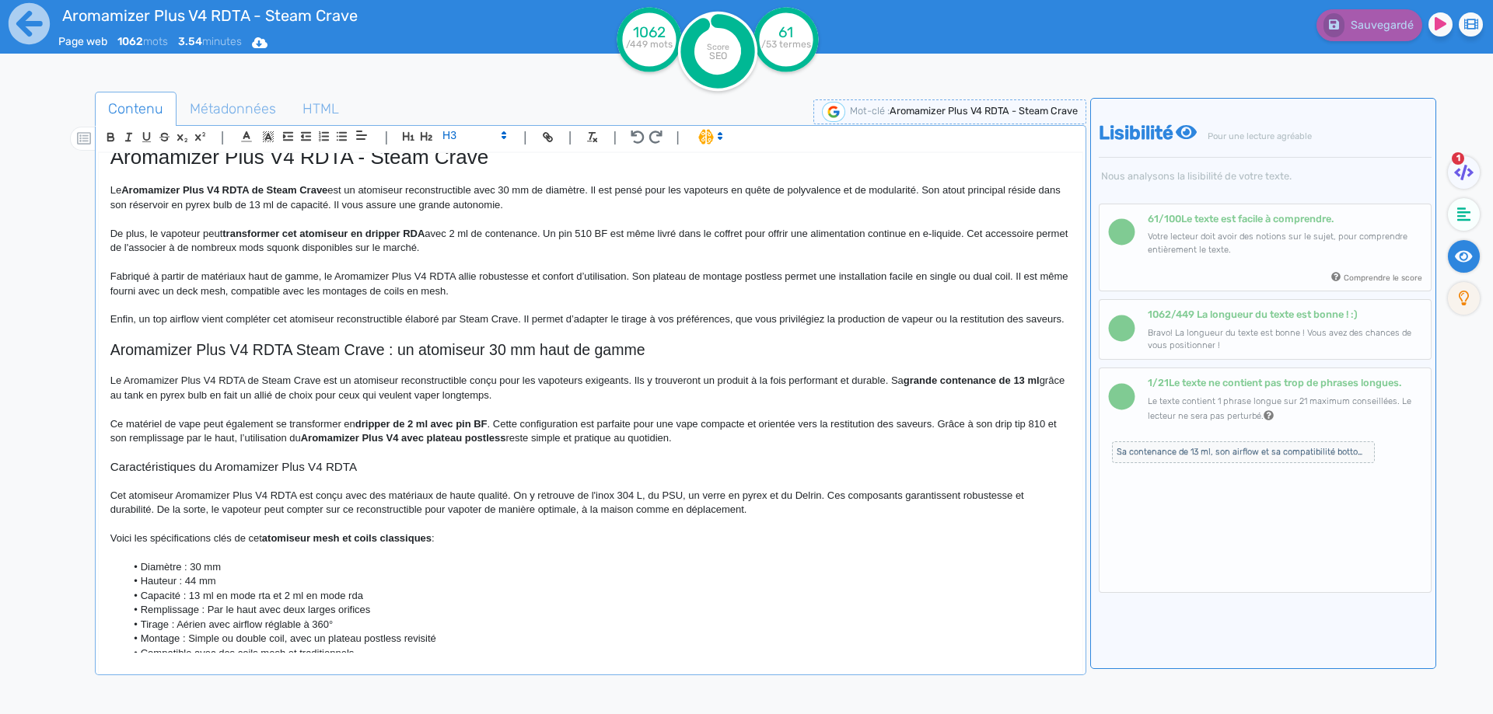
scroll to position [0, 0]
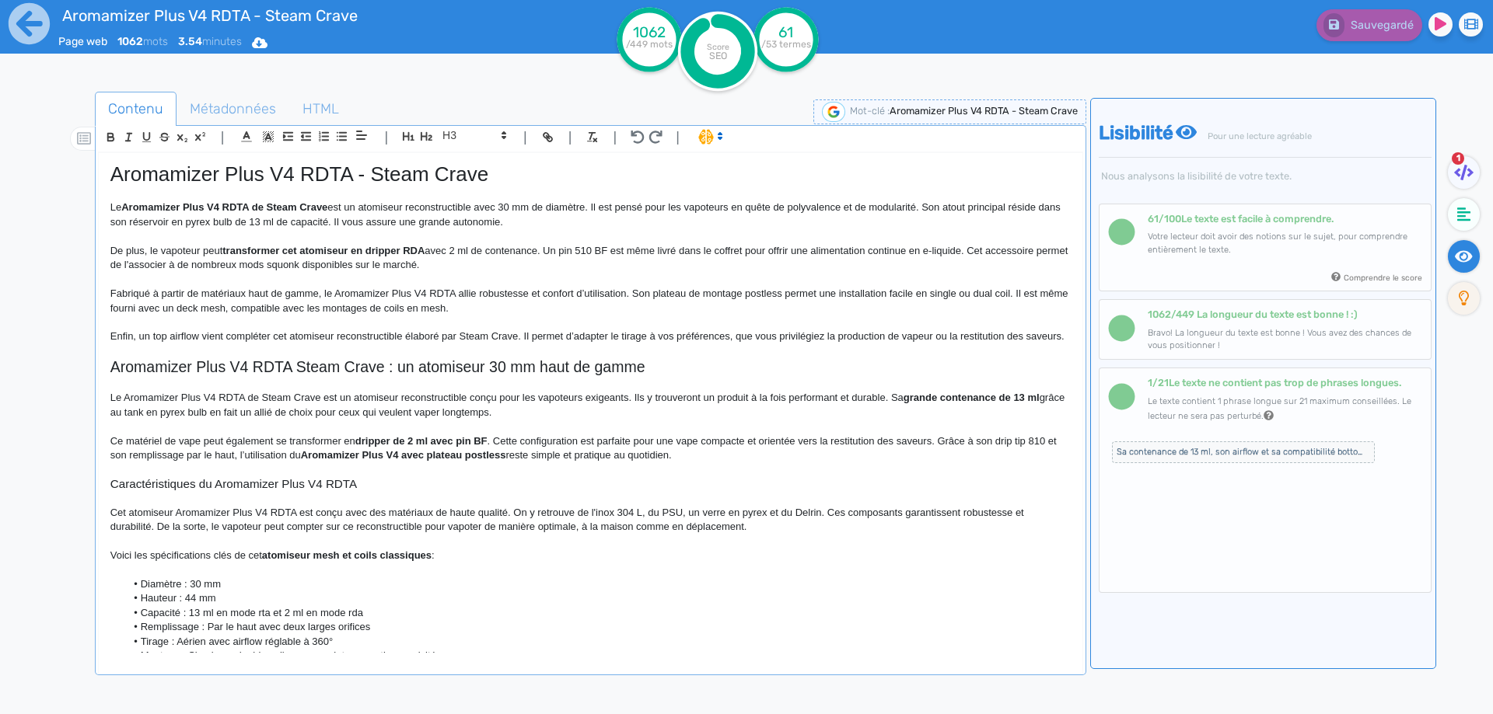
click at [492, 376] on span "Aromamizer Plus V4 RDTA Steam Crave : un atomiseur 30 mm haut de gamme" at bounding box center [377, 366] width 535 height 17
drag, startPoint x: 492, startPoint y: 377, endPoint x: 515, endPoint y: 379, distance: 23.4
click at [515, 376] on span "Aromamizer Plus V4 RDTA Steam Crave : un atomiseur 30 mm haut de gamme" at bounding box center [377, 366] width 535 height 17
drag, startPoint x: 383, startPoint y: 383, endPoint x: 650, endPoint y: 386, distance: 266.7
click at [650, 376] on h2 "Aromamizer Plus V4 RDTA Steam Crave : un atomiseur 30 mm haut de gamme" at bounding box center [590, 367] width 960 height 18
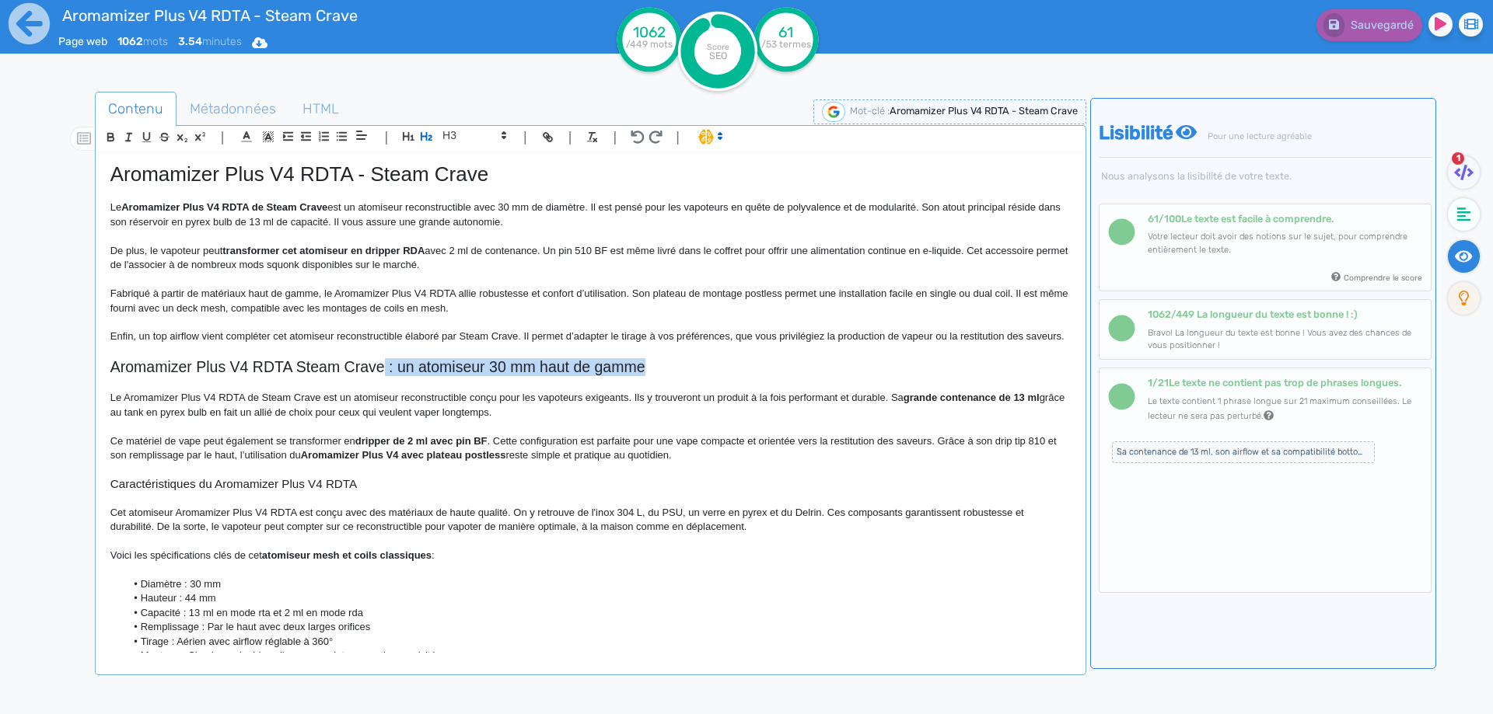
click at [547, 376] on span "Aromamizer Plus V4 RDTA Steam Crave : un atomiseur 30 mm haut de gamme" at bounding box center [377, 366] width 535 height 17
drag, startPoint x: 547, startPoint y: 378, endPoint x: 625, endPoint y: 377, distance: 78.5
click at [625, 376] on span "Aromamizer Plus V4 RDTA Steam Crave : un atomiseur 30 mm haut de gamme" at bounding box center [377, 366] width 535 height 17
click at [566, 376] on span "Aromamizer Plus V4 RDTA Steam Crave : un atomiseur 30 mm haut de gamme" at bounding box center [377, 366] width 535 height 17
drag, startPoint x: 566, startPoint y: 386, endPoint x: 600, endPoint y: 381, distance: 34.5
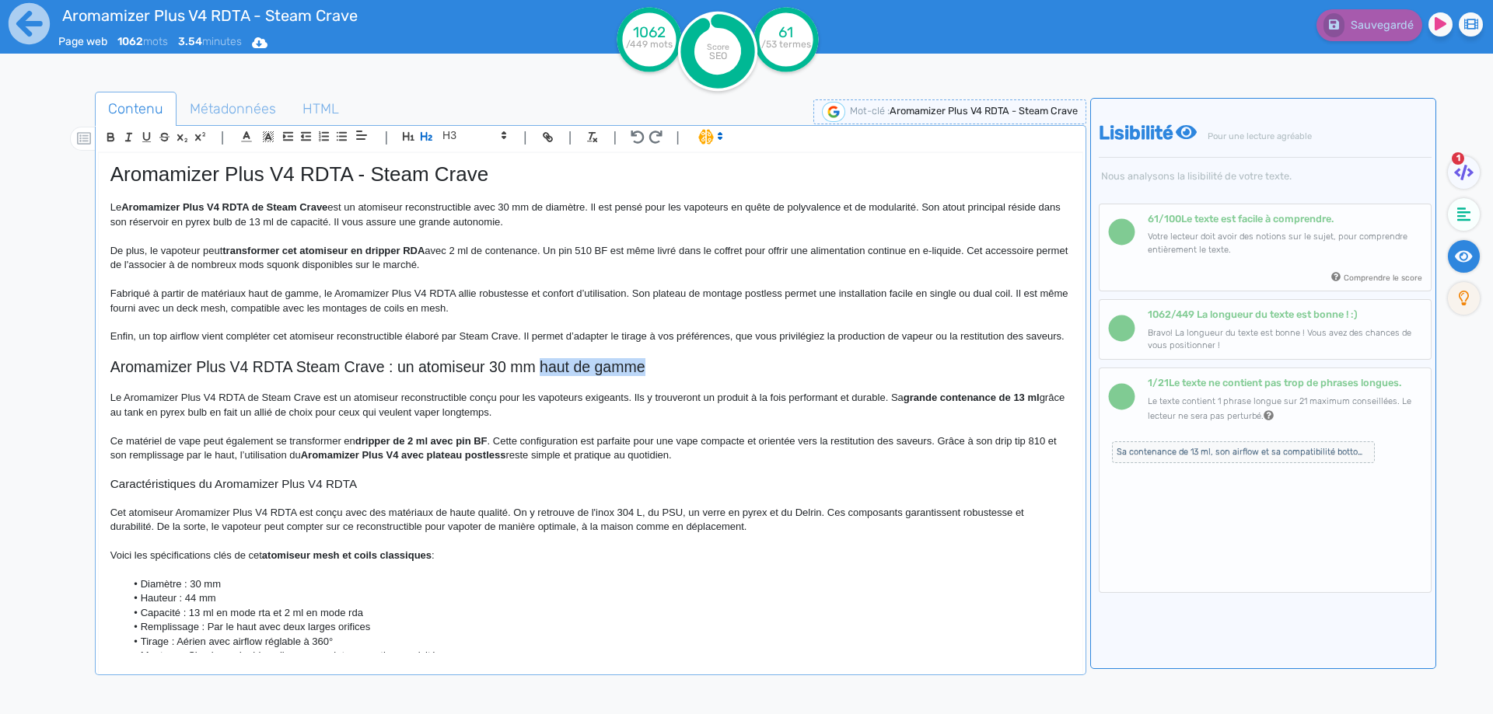
click at [600, 376] on span "Aromamizer Plus V4 RDTA Steam Crave : un atomiseur 30 mm haut de gamme" at bounding box center [377, 366] width 535 height 17
drag, startPoint x: 383, startPoint y: 384, endPoint x: 563, endPoint y: 379, distance: 180.4
click at [563, 376] on h2 "Aromamizer Plus V4 RDTA Steam Crave : un atomiseur 30 mm" at bounding box center [590, 367] width 960 height 18
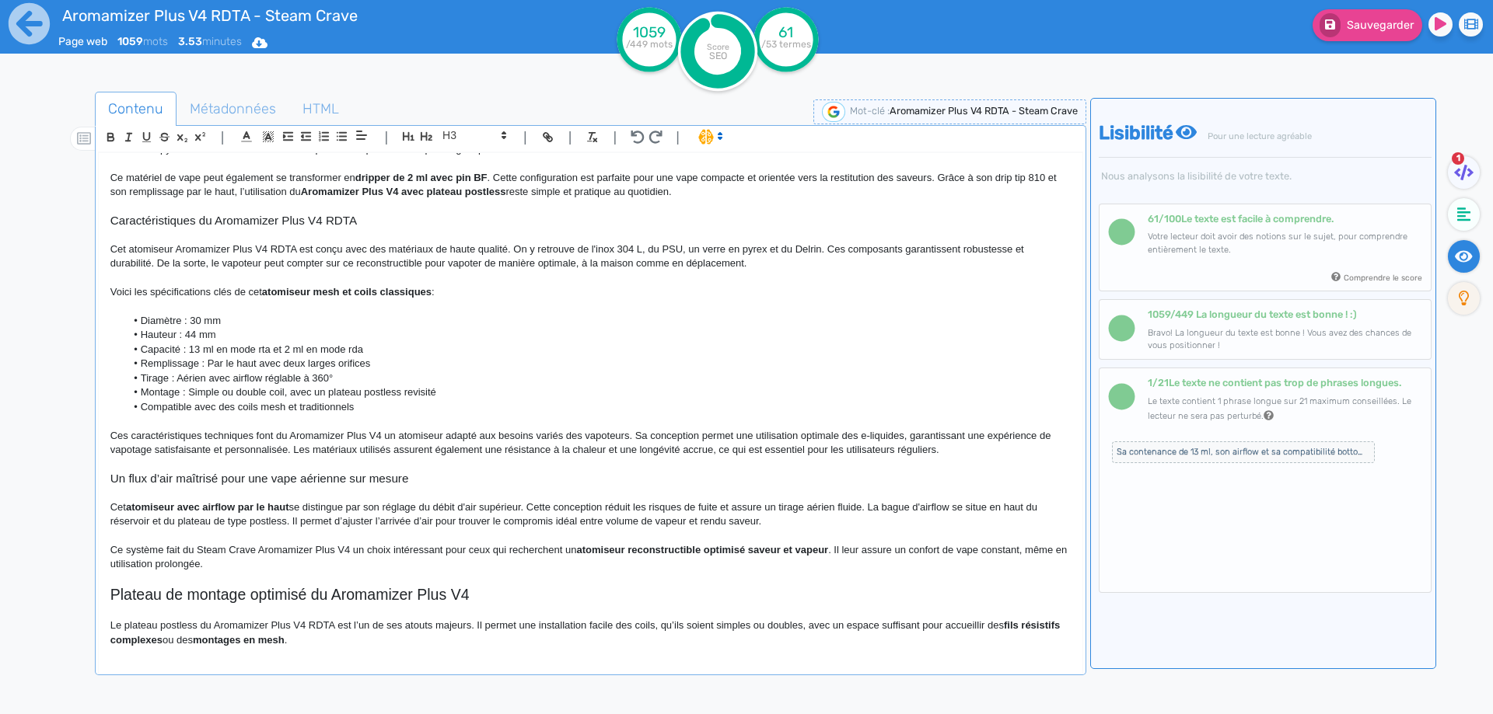
scroll to position [311, 0]
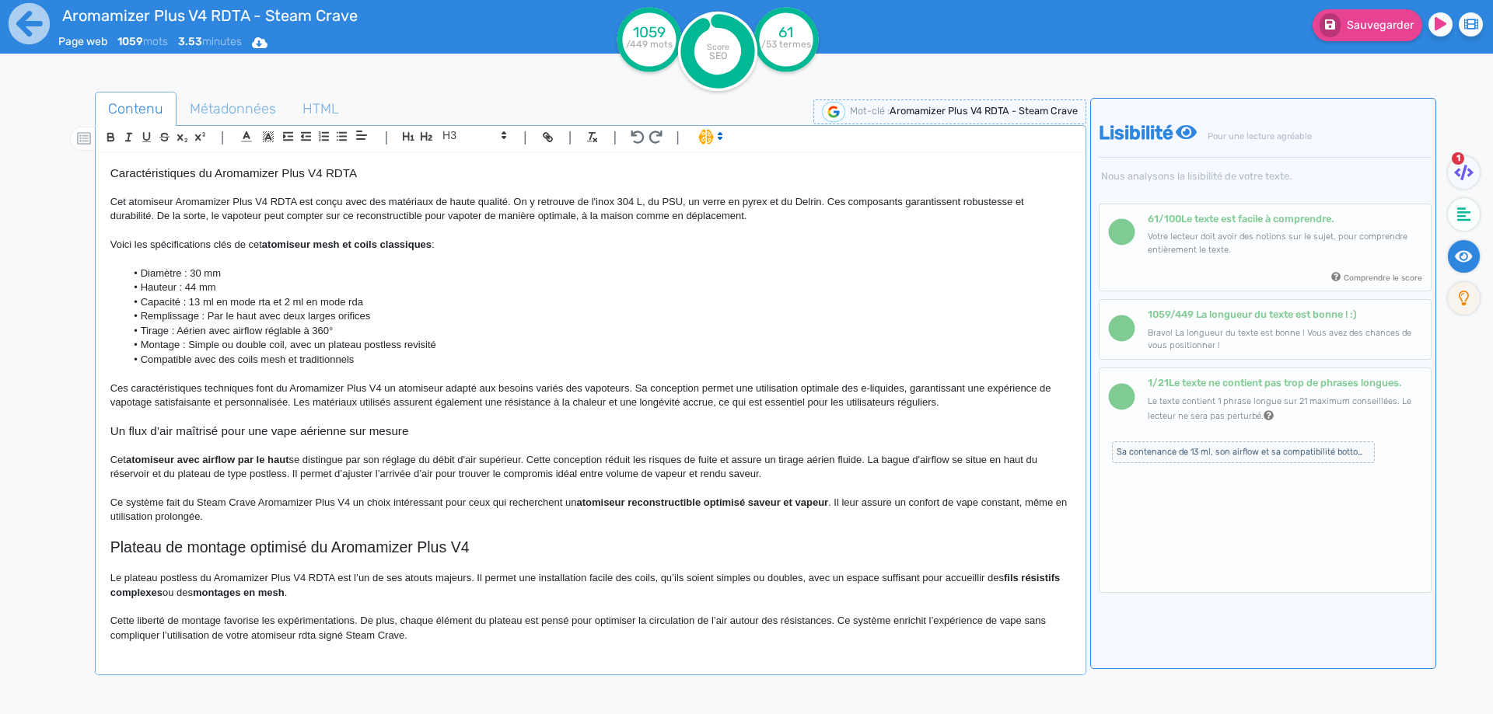
click at [225, 281] on li "Diamètre : 30 mm" at bounding box center [597, 274] width 945 height 14
click at [204, 279] on span "Diamètre : 30 mm à 33 mm" at bounding box center [202, 273] width 123 height 12
click at [1361, 34] on button "Sauvegarder" at bounding box center [1367, 25] width 110 height 32
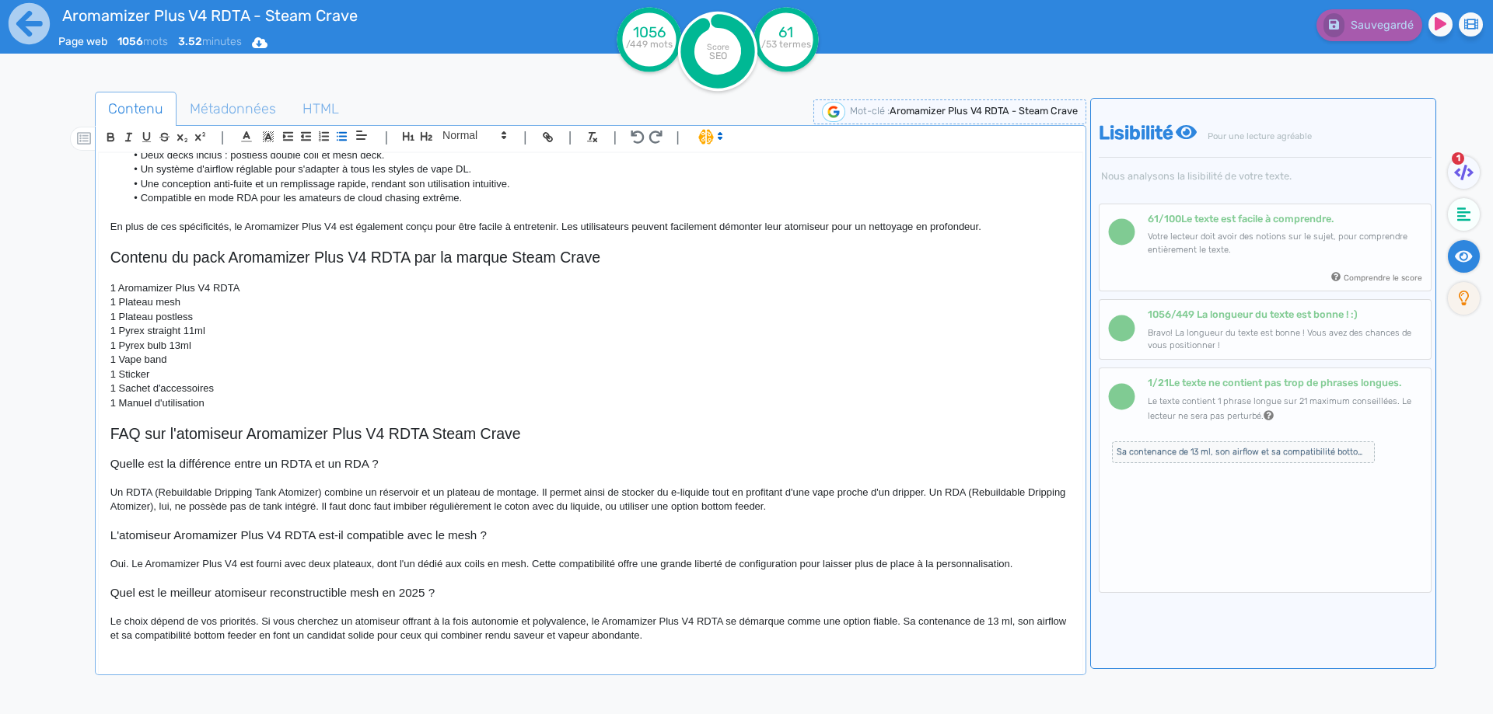
scroll to position [938, 0]
click at [545, 339] on p "1 Pyrex bulb 13ml" at bounding box center [590, 346] width 960 height 14
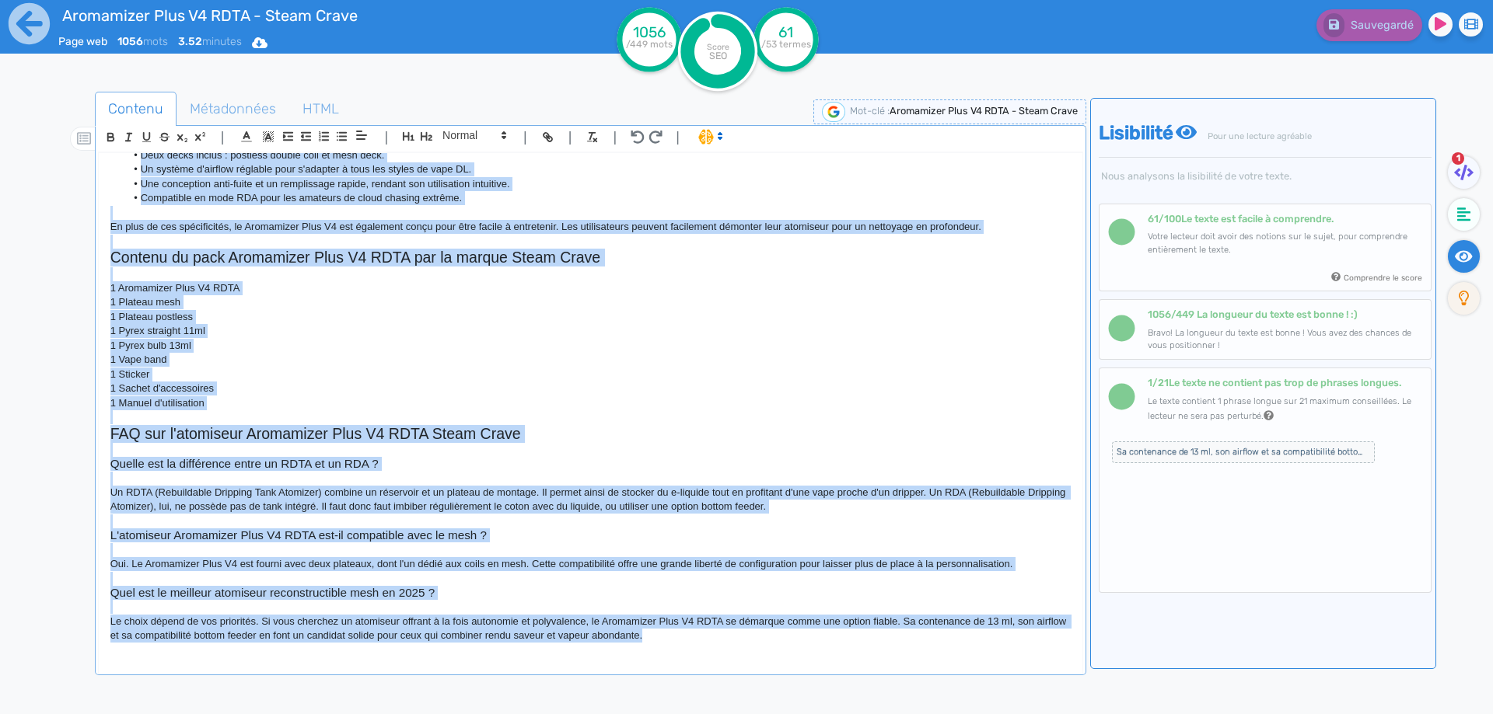
copy div "Aromamizer Plus V4 RDTA - Steam Crave Le Aromamizer Plus V4 RDTA de Steam Crave…"
click at [456, 316] on p "1 Plateau postless" at bounding box center [590, 317] width 960 height 14
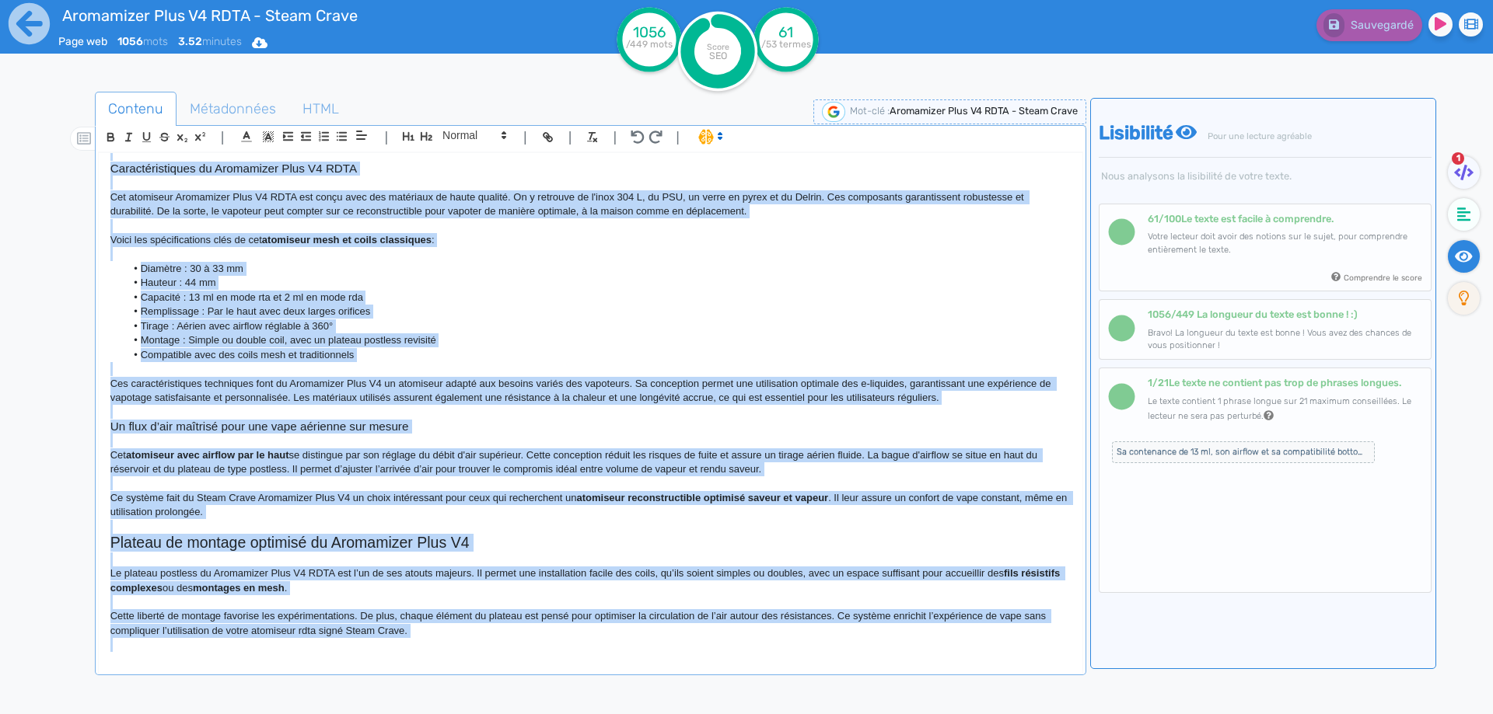
scroll to position [0, 0]
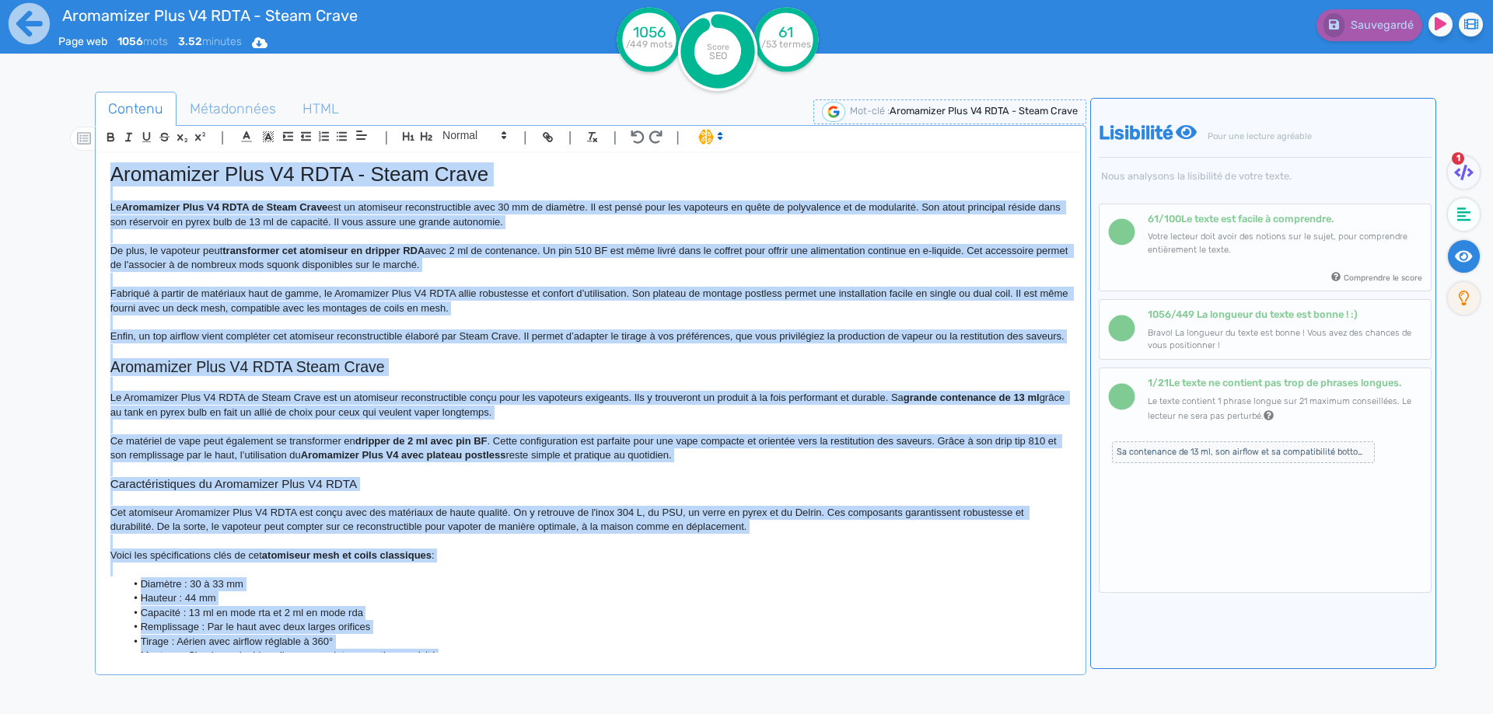
click at [711, 273] on p at bounding box center [590, 280] width 960 height 14
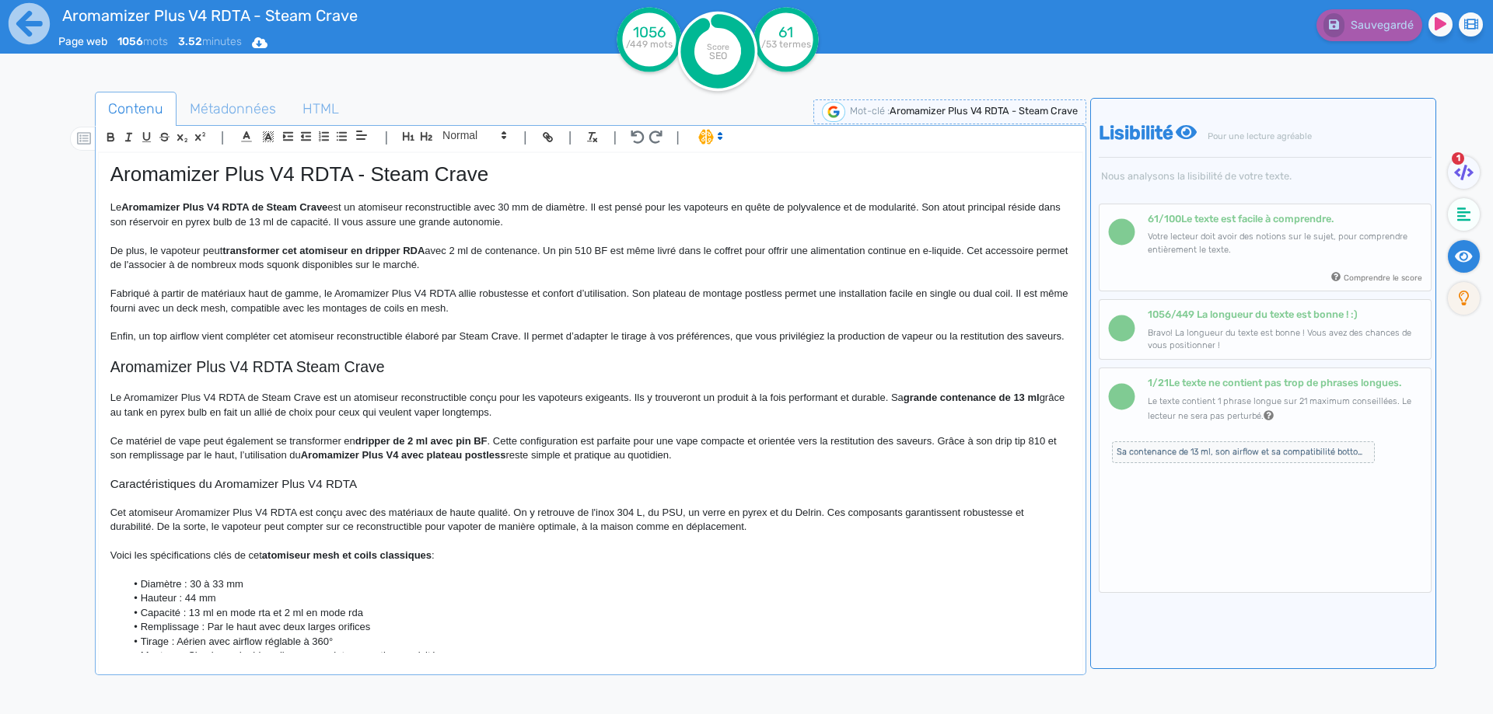
click at [817, 340] on span "Enfin, un top airflow vient compléter cet atomiseur reconstructible élaboré par…" at bounding box center [587, 336] width 954 height 12
click at [812, 331] on span "Enfin, un top airflow vient compléter cet atomiseur reconstructible élaboré par…" at bounding box center [587, 336] width 954 height 12
click at [812, 331] on span "Enfin, un top airflow vient compléter cet atomiseur reconstructible élaboré par…" at bounding box center [588, 336] width 956 height 12
click at [326, 344] on p "Enfin, un top airflow vient compléter cet atomiseur reconstructible élaboré par…" at bounding box center [590, 337] width 960 height 14
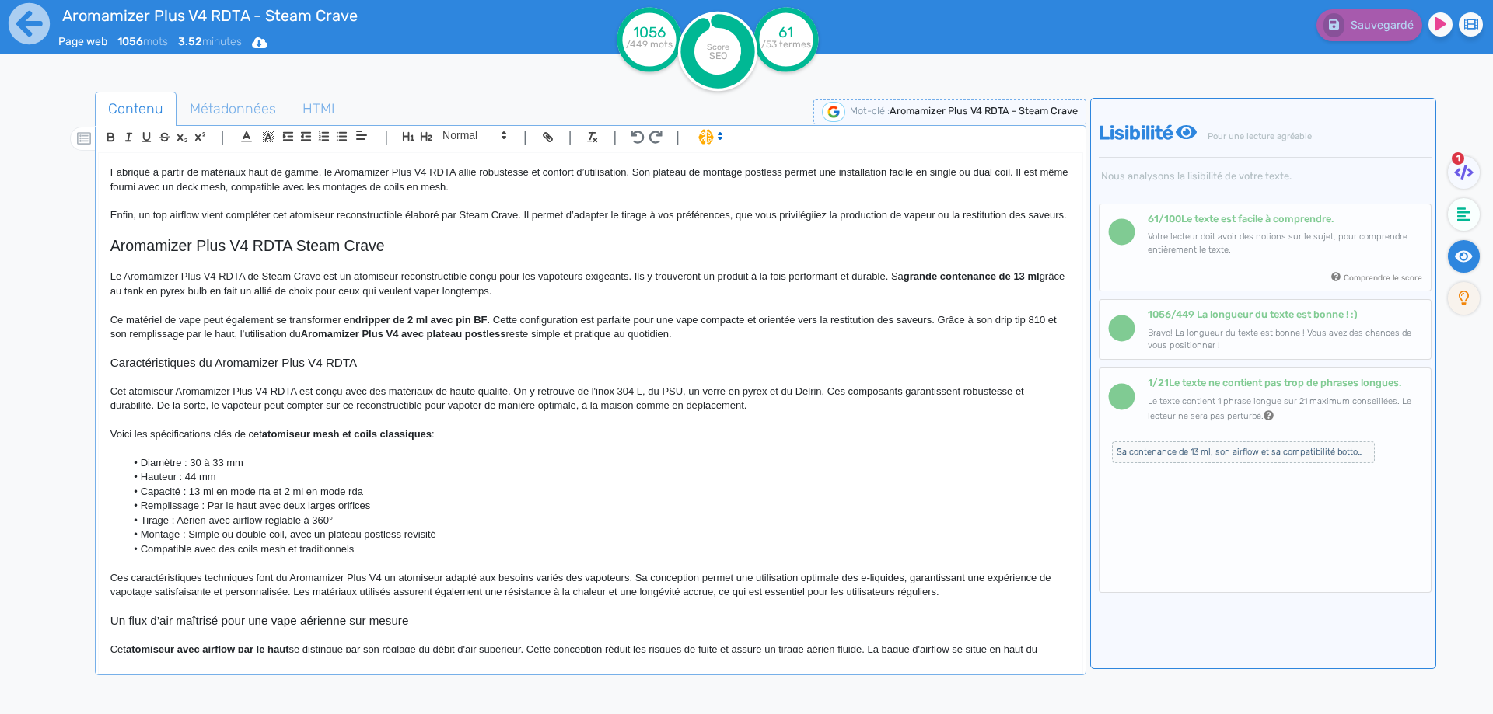
scroll to position [155, 0]
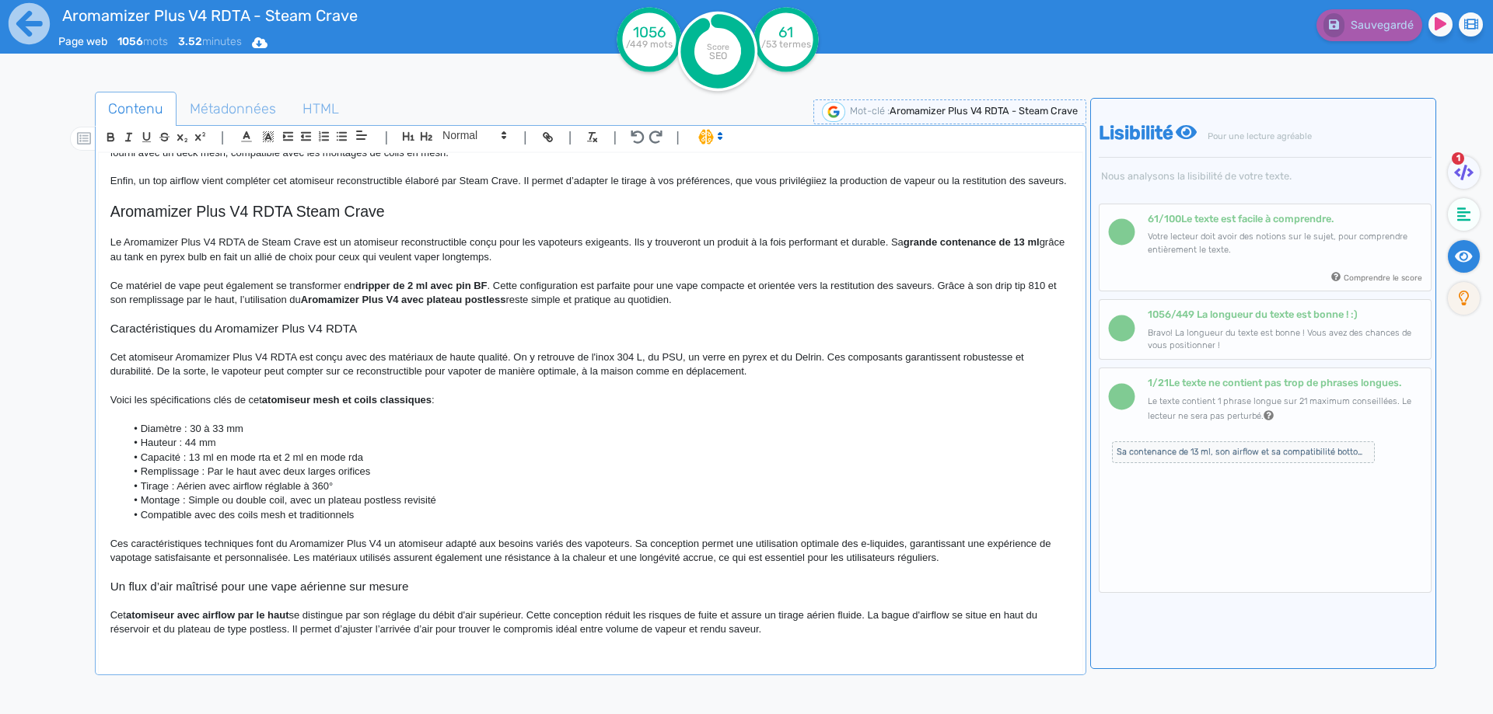
click at [206, 479] on li "Remplissage : Par le haut avec deux larges orifices" at bounding box center [597, 472] width 945 height 14
click at [180, 492] on span "Tirage : Aérien avec airflow réglable à 360°" at bounding box center [237, 486] width 193 height 12
click at [178, 492] on span "Tirage : Aérien avec airflow réglable à 360°" at bounding box center [237, 486] width 193 height 12
click at [183, 492] on span "Tirage : Aérien avec airflow réglable à 360°" at bounding box center [237, 486] width 193 height 12
click at [194, 506] on span "Montage : Simple ou double coil, avec un plateau postless revisité" at bounding box center [288, 500] width 295 height 12
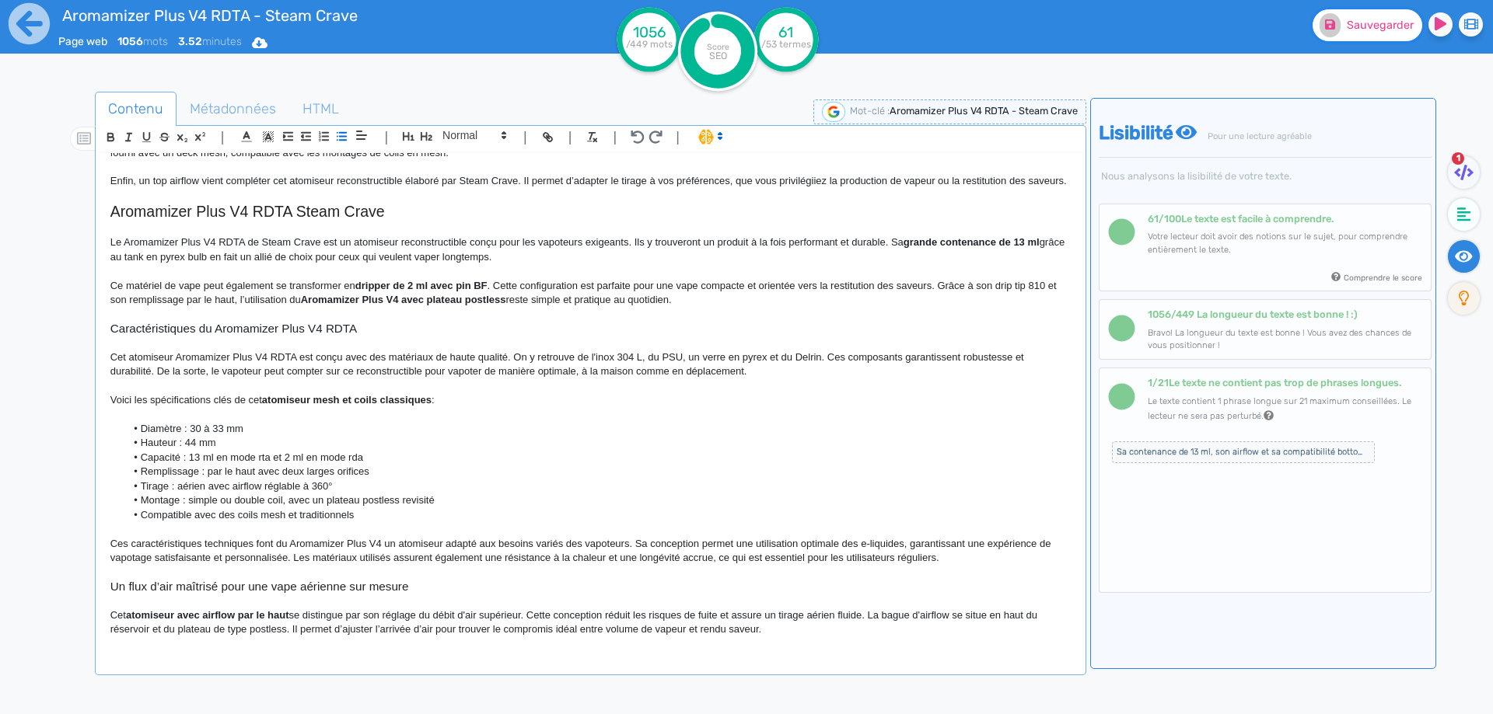
click at [1388, 30] on span "Sauvegarder" at bounding box center [1380, 25] width 67 height 13
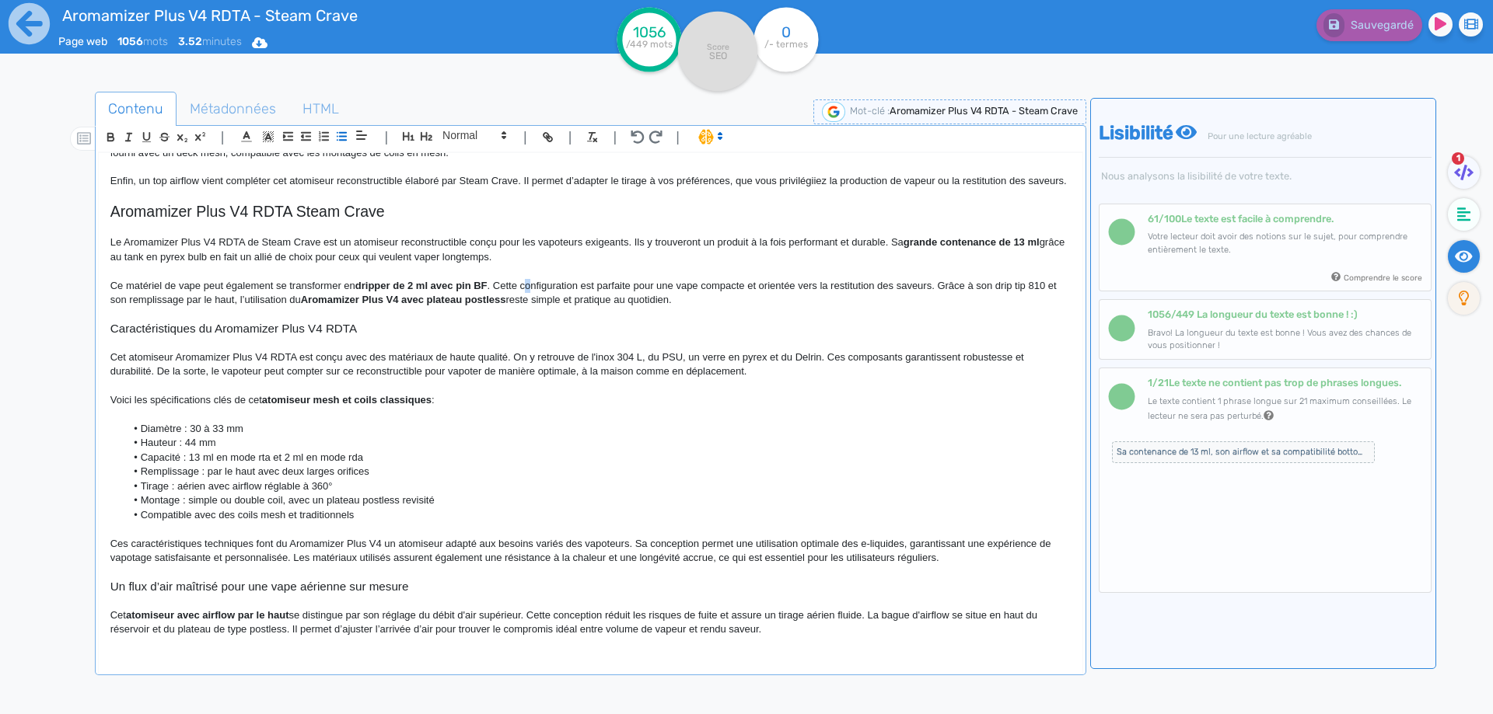
click at [528, 296] on span ". Cette configuration est parfaite pour une vape compacte et orientée vers la r…" at bounding box center [584, 293] width 949 height 26
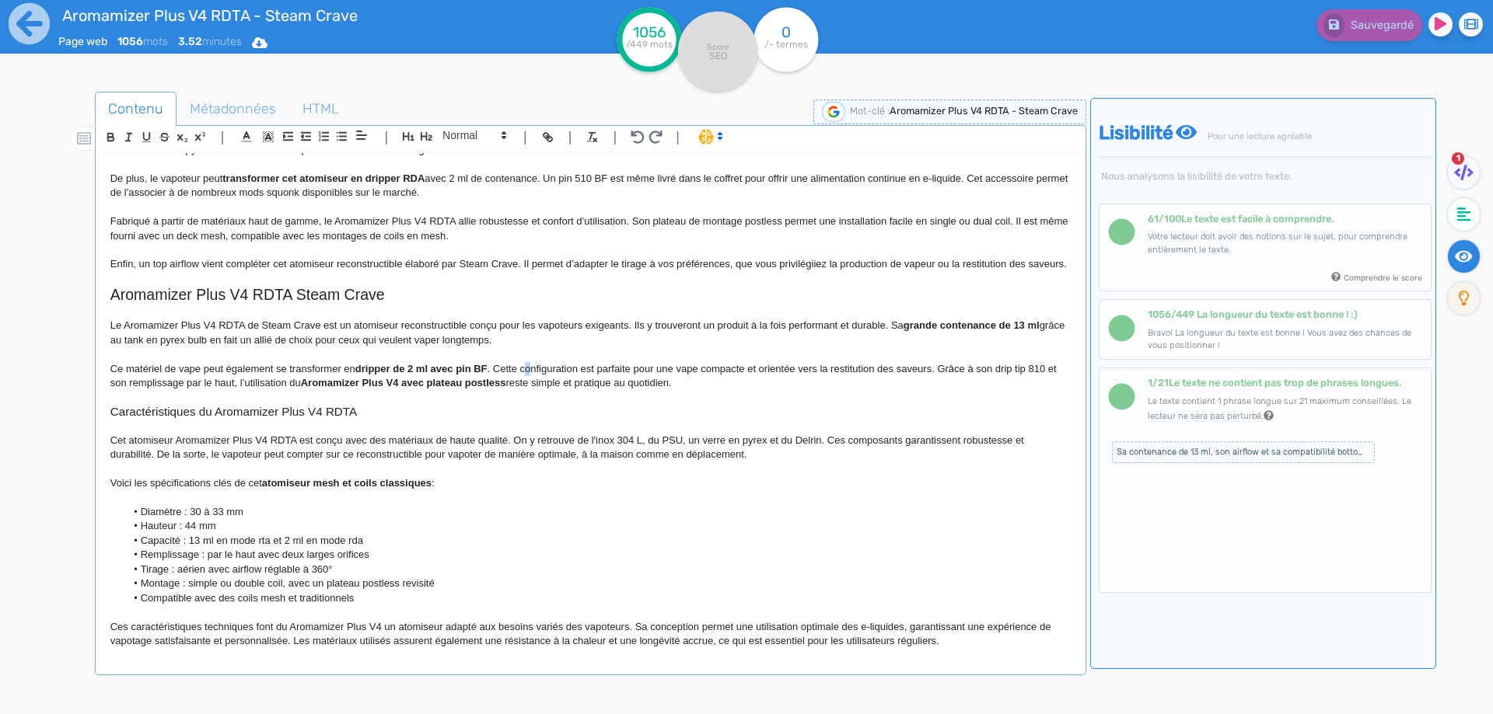
scroll to position [0, 0]
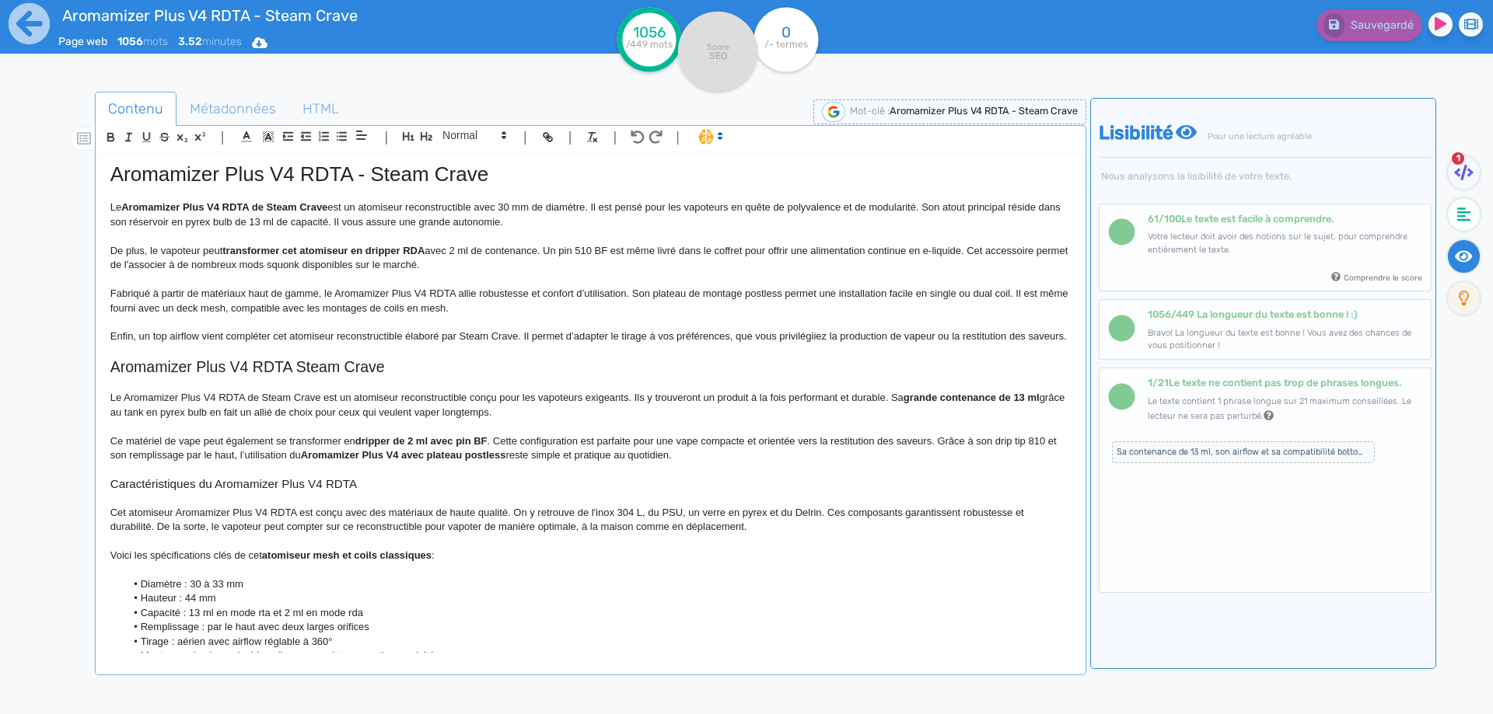
click at [365, 175] on span "Aromamizer Plus V4 RDTA - Steam Crave" at bounding box center [299, 173] width 378 height 23
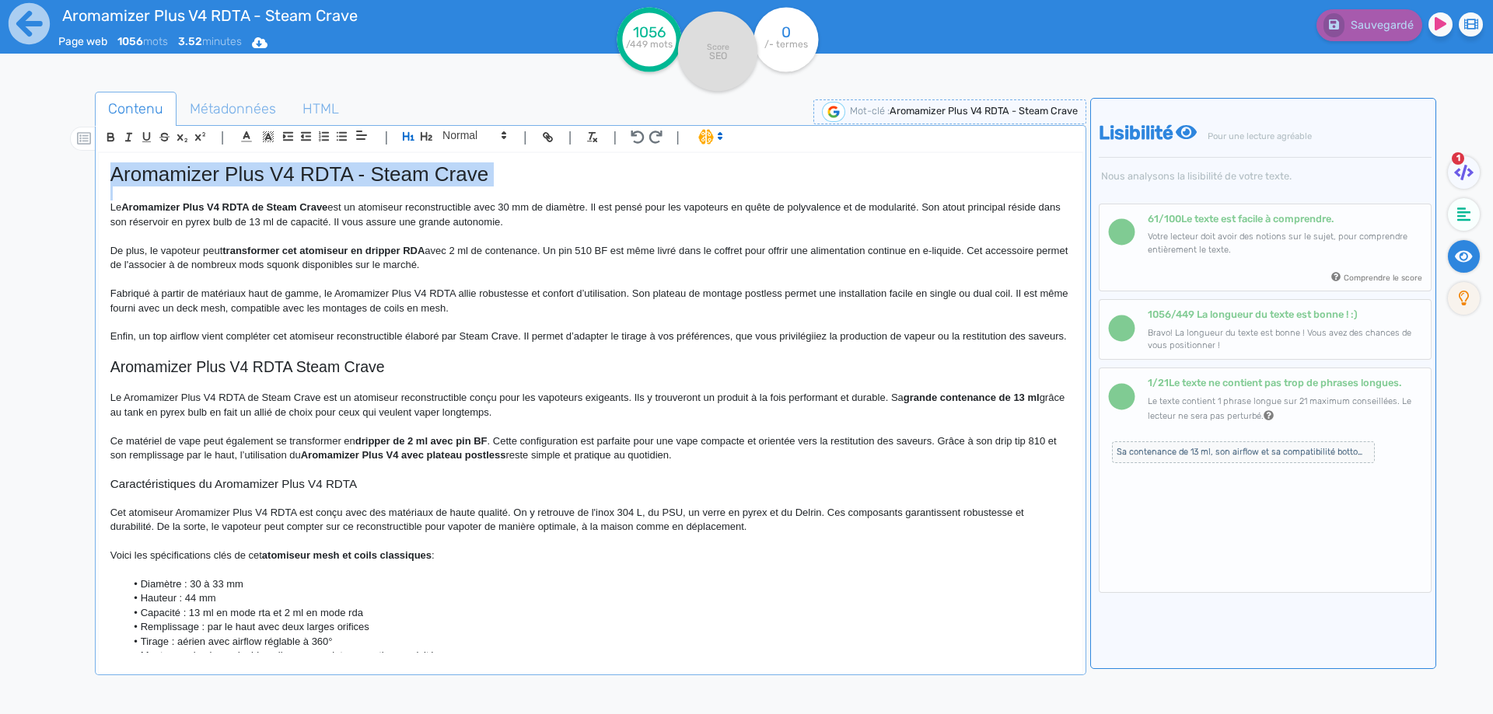
click at [365, 175] on span "Aromamizer Plus V4 RDTA - Steam Crave" at bounding box center [299, 173] width 378 height 23
click at [179, 344] on p "Enfin, un top airflow vient compléter cet atomiseur reconstructible élaboré par…" at bounding box center [590, 337] width 960 height 14
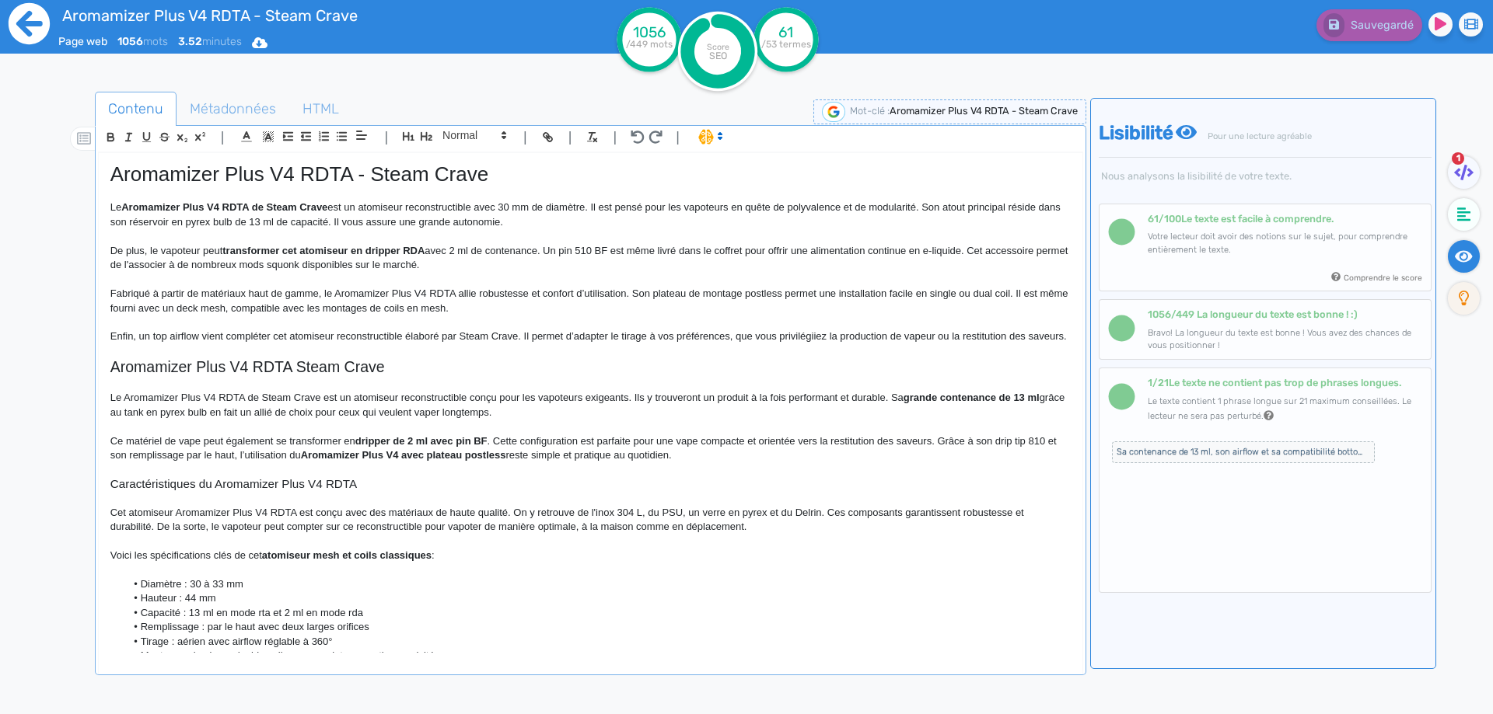
click at [37, 16] on icon at bounding box center [29, 23] width 41 height 41
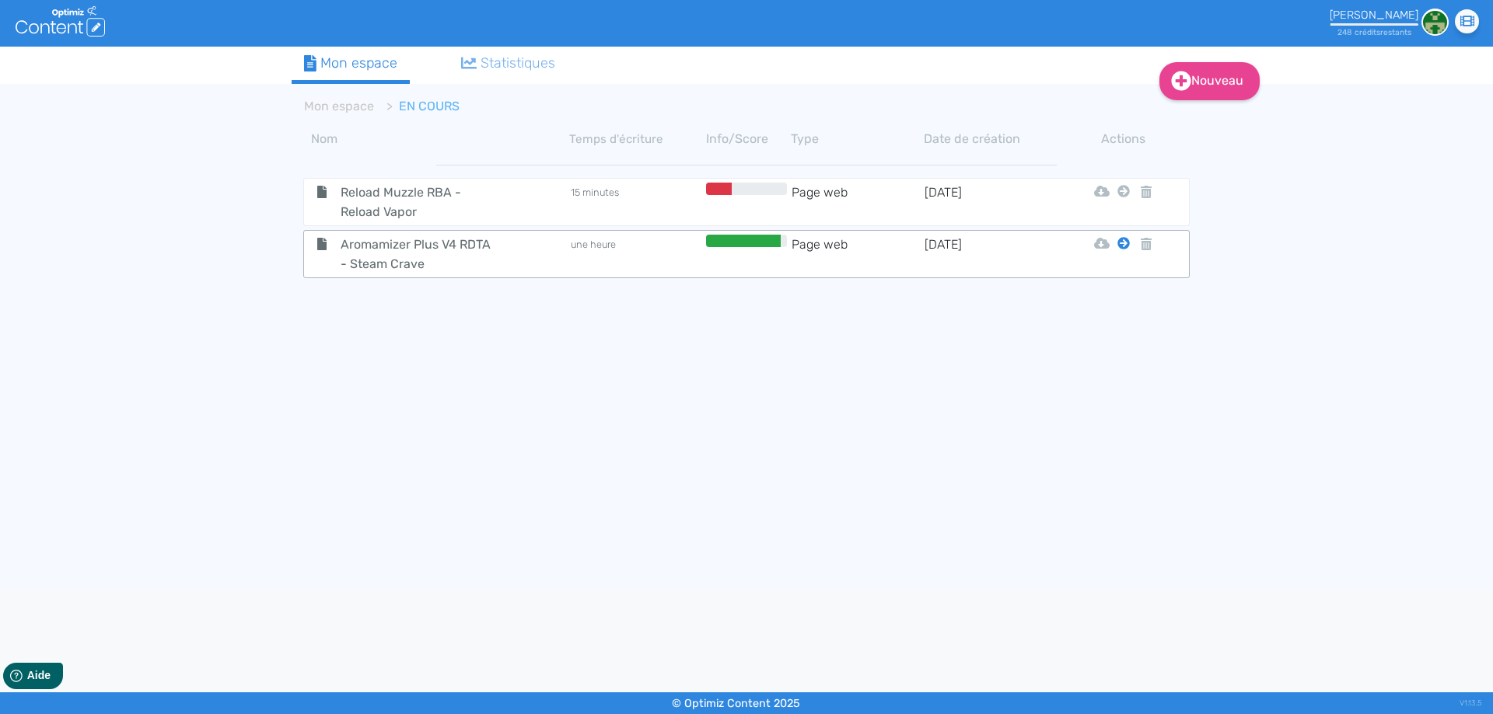
click at [1119, 246] on icon at bounding box center [1123, 243] width 12 height 12
click at [1120, 285] on button "Mon Espace" at bounding box center [1117, 282] width 134 height 25
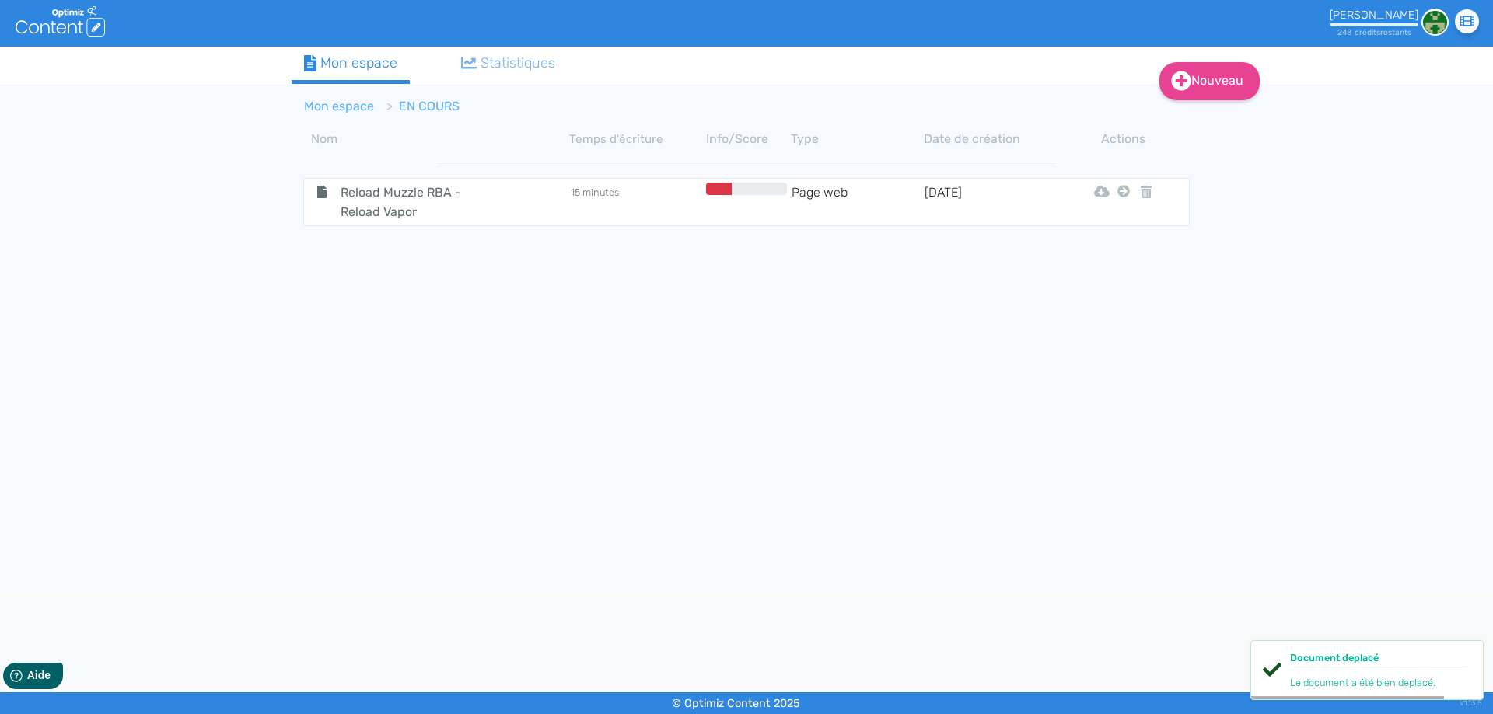
click at [352, 110] on link "Mon espace" at bounding box center [339, 106] width 70 height 15
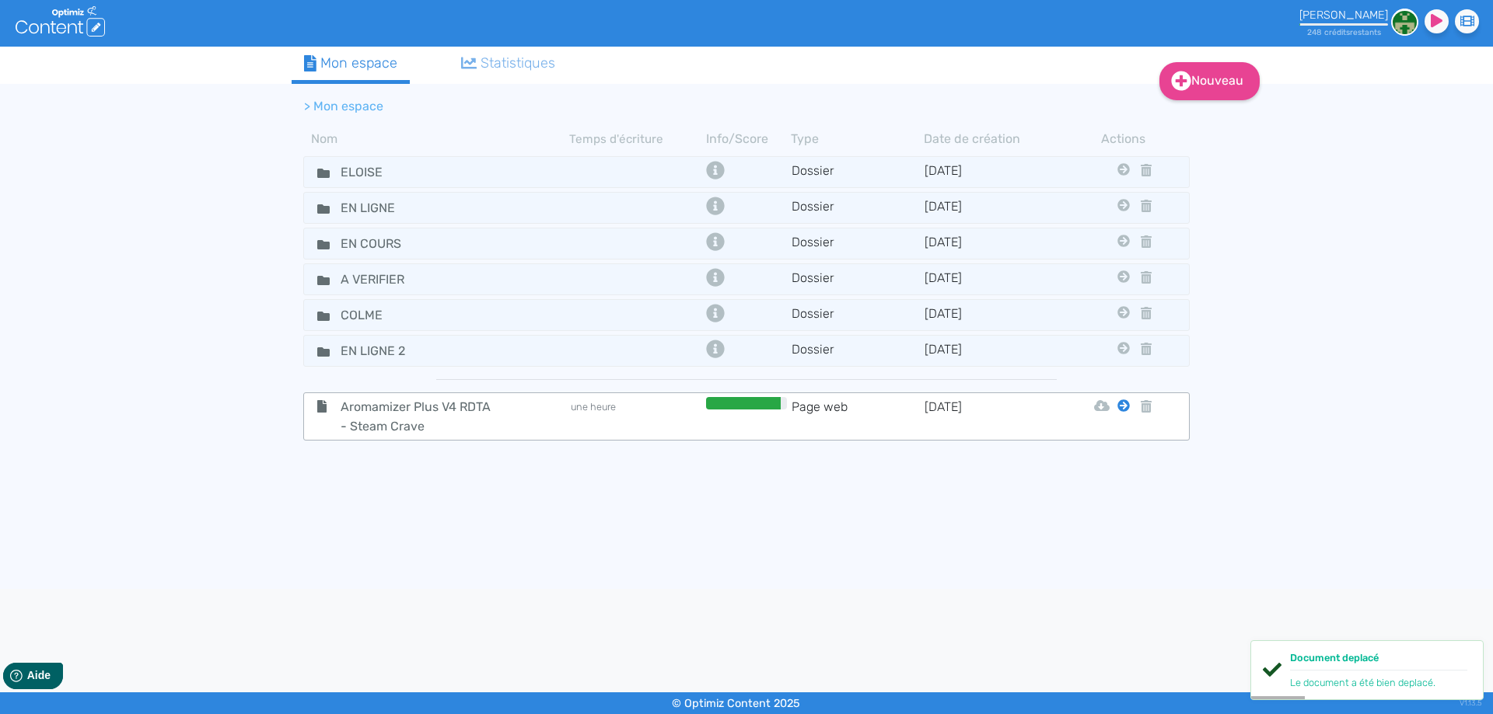
click at [1121, 402] on icon at bounding box center [1123, 406] width 12 height 12
click at [1119, 407] on icon at bounding box center [1123, 406] width 12 height 12
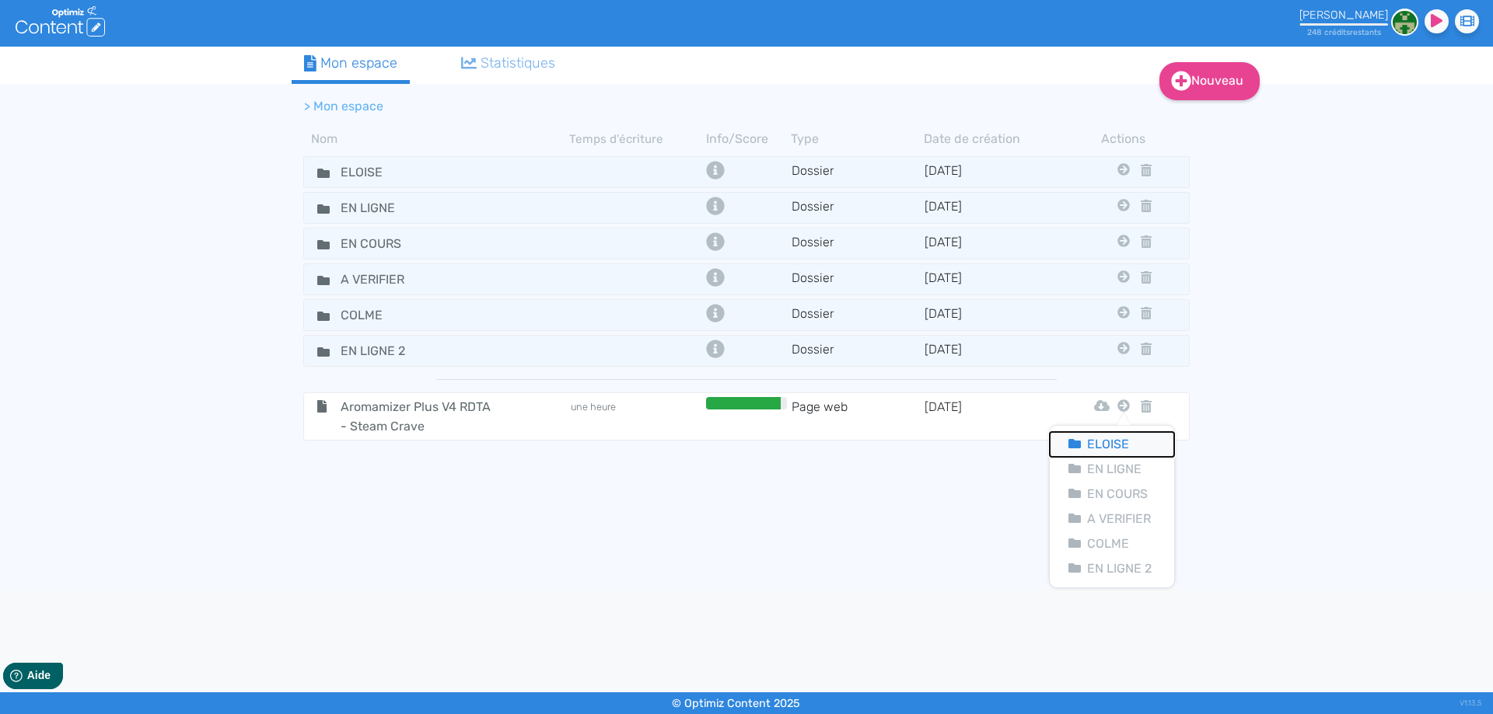
click at [1116, 440] on button "Eloise" at bounding box center [1112, 444] width 124 height 25
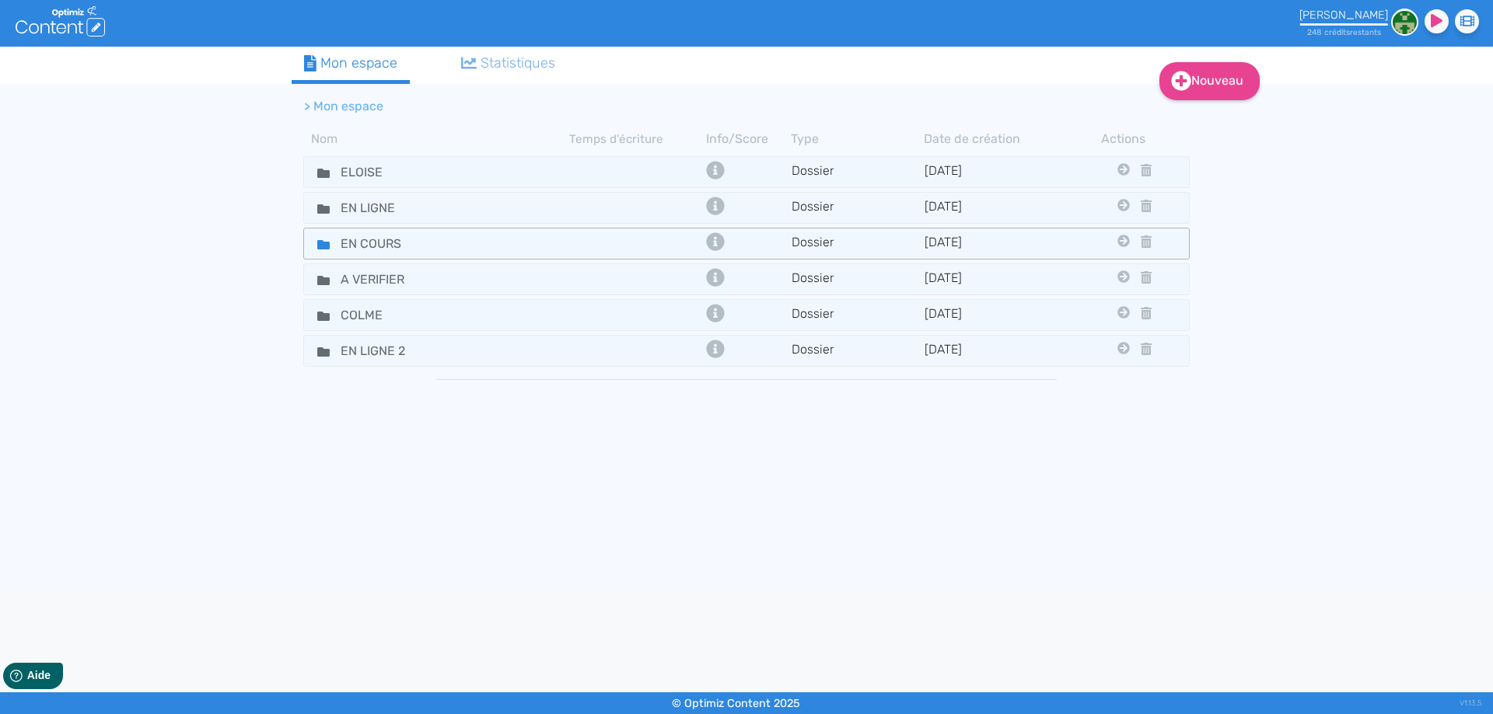
click at [325, 245] on icon at bounding box center [323, 244] width 12 height 9
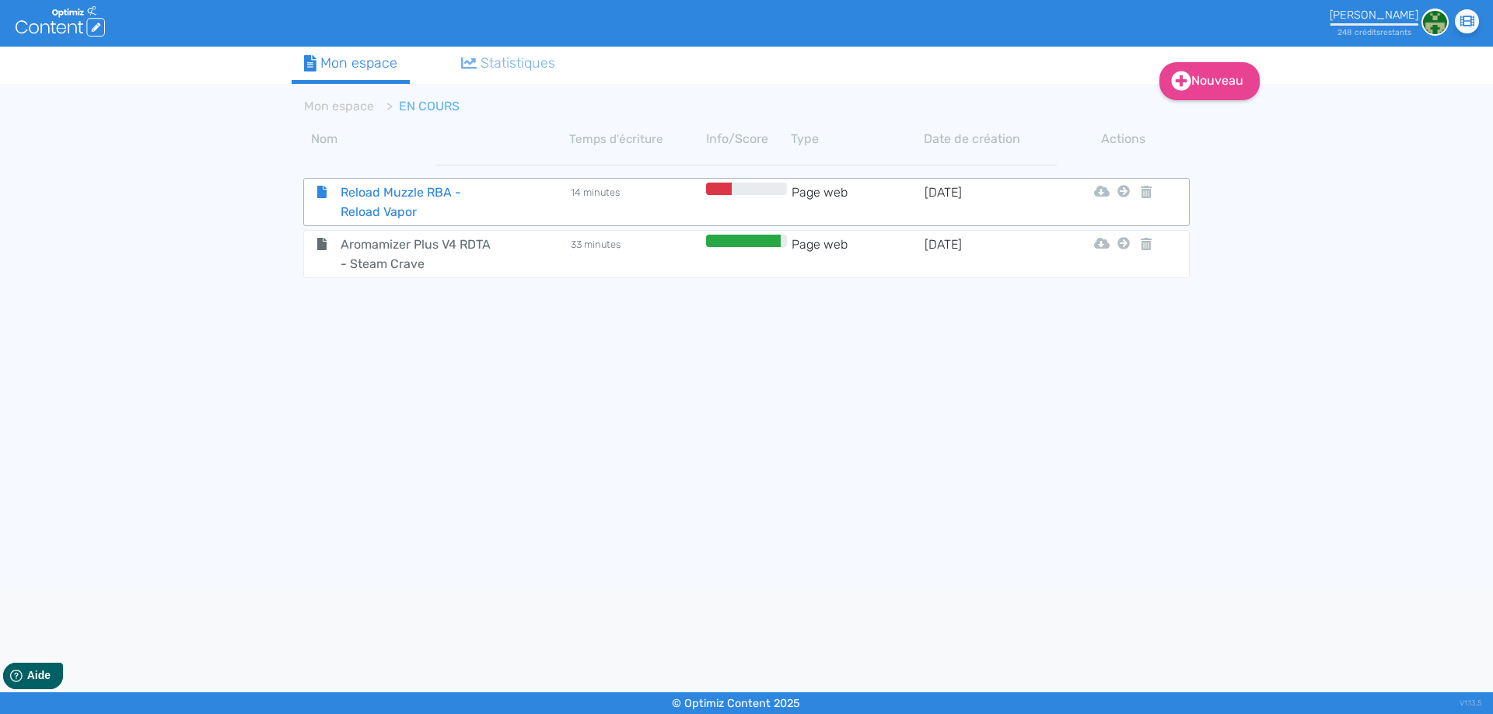
click at [369, 201] on span "Reload Muzzle RBA - Reload Vapor" at bounding box center [416, 202] width 175 height 39
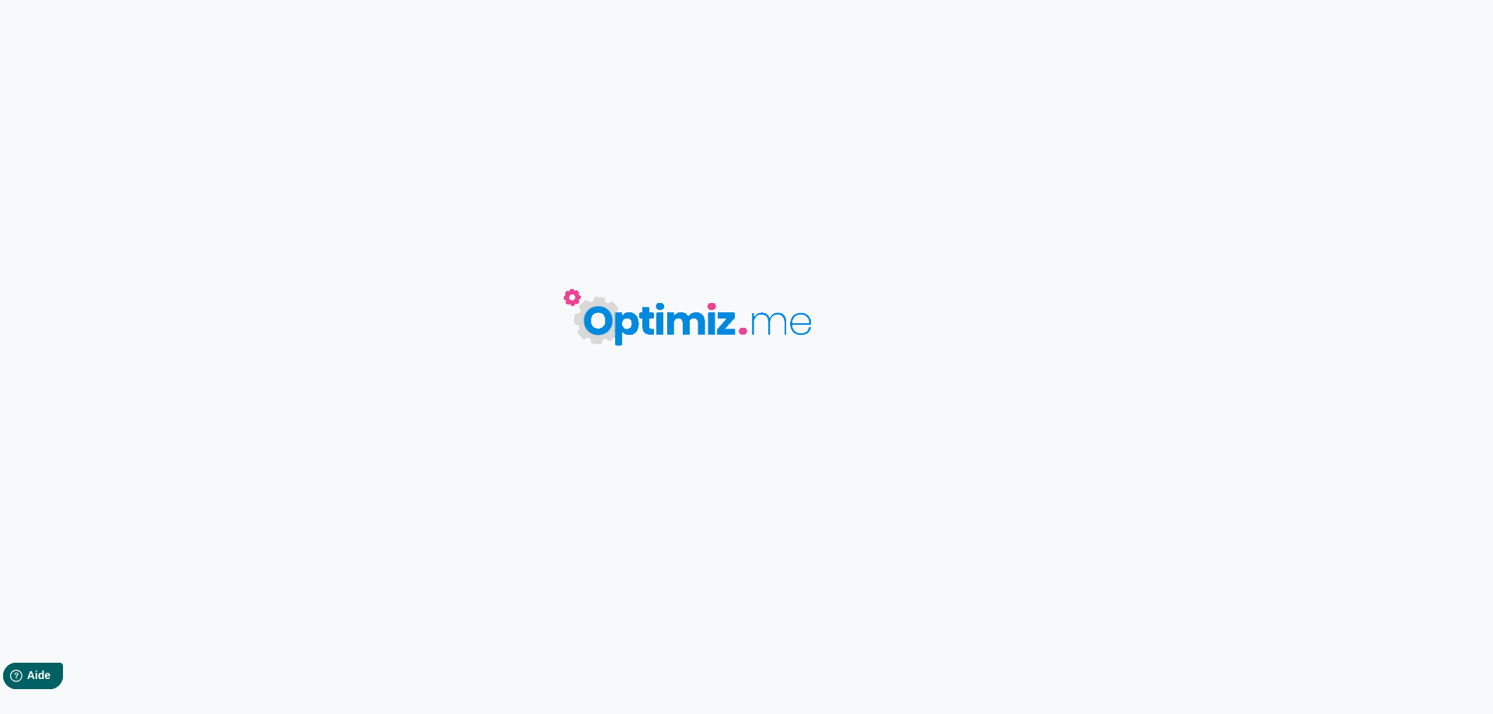
type input "Reload Muzzle RBA - Reload Vapor"
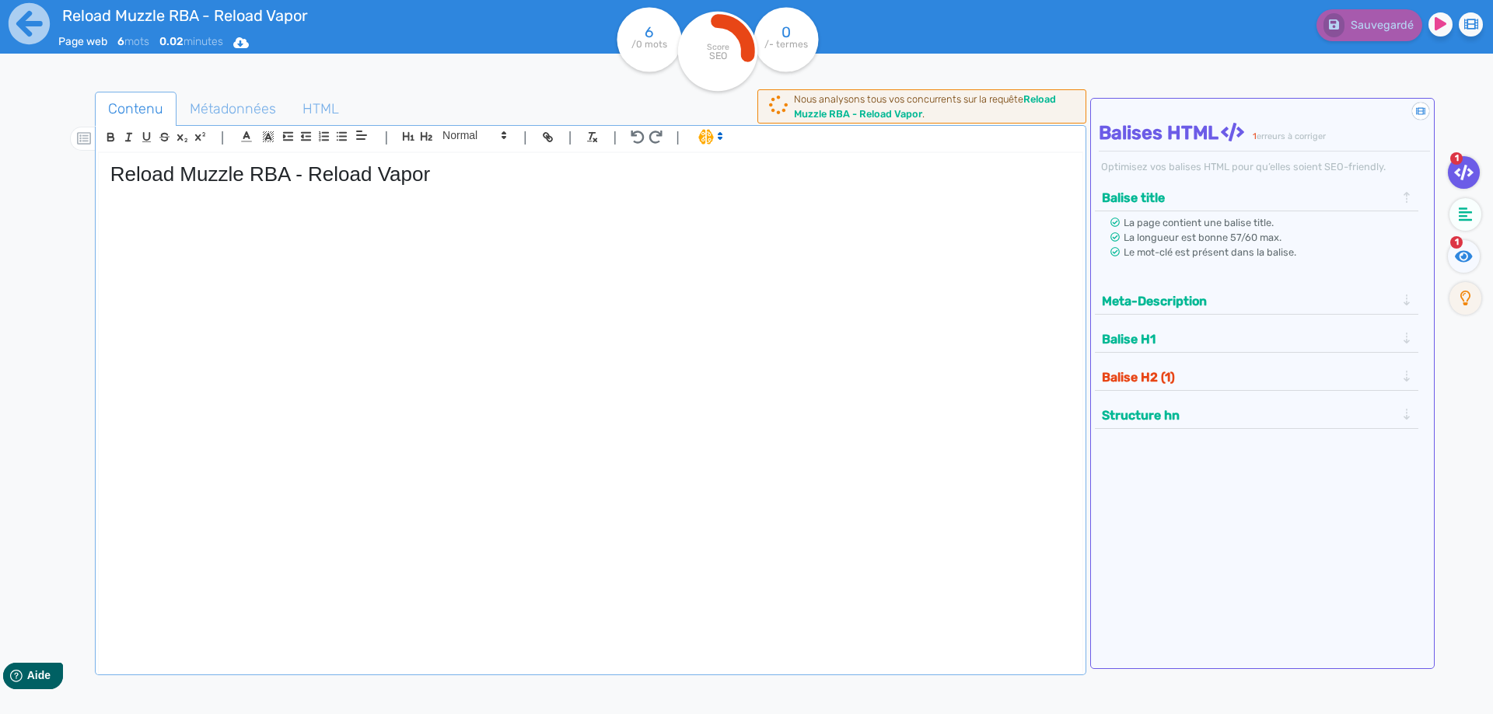
click at [360, 262] on div "Reload Muzzle RBA - Reload Vapor" at bounding box center [590, 403] width 983 height 500
click at [540, 183] on h1 "Reload Muzzle RBA - Reload Vapor" at bounding box center [590, 174] width 960 height 24
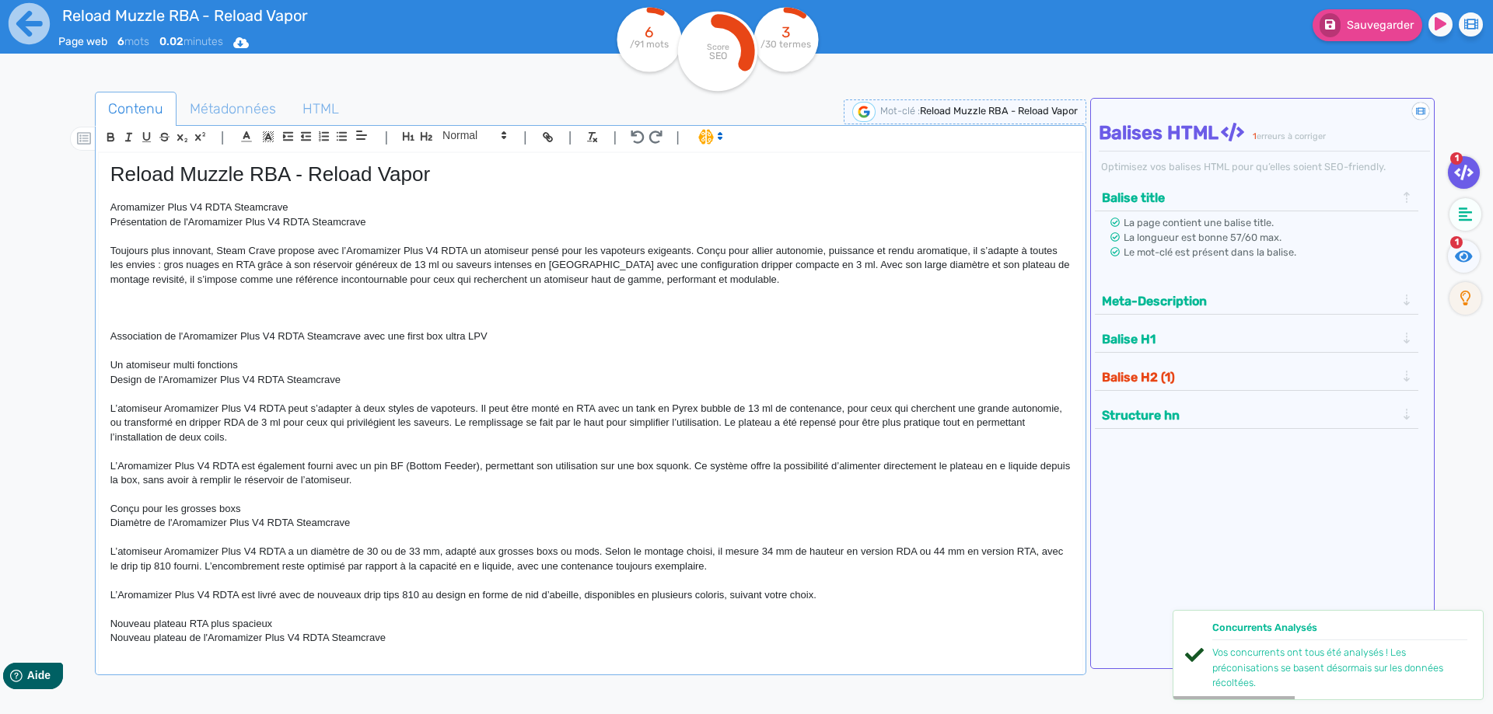
scroll to position [507, 0]
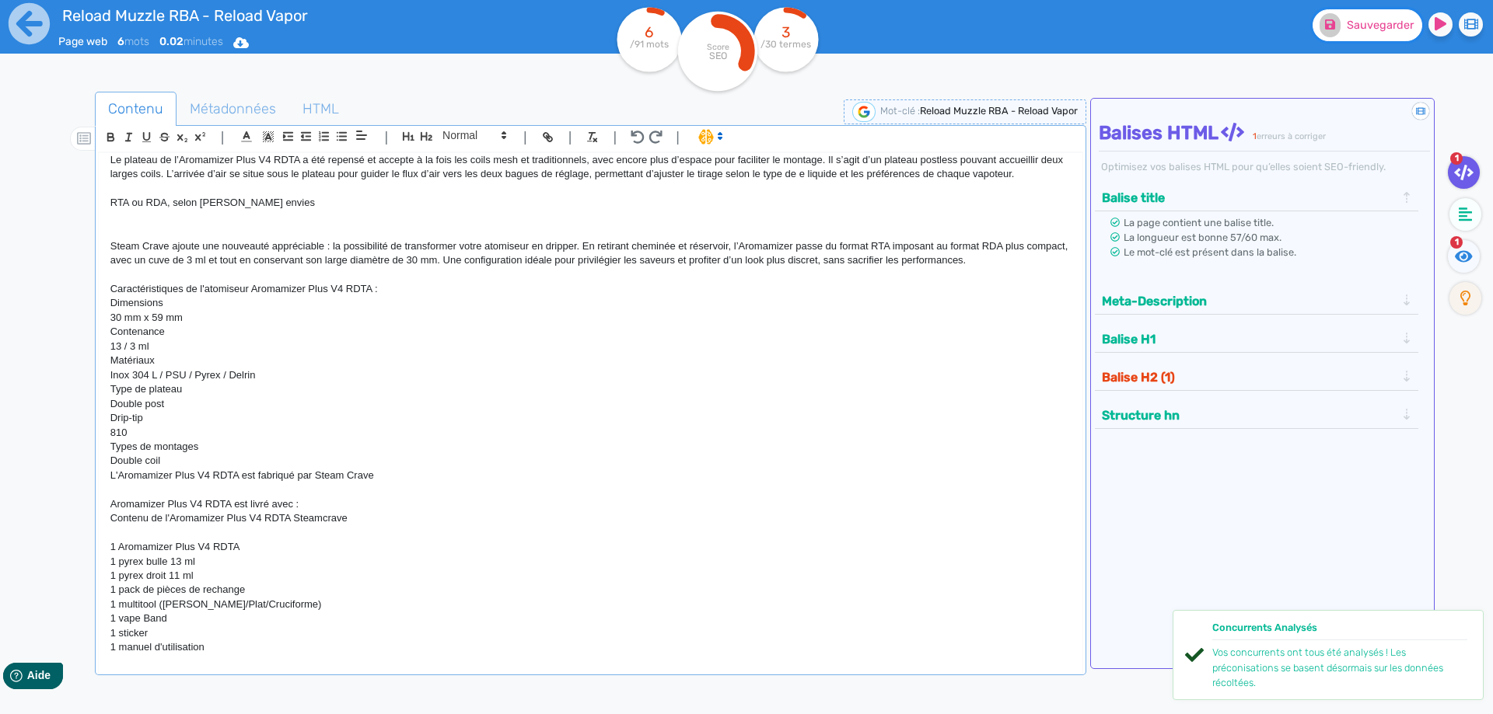
click at [1372, 40] on button "Sauvegarder" at bounding box center [1367, 25] width 110 height 32
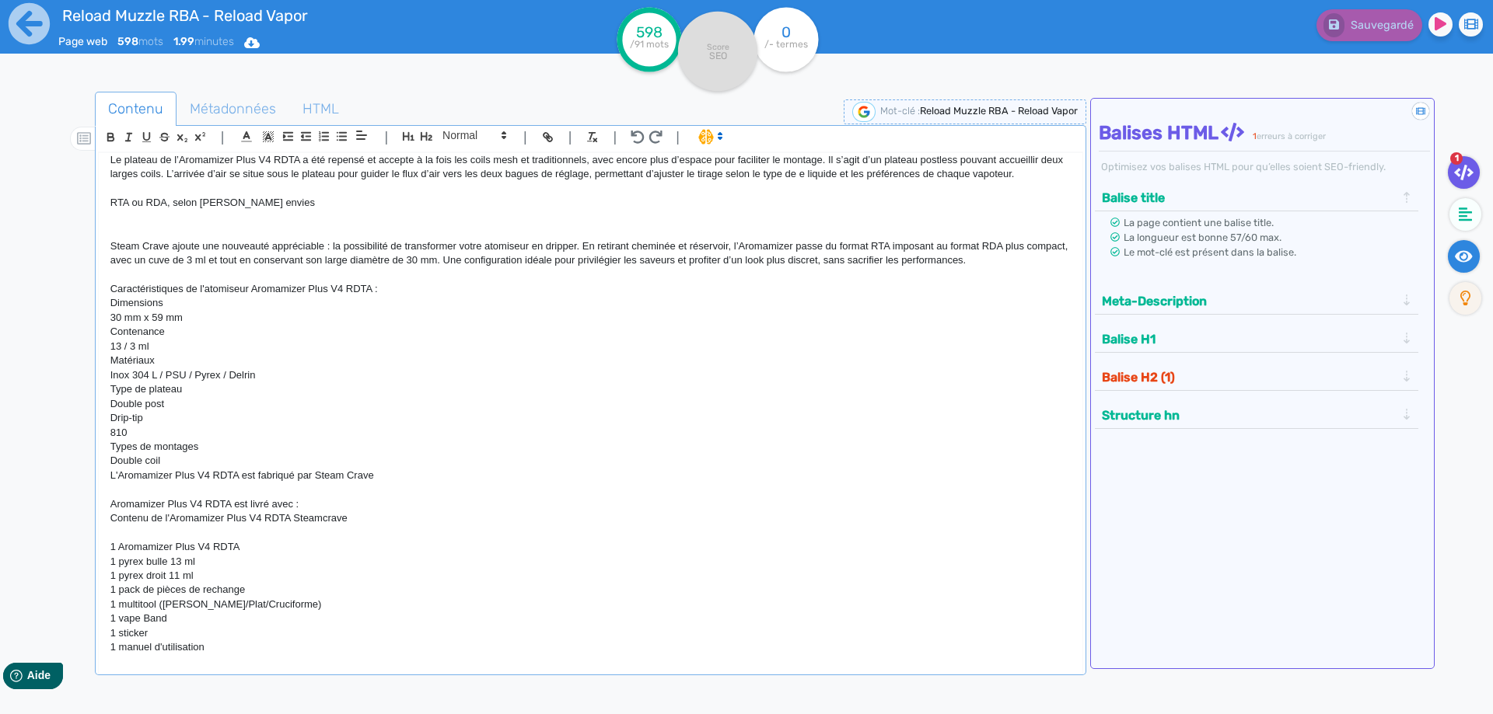
click at [1469, 261] on icon at bounding box center [1464, 257] width 18 height 16
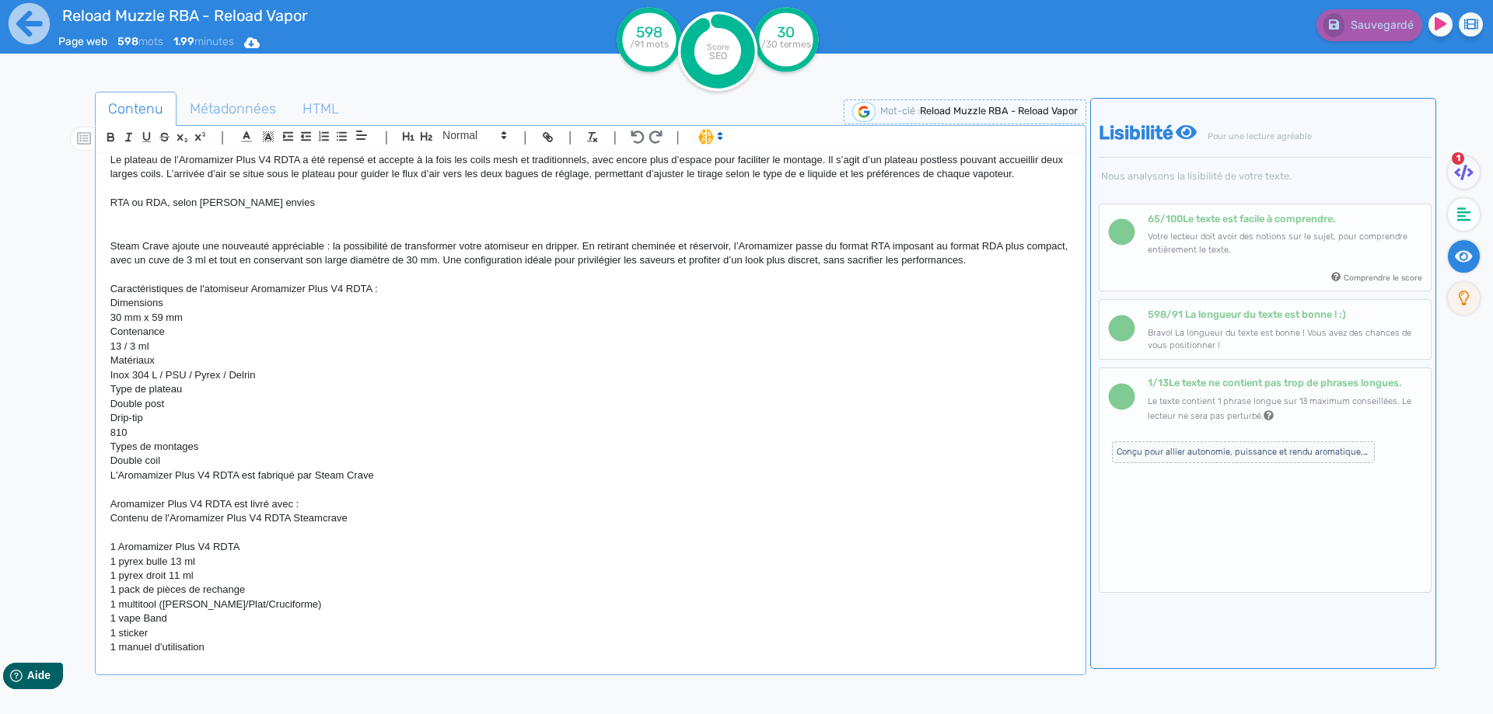
click at [392, 491] on p at bounding box center [590, 490] width 960 height 14
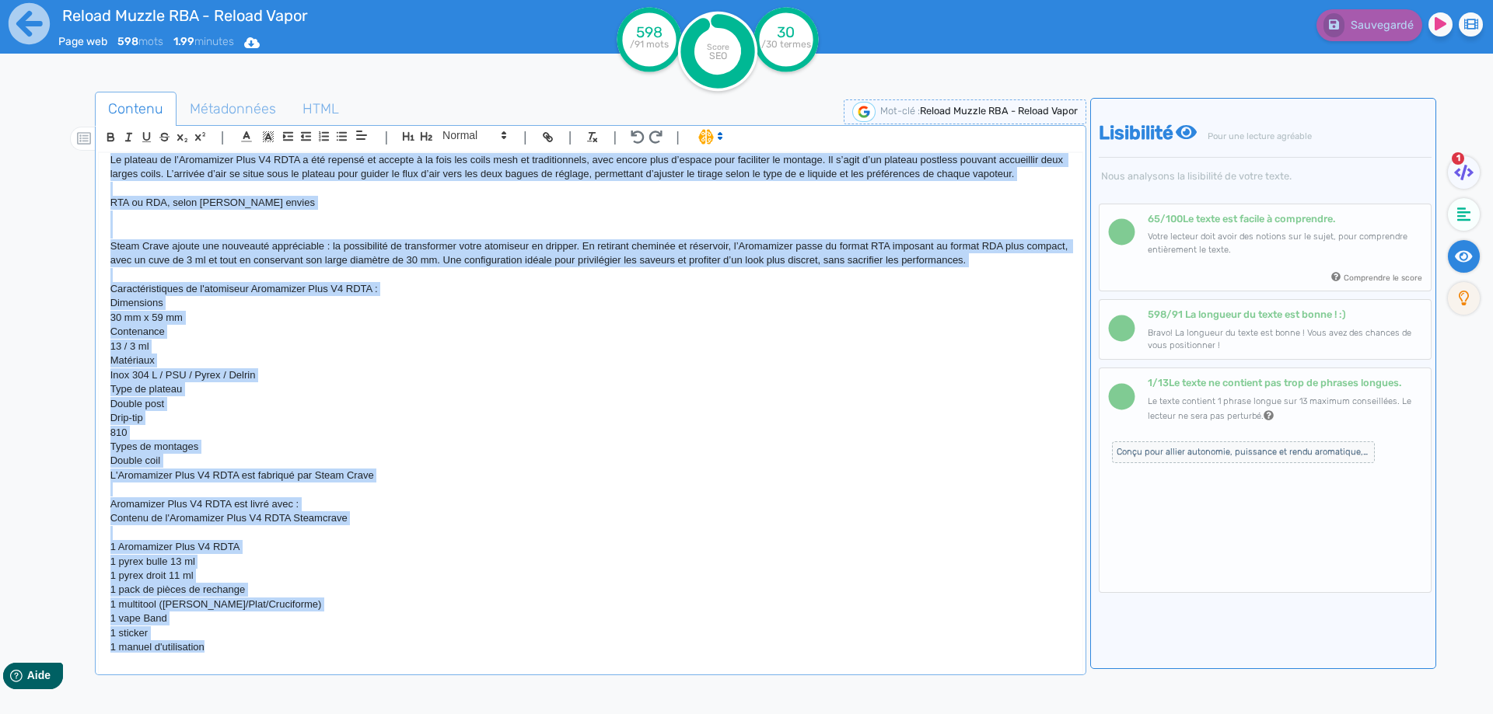
scroll to position [0, 0]
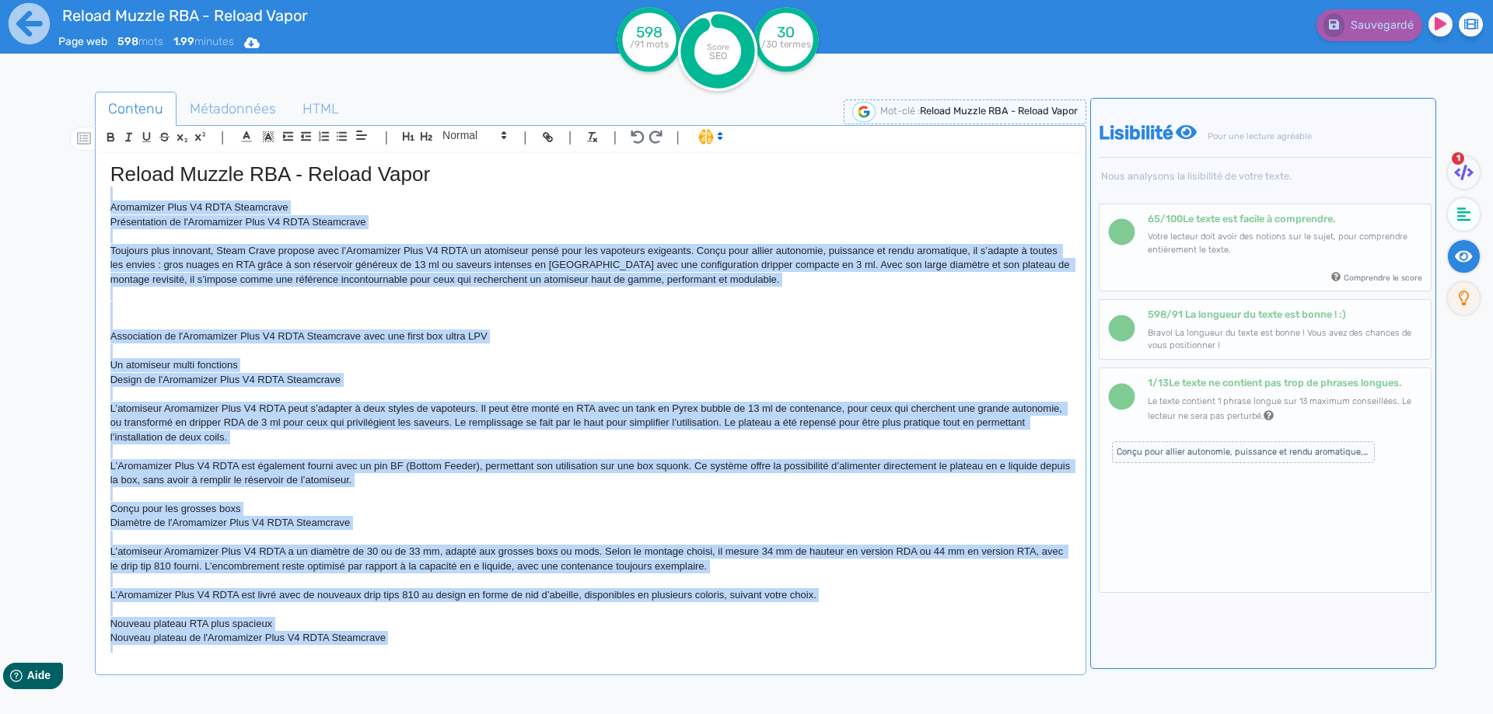
drag, startPoint x: 228, startPoint y: 647, endPoint x: 96, endPoint y: 195, distance: 470.6
click at [96, 195] on div "| | H3 H4 H5 H6 Normal | | | | Reload Muzzle RBA - Reload Vapor Aromamizer Plus…" at bounding box center [590, 400] width 991 height 550
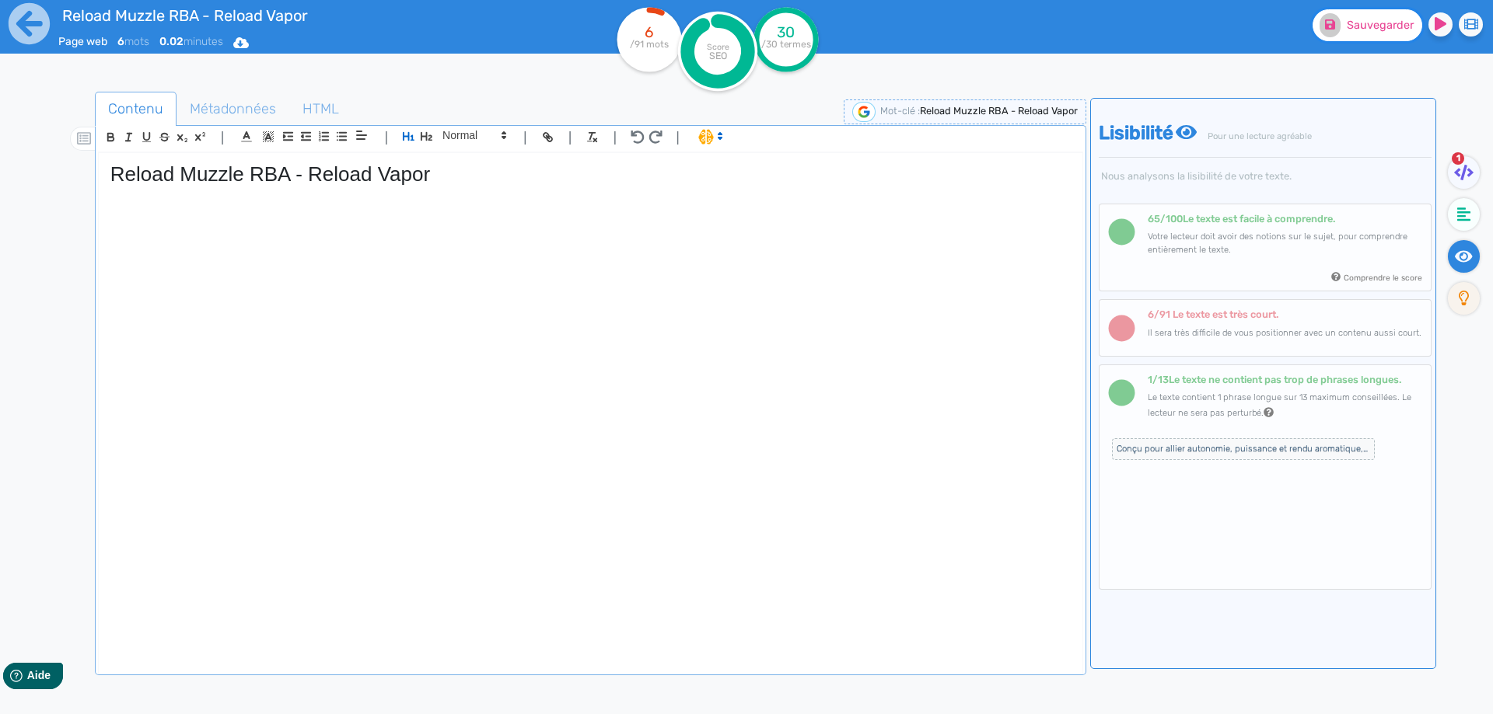
click at [1347, 25] on span "Sauvegarder" at bounding box center [1380, 25] width 67 height 13
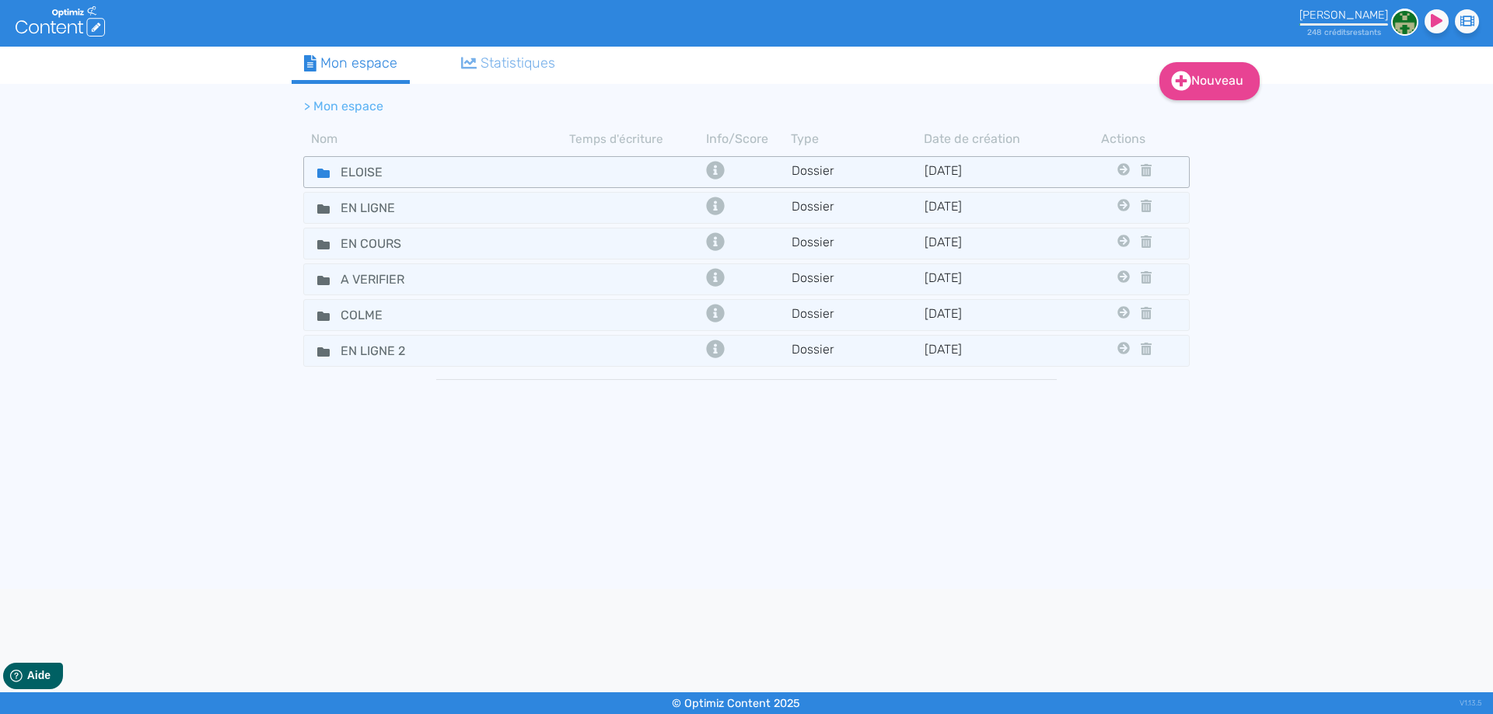
click at [319, 175] on icon at bounding box center [323, 173] width 12 height 9
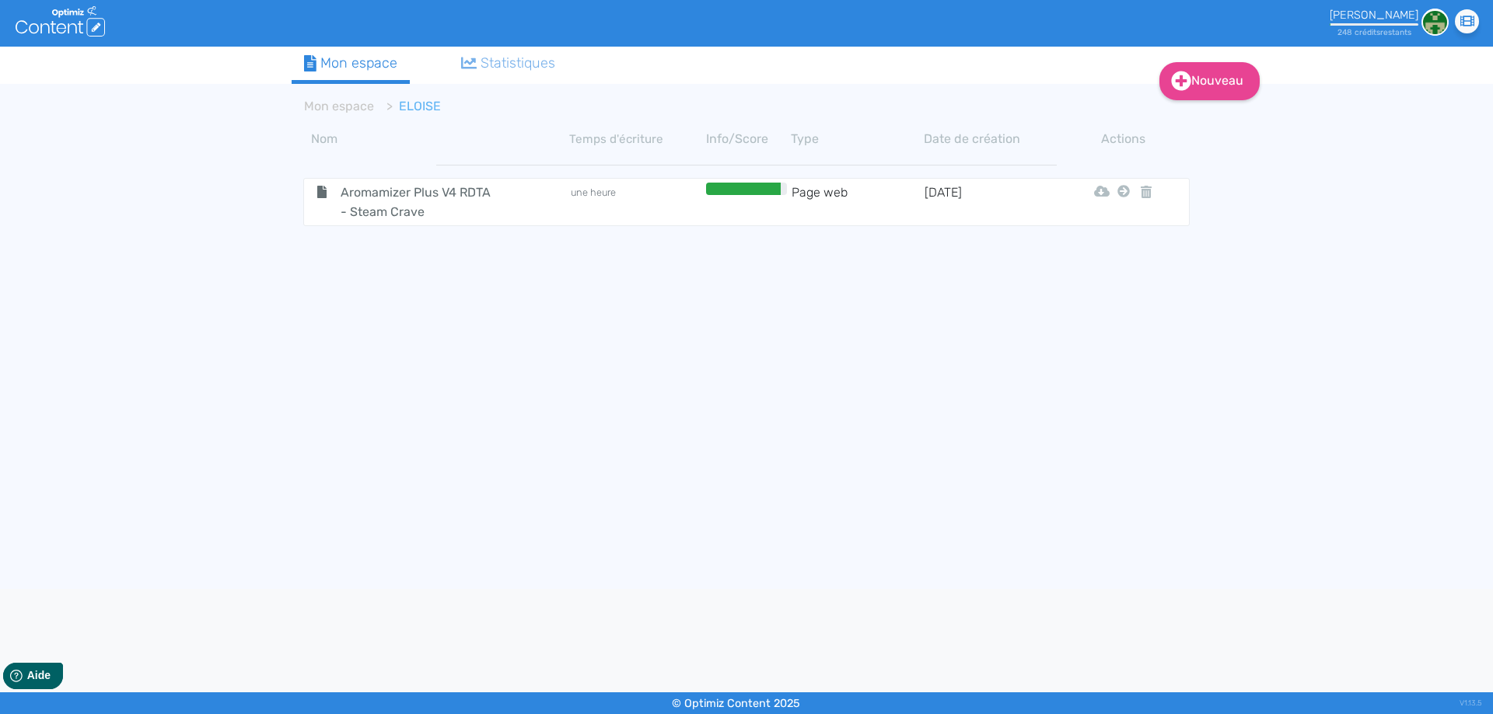
click at [391, 217] on span "Aromamizer Plus V4 RDTA - Steam Crave" at bounding box center [416, 202] width 175 height 39
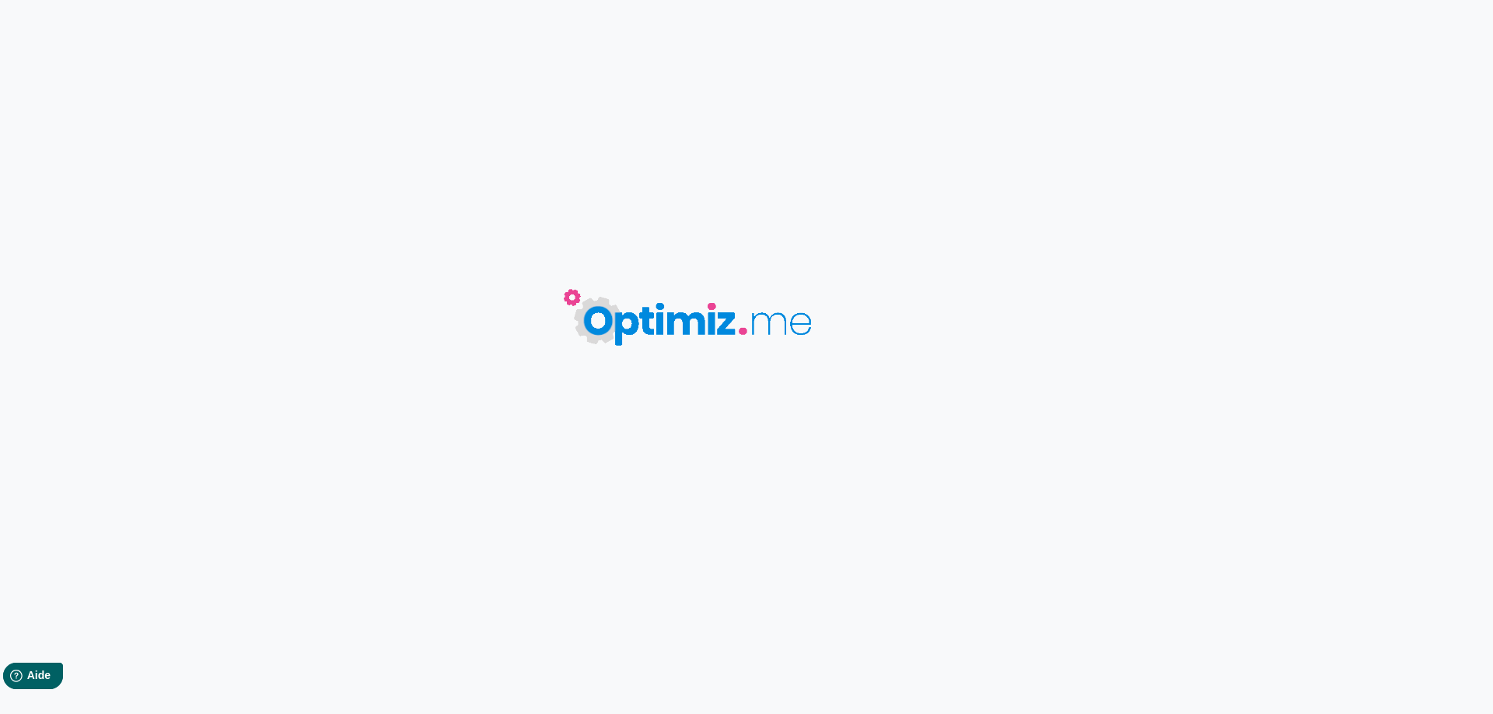
type input "Aromamizer Plus V4 RDTA - Steam Crave"
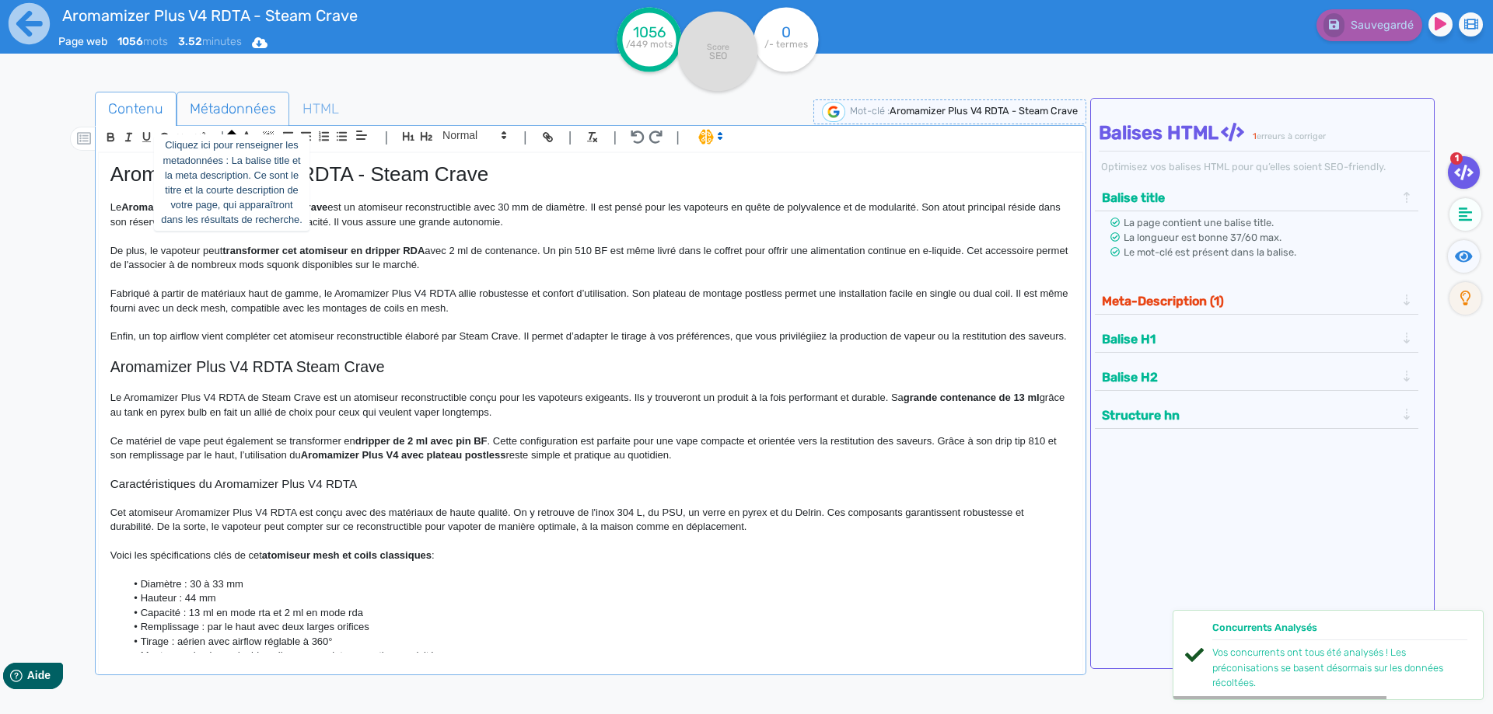
click at [234, 115] on span "Métadonnées" at bounding box center [232, 109] width 111 height 42
